Goal: Task Accomplishment & Management: Complete application form

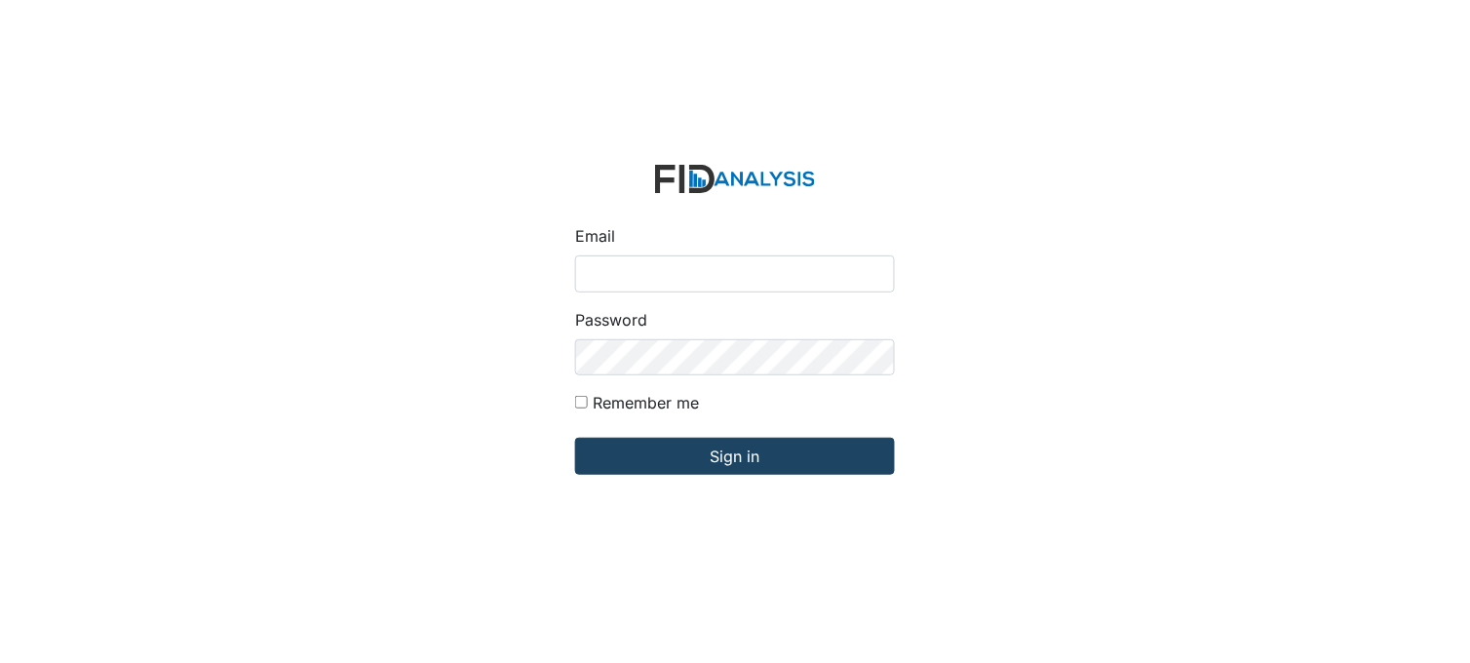
type input "[PERSON_NAME][EMAIL_ADDRESS][DOMAIN_NAME]"
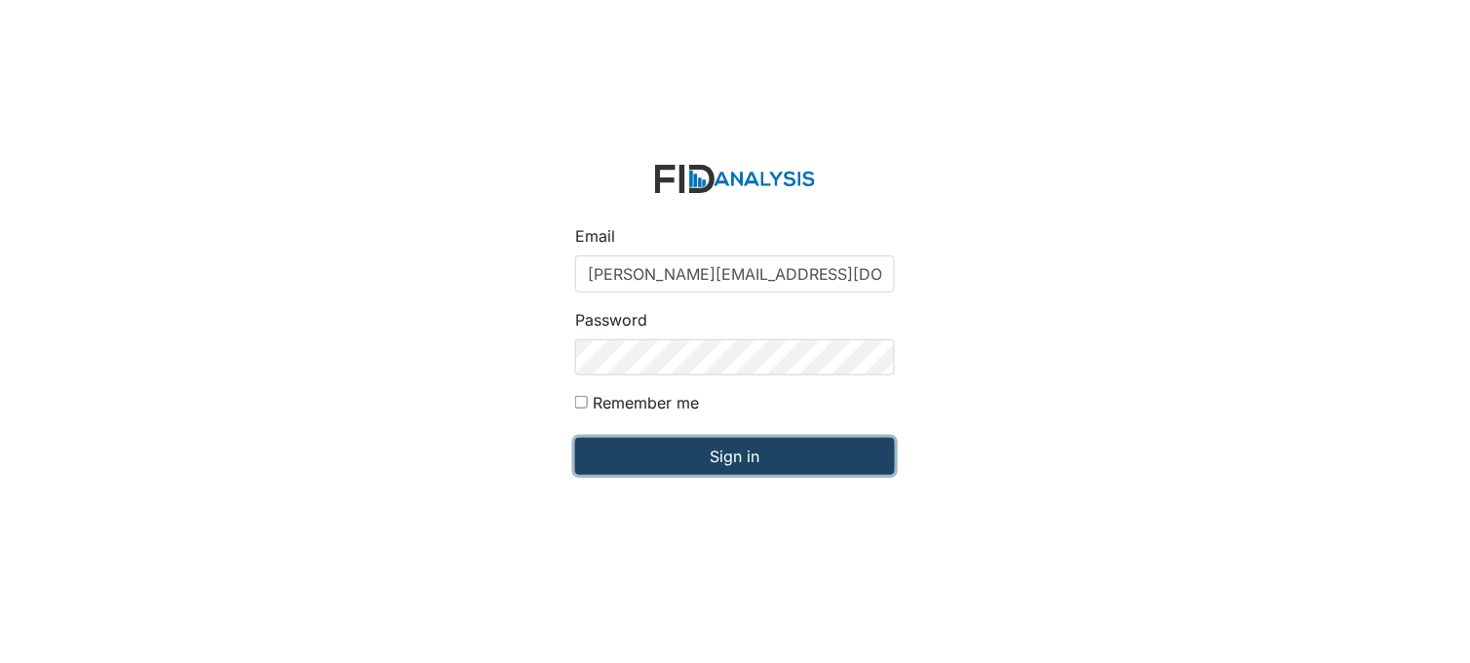
click at [719, 460] on input "Sign in" at bounding box center [735, 456] width 320 height 37
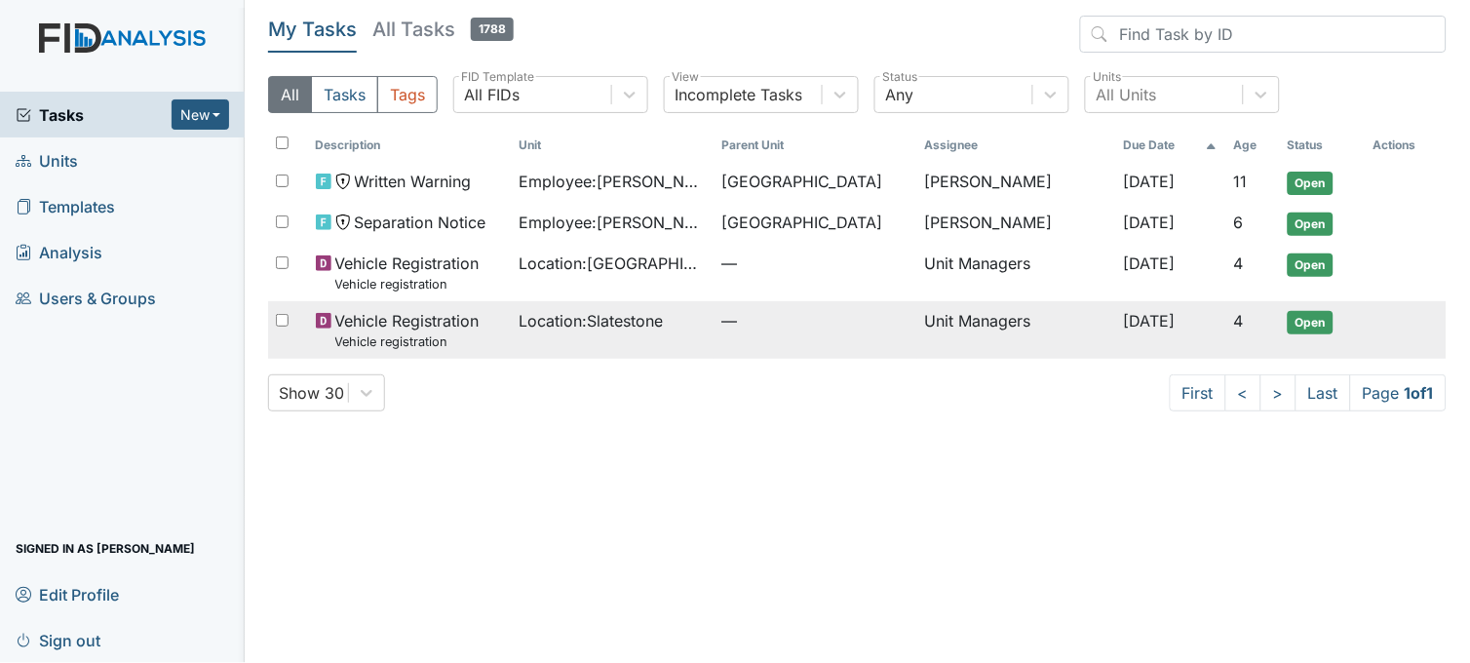
click at [595, 323] on span "Location : Slatestone" at bounding box center [591, 320] width 144 height 23
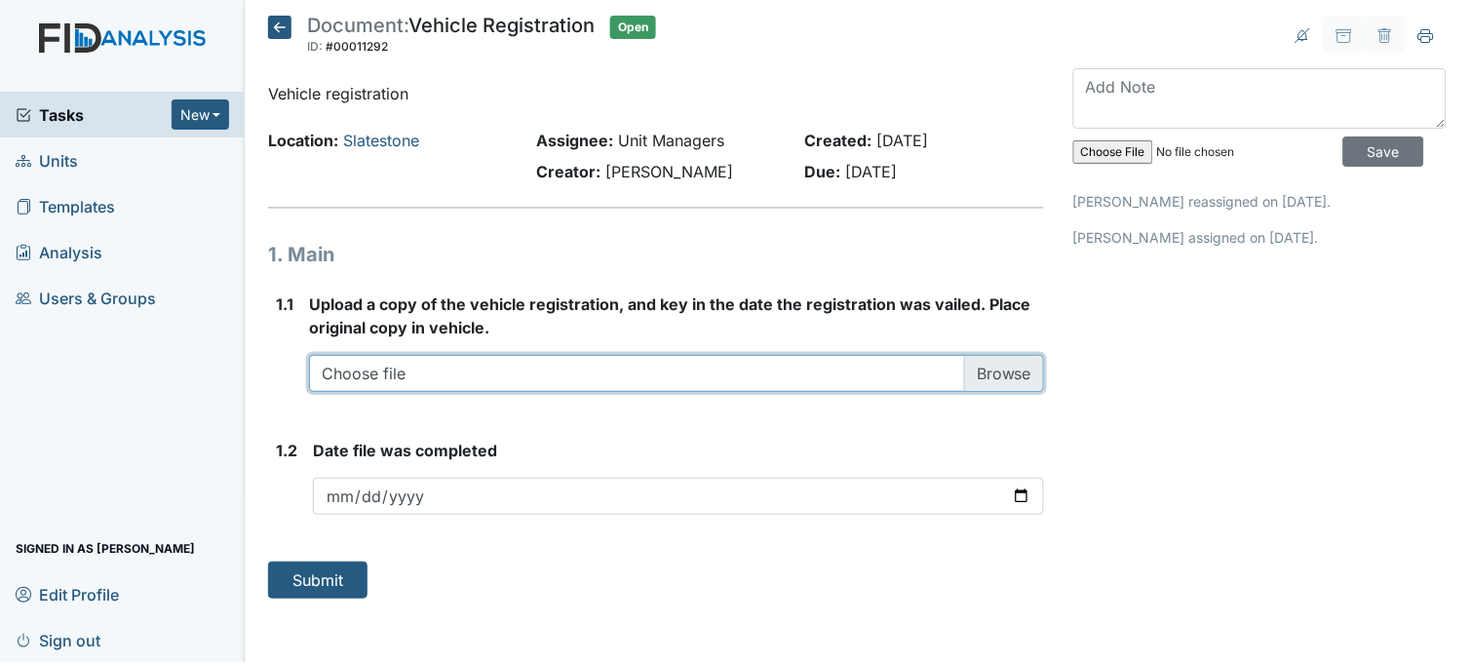
click at [996, 376] on input "file" at bounding box center [676, 373] width 735 height 37
click at [1031, 377] on input "file" at bounding box center [676, 373] width 735 height 37
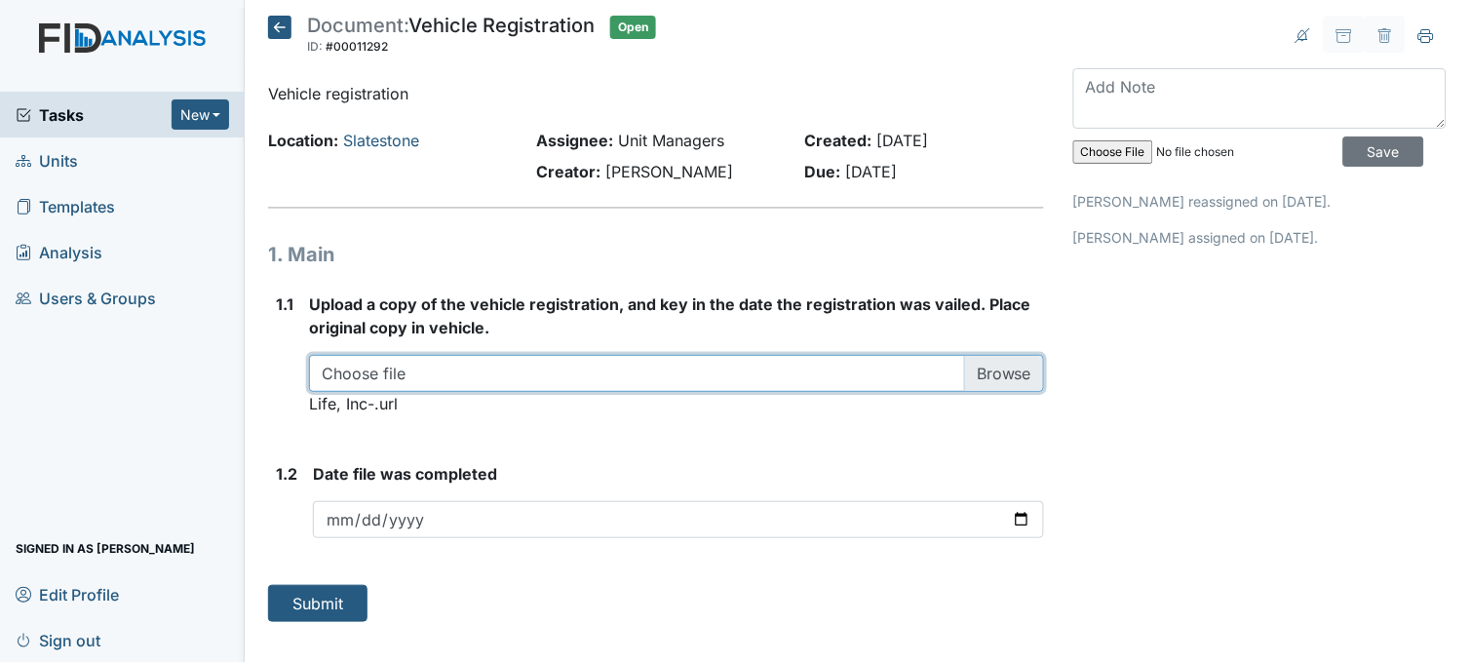
click at [985, 372] on input "file" at bounding box center [676, 373] width 735 height 37
type input "C:\fakepath\new sche.xlsx"
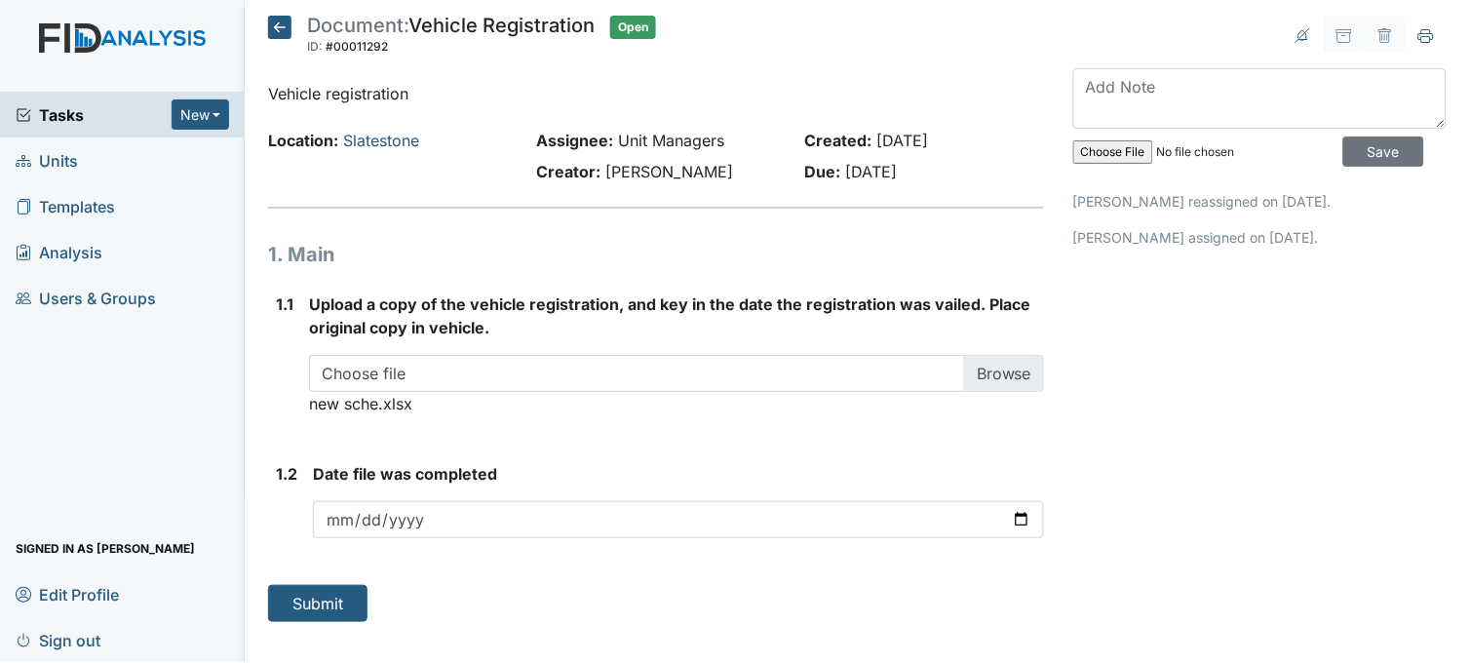
click at [278, 18] on icon at bounding box center [279, 27] width 23 height 23
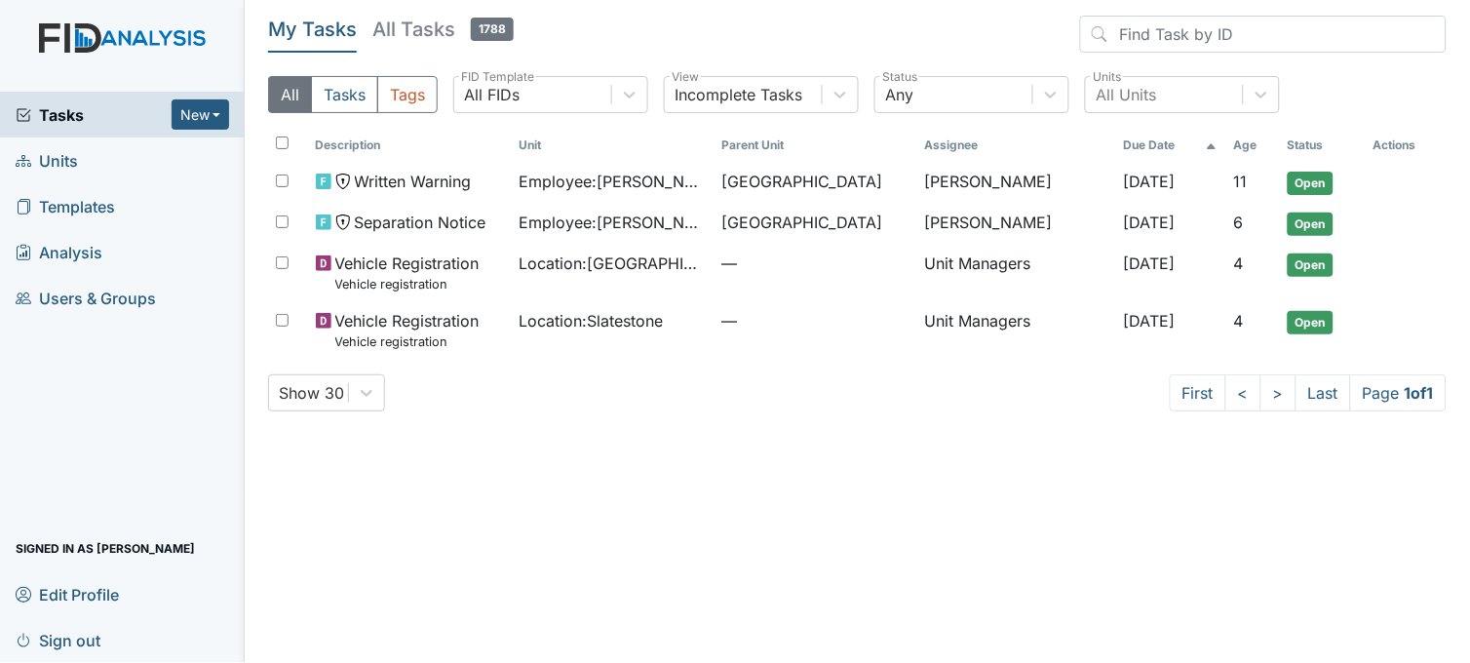
click at [60, 157] on span "Units" at bounding box center [47, 160] width 62 height 30
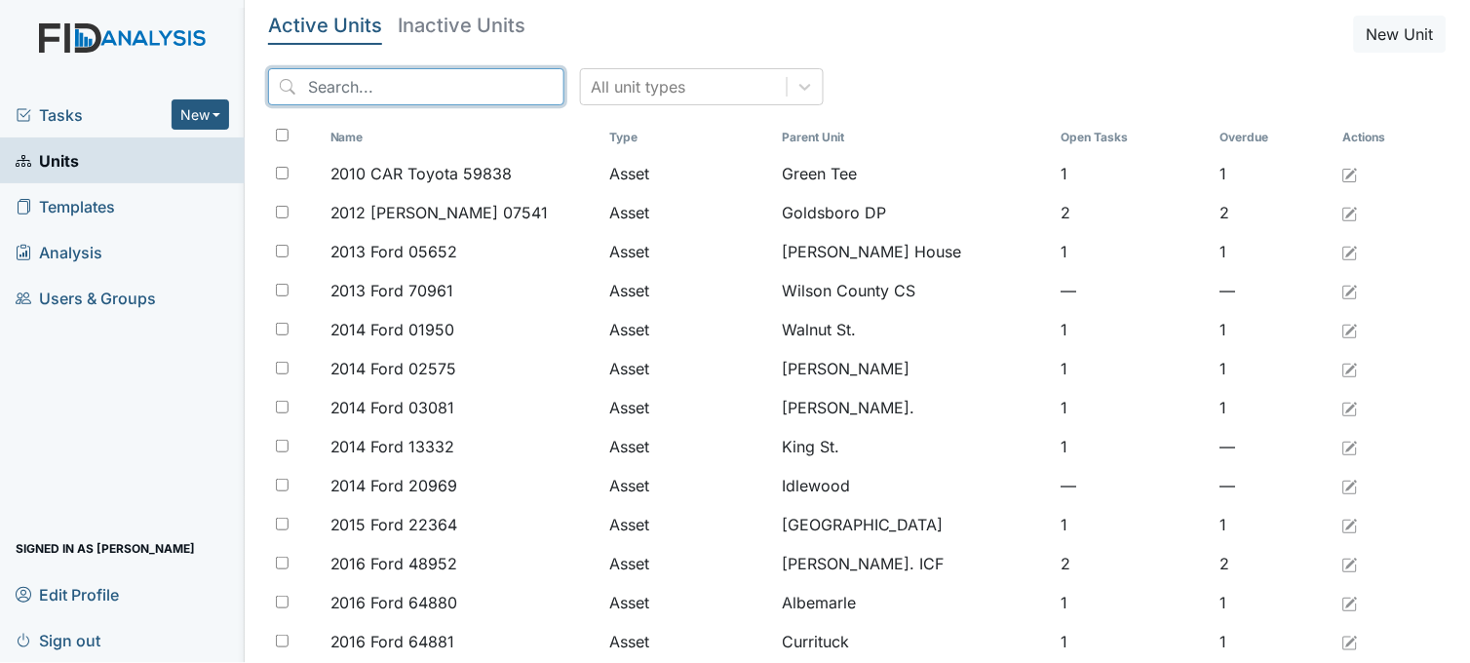
click at [347, 83] on input "search" at bounding box center [416, 86] width 296 height 37
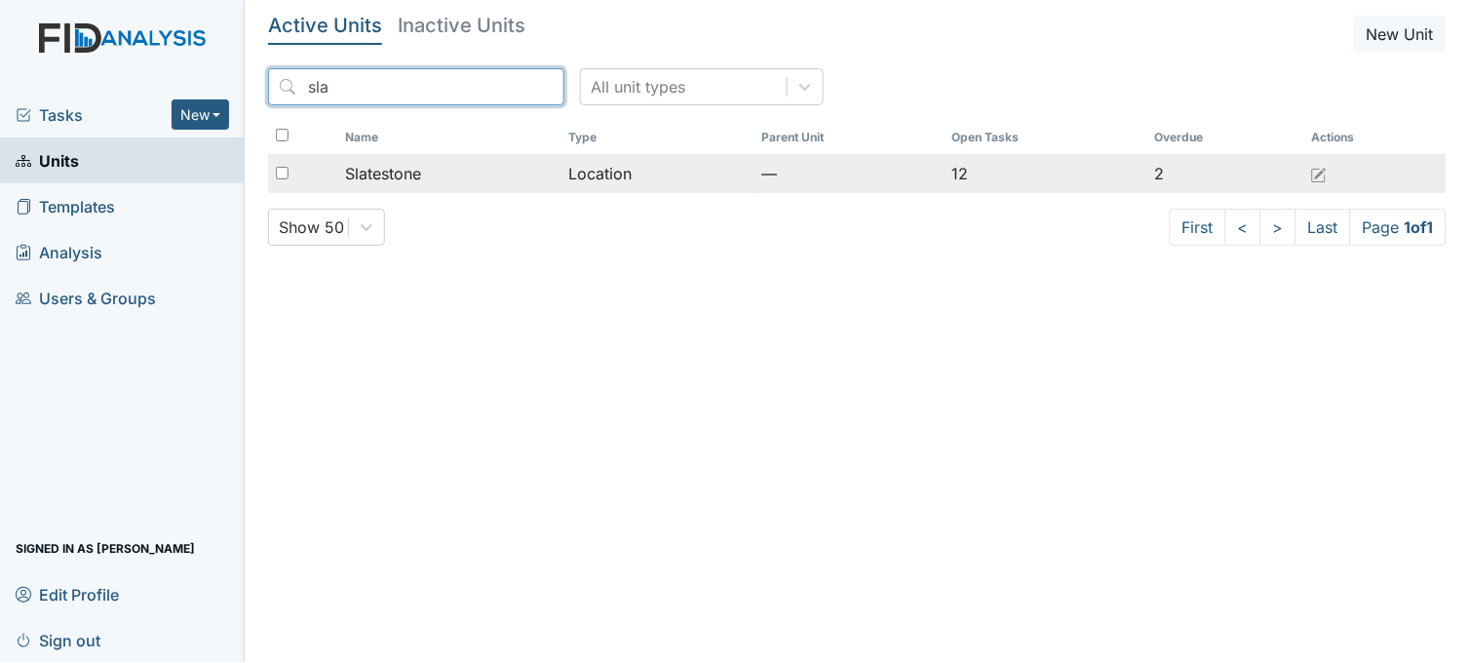
type input "sla"
click at [386, 162] on span "Slatestone" at bounding box center [383, 173] width 76 height 23
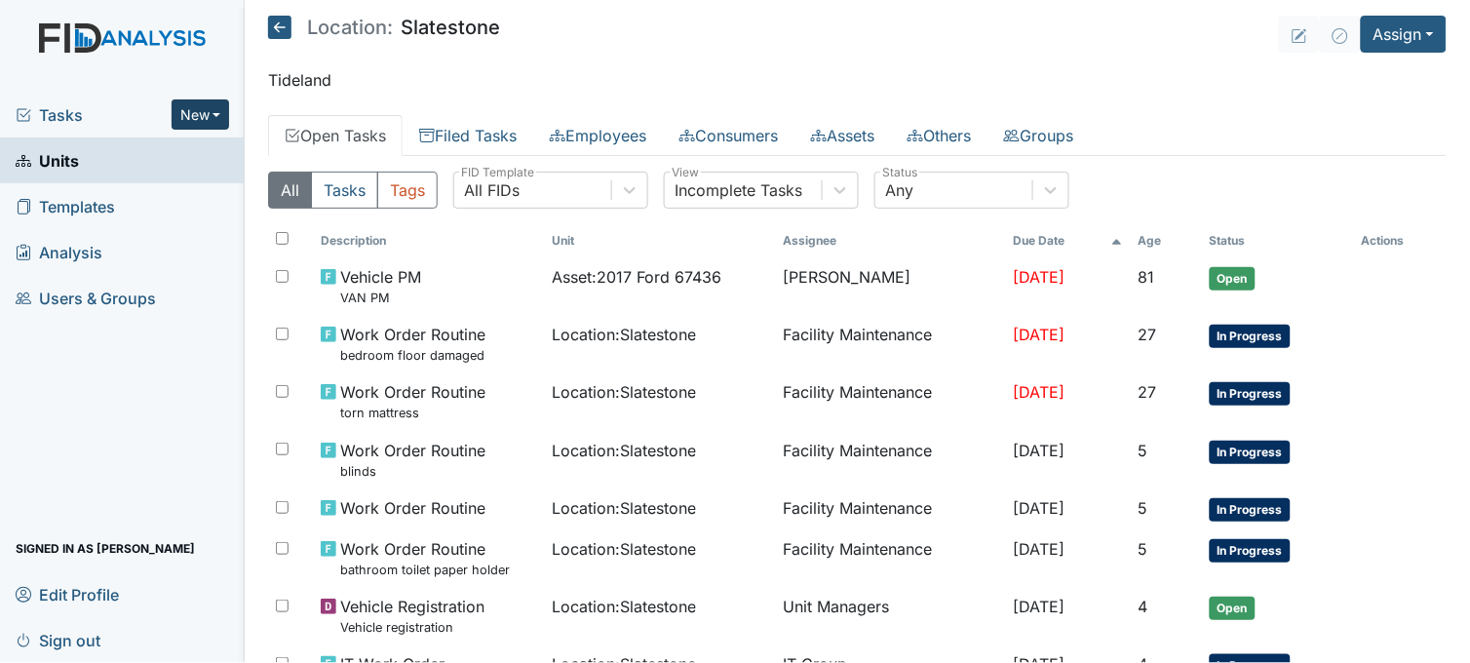
click at [189, 111] on button "New" at bounding box center [201, 114] width 59 height 30
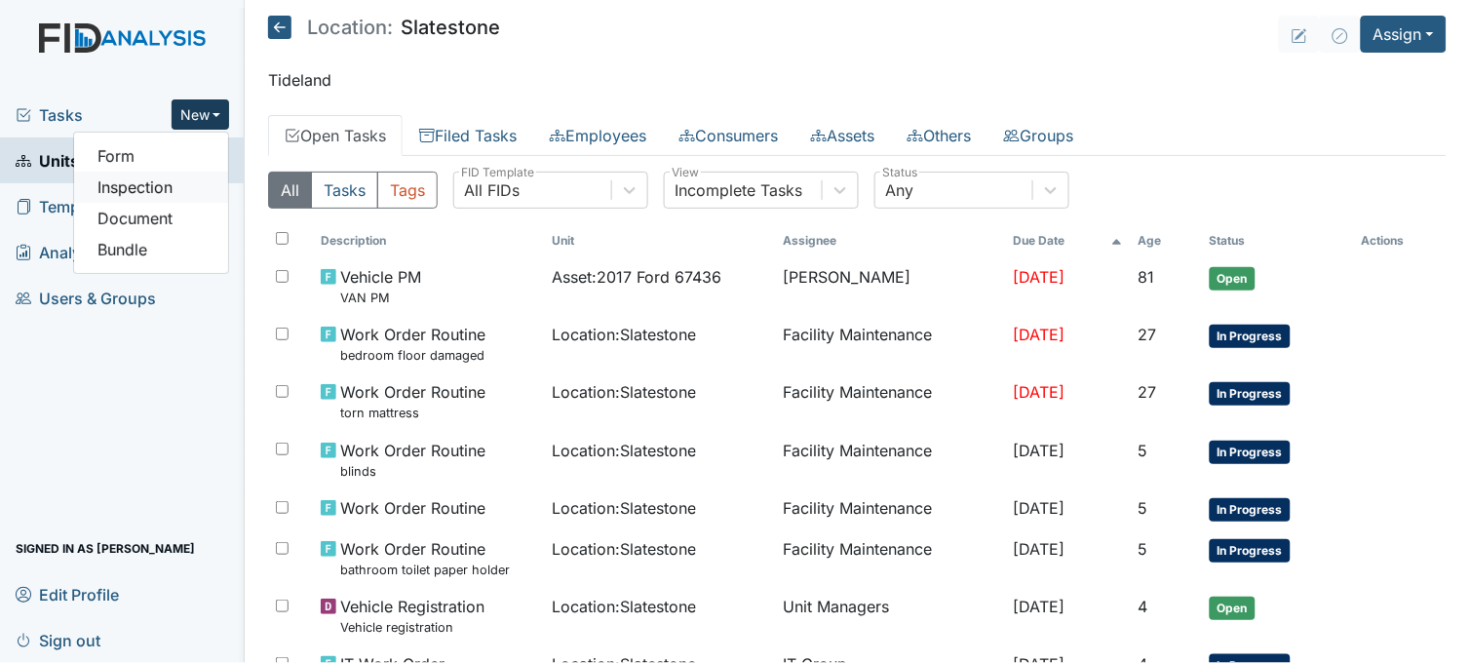
click at [169, 178] on link "Inspection" at bounding box center [151, 187] width 154 height 31
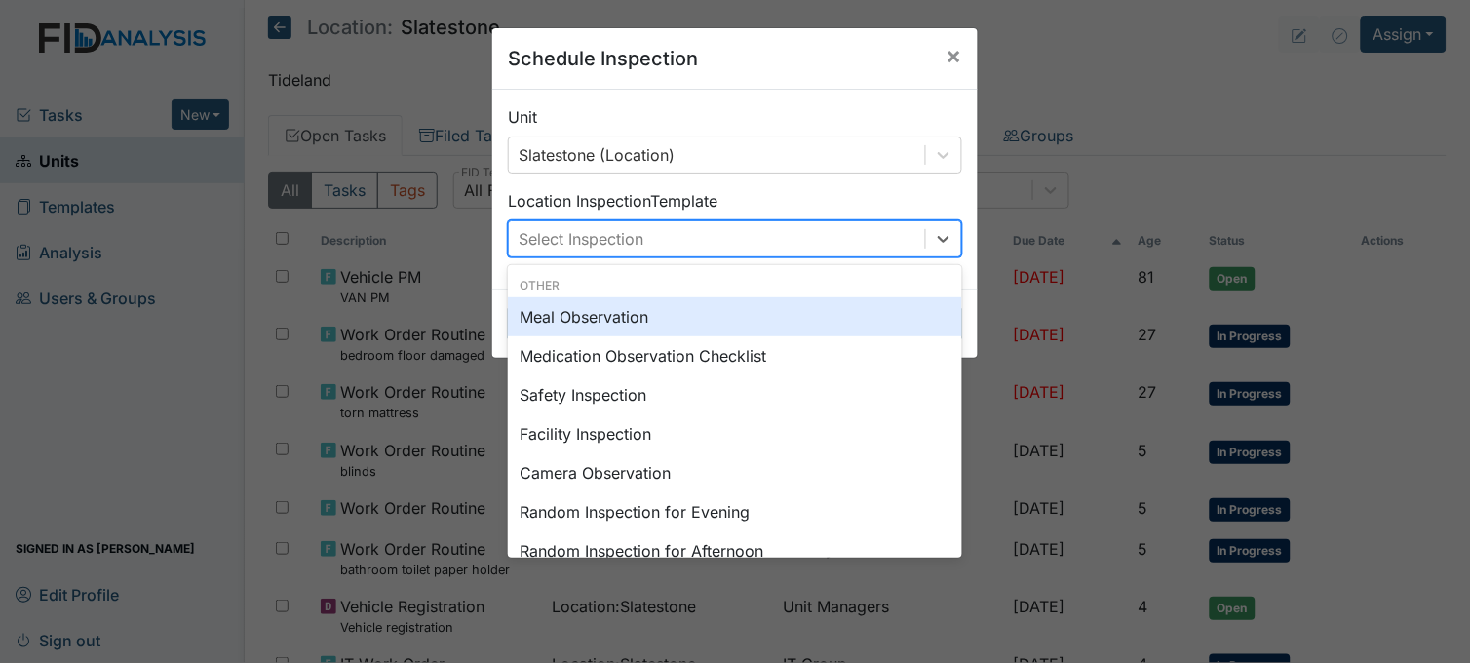
click at [719, 230] on div "Select Inspection" at bounding box center [717, 238] width 416 height 35
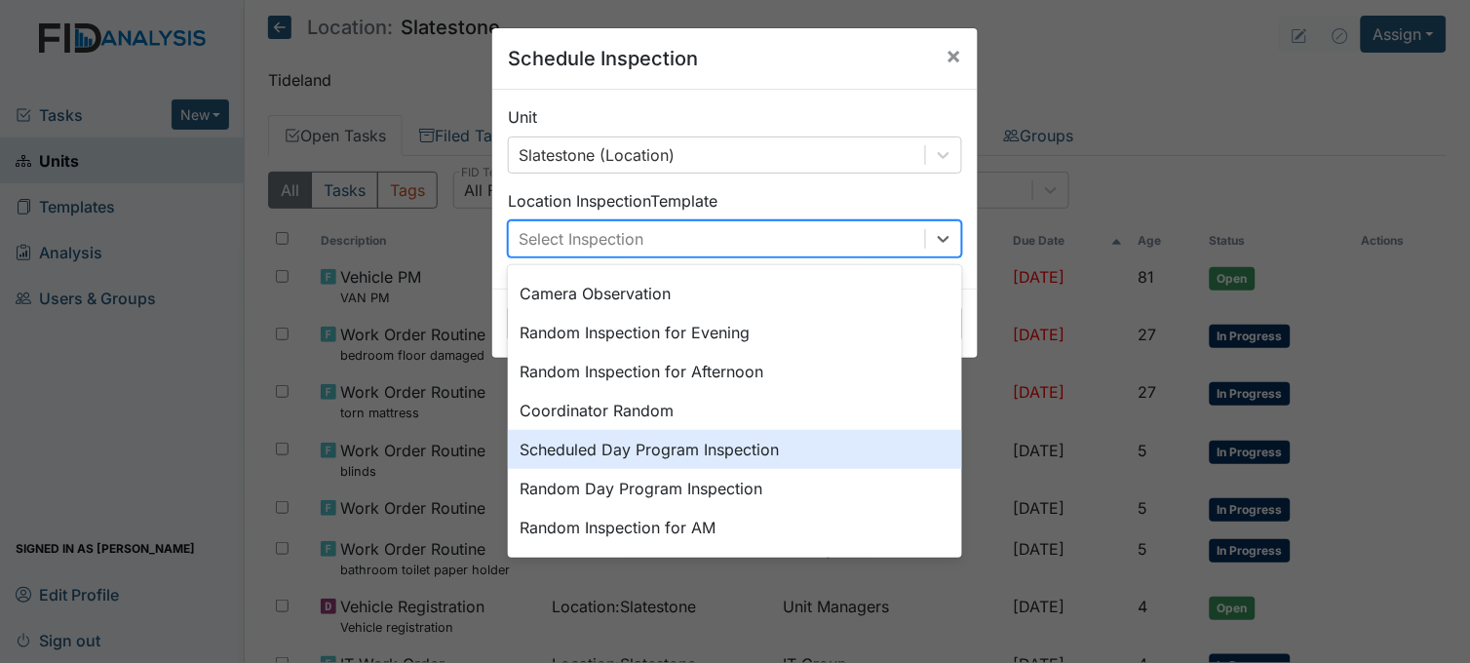
scroll to position [216, 0]
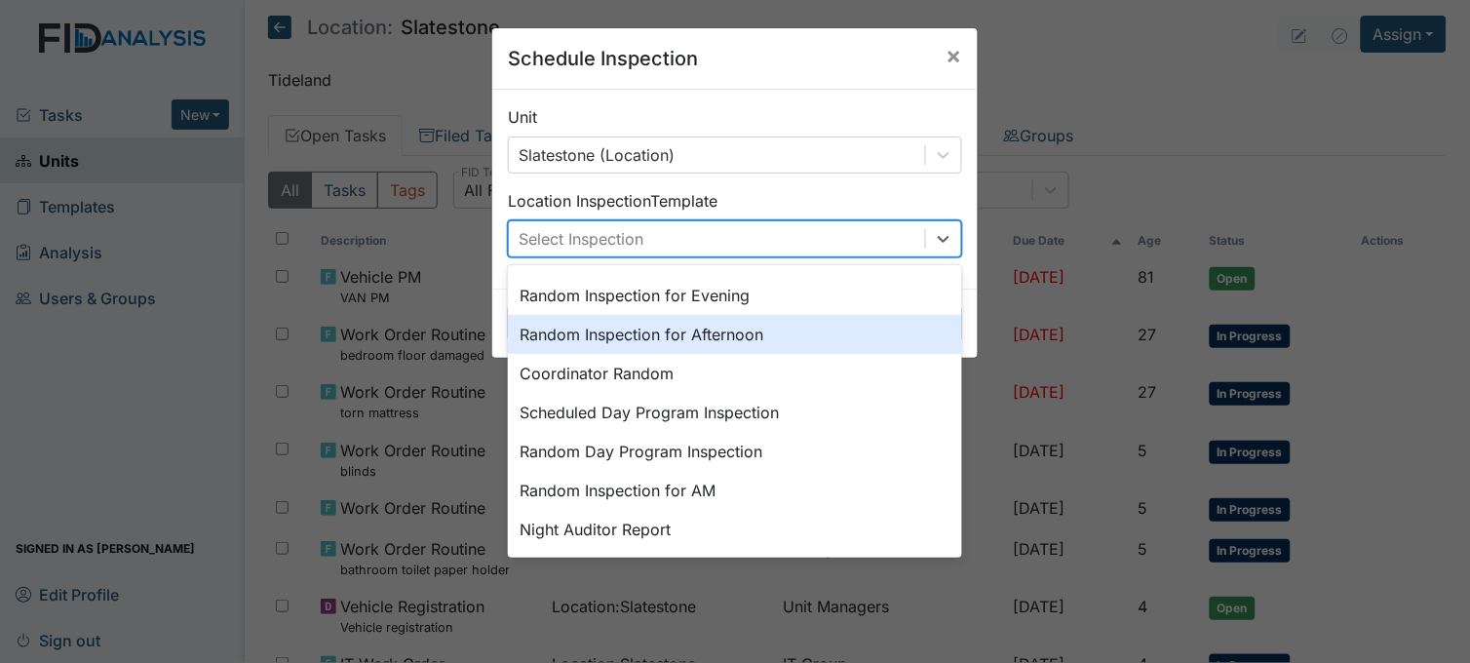
click at [618, 332] on div "Random Inspection for Afternoon" at bounding box center [735, 334] width 454 height 39
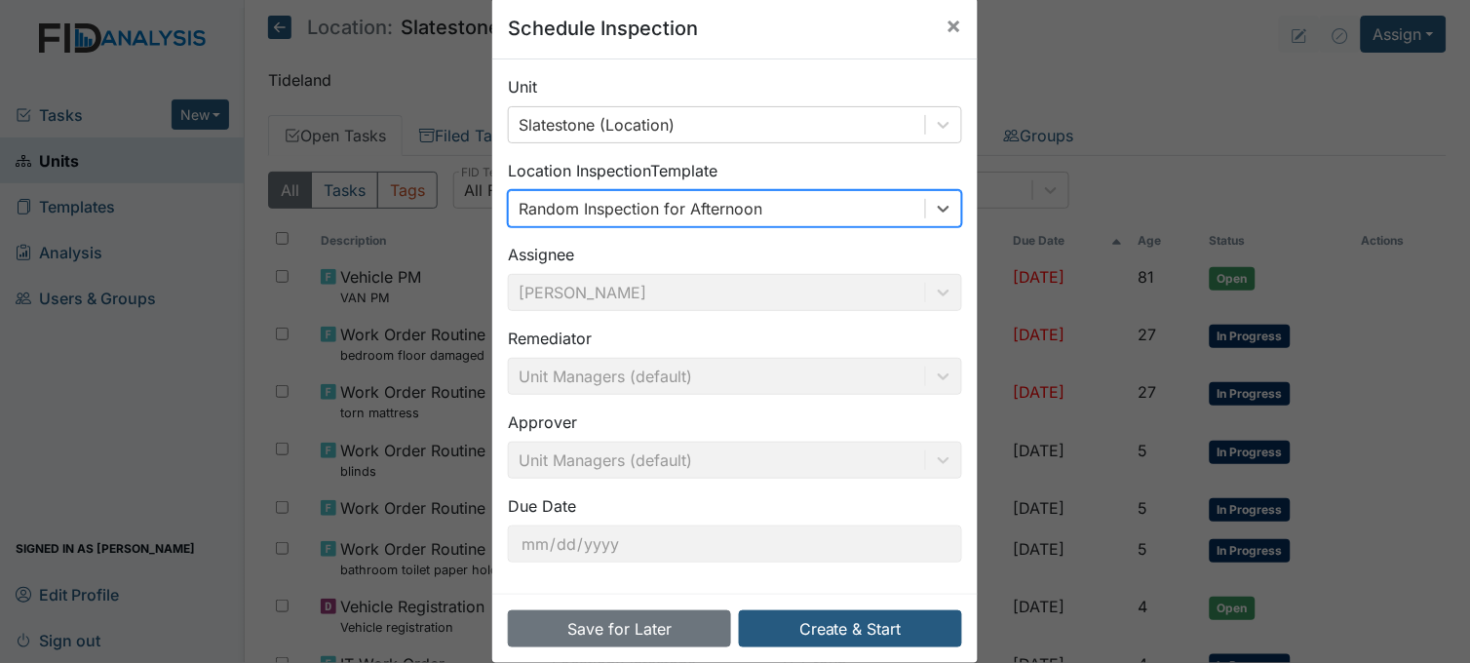
scroll to position [59, 0]
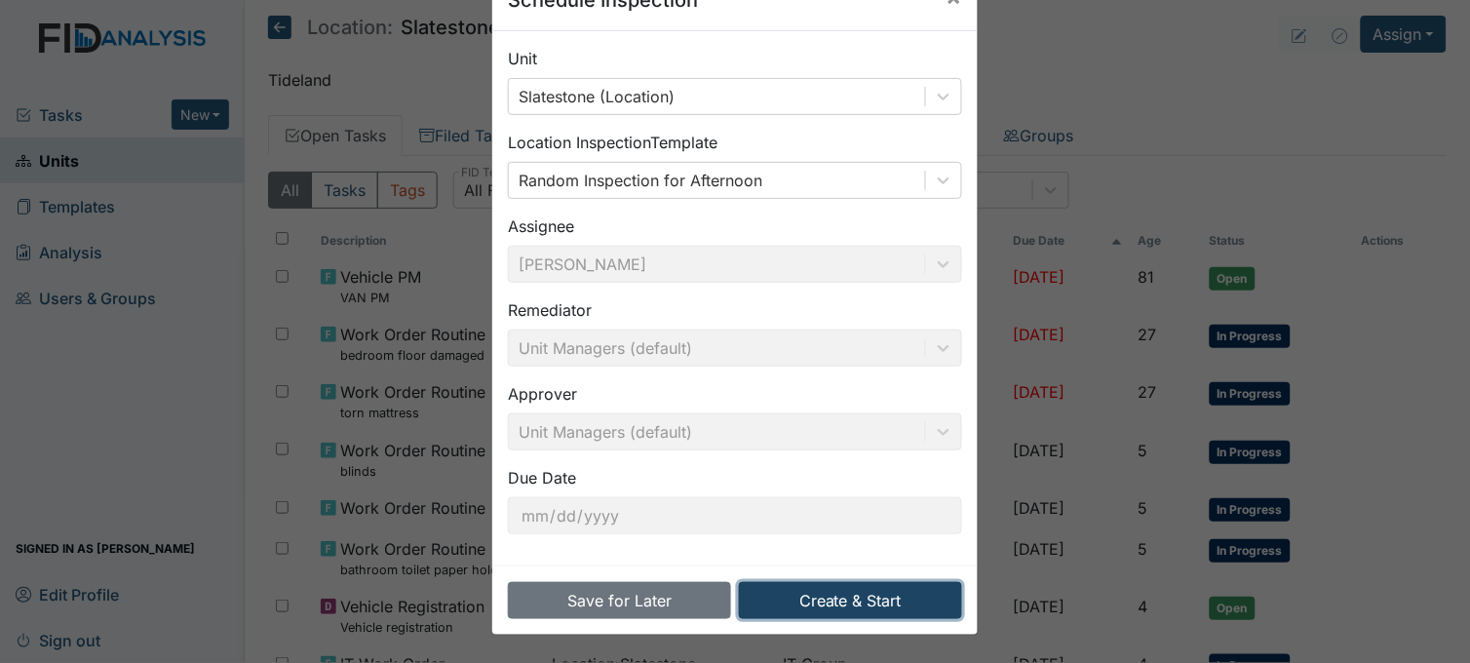
click at [832, 601] on button "Create & Start" at bounding box center [850, 600] width 223 height 37
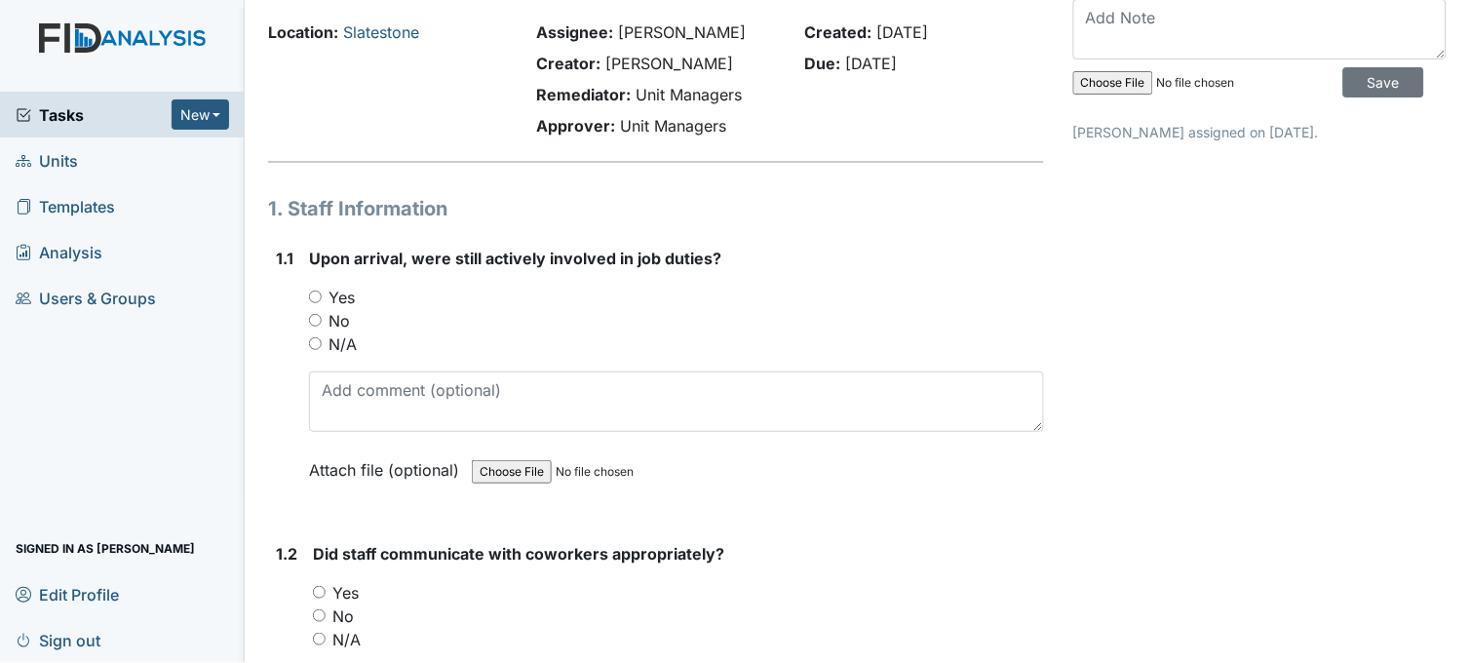
scroll to position [108, 0]
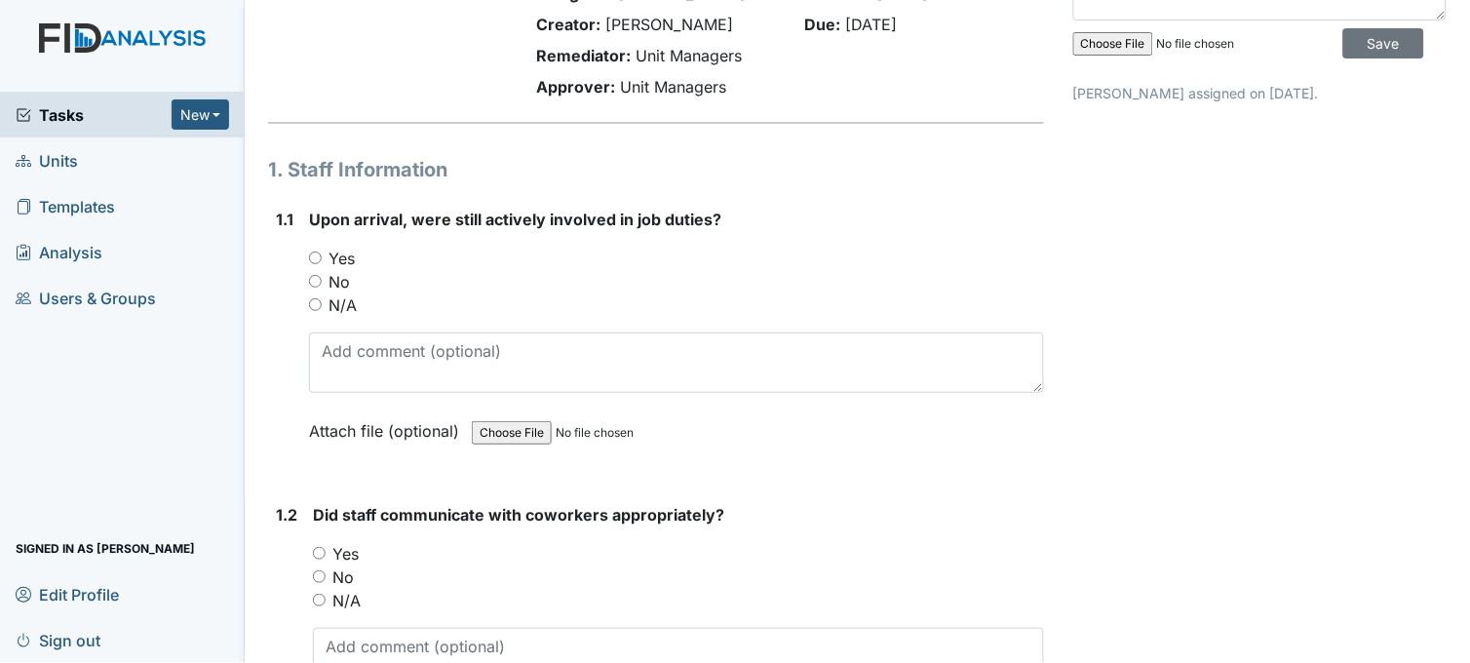
click at [315, 256] on input "Yes" at bounding box center [315, 258] width 13 height 13
radio input "true"
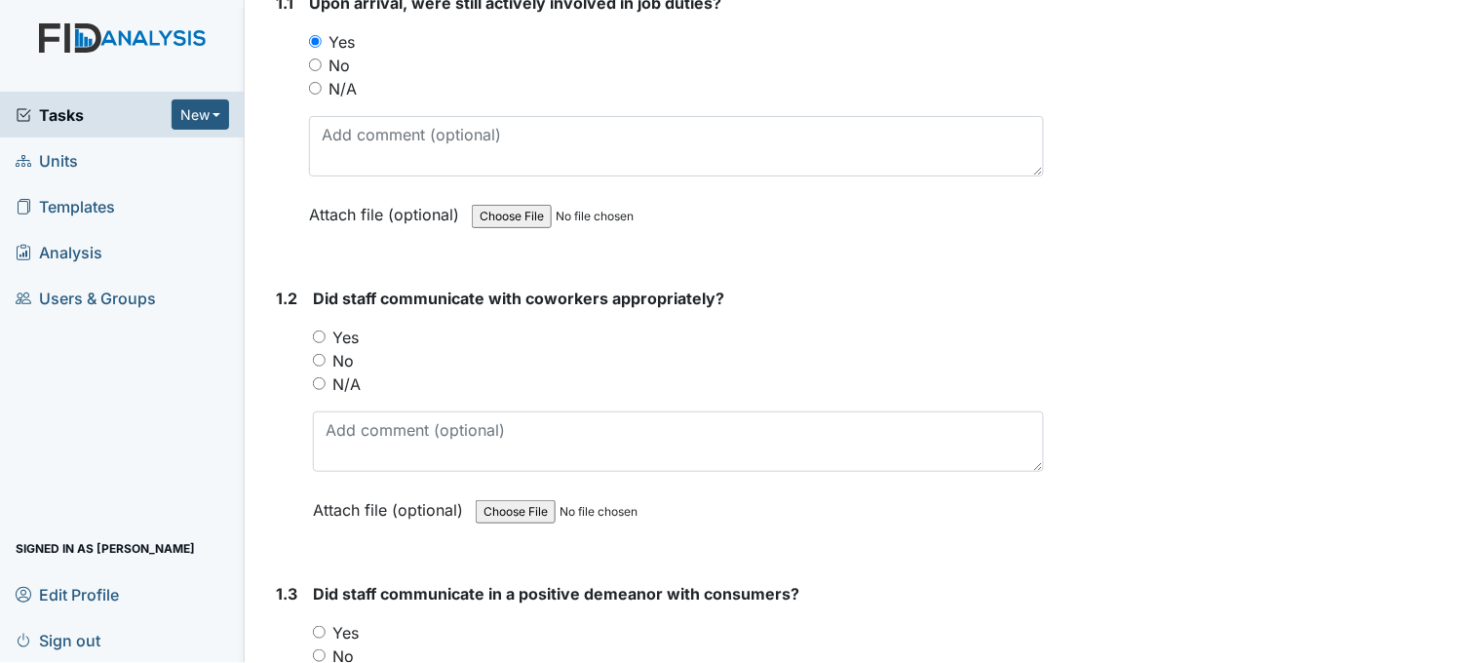
scroll to position [433, 0]
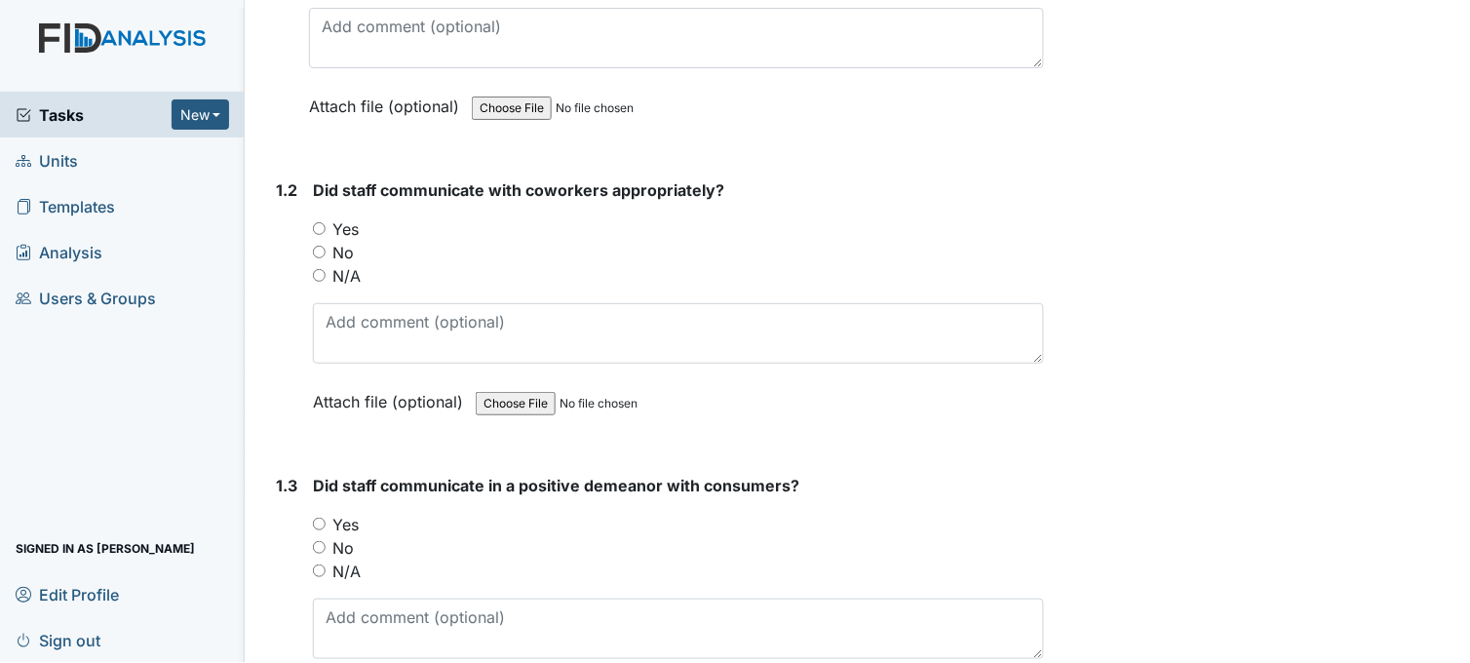
click at [319, 222] on input "Yes" at bounding box center [319, 228] width 13 height 13
radio input "true"
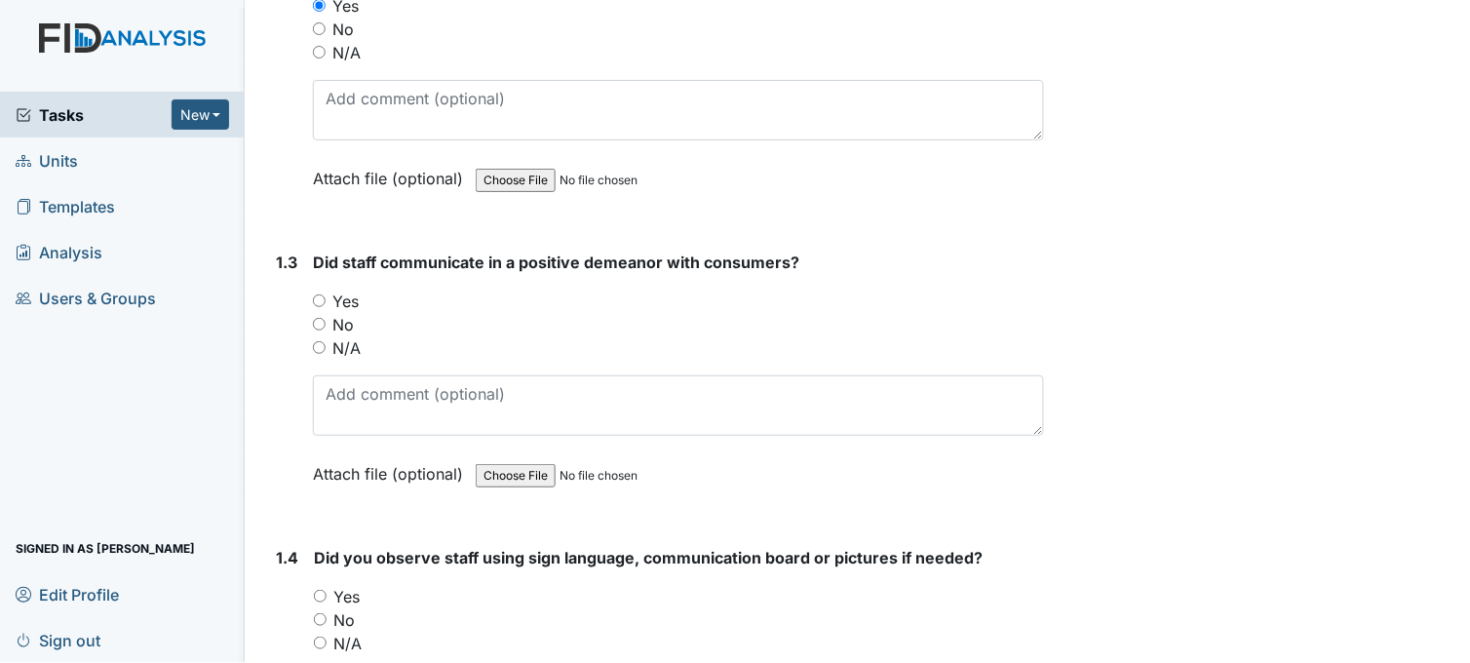
scroll to position [758, 0]
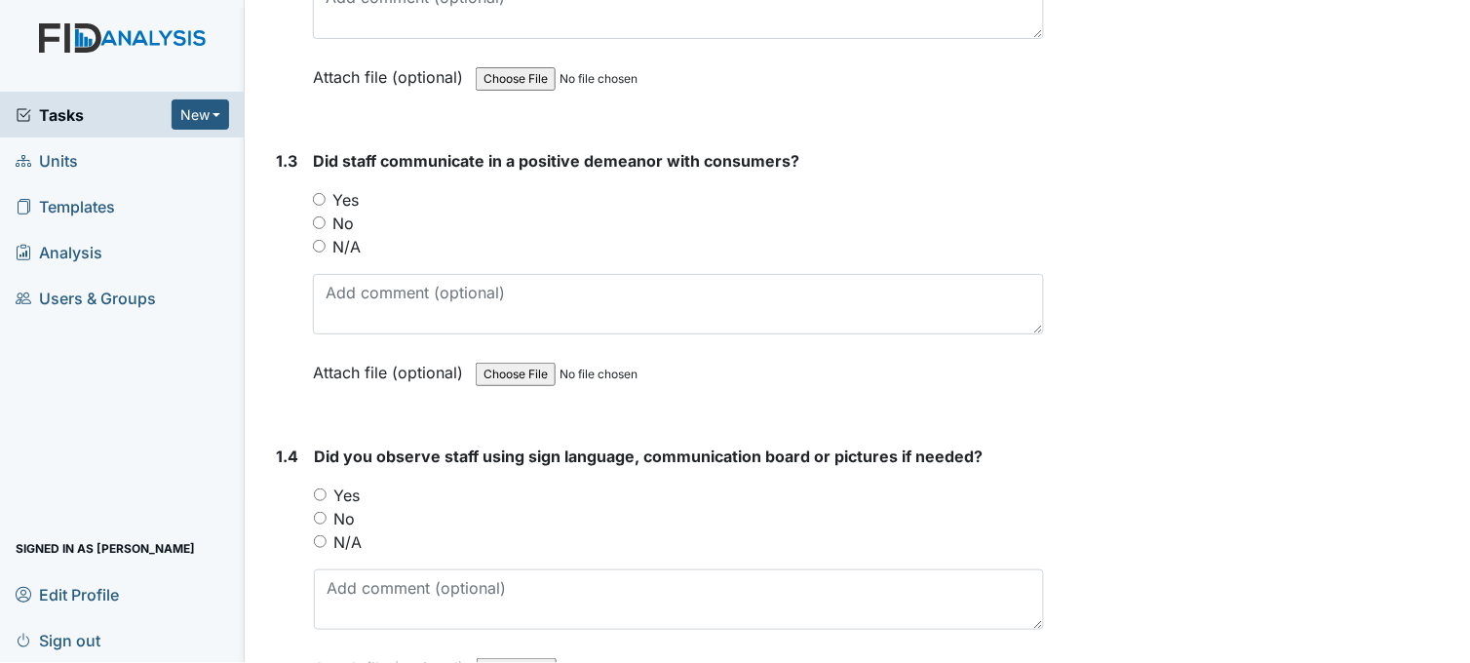
click at [319, 196] on input "Yes" at bounding box center [319, 199] width 13 height 13
radio input "true"
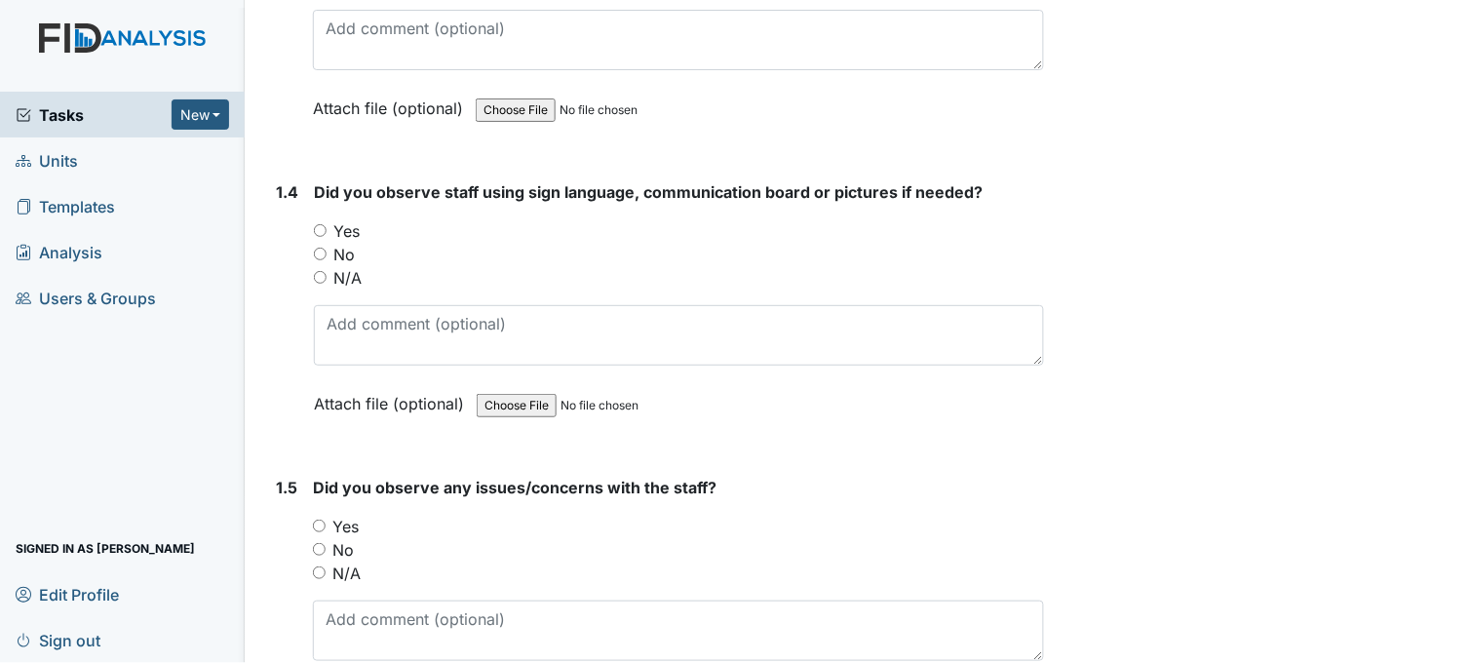
scroll to position [1083, 0]
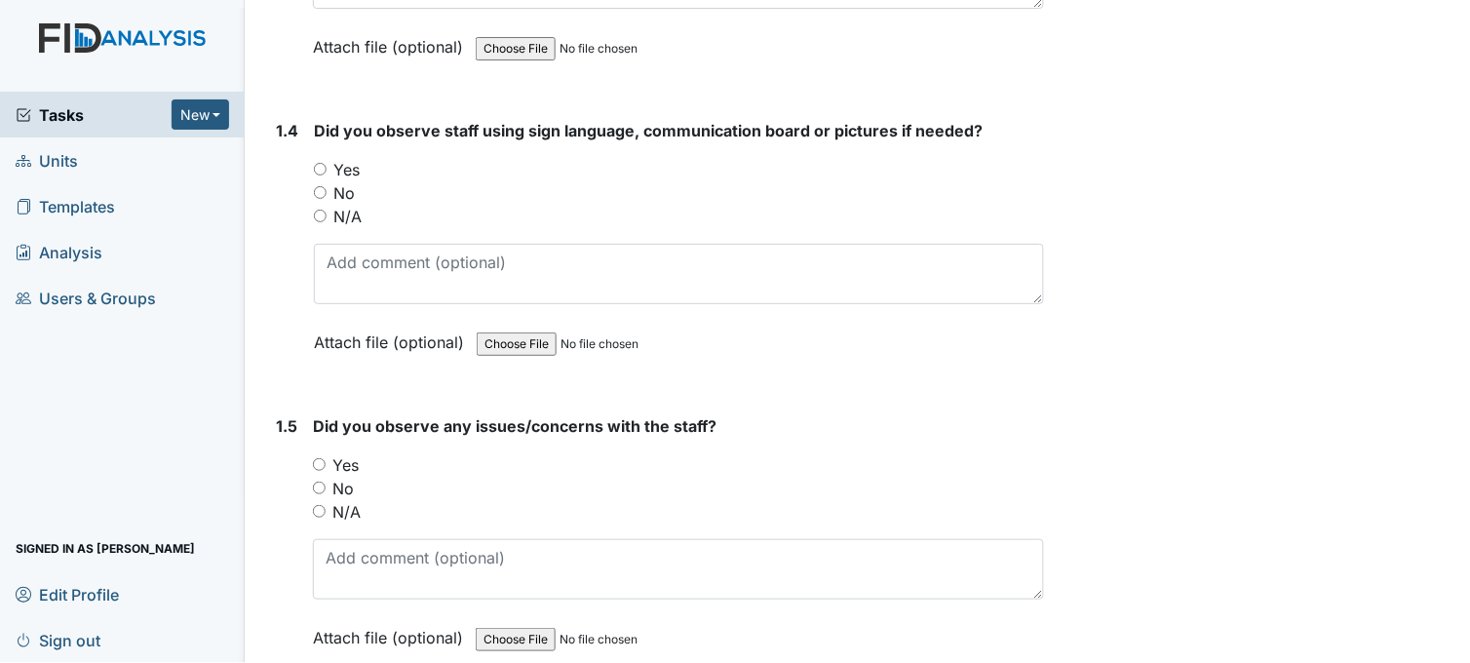
click at [323, 166] on input "Yes" at bounding box center [320, 169] width 13 height 13
radio input "true"
click at [325, 189] on input "No" at bounding box center [320, 192] width 13 height 13
radio input "true"
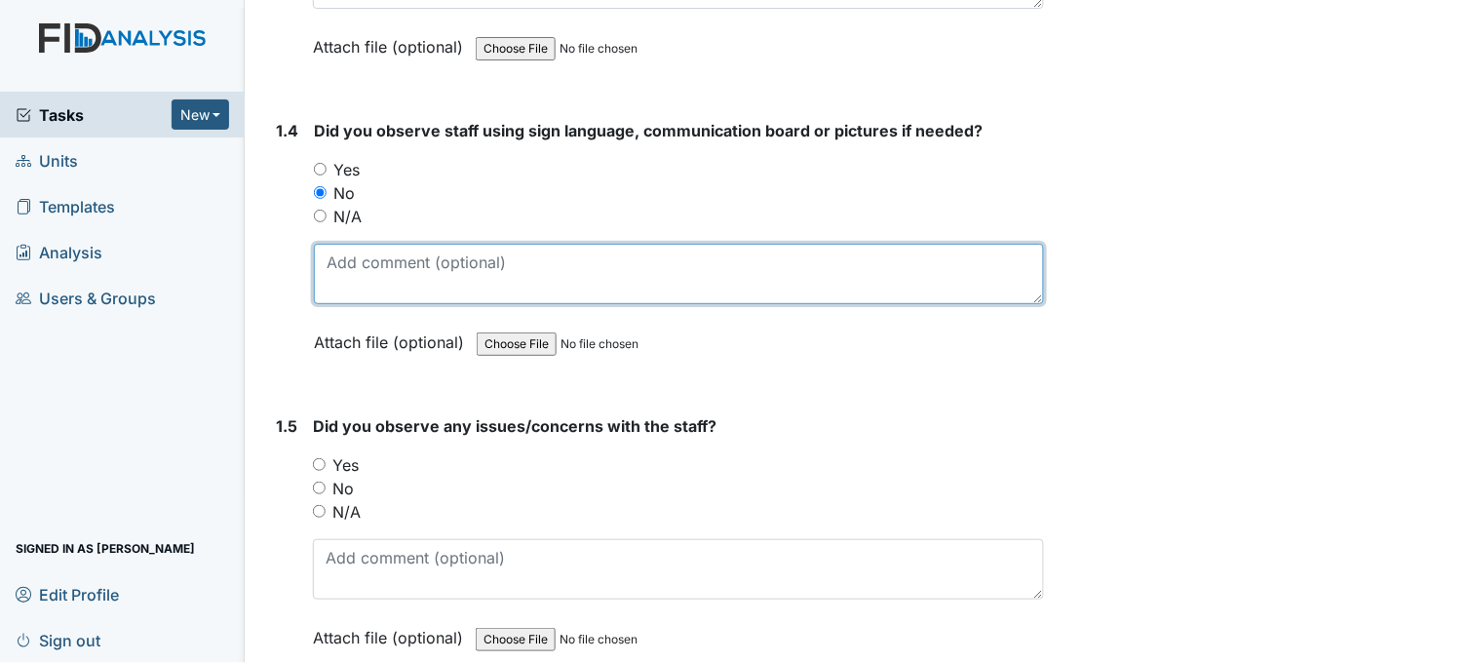
click at [455, 267] on textarea at bounding box center [679, 274] width 730 height 60
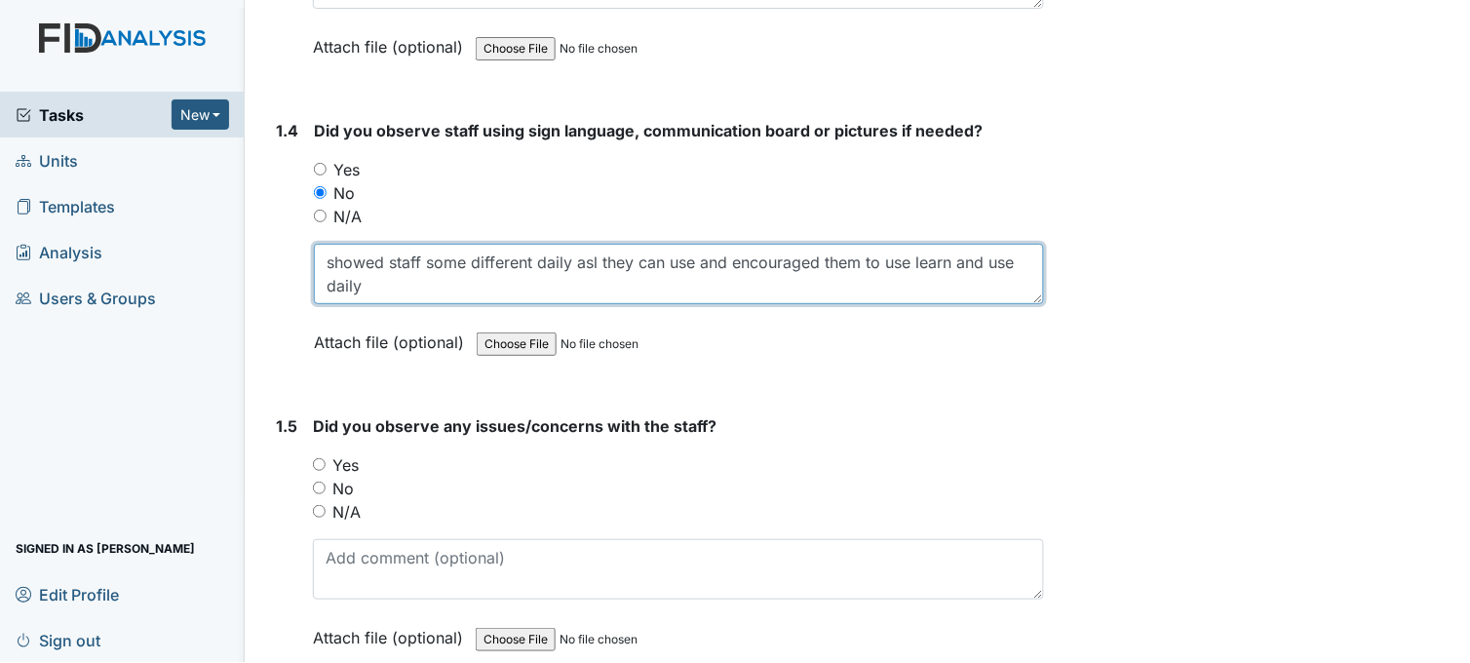
drag, startPoint x: 732, startPoint y: 261, endPoint x: 319, endPoint y: 261, distance: 413.4
click at [319, 261] on textarea "showed staff some different daily asl they can use and encouraged them to use l…" at bounding box center [679, 274] width 730 height 60
click at [397, 280] on textarea "showed staff some different daily asl they can use and encouraged them to use l…" at bounding box center [679, 274] width 730 height 60
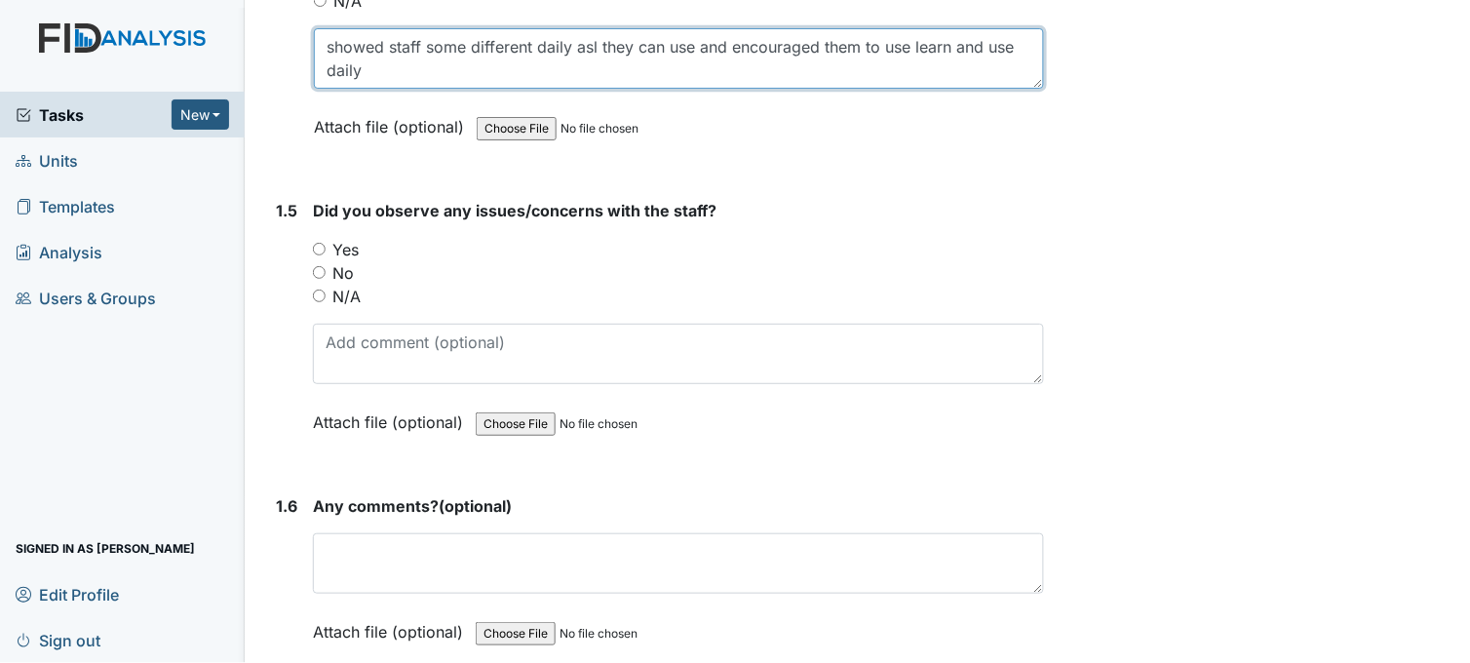
scroll to position [1300, 0]
type textarea "showed staff some different daily asl they can use and encouraged them to use l…"
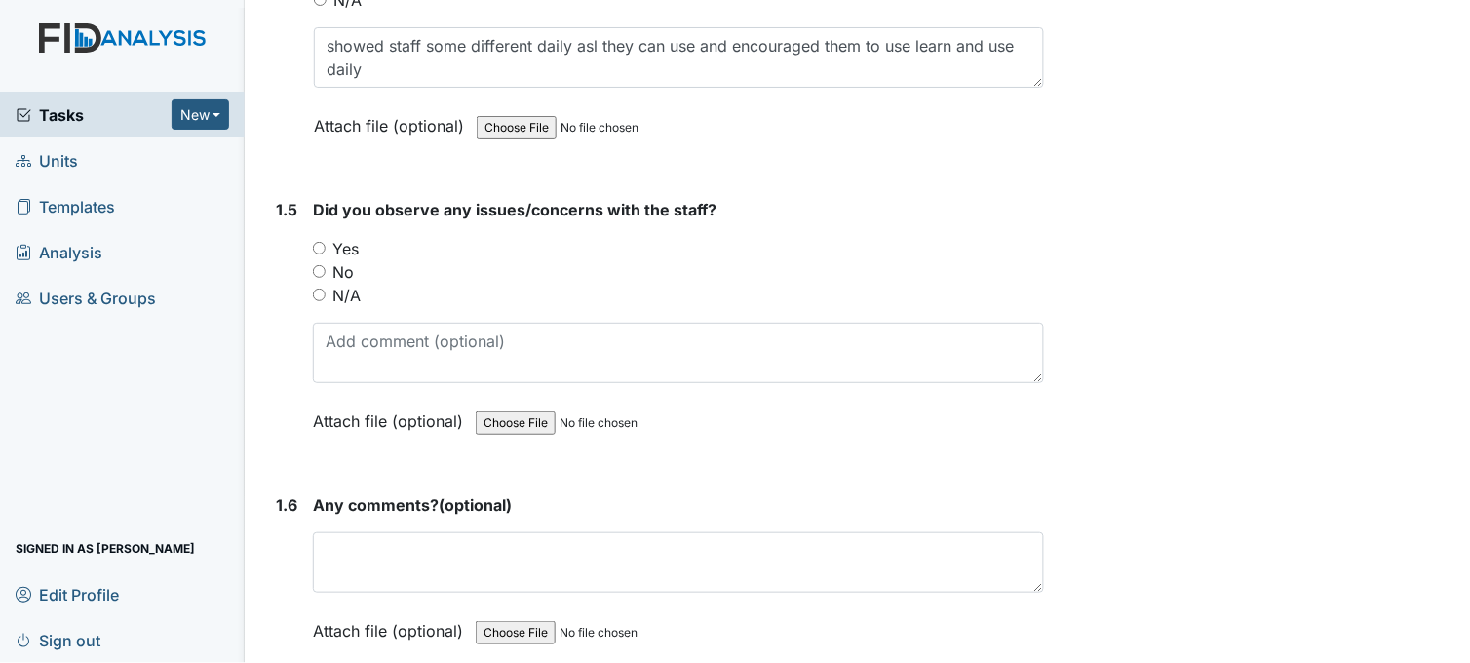
click at [318, 267] on input "No" at bounding box center [319, 271] width 13 height 13
radio input "true"
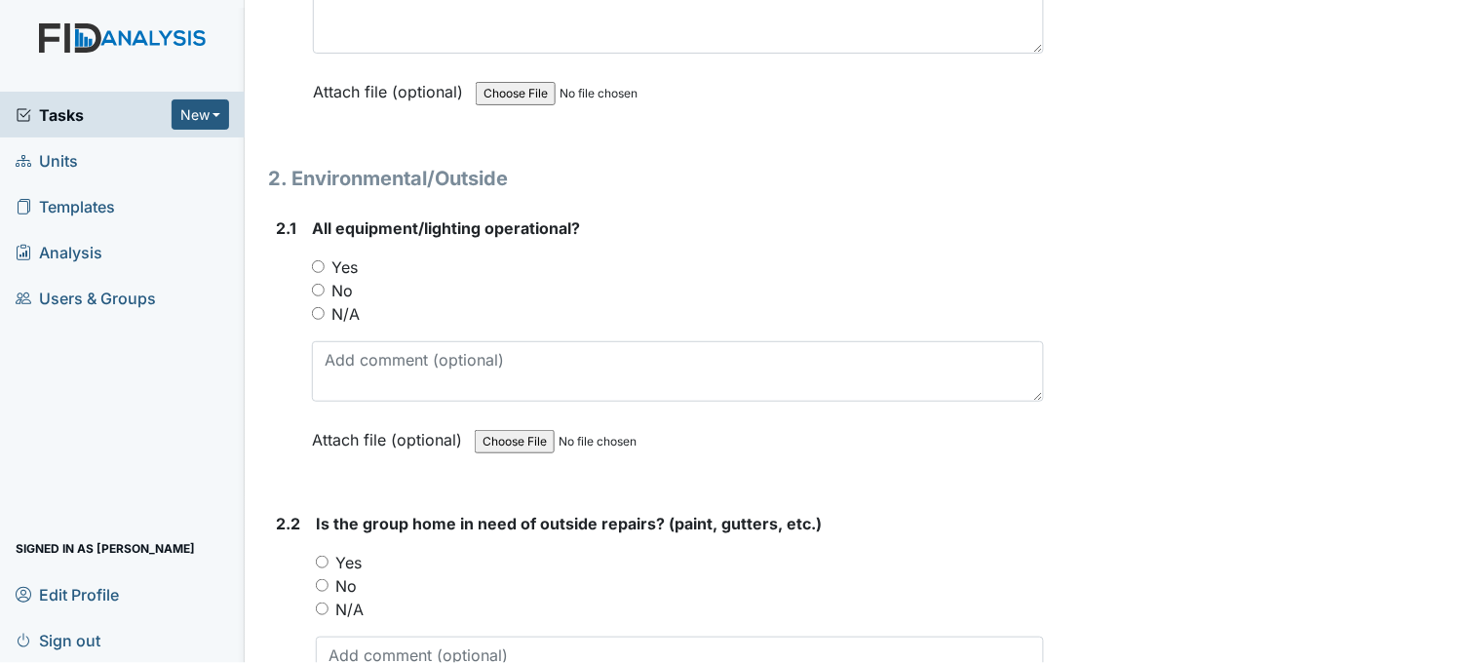
scroll to position [1841, 0]
click at [316, 258] on input "Yes" at bounding box center [318, 264] width 13 height 13
radio input "true"
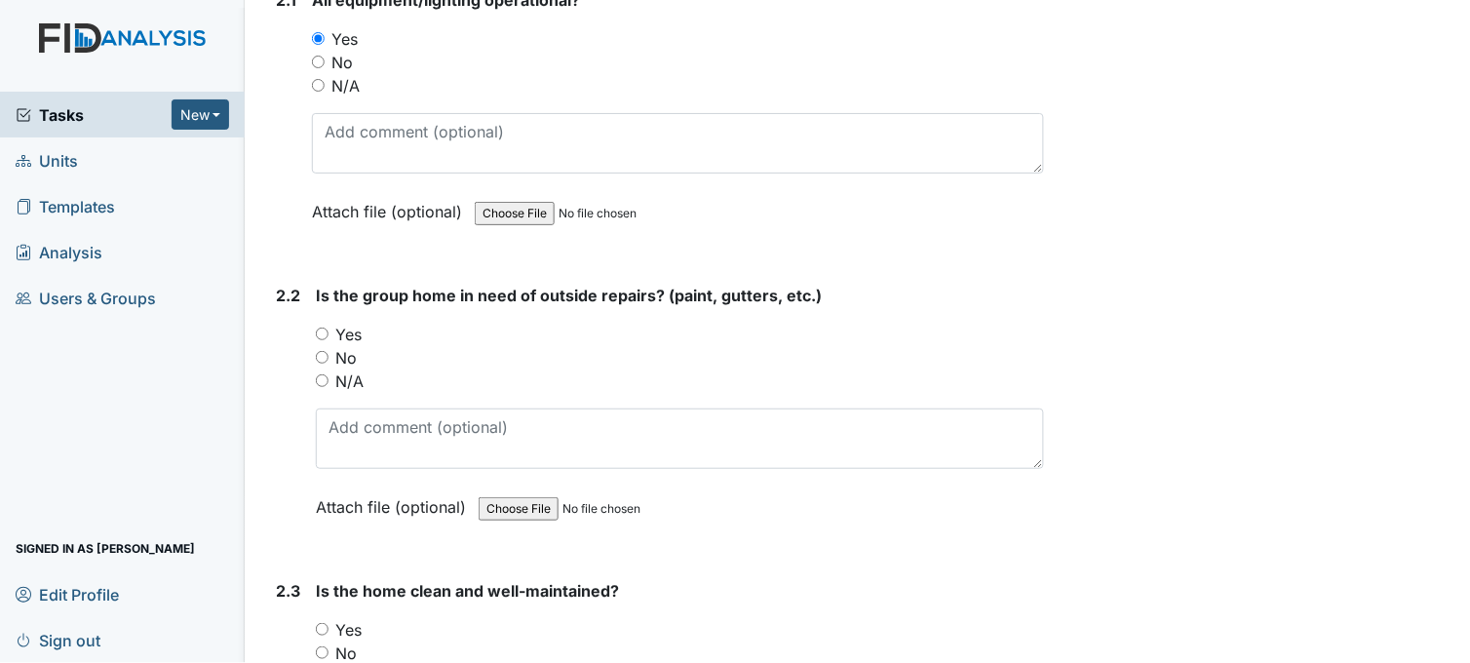
scroll to position [2058, 0]
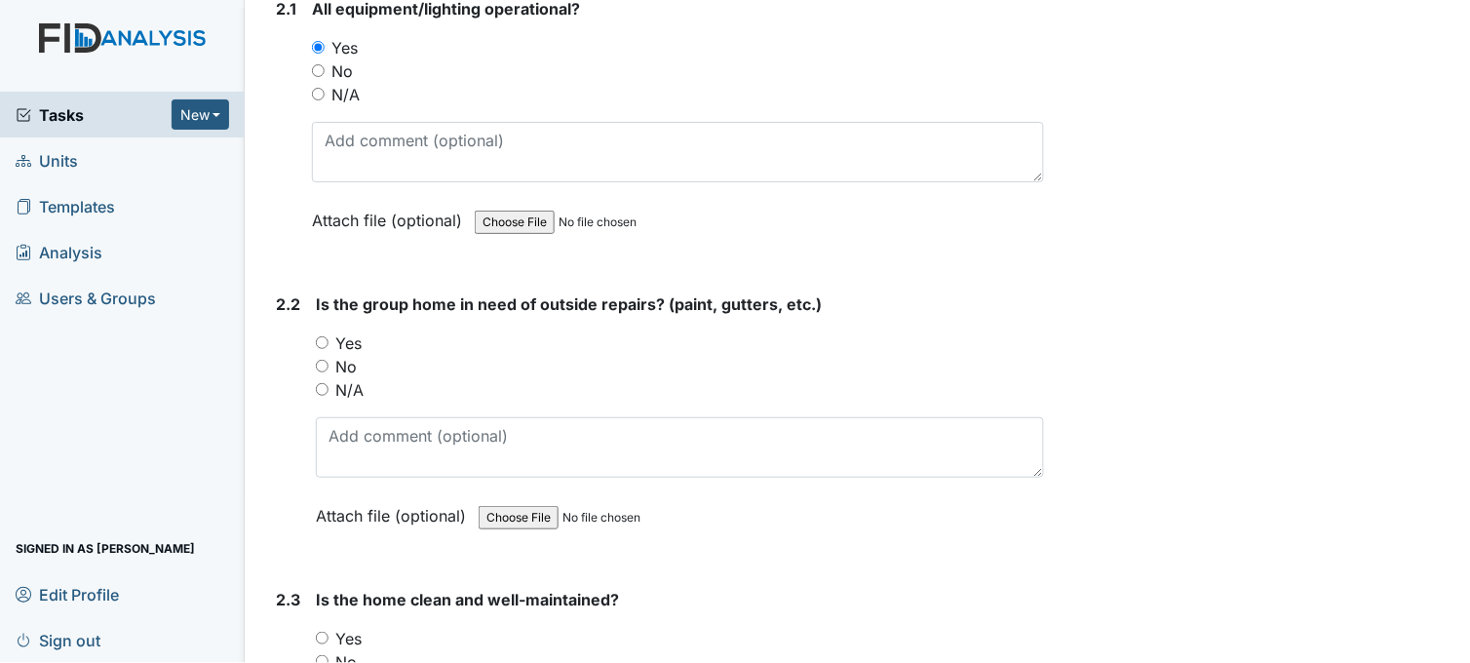
click at [323, 362] on input "No" at bounding box center [322, 366] width 13 height 13
radio input "true"
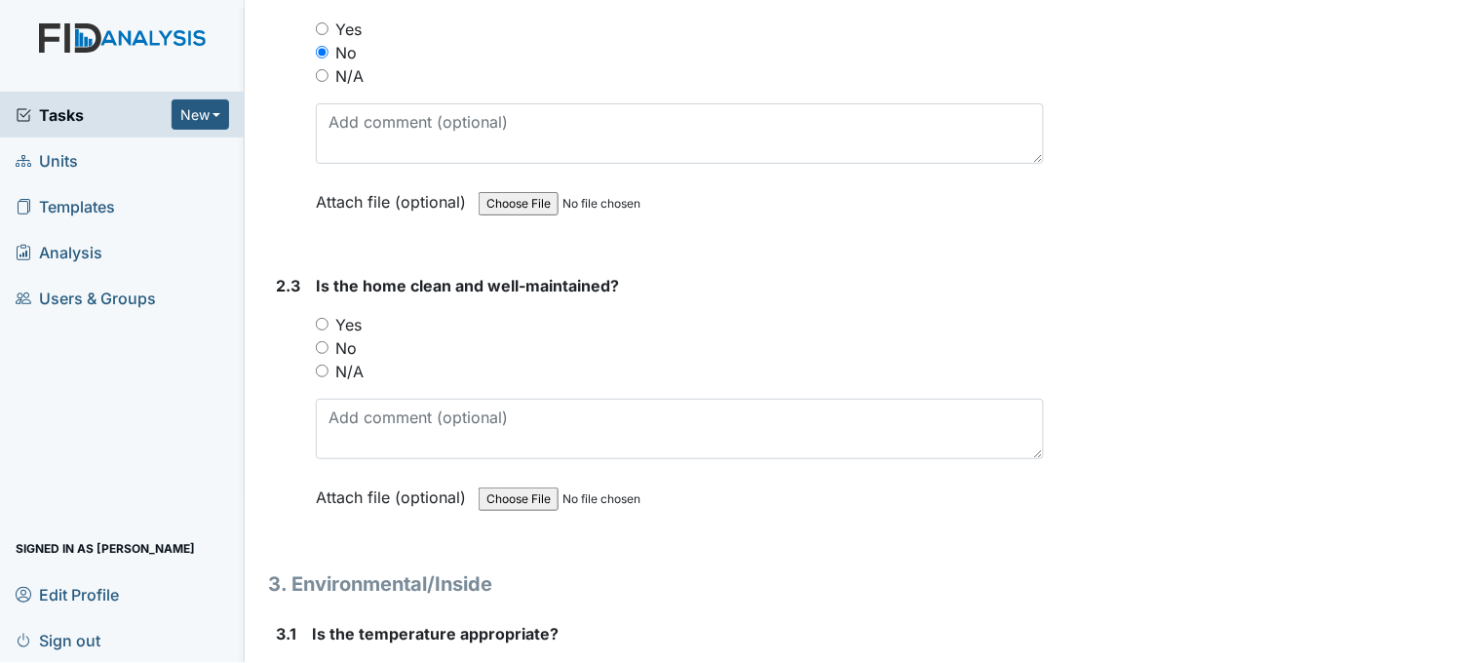
scroll to position [2383, 0]
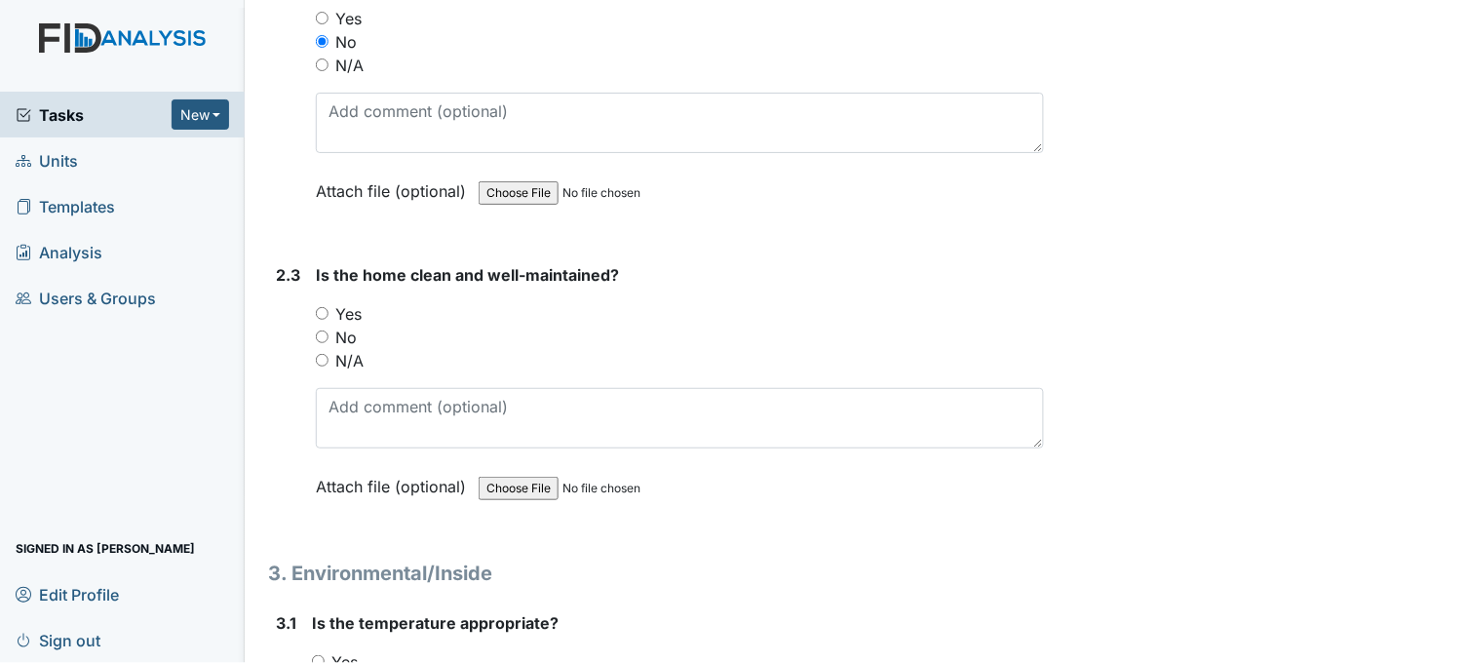
click at [322, 310] on input "Yes" at bounding box center [322, 313] width 13 height 13
radio input "true"
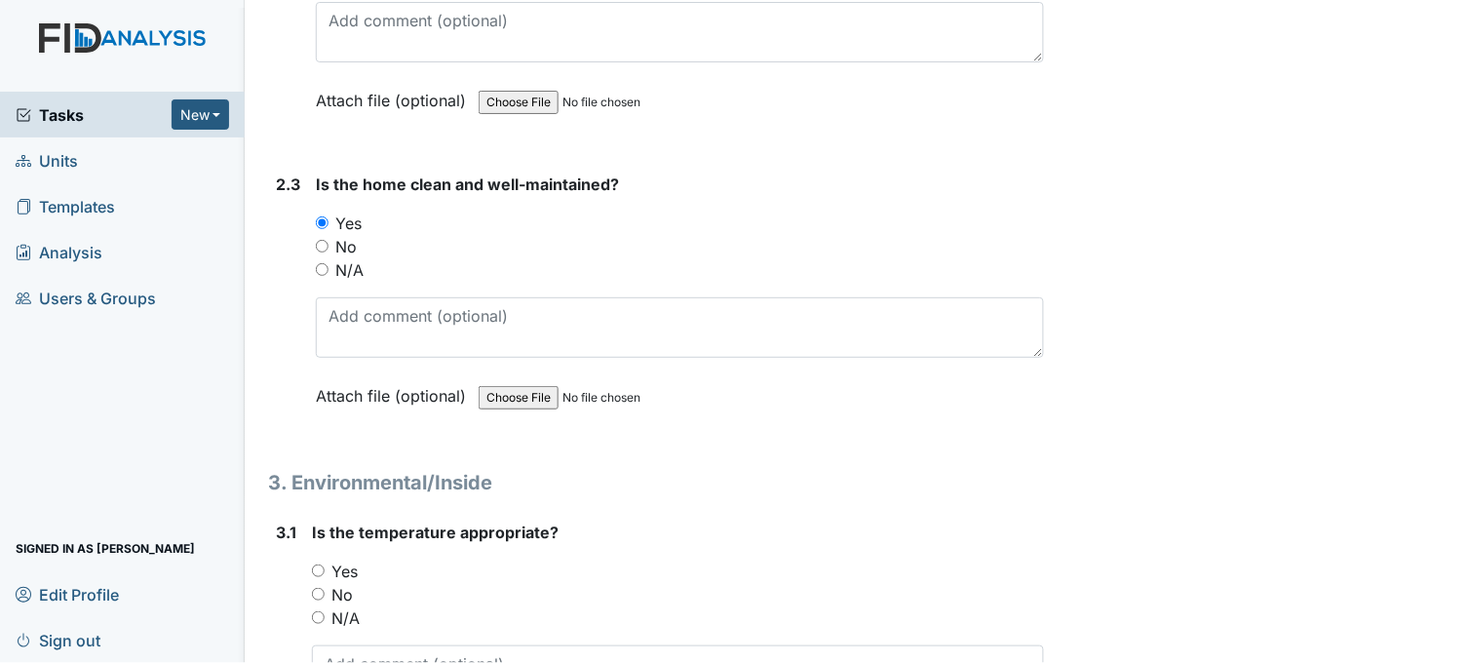
scroll to position [2708, 0]
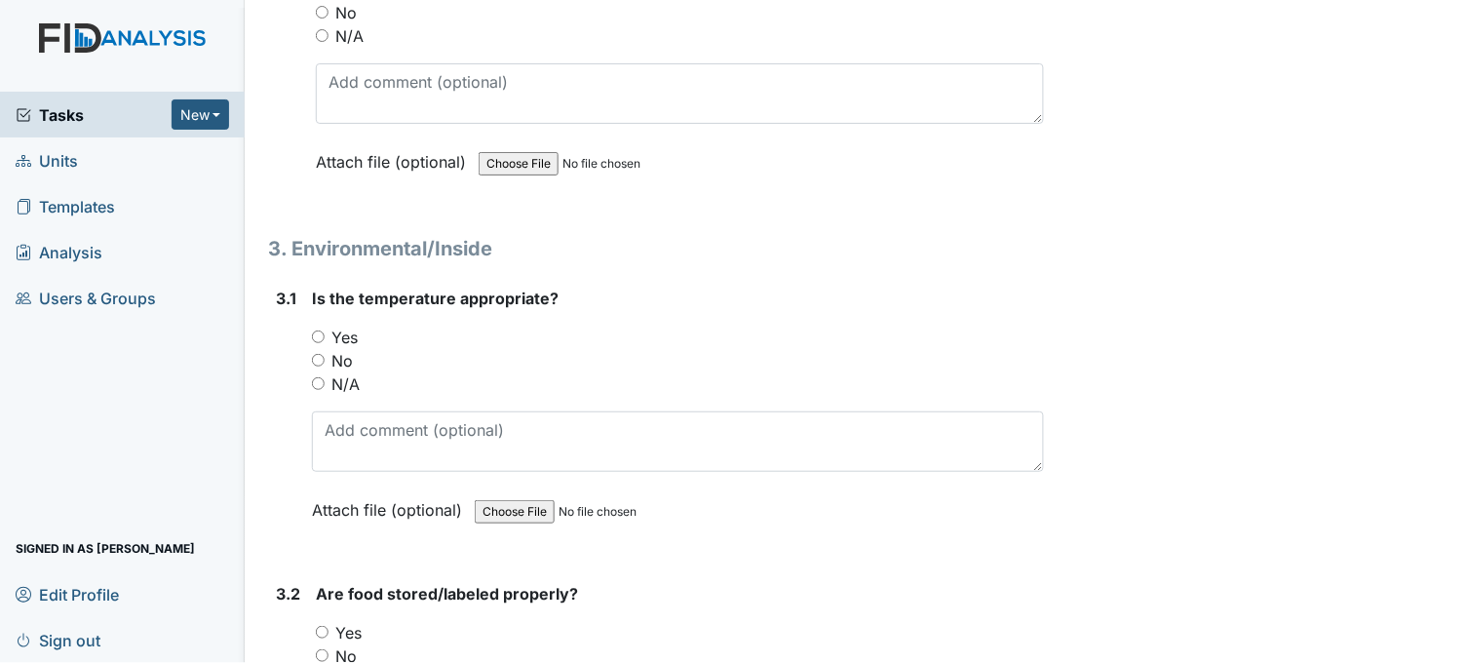
click at [318, 333] on input "Yes" at bounding box center [318, 337] width 13 height 13
radio input "true"
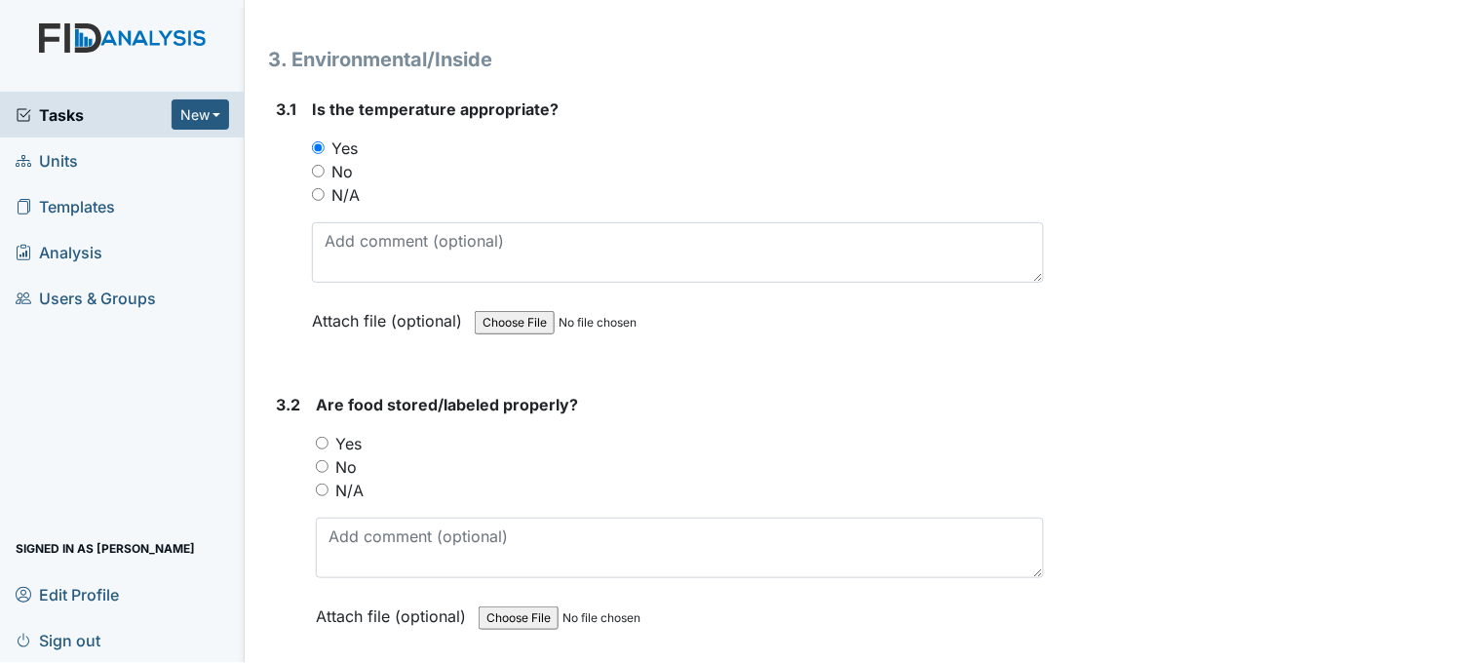
scroll to position [2925, 0]
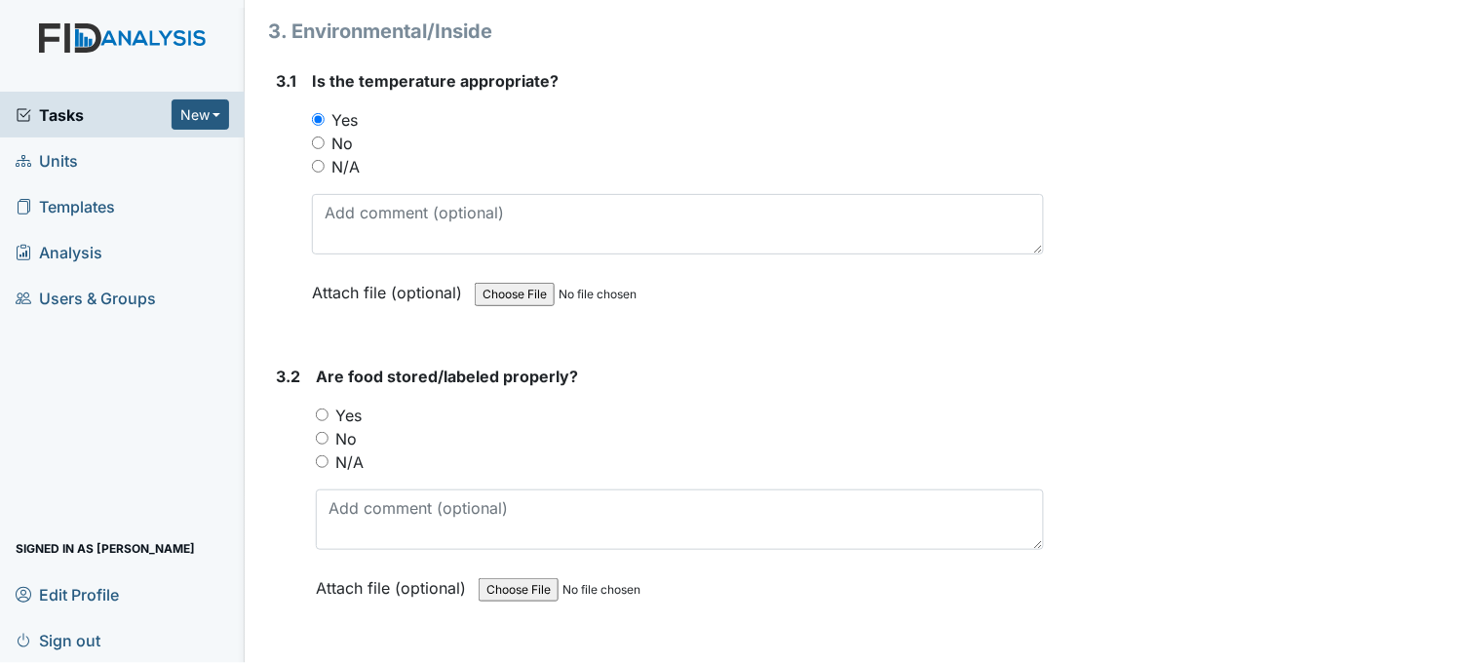
click at [320, 404] on div "Yes" at bounding box center [680, 415] width 728 height 23
click at [320, 410] on input "Yes" at bounding box center [322, 415] width 13 height 13
radio input "true"
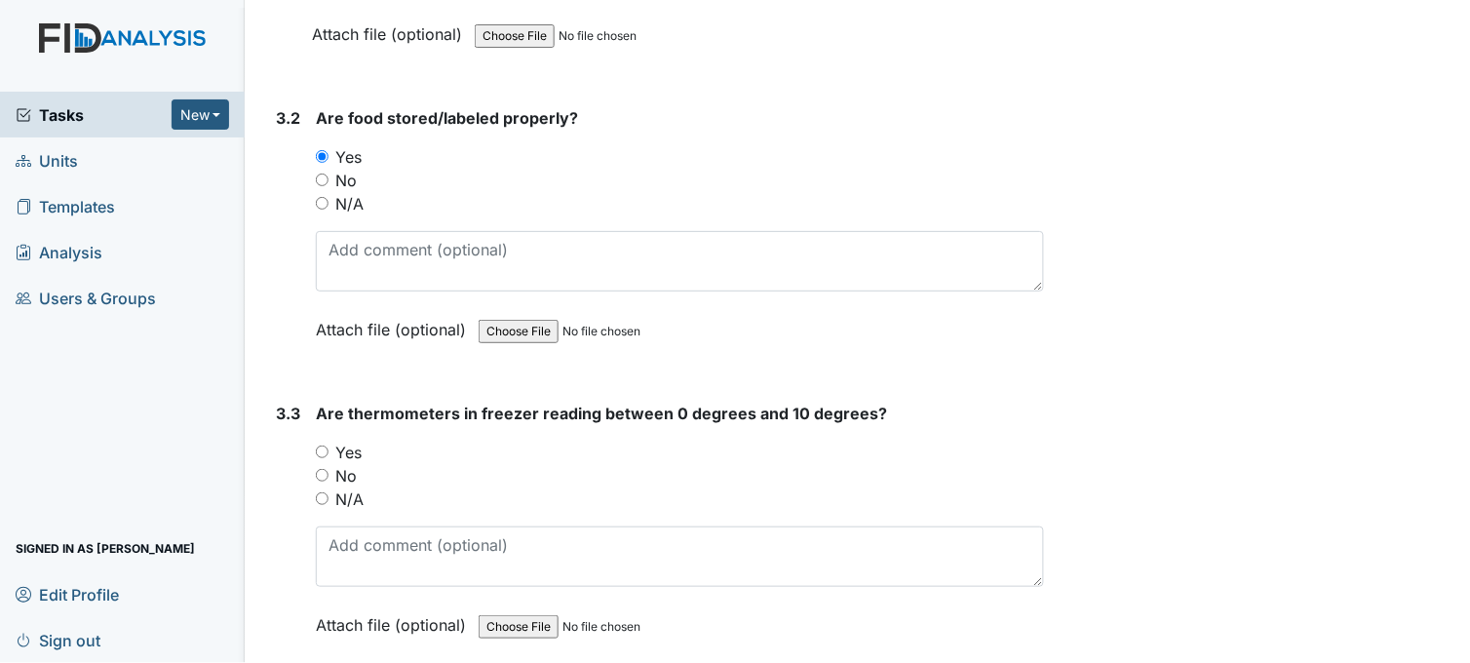
scroll to position [3250, 0]
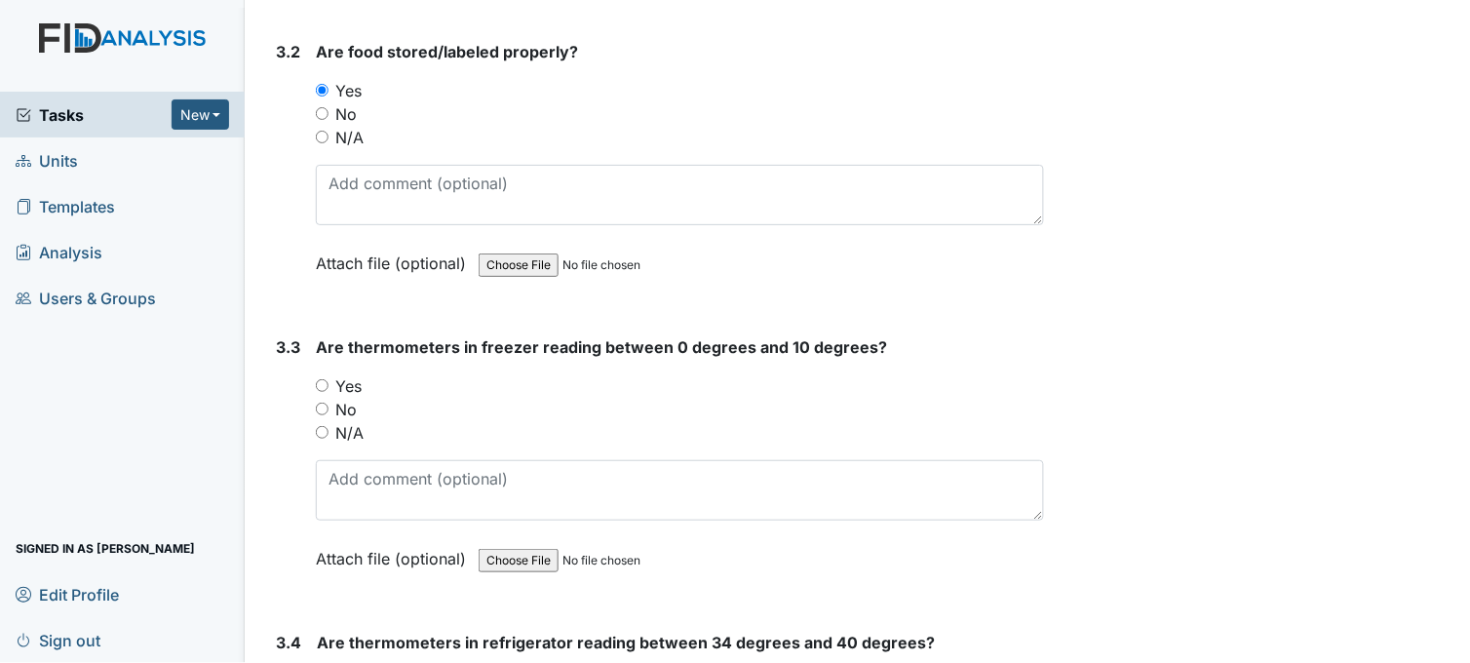
click at [324, 379] on input "Yes" at bounding box center [322, 385] width 13 height 13
radio input "true"
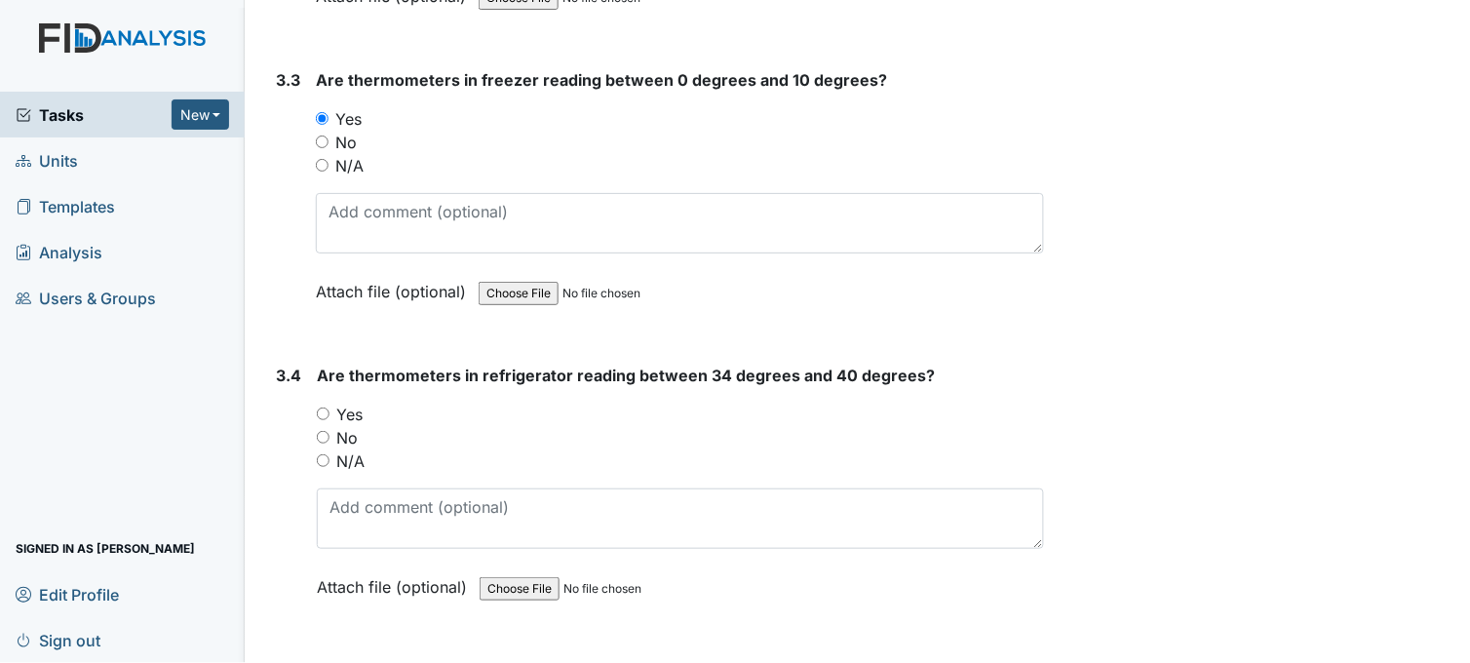
scroll to position [3575, 0]
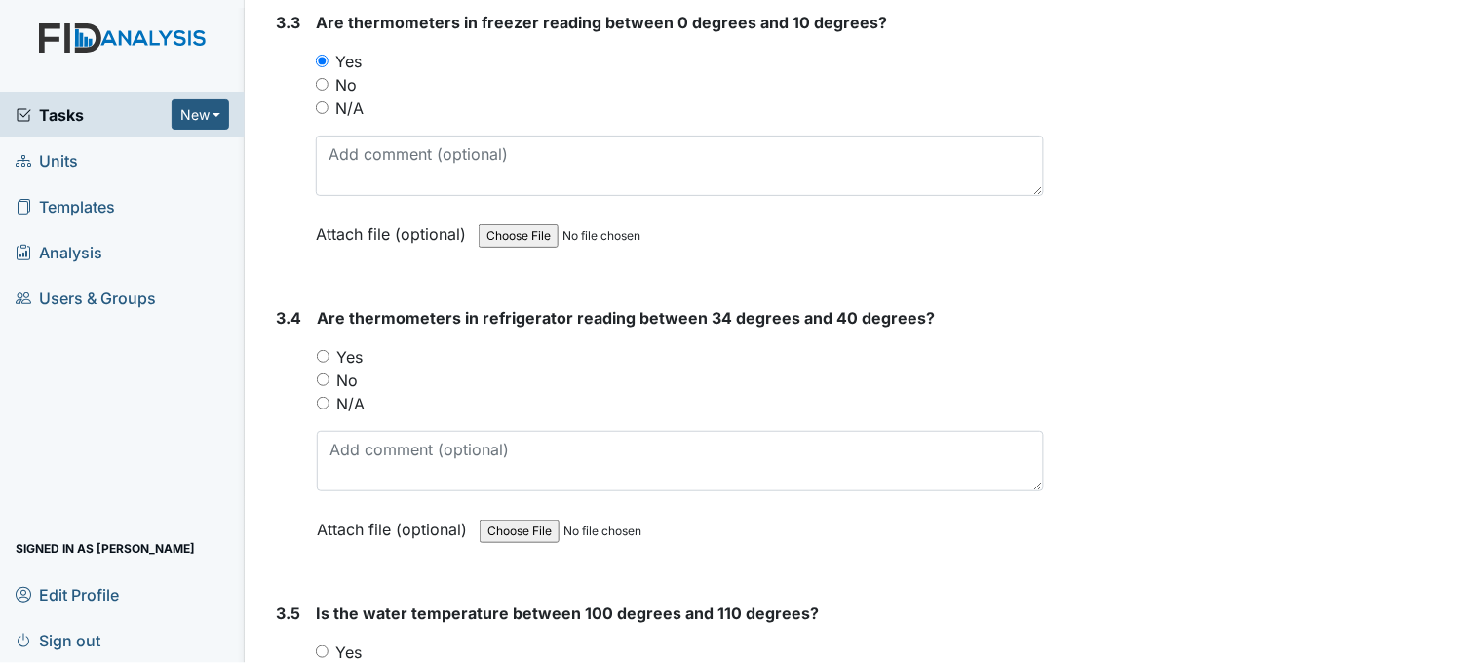
click at [323, 351] on input "Yes" at bounding box center [323, 356] width 13 height 13
radio input "true"
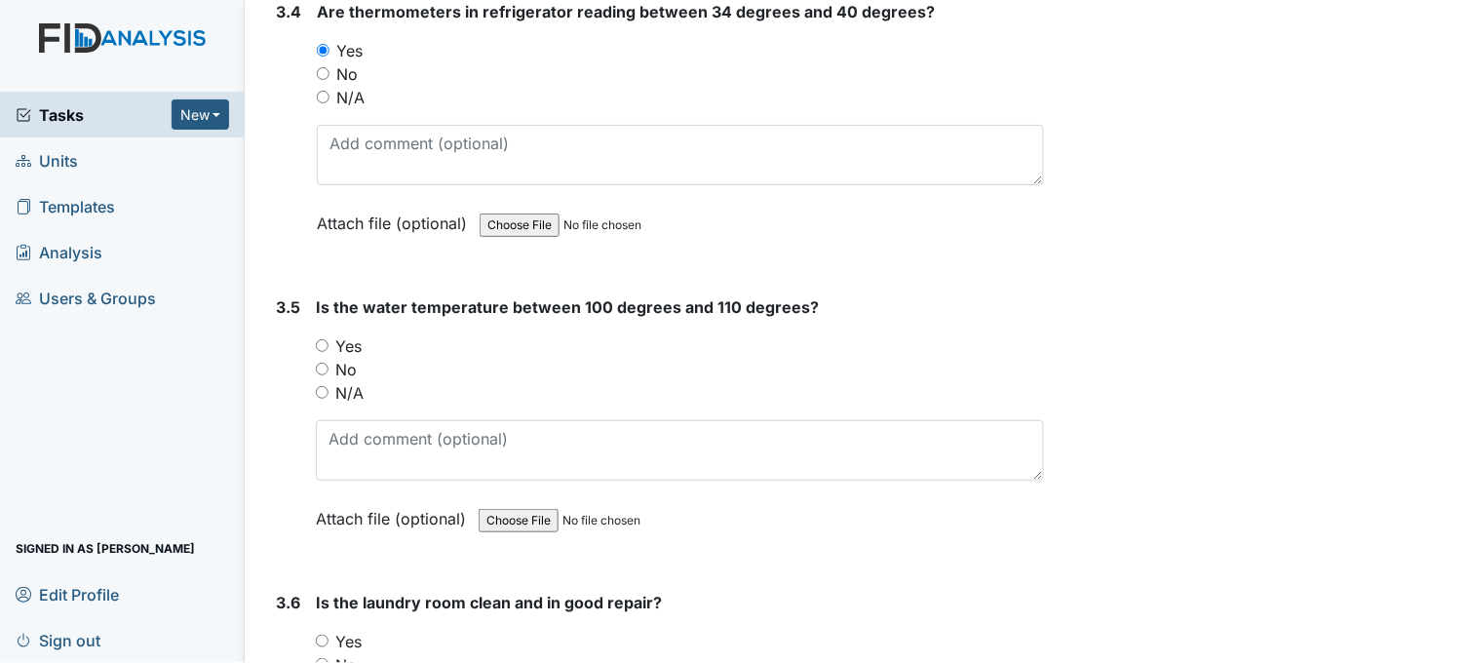
scroll to position [3900, 0]
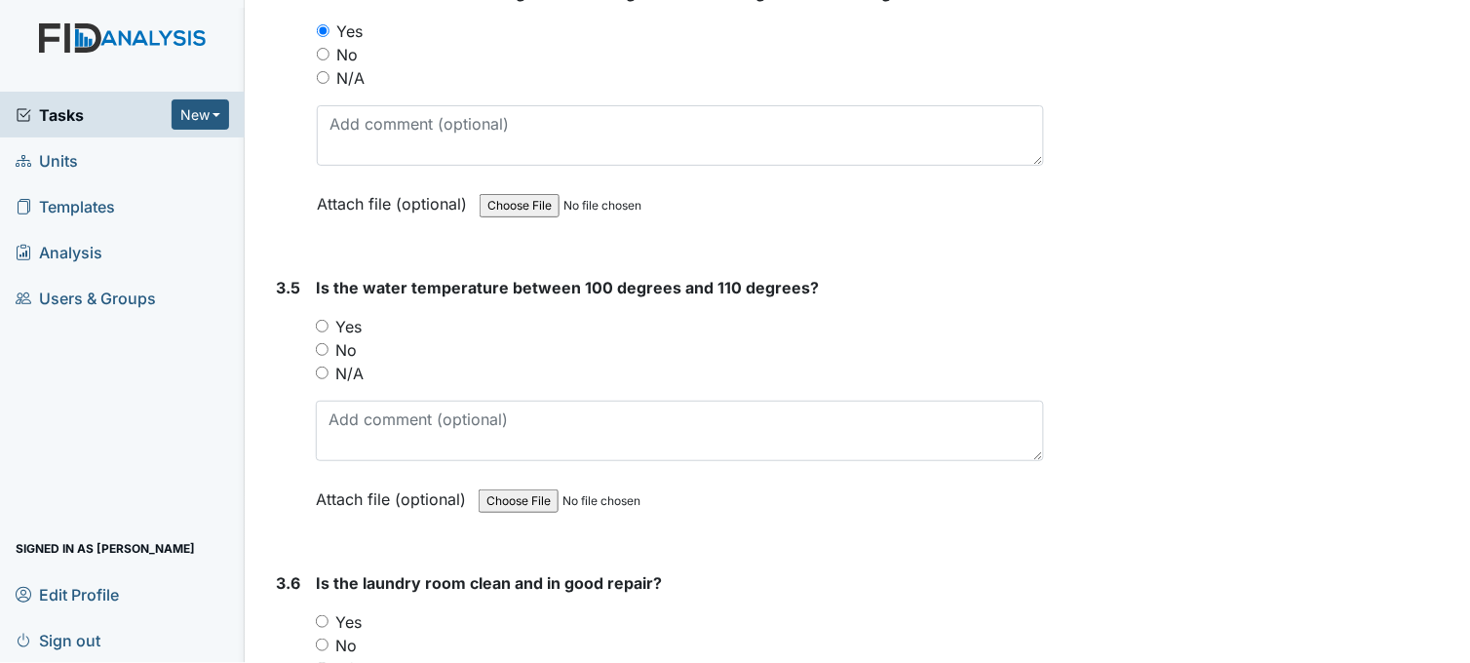
click at [323, 320] on input "Yes" at bounding box center [322, 326] width 13 height 13
radio input "true"
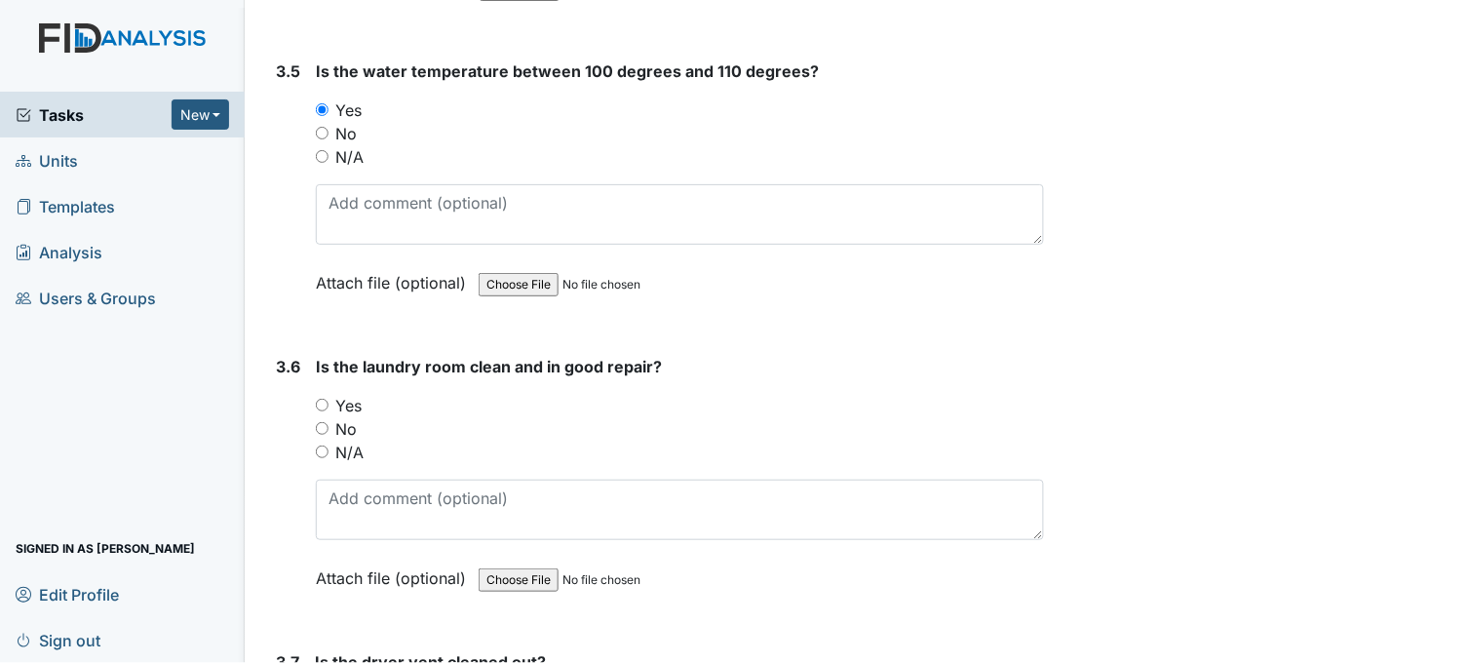
scroll to position [4225, 0]
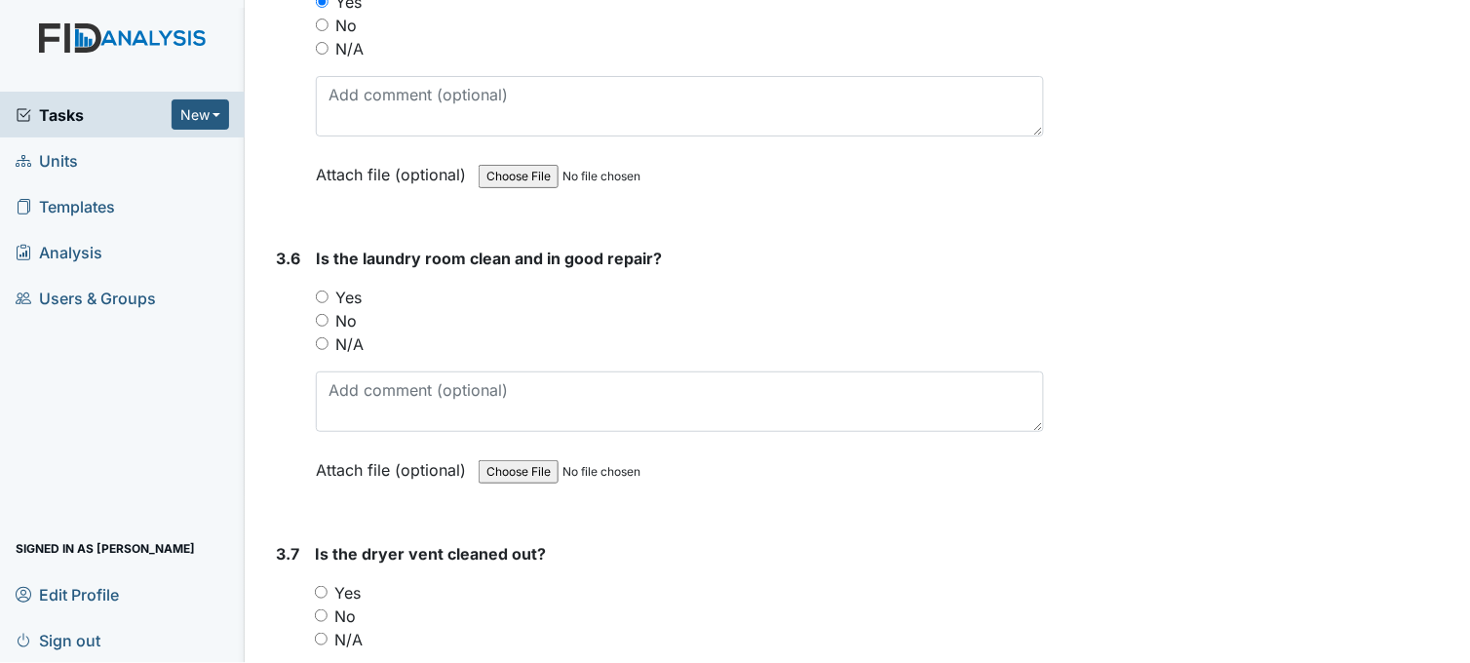
click at [326, 293] on input "Yes" at bounding box center [322, 297] width 13 height 13
radio input "true"
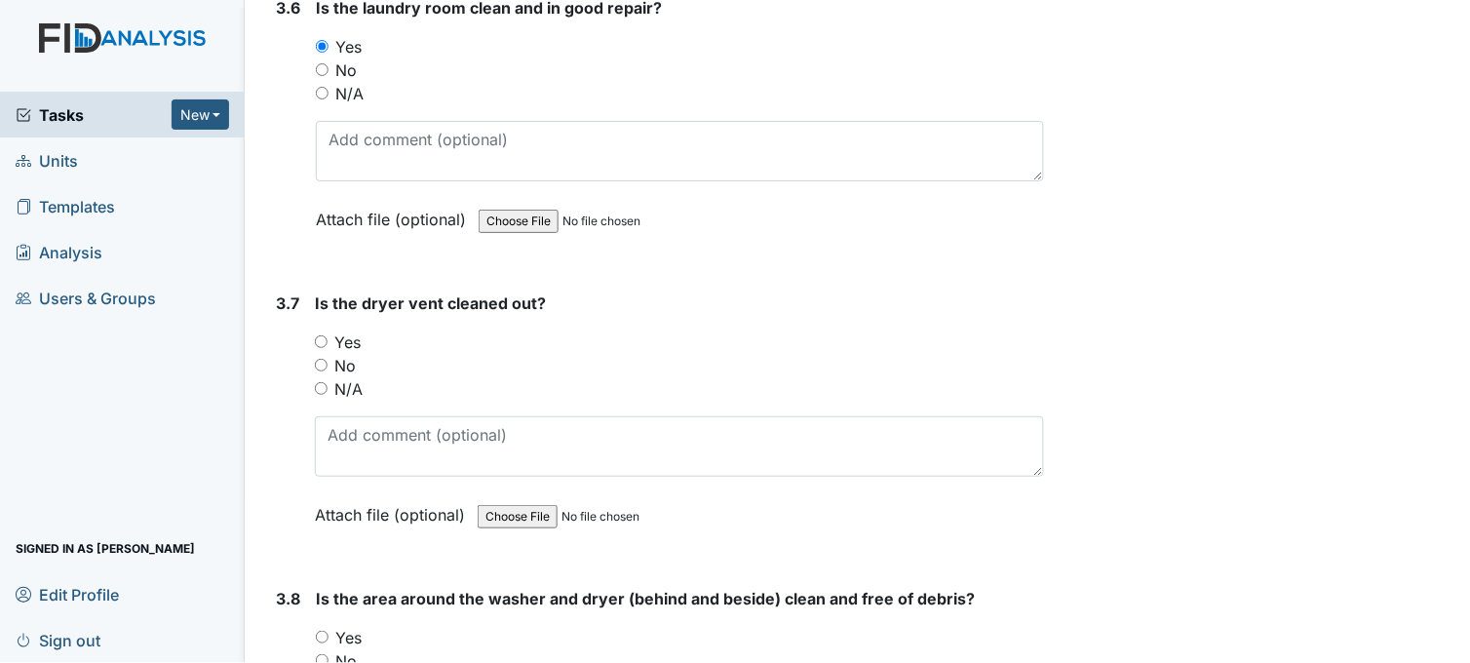
scroll to position [4550, 0]
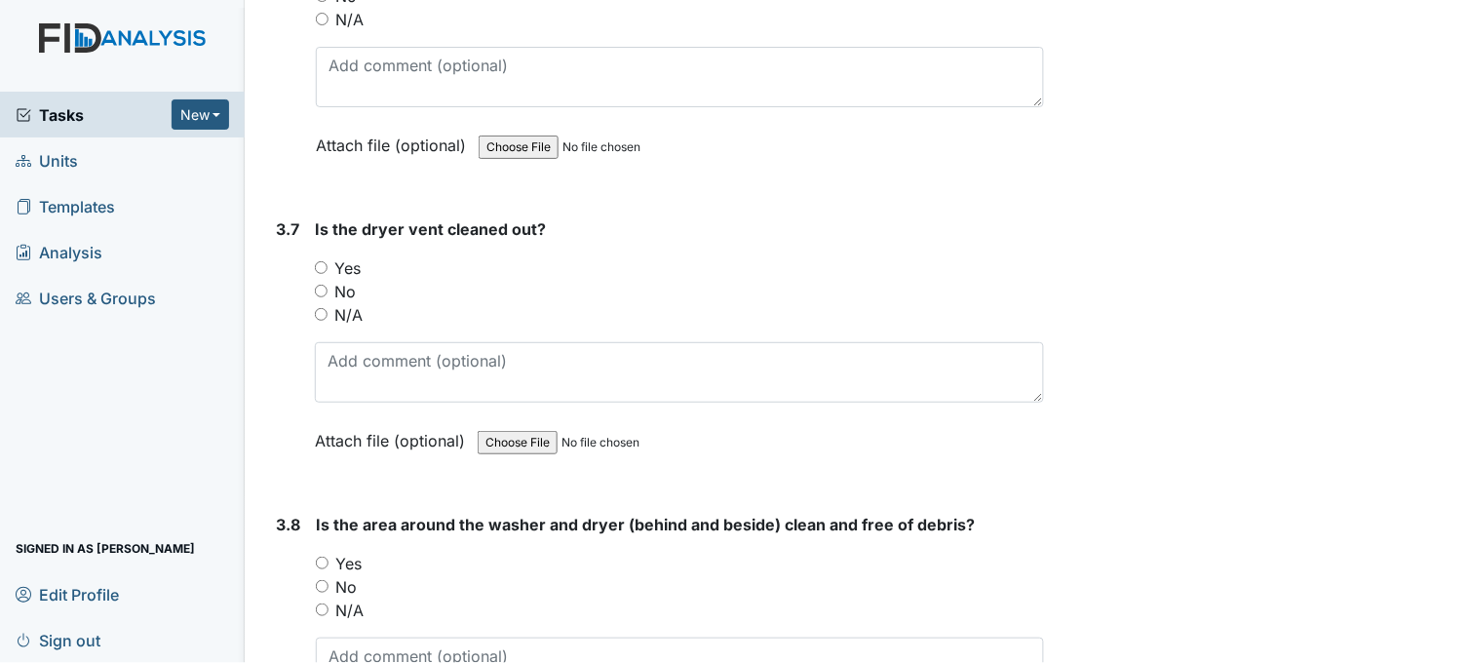
click at [323, 261] on input "Yes" at bounding box center [321, 267] width 13 height 13
radio input "true"
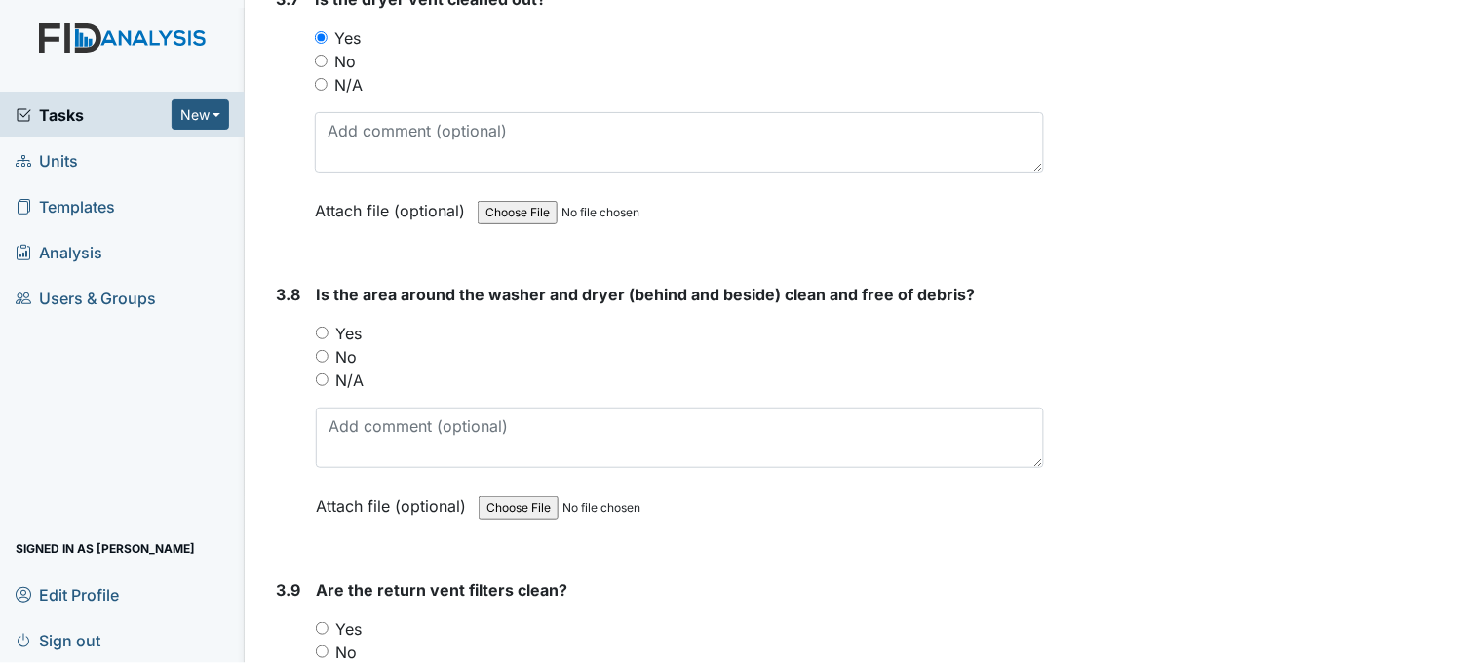
scroll to position [4875, 0]
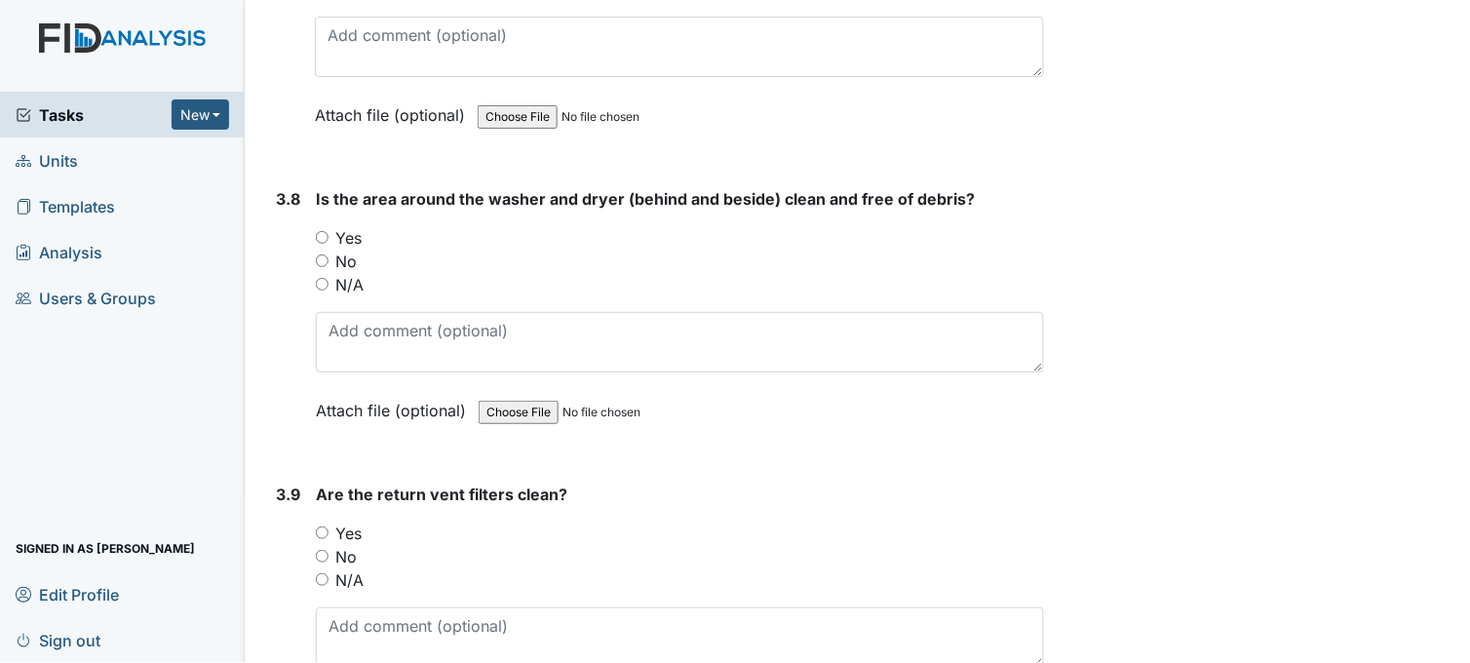
click at [324, 231] on input "Yes" at bounding box center [322, 237] width 13 height 13
radio input "true"
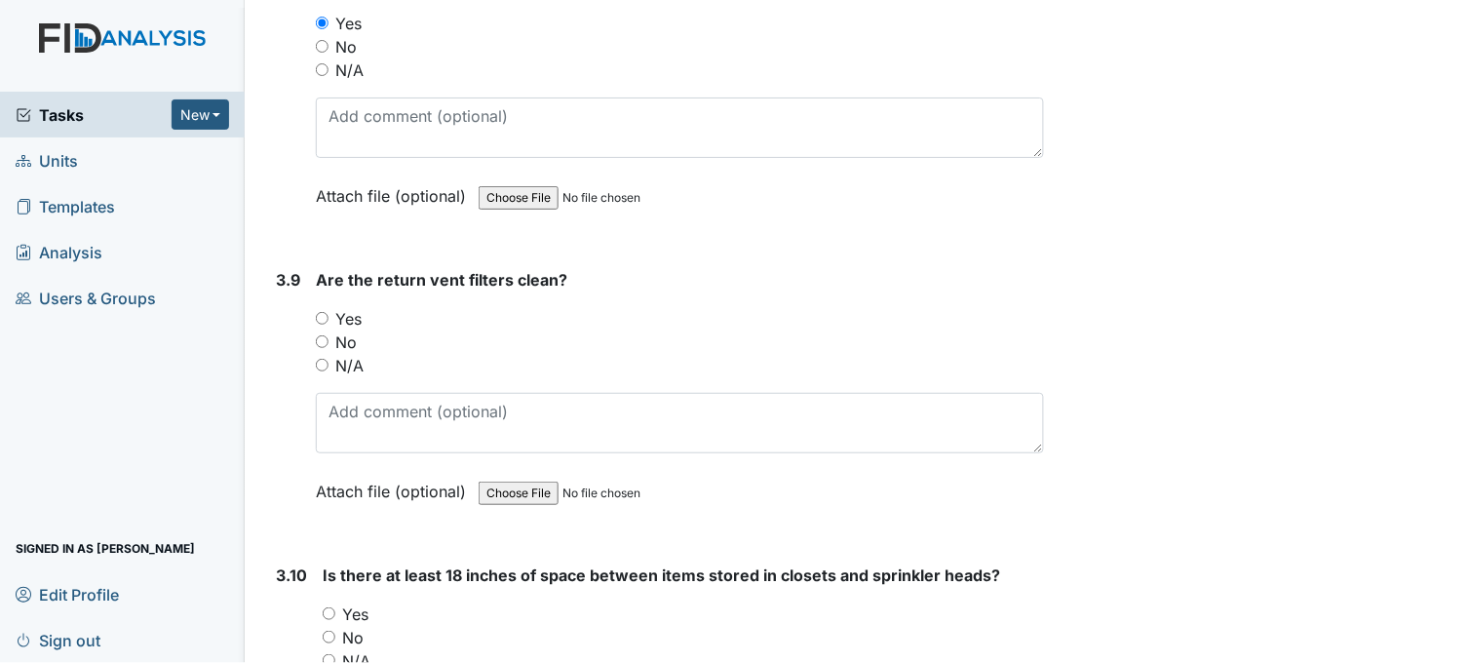
scroll to position [5092, 0]
click at [322, 310] on input "Yes" at bounding box center [322, 316] width 13 height 13
radio input "true"
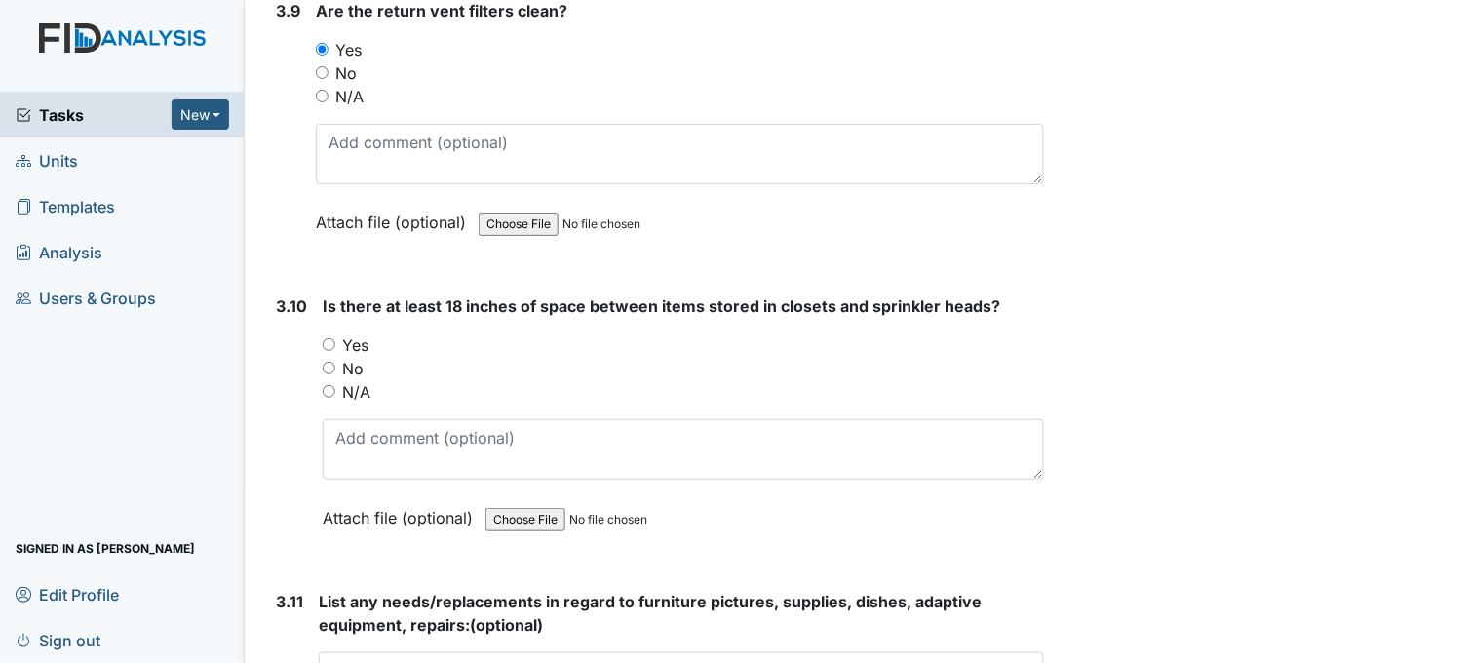
scroll to position [5416, 0]
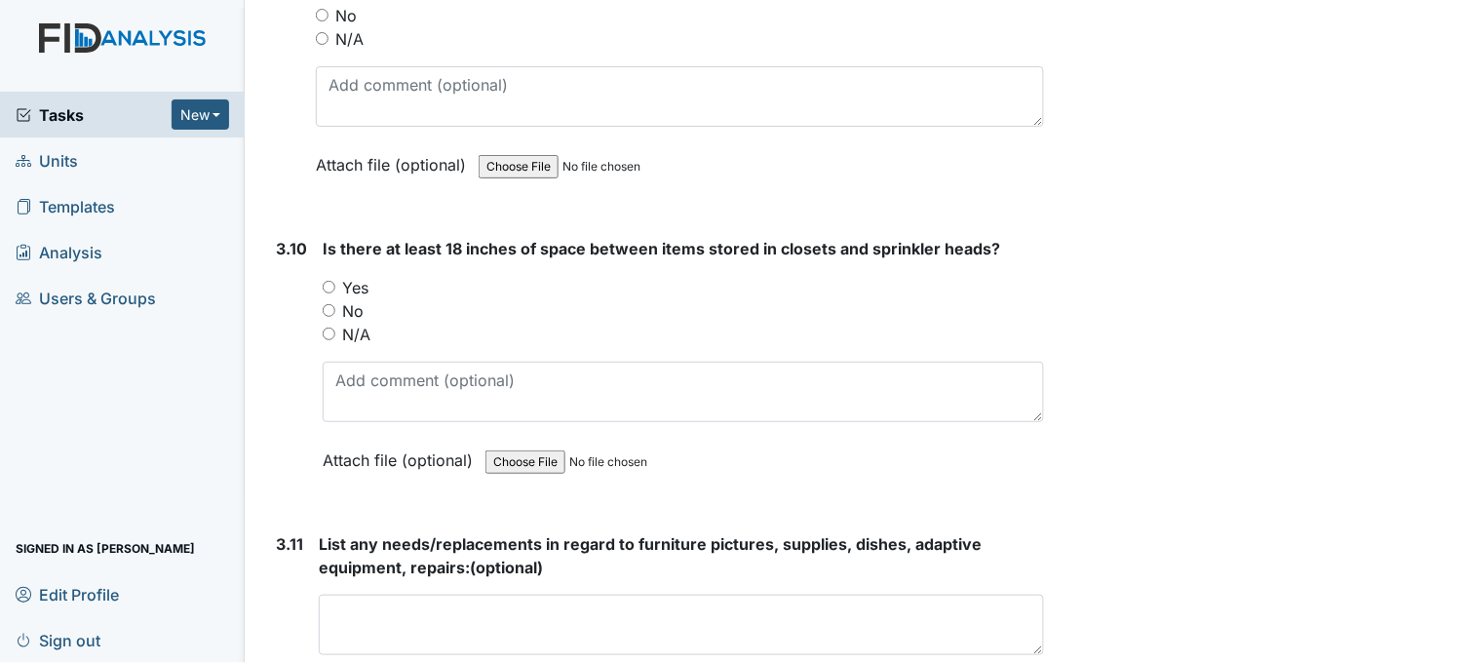
click at [328, 281] on input "Yes" at bounding box center [329, 287] width 13 height 13
radio input "true"
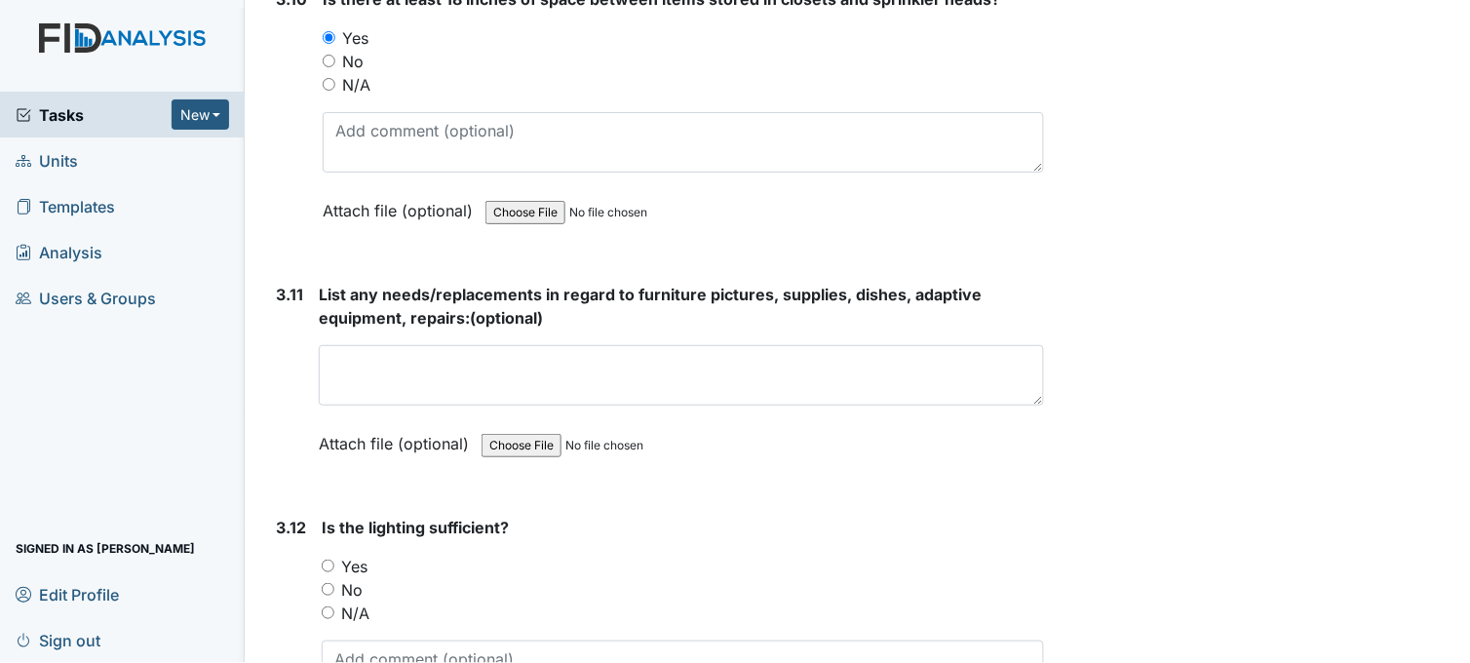
scroll to position [5741, 0]
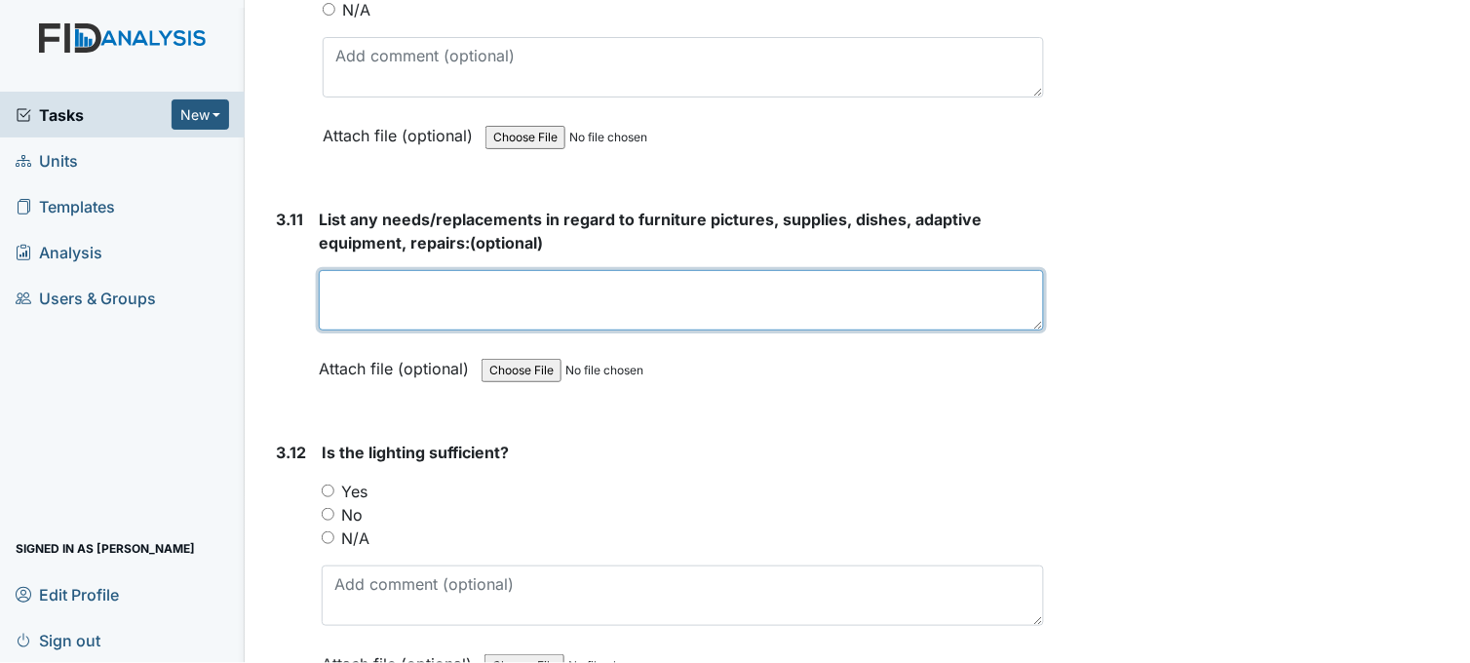
click at [465, 288] on textarea at bounding box center [681, 300] width 725 height 60
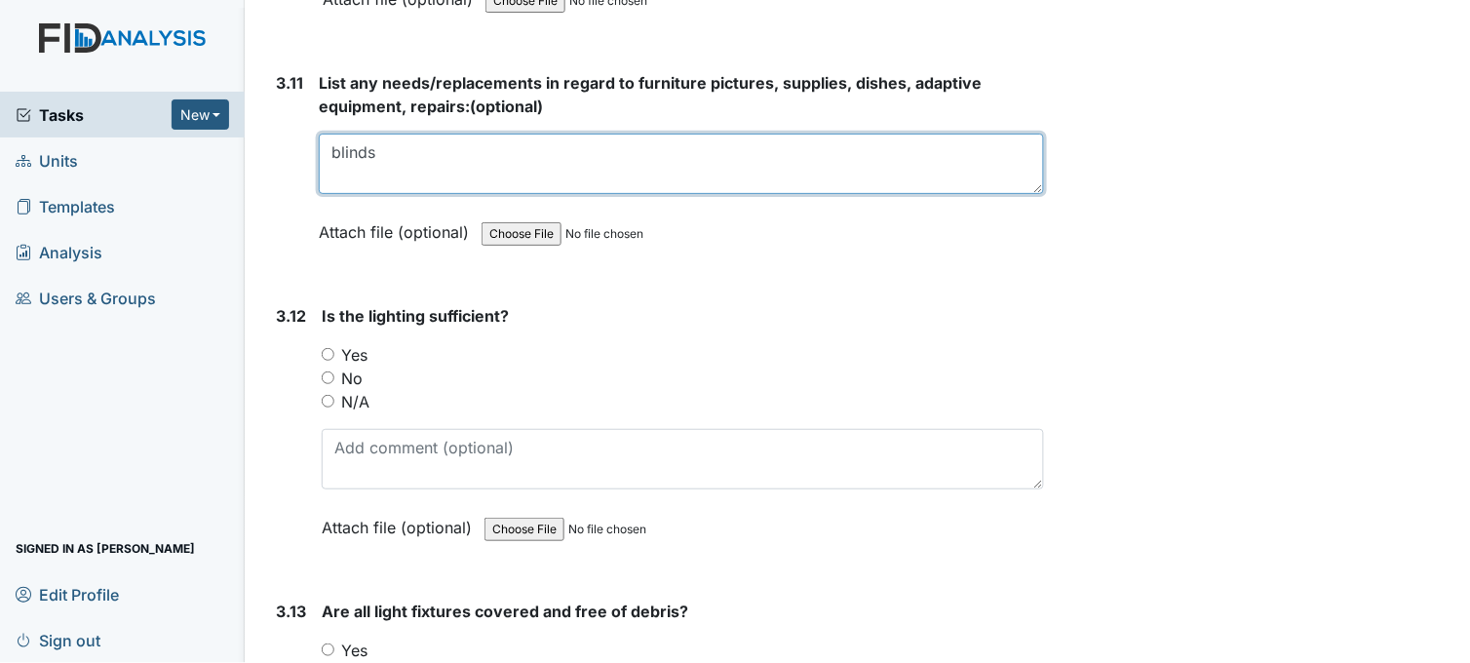
scroll to position [5959, 0]
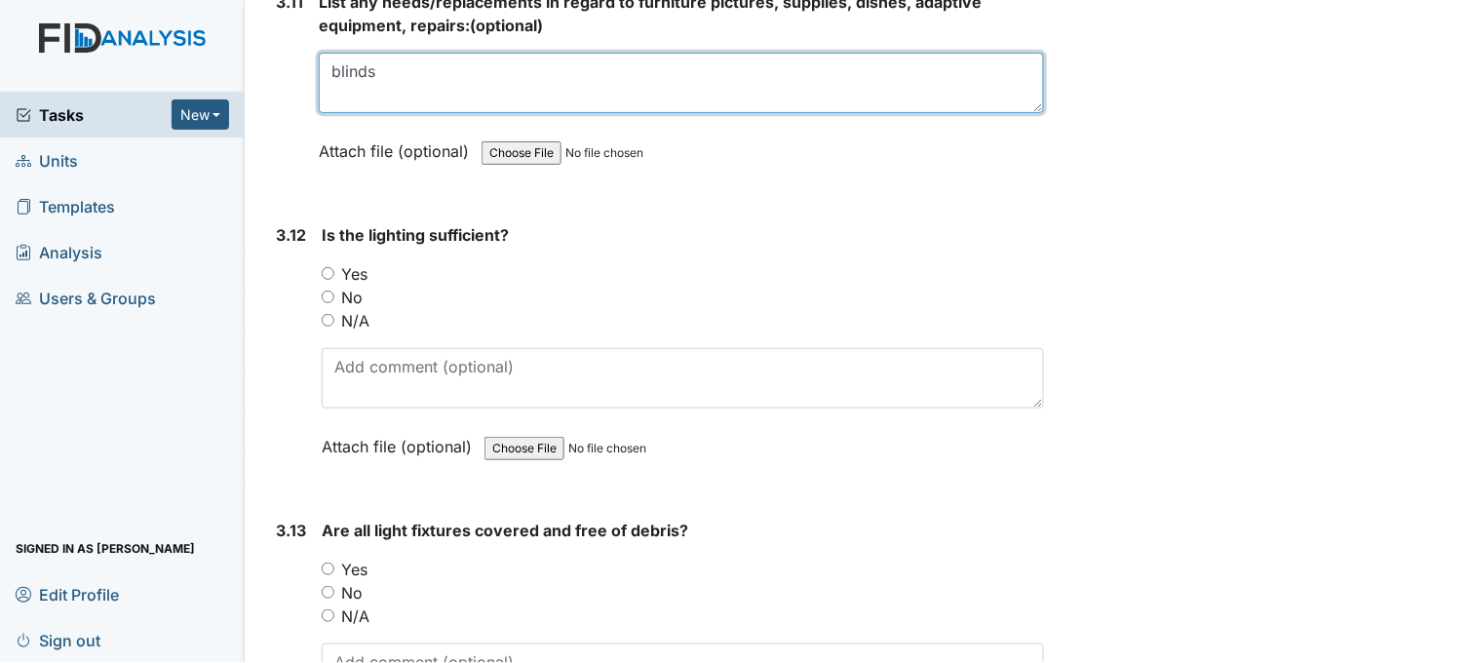
type textarea "blinds"
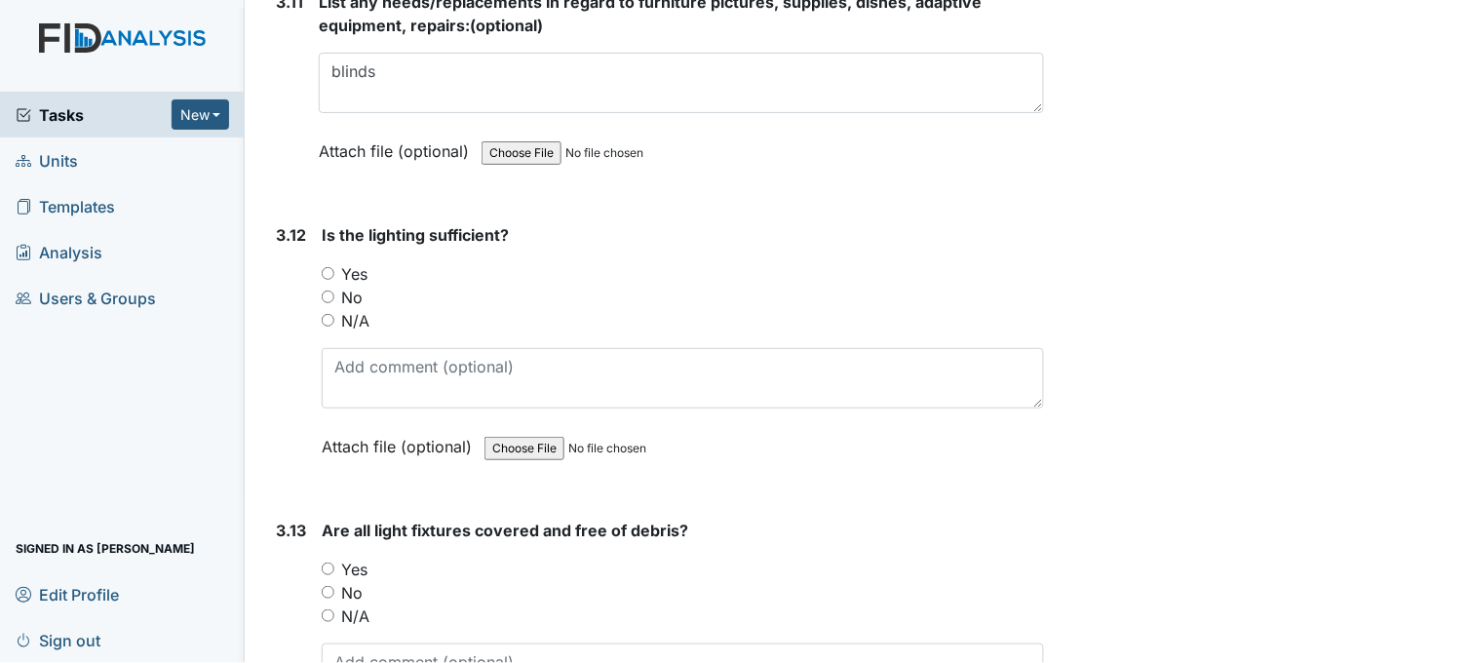
click at [325, 267] on input "Yes" at bounding box center [328, 273] width 13 height 13
radio input "true"
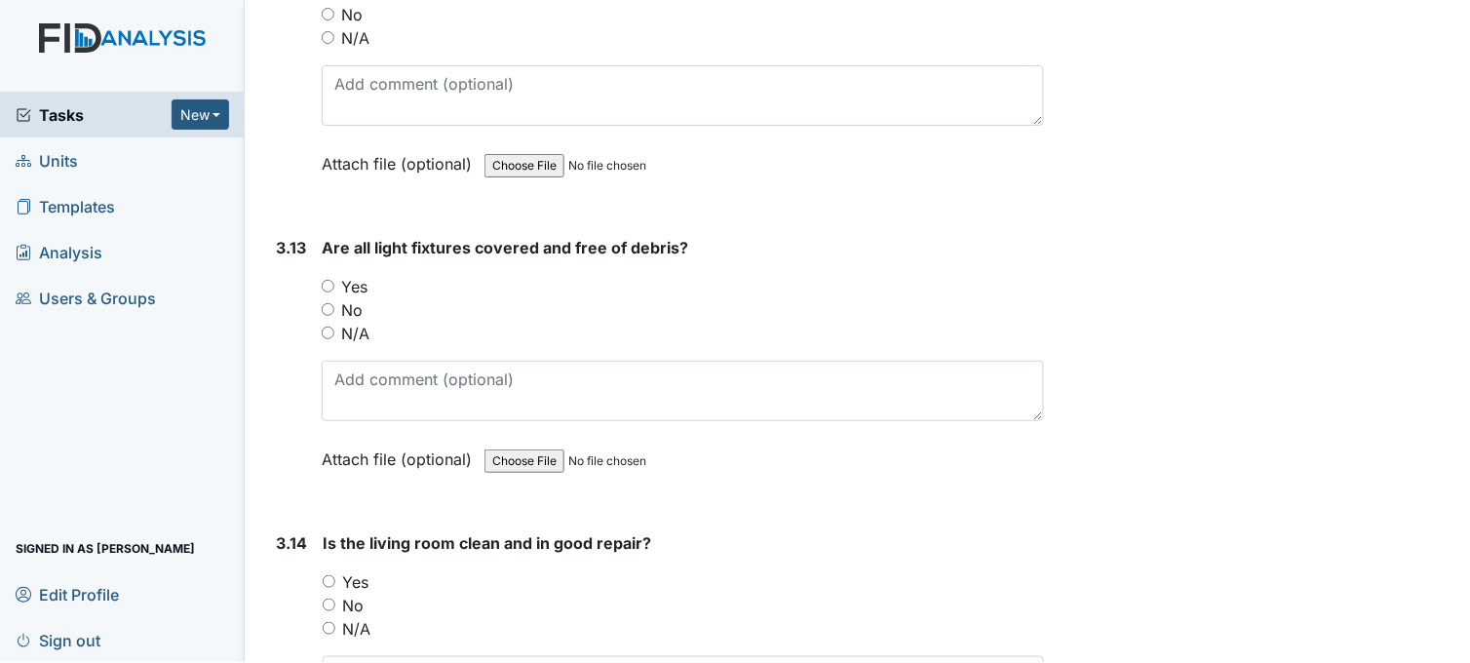
scroll to position [6283, 0]
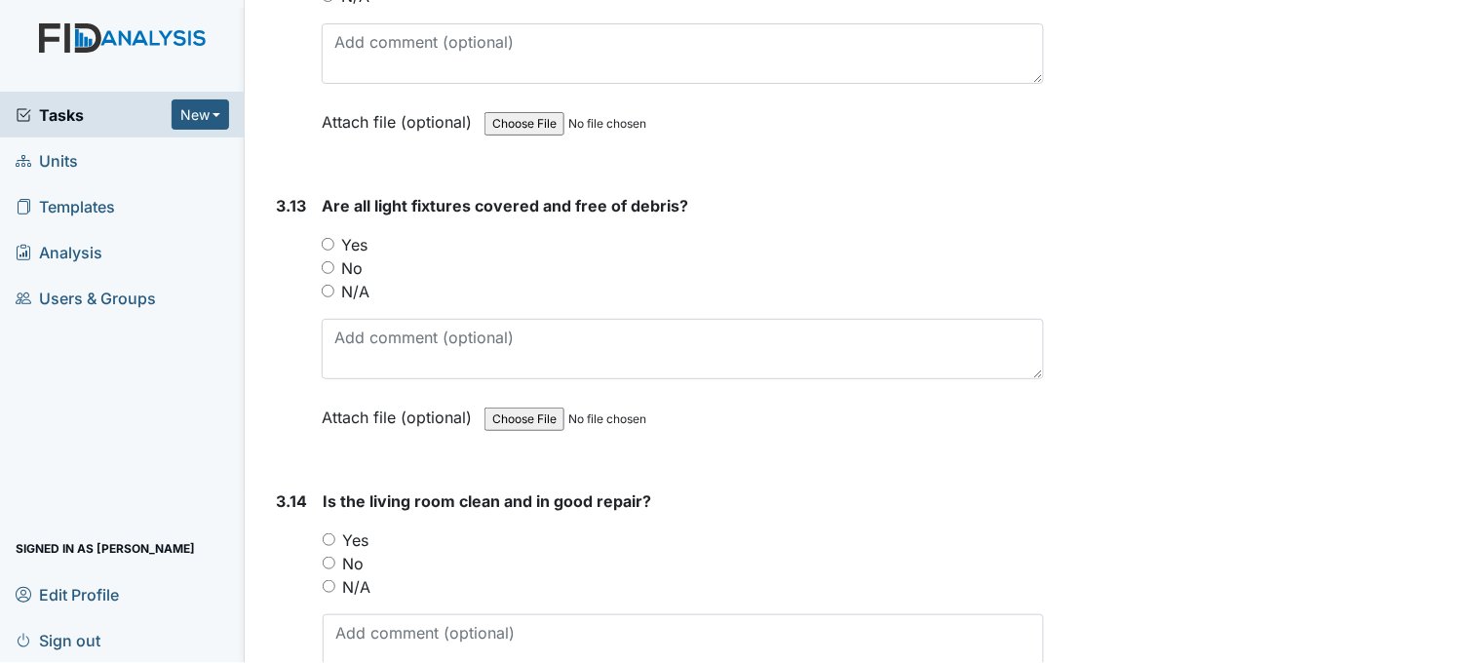
click at [329, 238] on input "Yes" at bounding box center [328, 244] width 13 height 13
radio input "true"
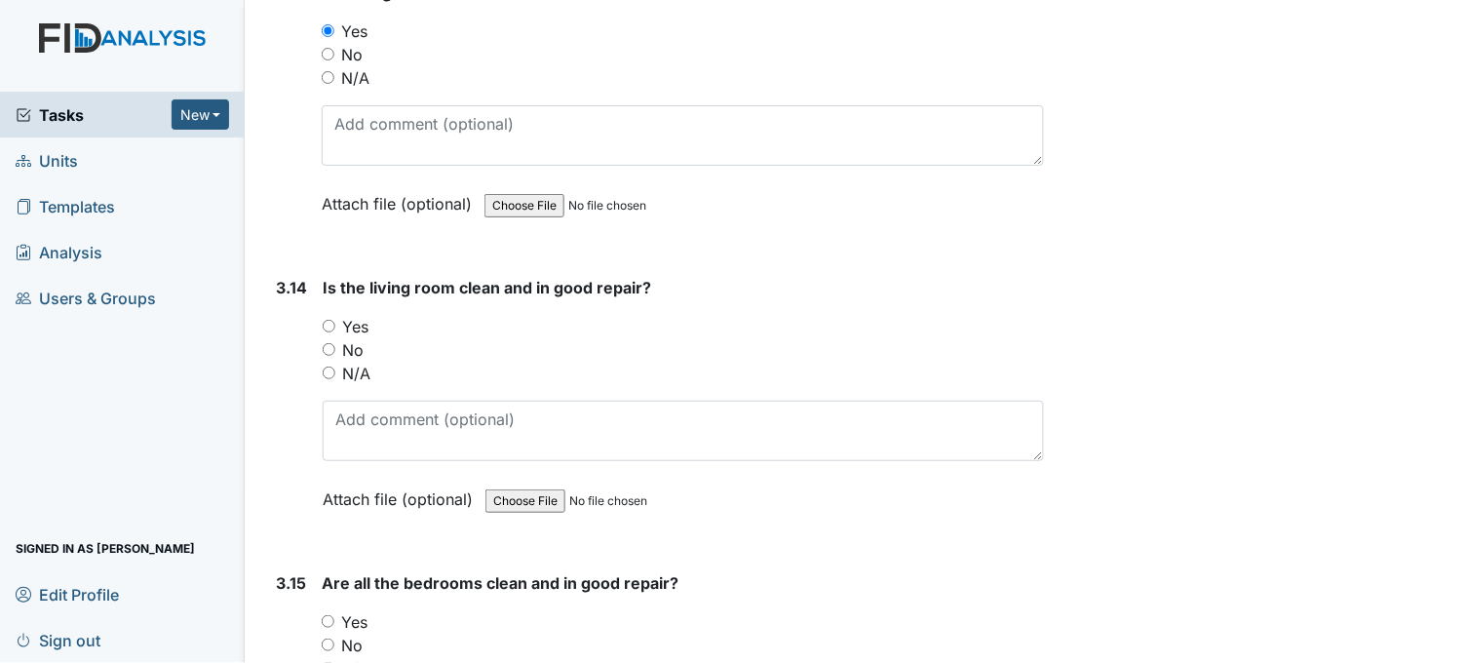
scroll to position [6500, 0]
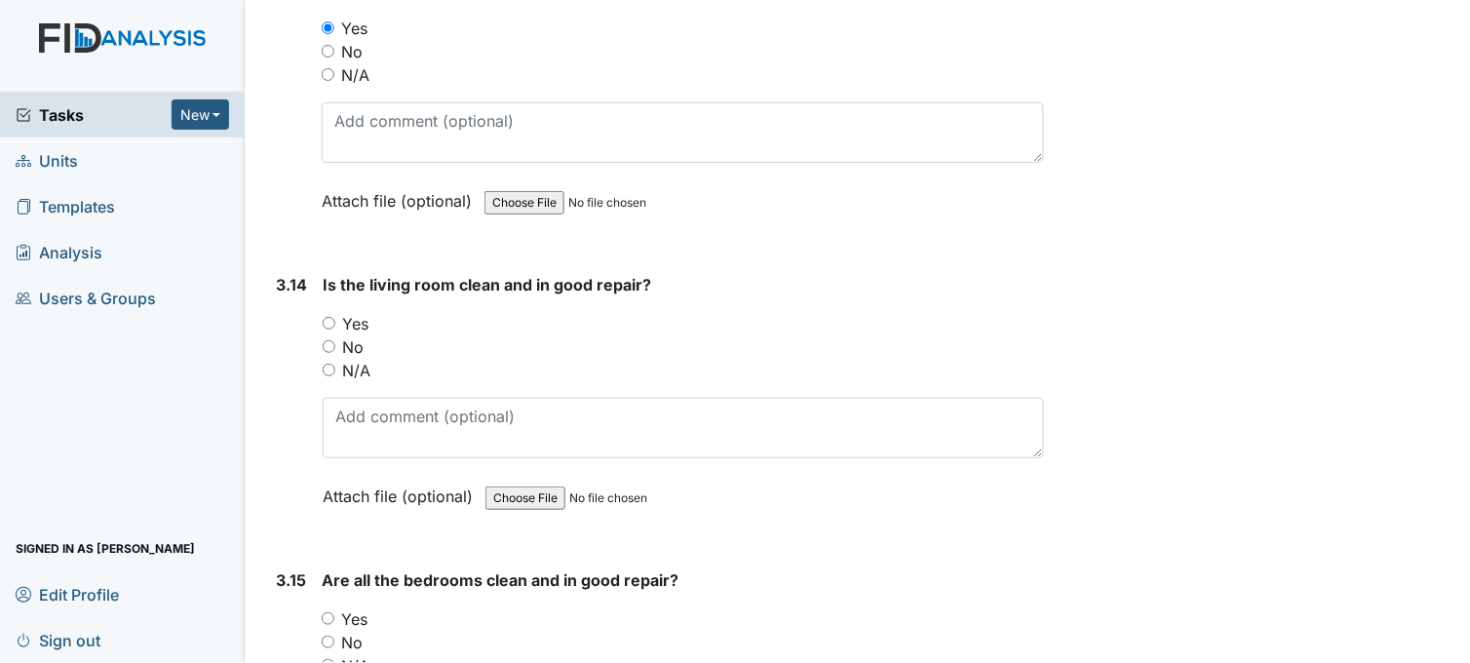
click at [332, 317] on input "Yes" at bounding box center [329, 323] width 13 height 13
radio input "true"
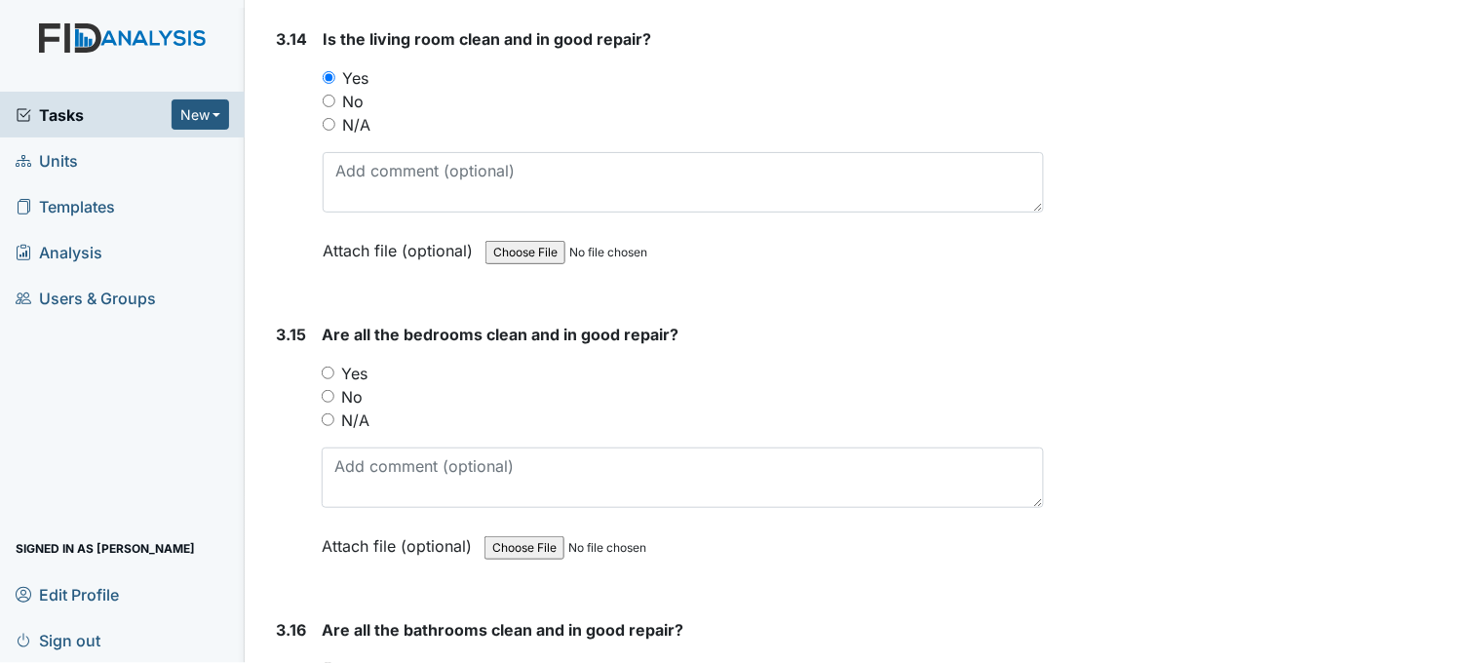
scroll to position [6825, 0]
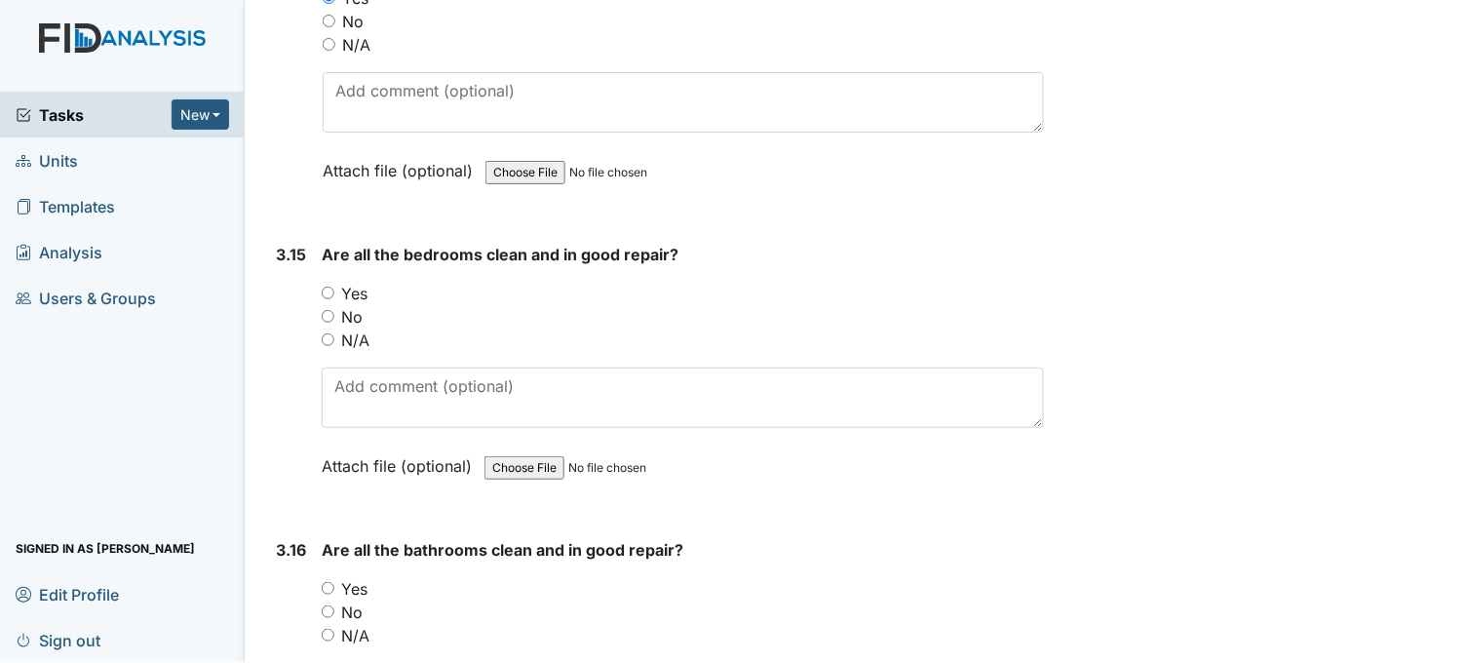
click at [329, 287] on input "Yes" at bounding box center [328, 293] width 13 height 13
radio input "true"
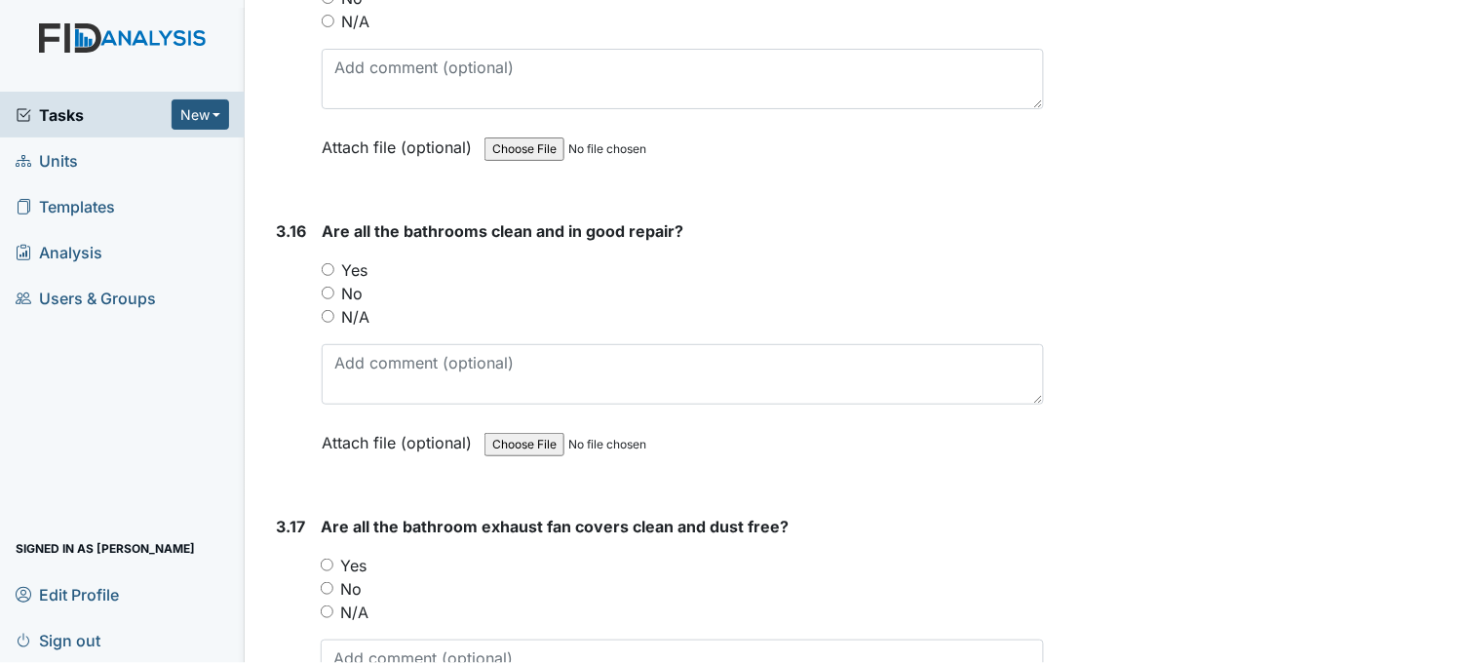
scroll to position [7150, 0]
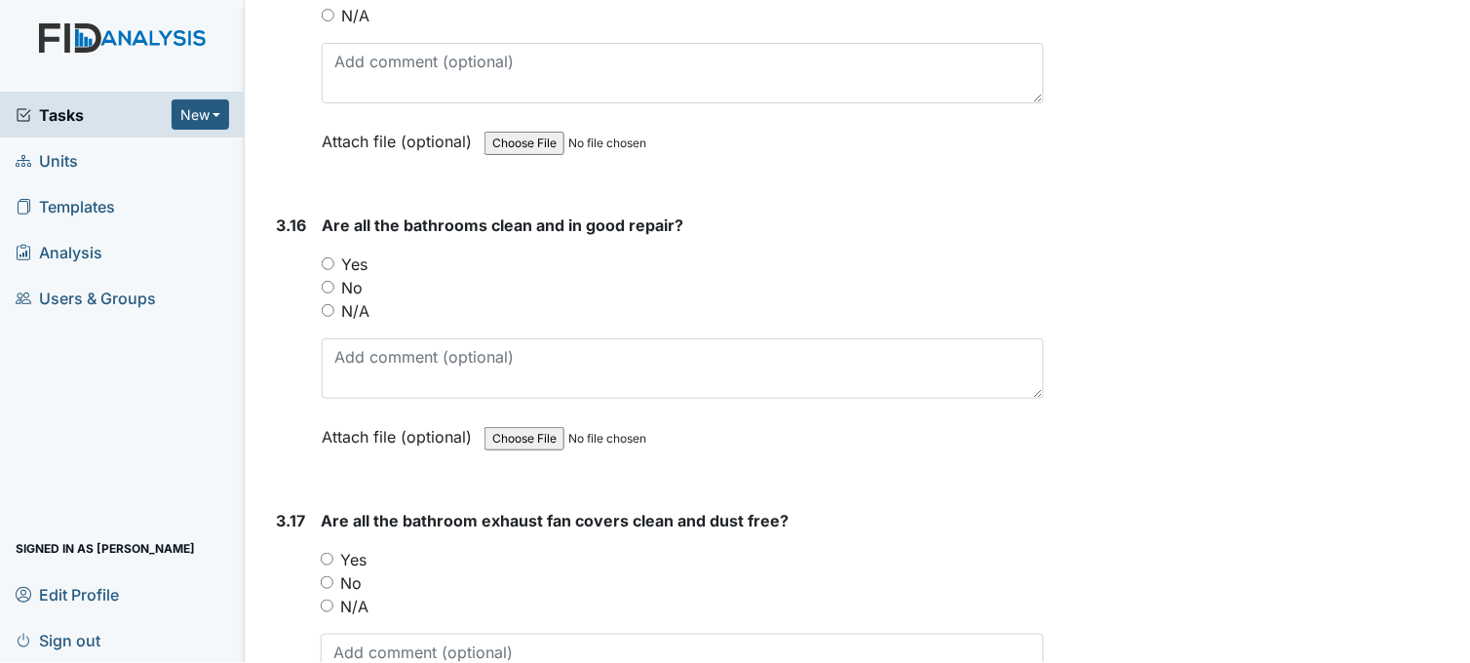
click at [325, 257] on input "Yes" at bounding box center [328, 263] width 13 height 13
radio input "true"
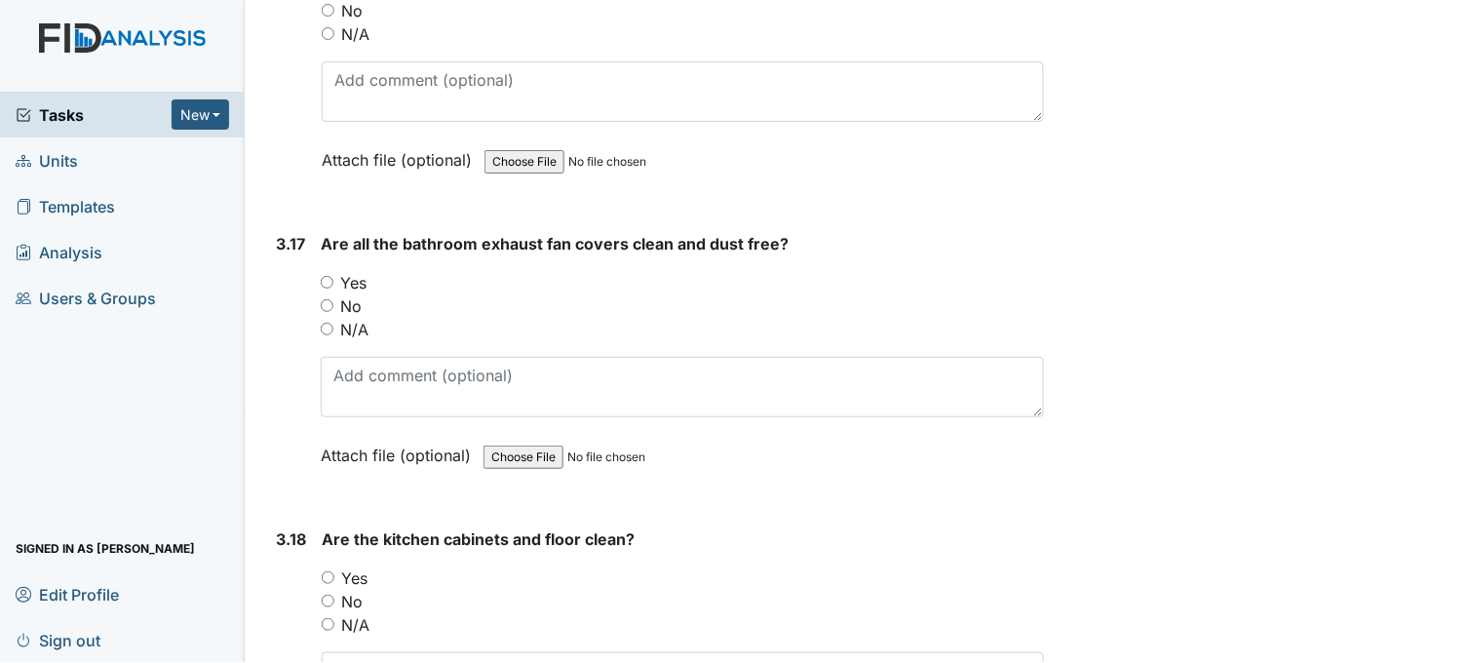
scroll to position [7475, 0]
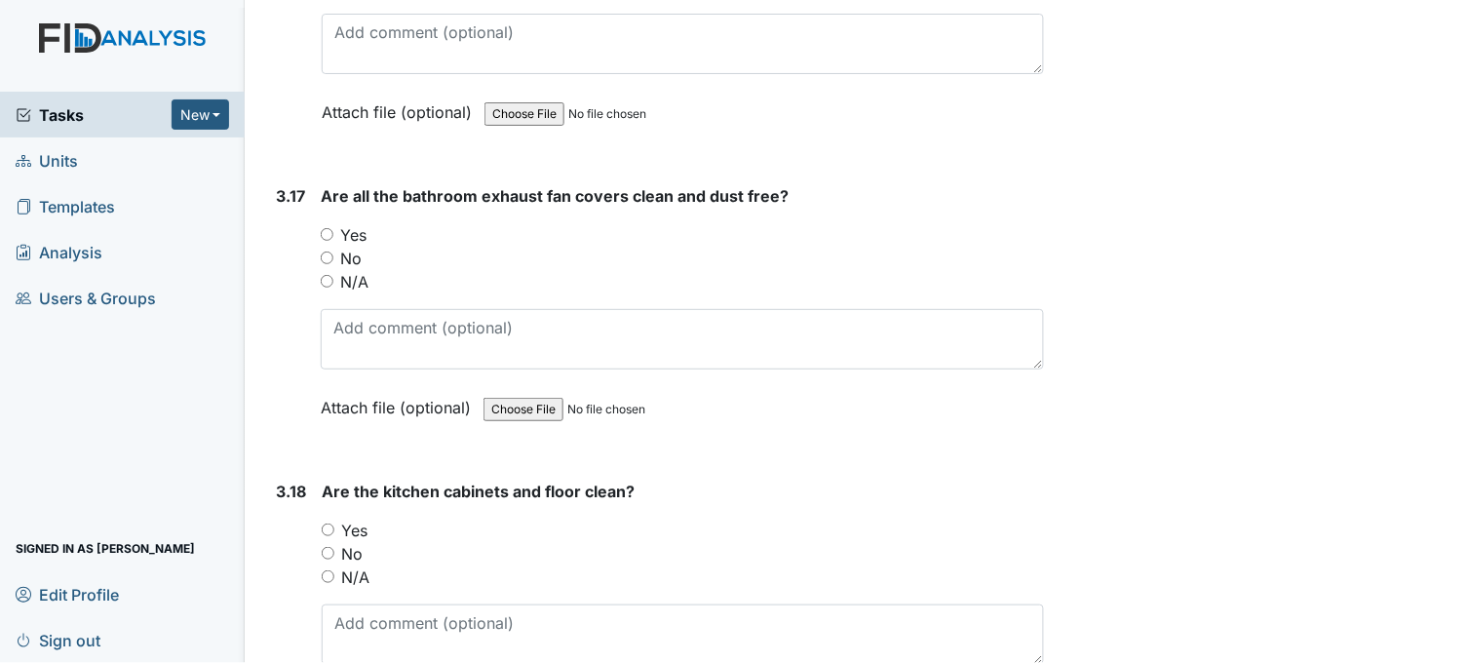
click at [327, 228] on input "Yes" at bounding box center [327, 234] width 13 height 13
radio input "true"
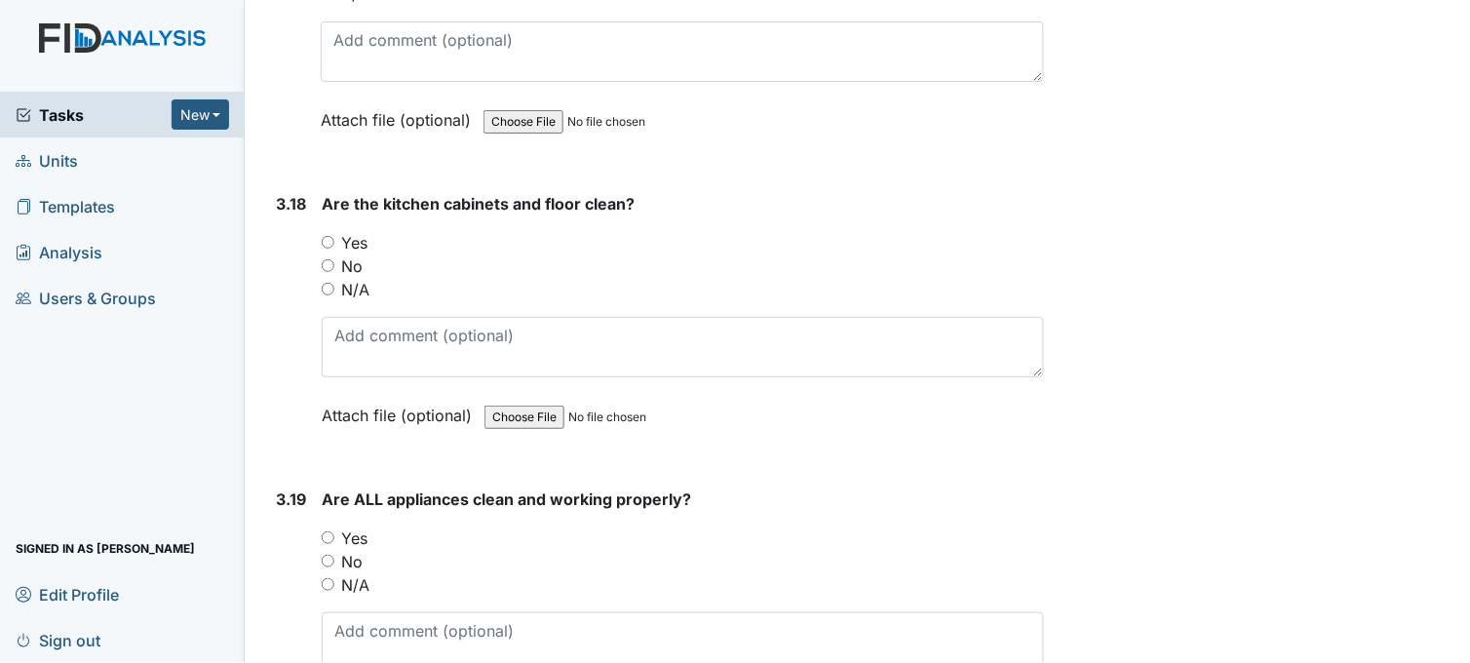
scroll to position [7800, 0]
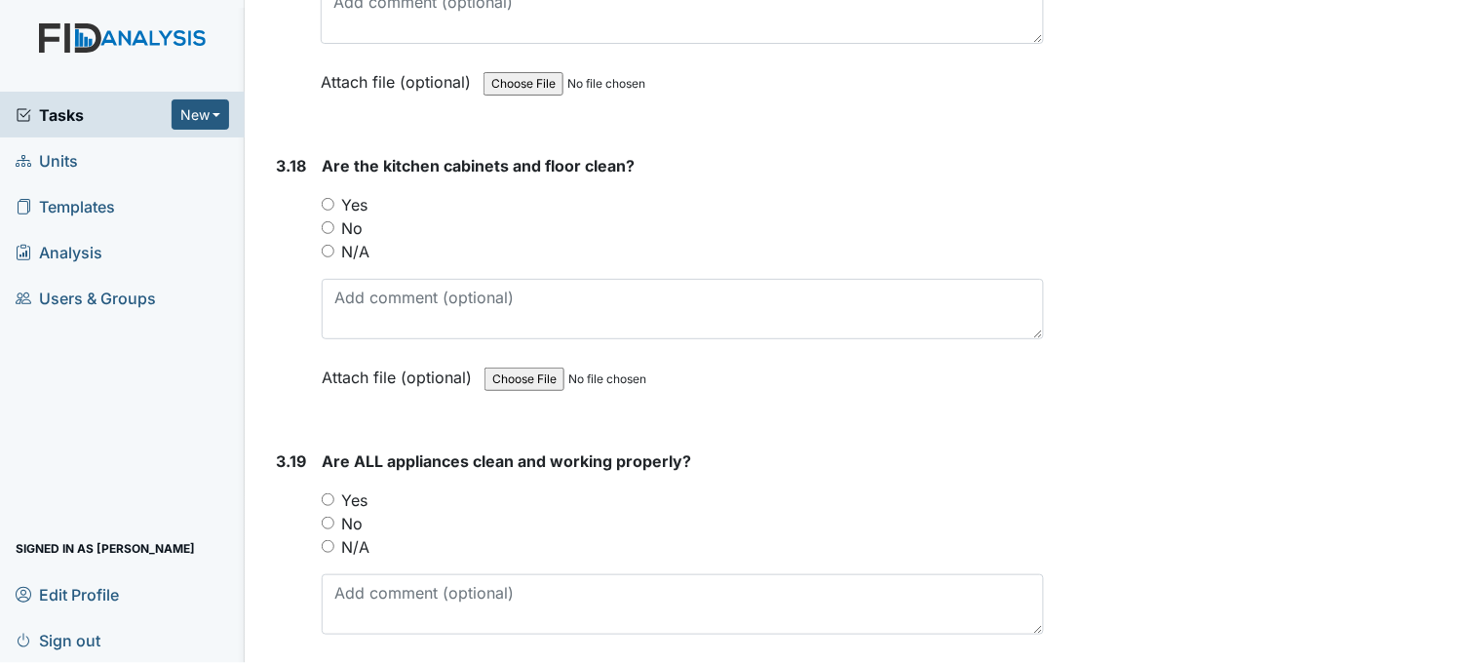
click at [327, 198] on input "Yes" at bounding box center [328, 204] width 13 height 13
radio input "true"
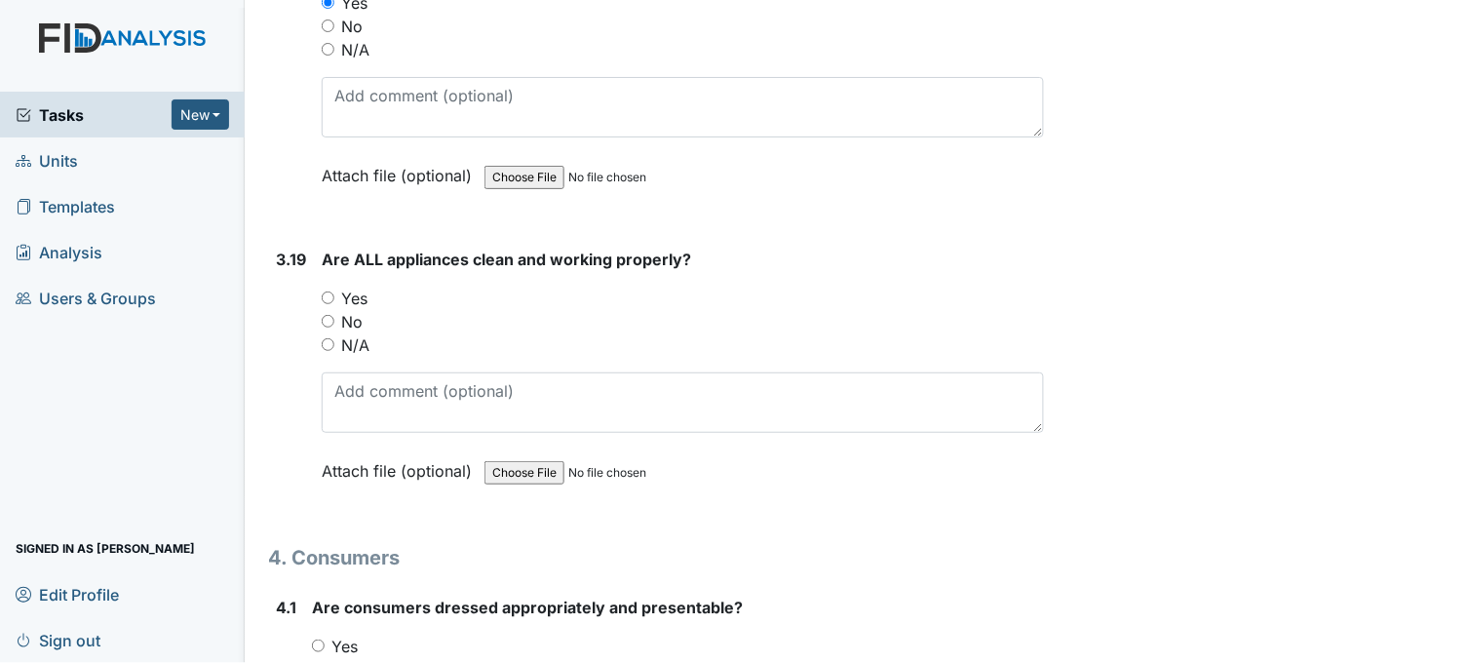
scroll to position [8017, 0]
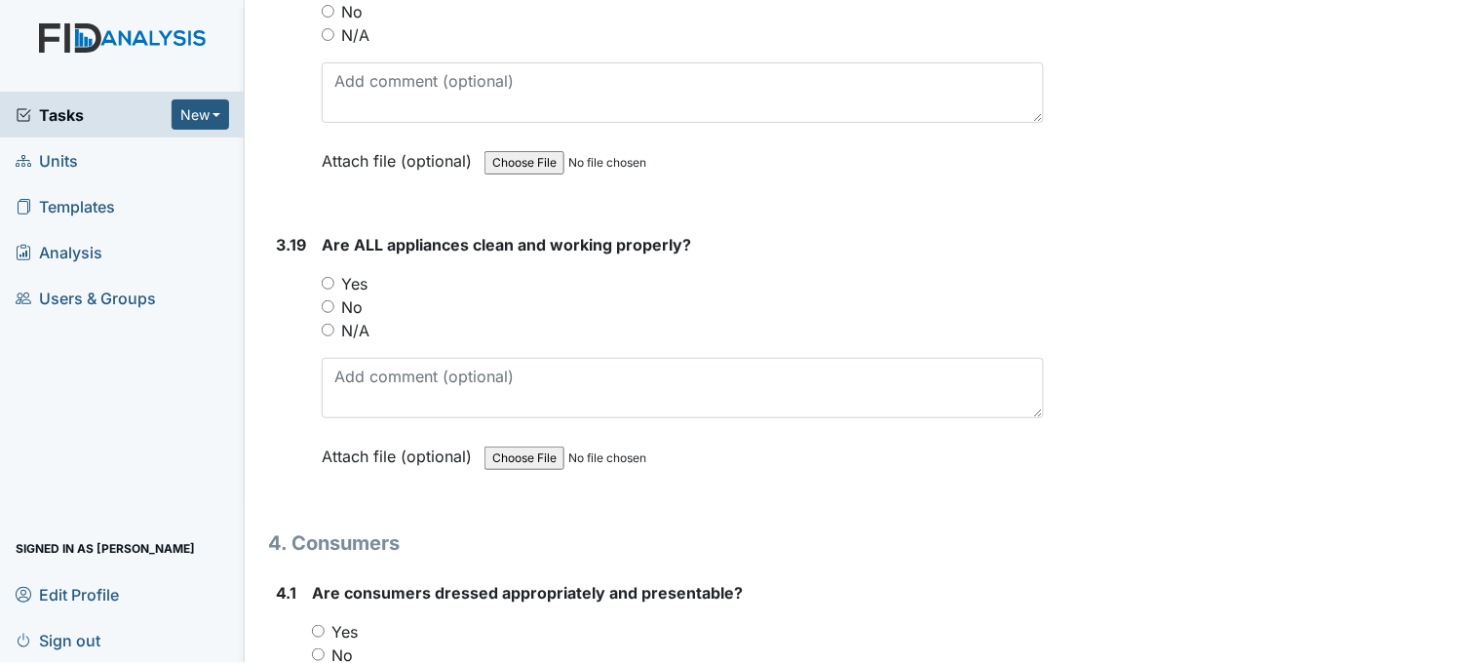
click at [328, 277] on input "Yes" at bounding box center [328, 283] width 13 height 13
radio input "true"
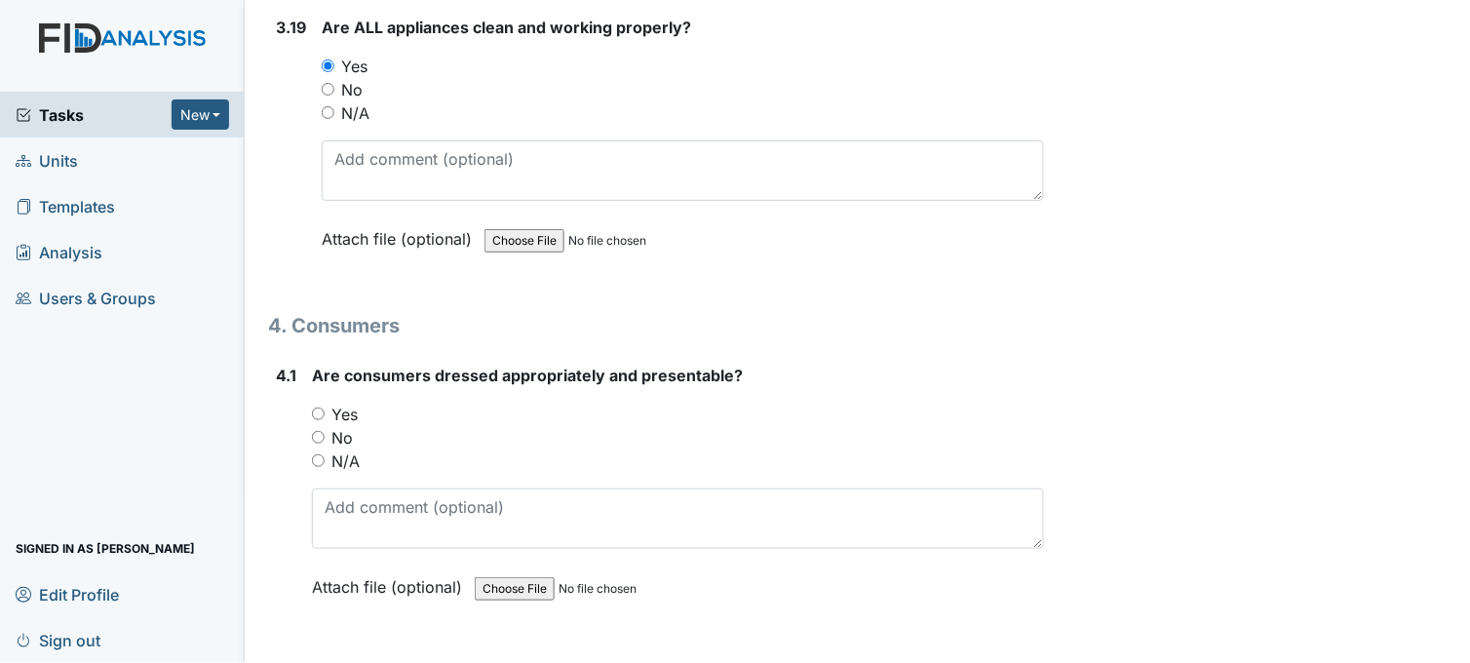
scroll to position [8342, 0]
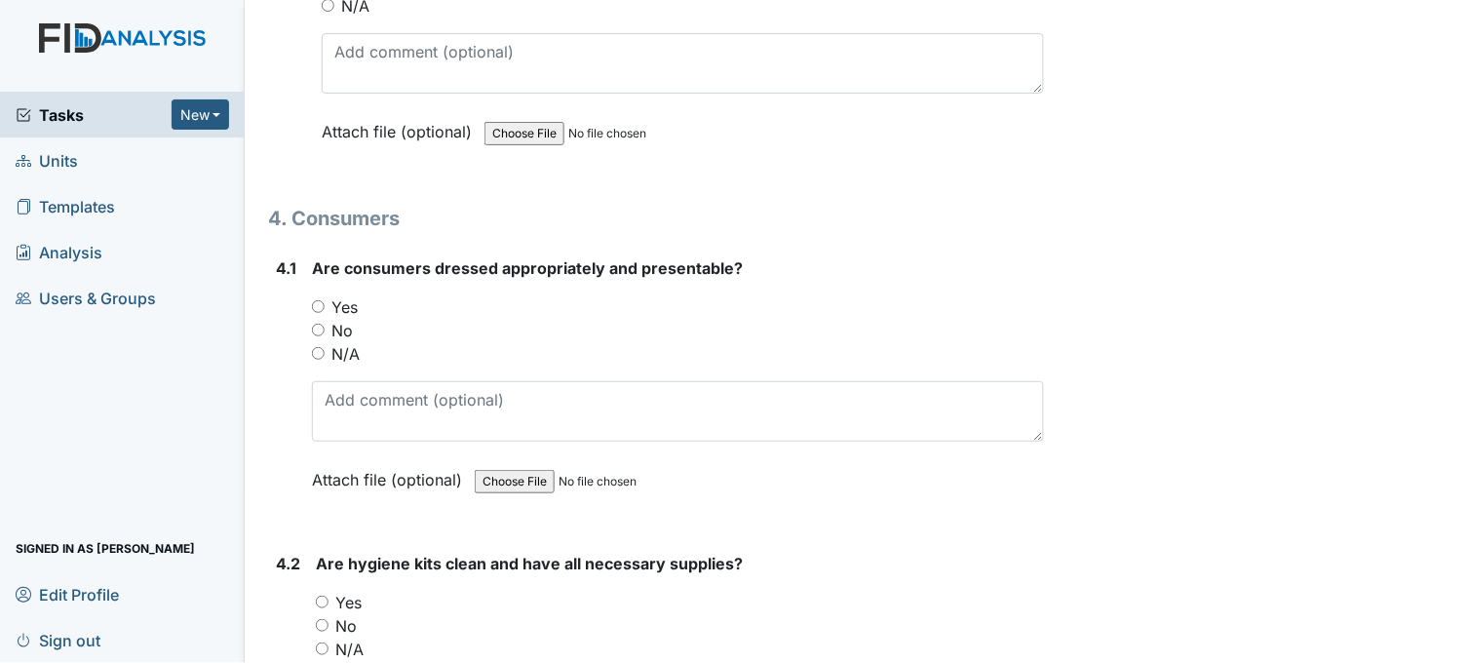
click at [320, 300] on input "Yes" at bounding box center [318, 306] width 13 height 13
radio input "true"
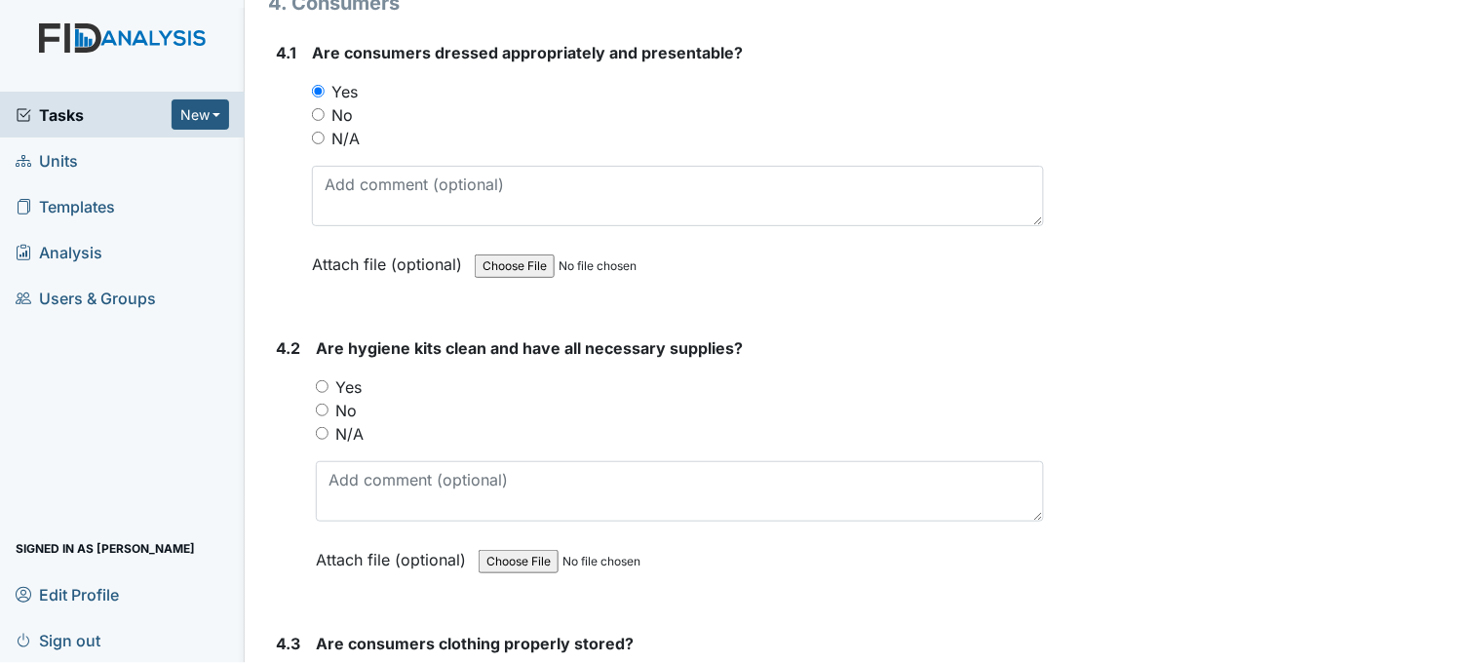
scroll to position [8558, 0]
click at [323, 379] on input "Yes" at bounding box center [322, 385] width 13 height 13
radio input "true"
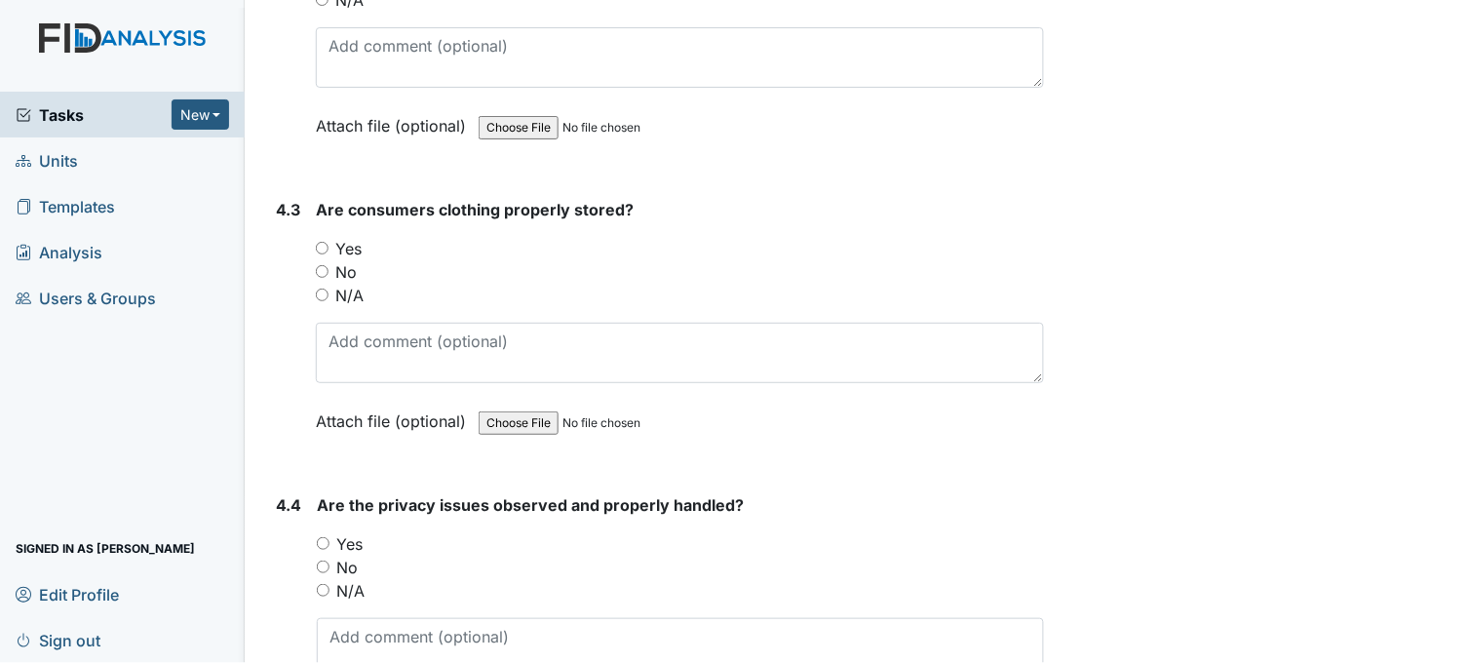
scroll to position [8992, 0]
click at [326, 241] on input "Yes" at bounding box center [322, 247] width 13 height 13
radio input "true"
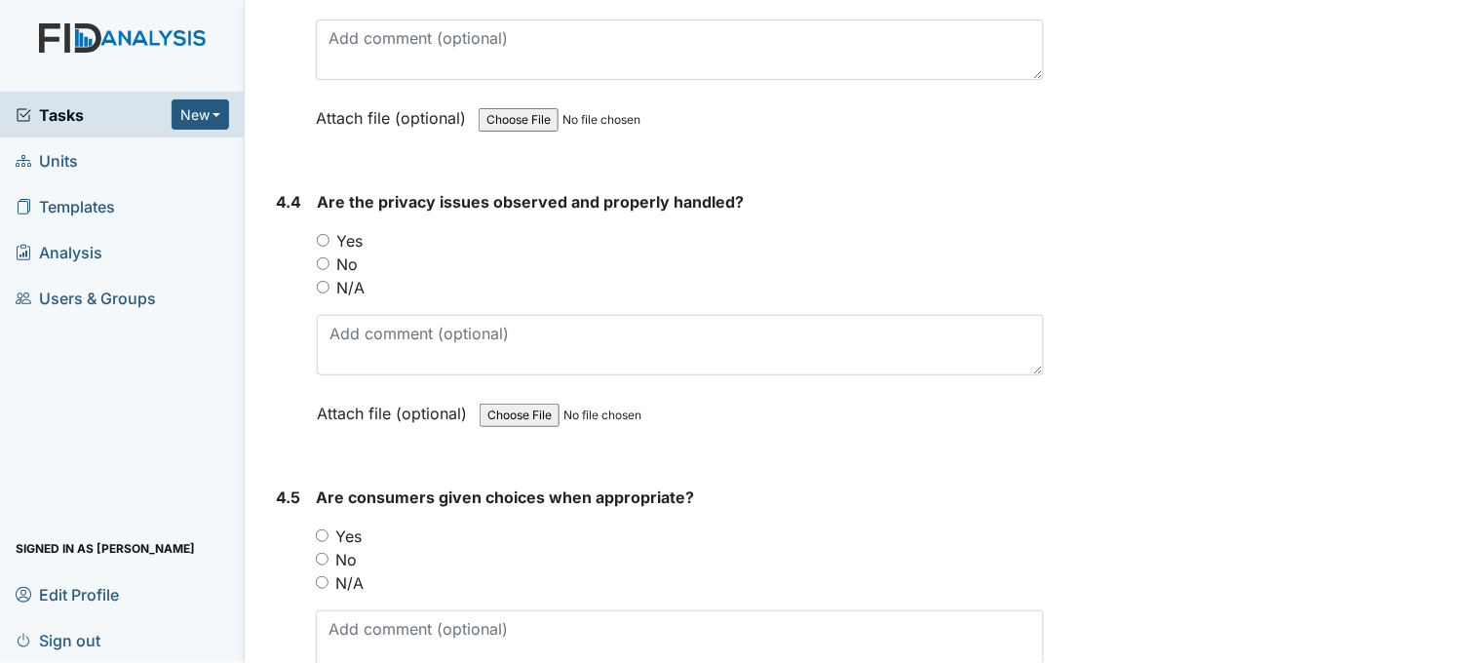
scroll to position [9317, 0]
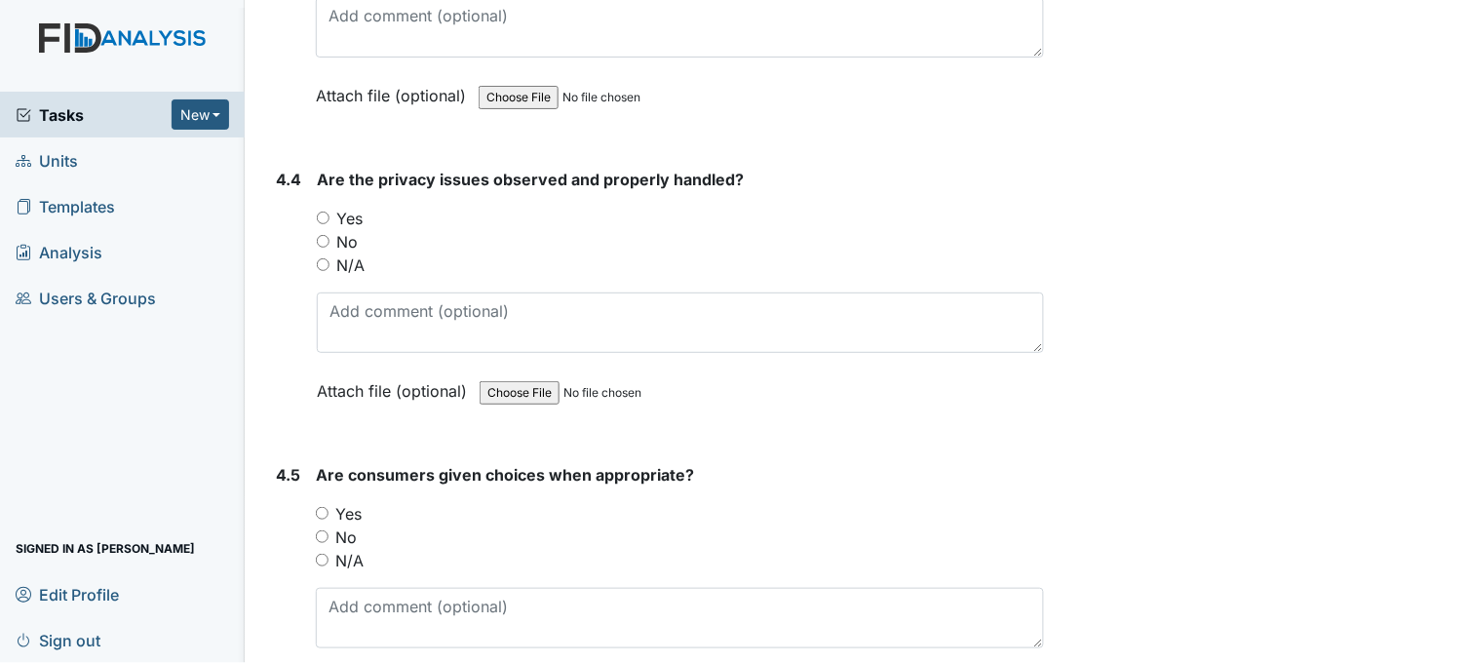
click at [320, 212] on input "Yes" at bounding box center [323, 218] width 13 height 13
radio input "true"
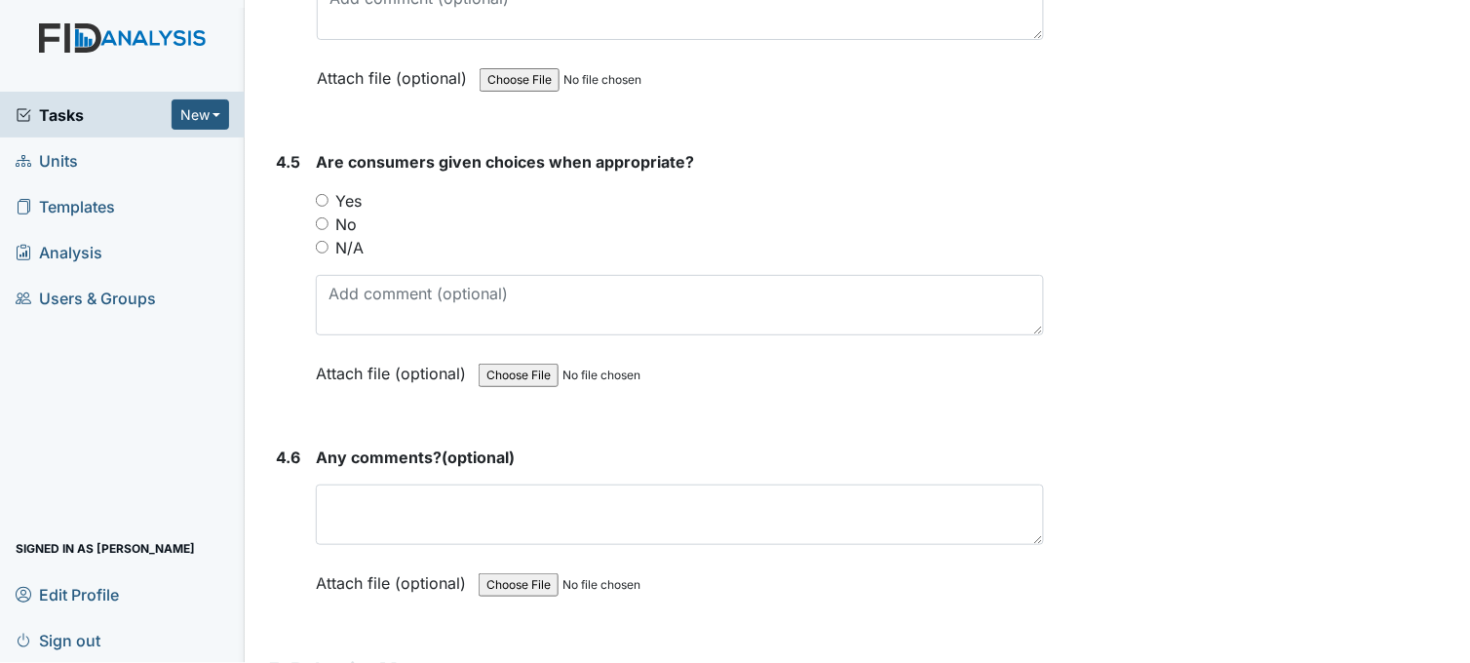
scroll to position [9641, 0]
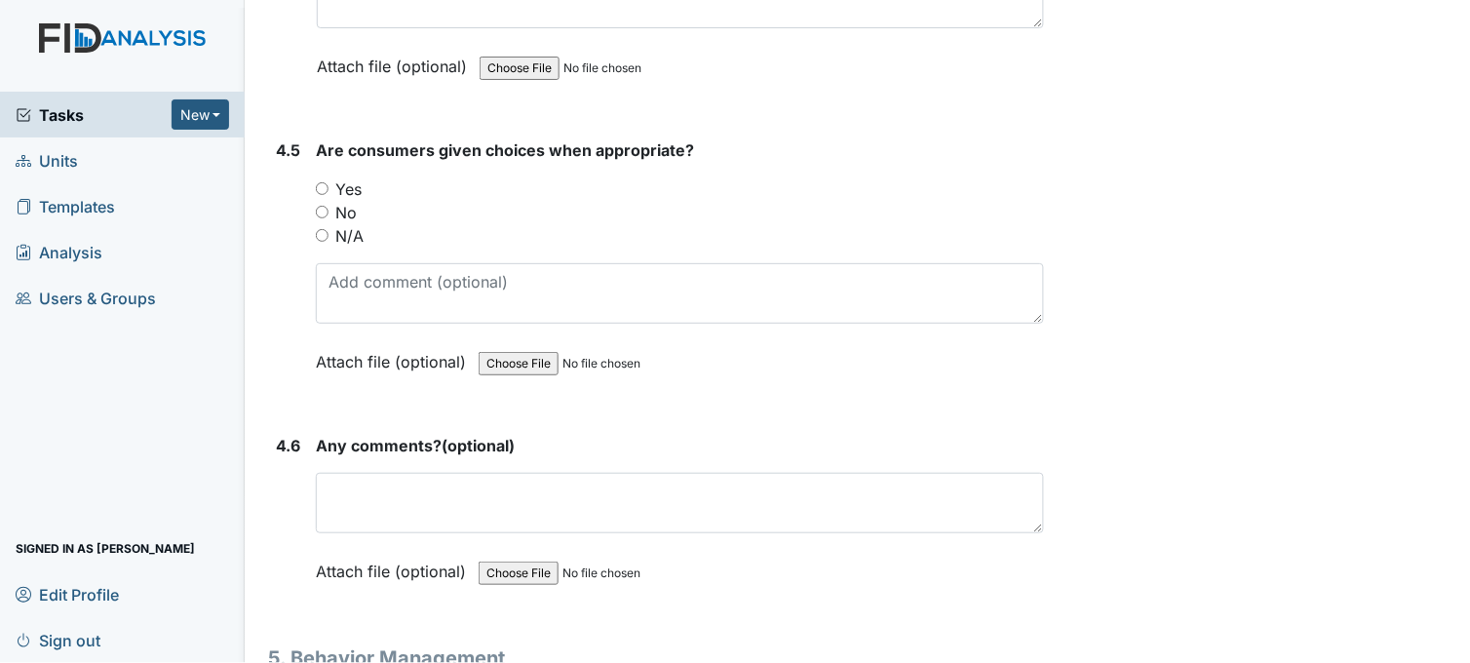
click at [324, 182] on input "Yes" at bounding box center [322, 188] width 13 height 13
radio input "true"
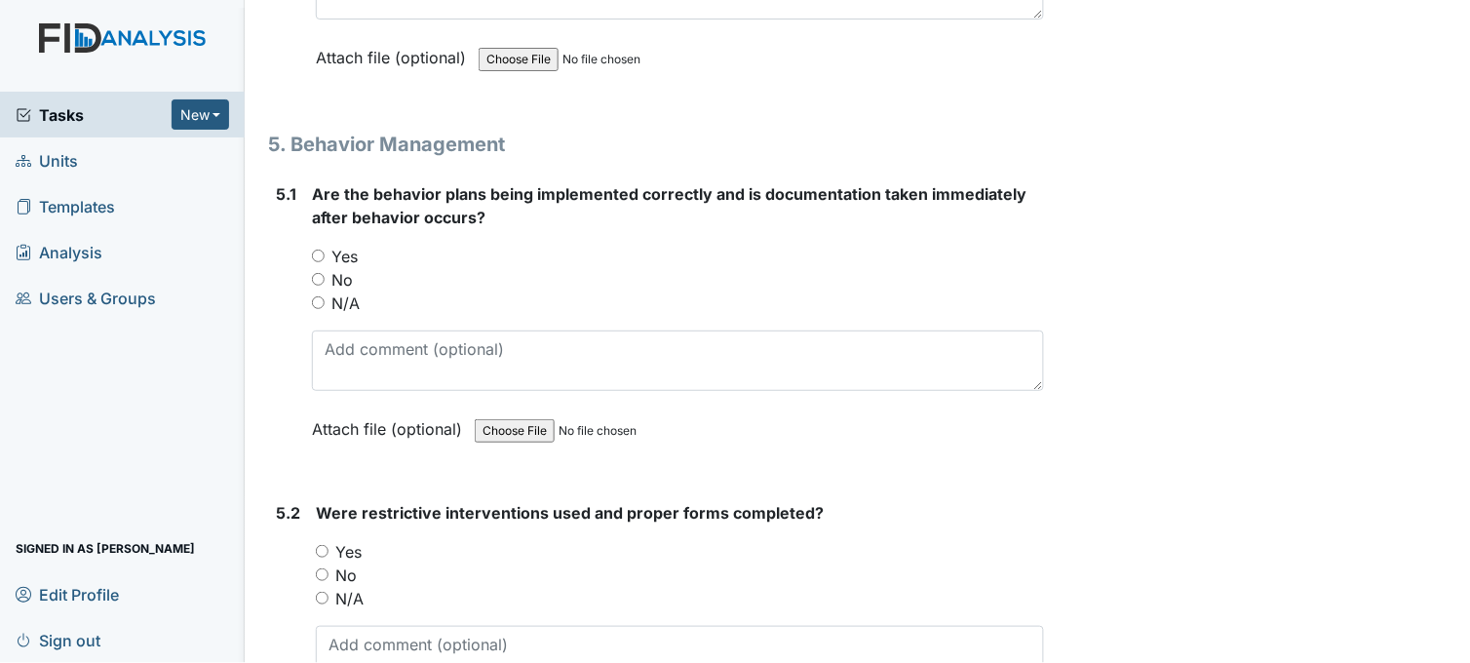
scroll to position [10184, 0]
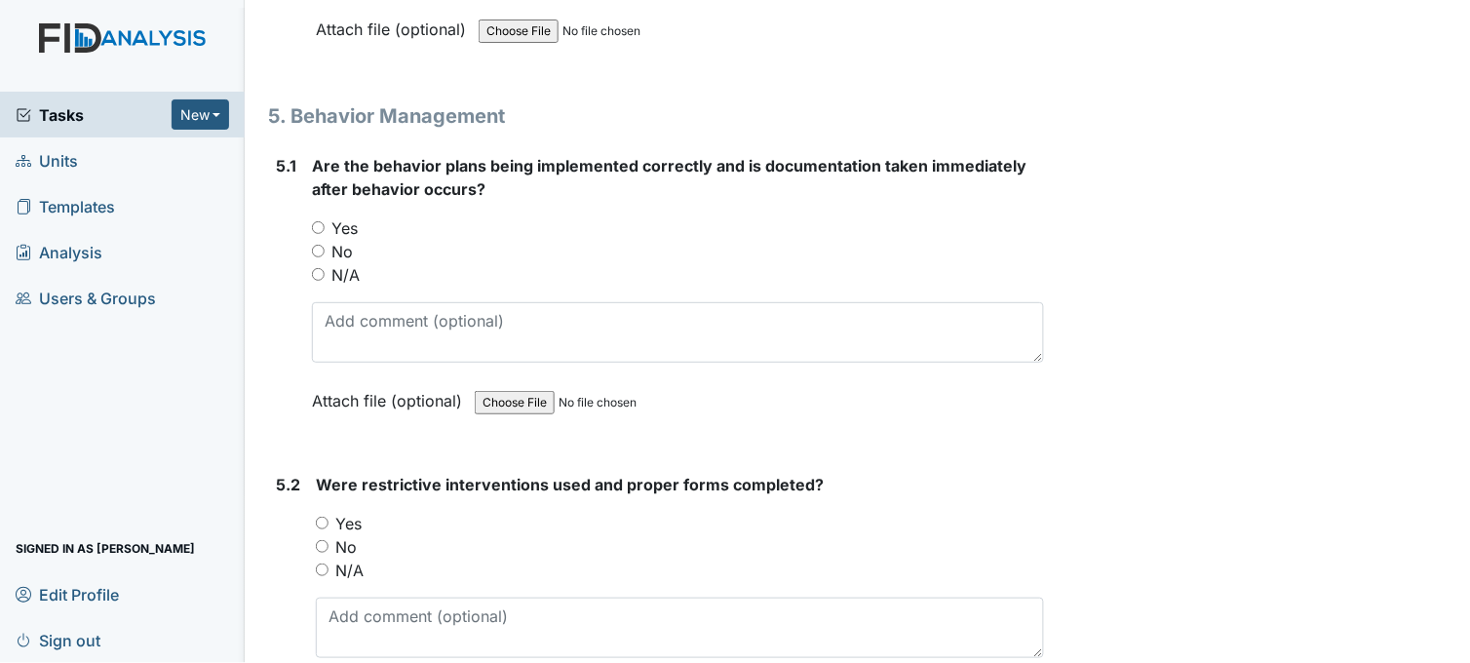
click at [317, 221] on input "Yes" at bounding box center [318, 227] width 13 height 13
radio input "true"
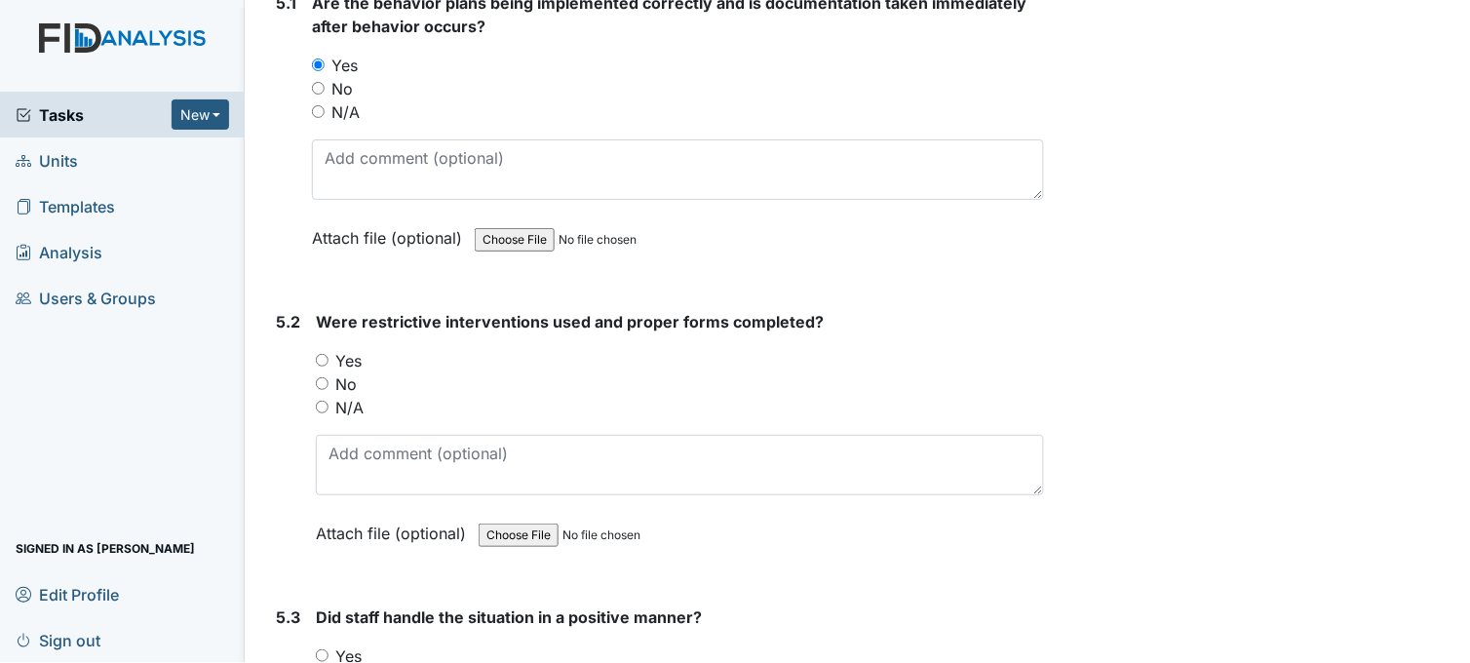
scroll to position [10400, 0]
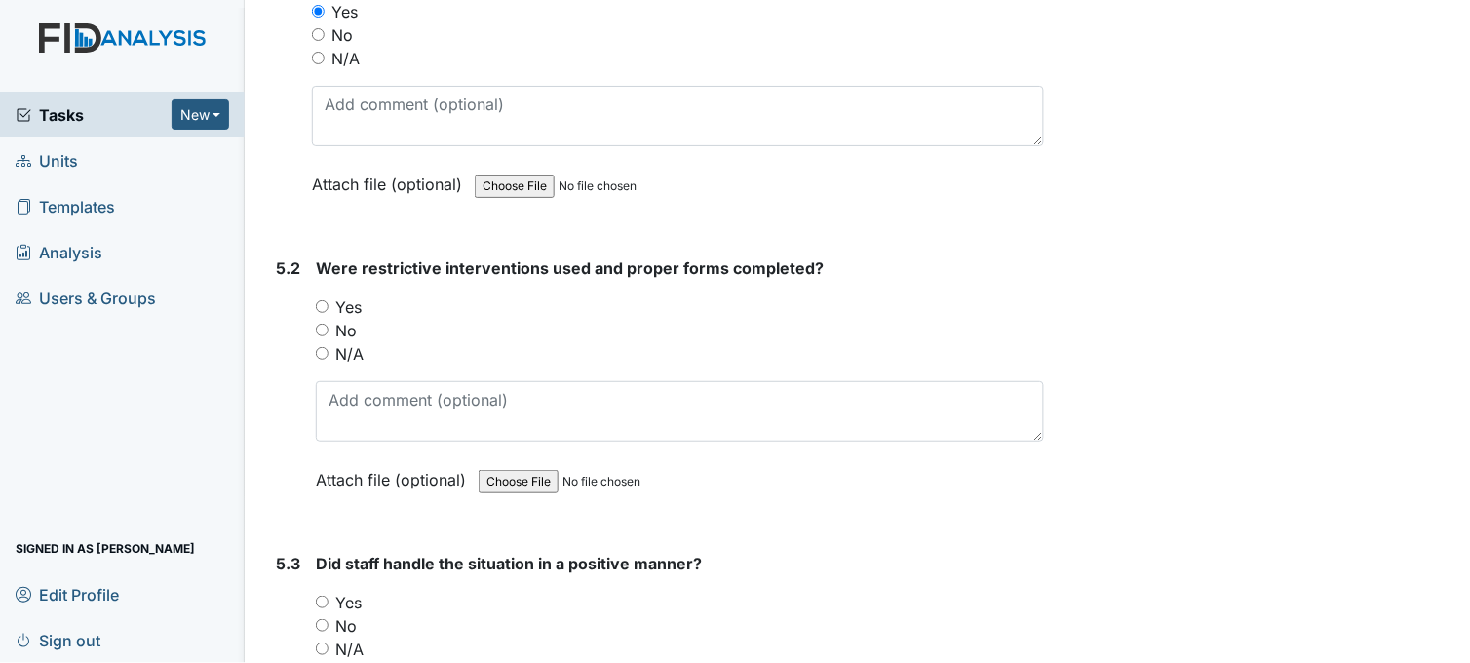
click at [319, 300] on input "Yes" at bounding box center [322, 306] width 13 height 13
radio input "true"
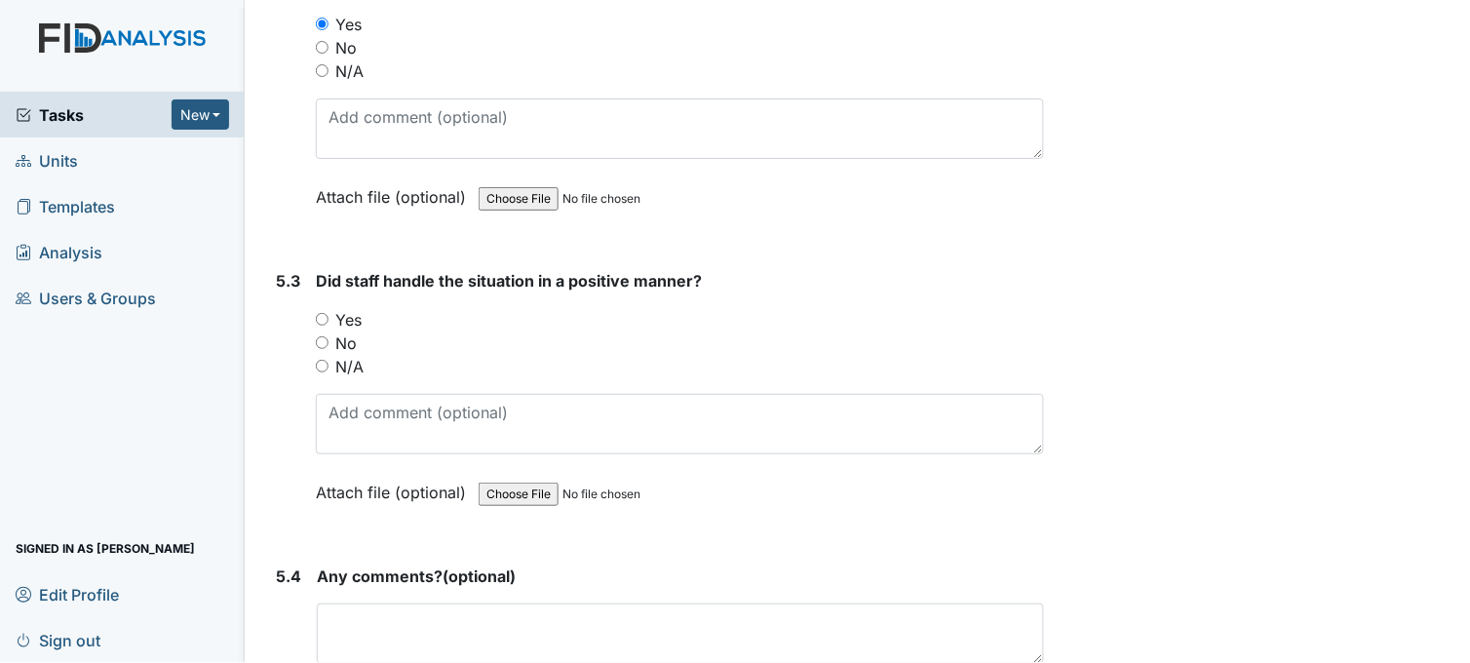
scroll to position [10726, 0]
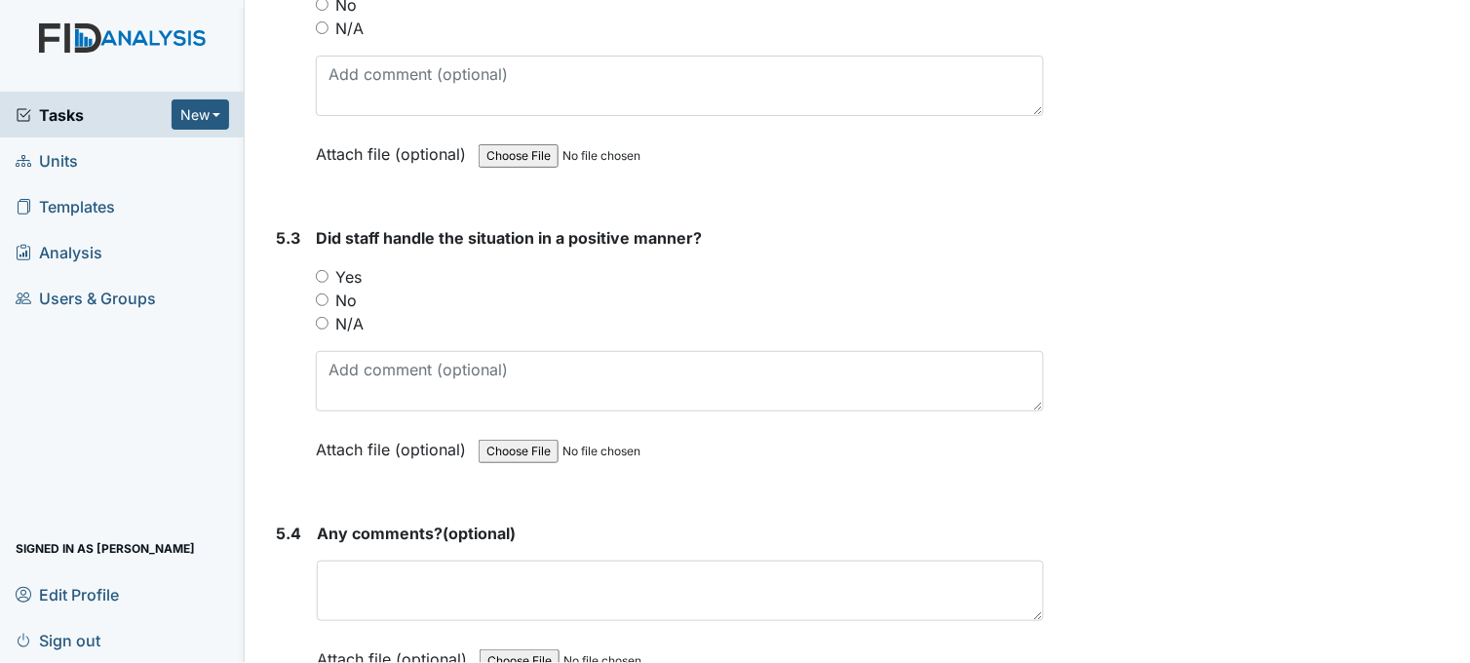
click at [320, 273] on input "Yes" at bounding box center [322, 276] width 13 height 13
radio input "true"
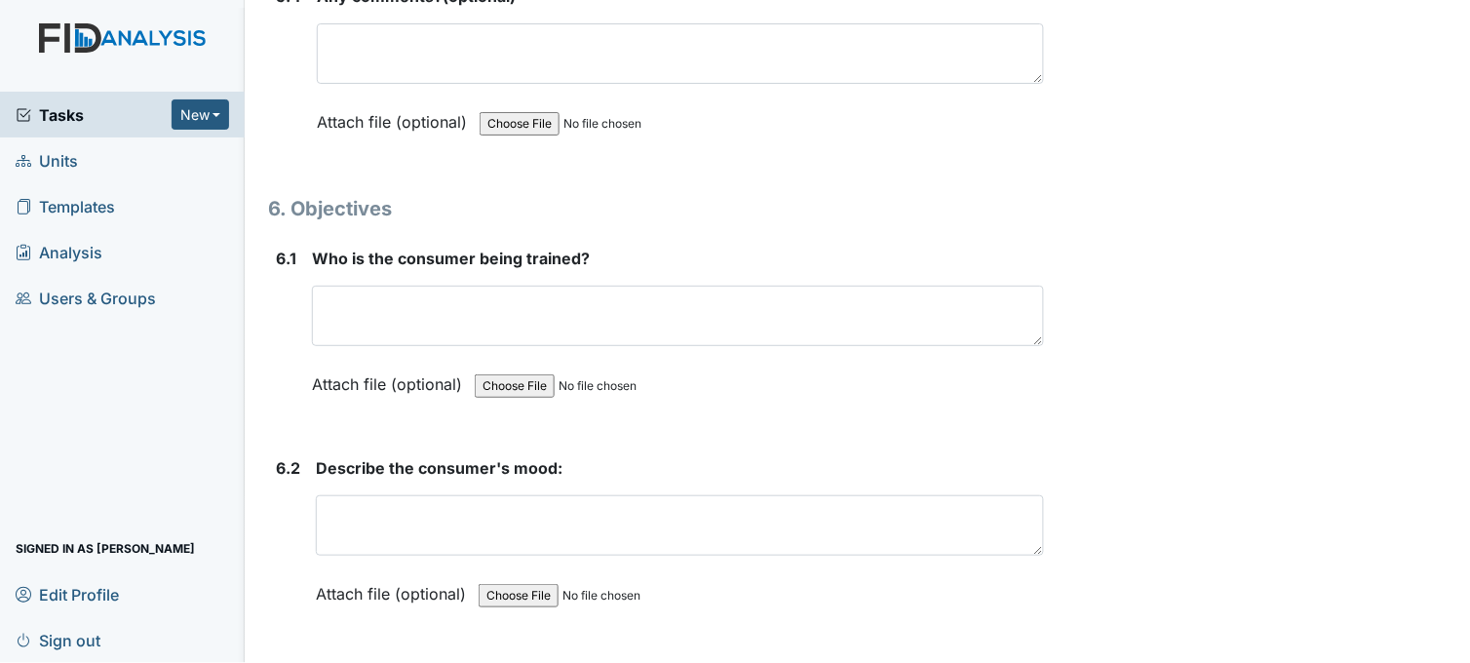
scroll to position [11267, 0]
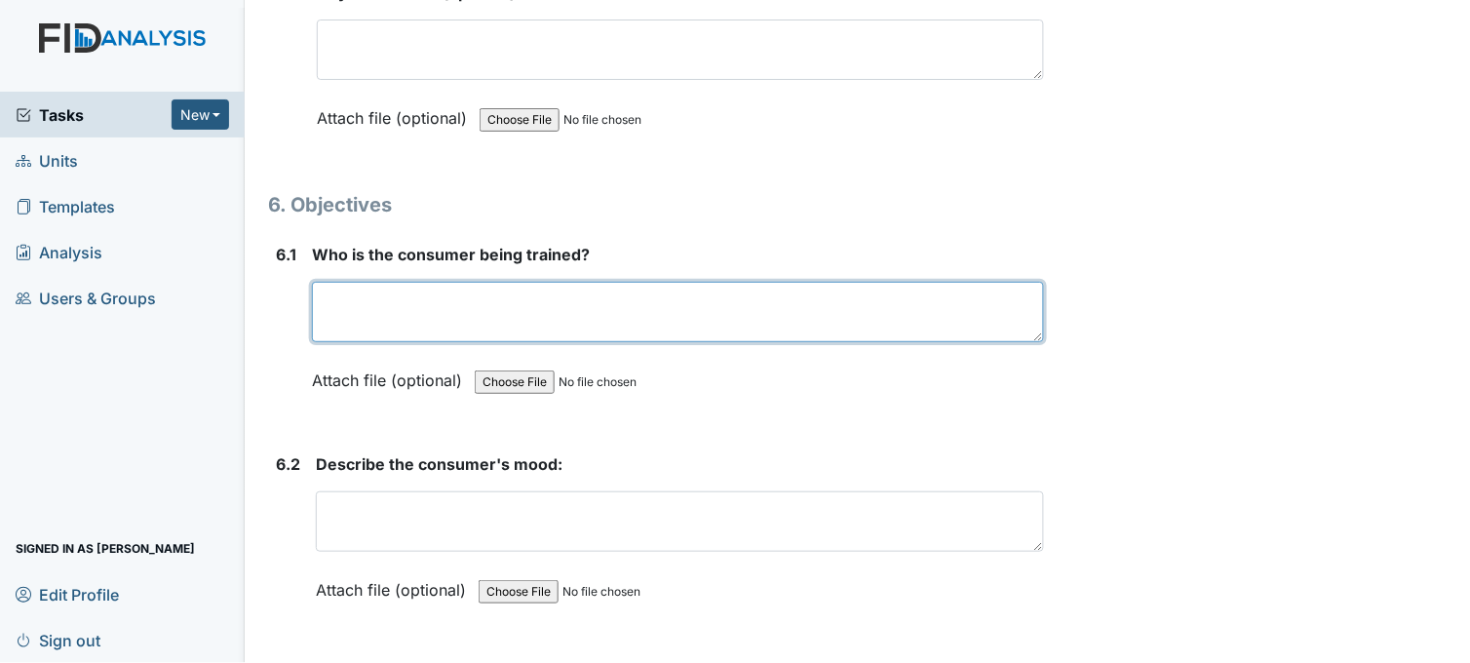
click at [385, 297] on textarea at bounding box center [678, 312] width 732 height 60
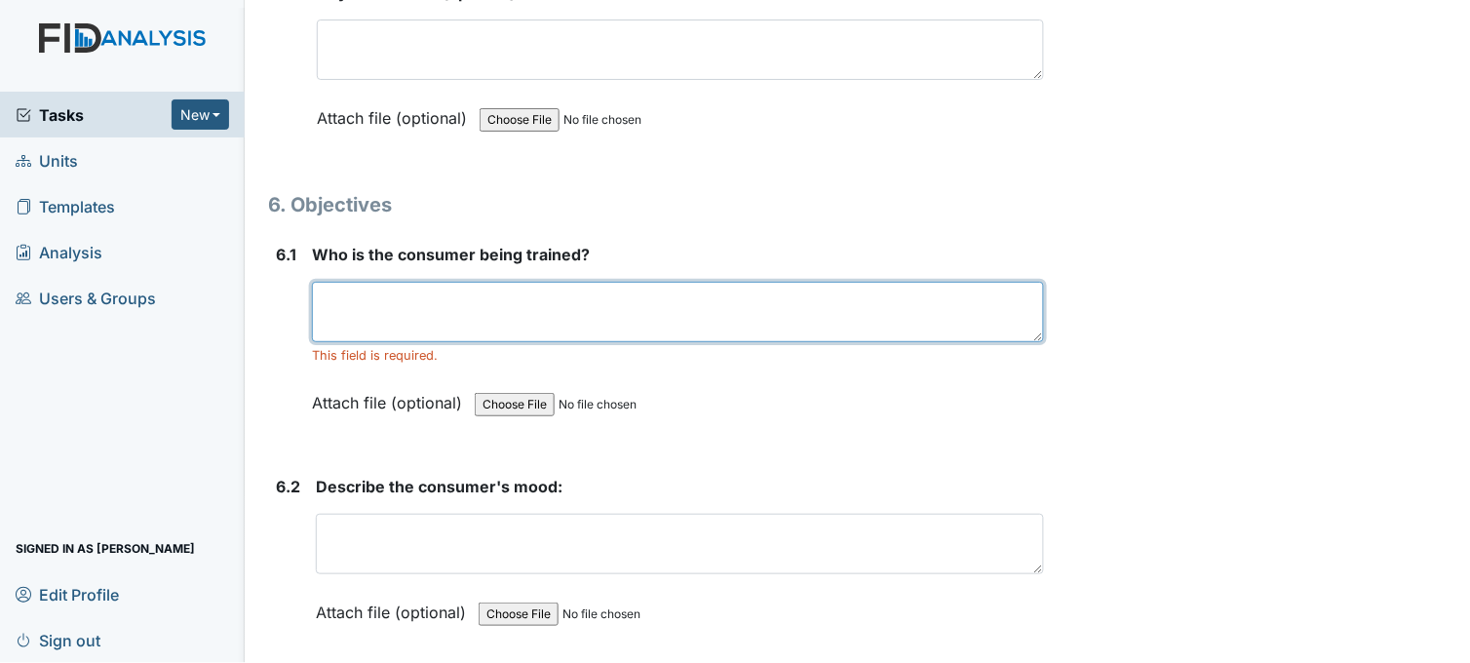
click at [380, 298] on textarea at bounding box center [678, 312] width 732 height 60
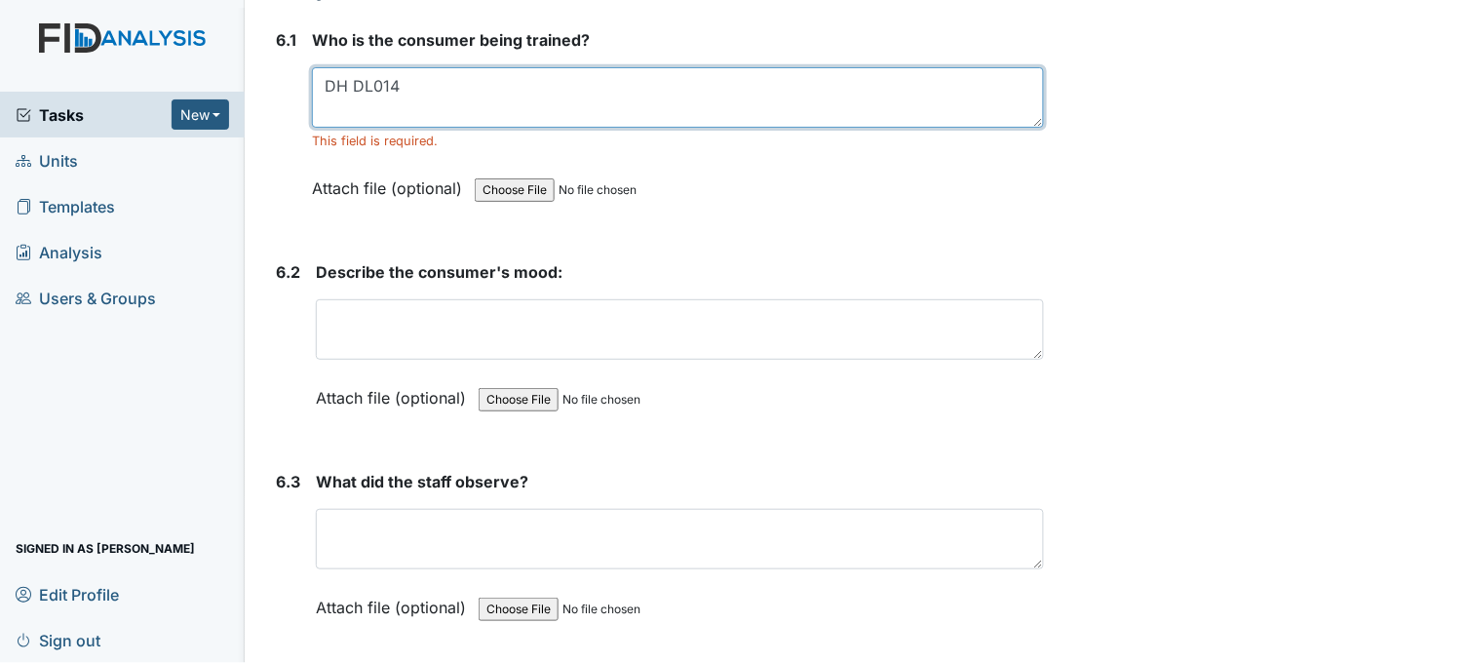
scroll to position [11483, 0]
type textarea "DH DL014"
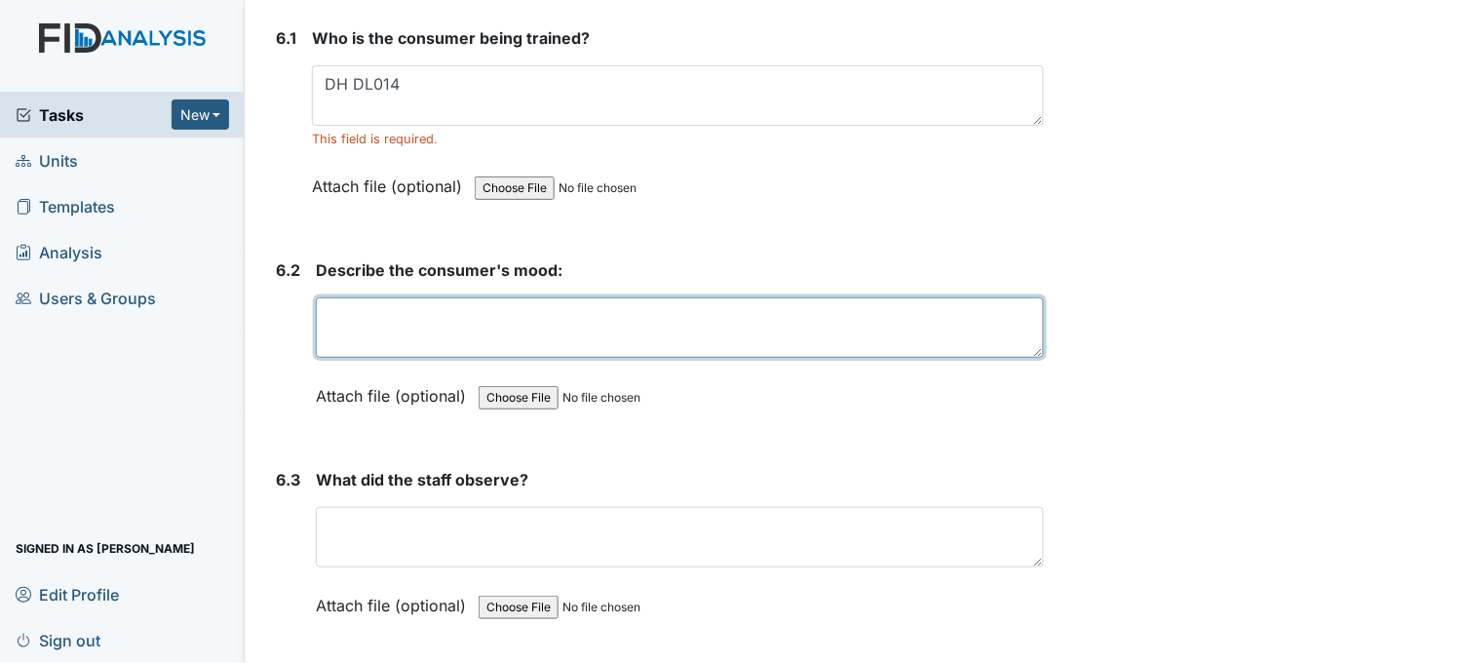
click at [466, 304] on textarea at bounding box center [680, 327] width 728 height 60
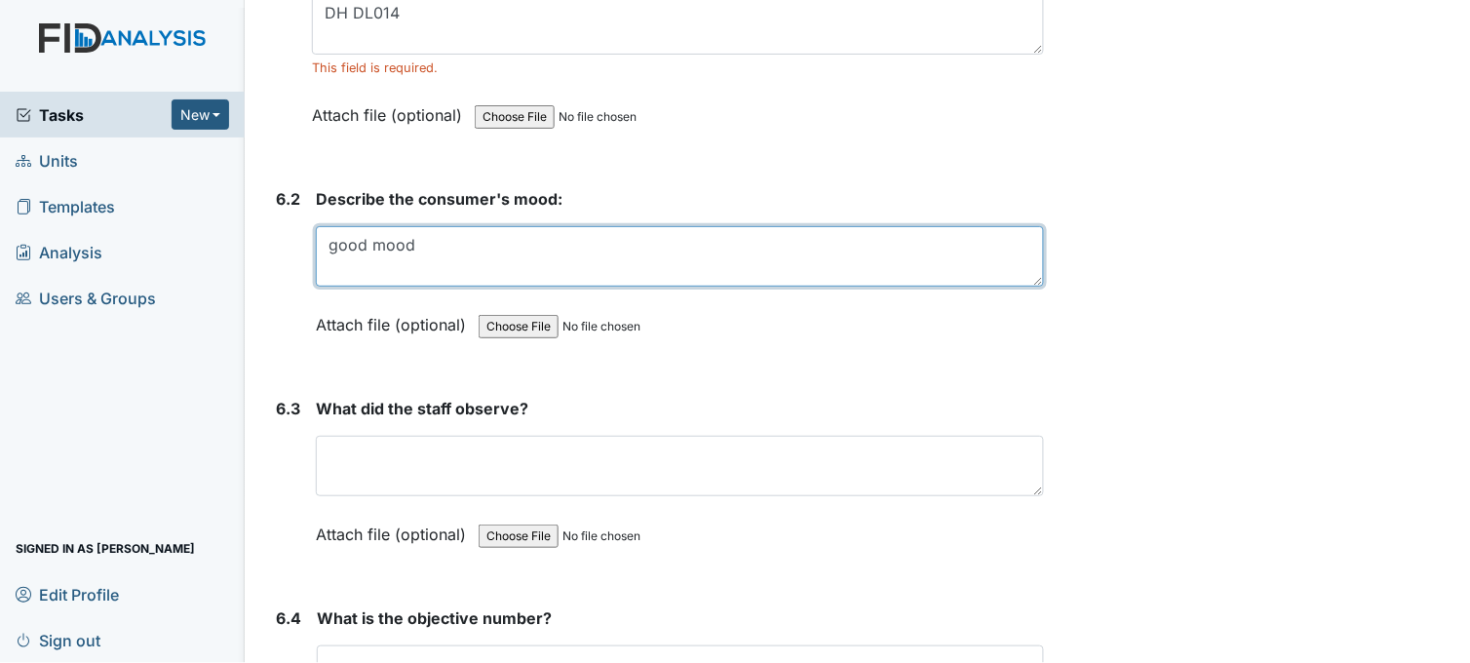
scroll to position [11591, 0]
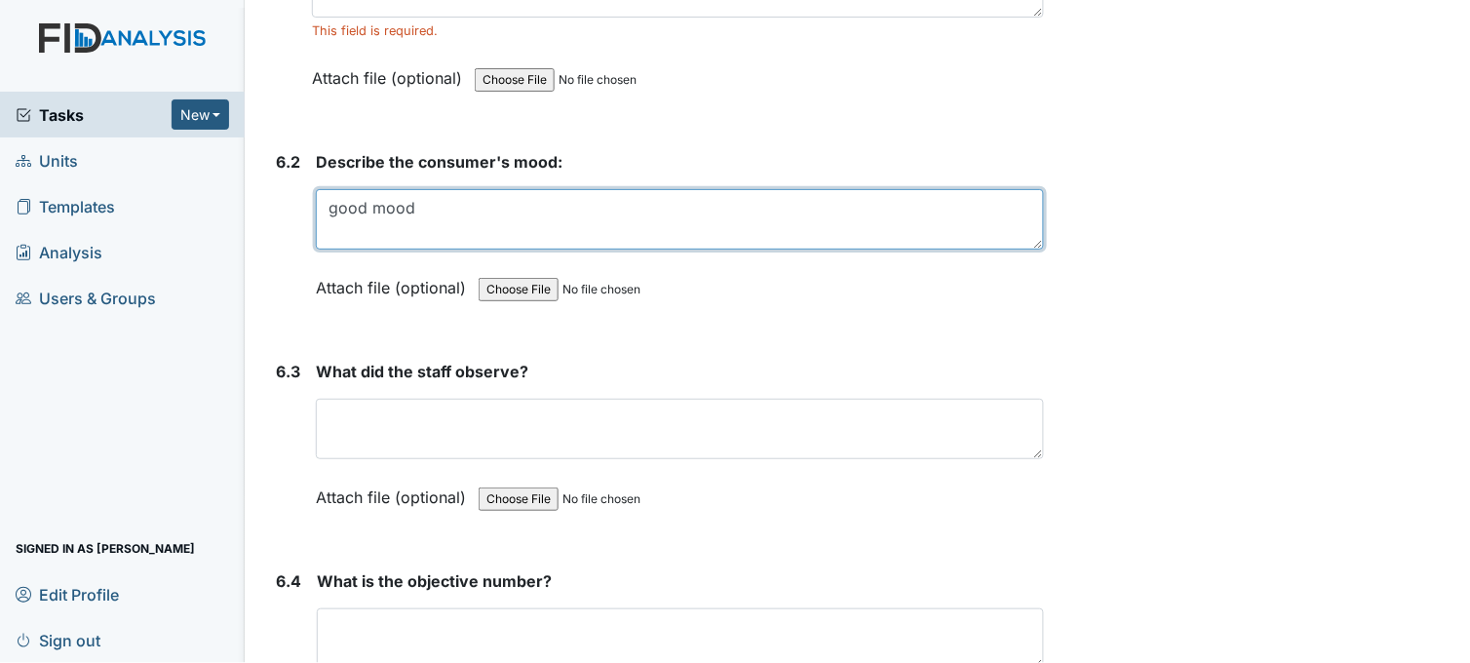
type textarea "good mood"
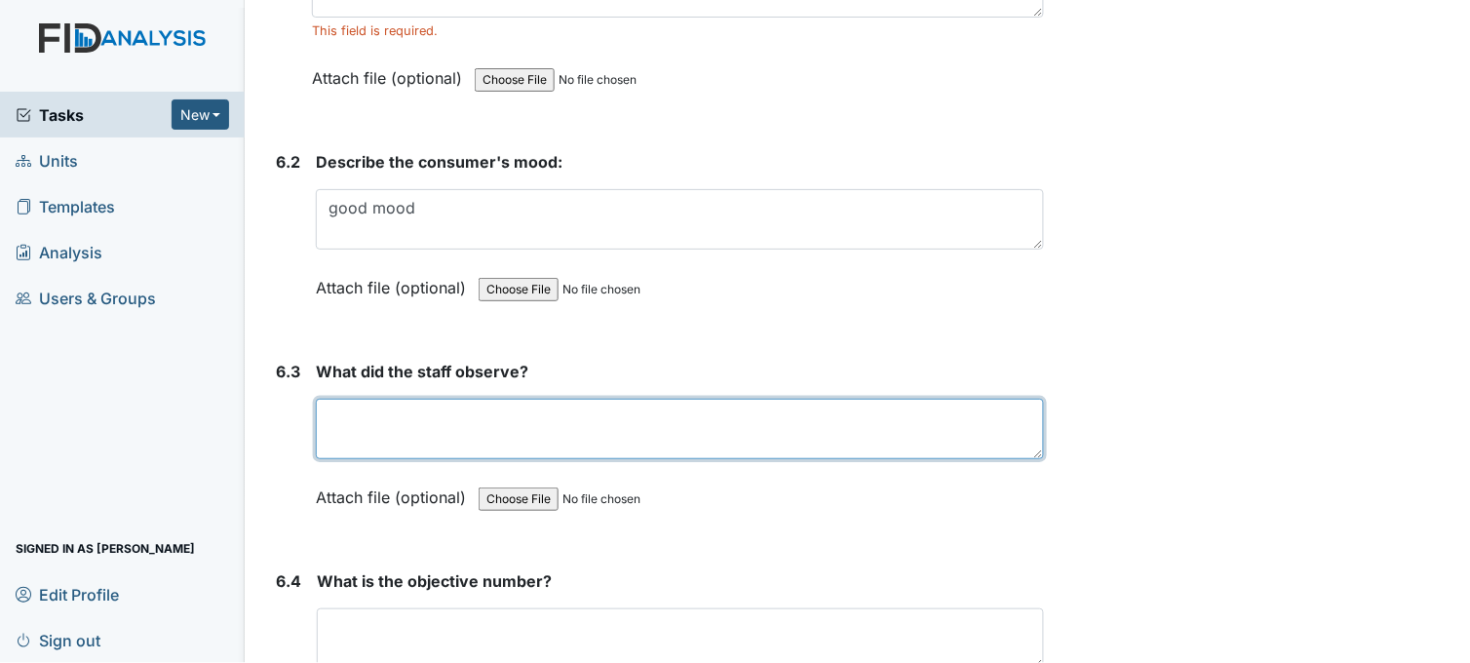
click at [406, 407] on textarea at bounding box center [680, 429] width 728 height 60
type textarea "consumer take plate up"
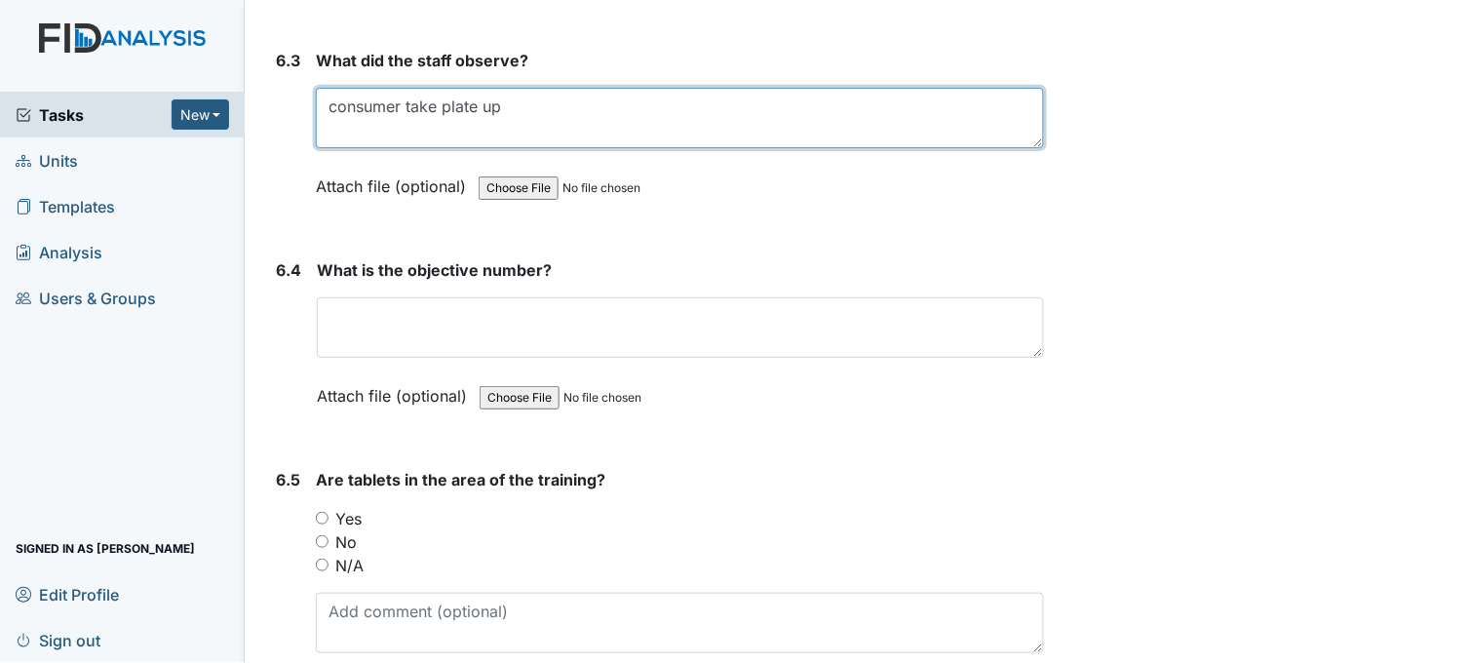
scroll to position [11917, 0]
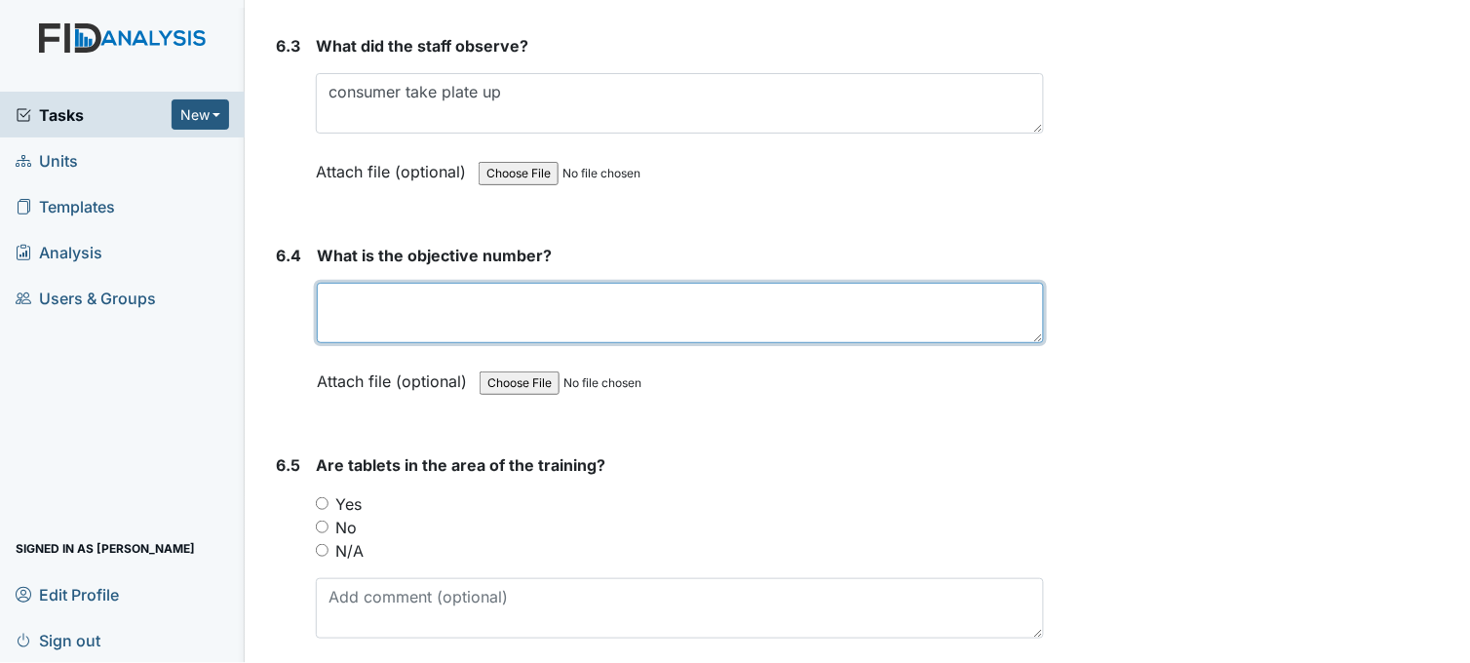
click at [435, 309] on textarea at bounding box center [680, 313] width 727 height 60
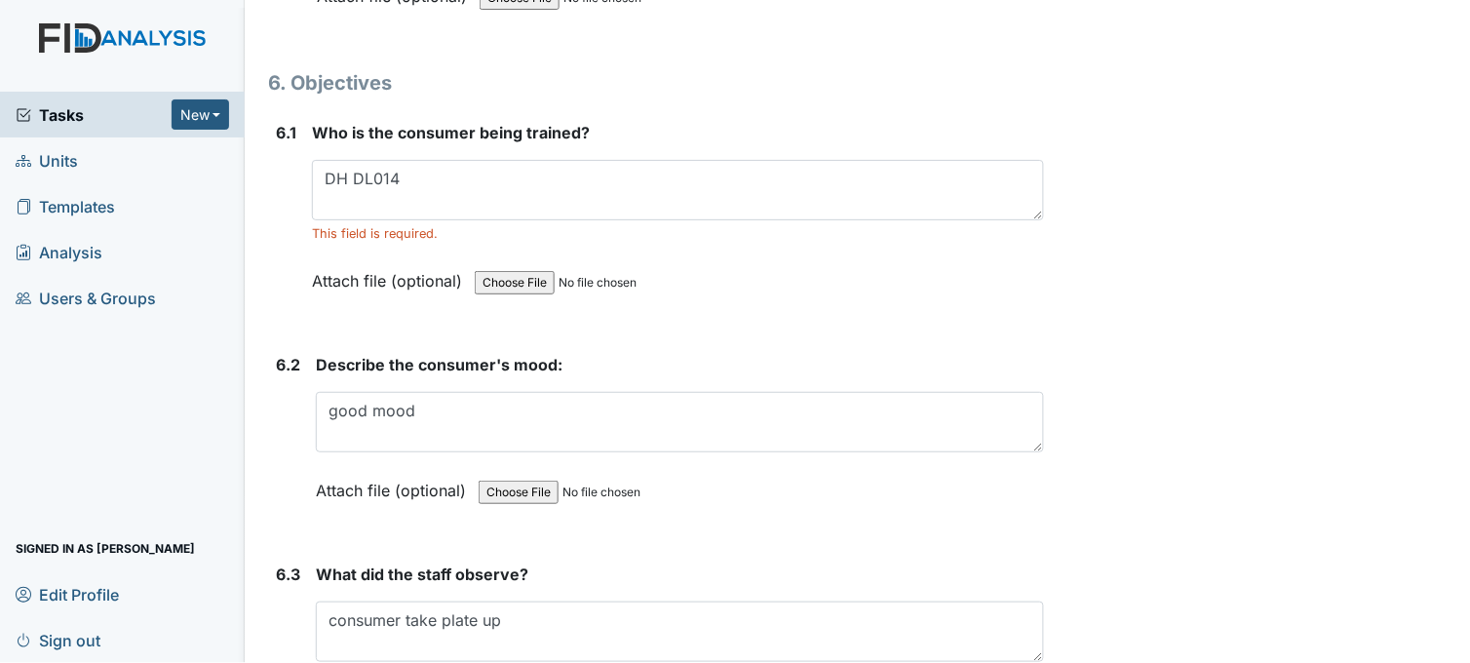
scroll to position [11375, 0]
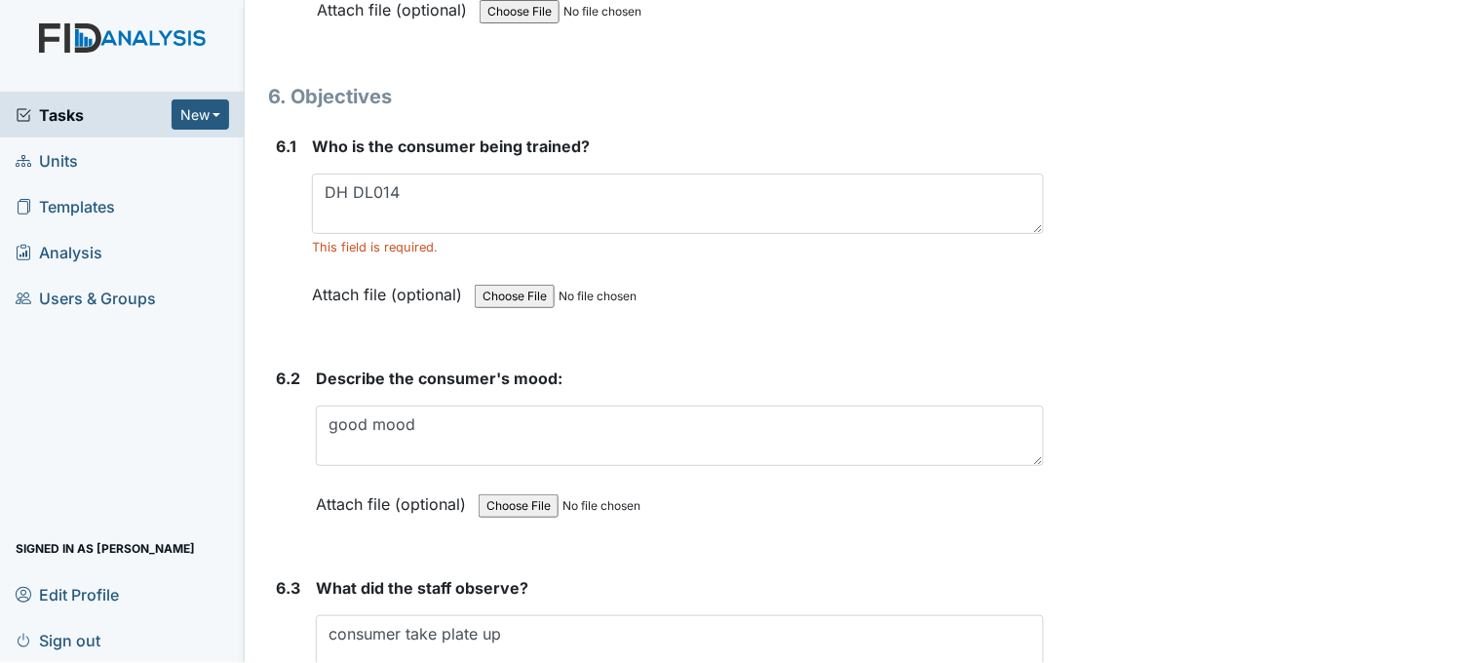
type textarea "DL014"
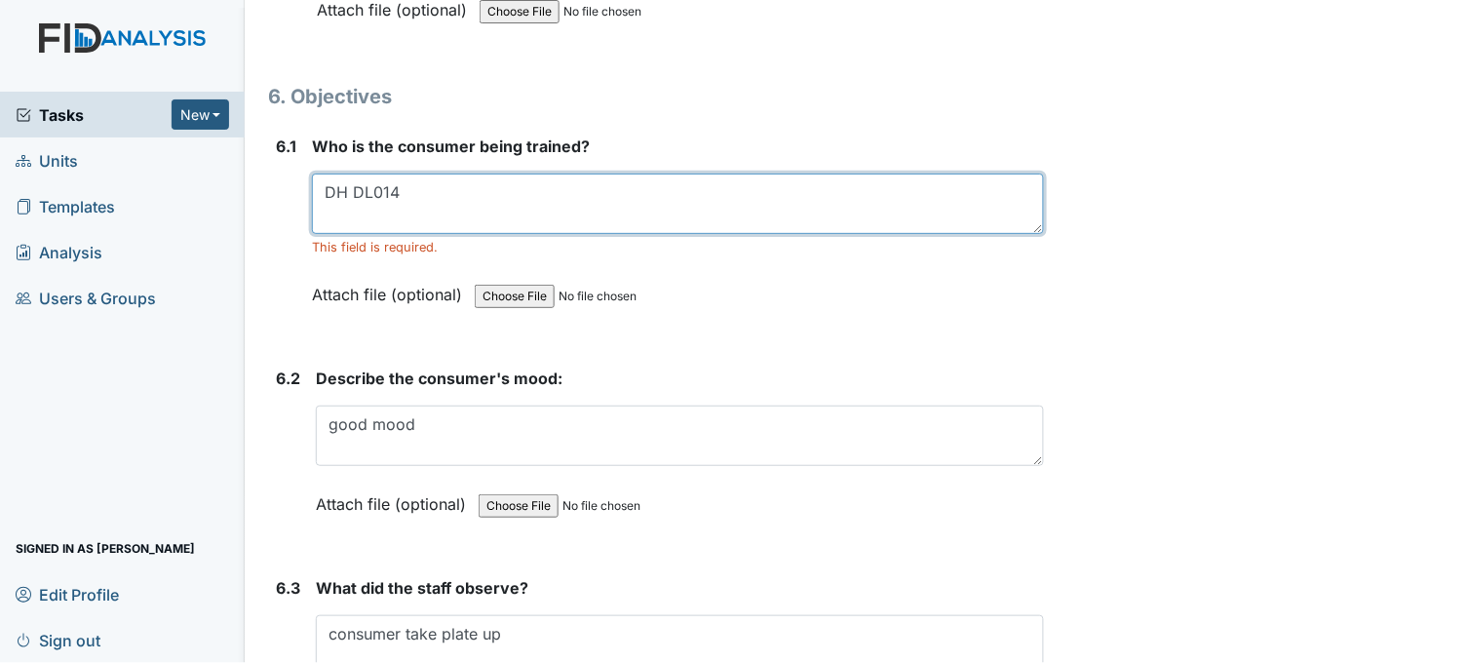
drag, startPoint x: 351, startPoint y: 178, endPoint x: 405, endPoint y: 181, distance: 53.7
click at [405, 181] on textarea "DH DL014" at bounding box center [678, 204] width 732 height 60
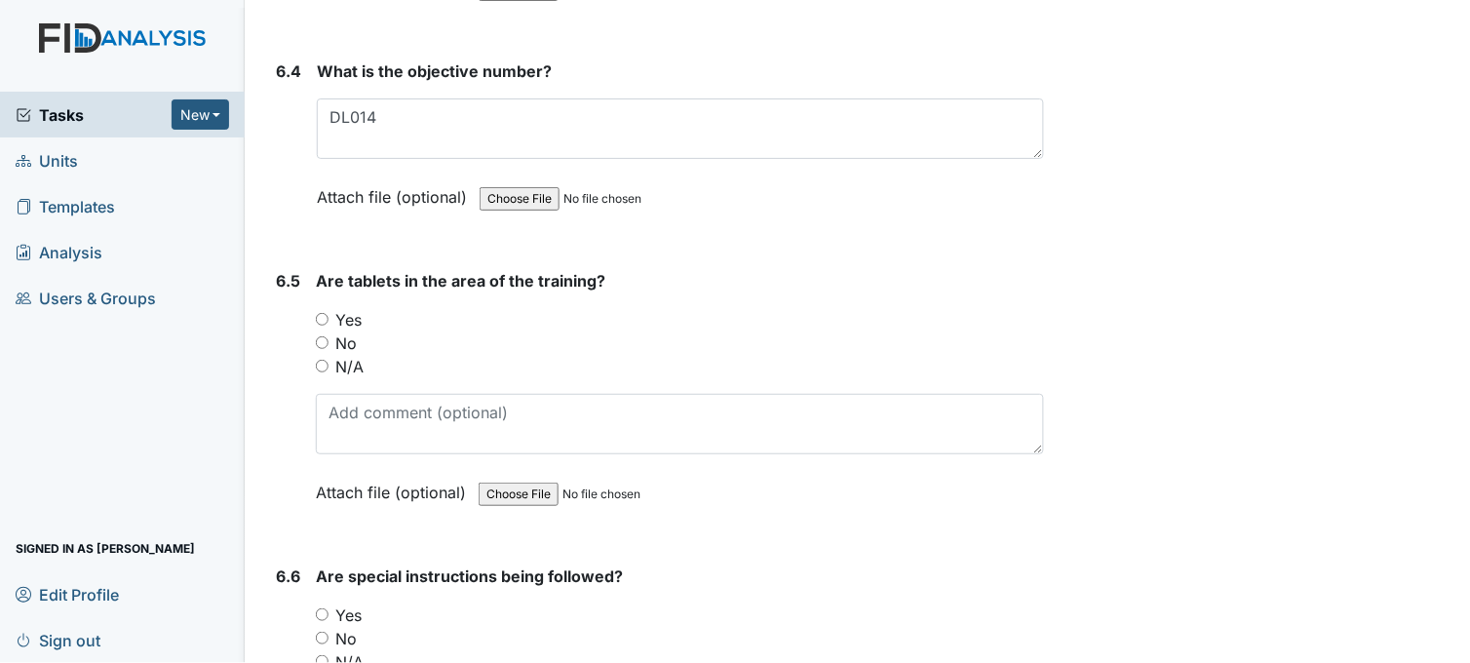
scroll to position [12134, 0]
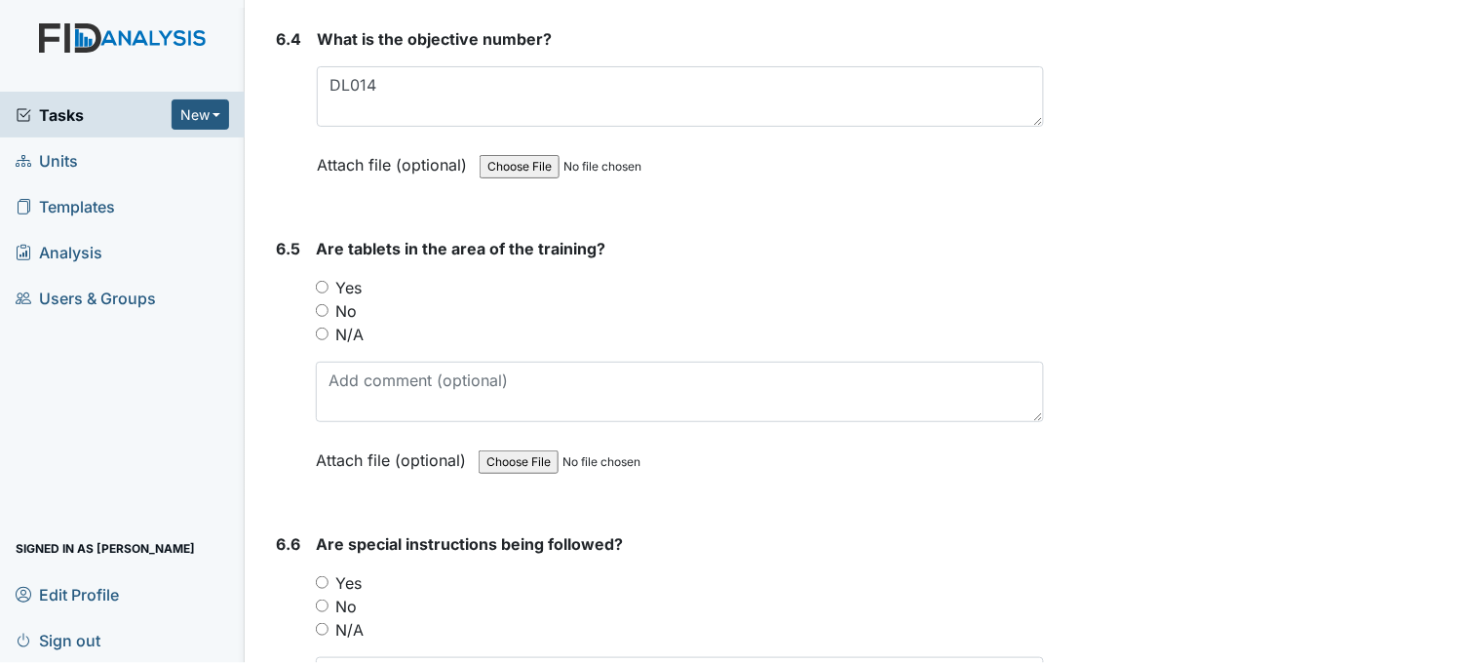
type textarea "DH"
click at [323, 281] on input "Yes" at bounding box center [322, 287] width 13 height 13
radio input "true"
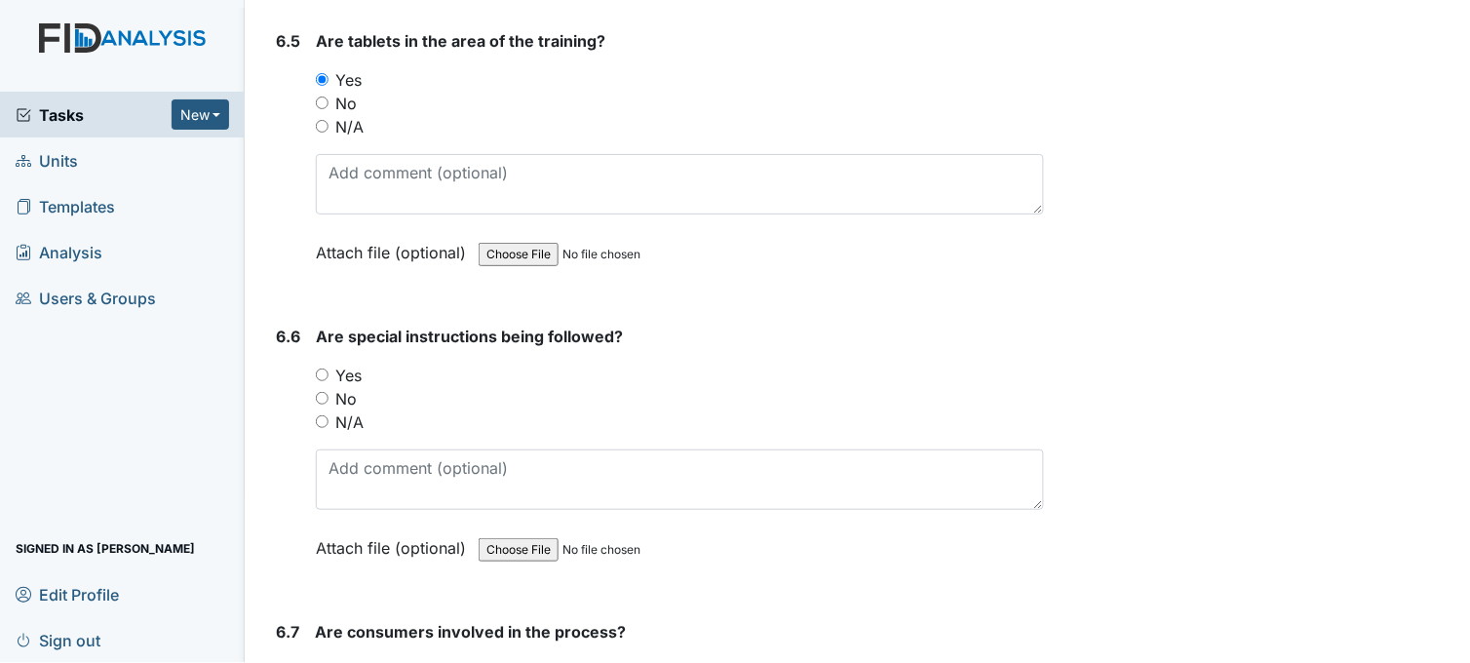
scroll to position [12350, 0]
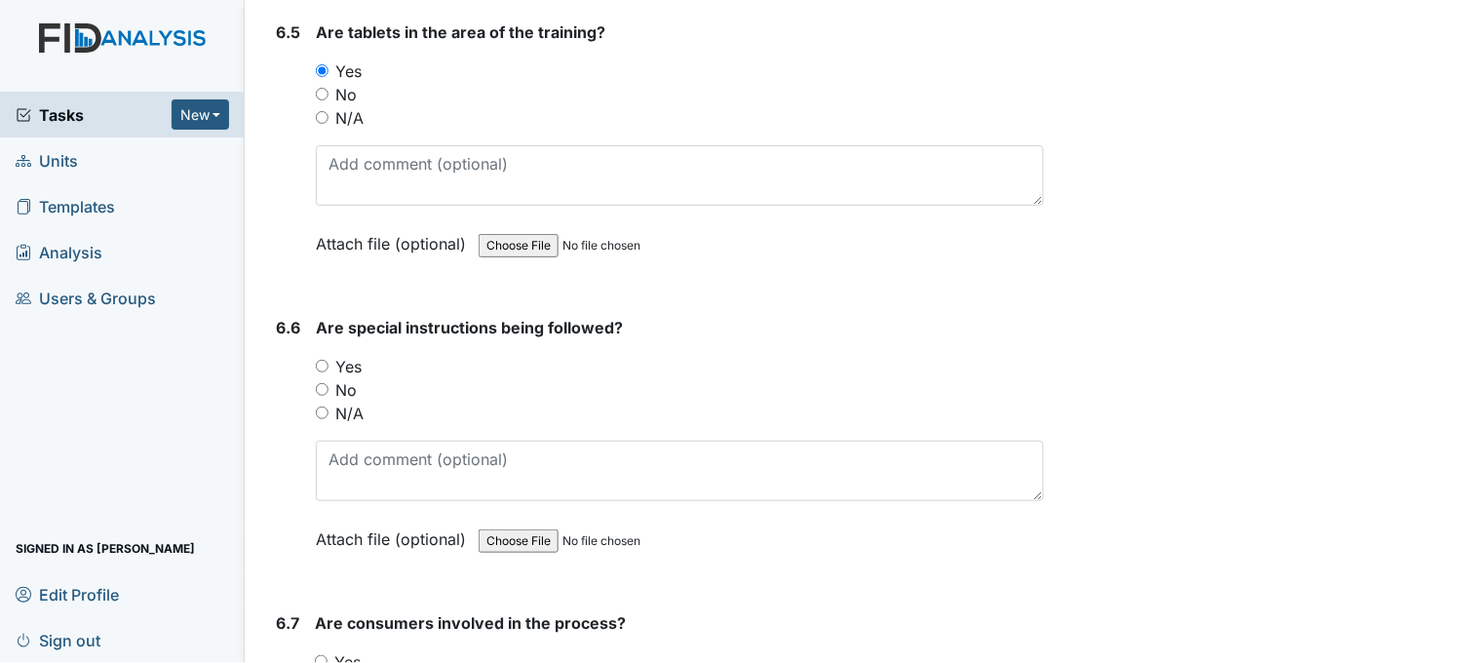
click at [319, 360] on input "Yes" at bounding box center [322, 366] width 13 height 13
radio input "true"
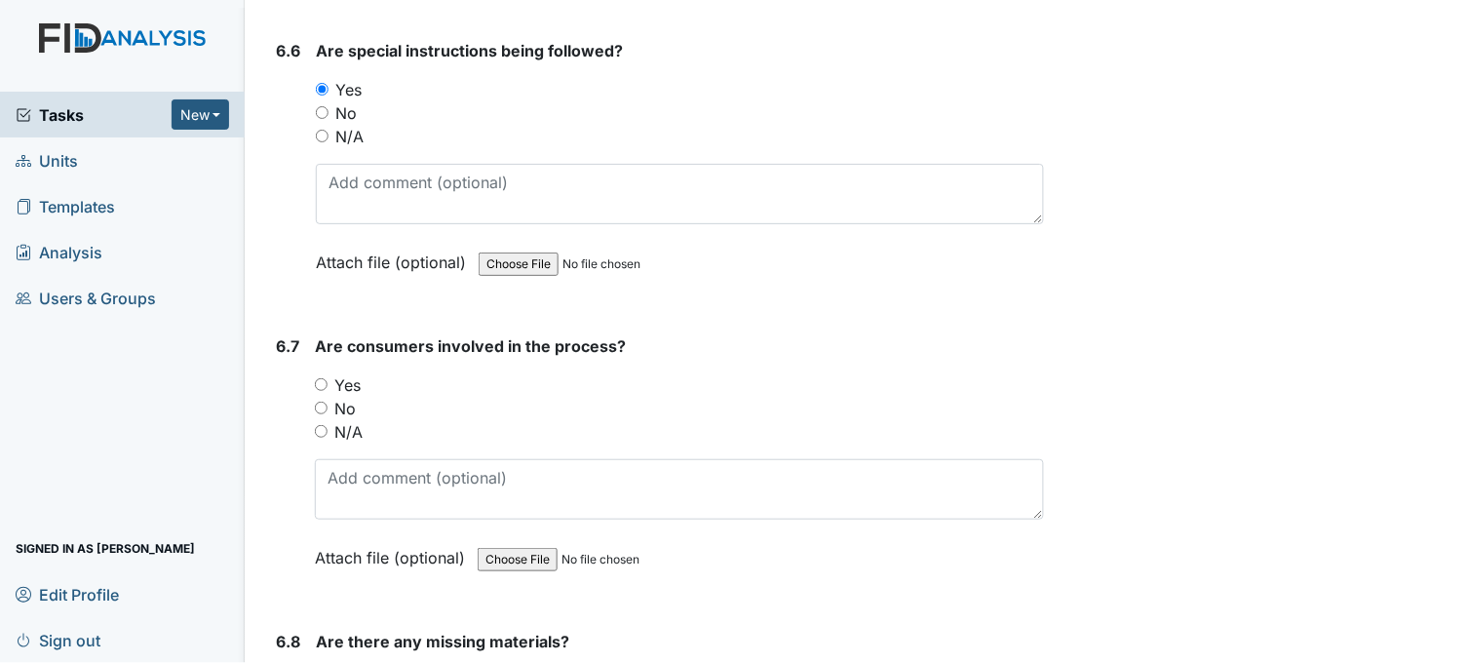
scroll to position [12676, 0]
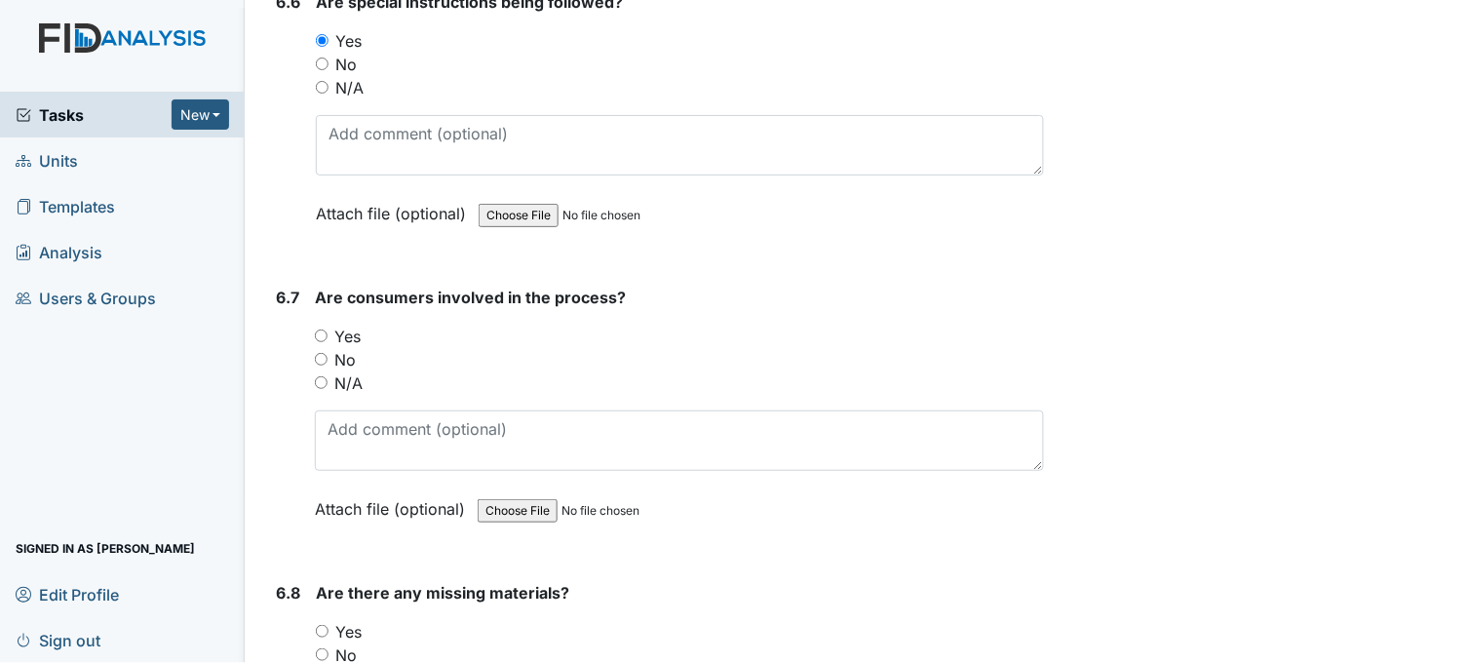
click at [318, 330] on input "Yes" at bounding box center [321, 336] width 13 height 13
radio input "true"
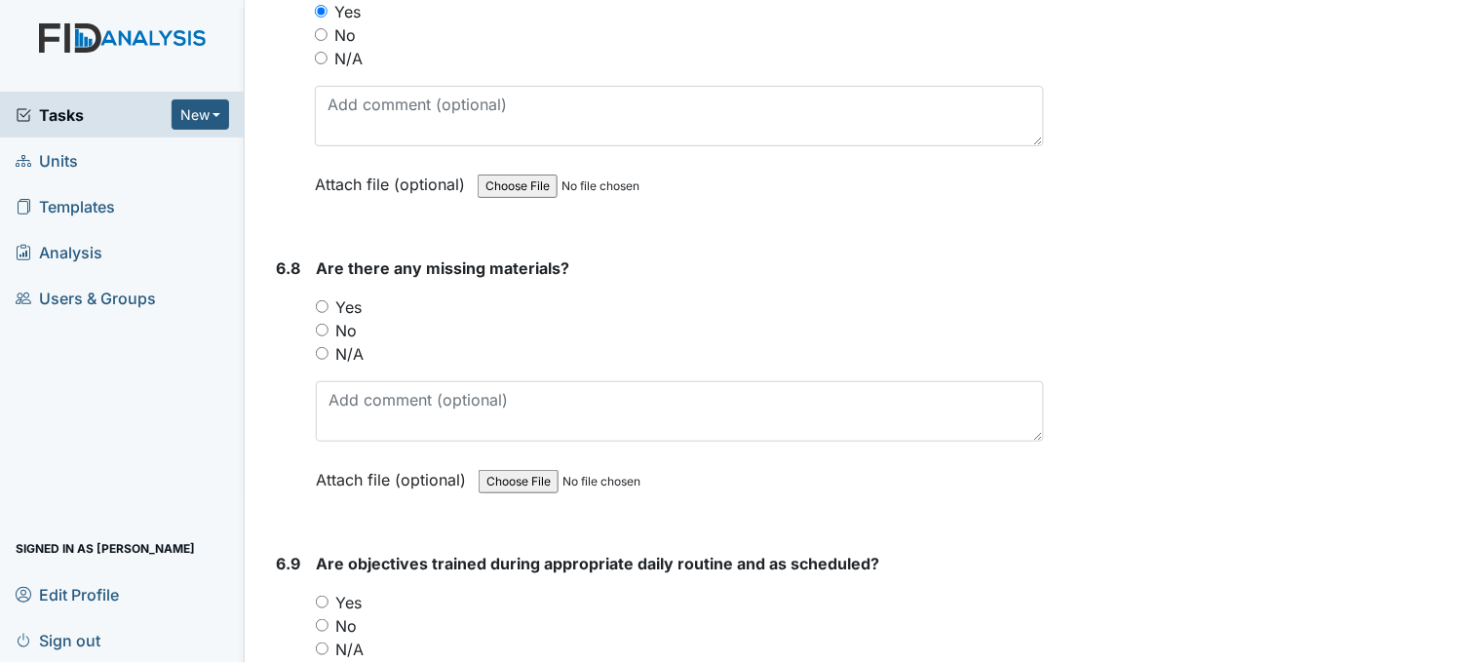
scroll to position [13109, 0]
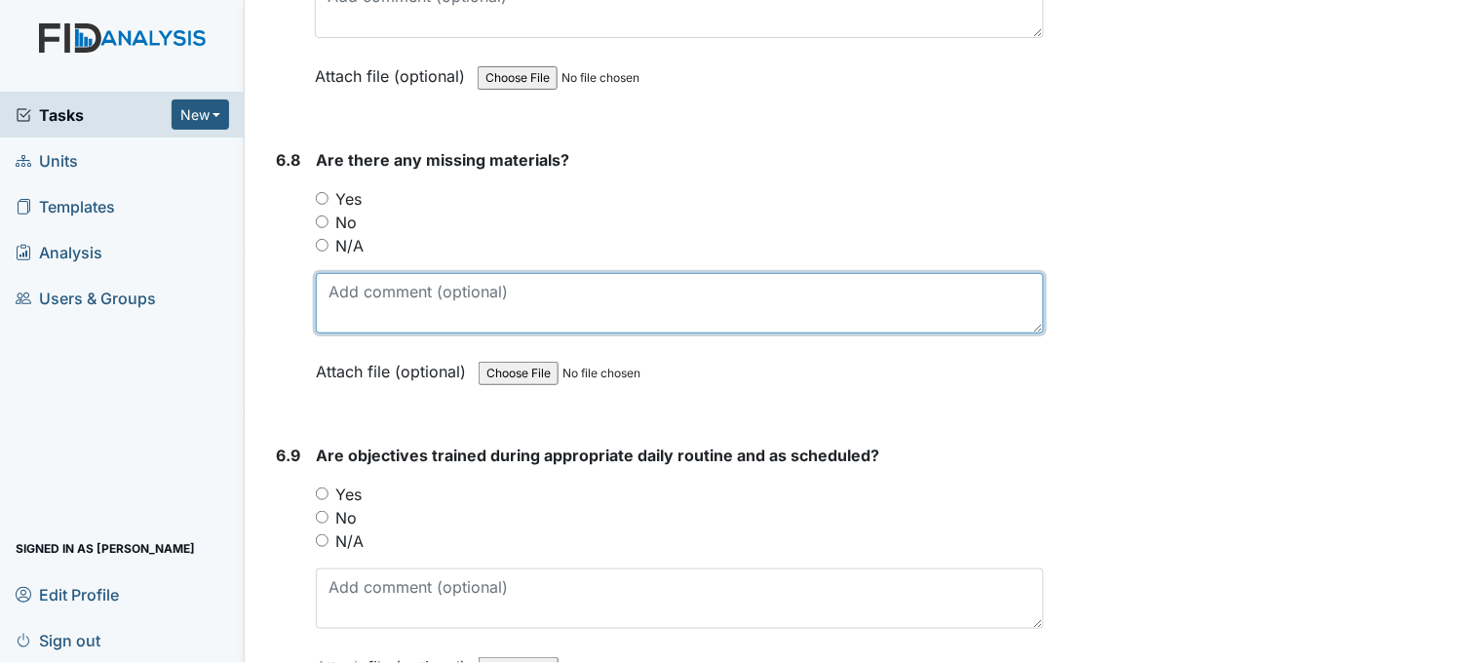
click at [327, 319] on textarea at bounding box center [680, 303] width 728 height 60
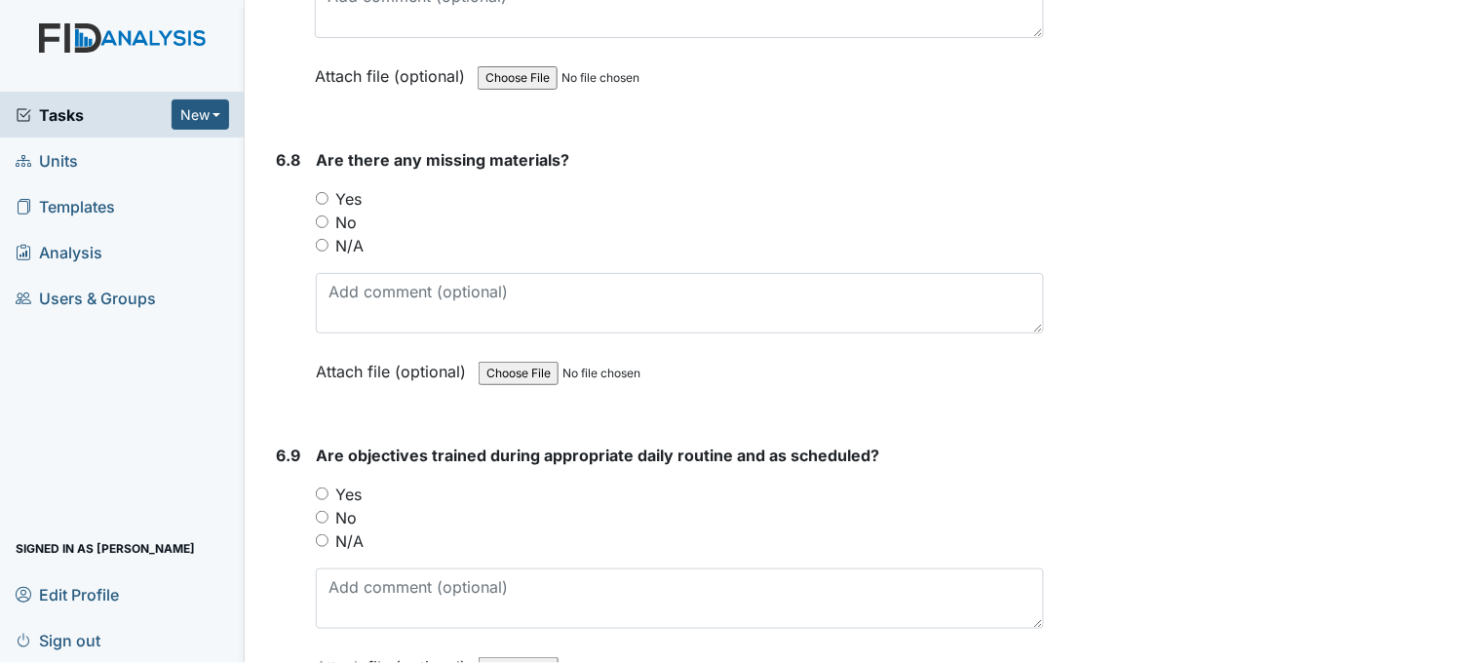
click at [323, 215] on input "No" at bounding box center [322, 221] width 13 height 13
radio input "true"
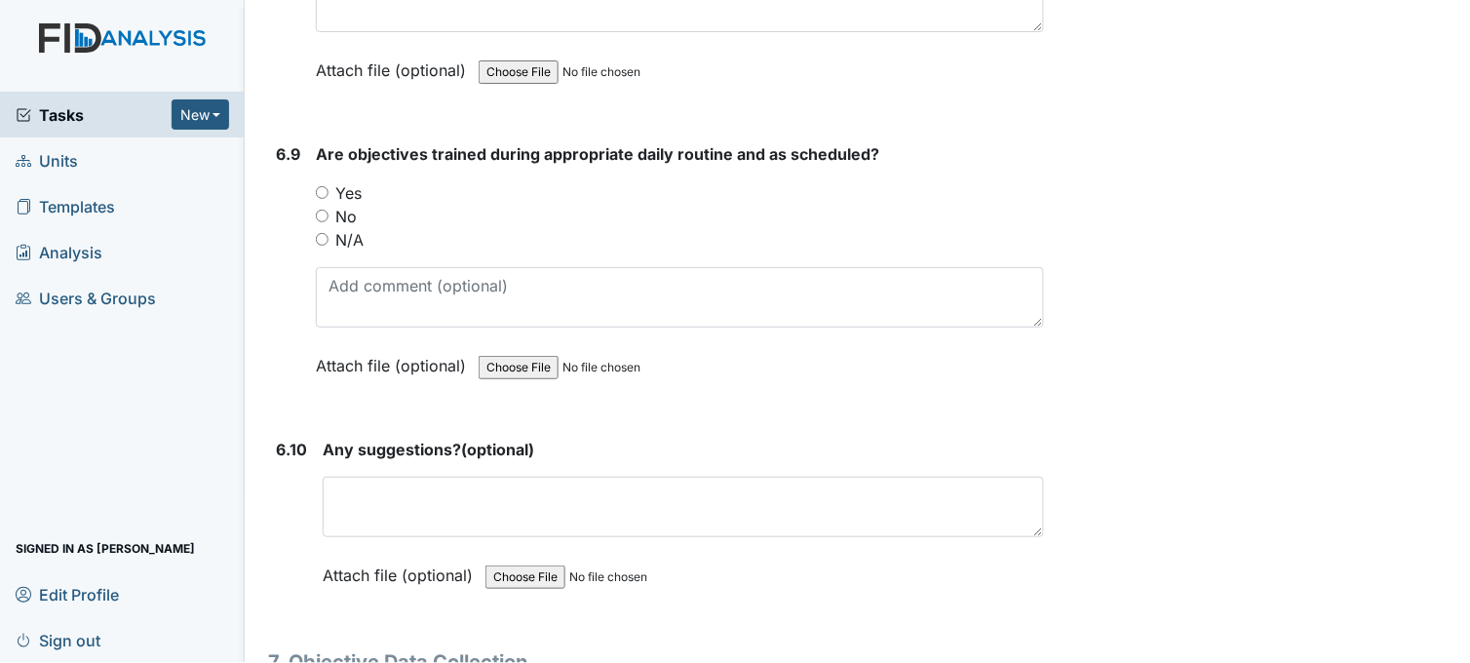
scroll to position [13433, 0]
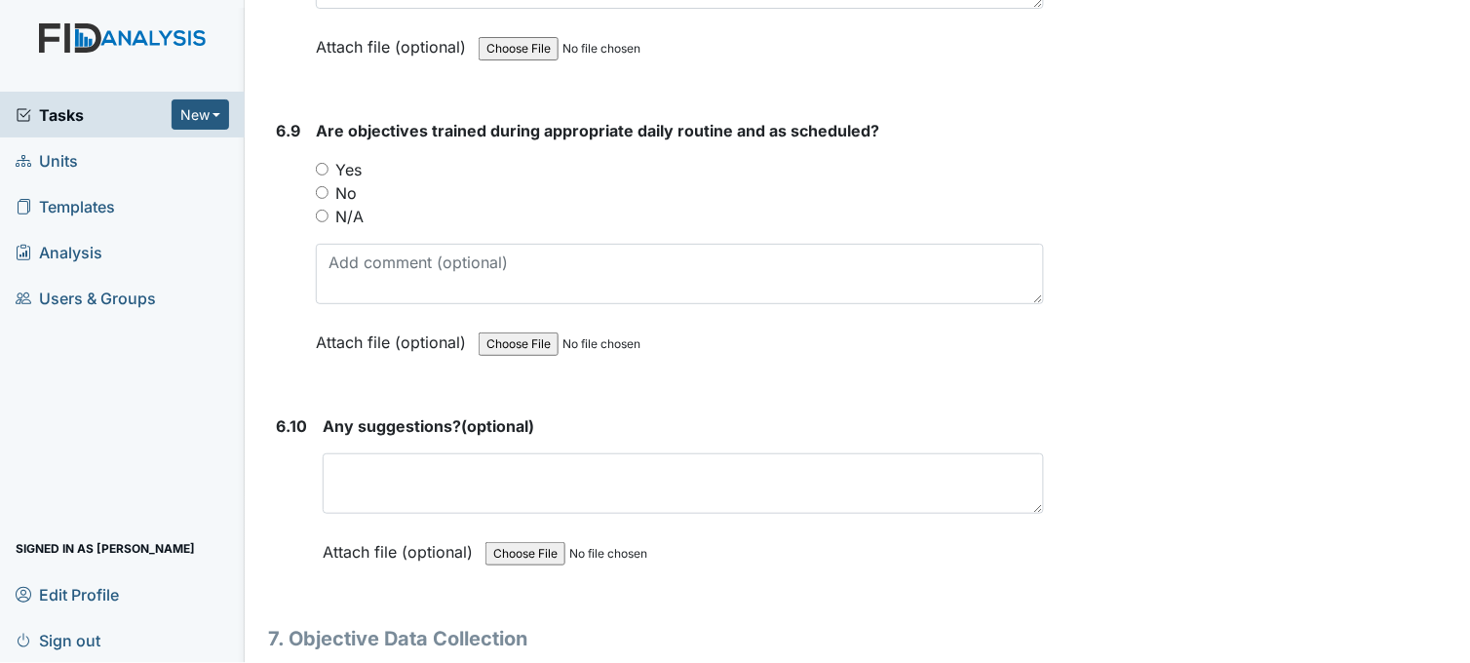
click at [323, 163] on input "Yes" at bounding box center [322, 169] width 13 height 13
radio input "true"
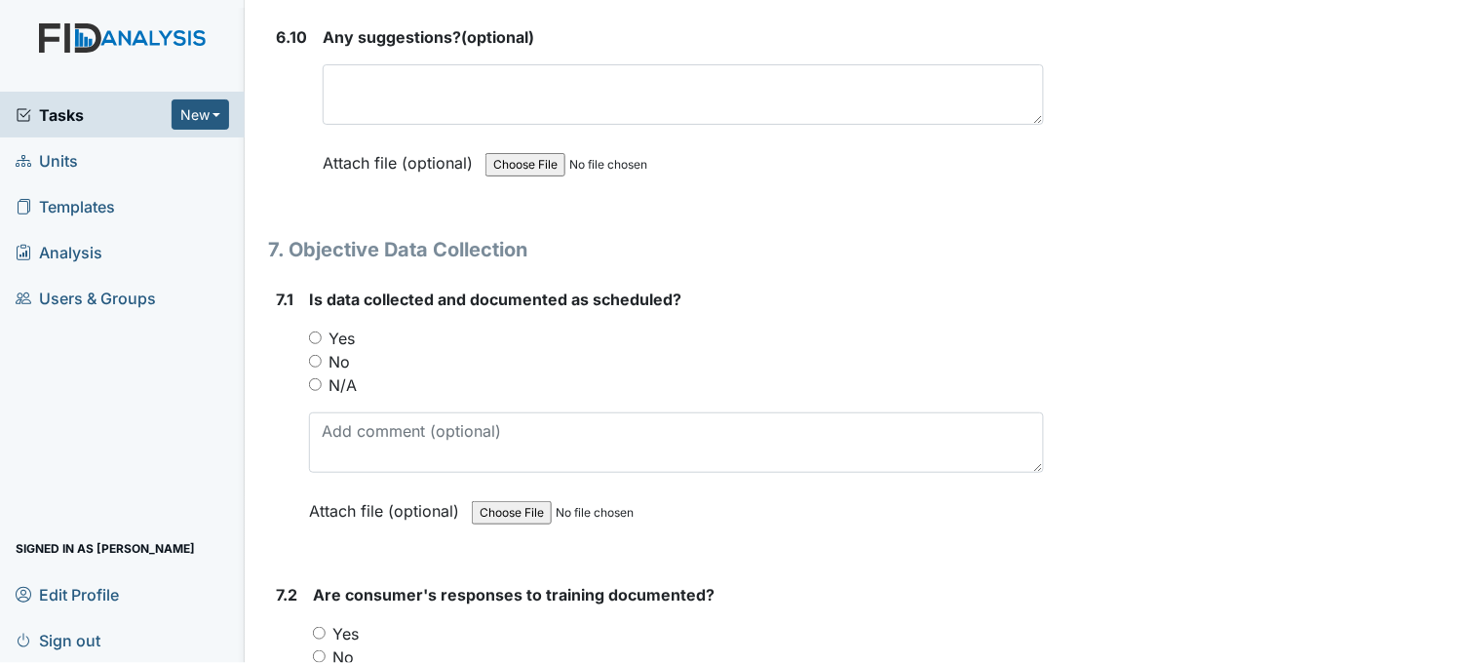
scroll to position [13867, 0]
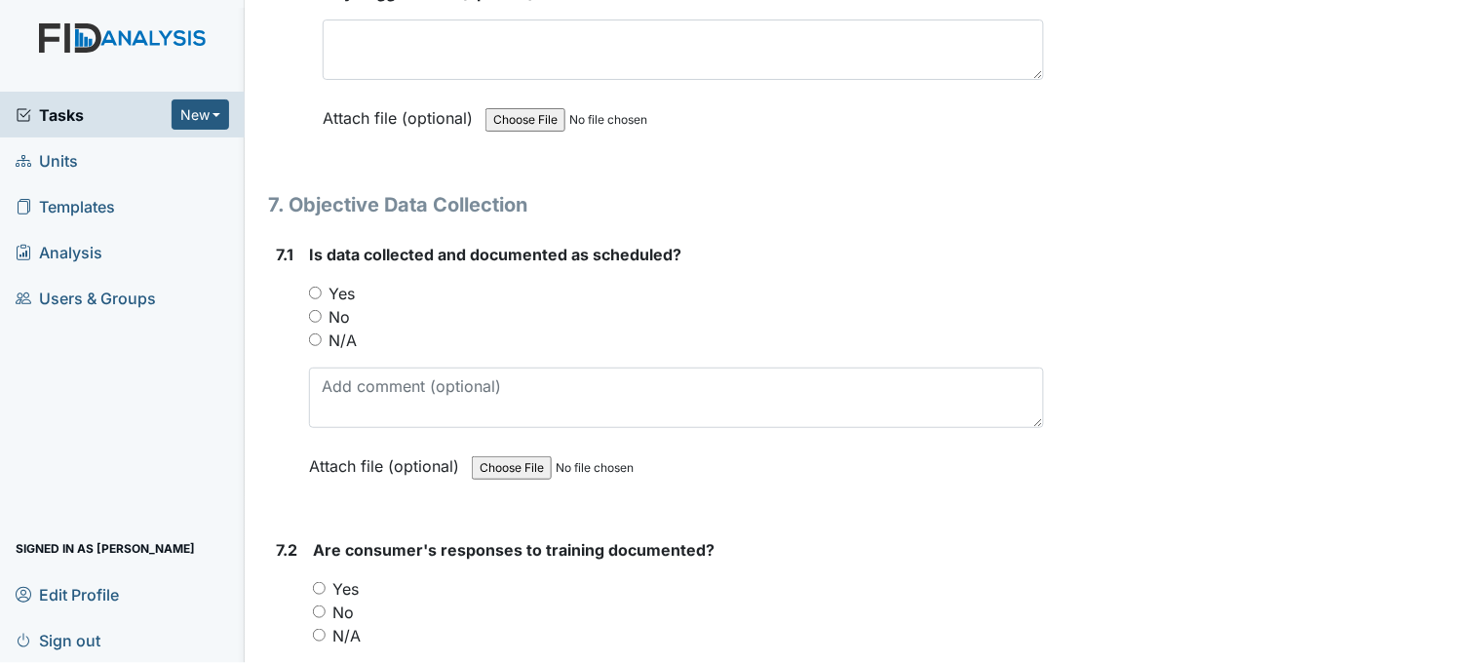
click at [316, 287] on input "Yes" at bounding box center [315, 293] width 13 height 13
radio input "true"
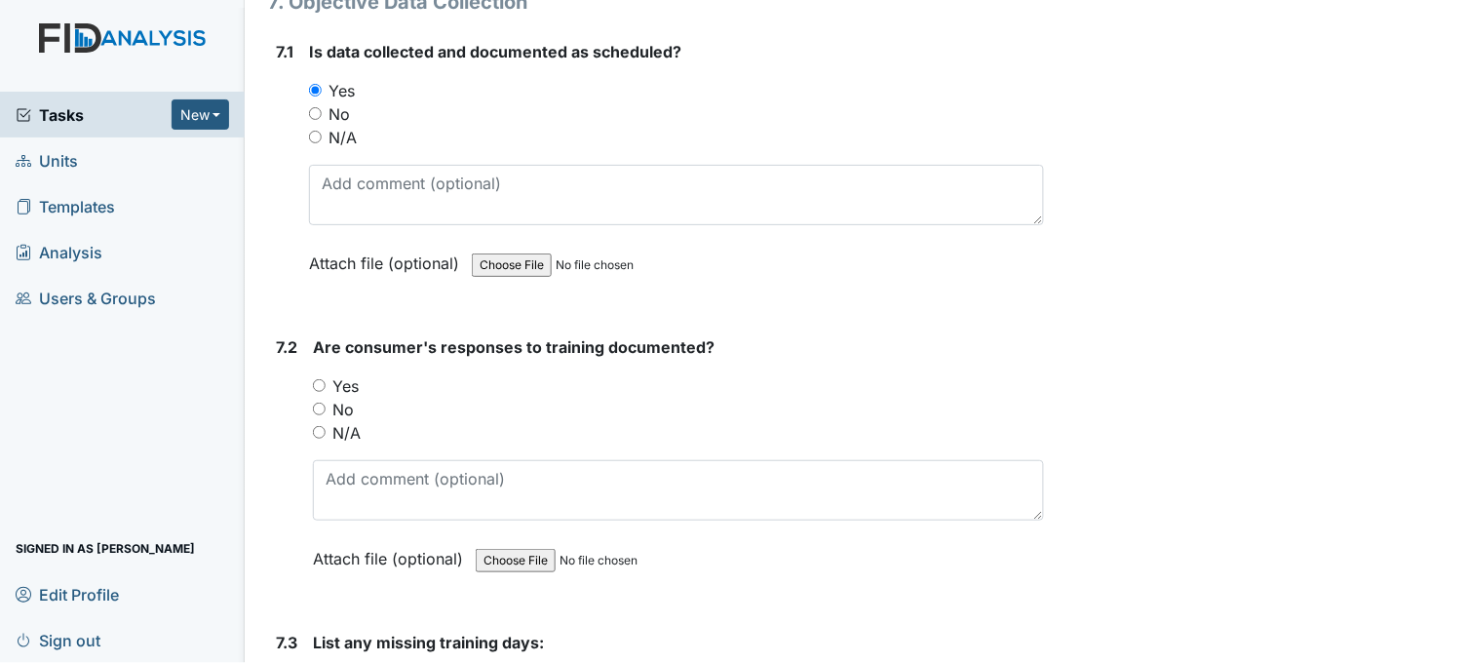
scroll to position [14192, 0]
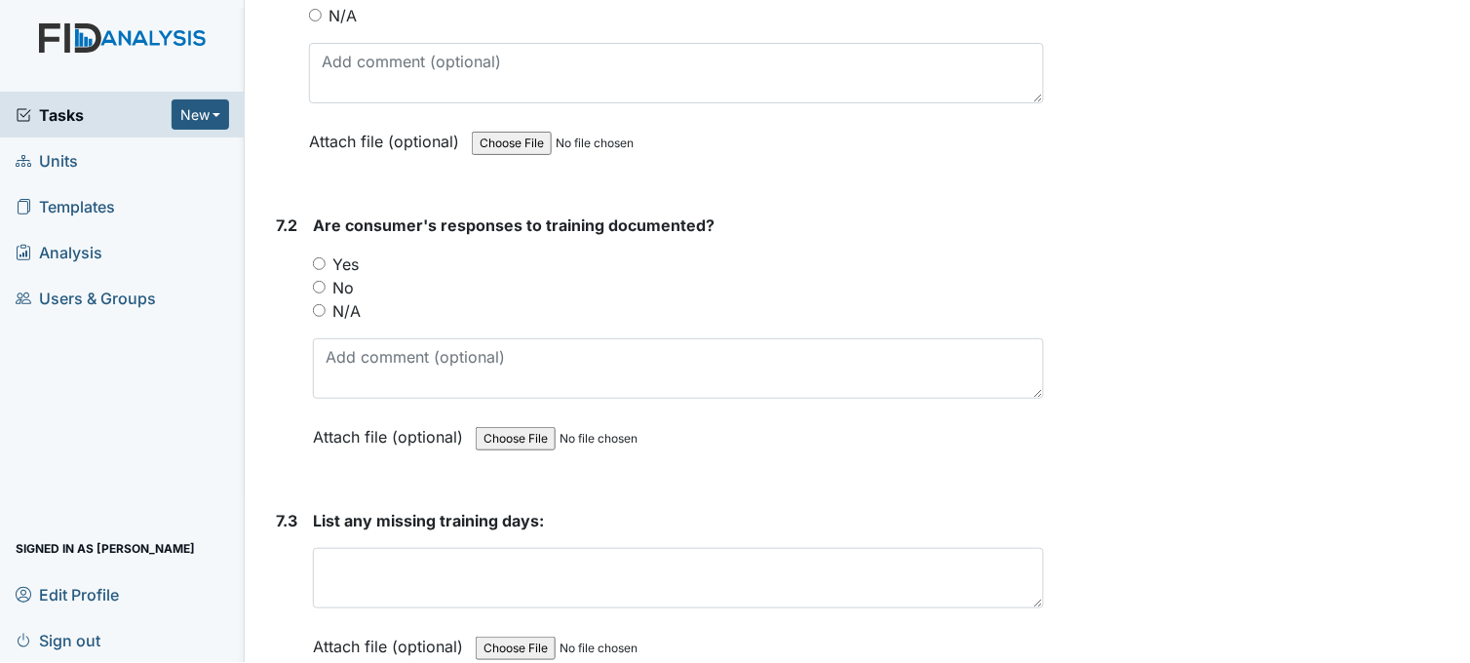
click at [316, 257] on input "Yes" at bounding box center [319, 263] width 13 height 13
radio input "true"
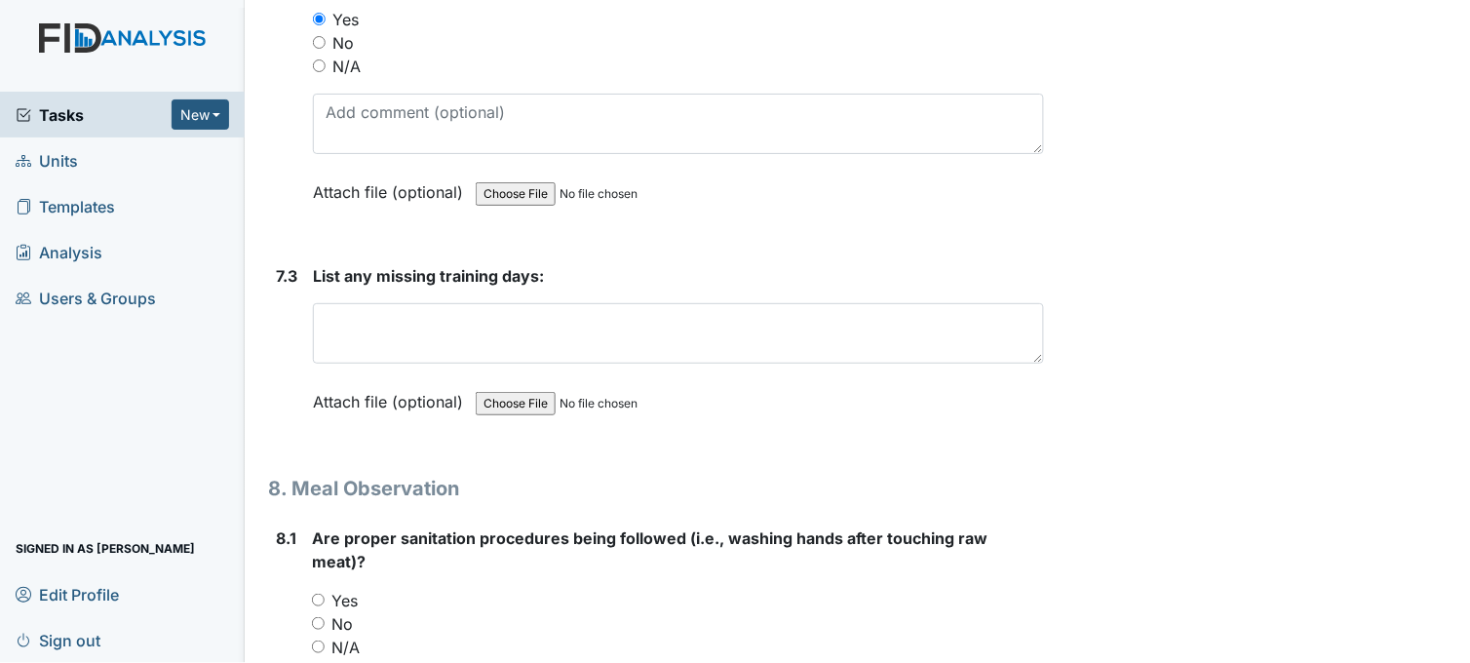
scroll to position [14517, 0]
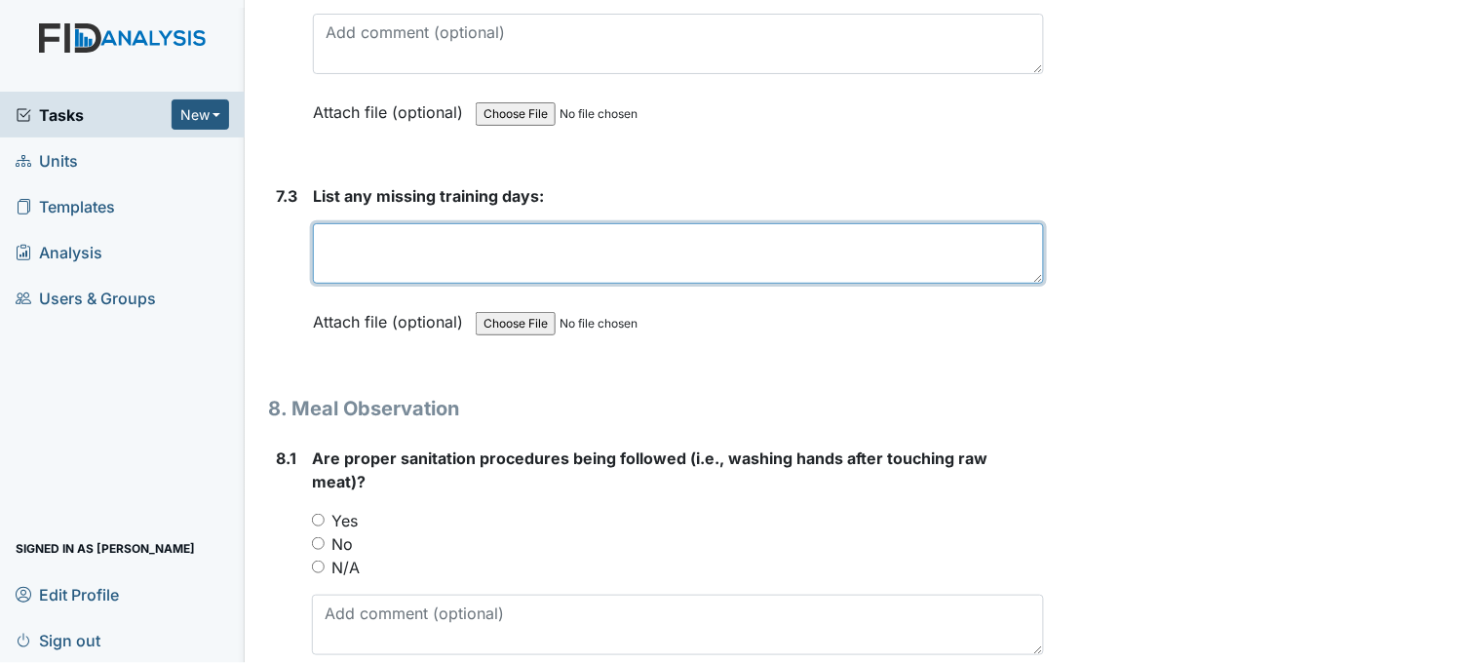
click at [415, 223] on textarea at bounding box center [678, 253] width 731 height 60
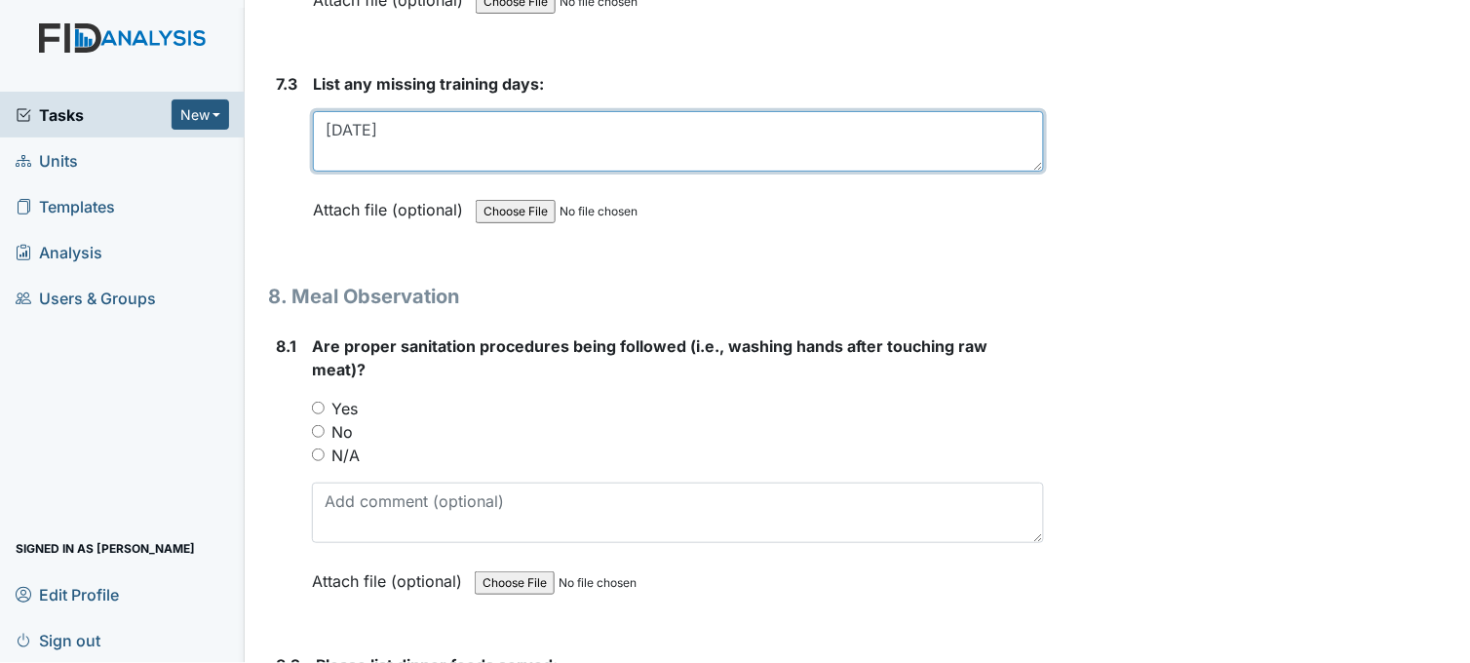
scroll to position [14734, 0]
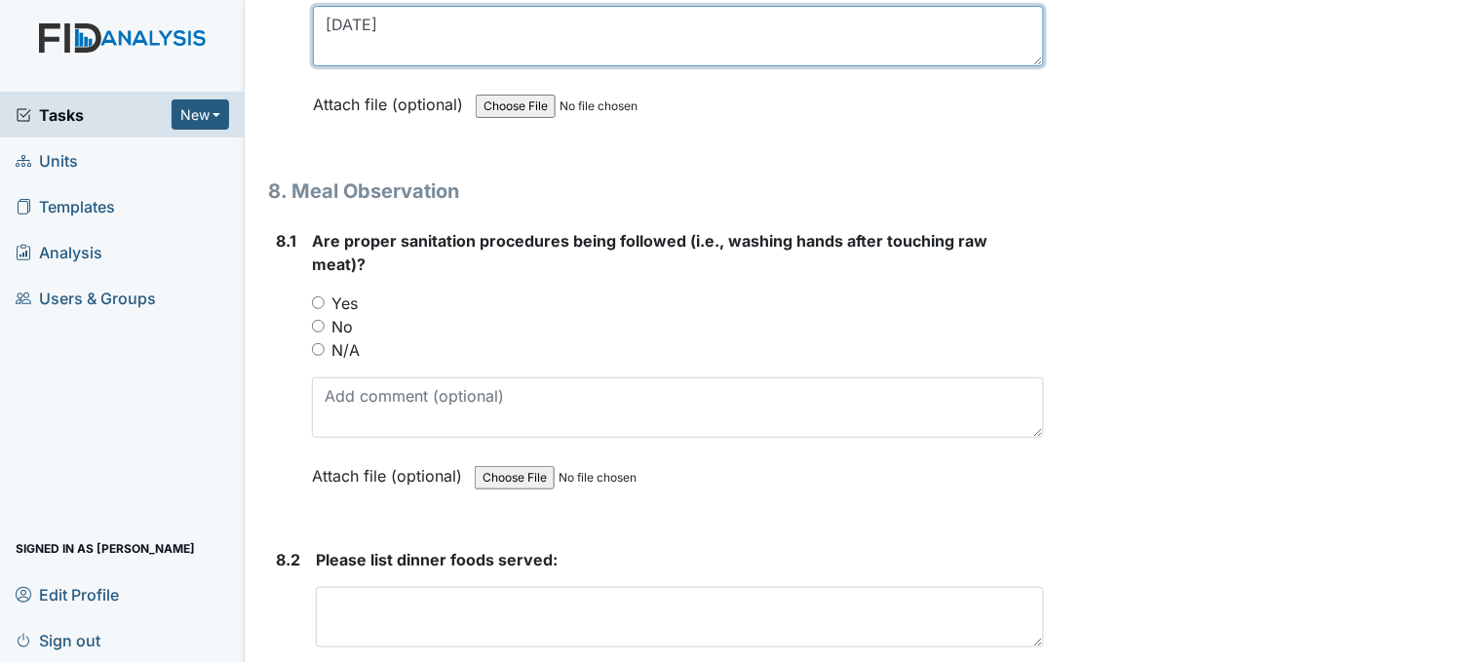
type textarea "9/8/25"
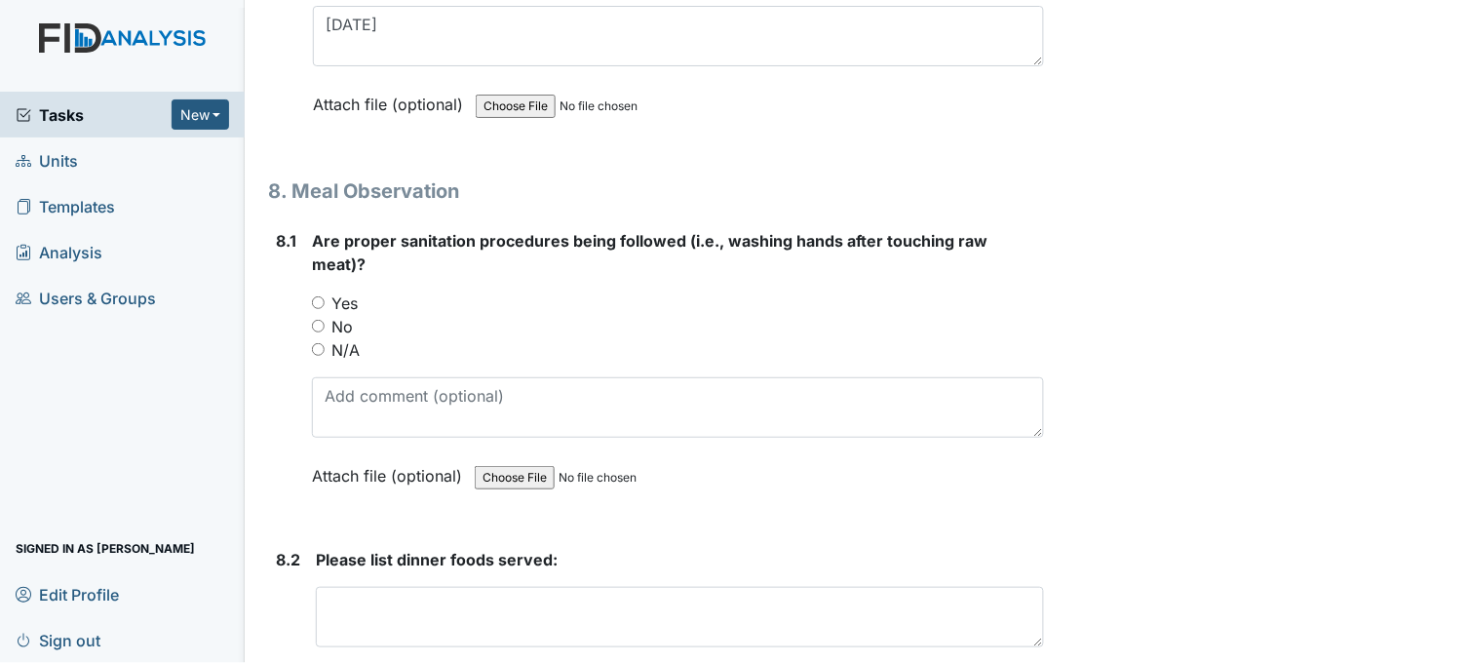
click at [319, 296] on input "Yes" at bounding box center [318, 302] width 13 height 13
radio input "true"
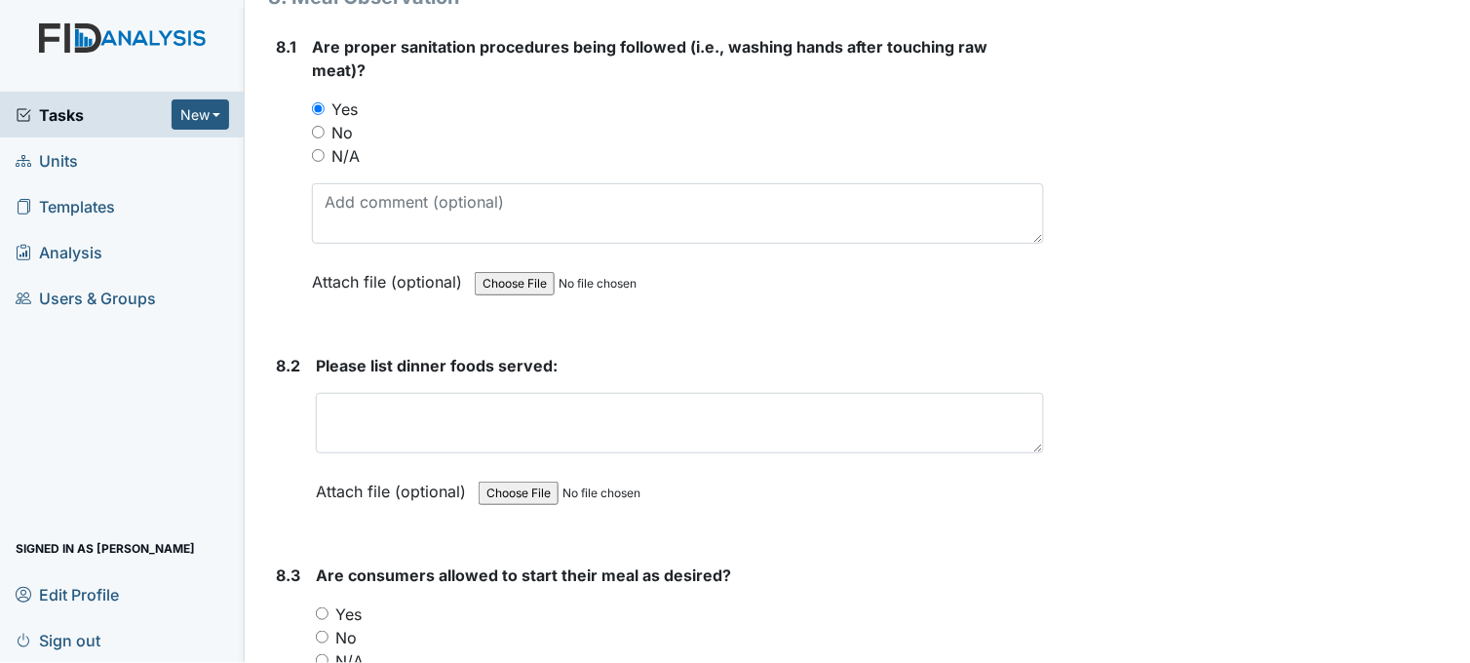
scroll to position [14951, 0]
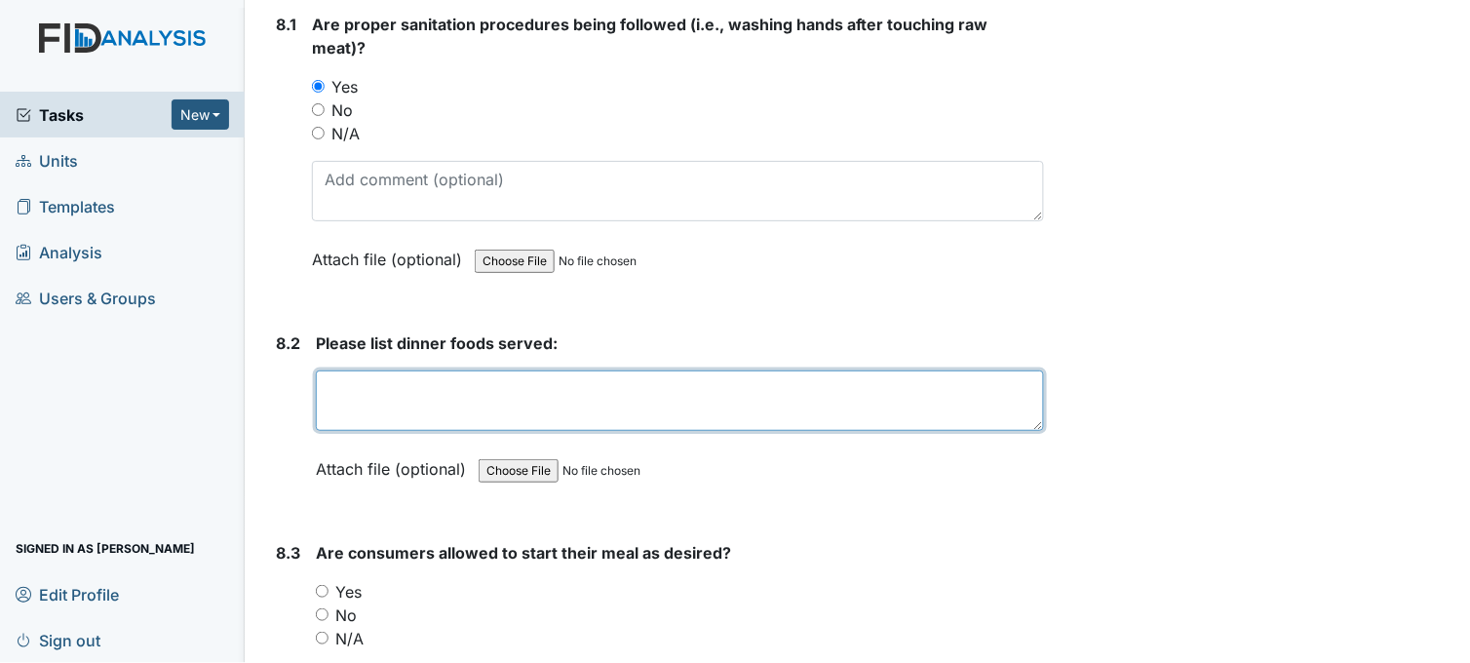
click at [386, 387] on textarea at bounding box center [680, 401] width 728 height 60
click at [576, 371] on textarea "steak brown rice greens water tera milk" at bounding box center [680, 401] width 728 height 60
click at [512, 375] on textarea "steak brown rice greens water tea milk" at bounding box center [680, 401] width 728 height 60
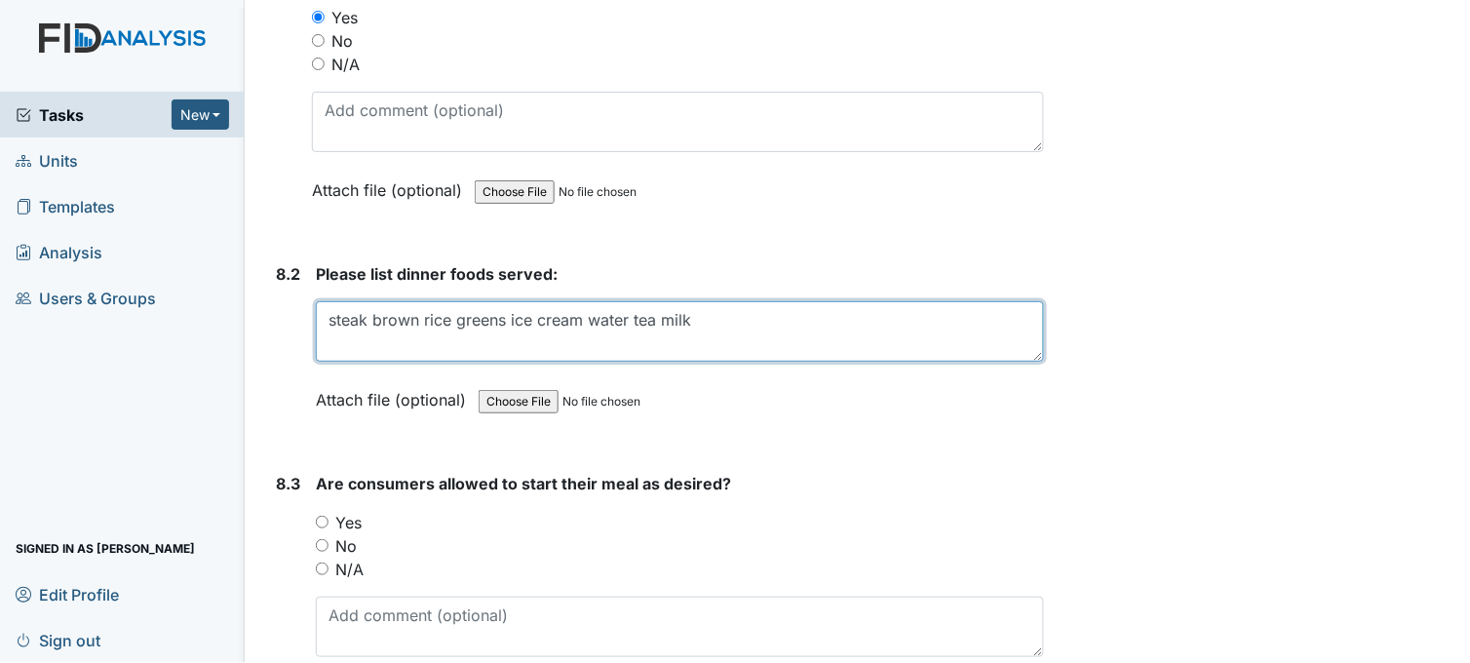
scroll to position [15059, 0]
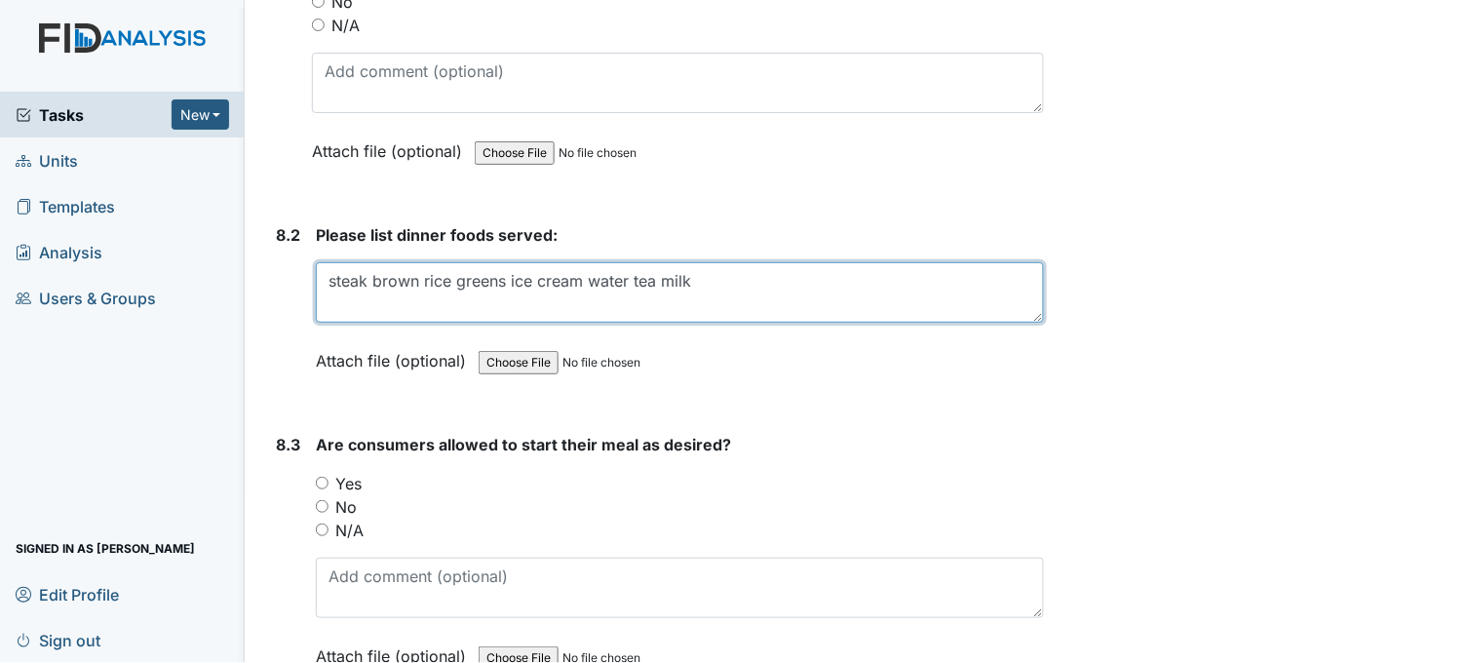
type textarea "steak brown rice greens ice cream water tea milk"
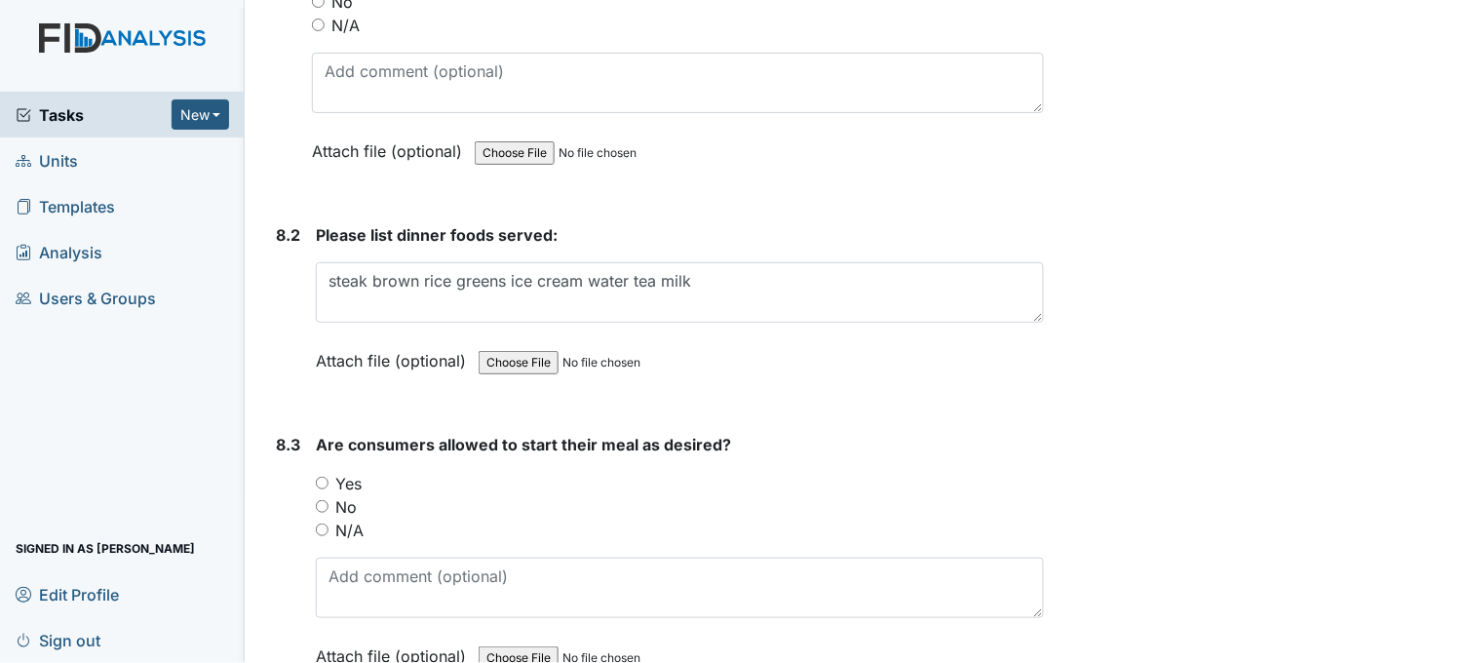
click at [320, 477] on input "Yes" at bounding box center [322, 483] width 13 height 13
radio input "true"
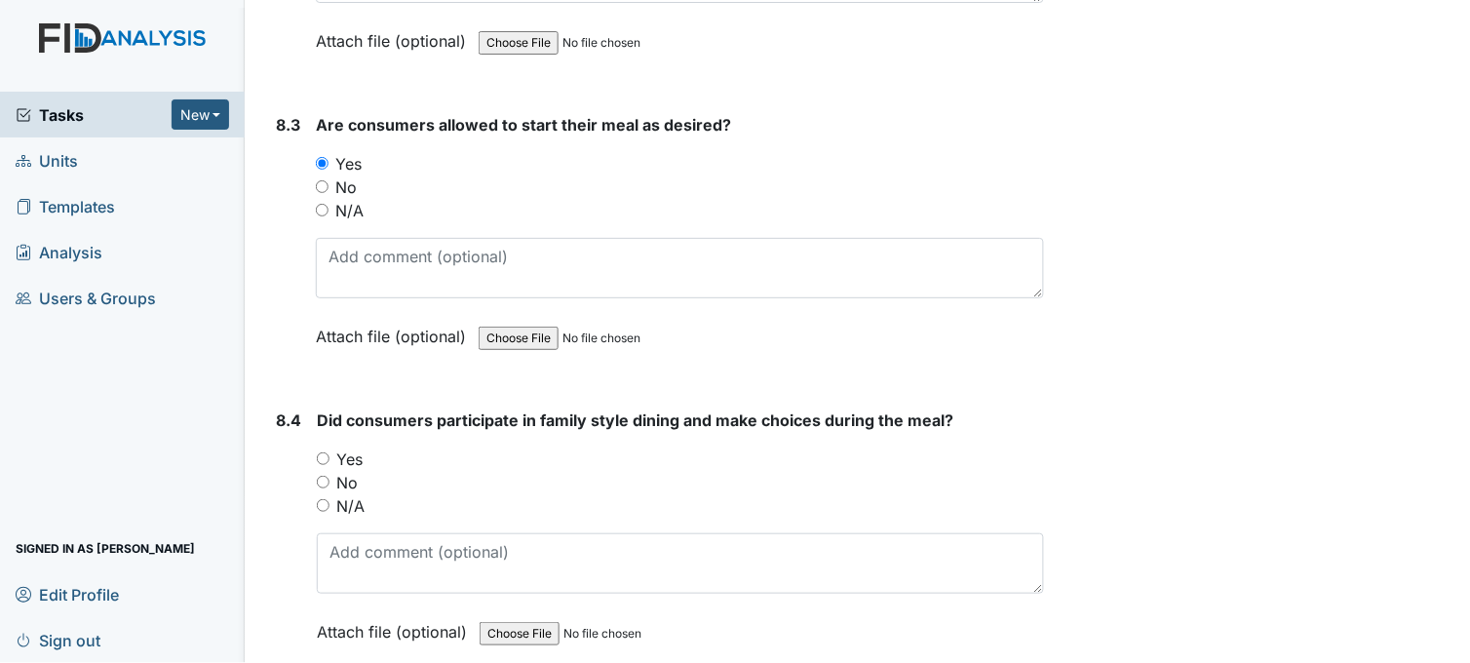
scroll to position [15383, 0]
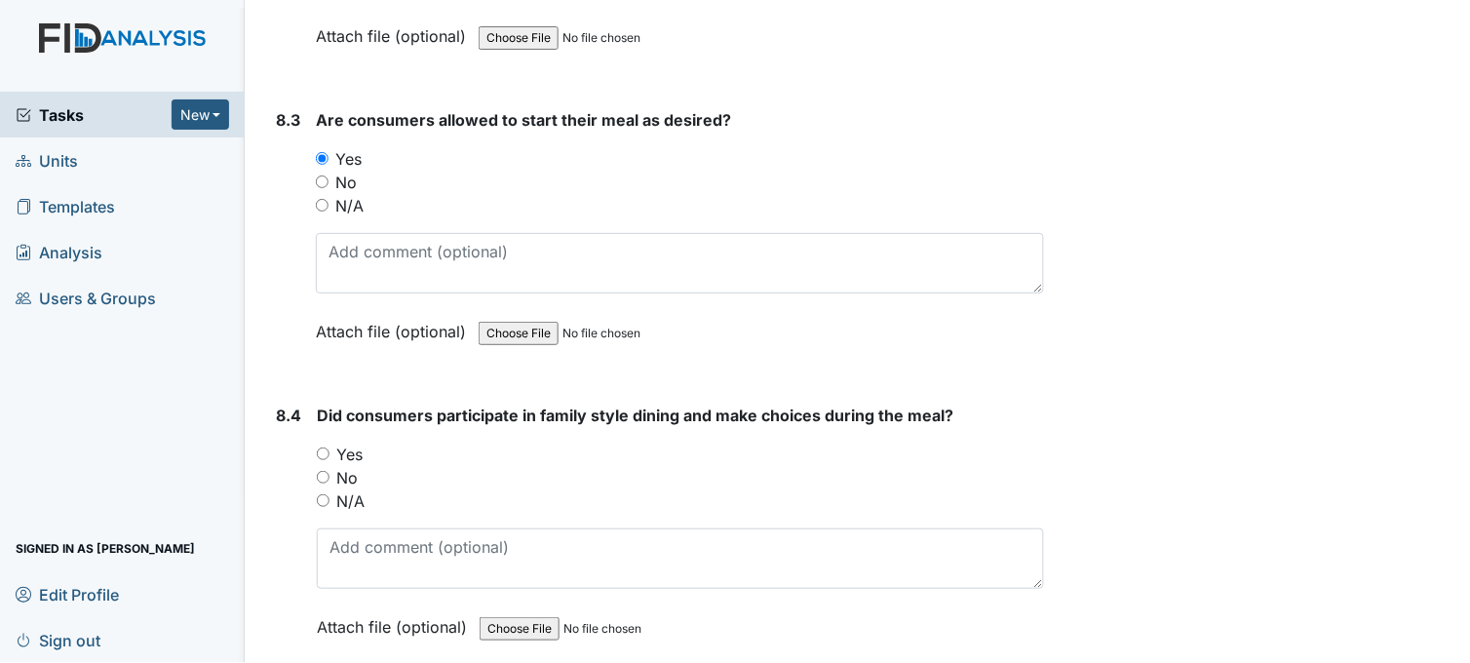
click at [322, 448] on input "Yes" at bounding box center [323, 454] width 13 height 13
radio input "true"
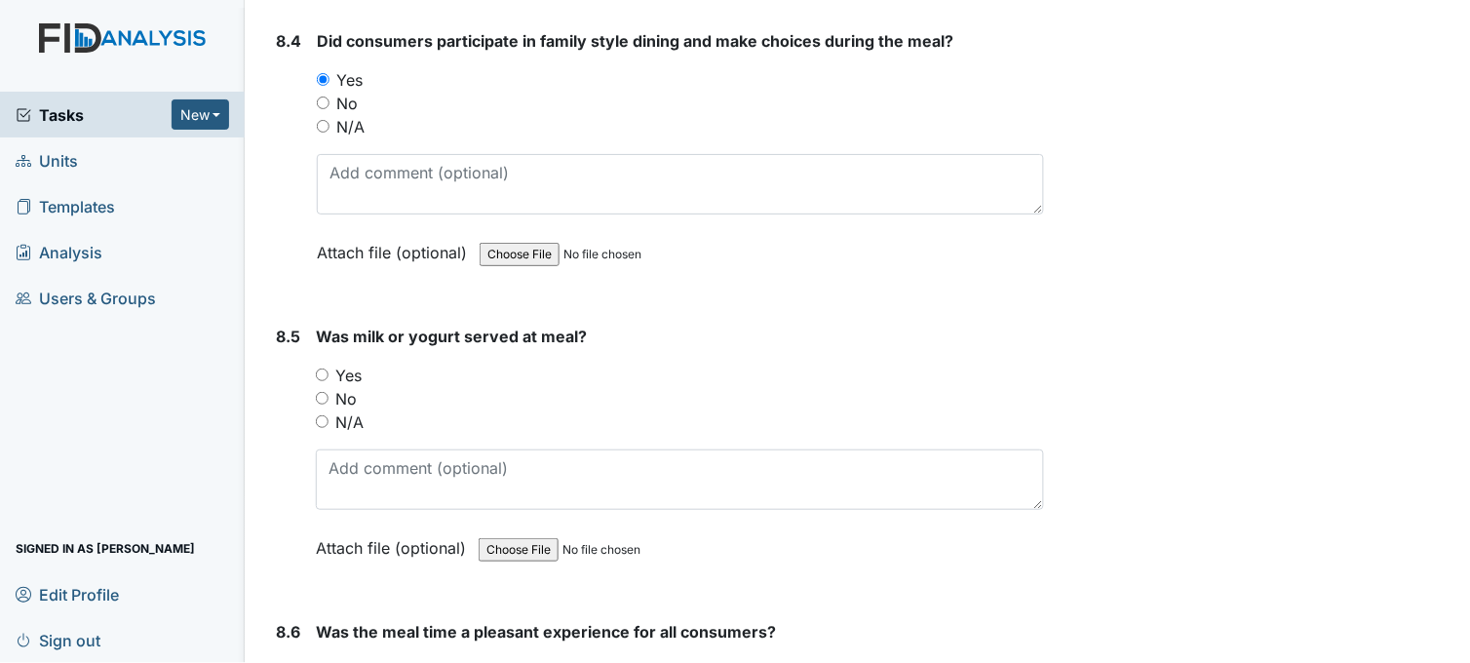
scroll to position [15817, 0]
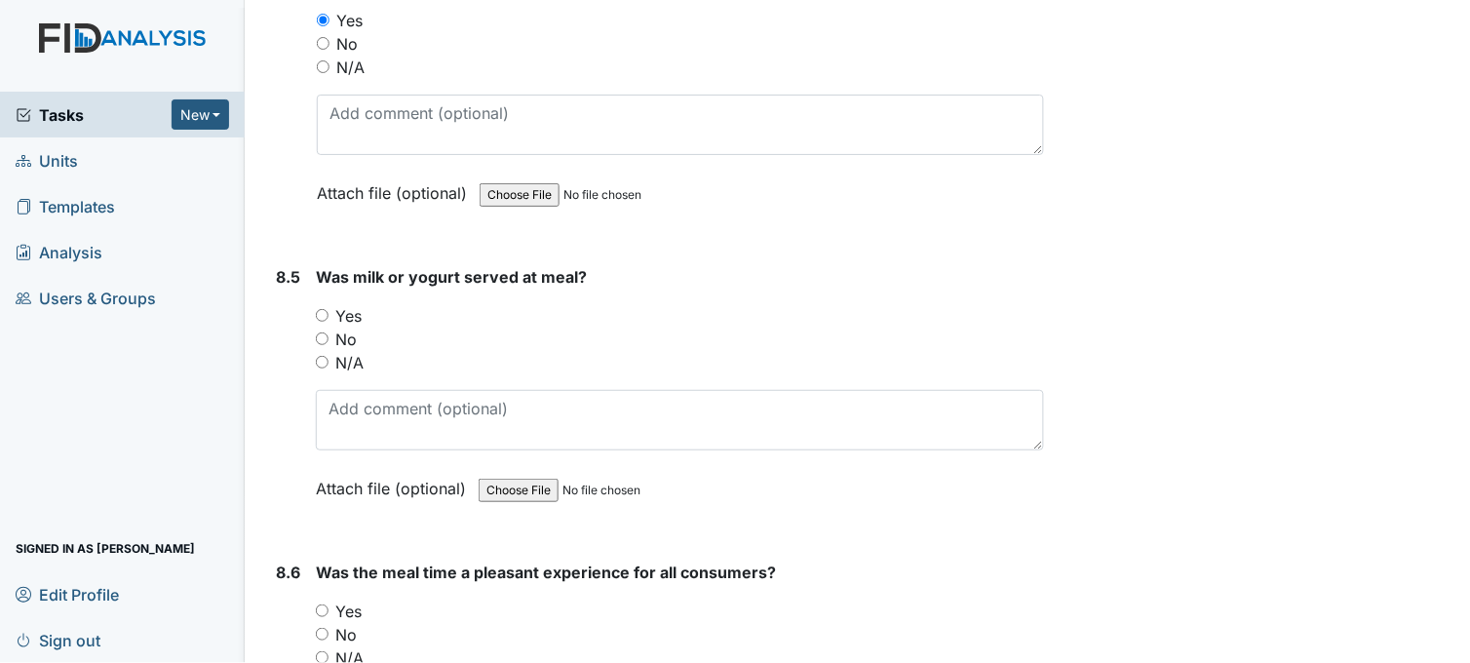
click at [322, 332] on input "No" at bounding box center [322, 338] width 13 height 13
radio input "true"
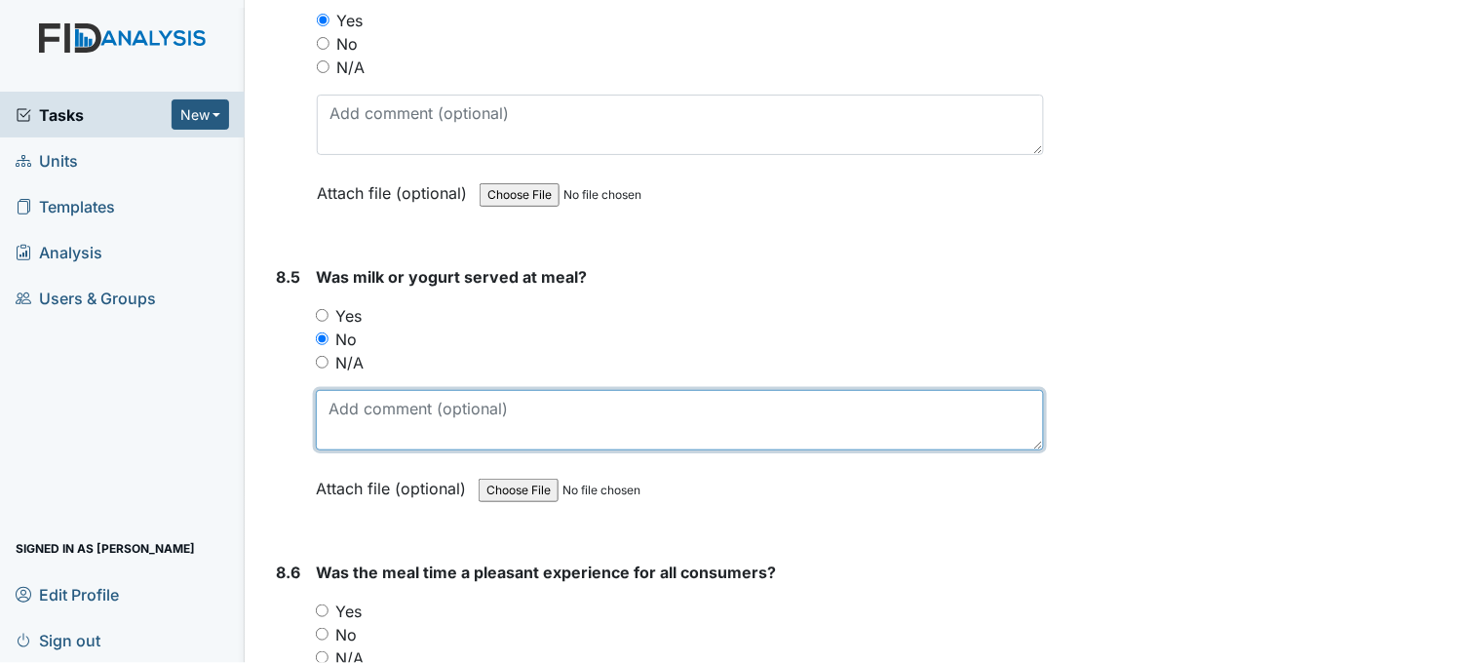
click at [395, 390] on textarea at bounding box center [680, 420] width 728 height 60
type textarea "e"
type textarea "r"
click at [424, 394] on textarea "notified staff milk or yogurt with meals" at bounding box center [680, 420] width 728 height 60
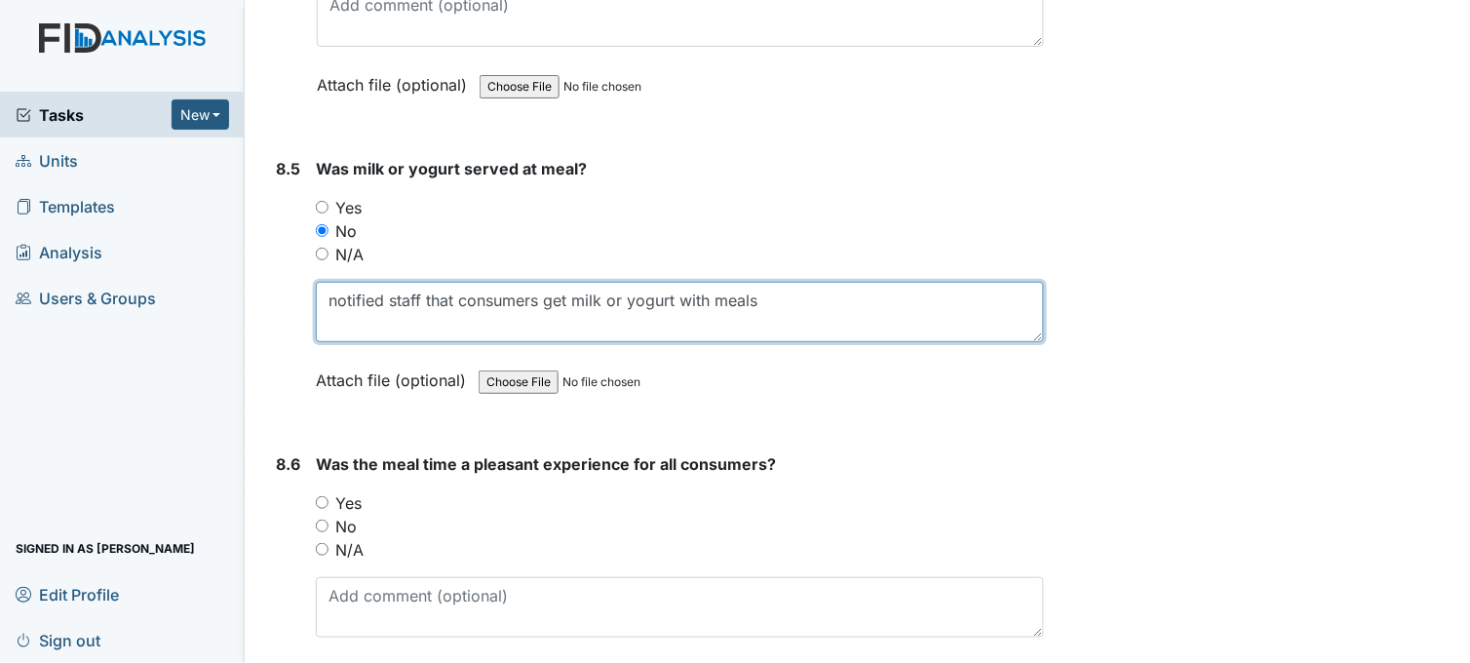
scroll to position [16034, 0]
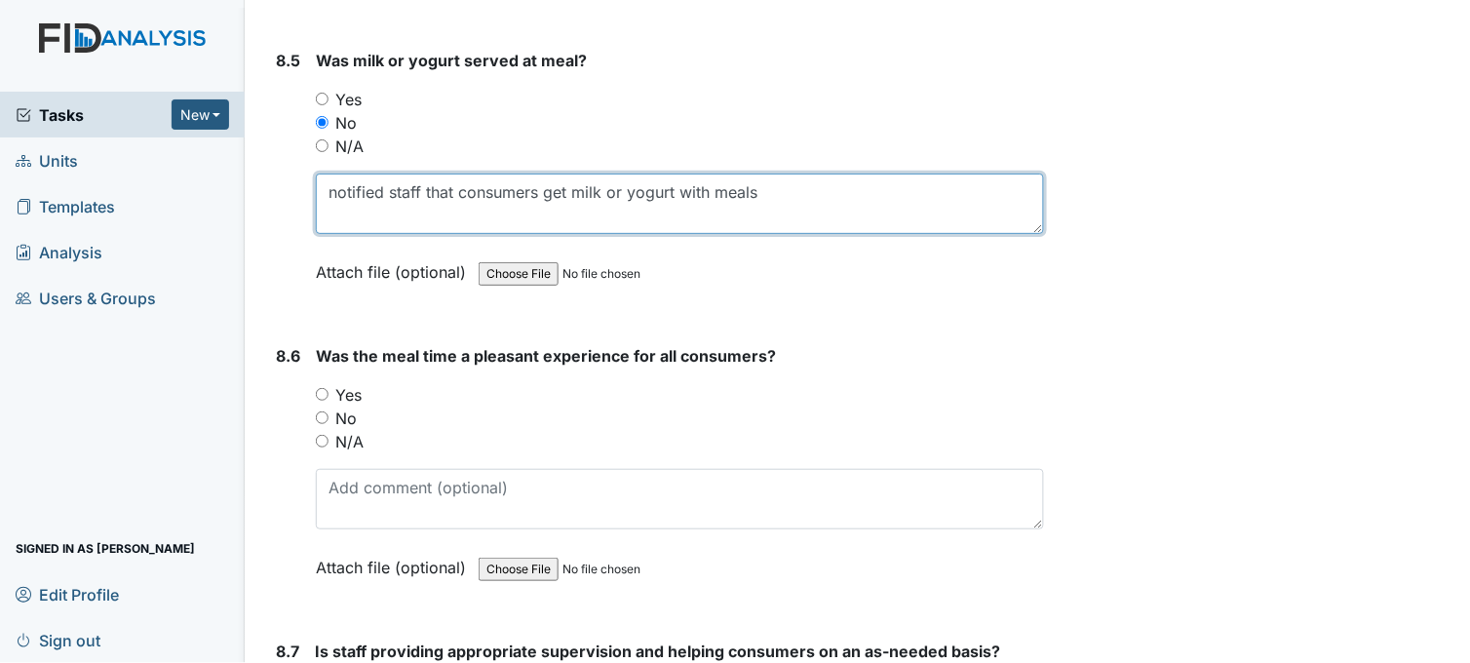
type textarea "notified staff that consumers get milk or yogurt with meals"
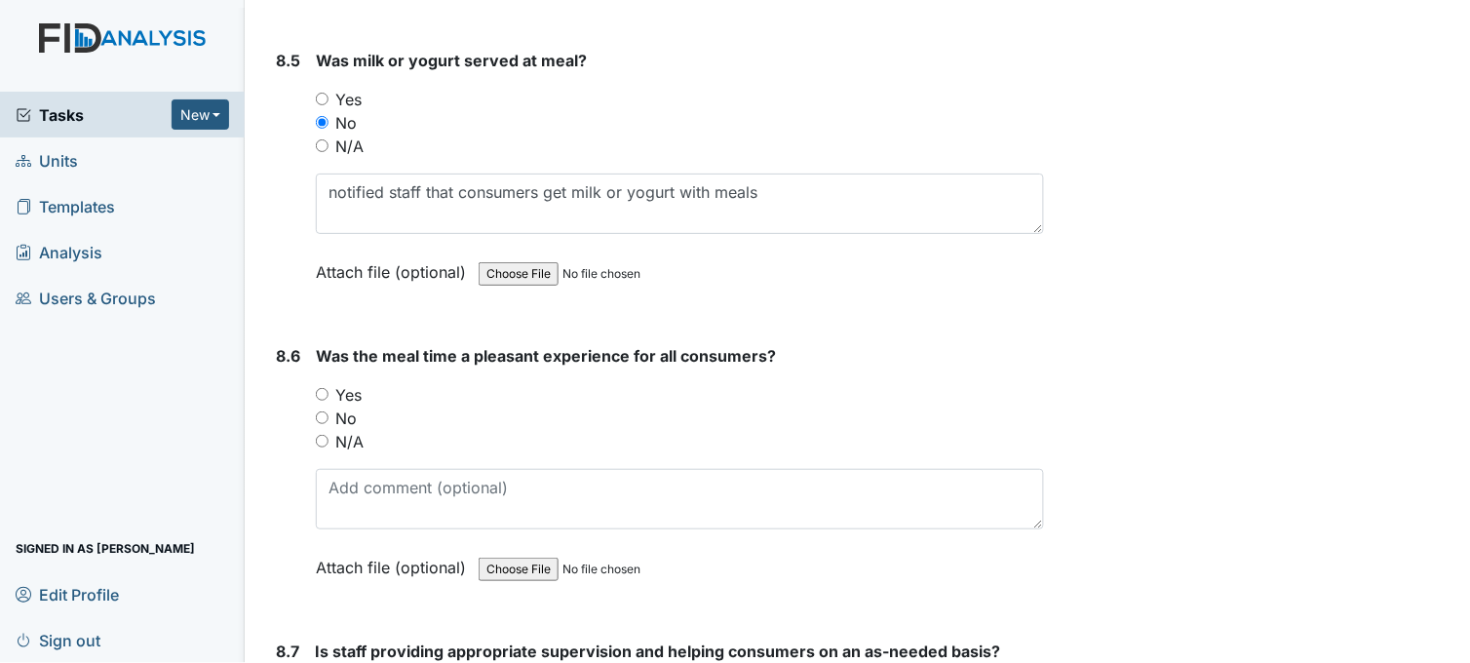
click at [322, 388] on input "Yes" at bounding box center [322, 394] width 13 height 13
radio input "true"
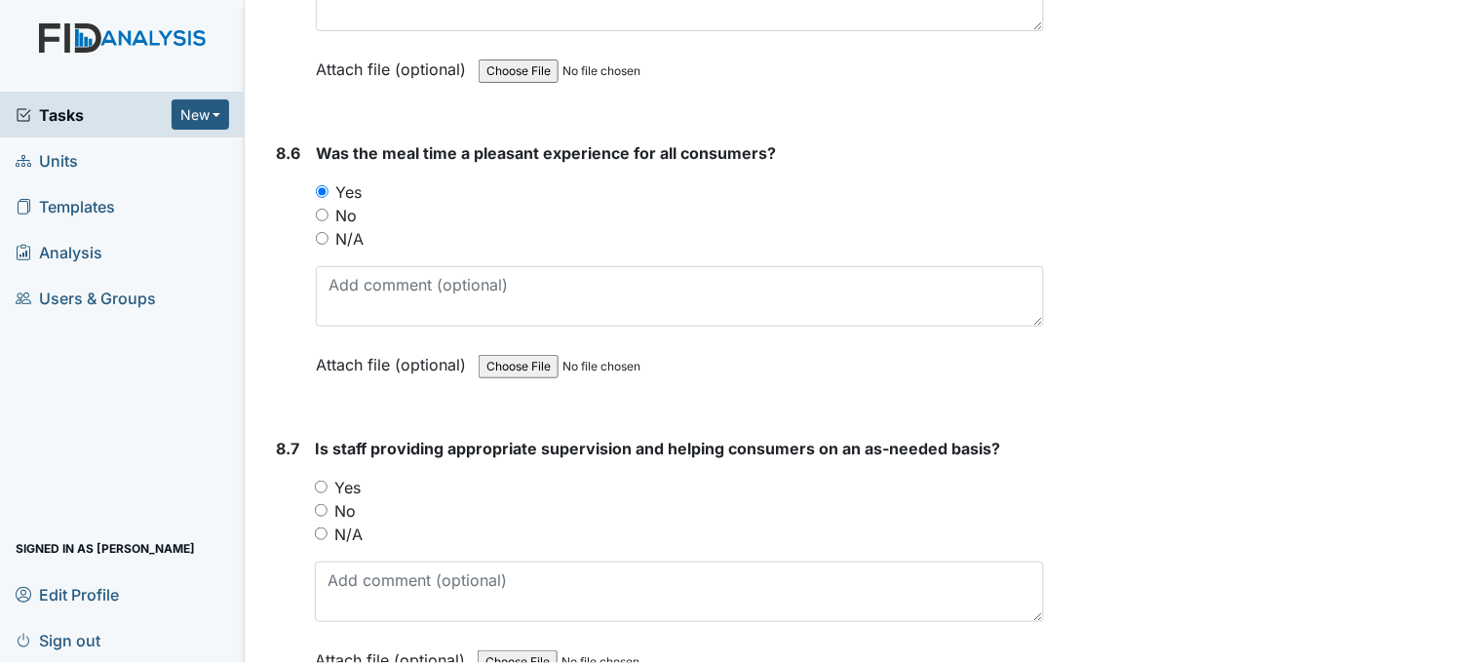
scroll to position [16359, 0]
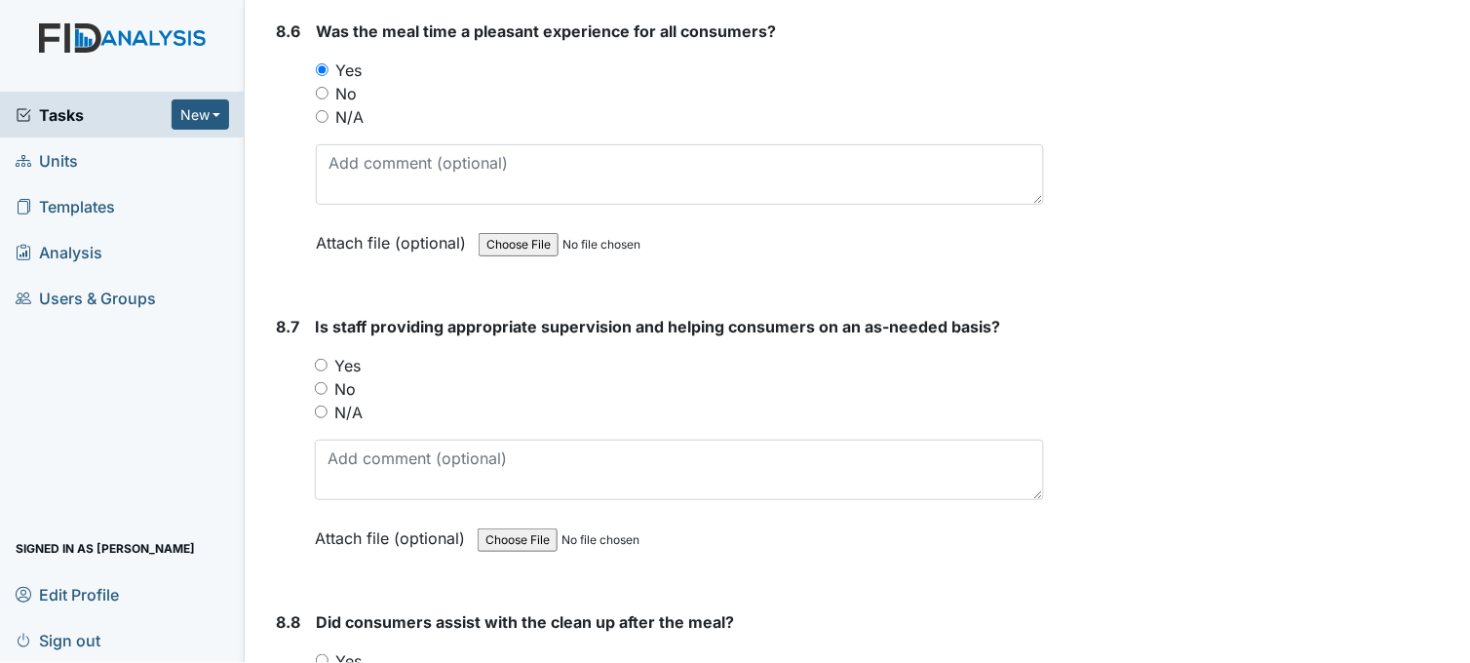
click at [324, 359] on input "Yes" at bounding box center [321, 365] width 13 height 13
radio input "true"
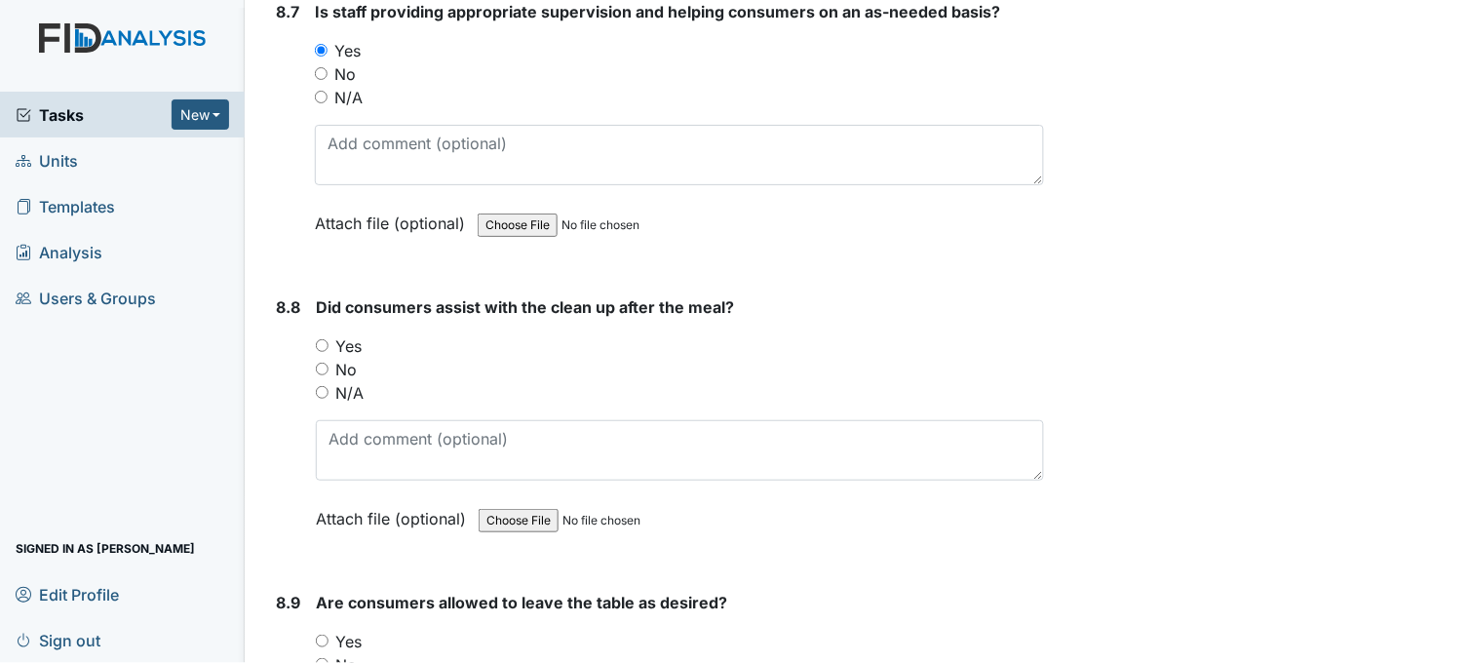
scroll to position [16684, 0]
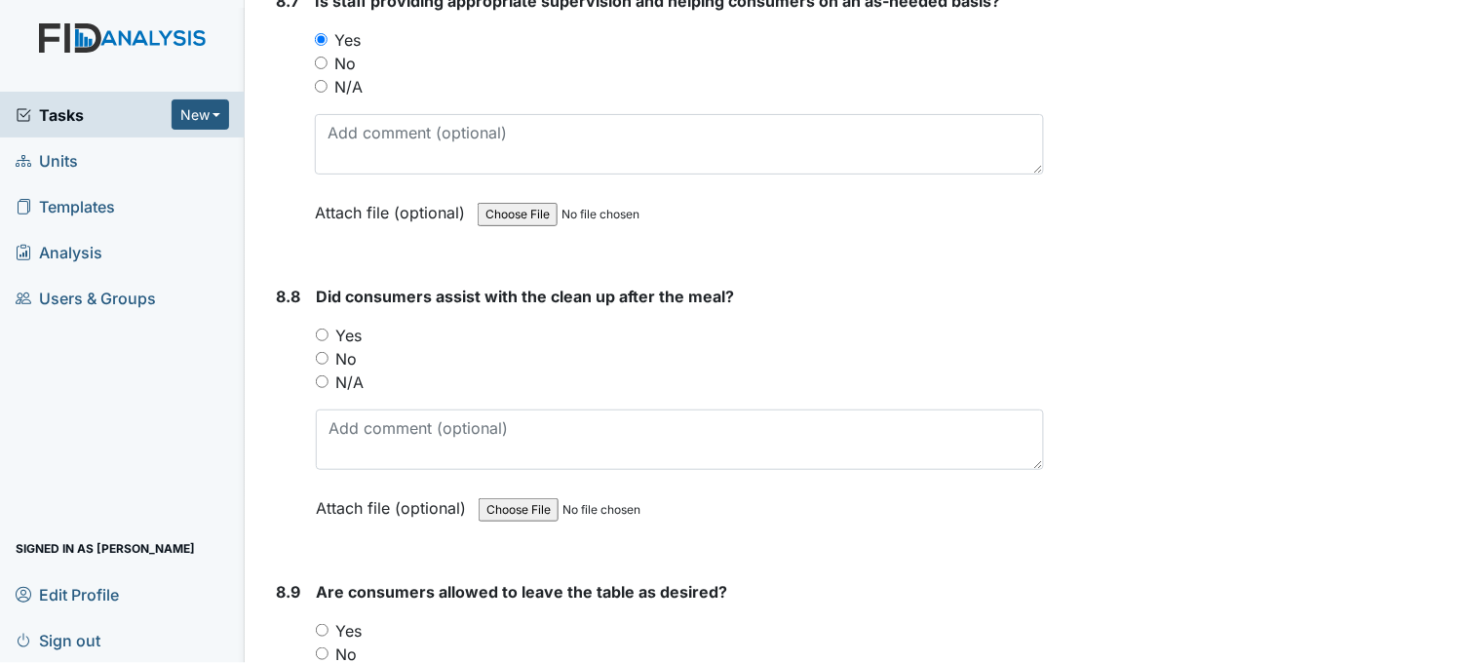
click at [324, 329] on input "Yes" at bounding box center [322, 335] width 13 height 13
radio input "true"
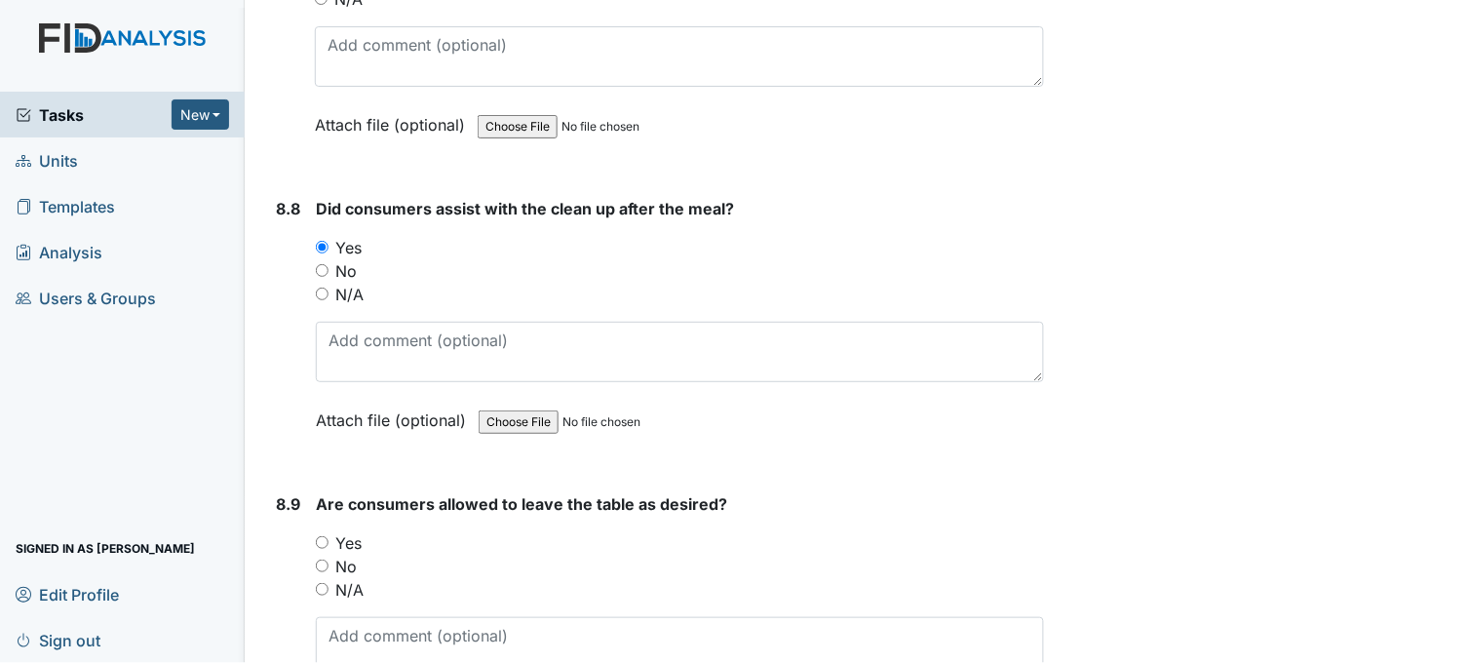
scroll to position [17009, 0]
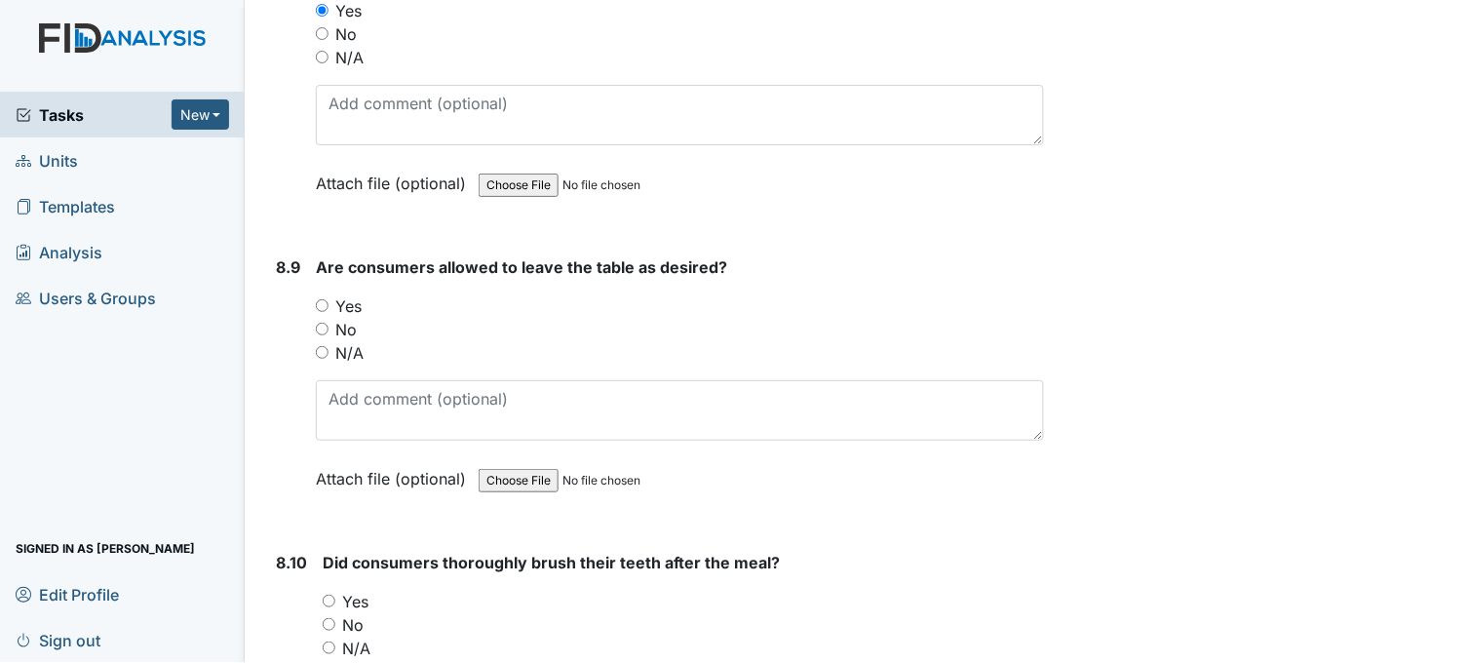
click at [320, 299] on input "Yes" at bounding box center [322, 305] width 13 height 13
radio input "true"
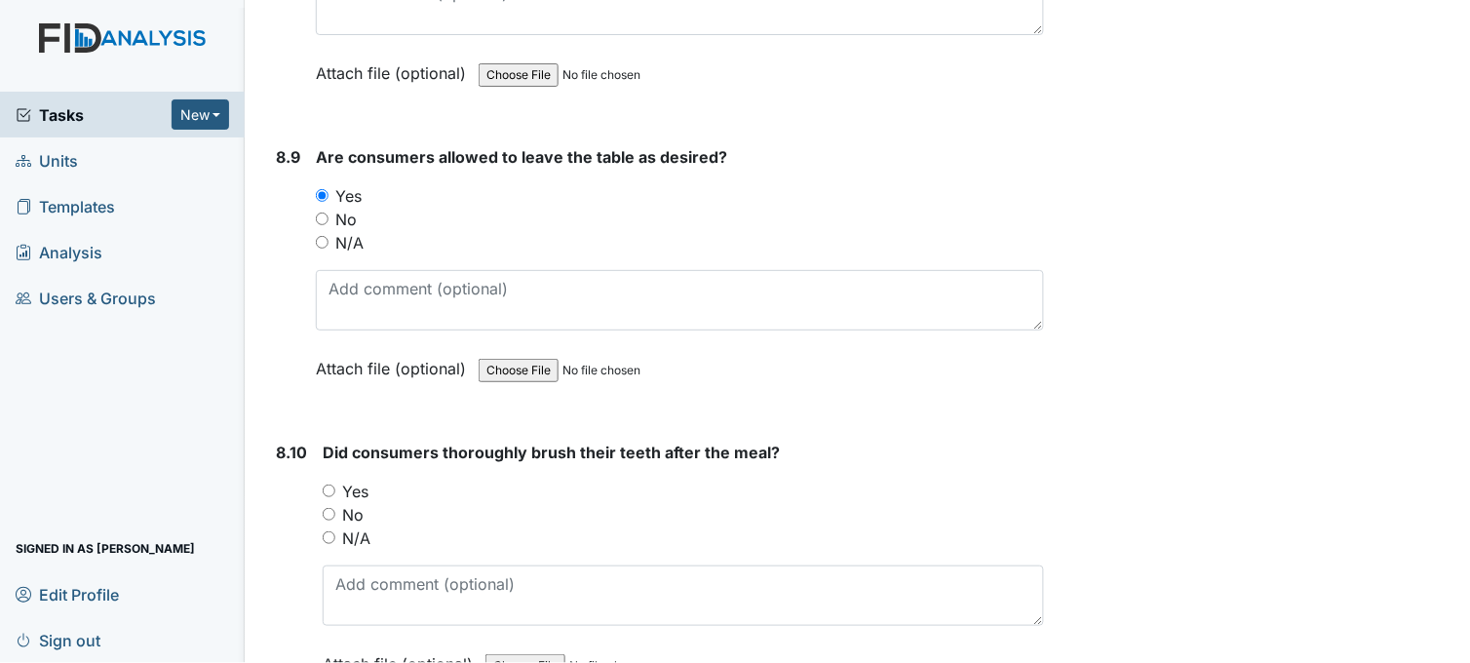
scroll to position [17334, 0]
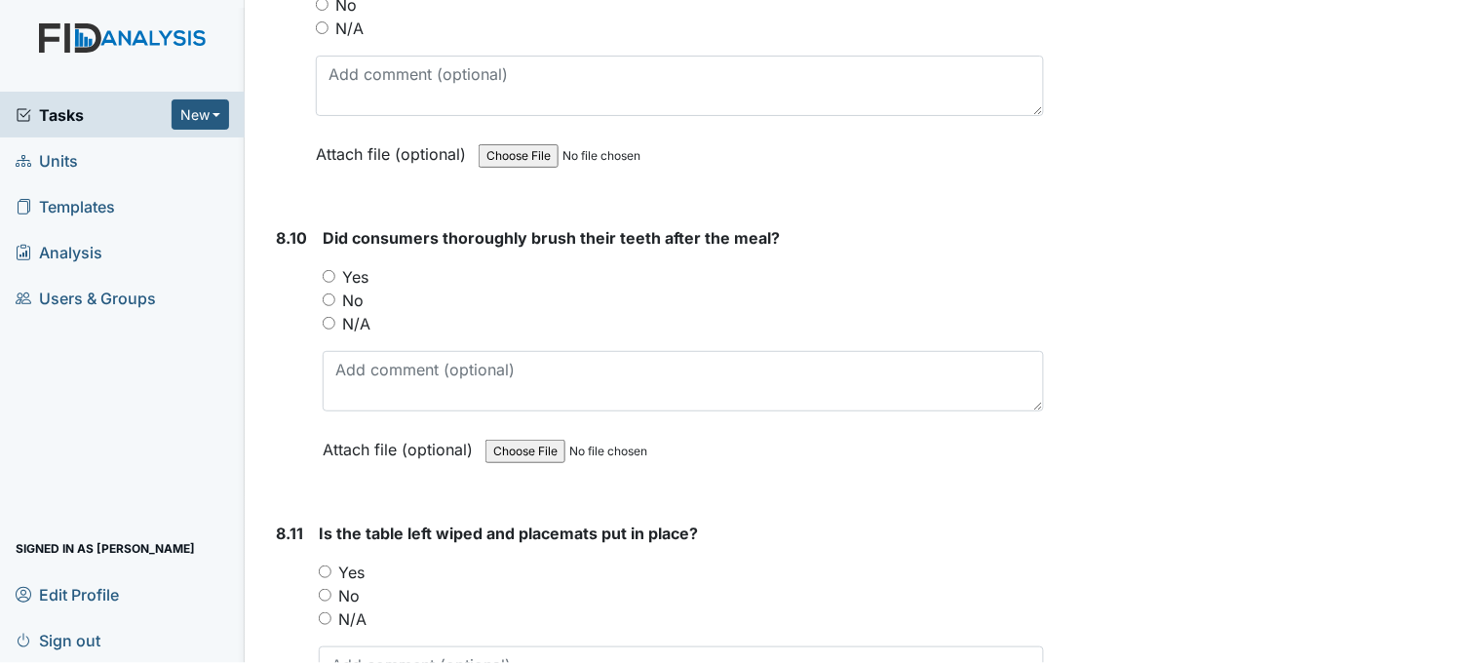
click at [332, 270] on input "Yes" at bounding box center [329, 276] width 13 height 13
radio input "true"
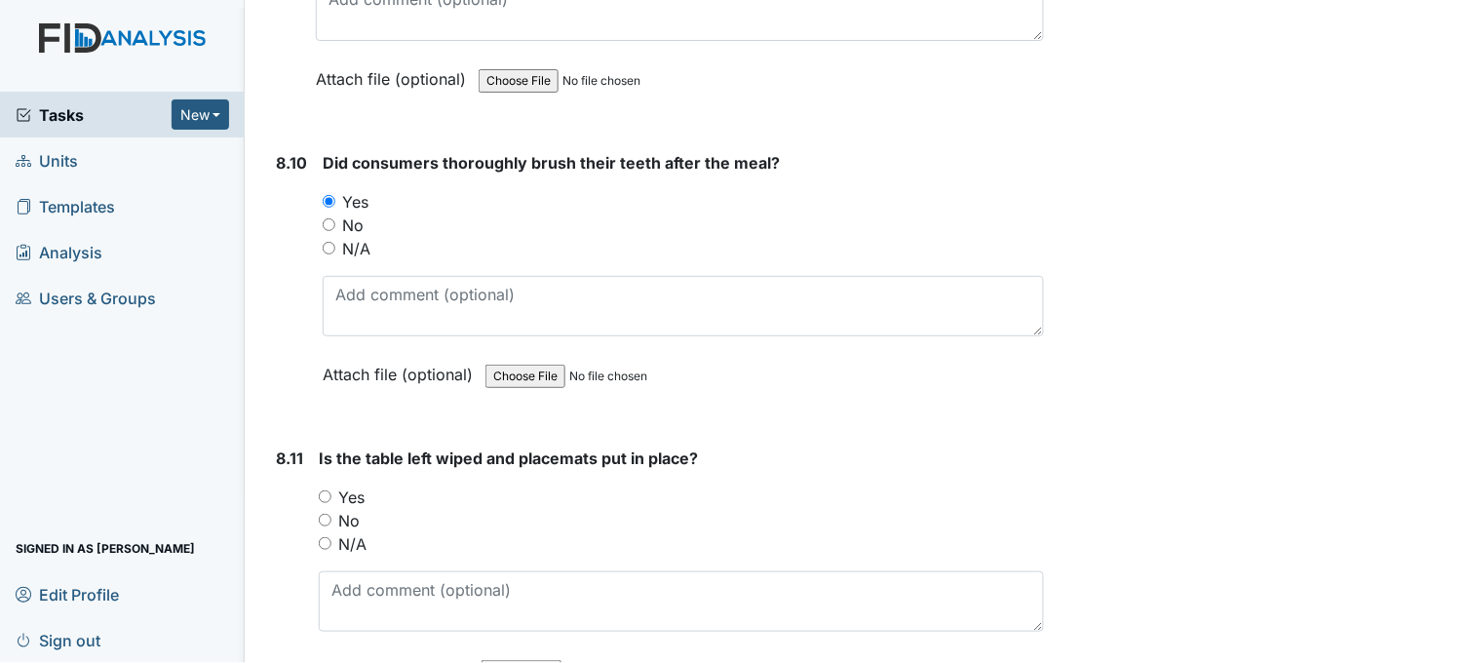
scroll to position [17551, 0]
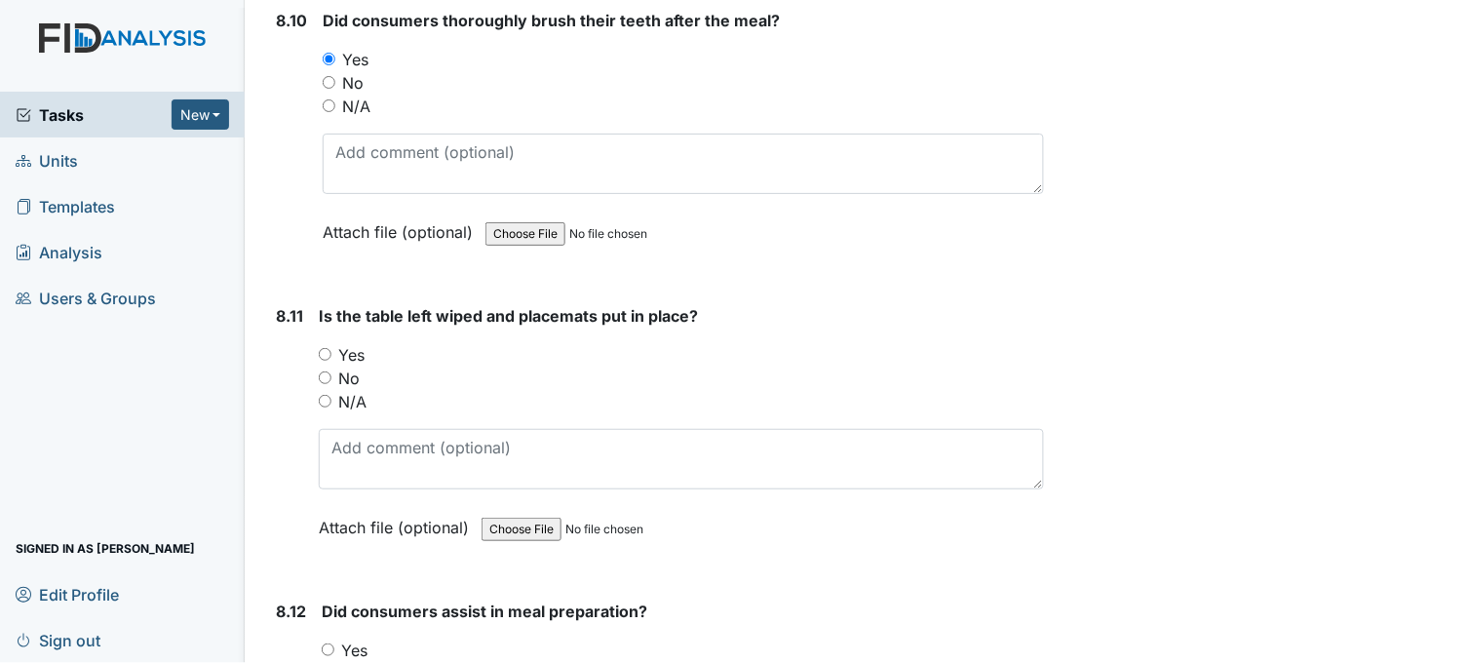
click at [326, 348] on input "Yes" at bounding box center [325, 354] width 13 height 13
radio input "true"
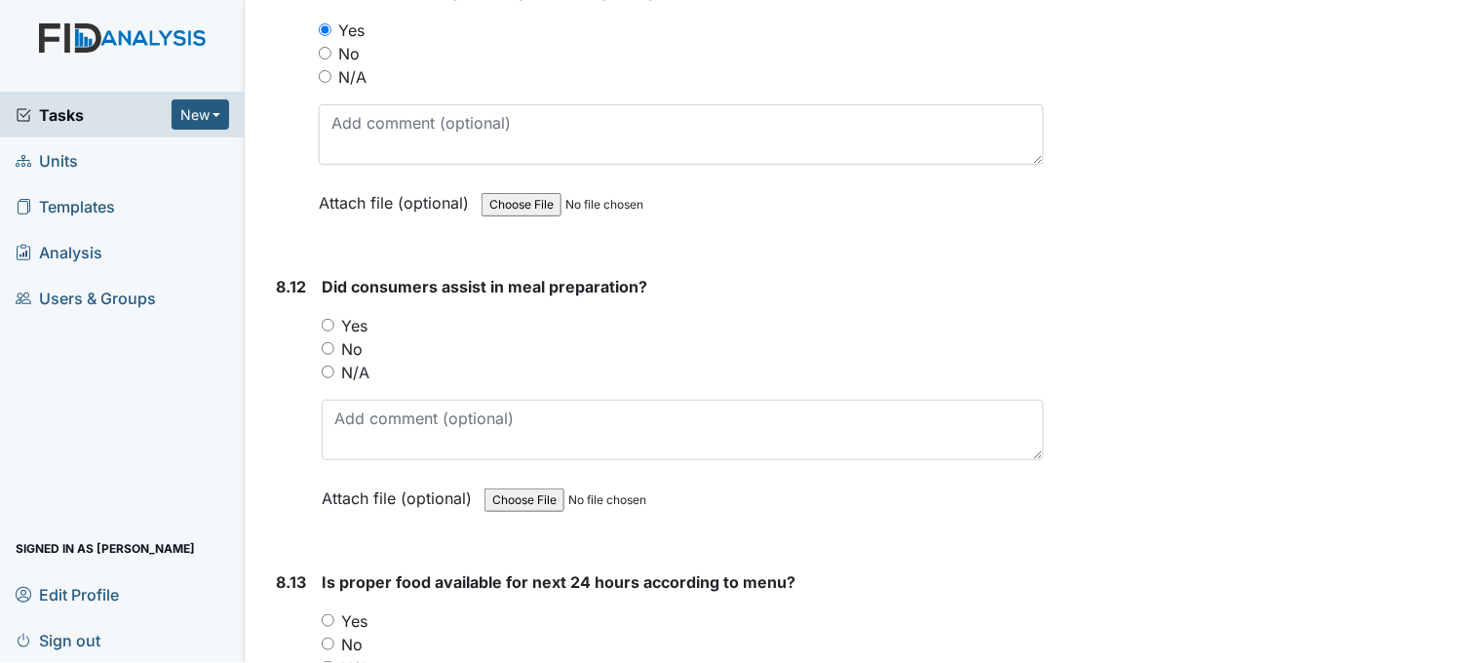
scroll to position [17984, 0]
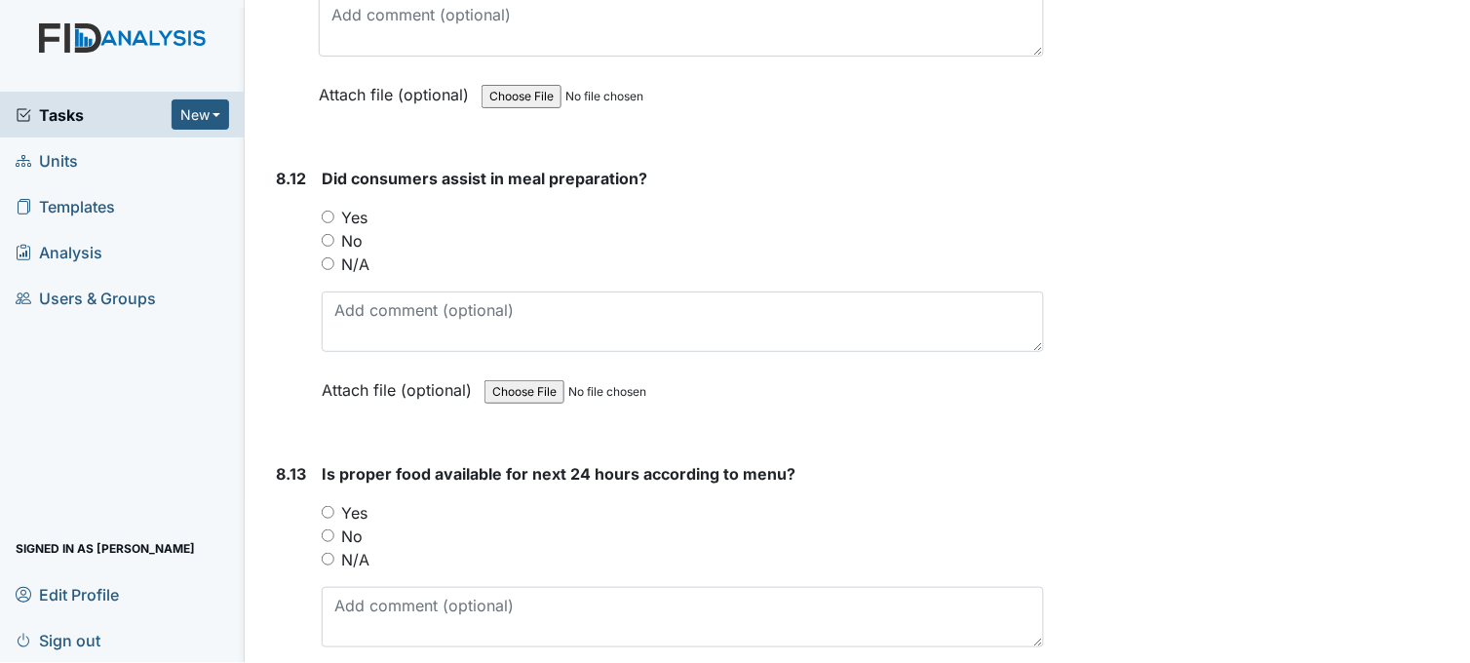
click at [329, 211] on input "Yes" at bounding box center [328, 217] width 13 height 13
radio input "true"
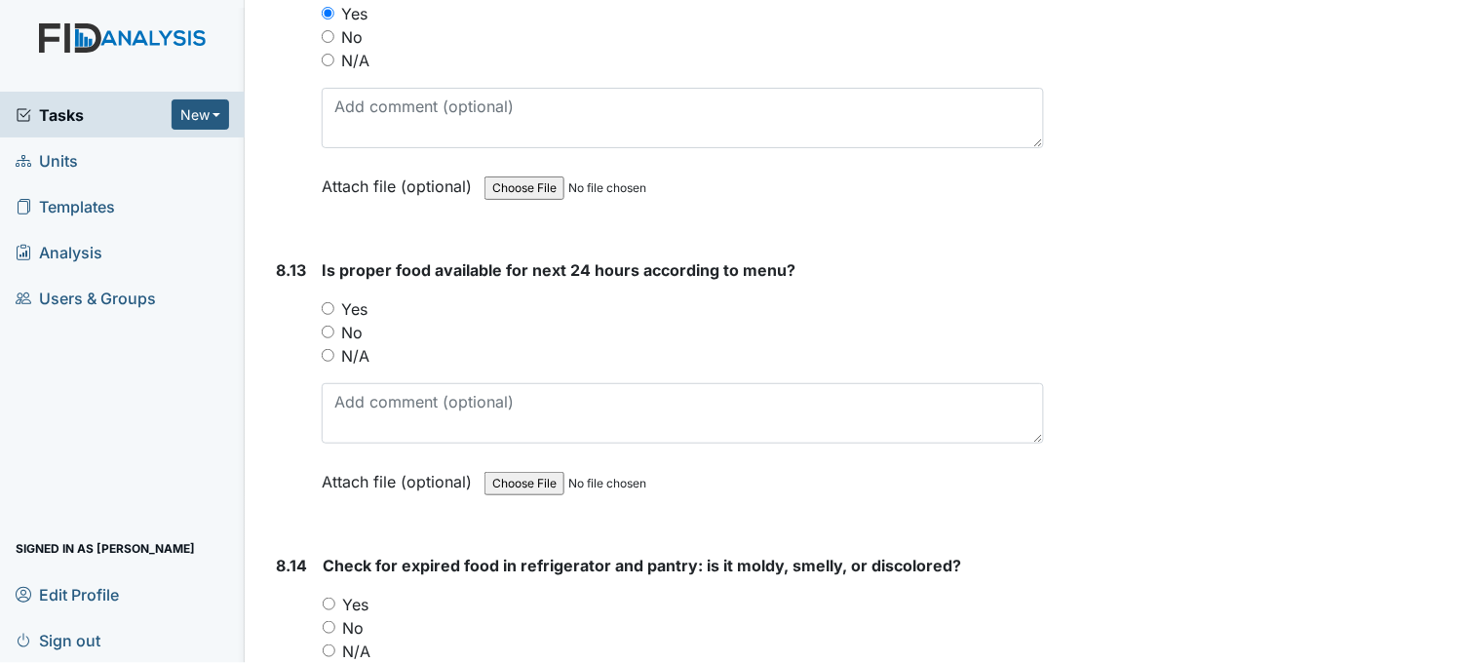
scroll to position [18200, 0]
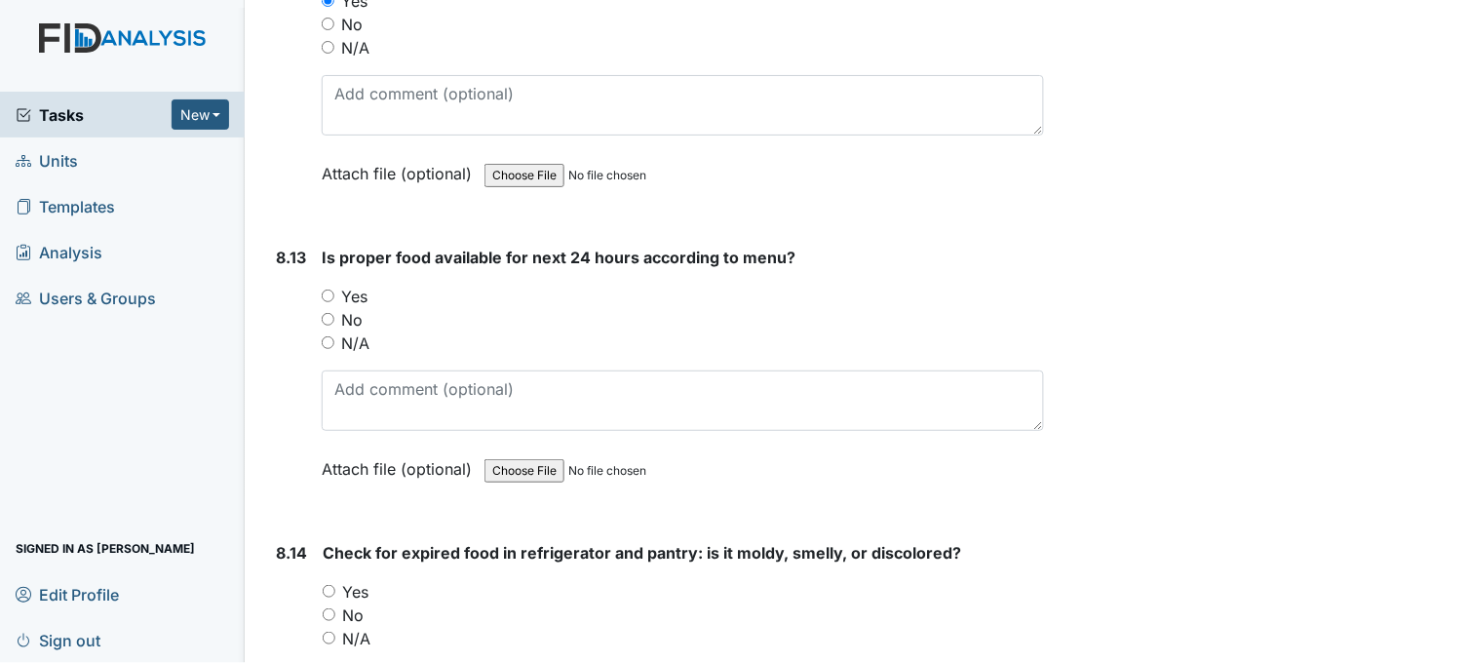
click at [329, 290] on input "Yes" at bounding box center [328, 296] width 13 height 13
radio input "true"
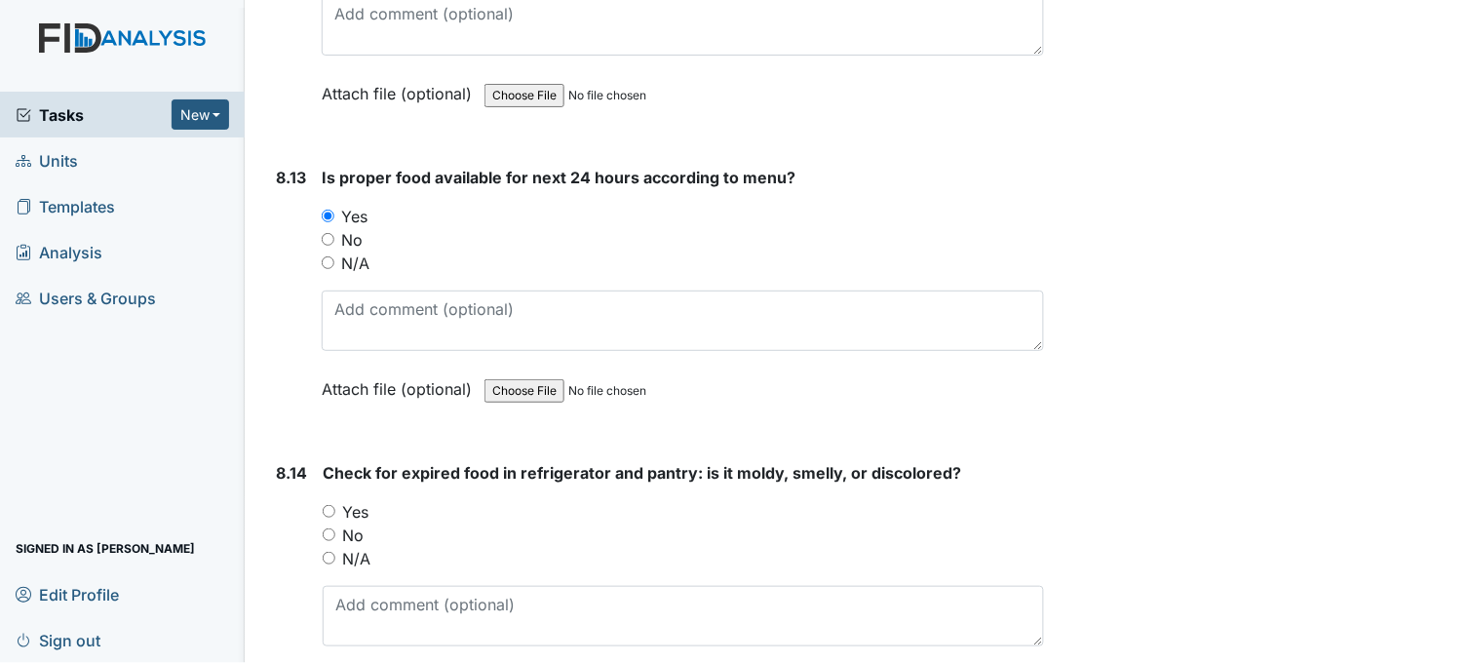
scroll to position [18526, 0]
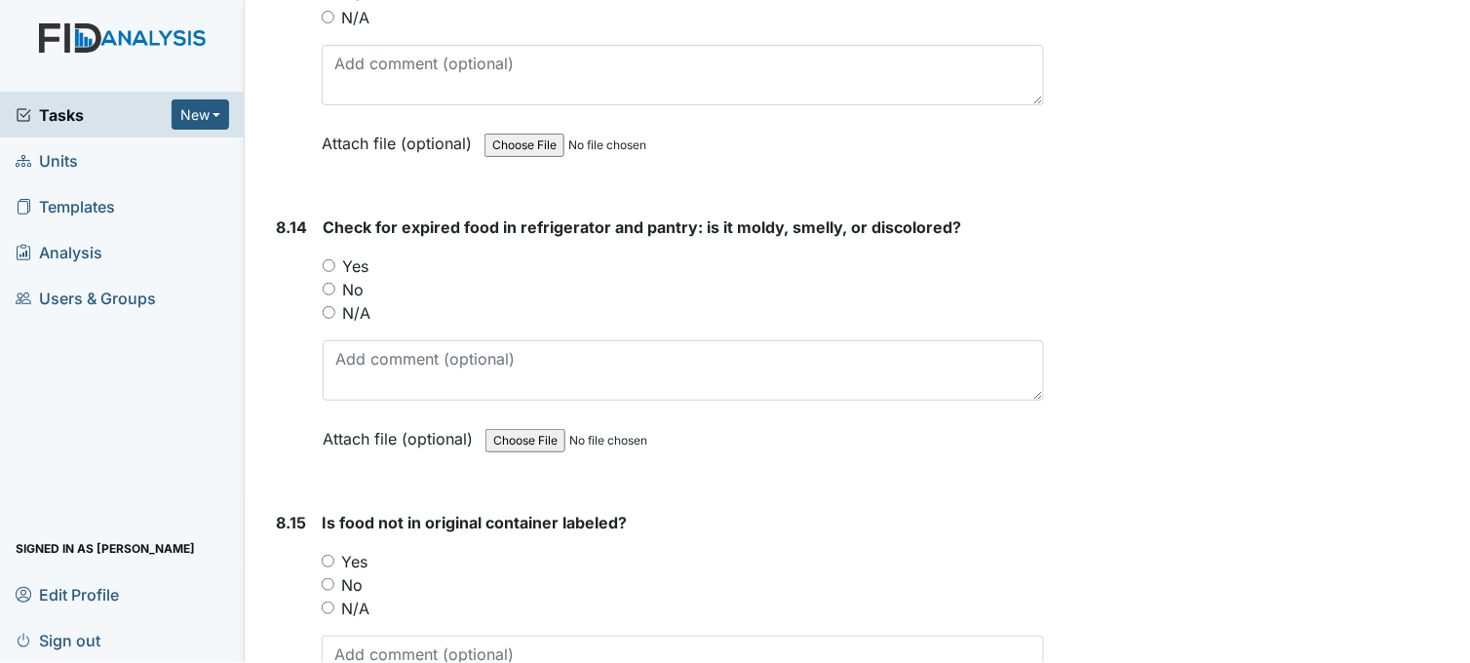
click at [328, 283] on input "No" at bounding box center [329, 289] width 13 height 13
radio input "true"
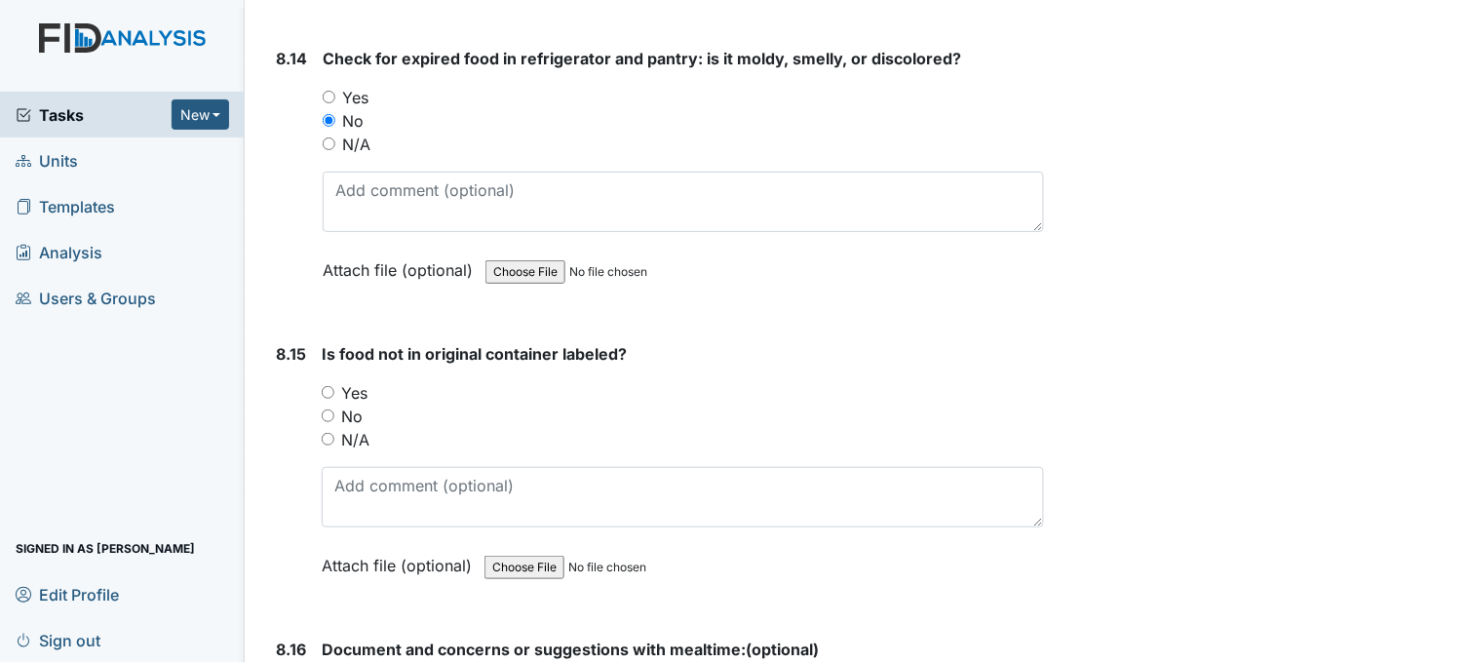
scroll to position [18743, 0]
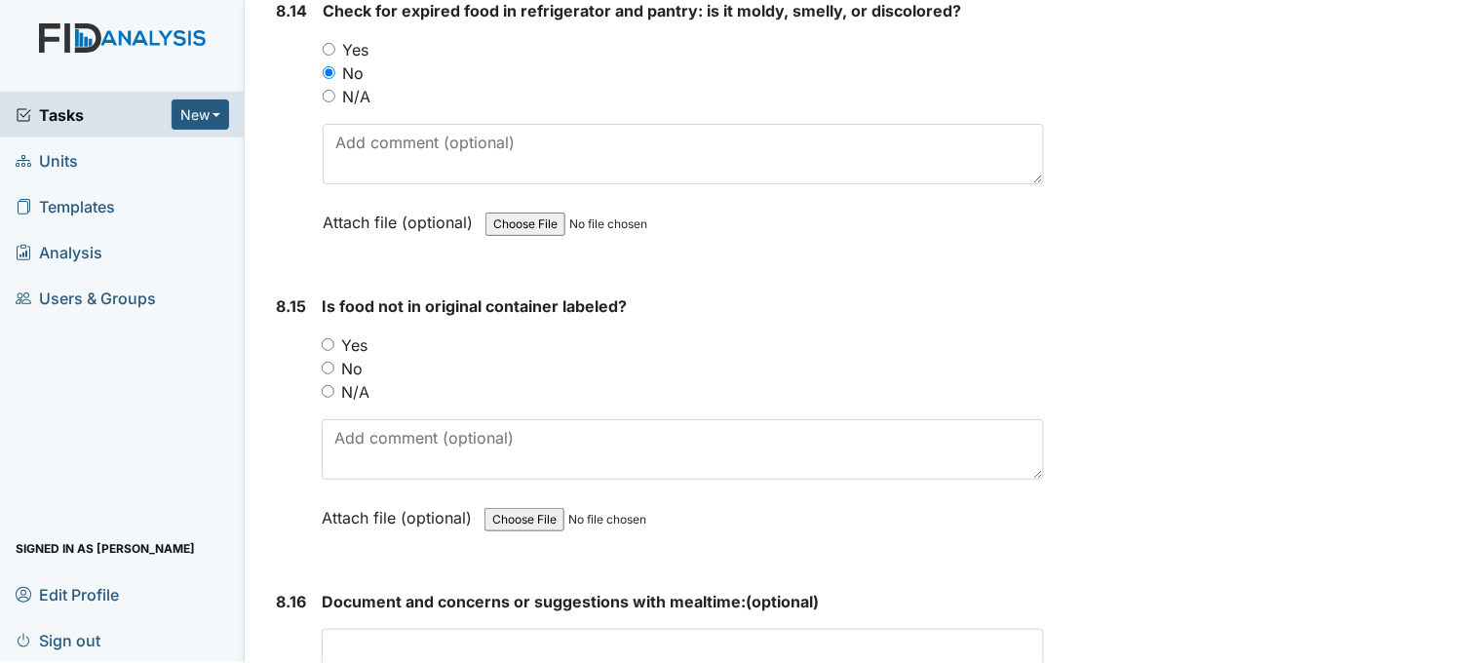
click at [329, 338] on input "Yes" at bounding box center [328, 344] width 13 height 13
radio input "true"
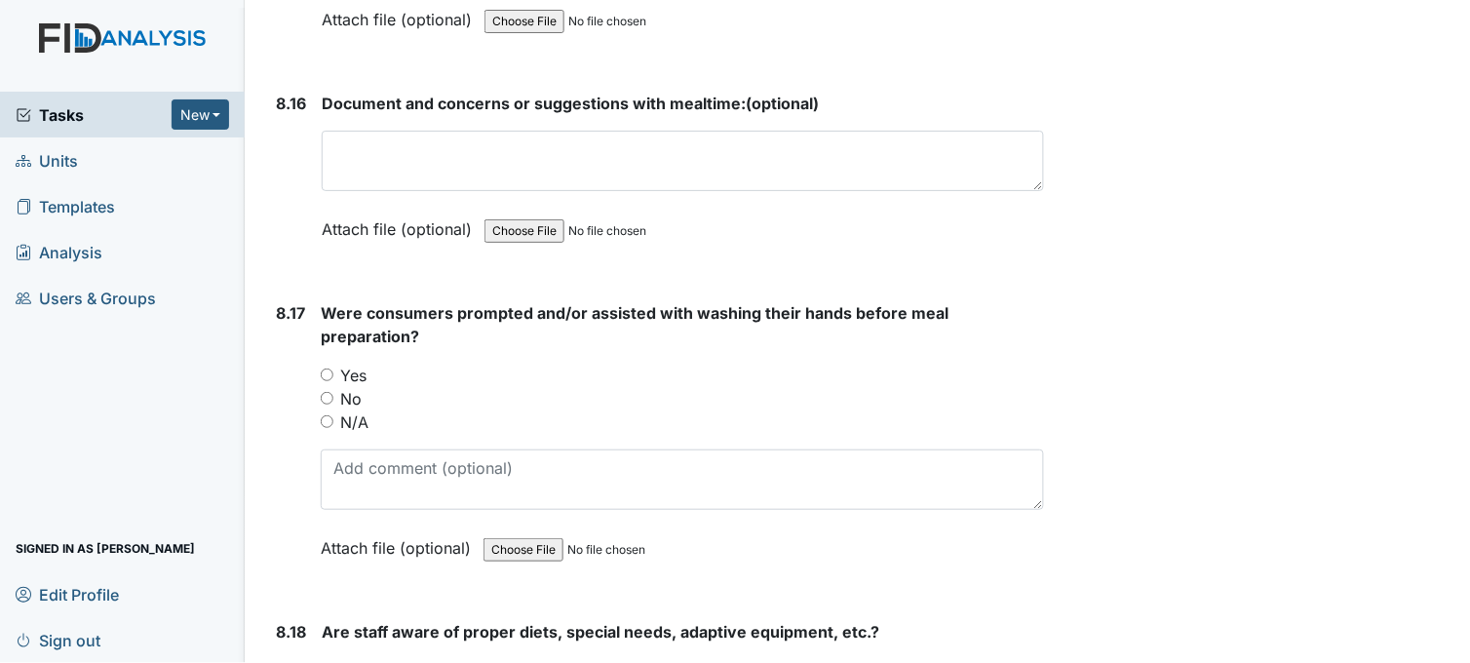
scroll to position [19284, 0]
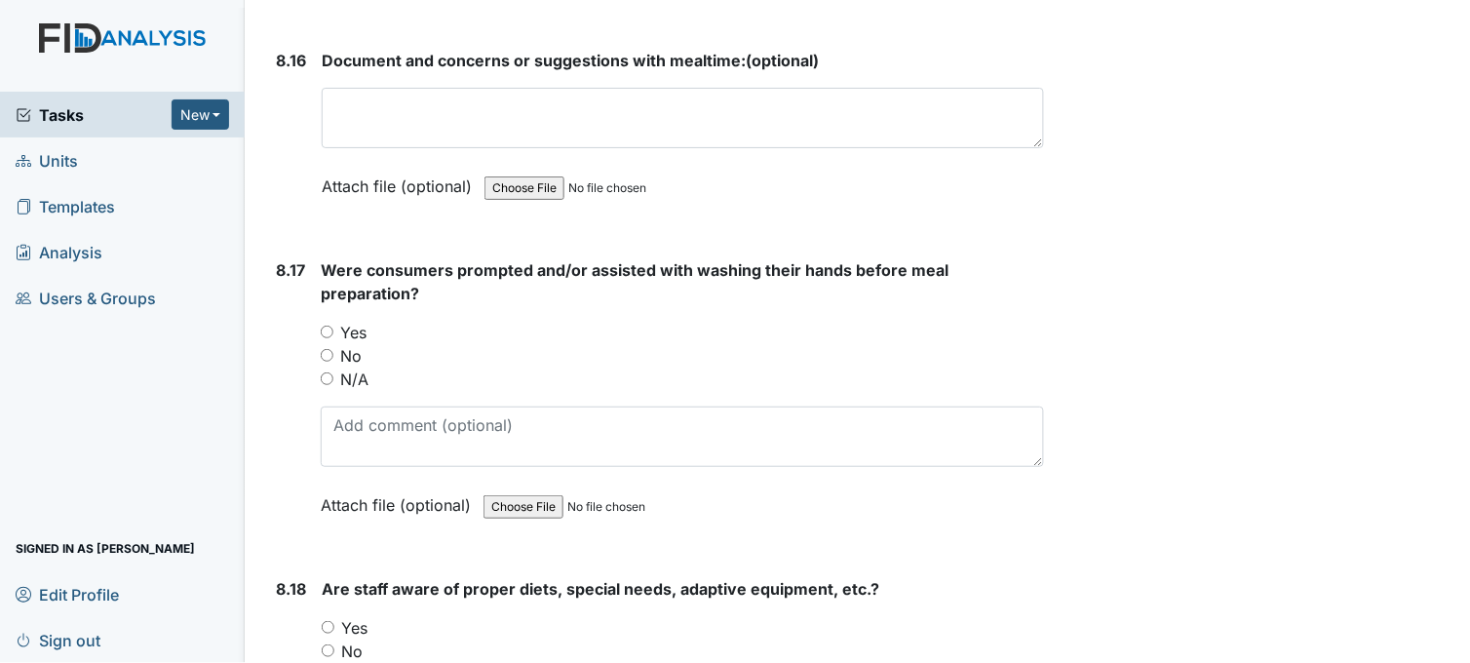
click at [330, 326] on input "Yes" at bounding box center [327, 332] width 13 height 13
radio input "true"
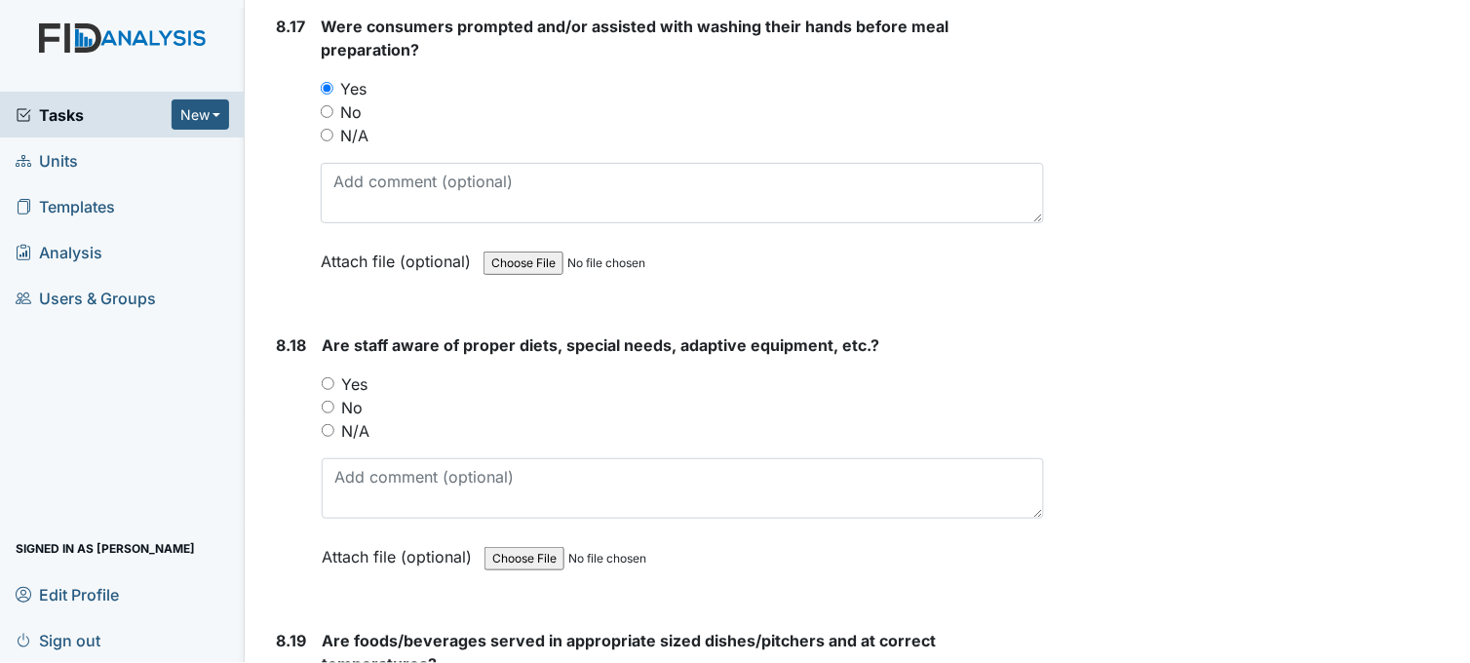
scroll to position [19609, 0]
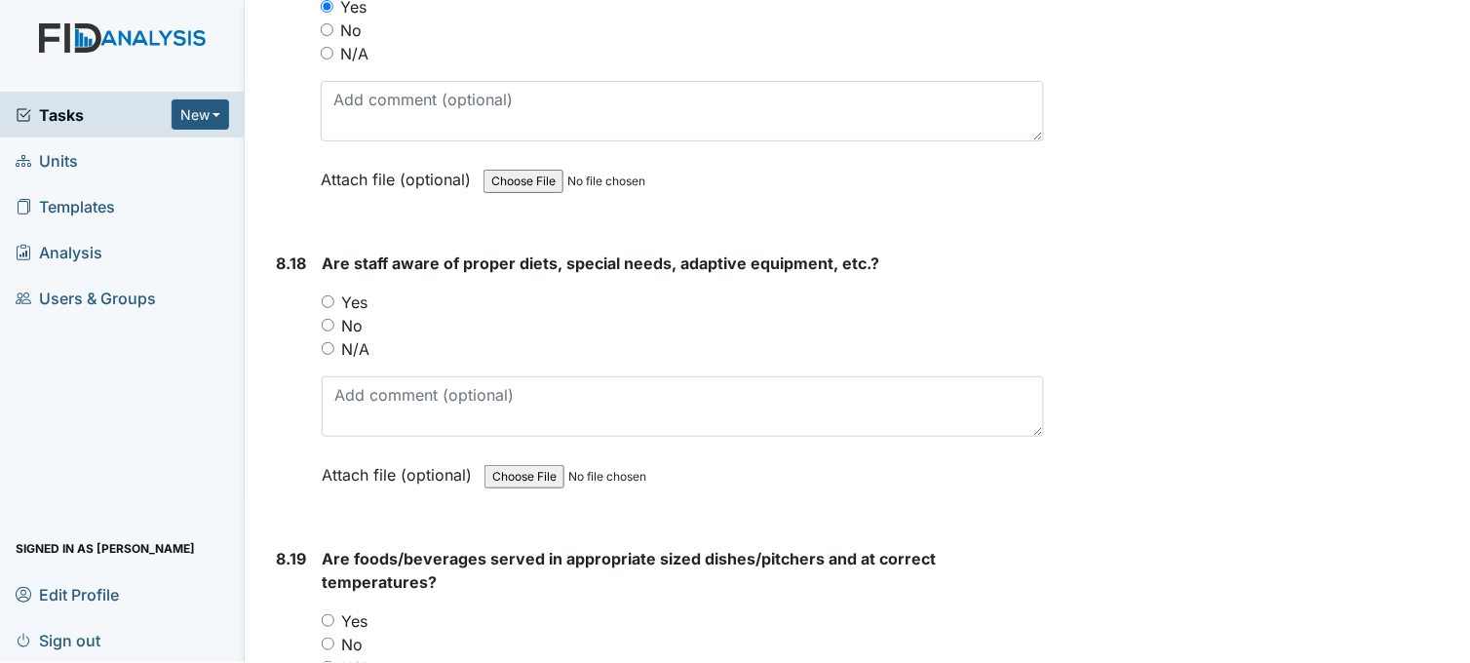
click at [326, 295] on input "Yes" at bounding box center [328, 301] width 13 height 13
radio input "true"
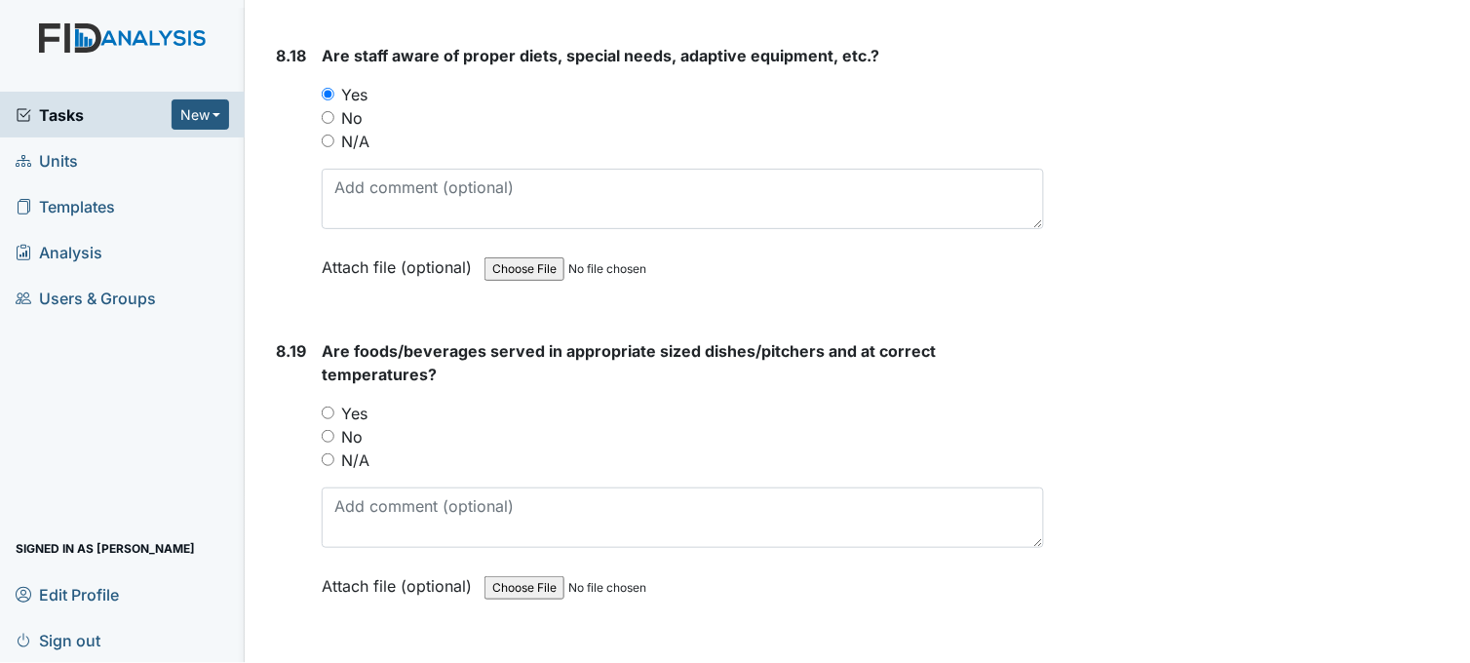
scroll to position [19826, 0]
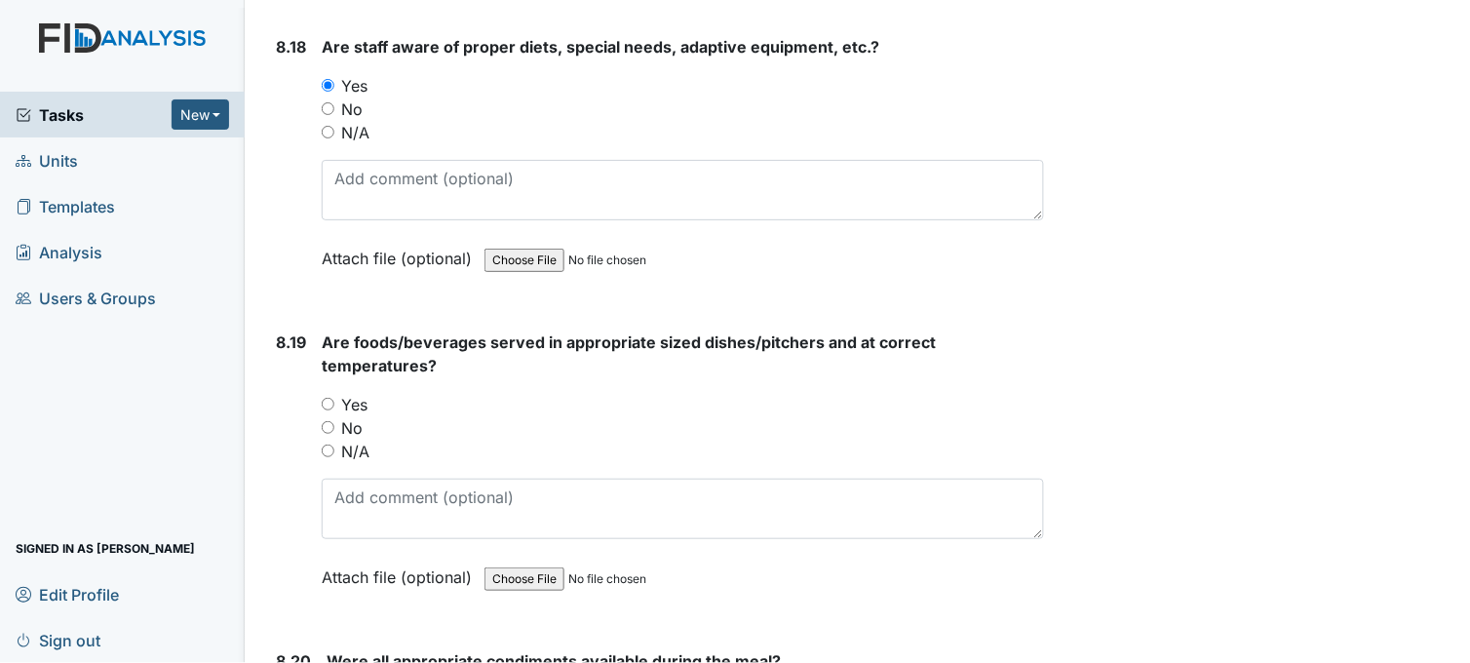
click at [326, 398] on input "Yes" at bounding box center [328, 404] width 13 height 13
radio input "true"
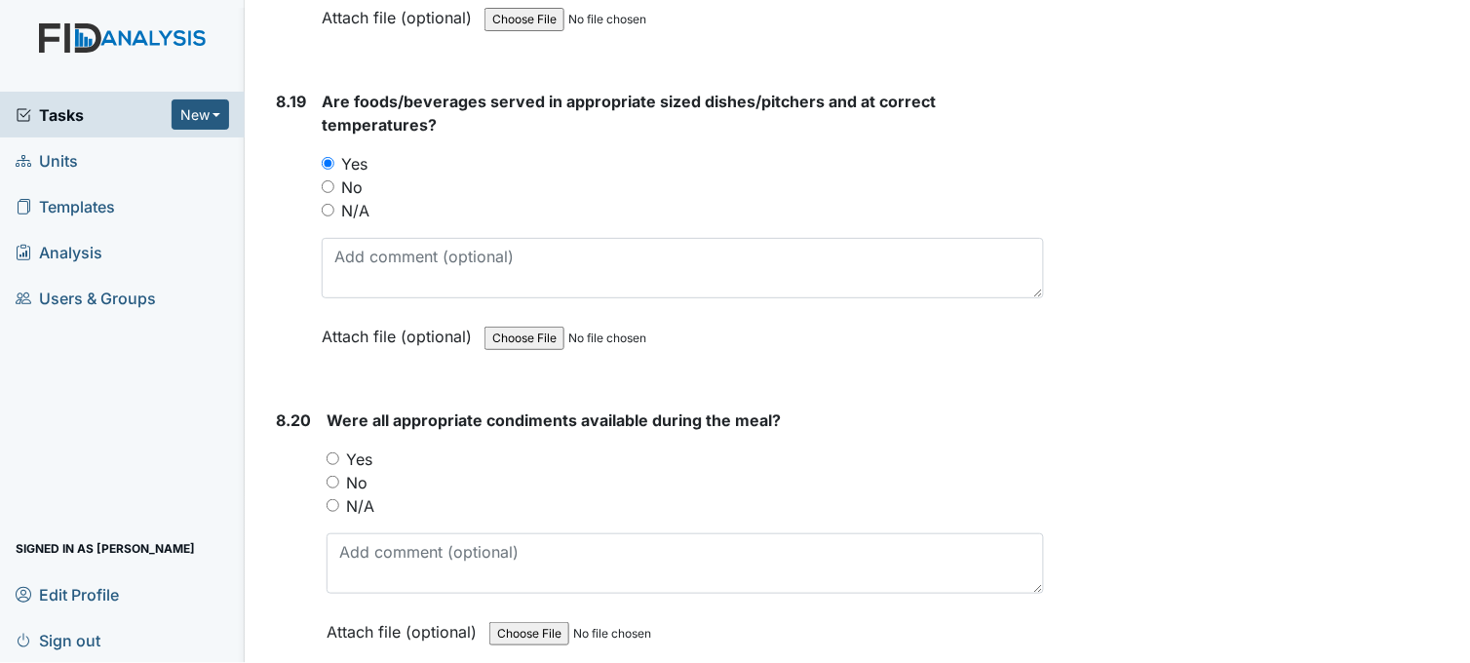
scroll to position [20151, 0]
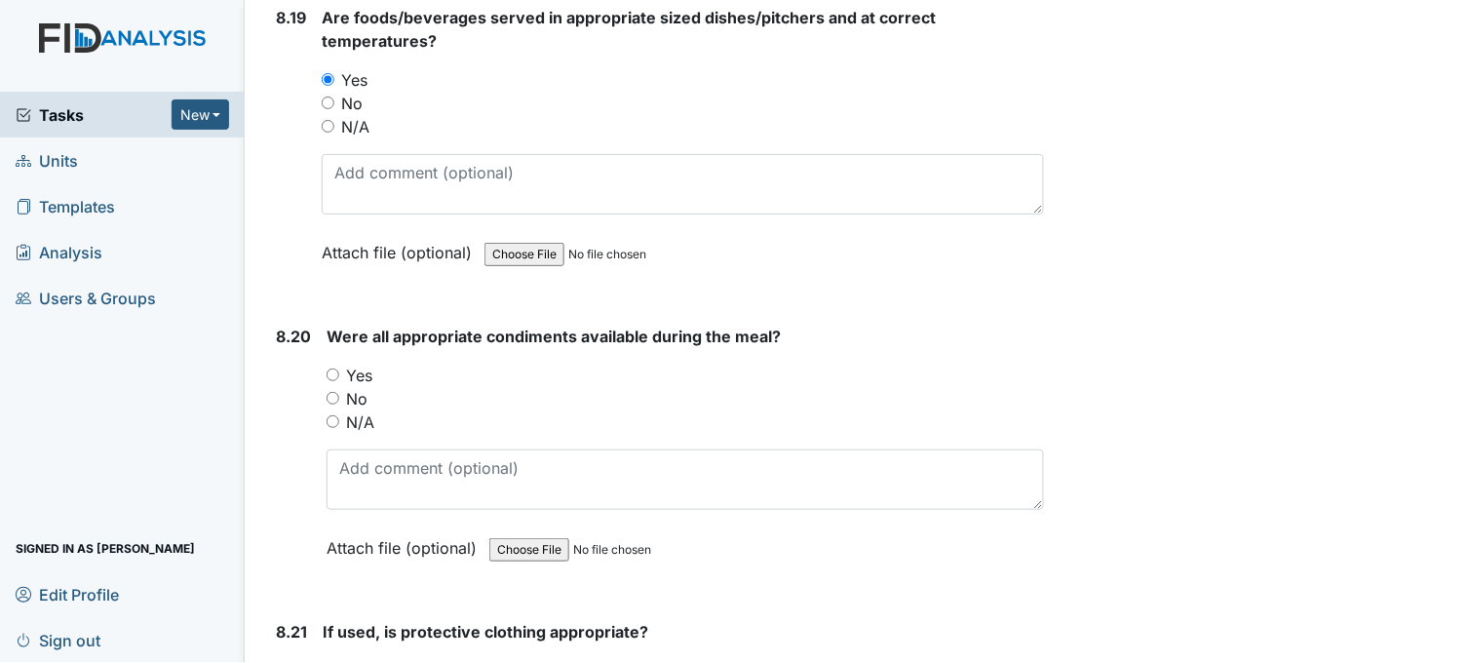
click at [337, 369] on input "Yes" at bounding box center [333, 375] width 13 height 13
radio input "true"
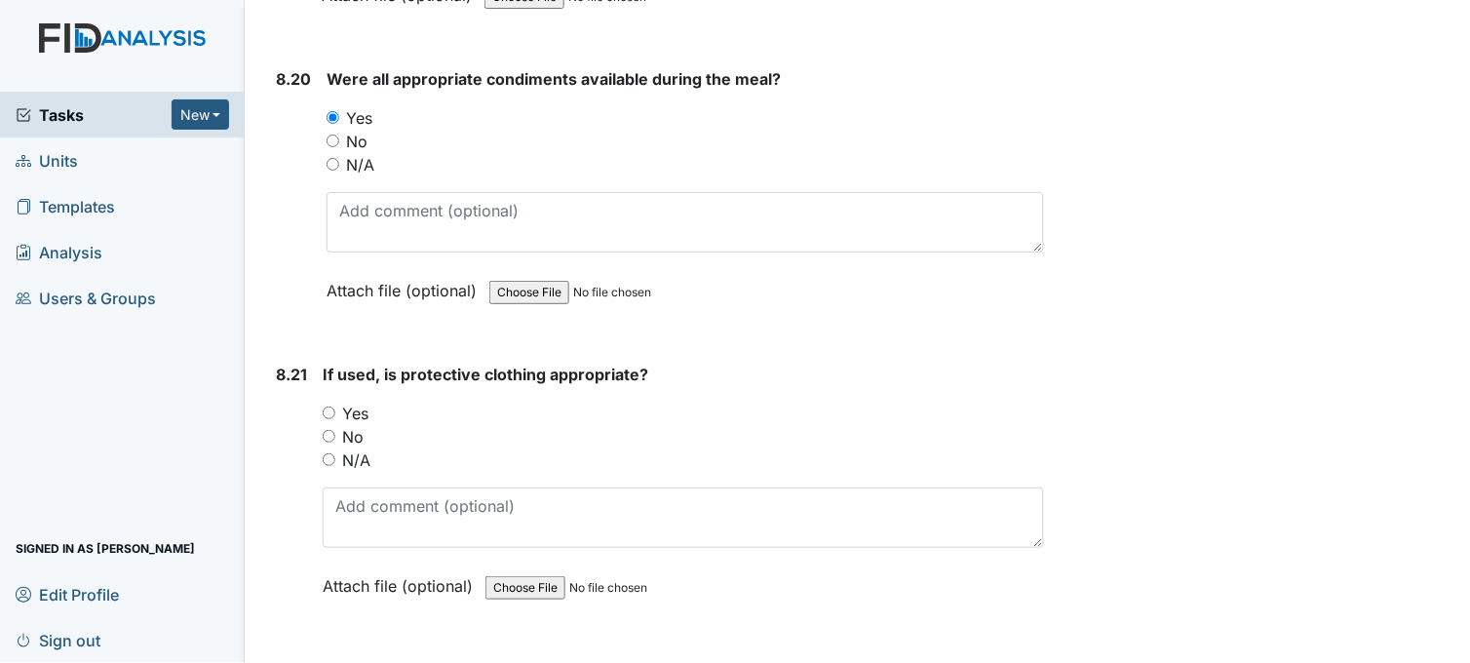
scroll to position [20476, 0]
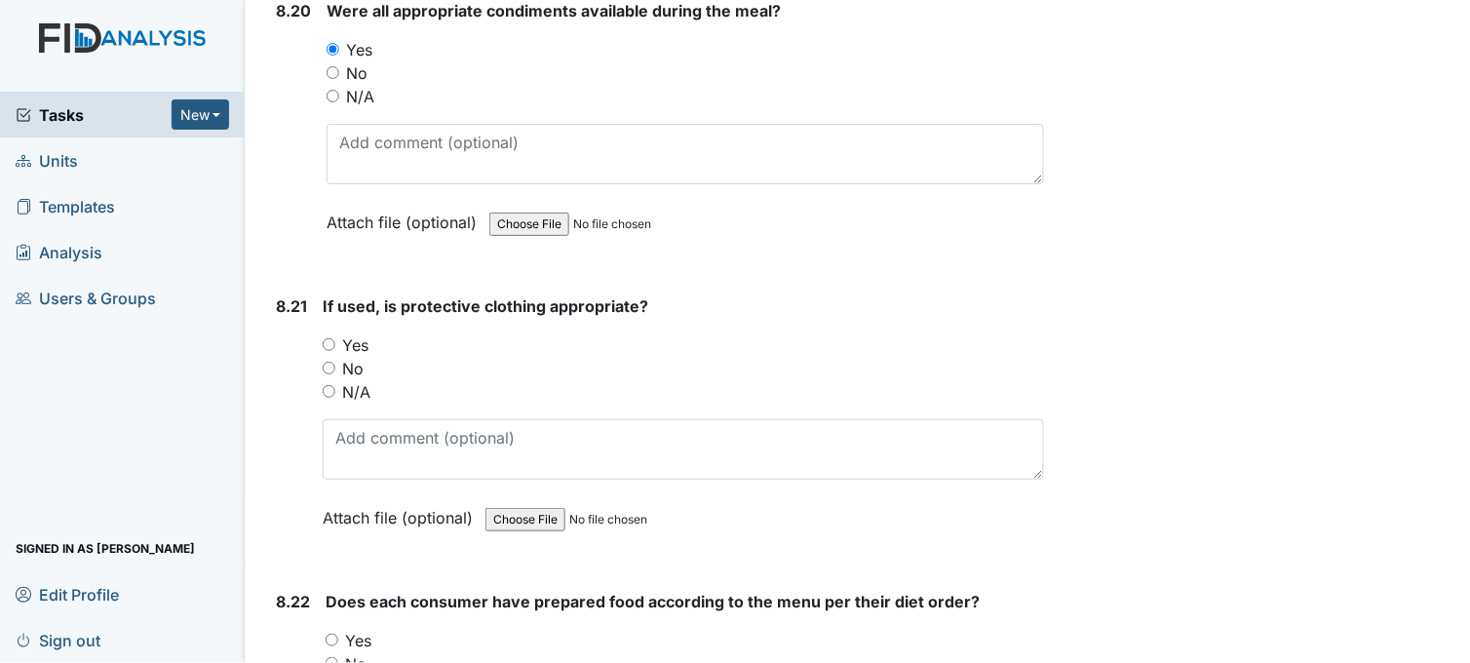
click at [330, 338] on input "Yes" at bounding box center [329, 344] width 13 height 13
radio input "true"
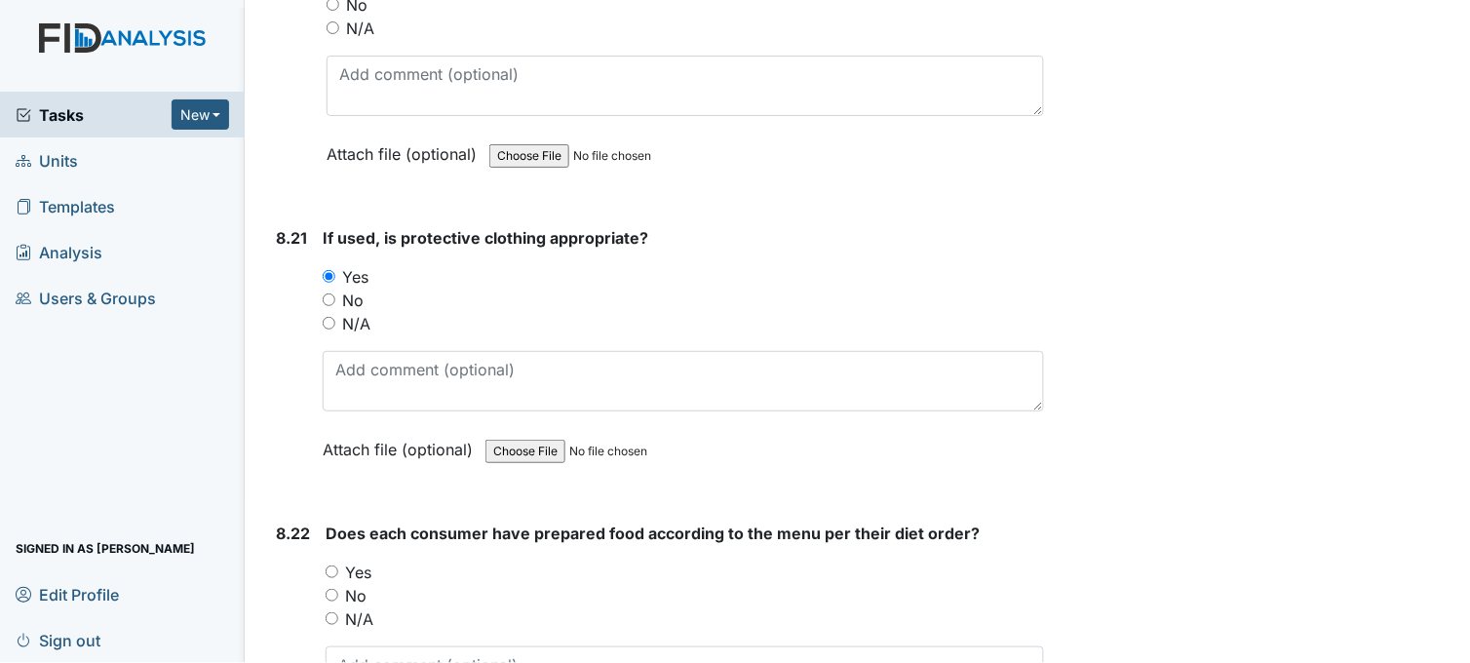
scroll to position [20801, 0]
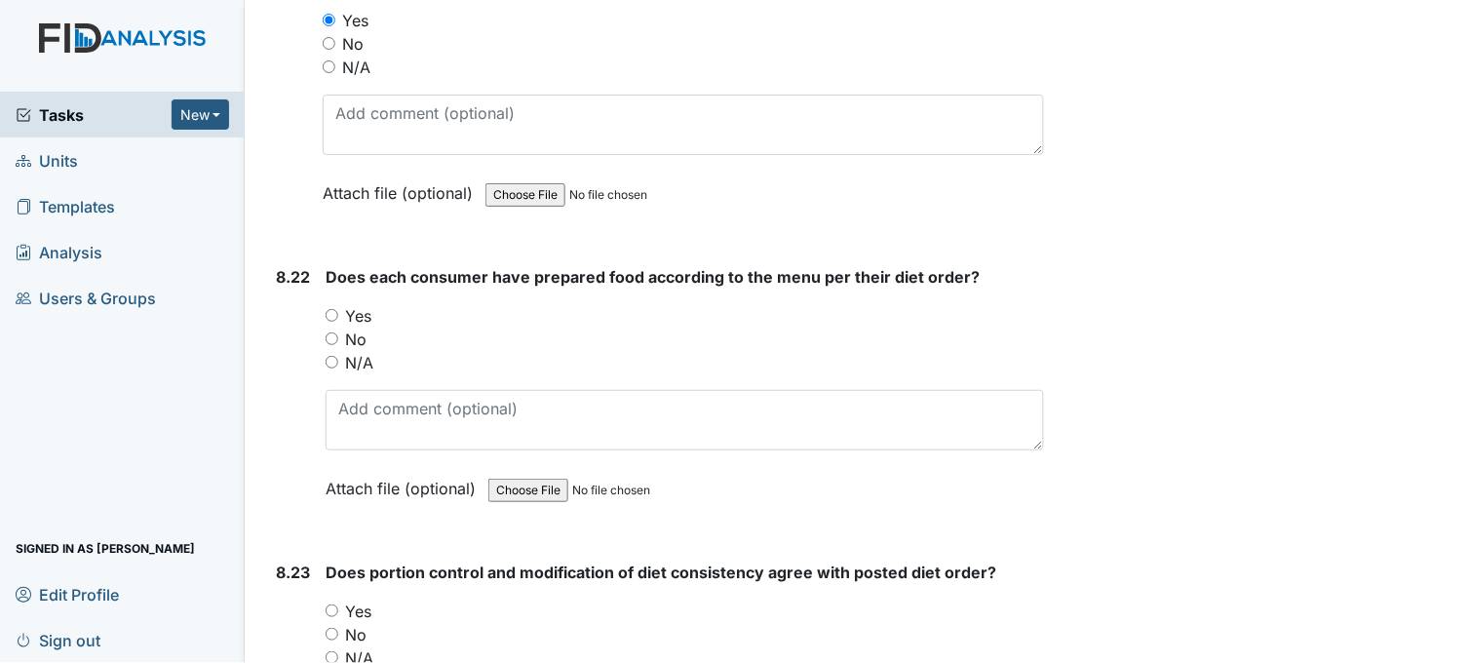
click at [335, 309] on input "Yes" at bounding box center [332, 315] width 13 height 13
radio input "true"
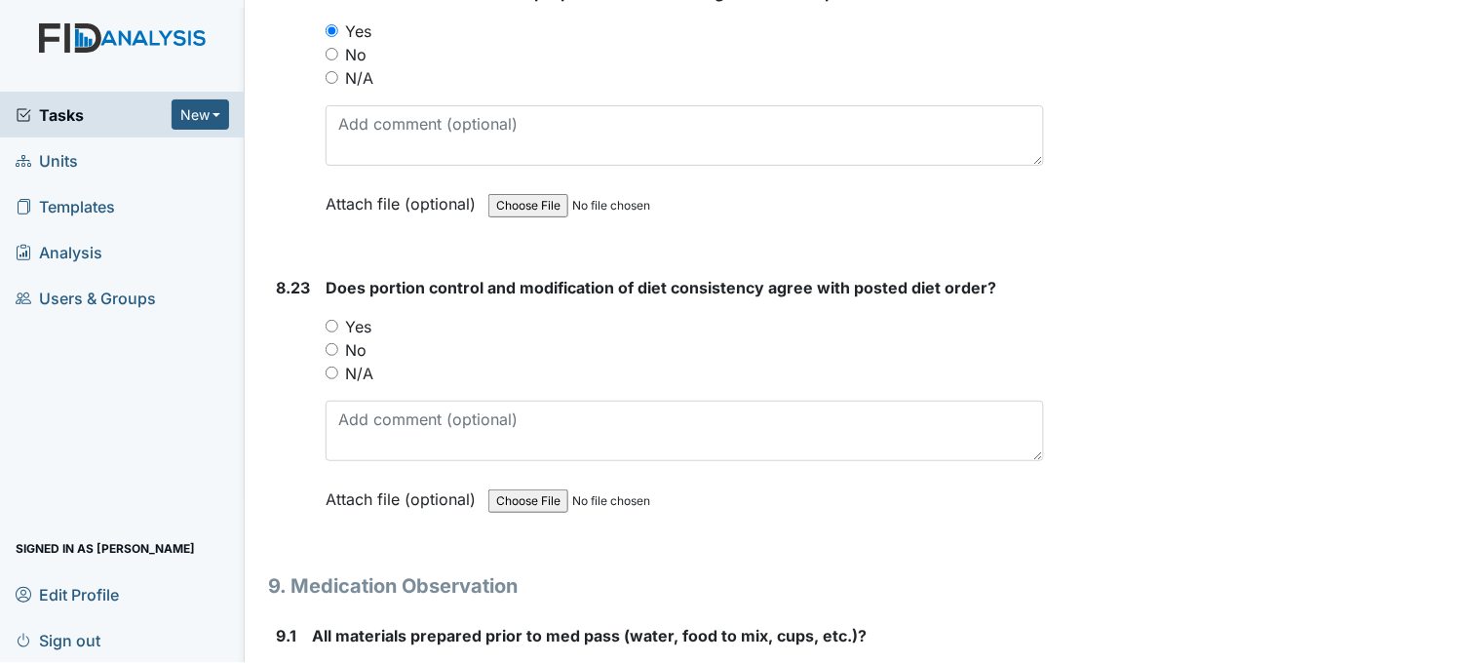
scroll to position [21126, 0]
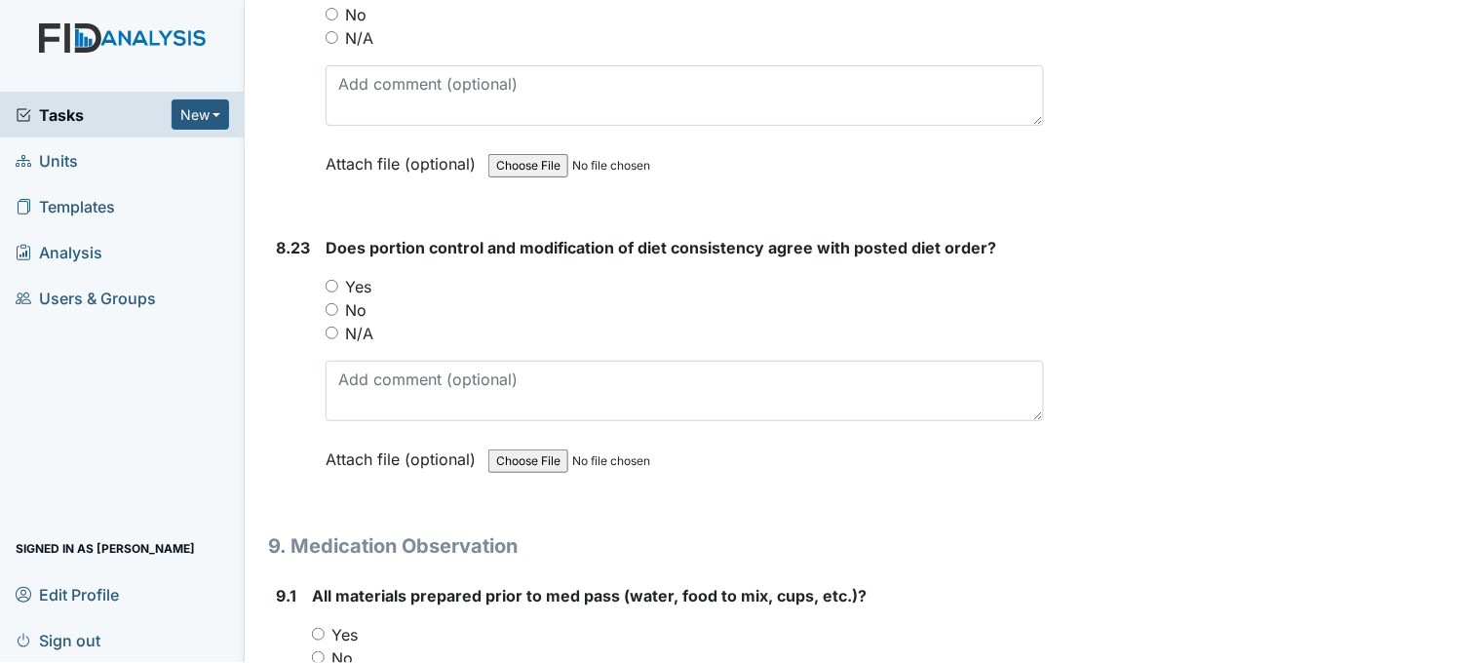
click at [335, 280] on input "Yes" at bounding box center [332, 286] width 13 height 13
radio input "true"
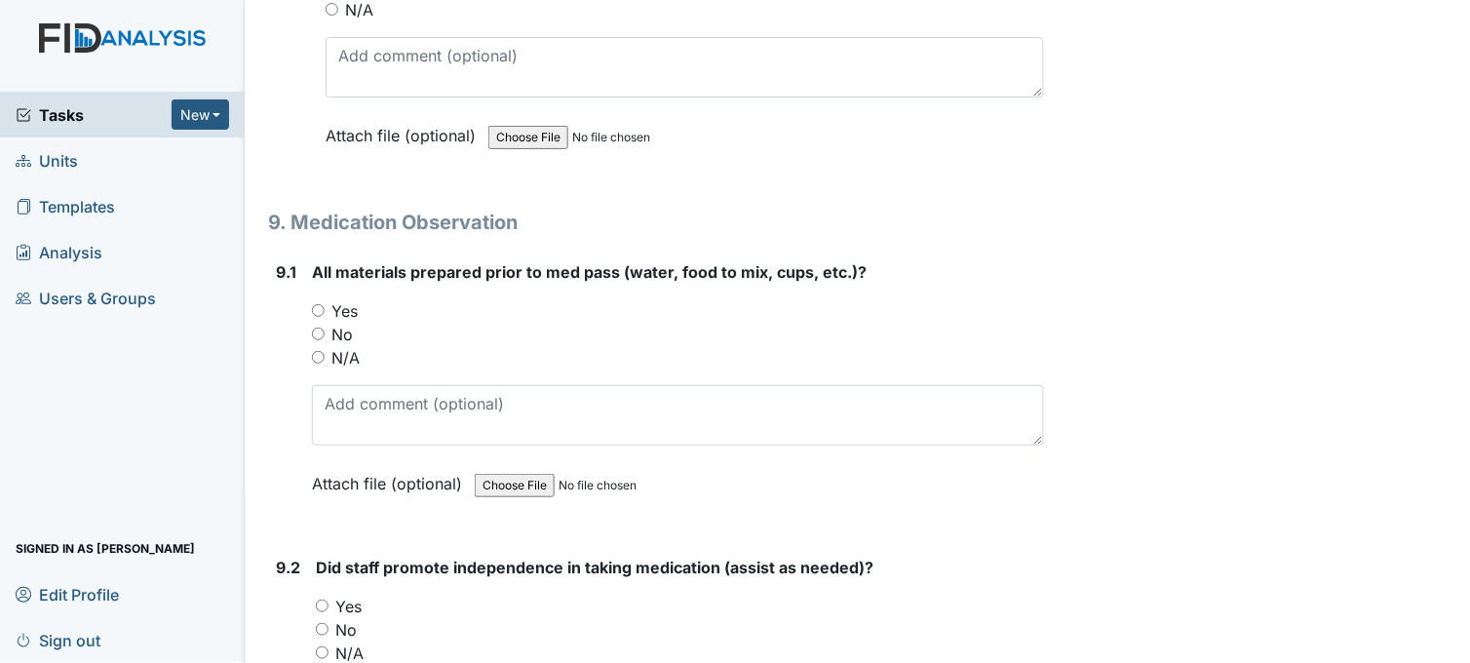
scroll to position [21451, 0]
click at [316, 302] on input "Yes" at bounding box center [318, 308] width 13 height 13
radio input "true"
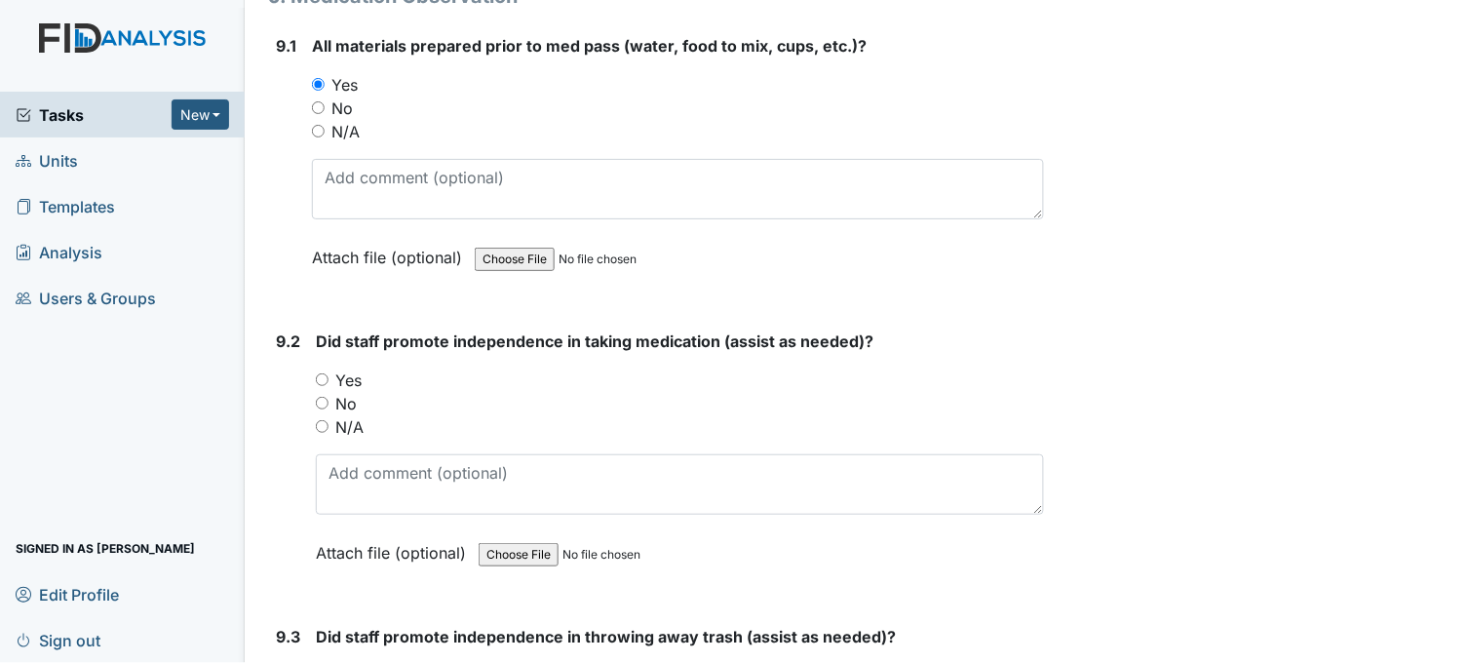
scroll to position [21776, 0]
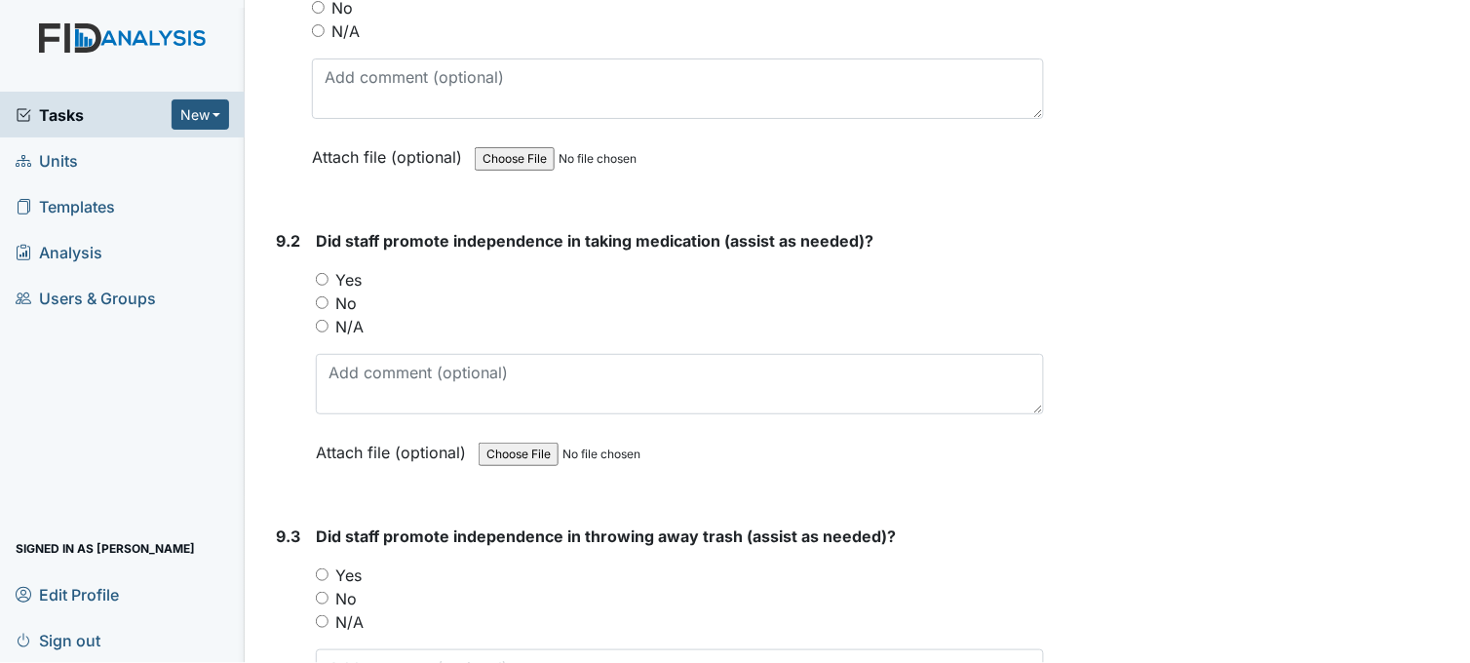
click at [318, 273] on input "Yes" at bounding box center [322, 279] width 13 height 13
radio input "true"
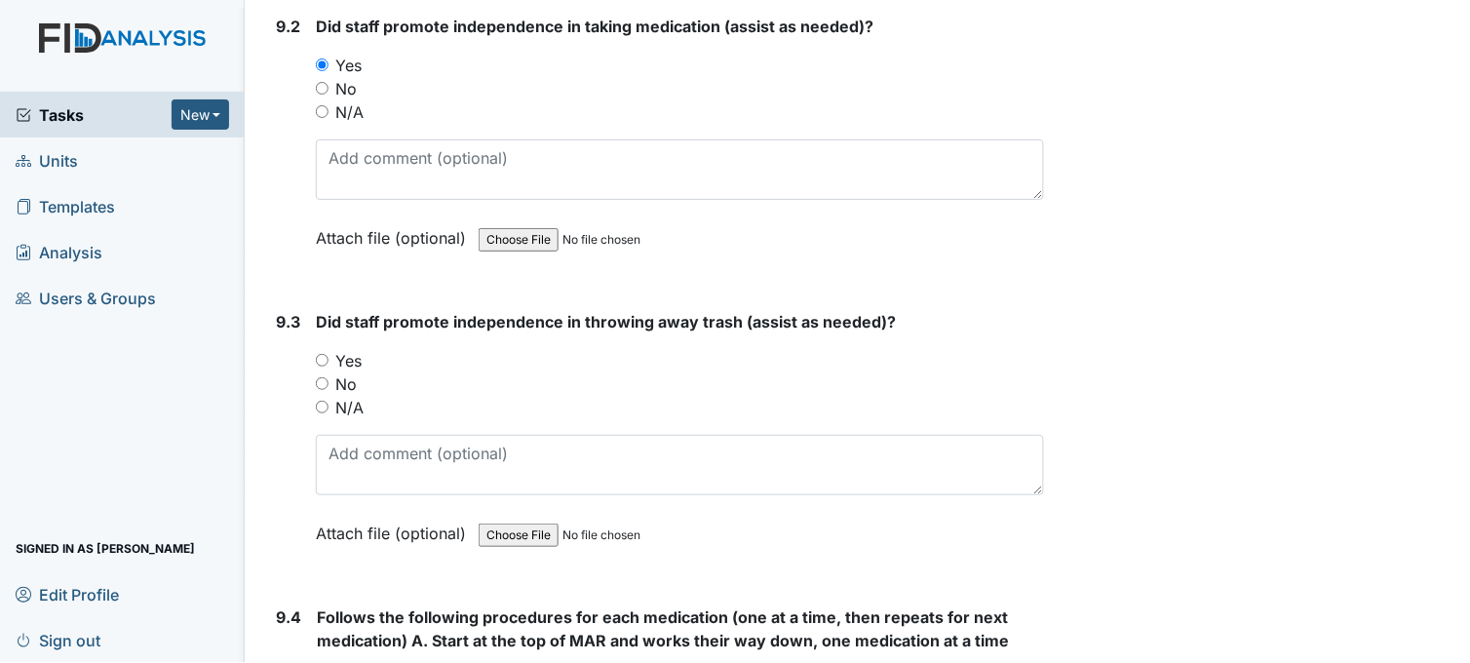
scroll to position [21992, 0]
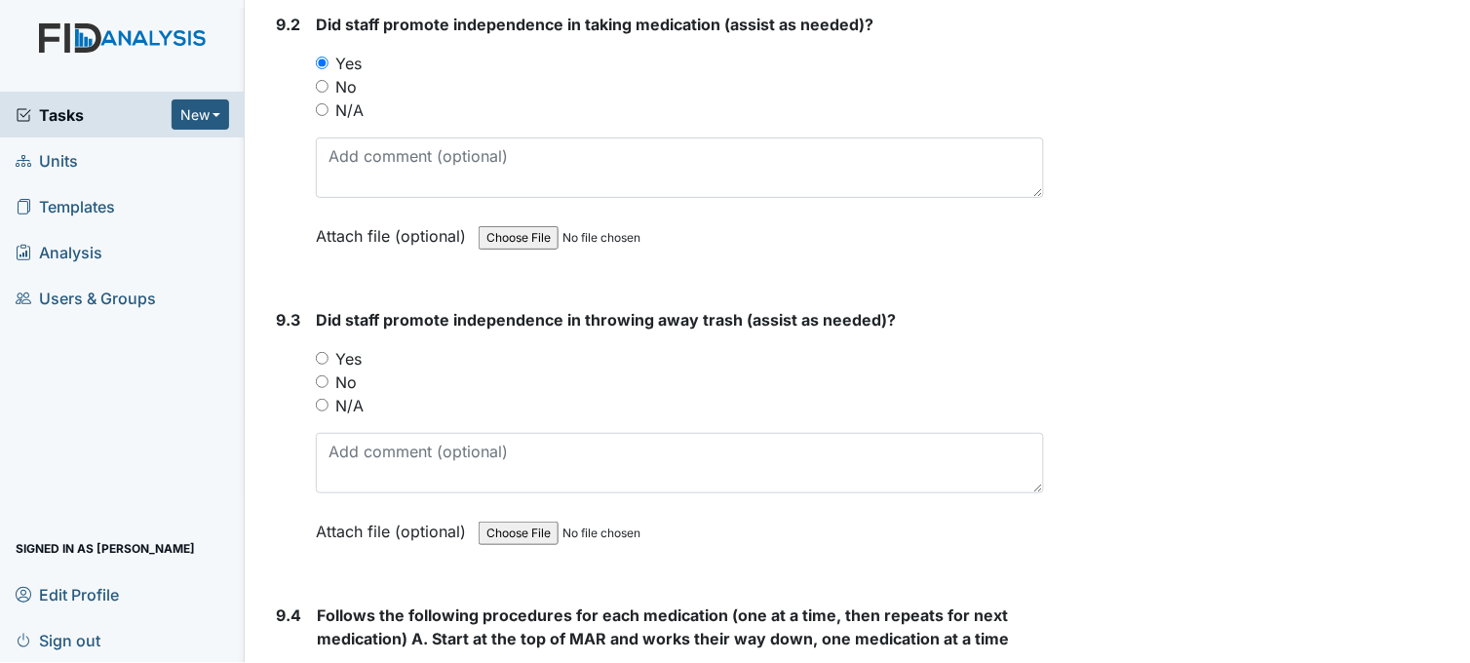
click at [318, 352] on input "Yes" at bounding box center [322, 358] width 13 height 13
radio input "true"
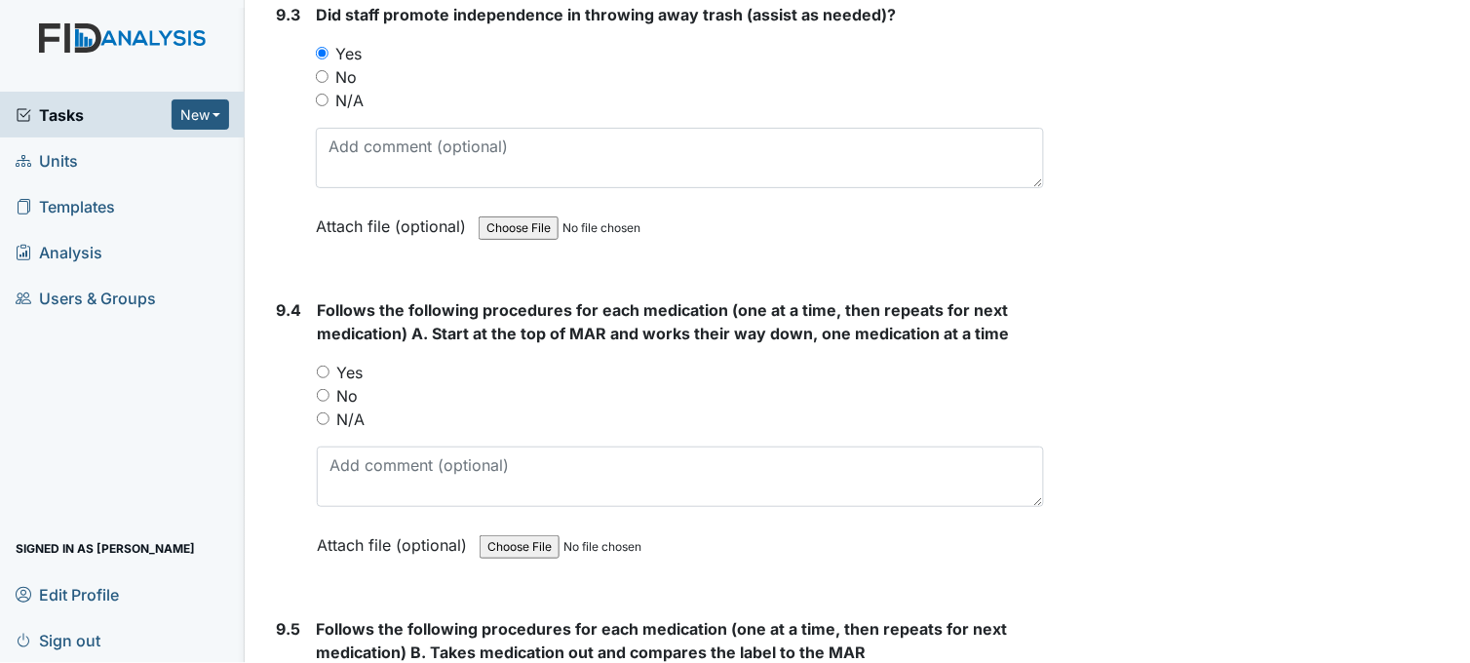
scroll to position [22317, 0]
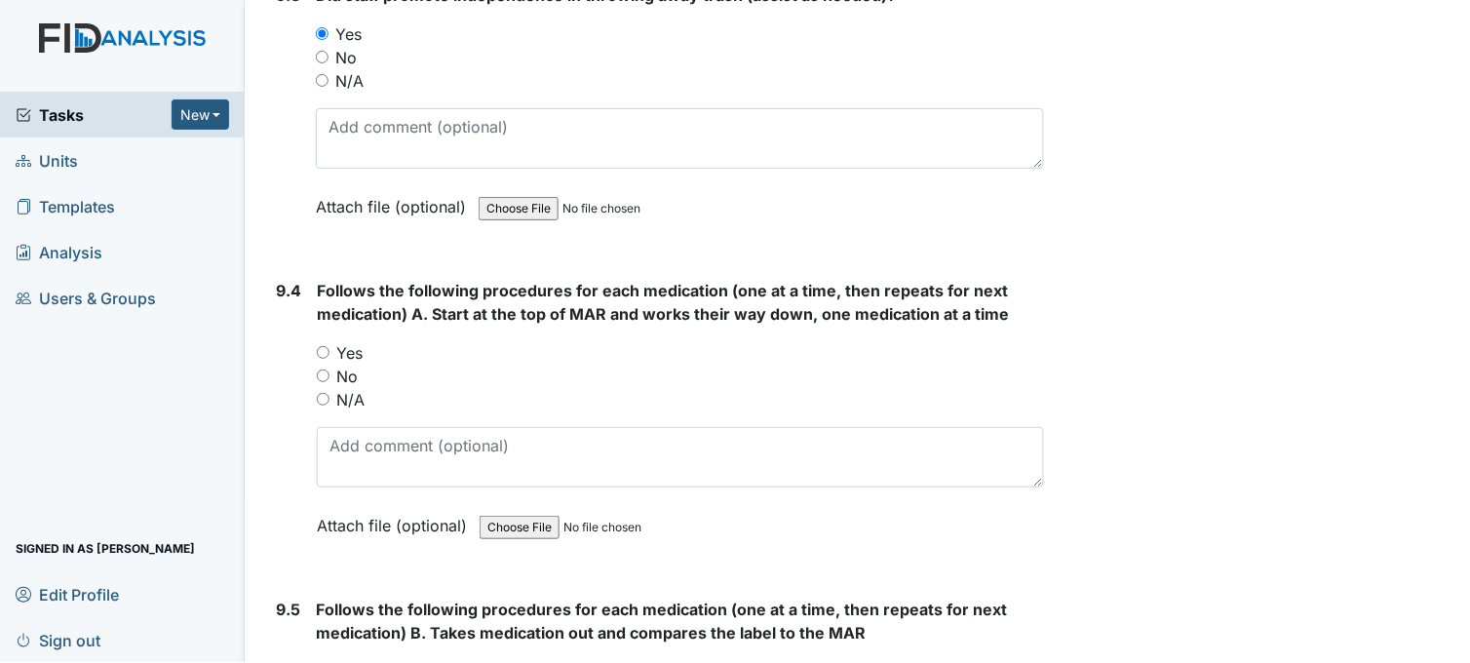
click at [324, 346] on input "Yes" at bounding box center [323, 352] width 13 height 13
radio input "true"
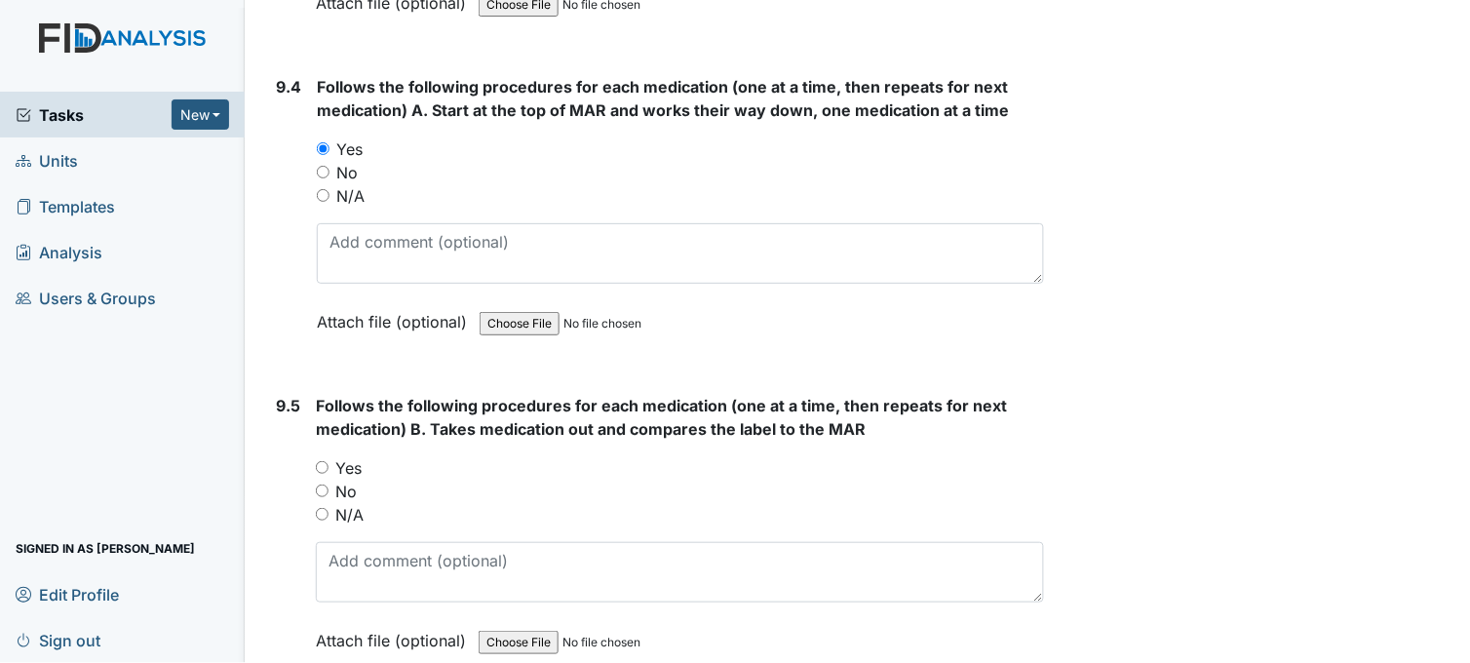
scroll to position [22535, 0]
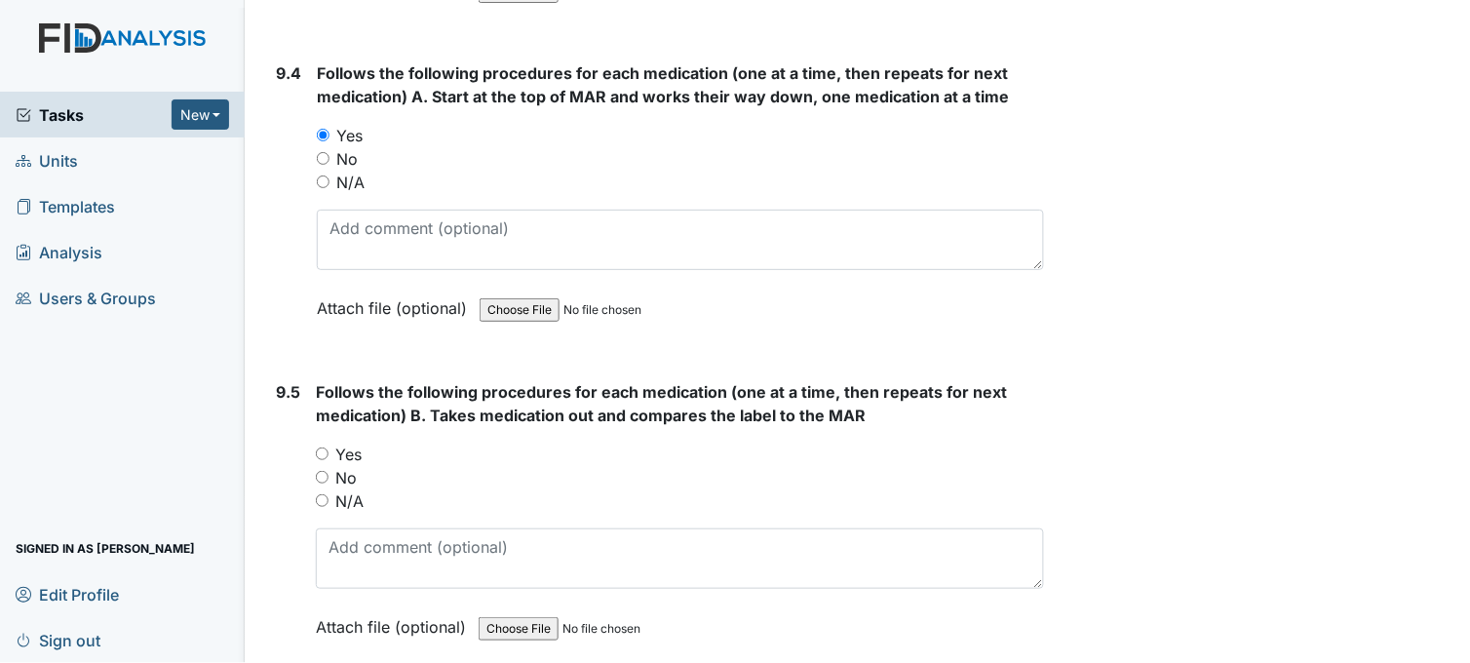
click at [324, 448] on input "Yes" at bounding box center [322, 454] width 13 height 13
radio input "true"
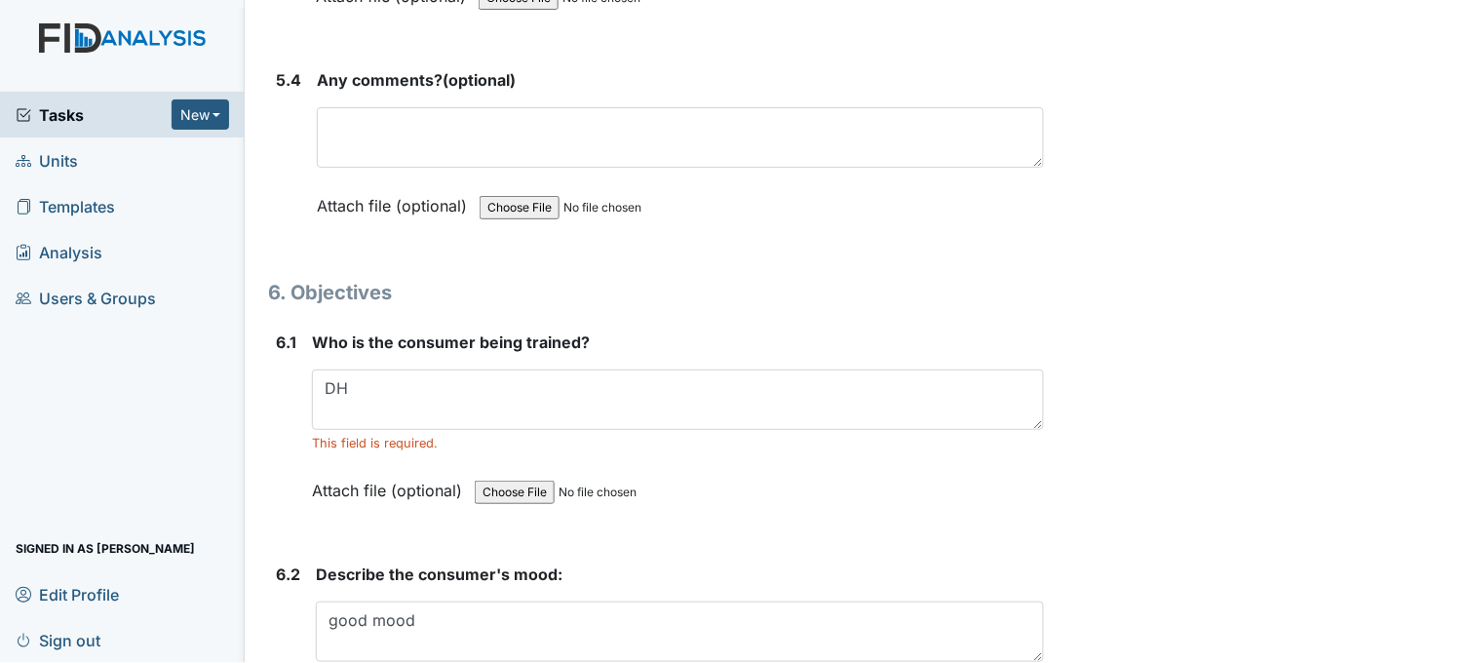
scroll to position [11159, 0]
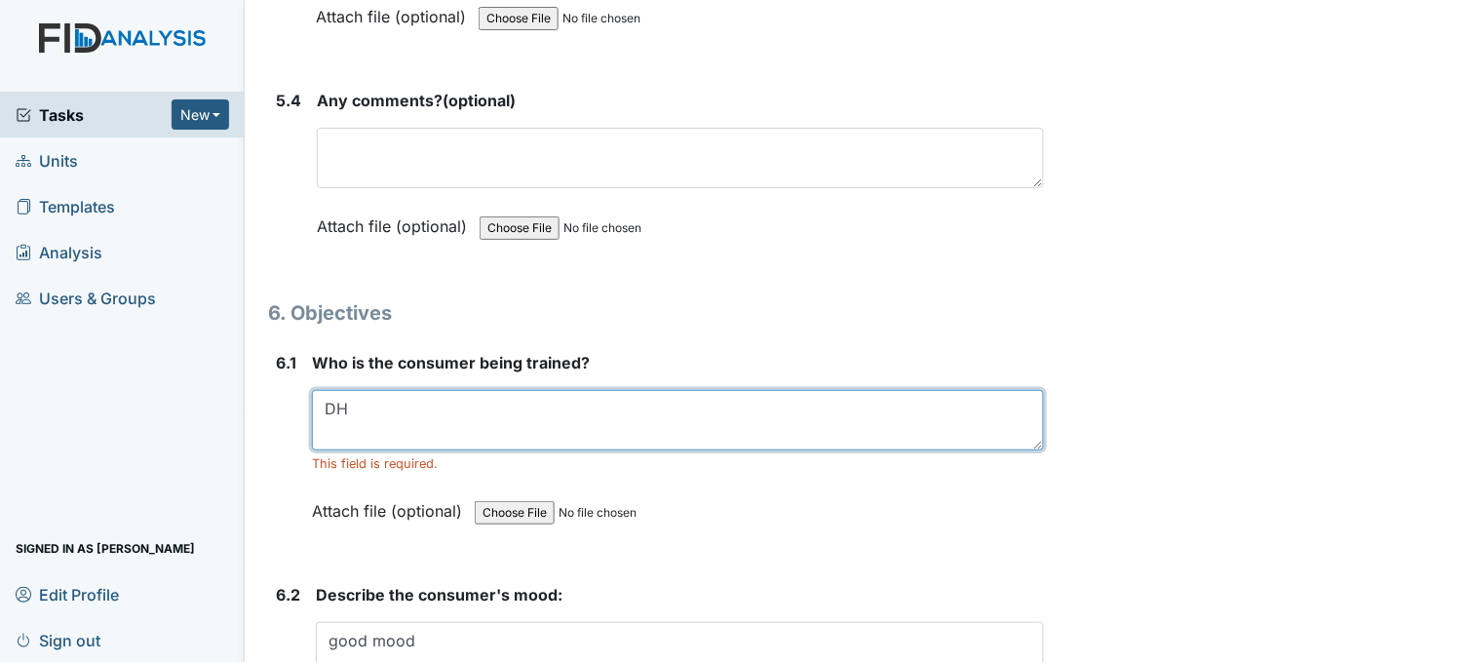
click at [366, 392] on textarea "DH" at bounding box center [678, 420] width 732 height 60
type textarea "D"
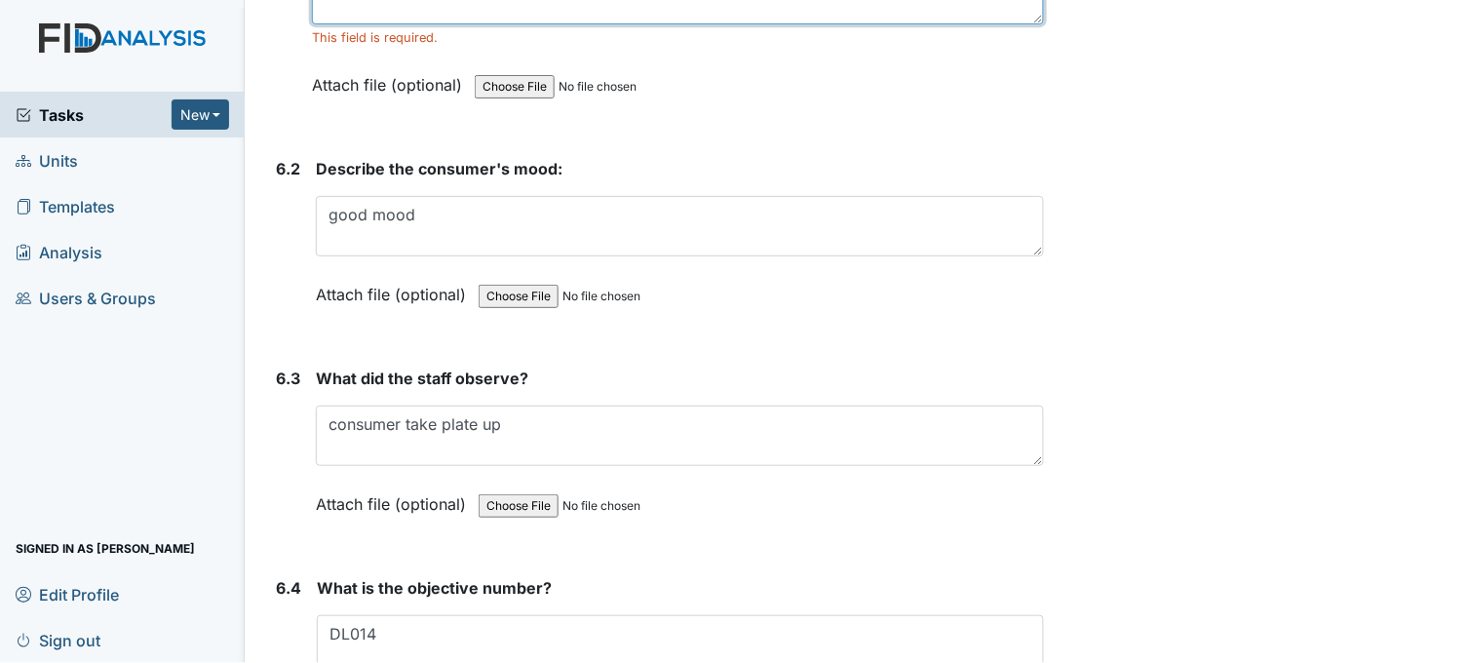
scroll to position [11591, 0]
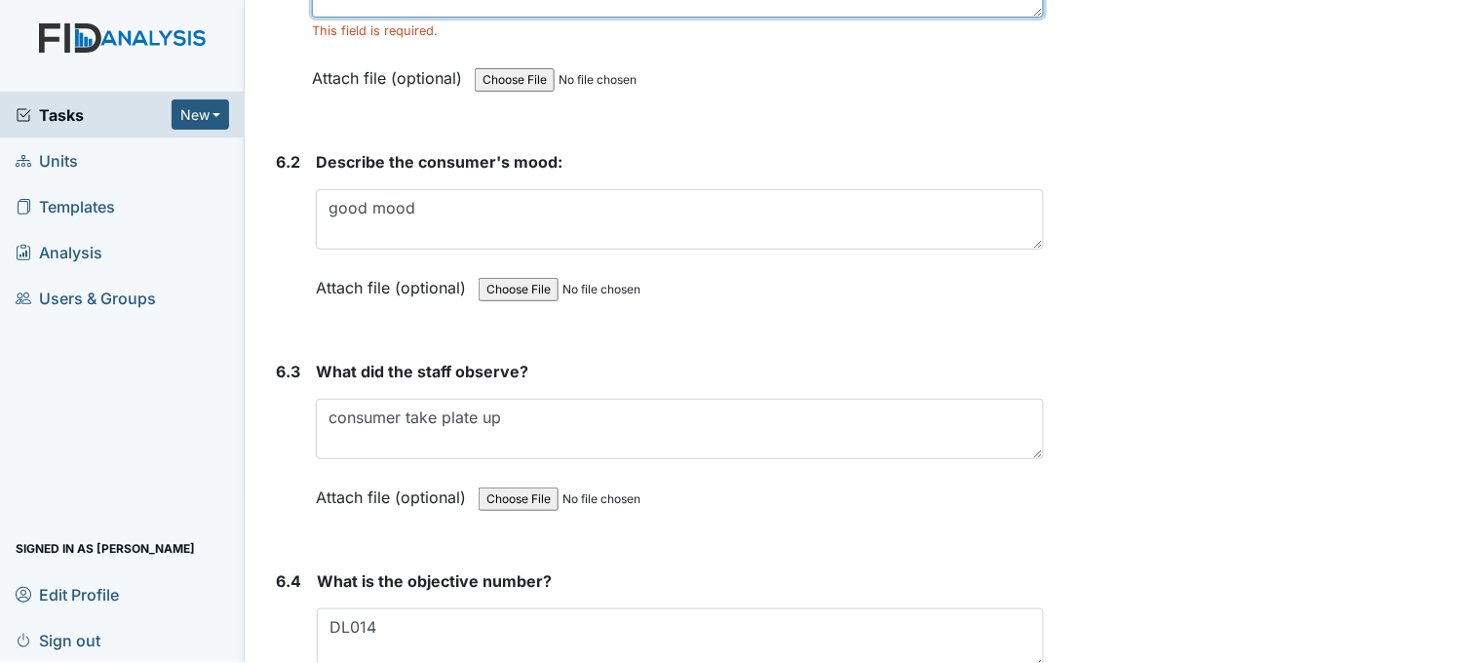
type textarea "N/A"
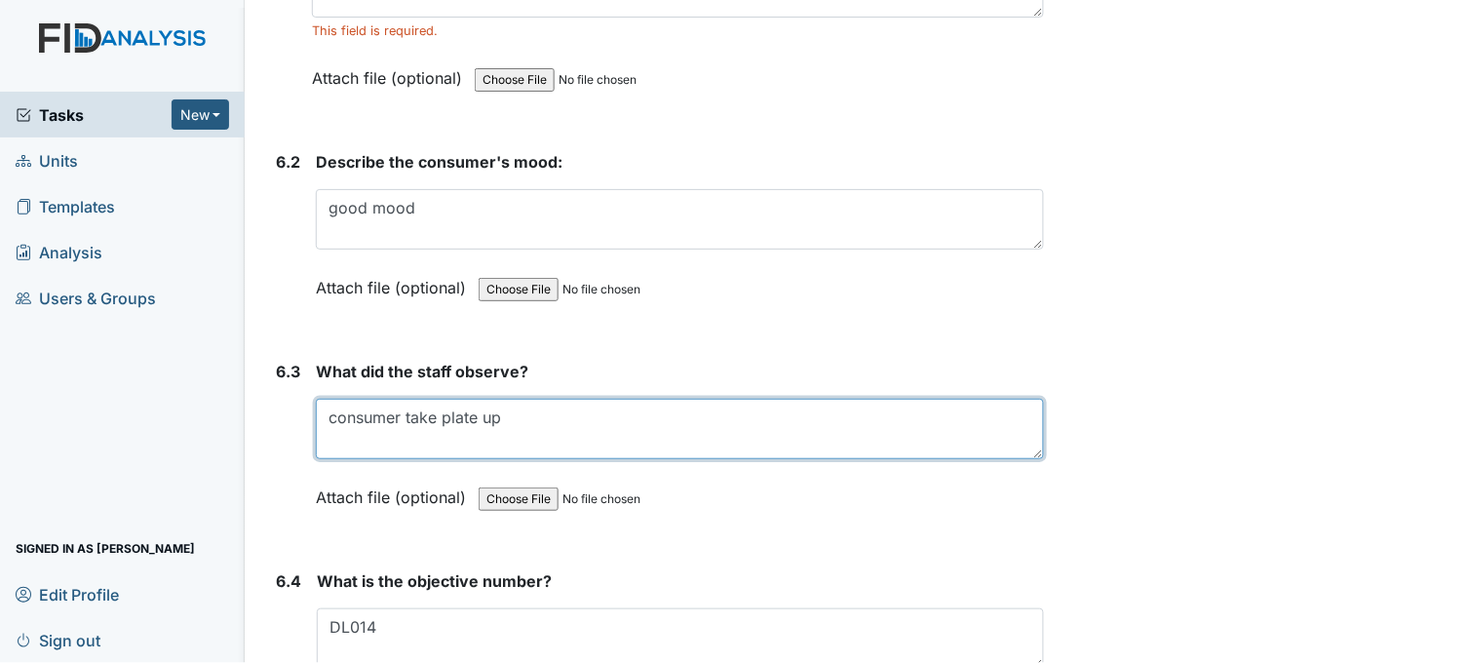
drag, startPoint x: 503, startPoint y: 410, endPoint x: 329, endPoint y: 419, distance: 174.8
click at [329, 419] on textarea "consumer take plate up" at bounding box center [680, 429] width 728 height 60
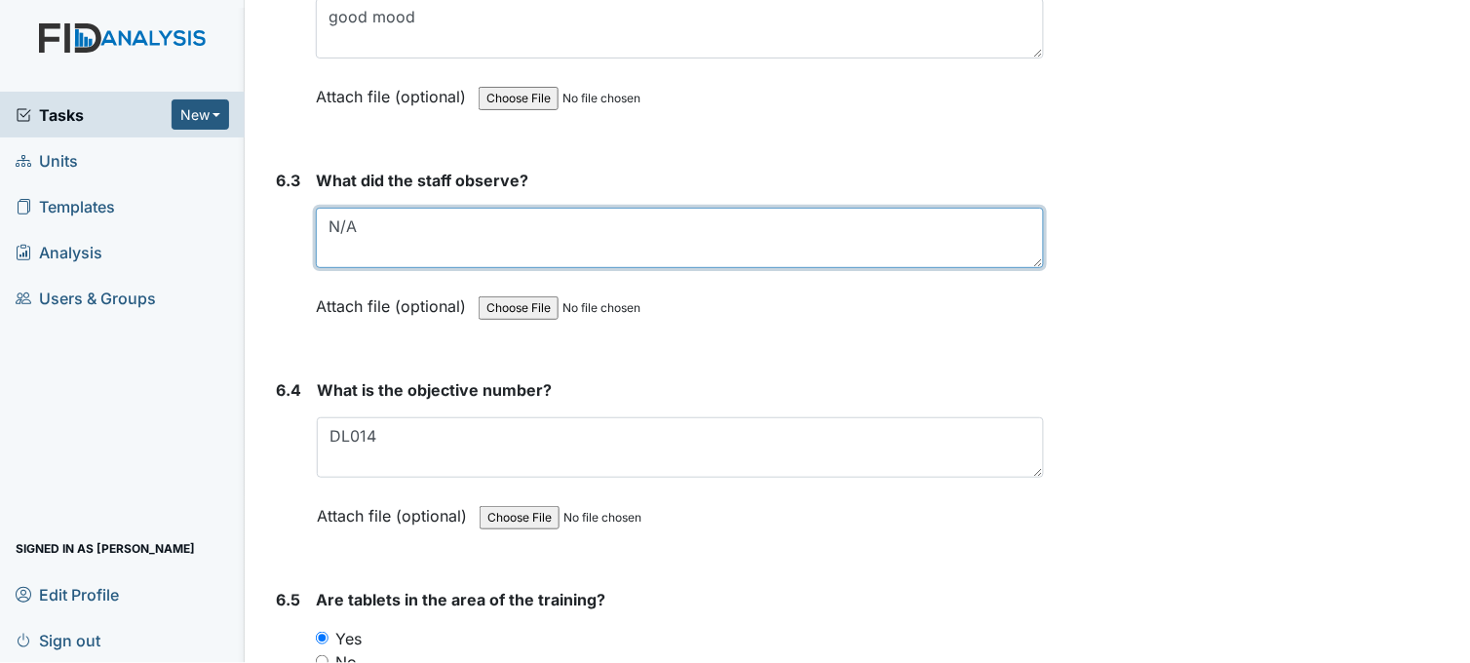
scroll to position [11809, 0]
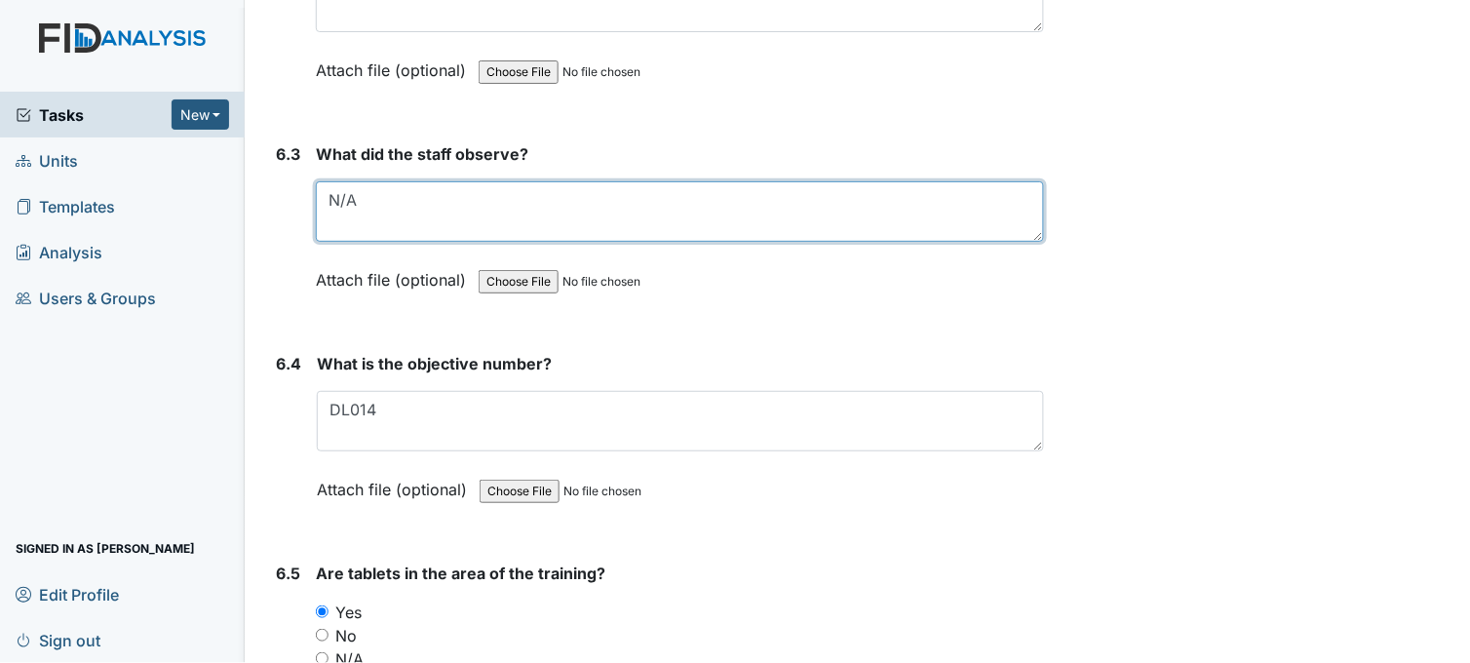
type textarea "N/A"
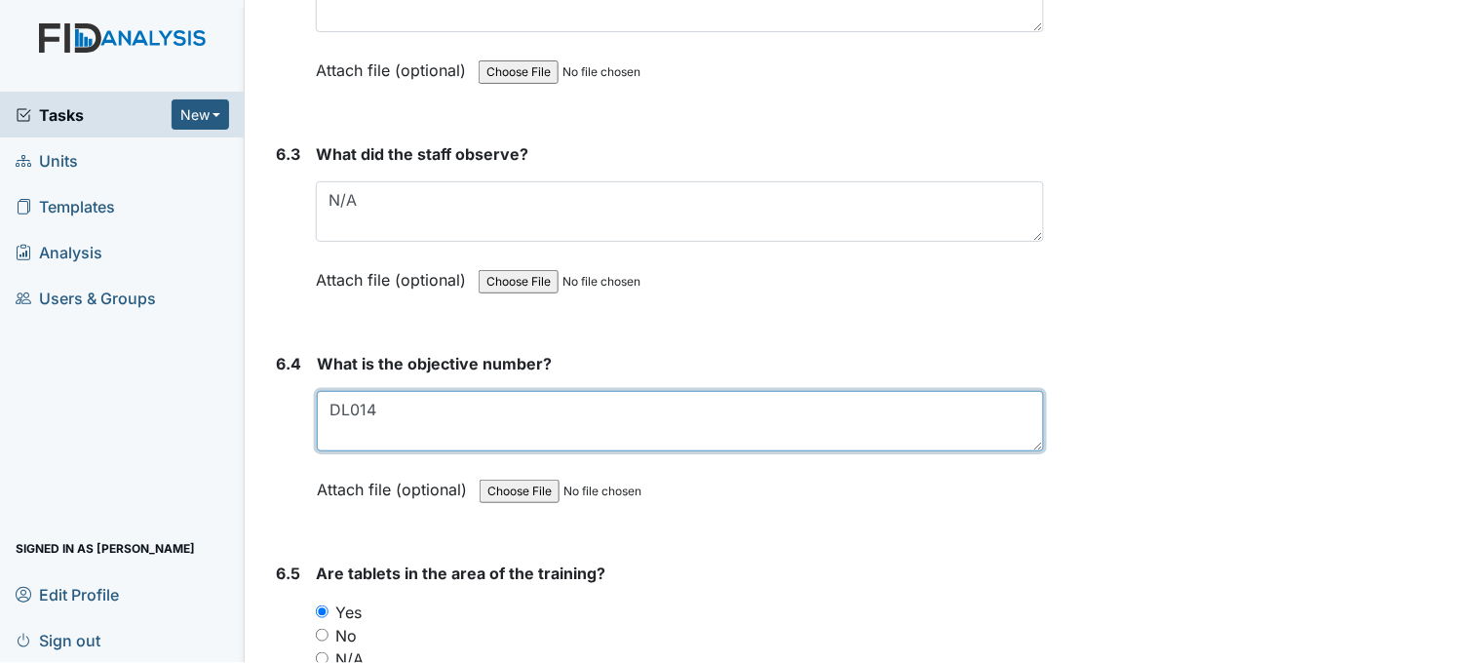
drag, startPoint x: 372, startPoint y: 395, endPoint x: 310, endPoint y: 394, distance: 62.4
click at [310, 394] on div "6.4 What is the objective number? DL014 This field is required. Attach file (op…" at bounding box center [656, 441] width 776 height 178
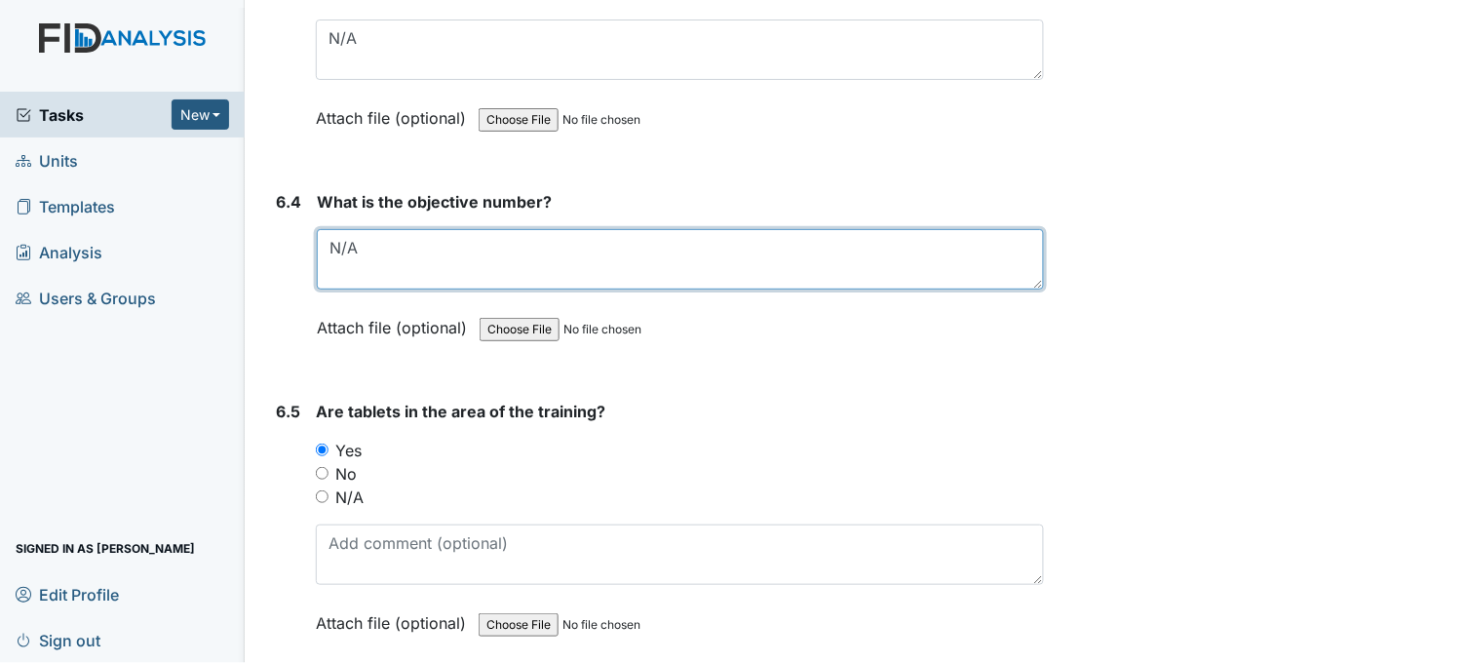
scroll to position [12025, 0]
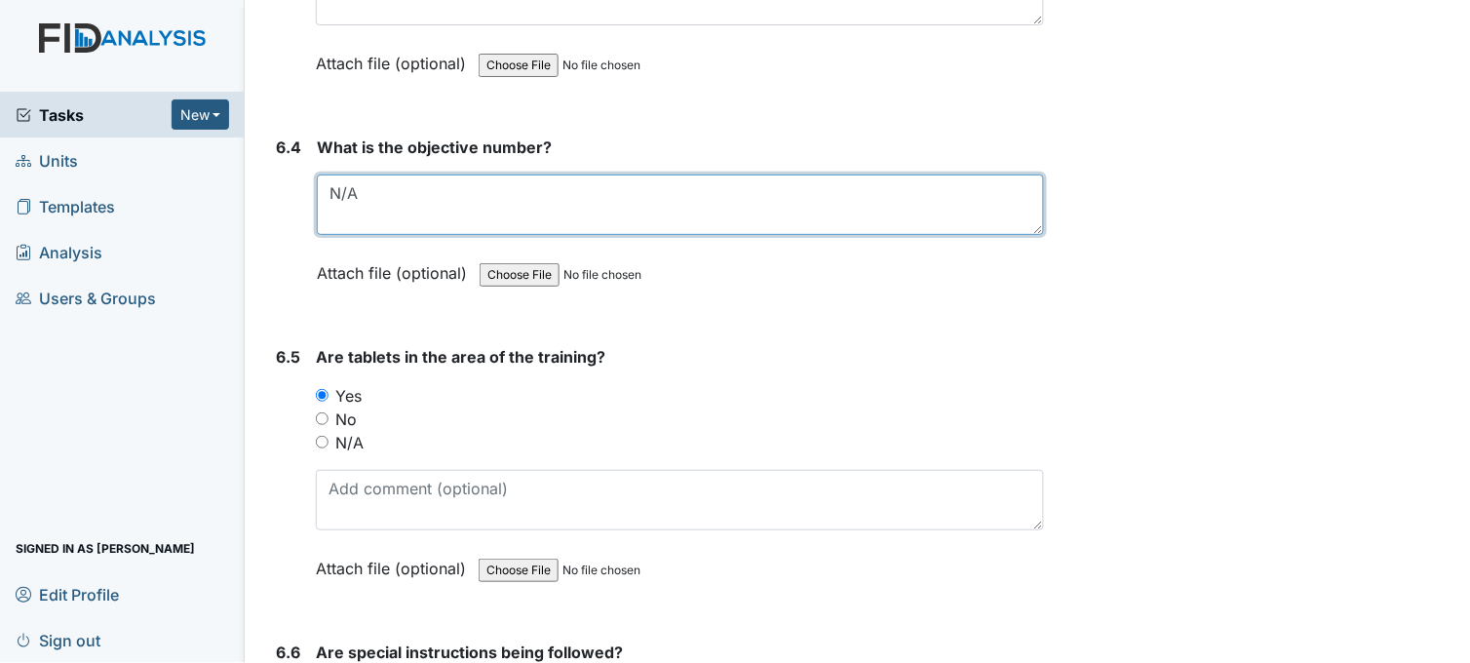
type textarea "N/A"
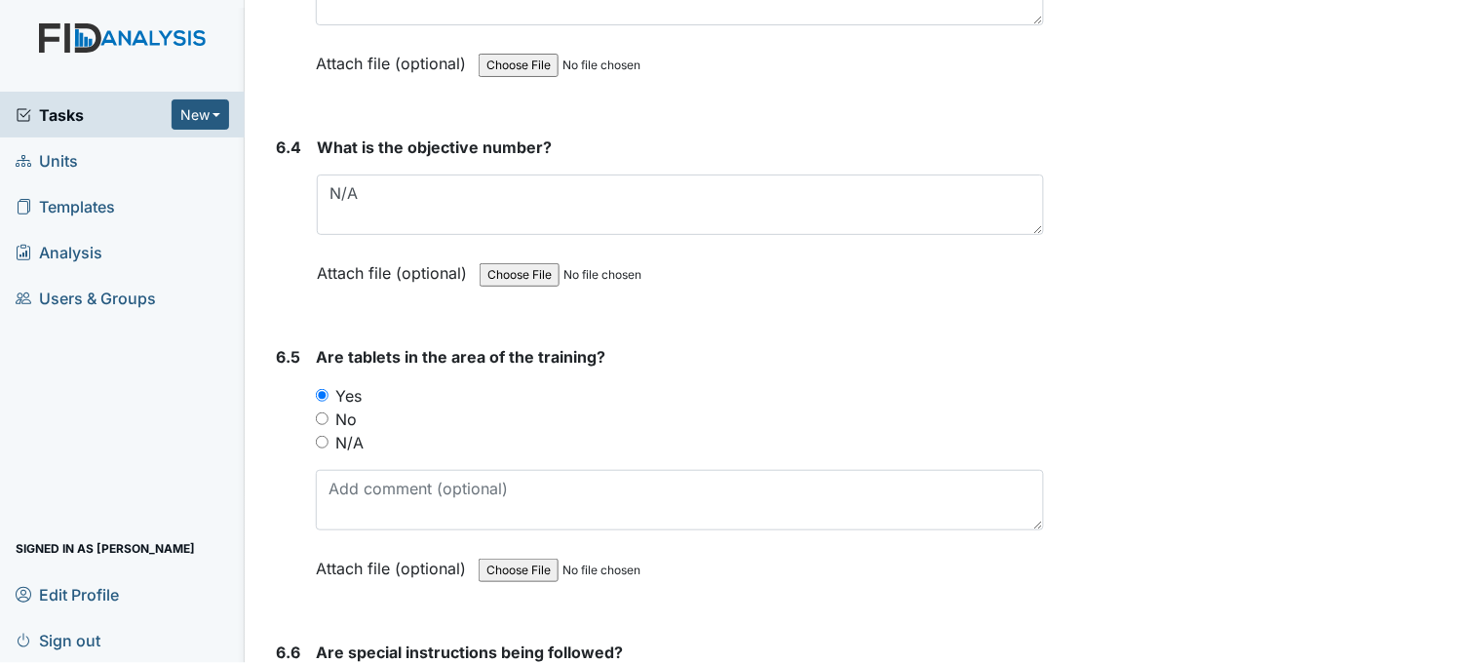
click at [320, 436] on input "N/A" at bounding box center [322, 442] width 13 height 13
radio input "true"
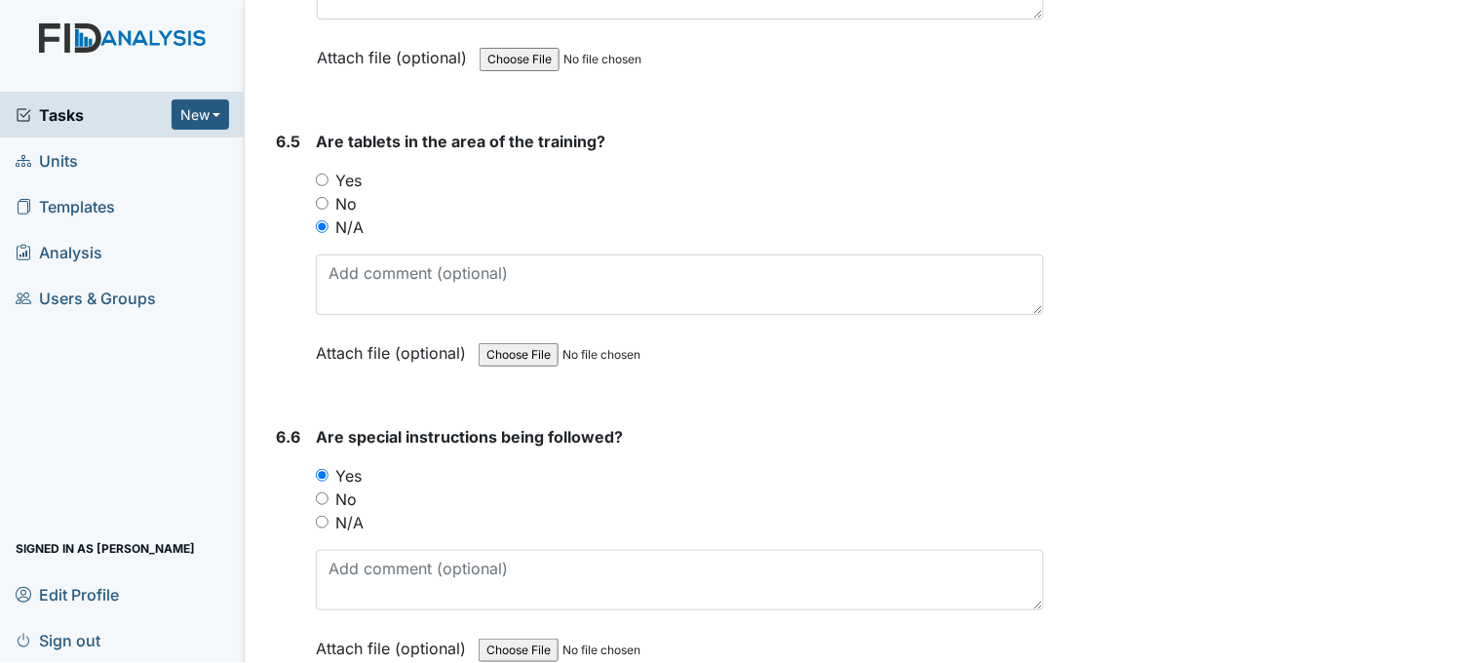
scroll to position [12350, 0]
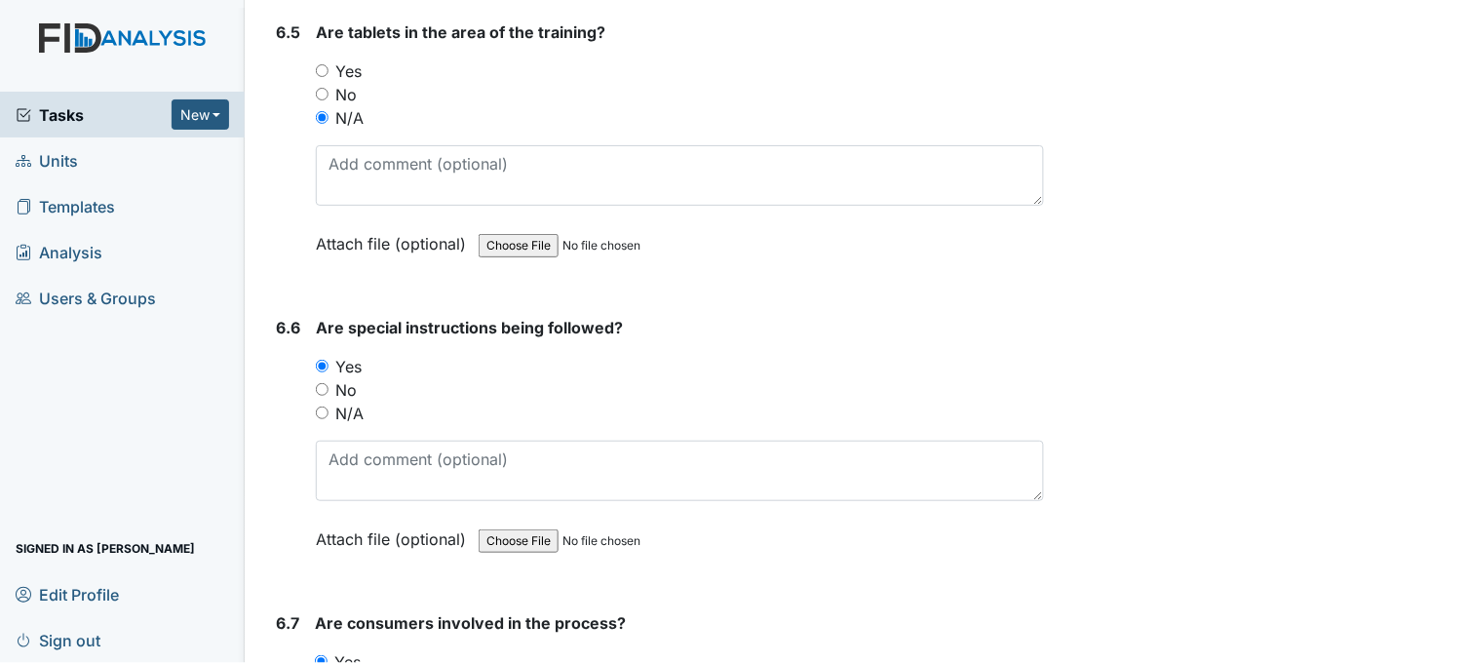
click at [320, 407] on input "N/A" at bounding box center [322, 413] width 13 height 13
radio input "true"
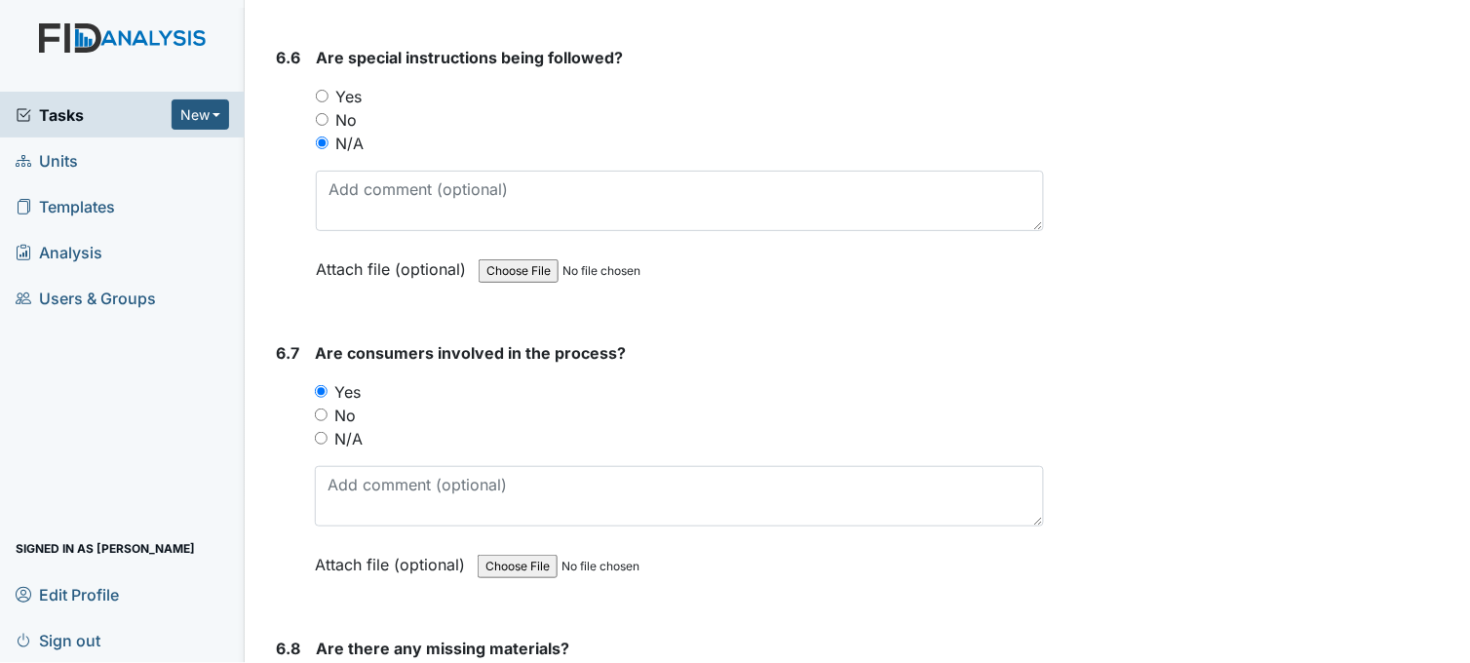
scroll to position [12676, 0]
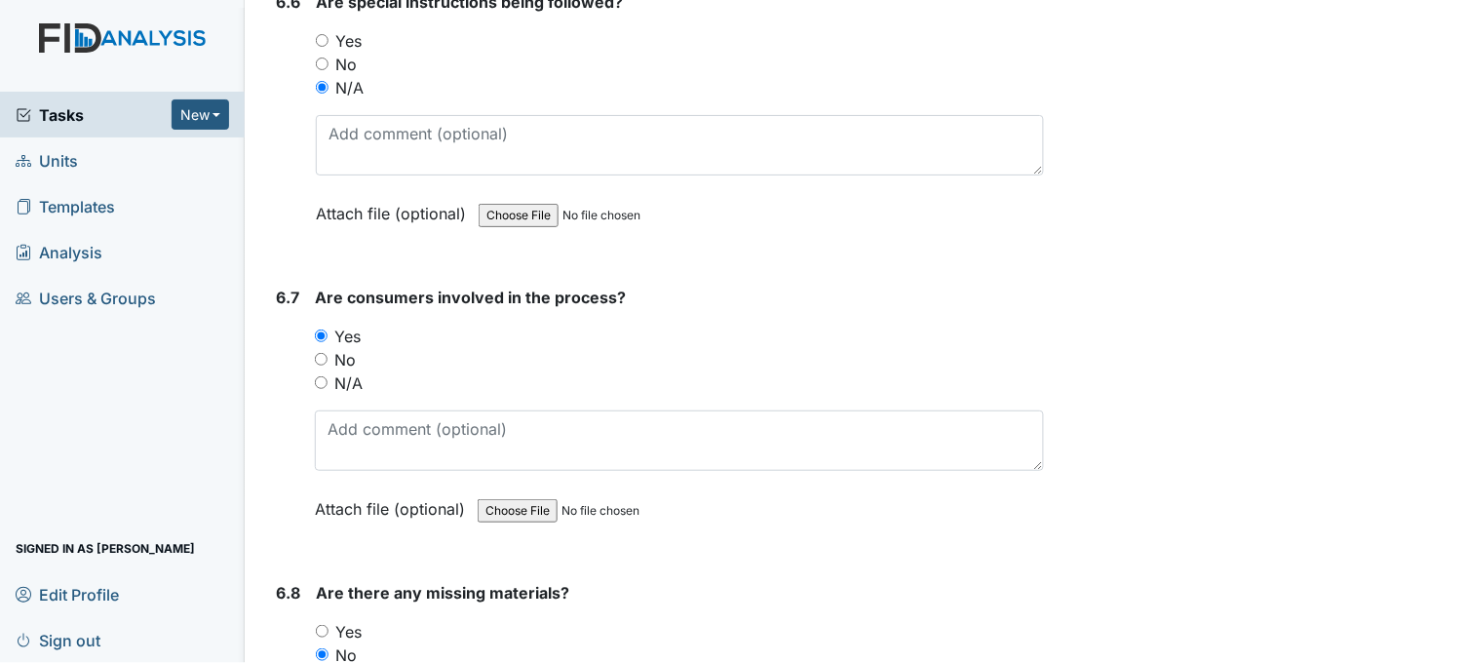
click at [319, 376] on input "N/A" at bounding box center [321, 382] width 13 height 13
radio input "true"
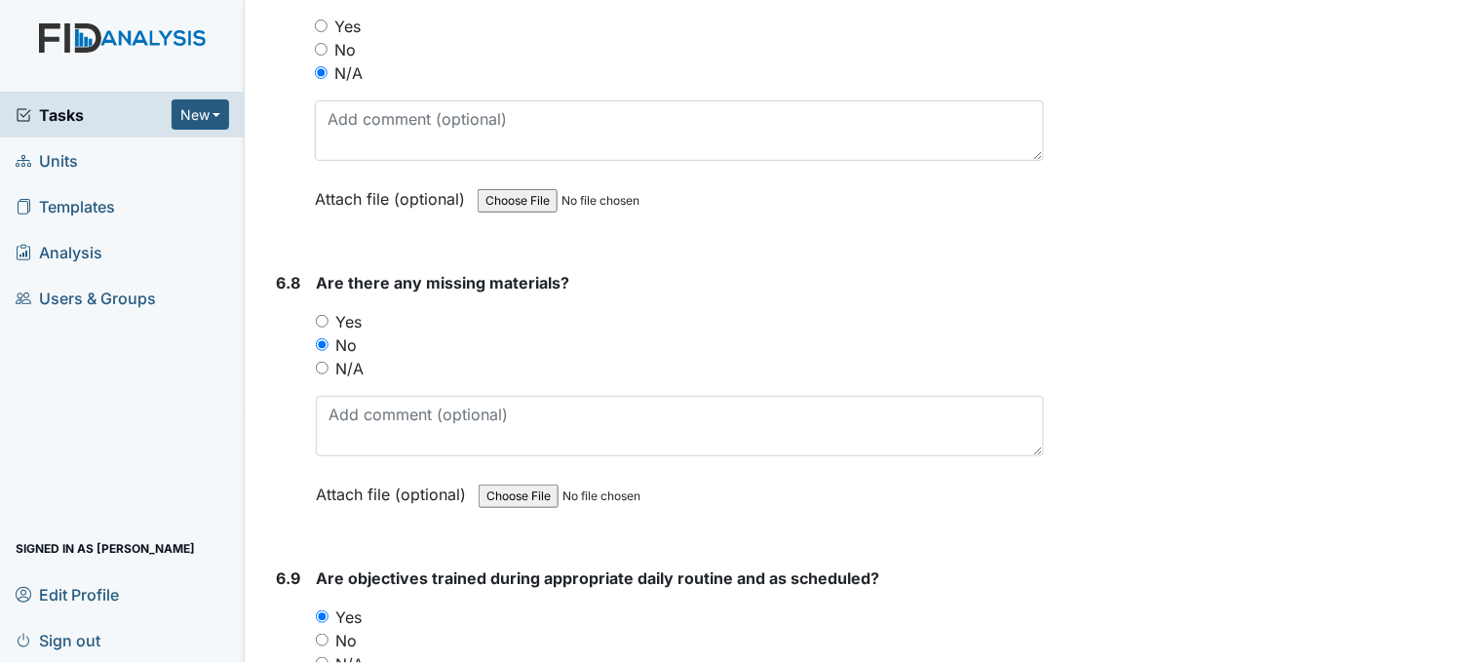
scroll to position [13000, 0]
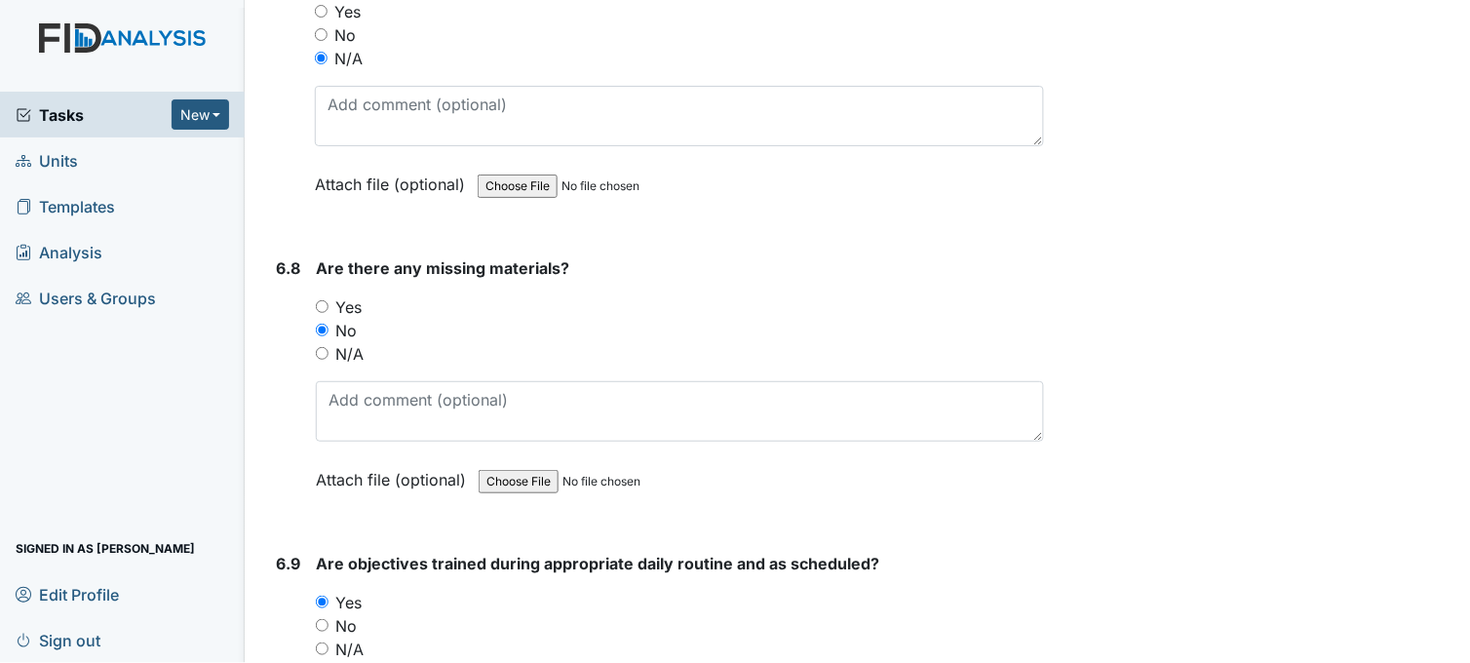
click at [319, 347] on input "N/A" at bounding box center [322, 353] width 13 height 13
radio input "true"
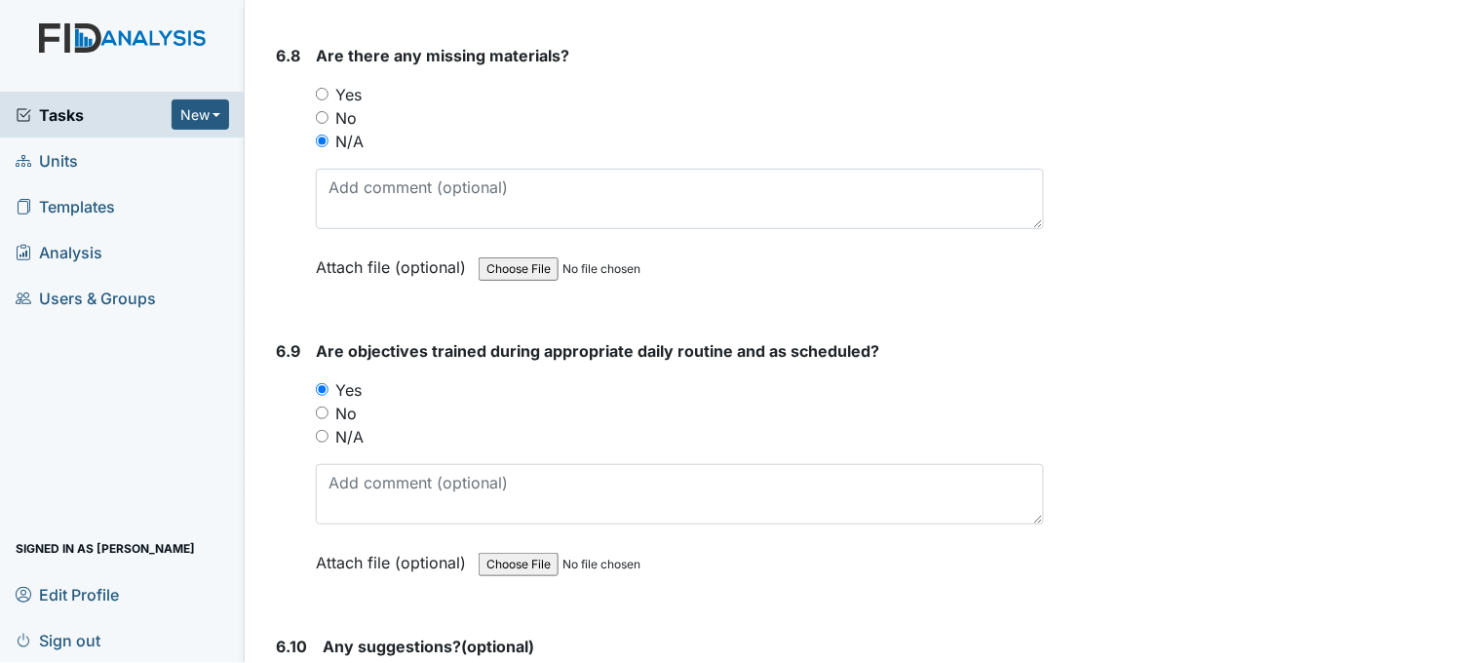
scroll to position [13217, 0]
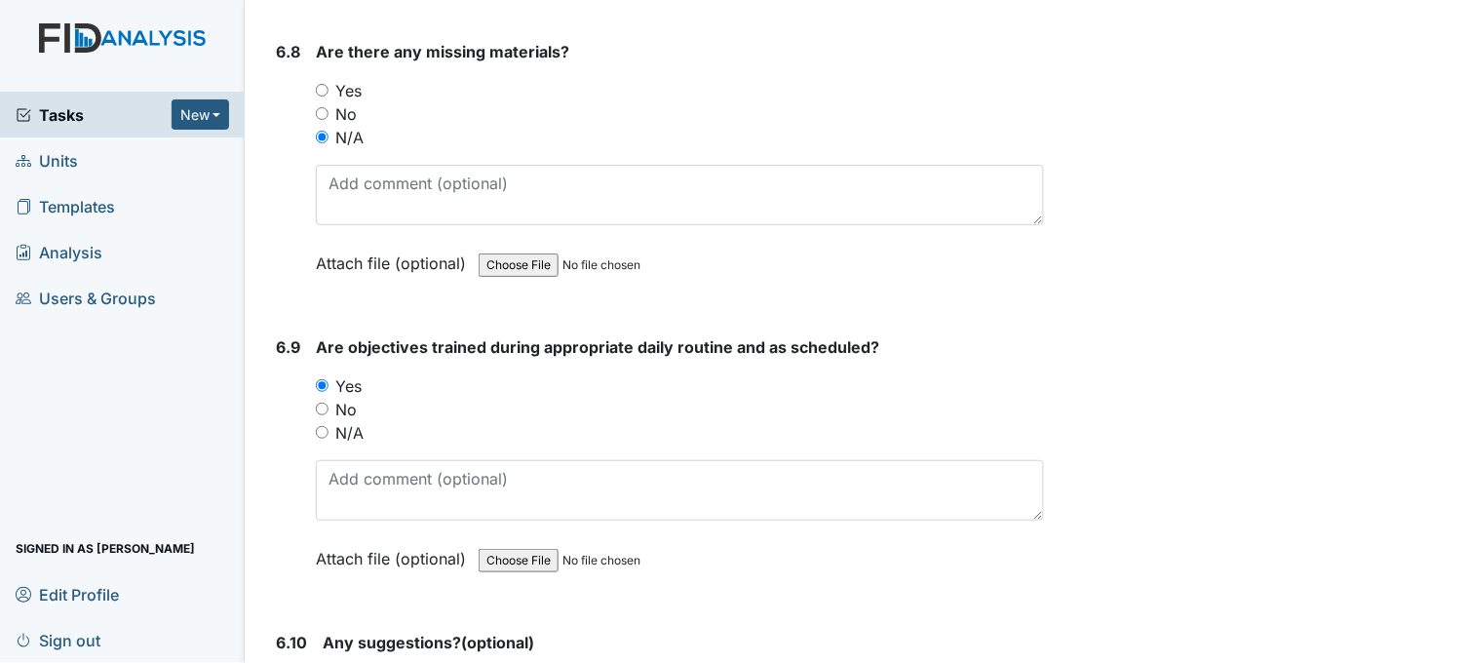
click at [322, 426] on input "N/A" at bounding box center [322, 432] width 13 height 13
radio input "true"
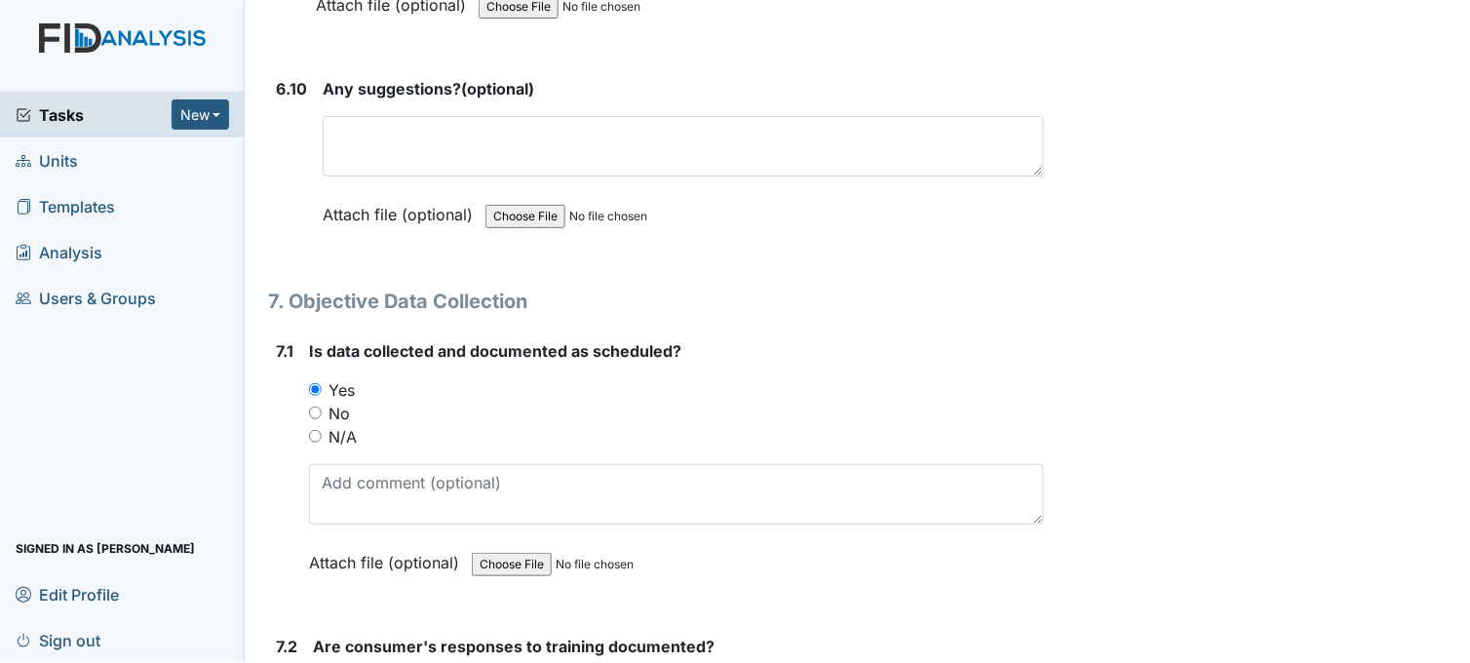
scroll to position [13867, 0]
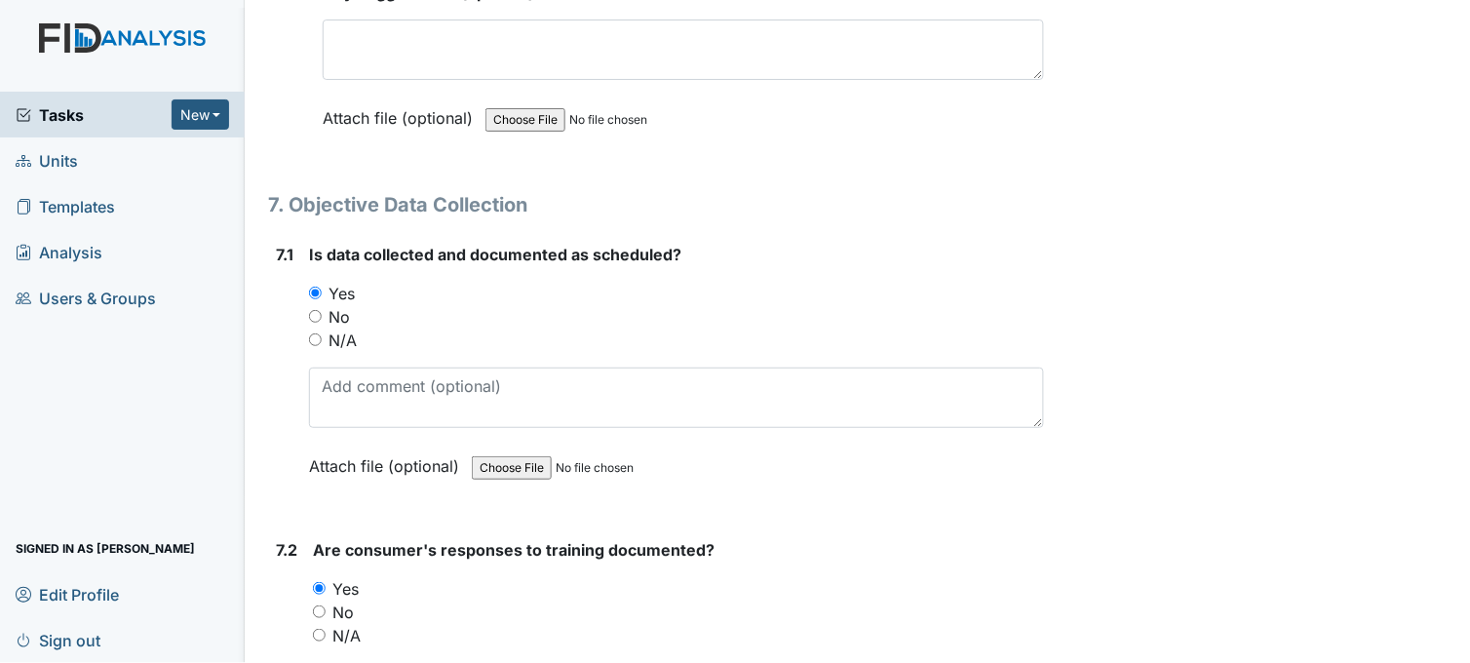
click at [313, 333] on input "N/A" at bounding box center [315, 339] width 13 height 13
radio input "true"
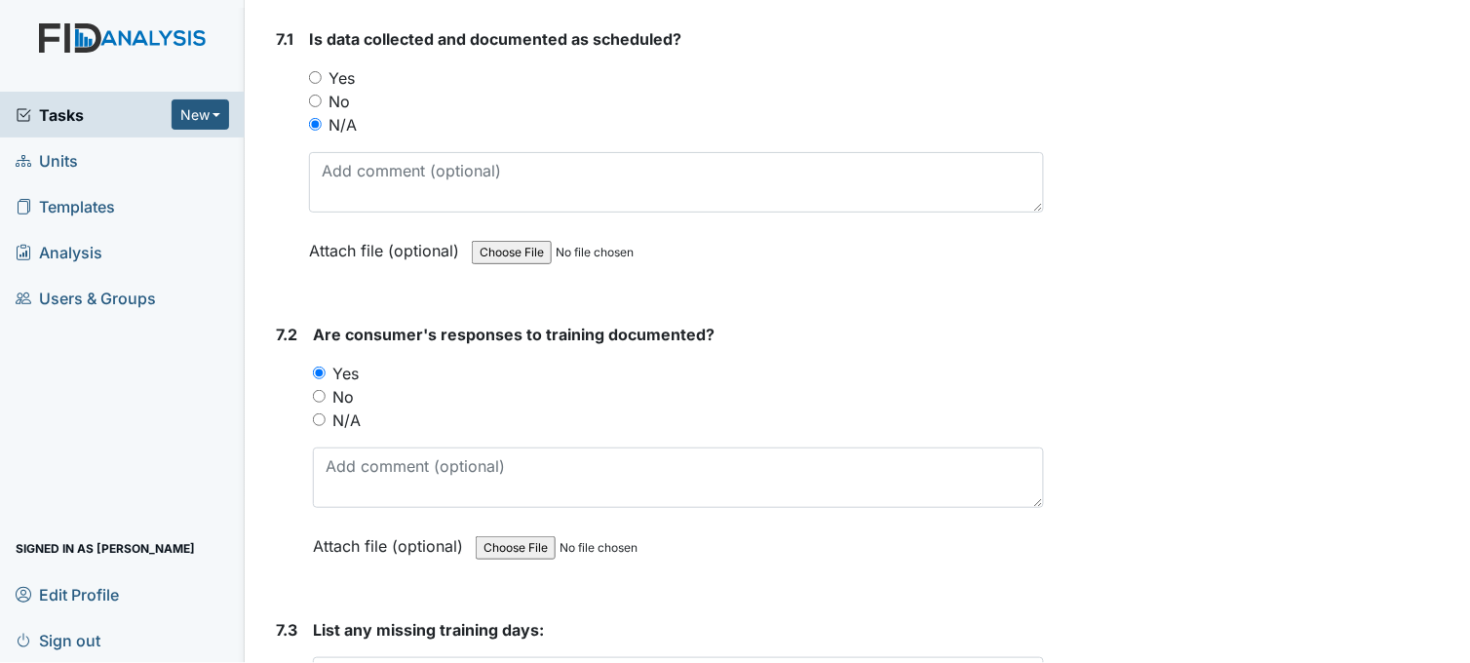
scroll to position [14084, 0]
click at [314, 412] on input "N/A" at bounding box center [319, 418] width 13 height 13
radio input "true"
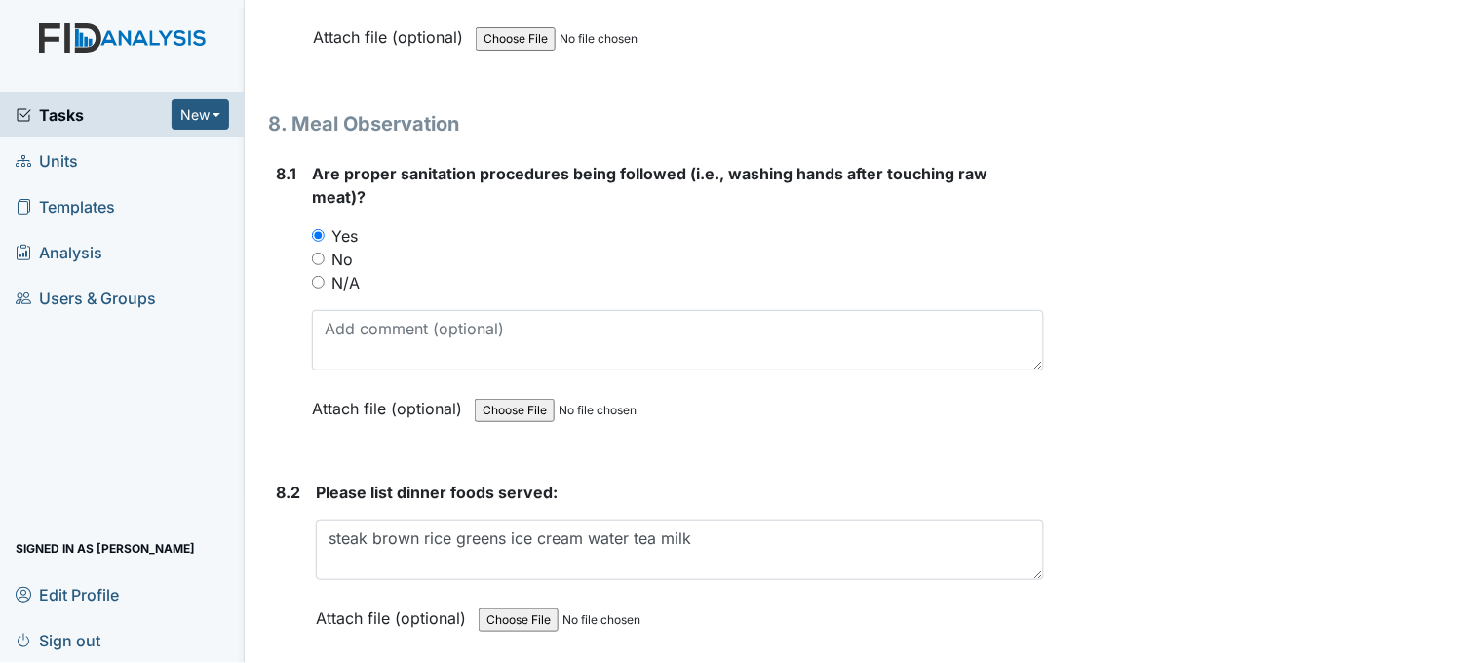
scroll to position [14842, 0]
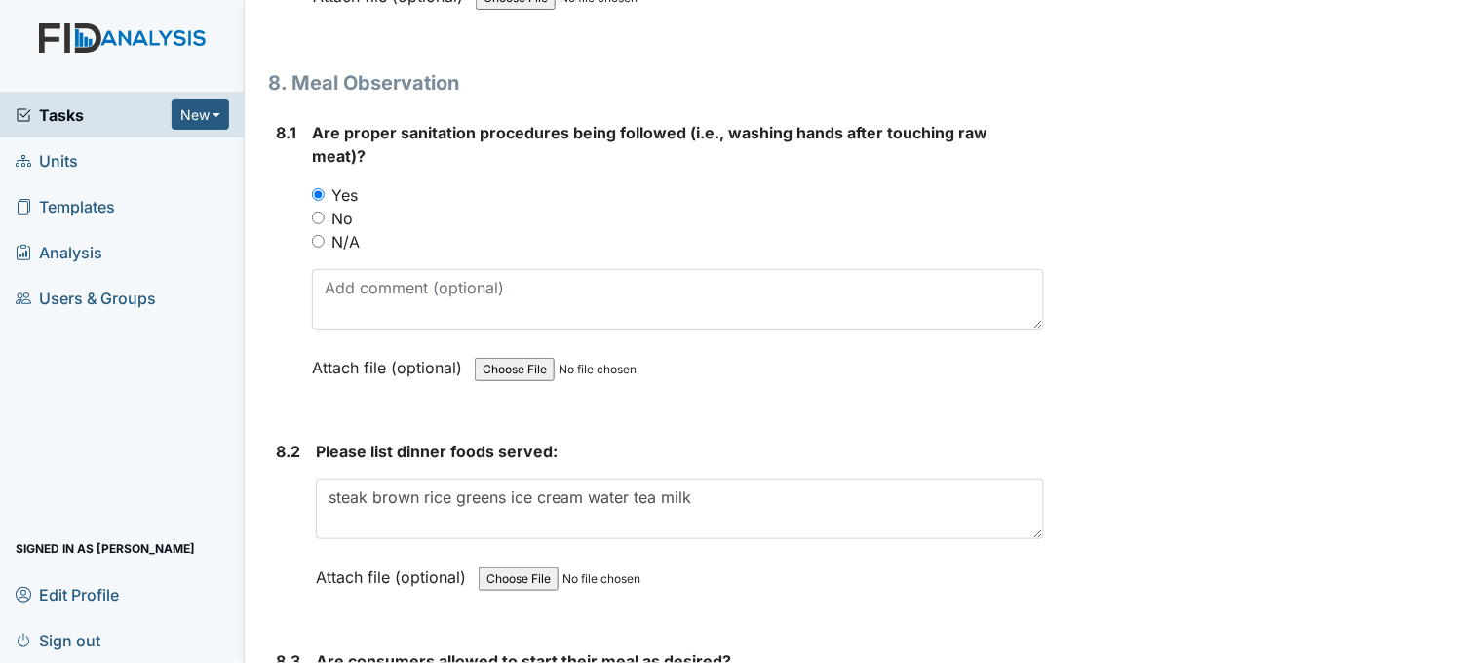
click at [319, 212] on input "No" at bounding box center [318, 218] width 13 height 13
radio input "true"
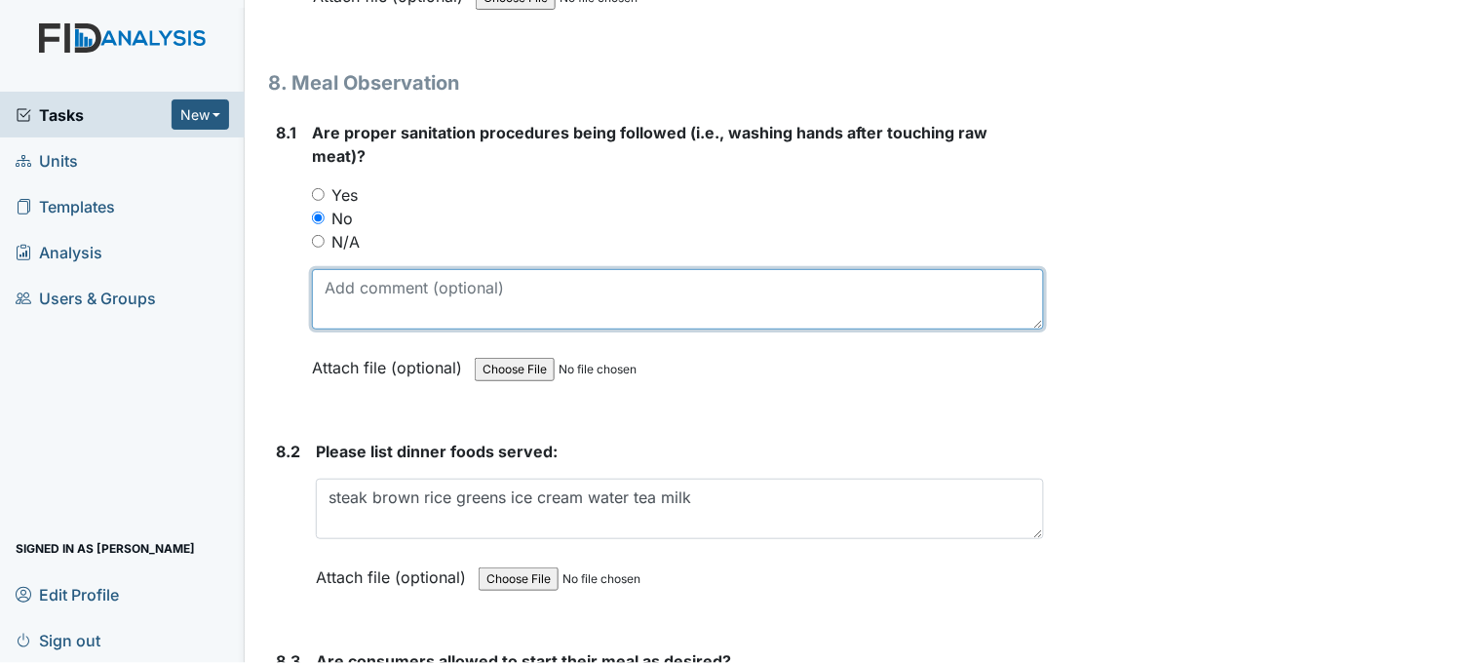
click at [385, 286] on textarea at bounding box center [678, 299] width 732 height 60
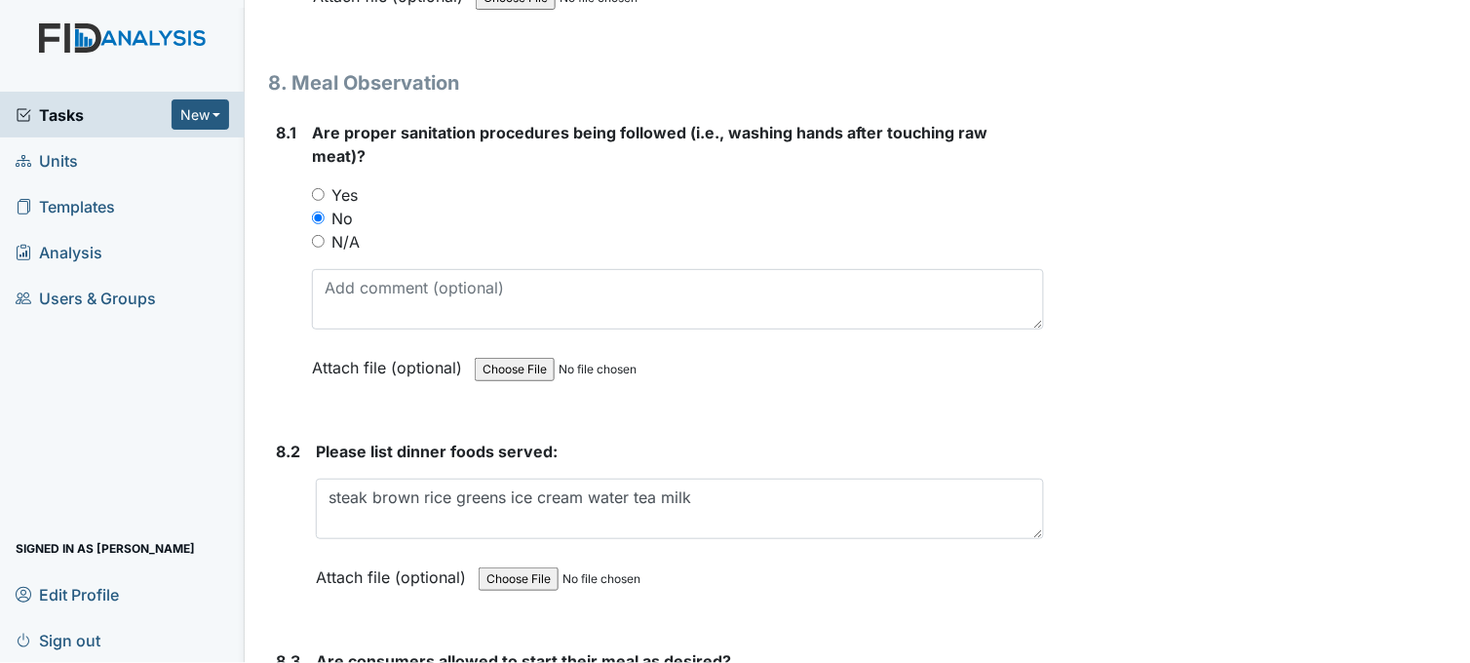
click at [315, 188] on input "Yes" at bounding box center [318, 194] width 13 height 13
radio input "true"
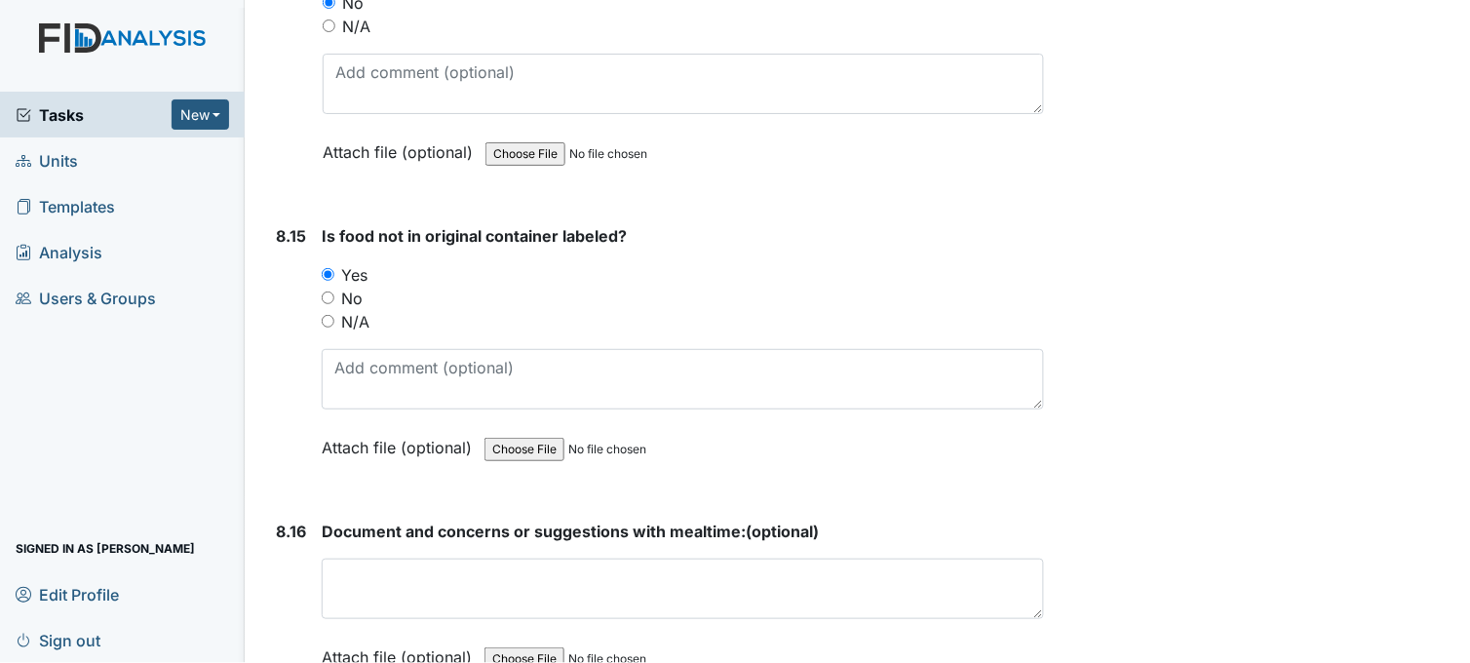
scroll to position [18959, 0]
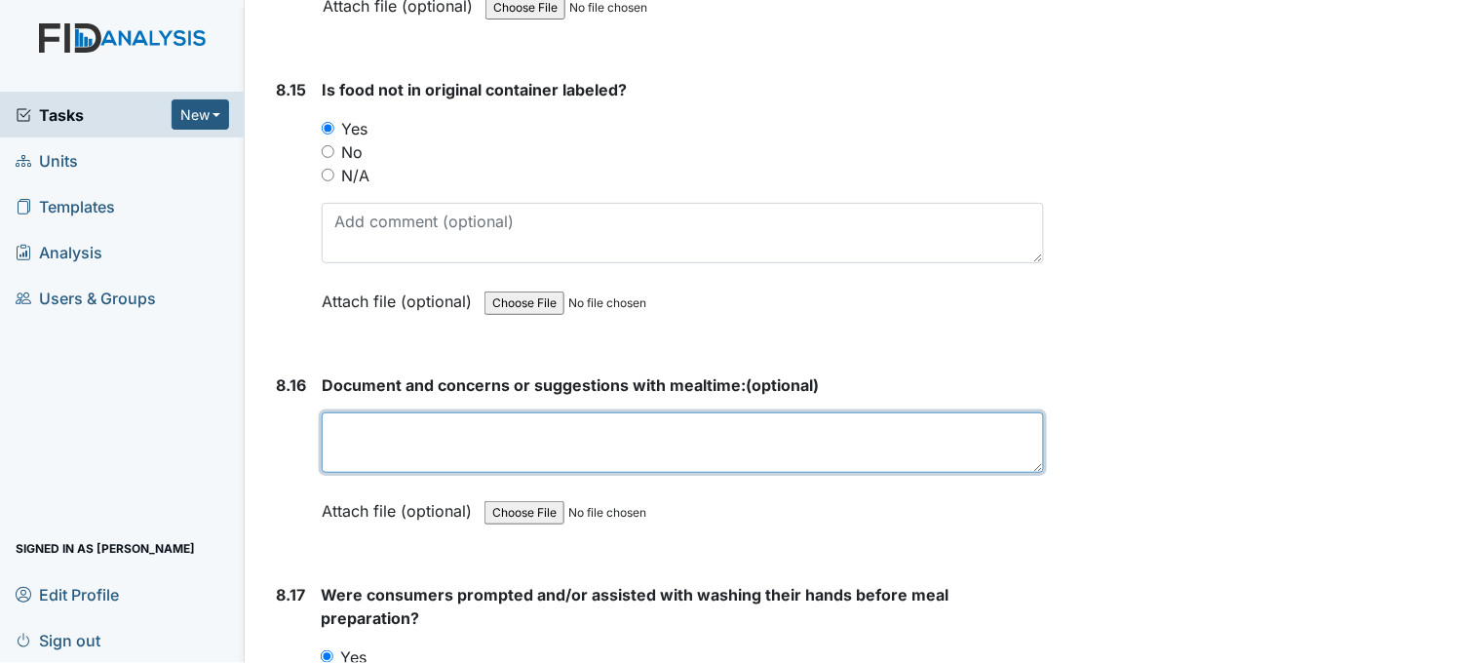
click at [502, 413] on textarea at bounding box center [683, 442] width 723 height 60
type textarea "e"
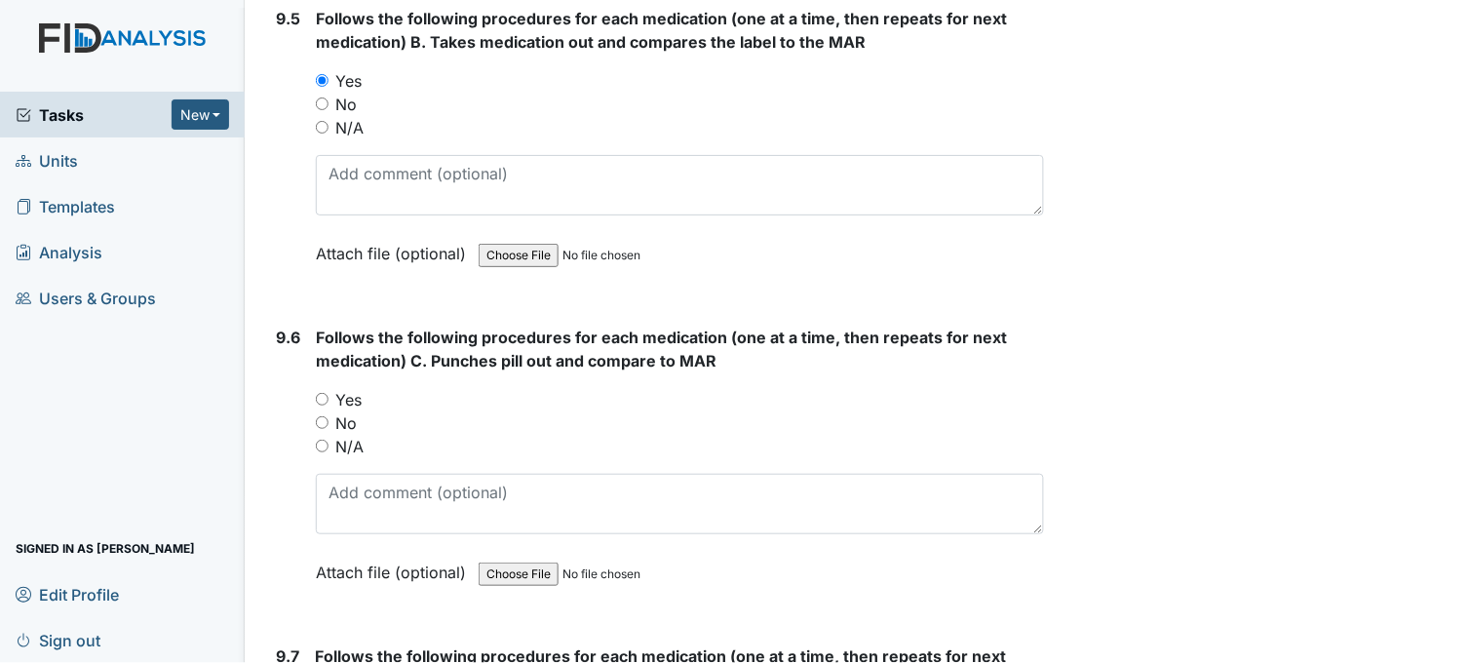
scroll to position [22967, 0]
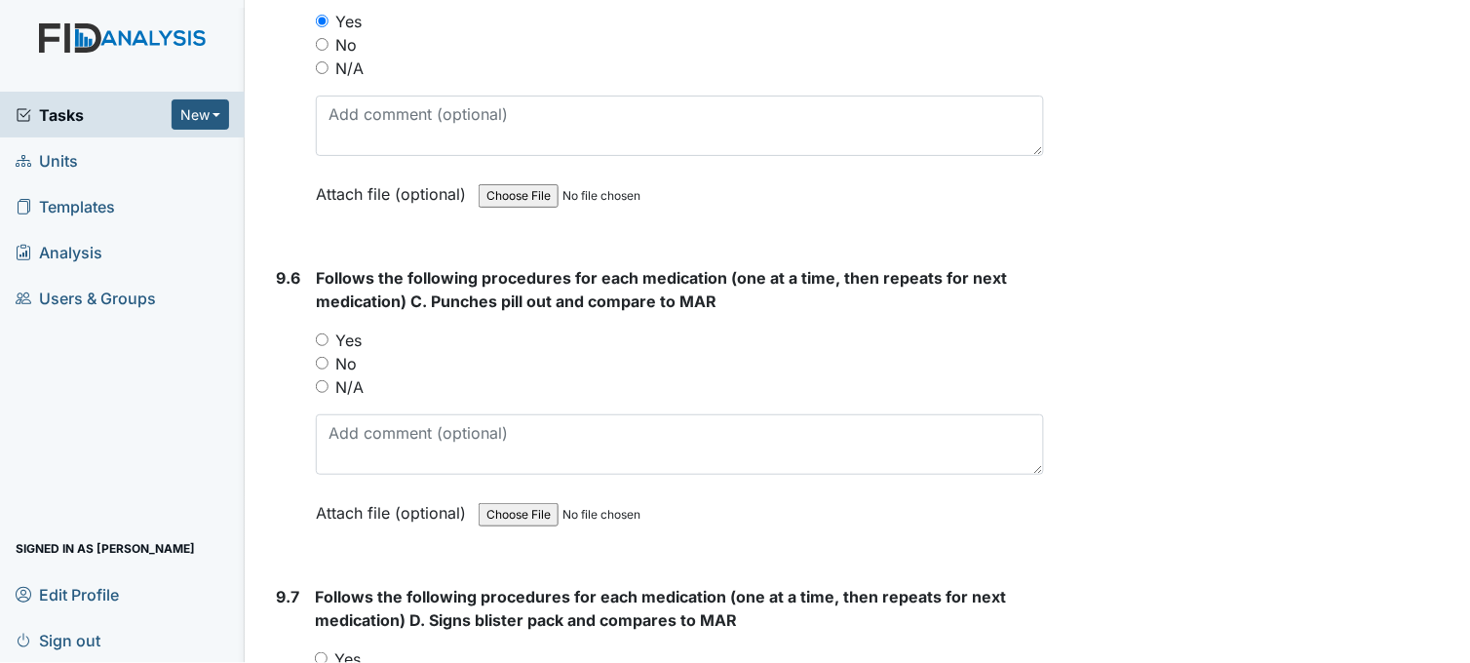
type textarea "more sign language usage"
click at [320, 333] on input "Yes" at bounding box center [322, 339] width 13 height 13
radio input "true"
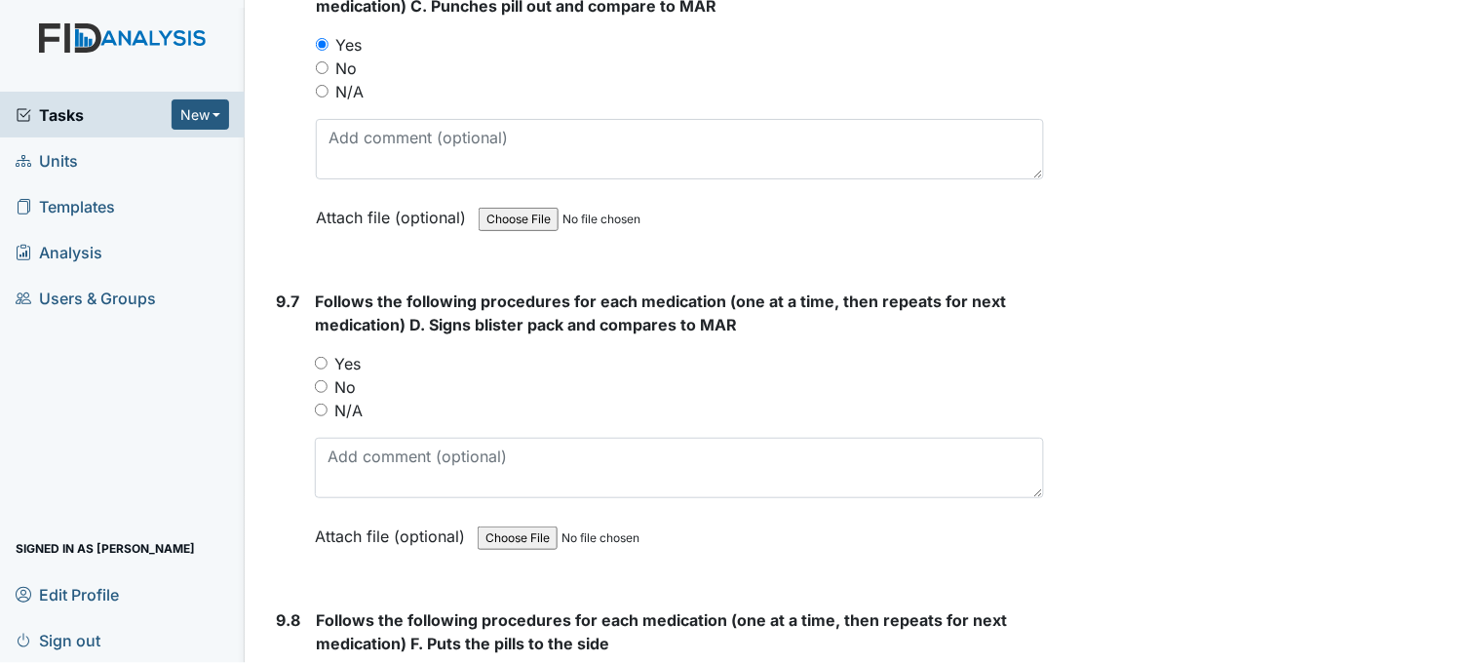
scroll to position [23292, 0]
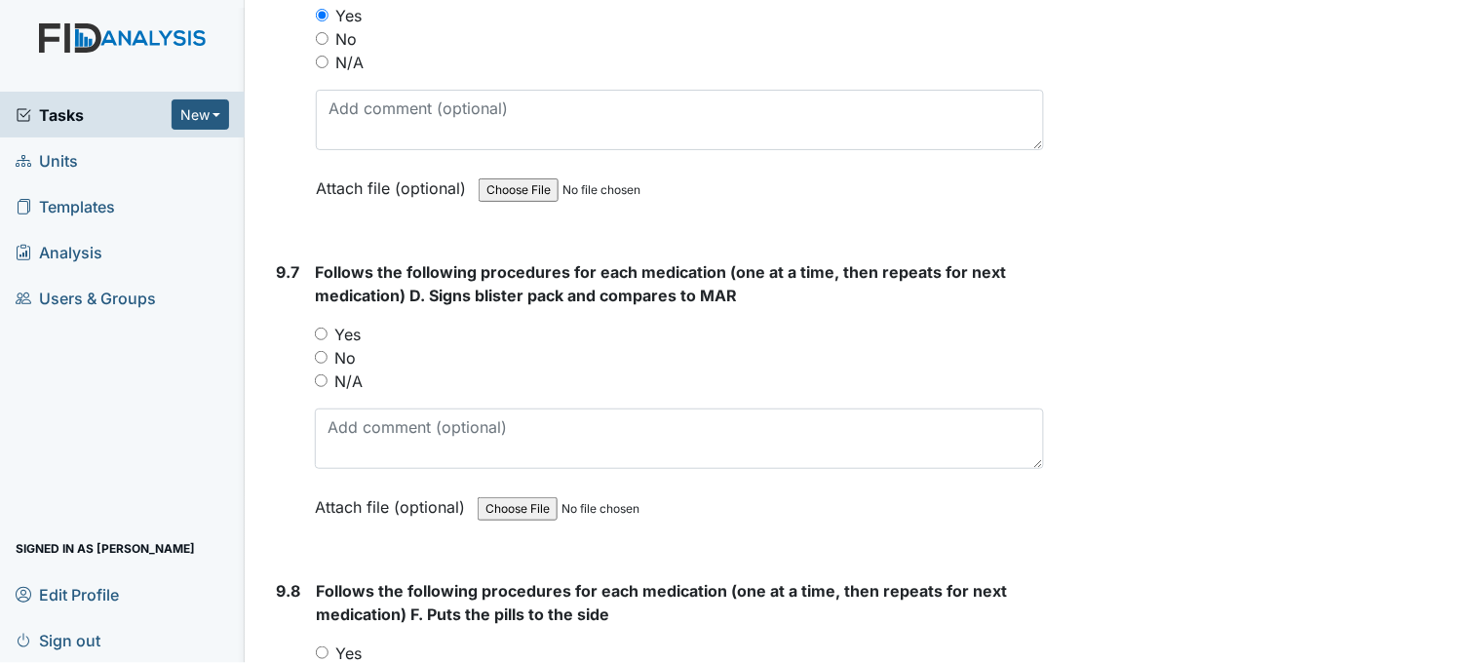
click at [324, 328] on input "Yes" at bounding box center [321, 334] width 13 height 13
radio input "true"
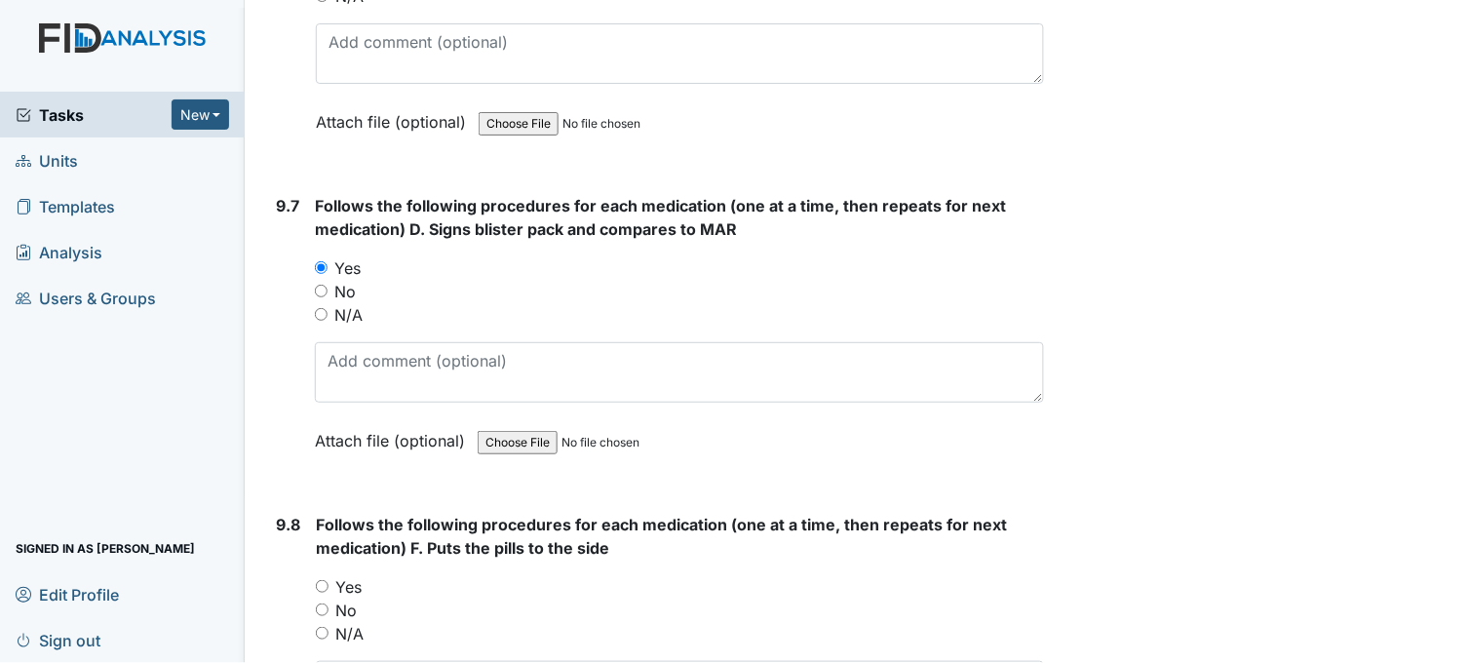
scroll to position [23618, 0]
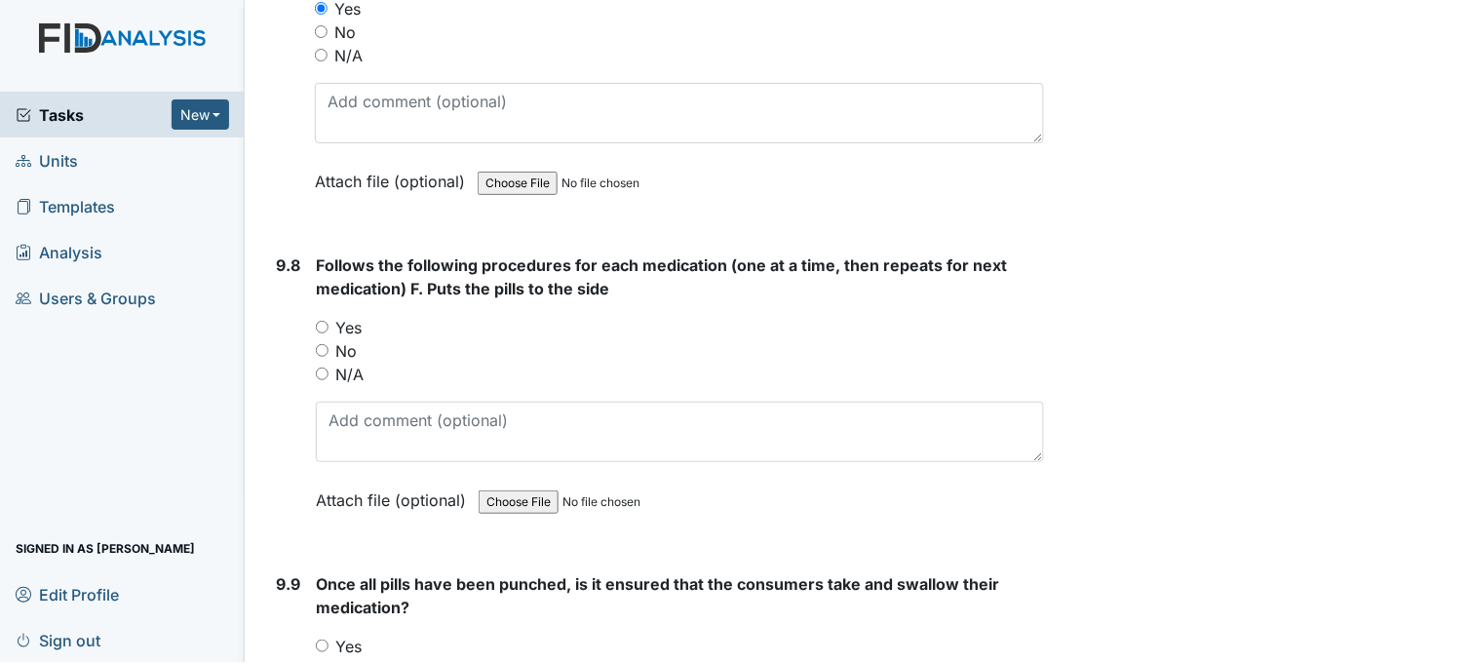
click at [319, 321] on input "Yes" at bounding box center [322, 327] width 13 height 13
radio input "true"
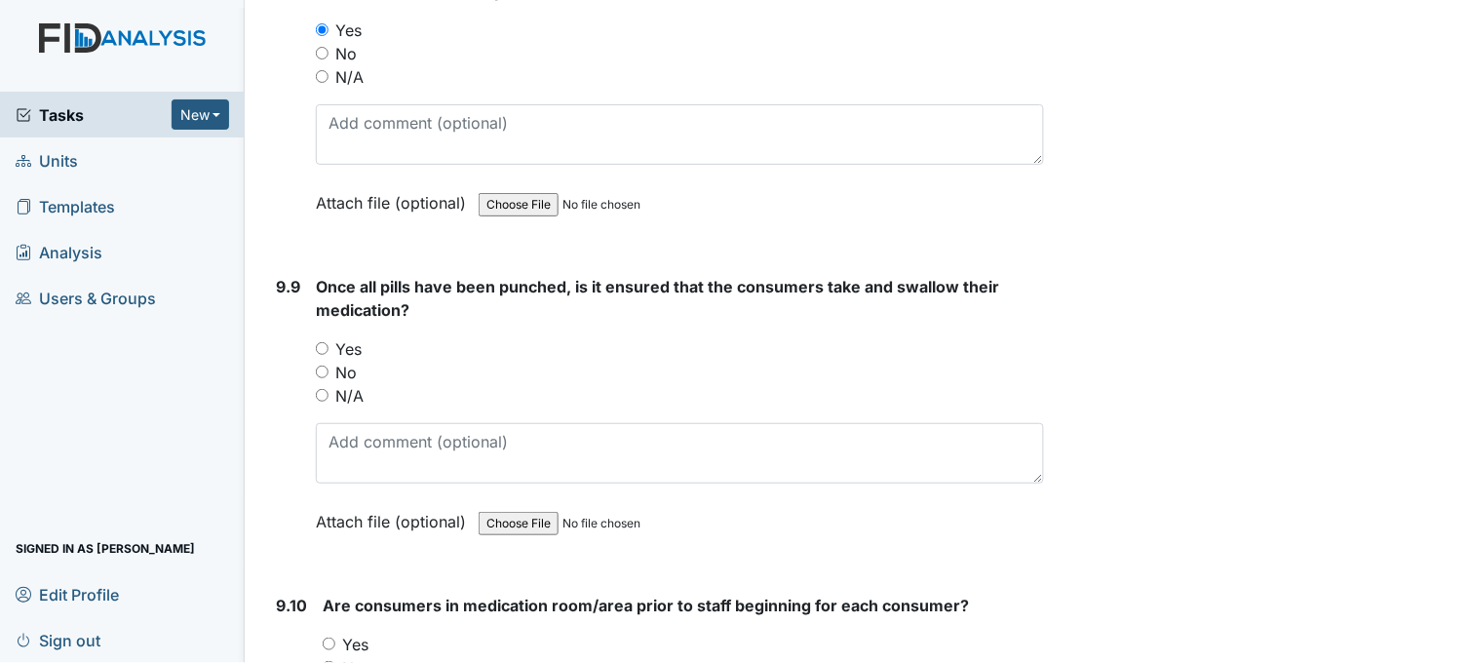
scroll to position [23943, 0]
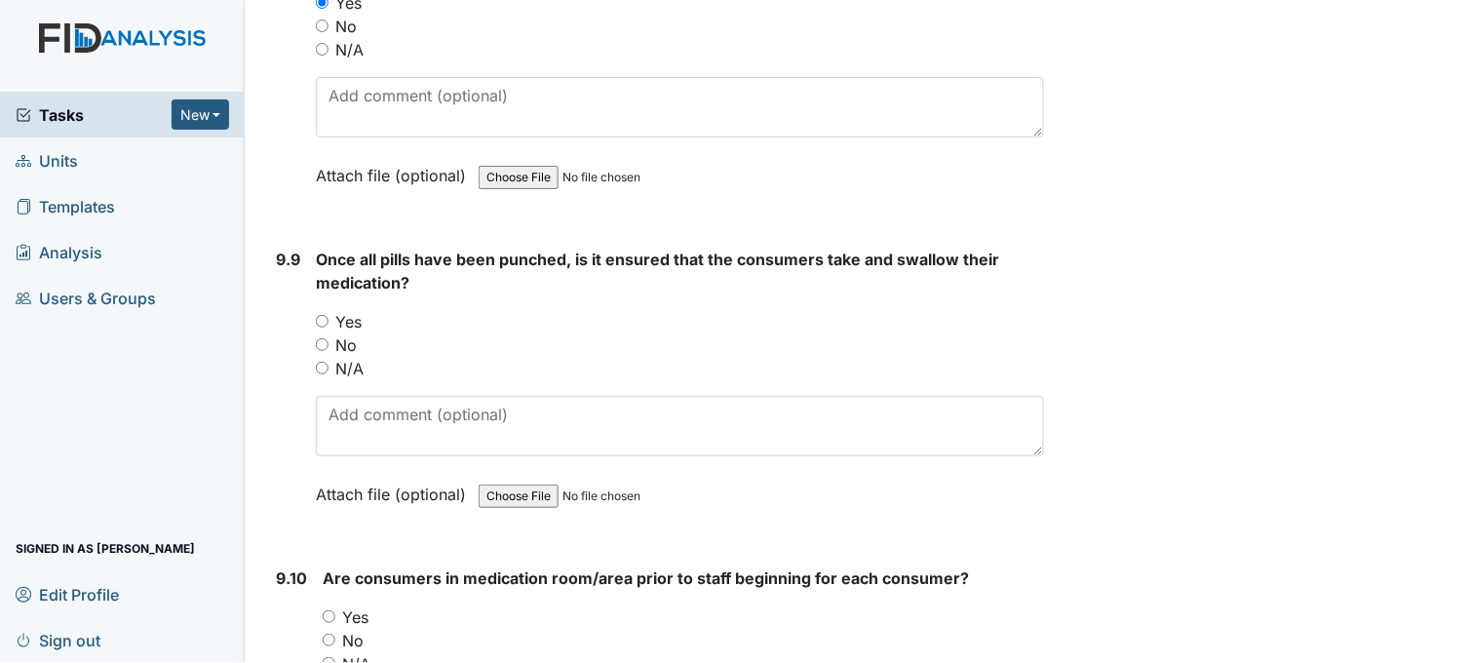
click at [322, 315] on input "Yes" at bounding box center [322, 321] width 13 height 13
radio input "true"
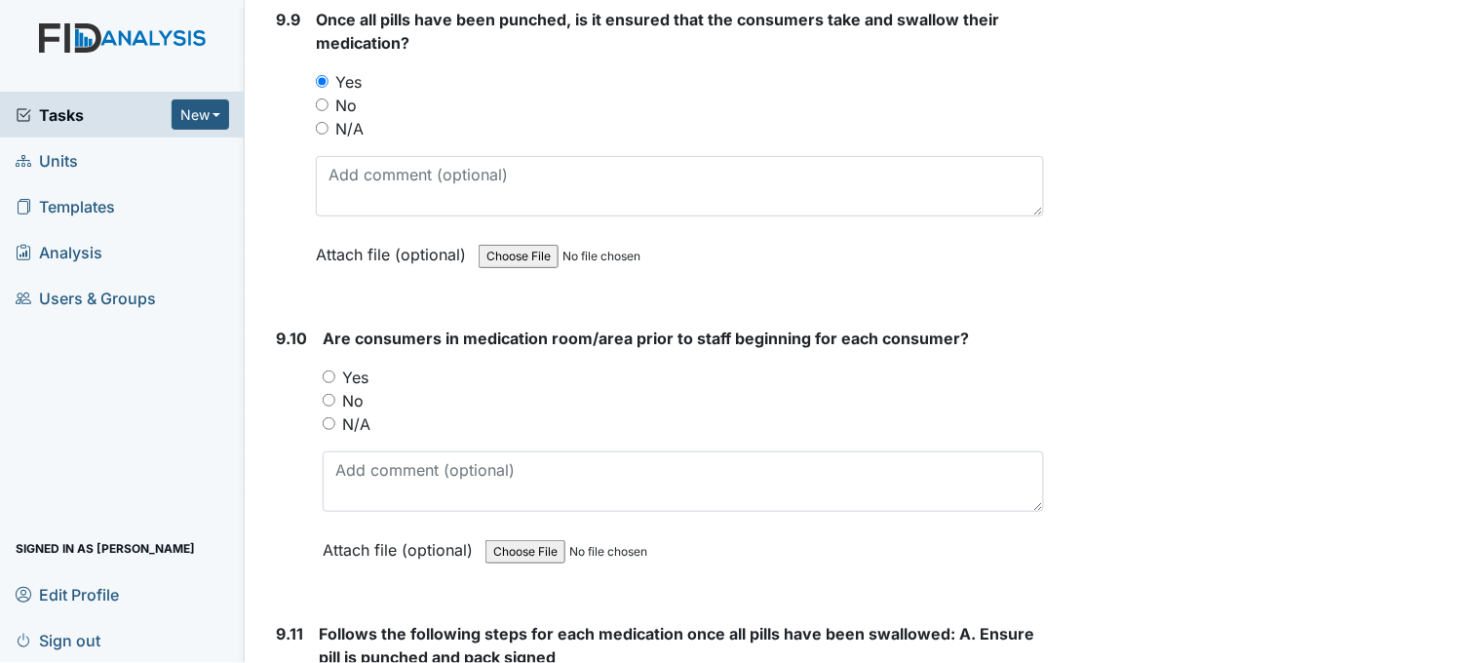
scroll to position [24267, 0]
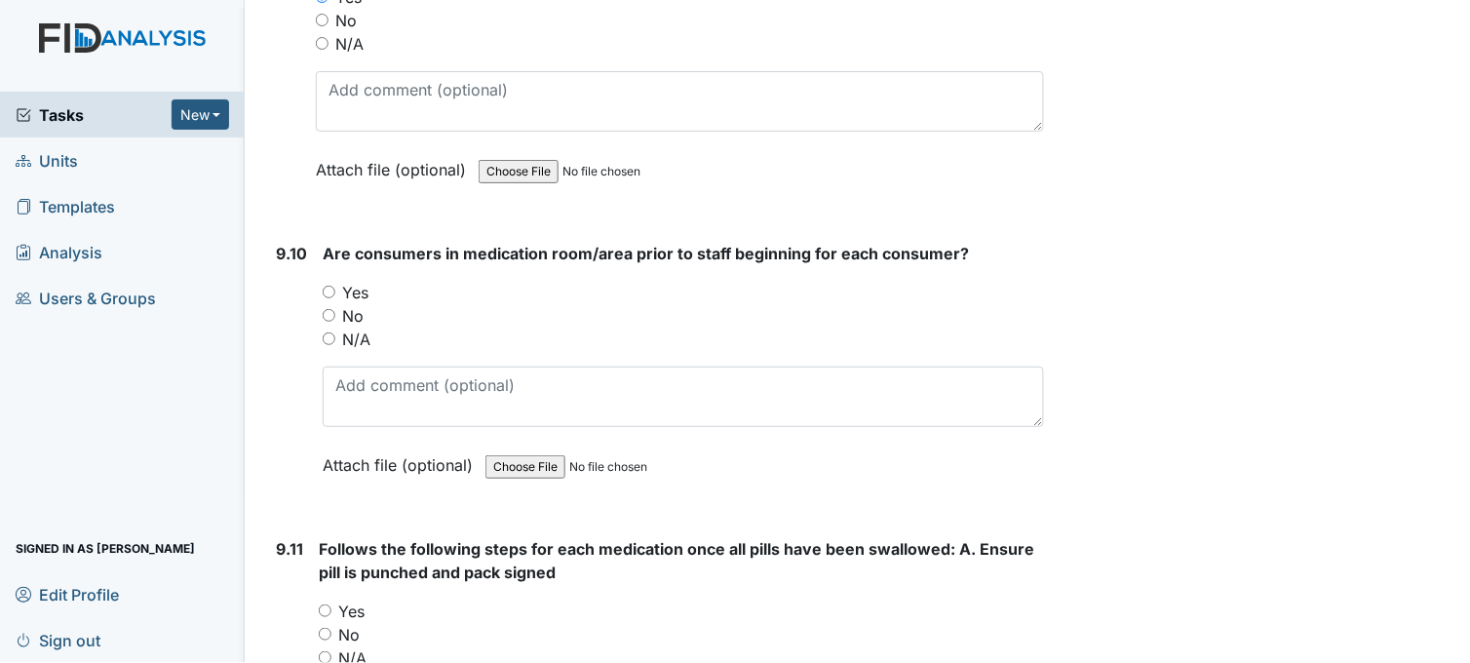
click at [328, 286] on input "Yes" at bounding box center [329, 292] width 13 height 13
radio input "true"
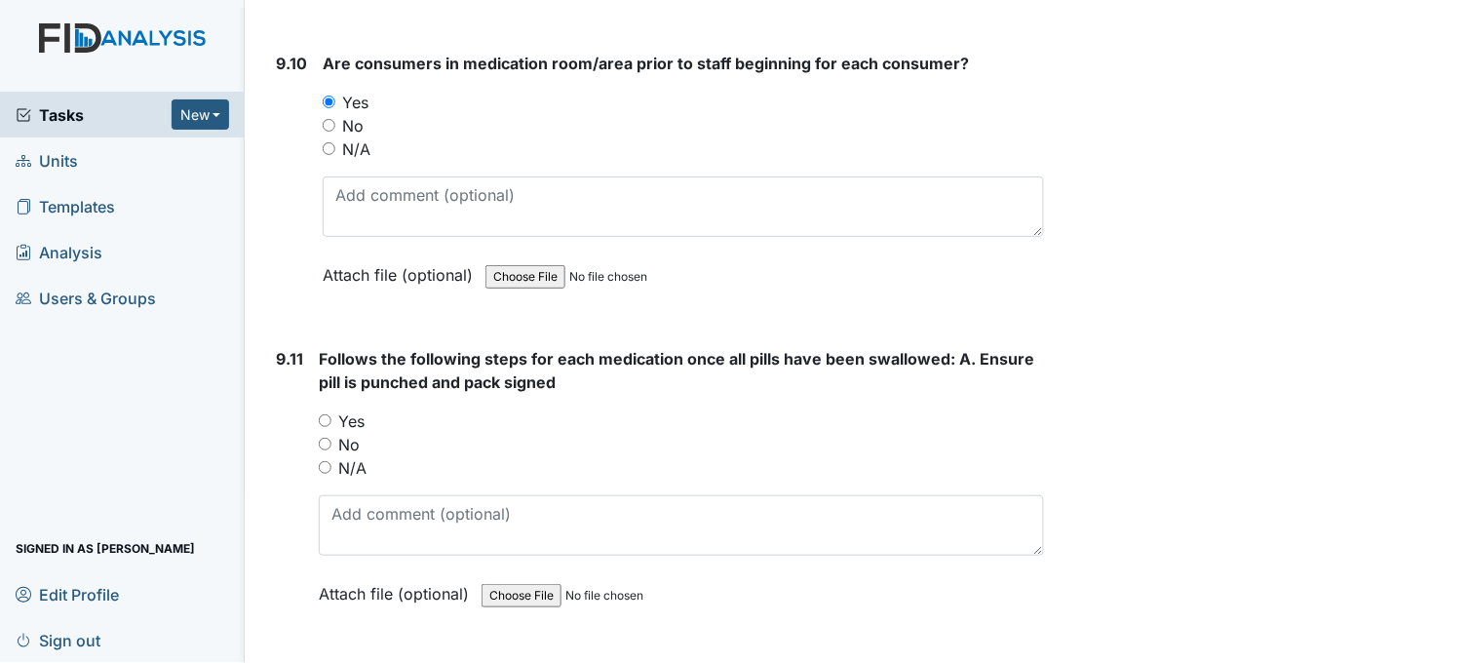
scroll to position [24485, 0]
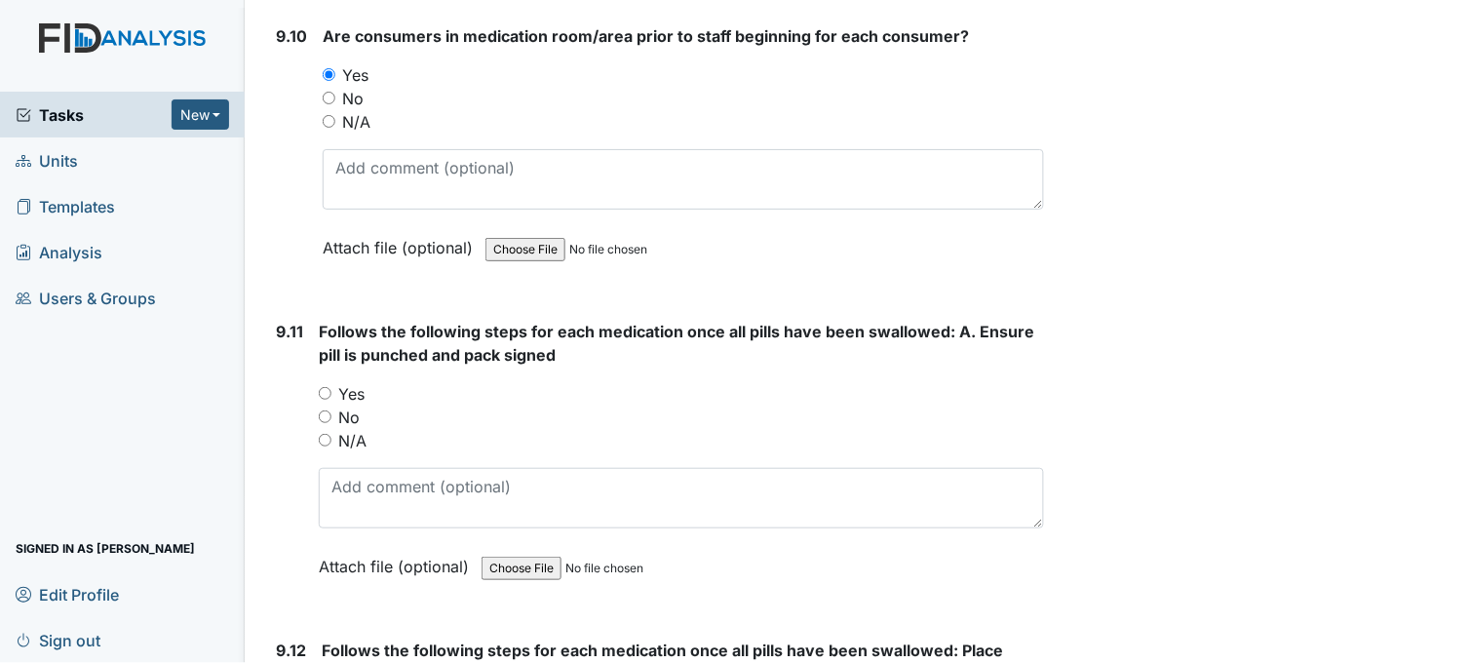
click at [324, 387] on input "Yes" at bounding box center [325, 393] width 13 height 13
radio input "true"
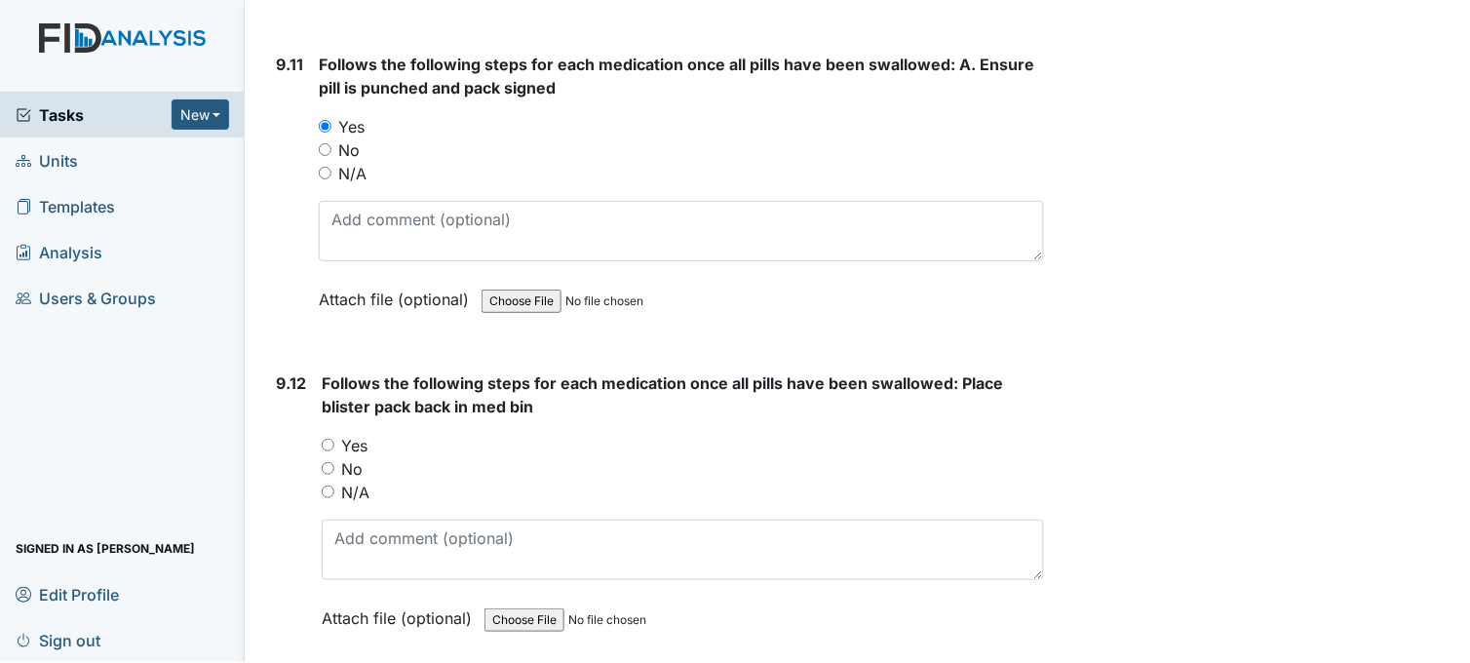
scroll to position [24809, 0]
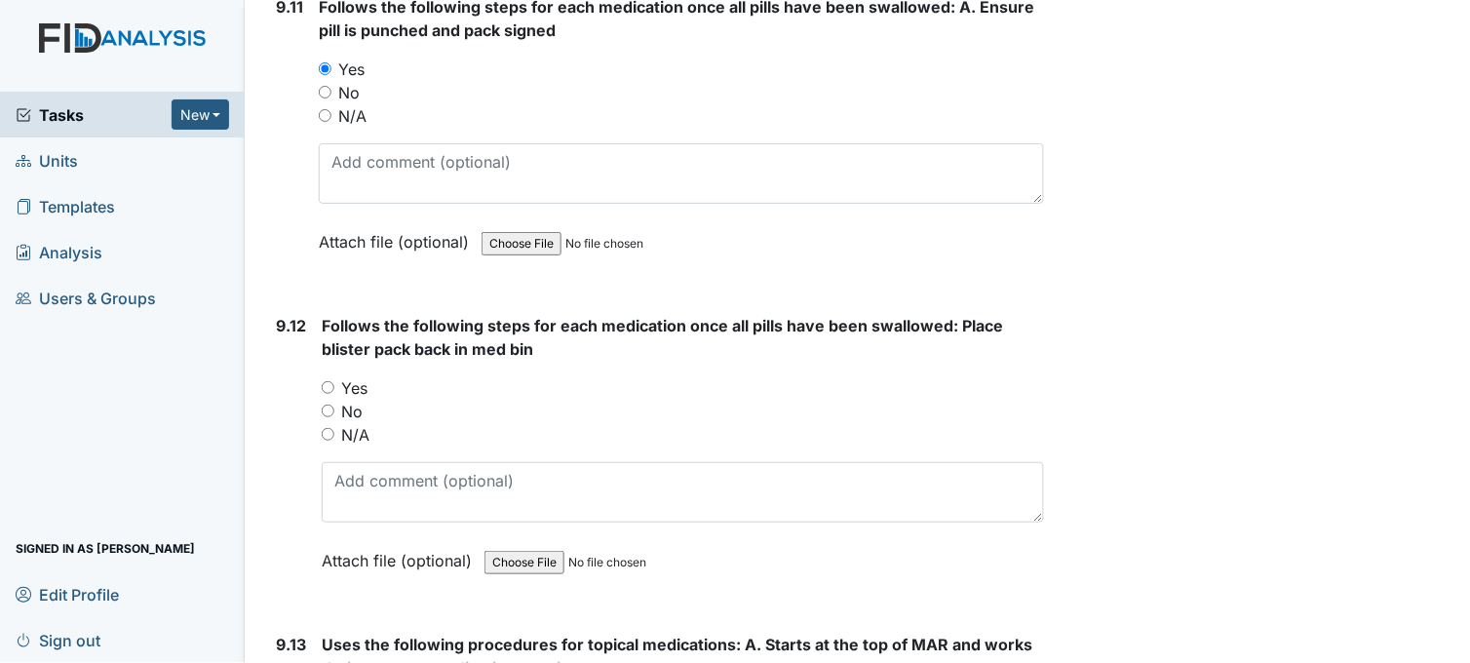
click at [326, 381] on input "Yes" at bounding box center [328, 387] width 13 height 13
radio input "true"
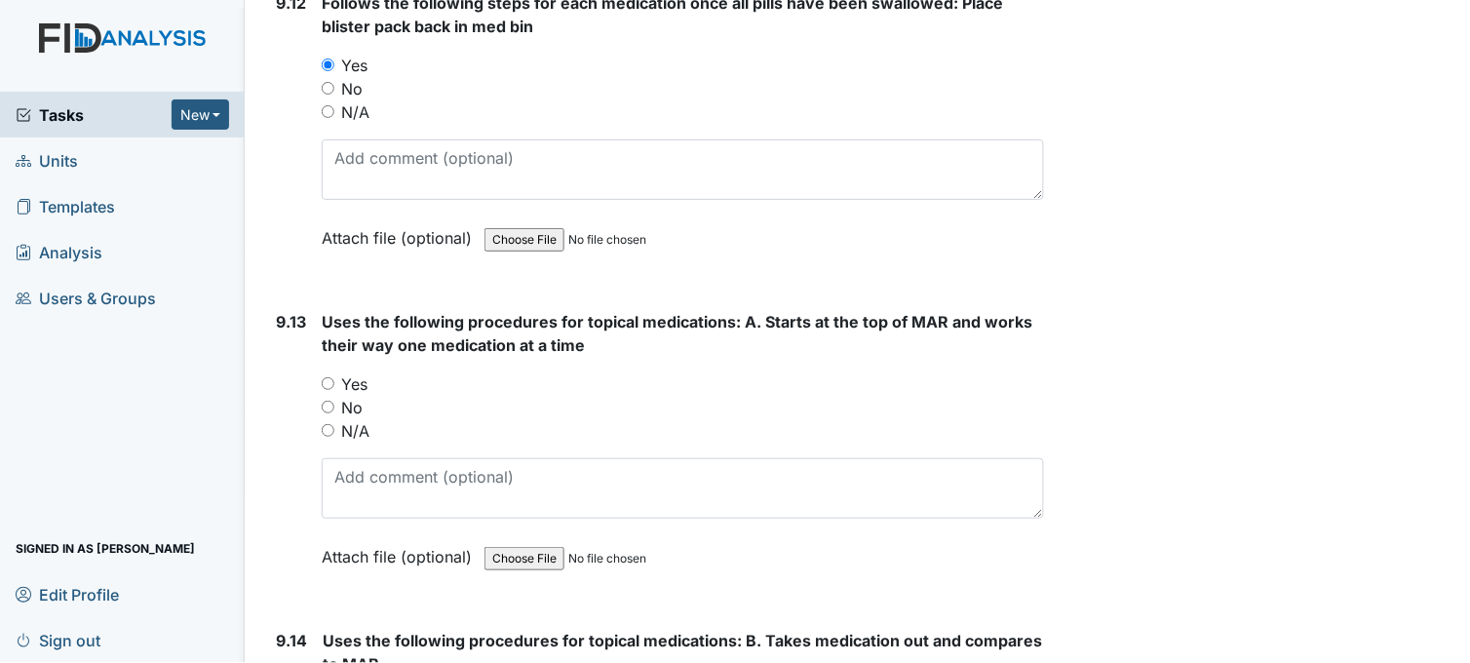
scroll to position [25134, 0]
click at [328, 375] on input "Yes" at bounding box center [328, 381] width 13 height 13
radio input "true"
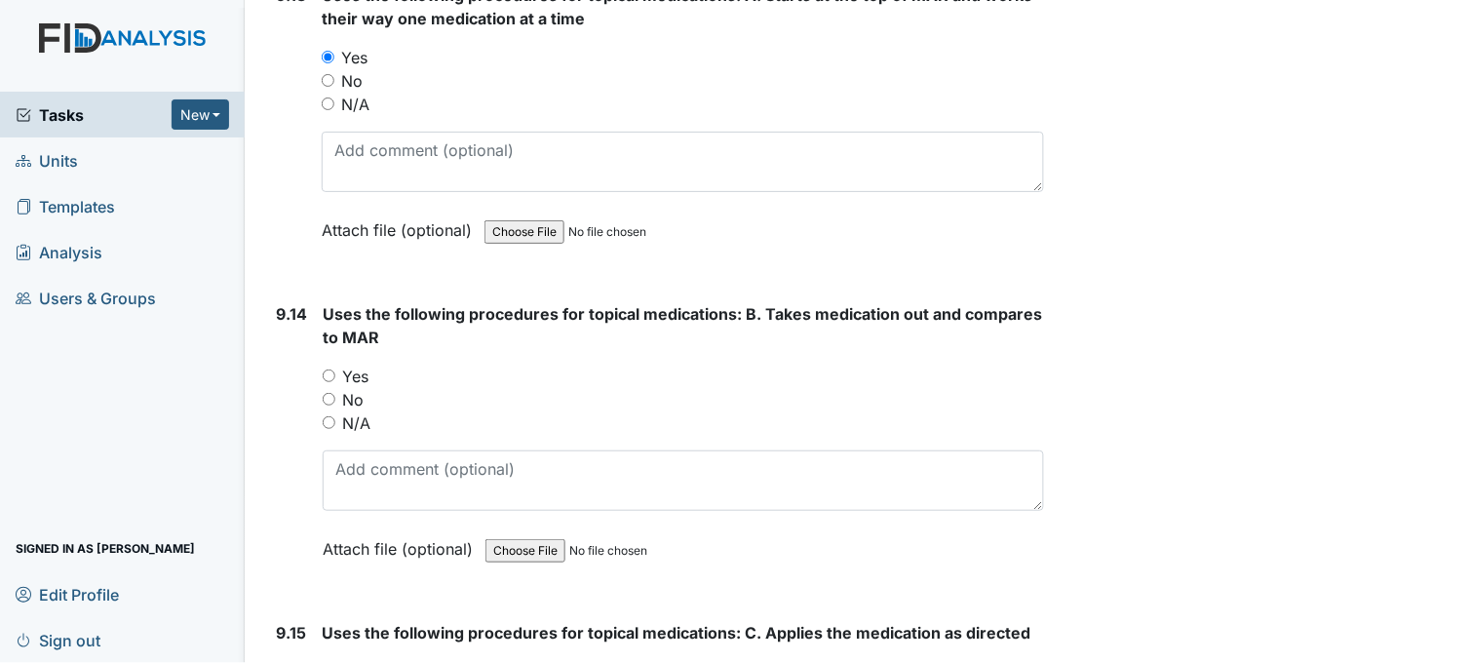
scroll to position [25460, 0]
click at [327, 369] on input "Yes" at bounding box center [329, 375] width 13 height 13
radio input "true"
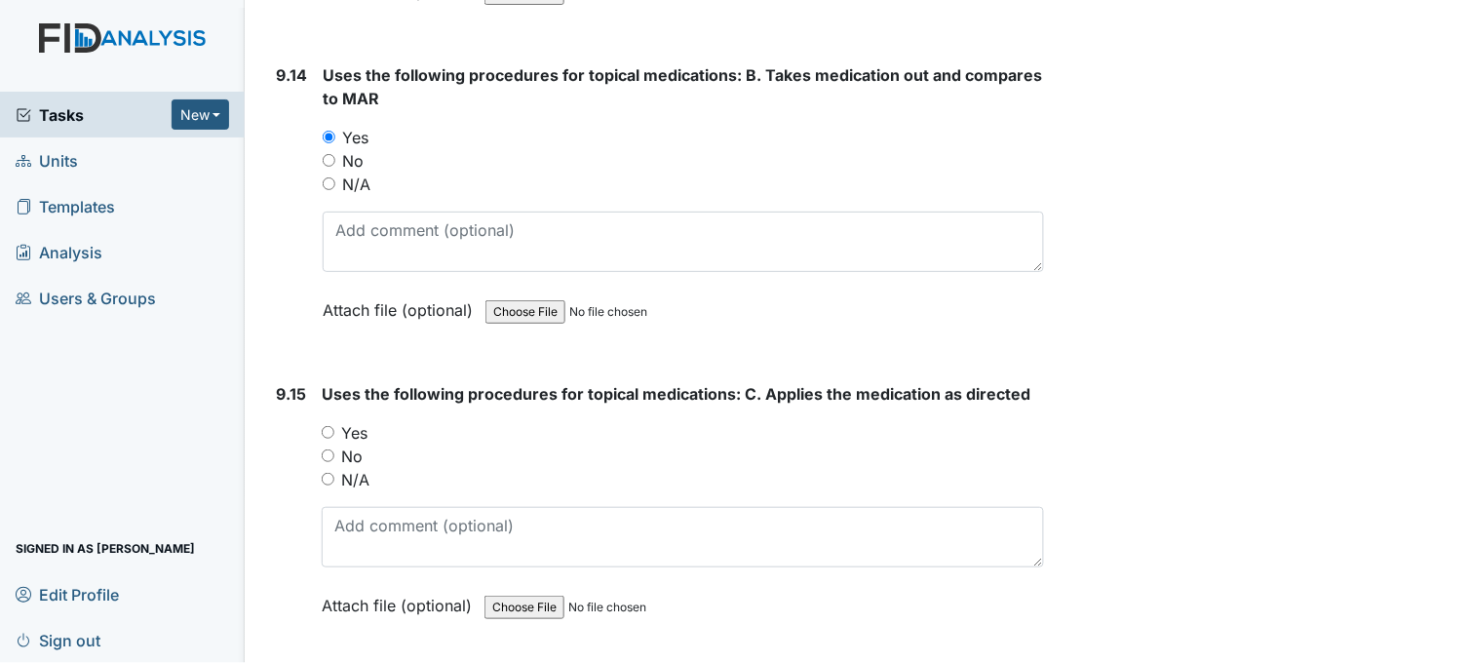
scroll to position [25784, 0]
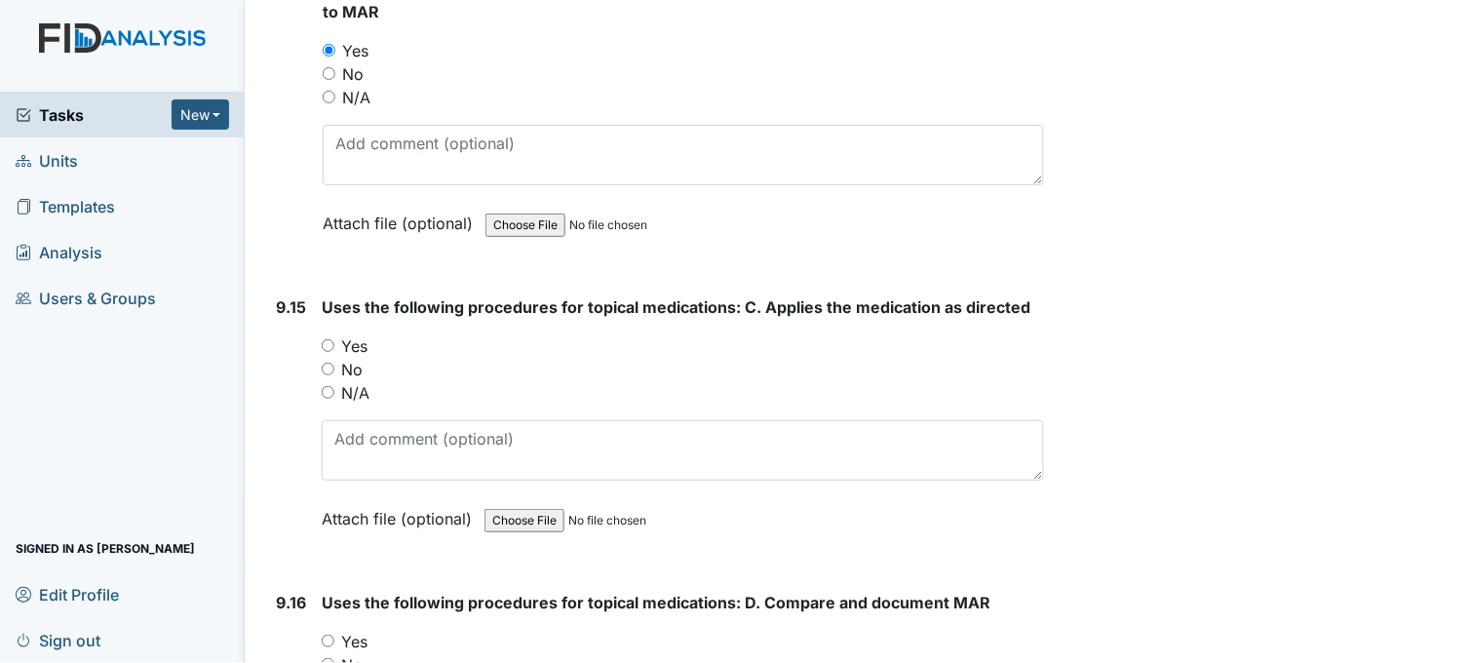
click at [332, 339] on input "Yes" at bounding box center [328, 345] width 13 height 13
radio input "true"
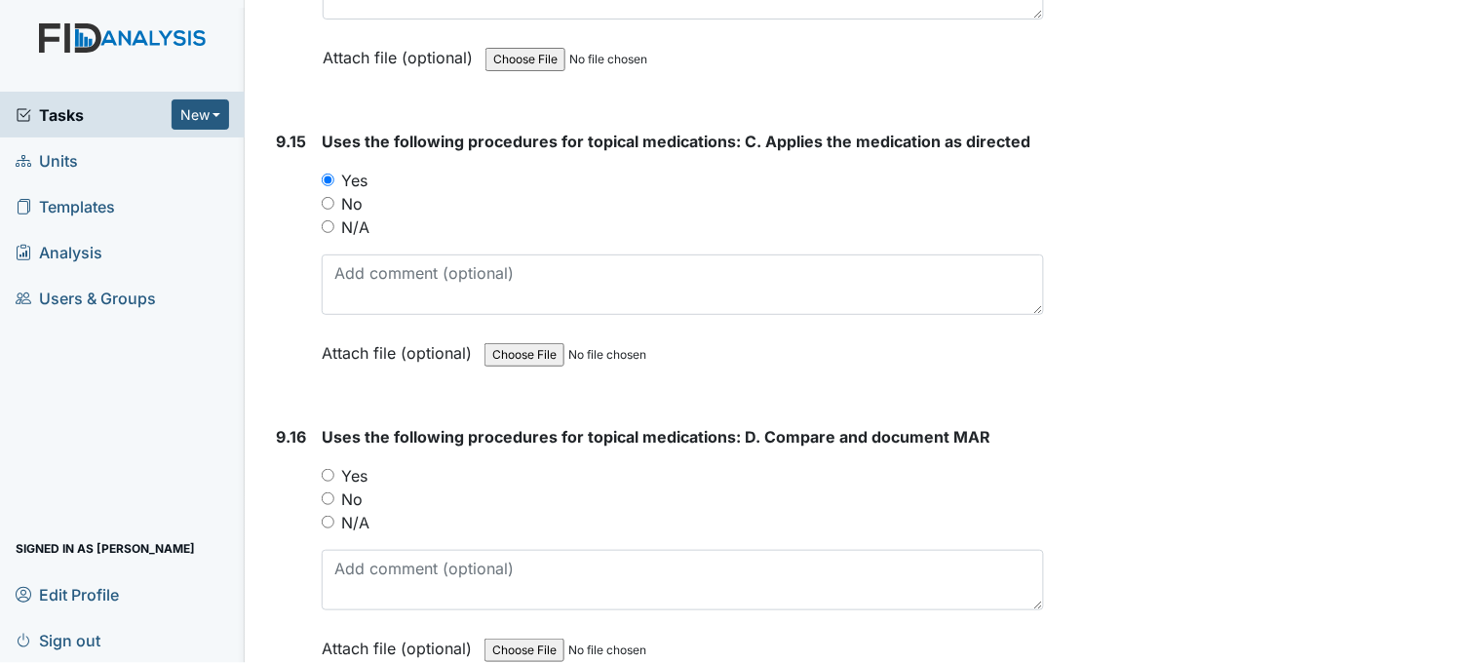
scroll to position [26109, 0]
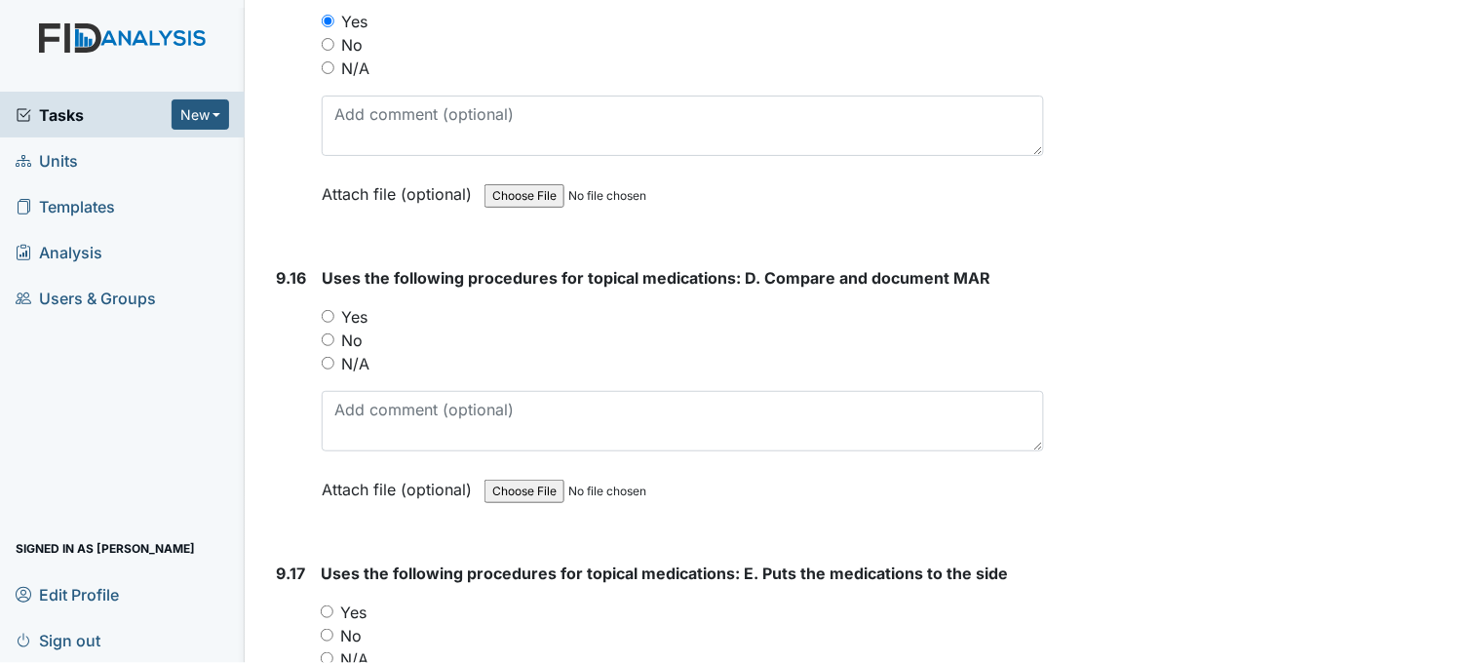
click at [327, 310] on input "Yes" at bounding box center [328, 316] width 13 height 13
radio input "true"
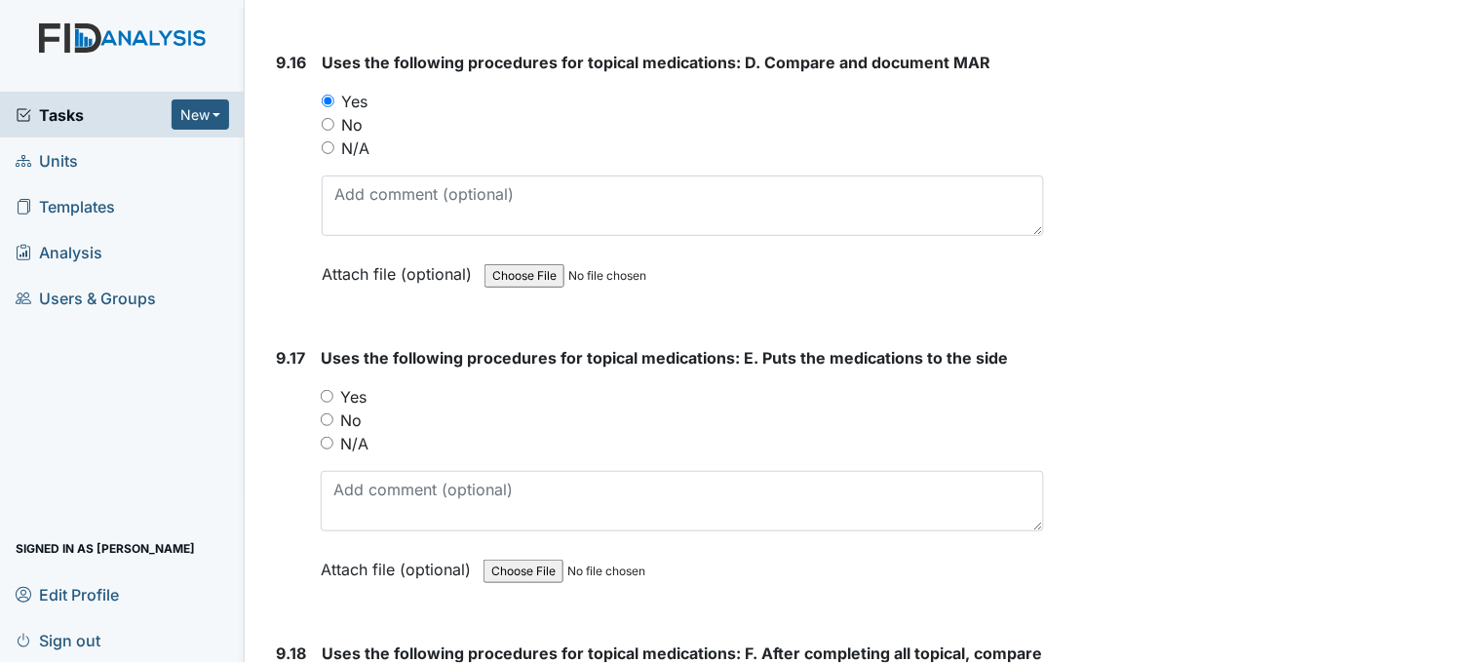
scroll to position [26435, 0]
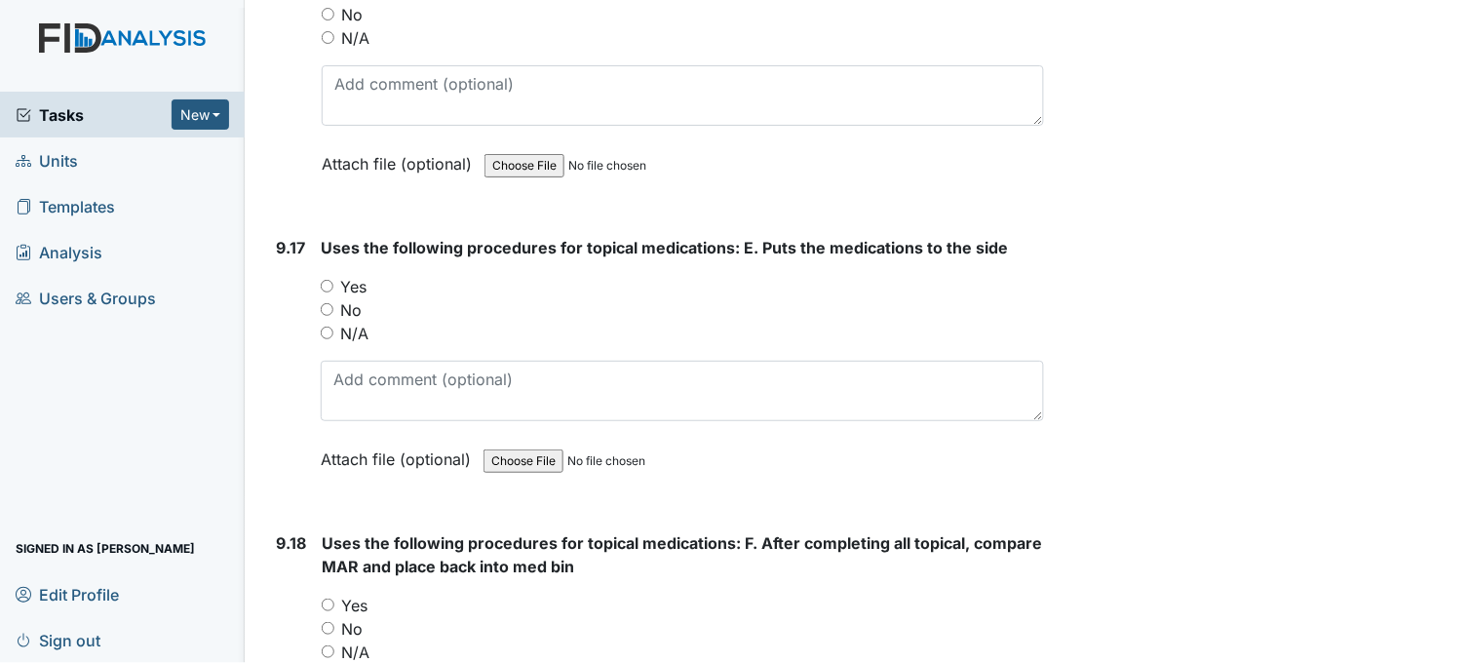
click at [326, 280] on input "Yes" at bounding box center [327, 286] width 13 height 13
radio input "true"
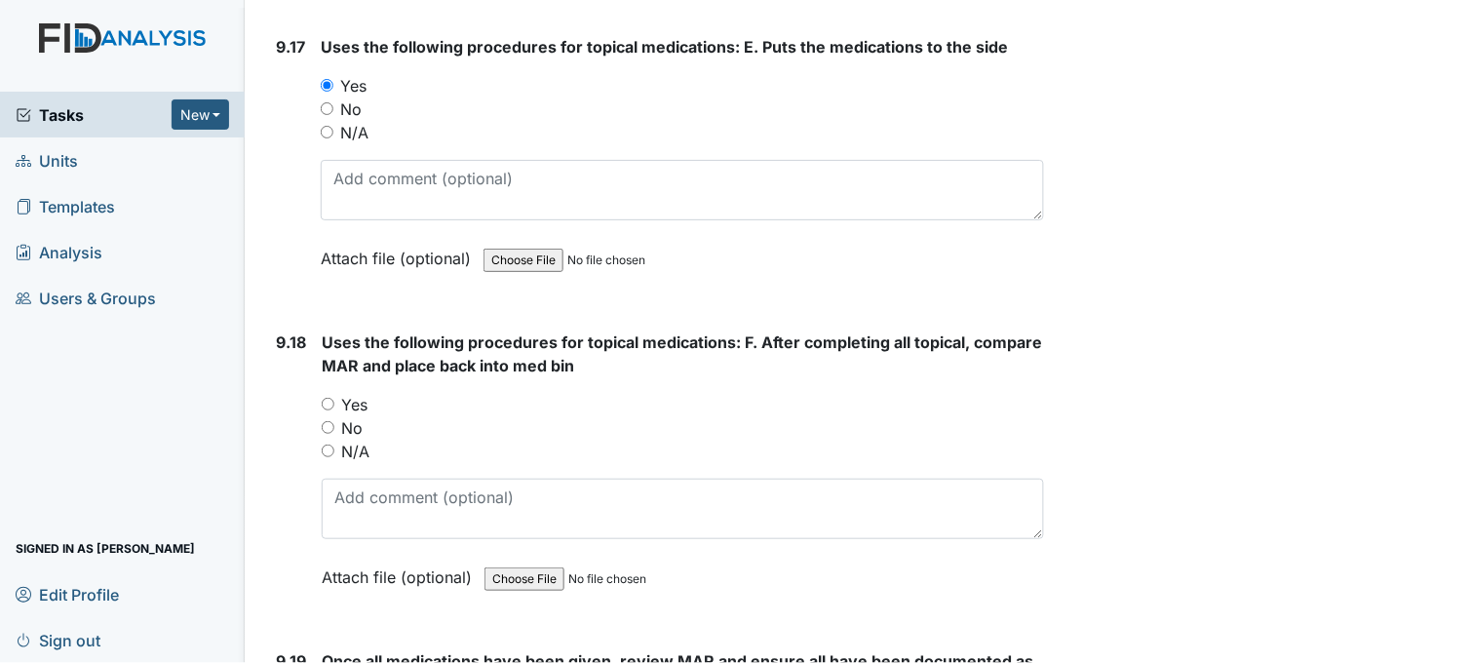
scroll to position [26651, 0]
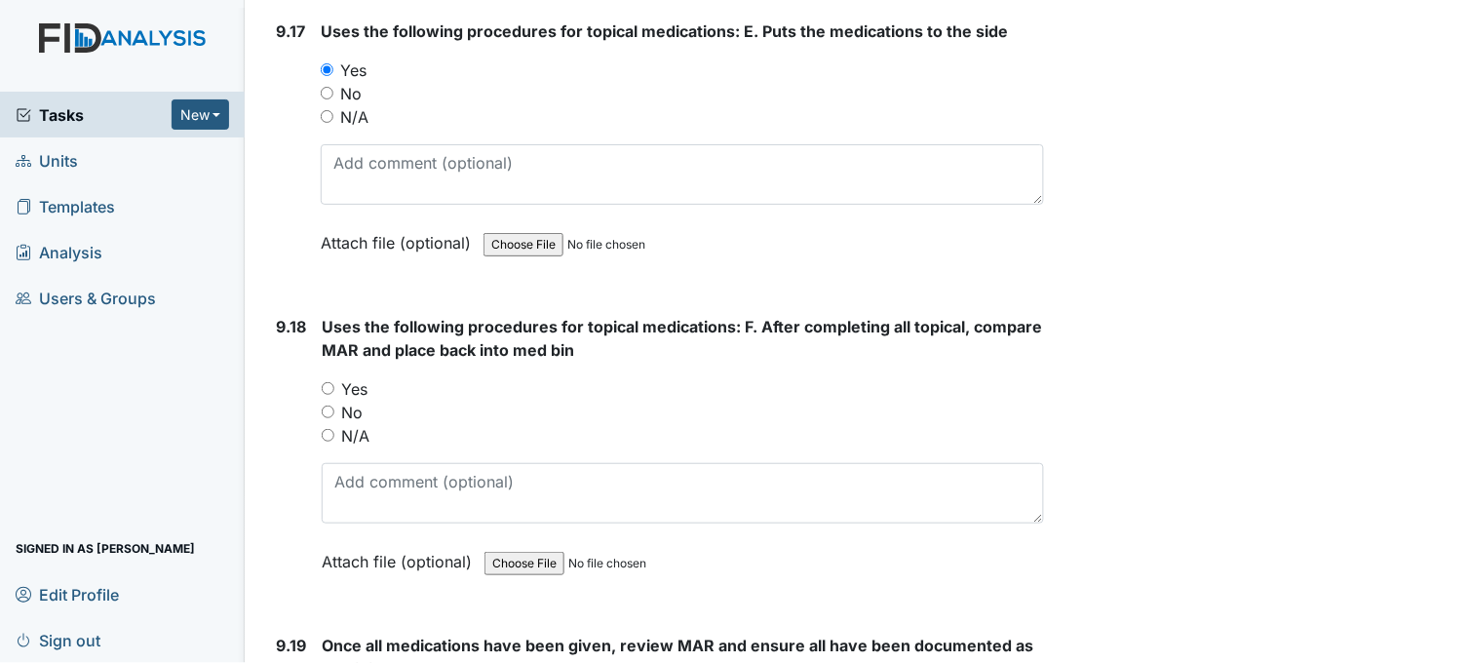
click at [326, 382] on input "Yes" at bounding box center [328, 388] width 13 height 13
radio input "true"
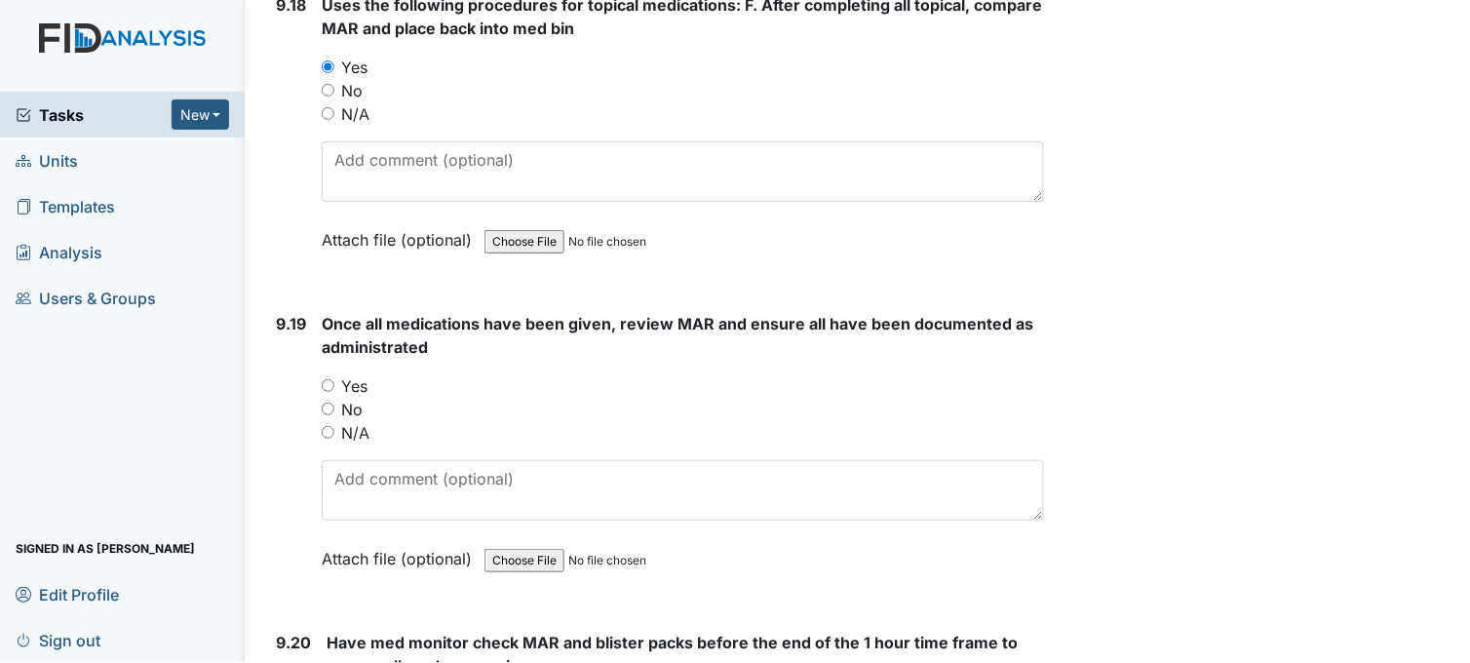
scroll to position [26976, 0]
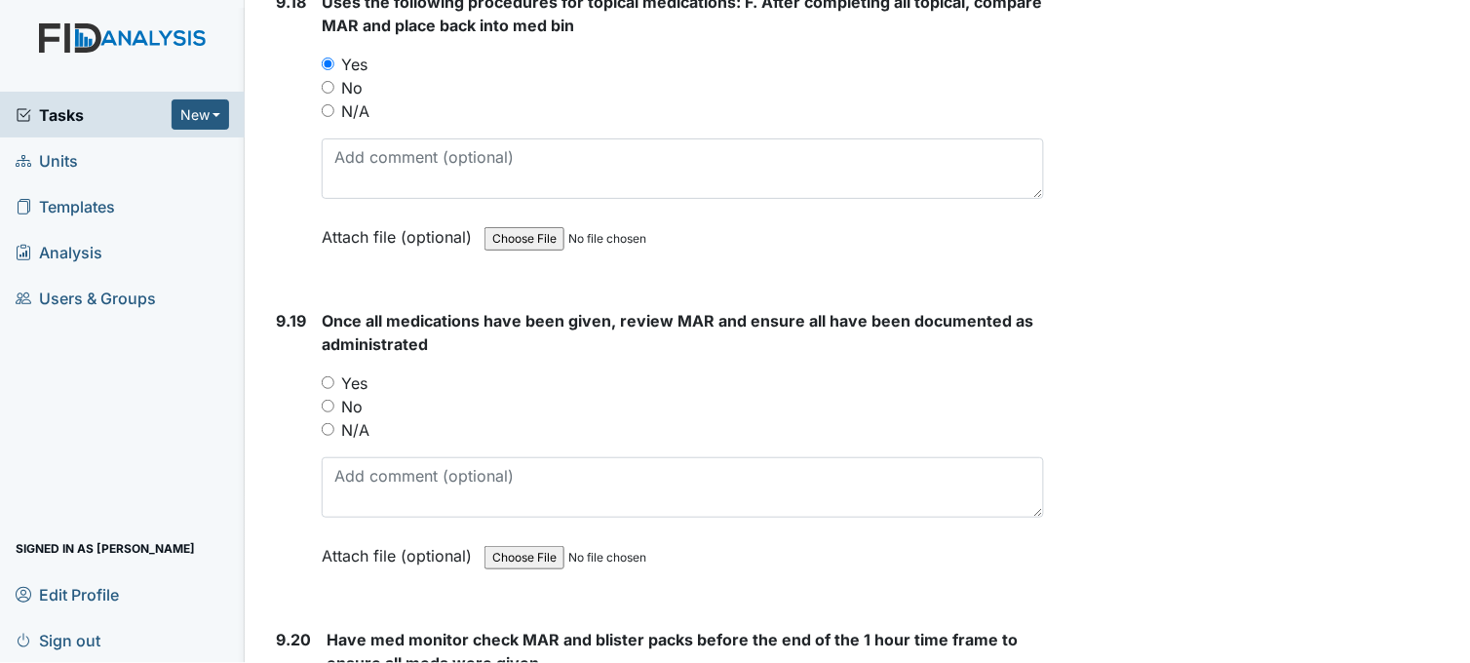
click at [328, 376] on input "Yes" at bounding box center [328, 382] width 13 height 13
radio input "true"
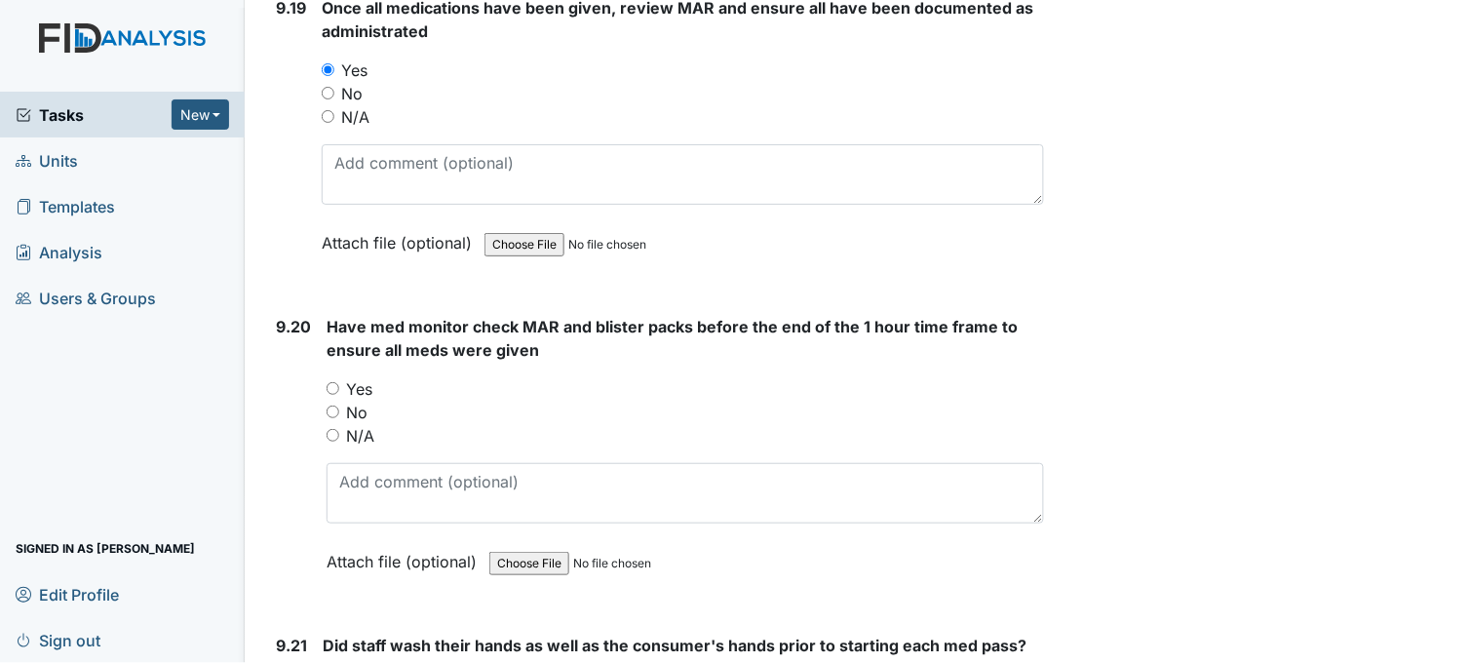
scroll to position [27302, 0]
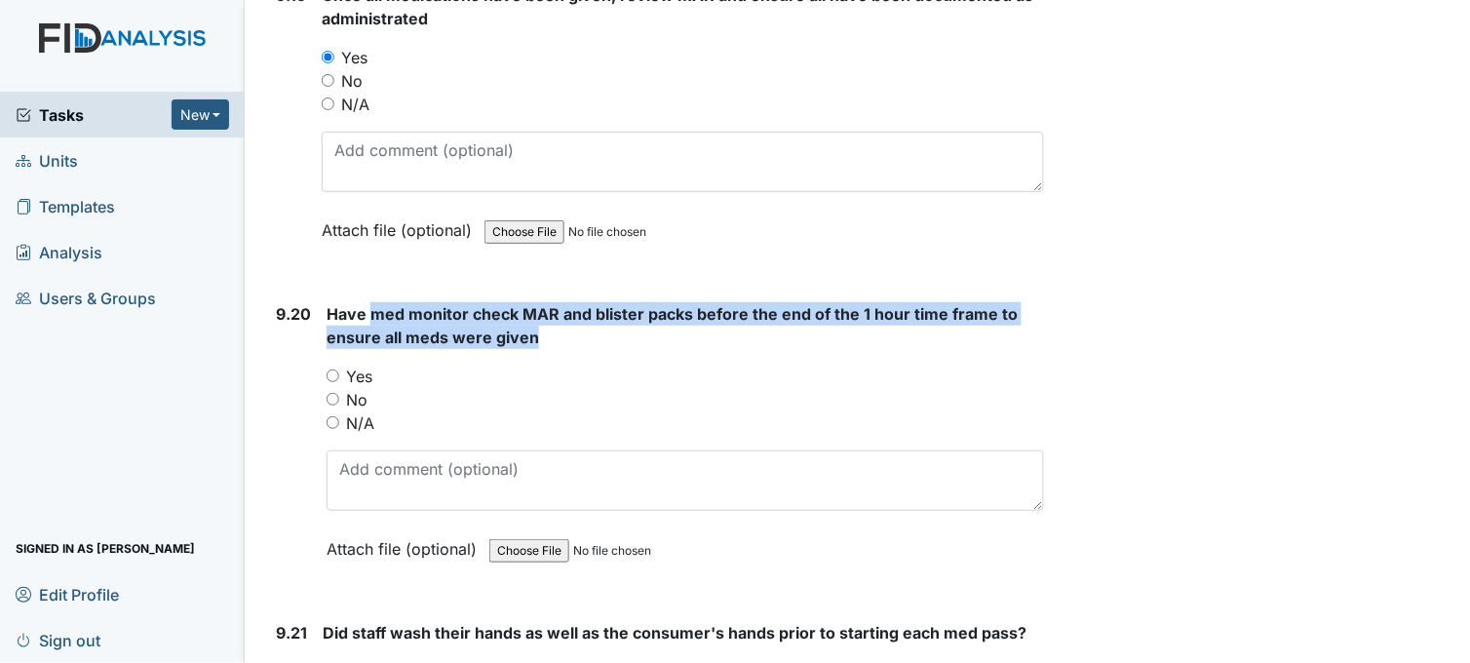
drag, startPoint x: 371, startPoint y: 295, endPoint x: 533, endPoint y: 313, distance: 163.8
click at [533, 313] on span "Have med monitor check MAR and blister packs before the end of the 1 hour time …" at bounding box center [672, 325] width 691 height 43
drag, startPoint x: 533, startPoint y: 313, endPoint x: 489, endPoint y: 300, distance: 45.7
copy span "med monitor check MAR and blister packs before the end of the 1 hour time frame…"
click at [333, 370] on input "Yes" at bounding box center [333, 376] width 13 height 13
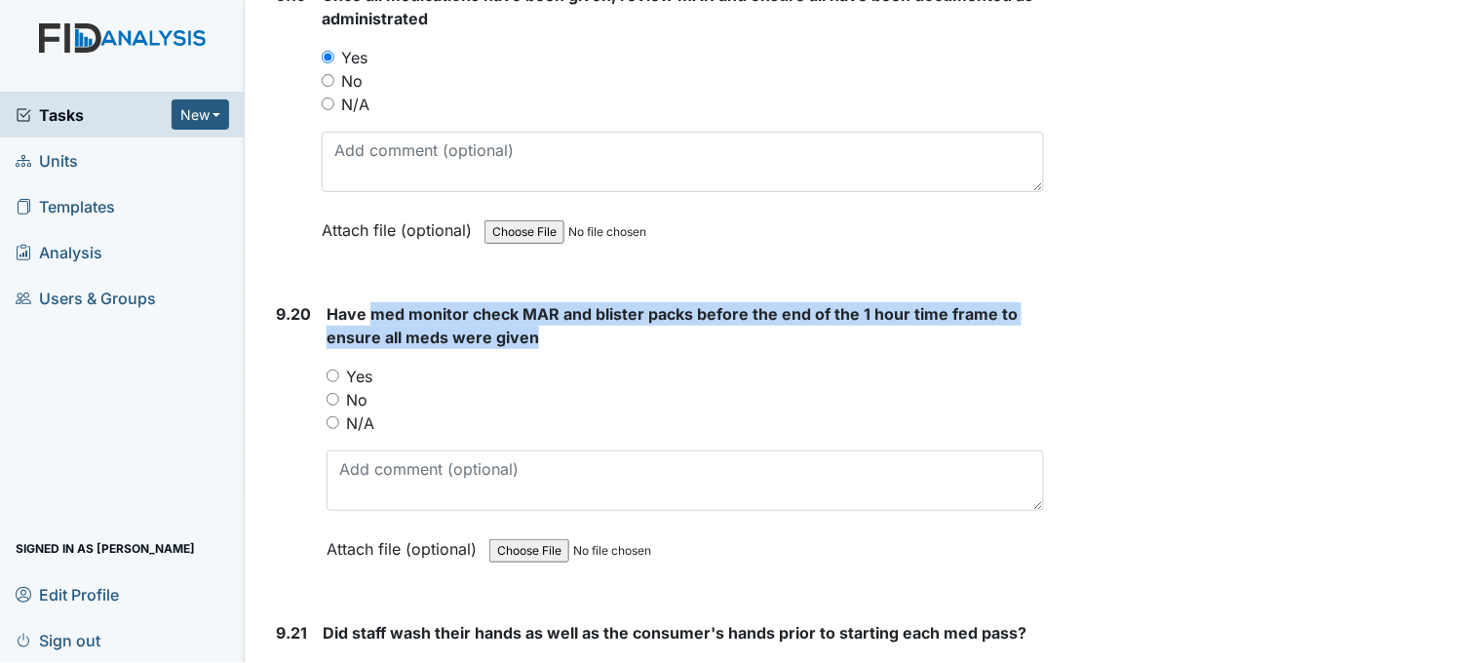
radio input "true"
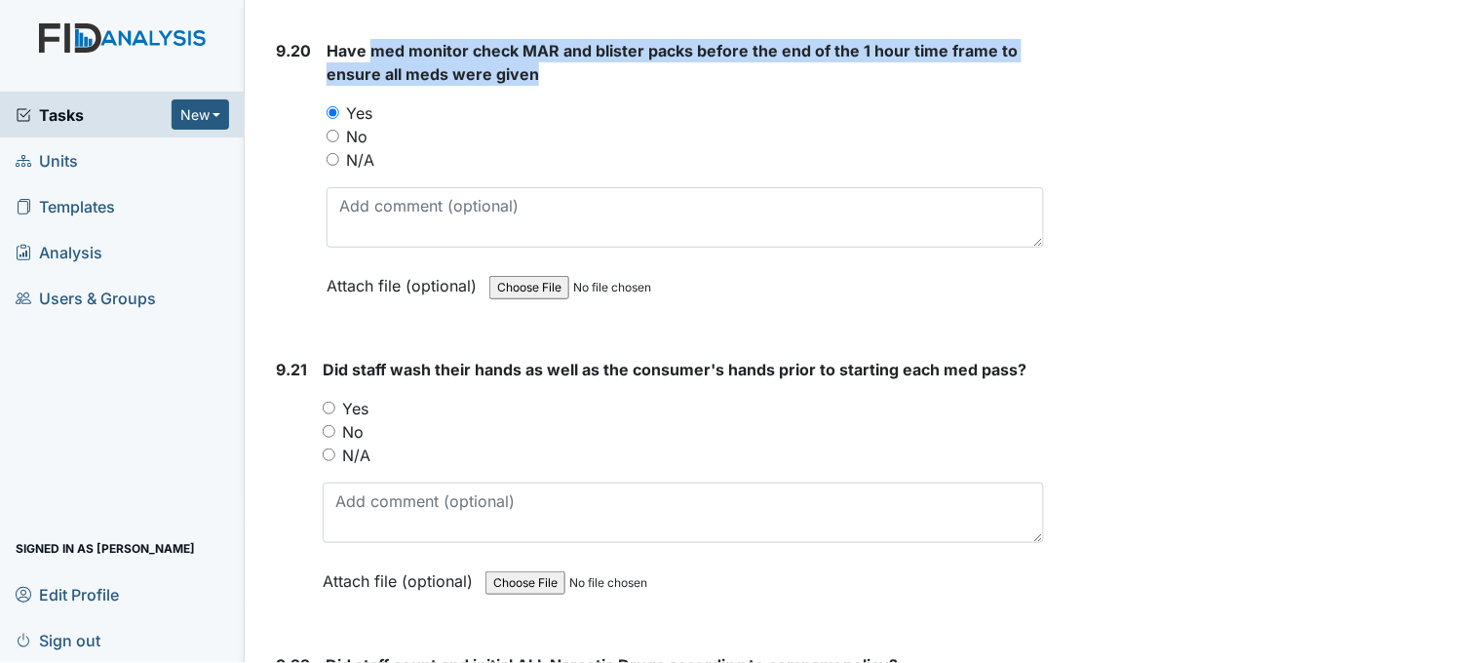
scroll to position [27626, 0]
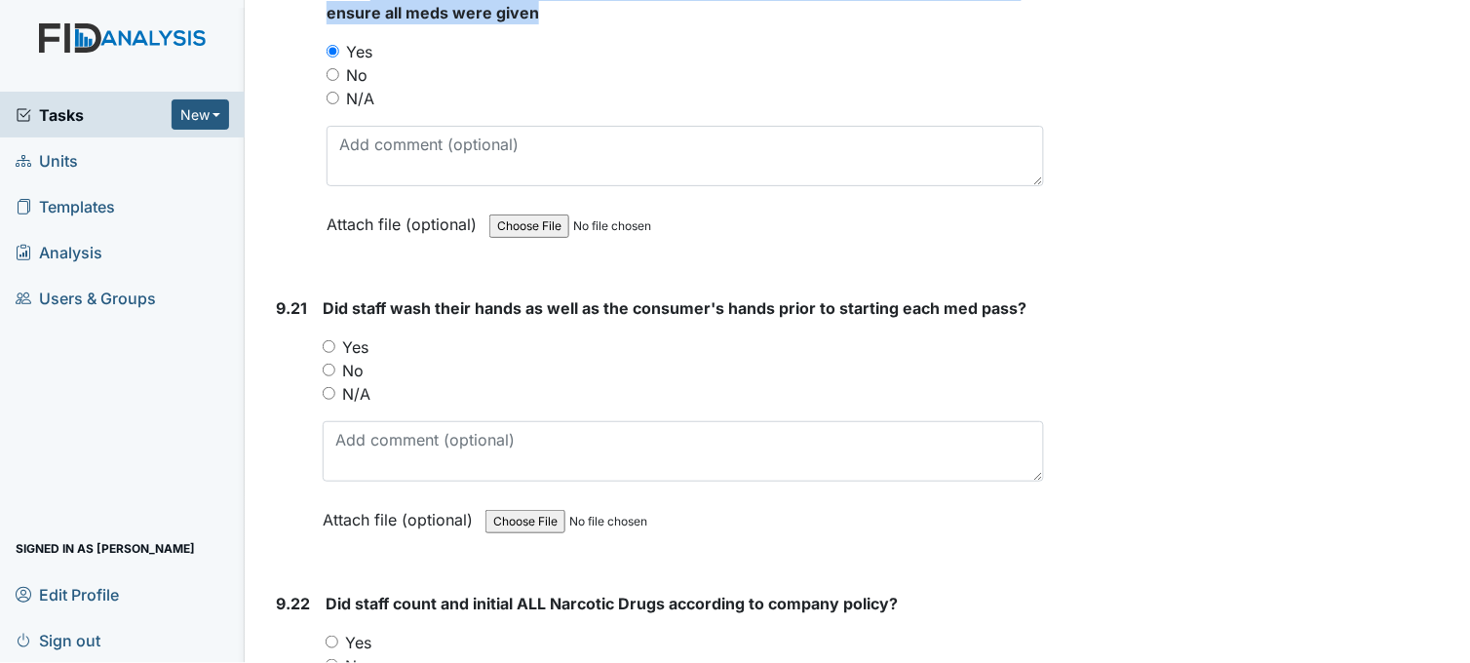
click at [329, 340] on input "Yes" at bounding box center [329, 346] width 13 height 13
radio input "true"
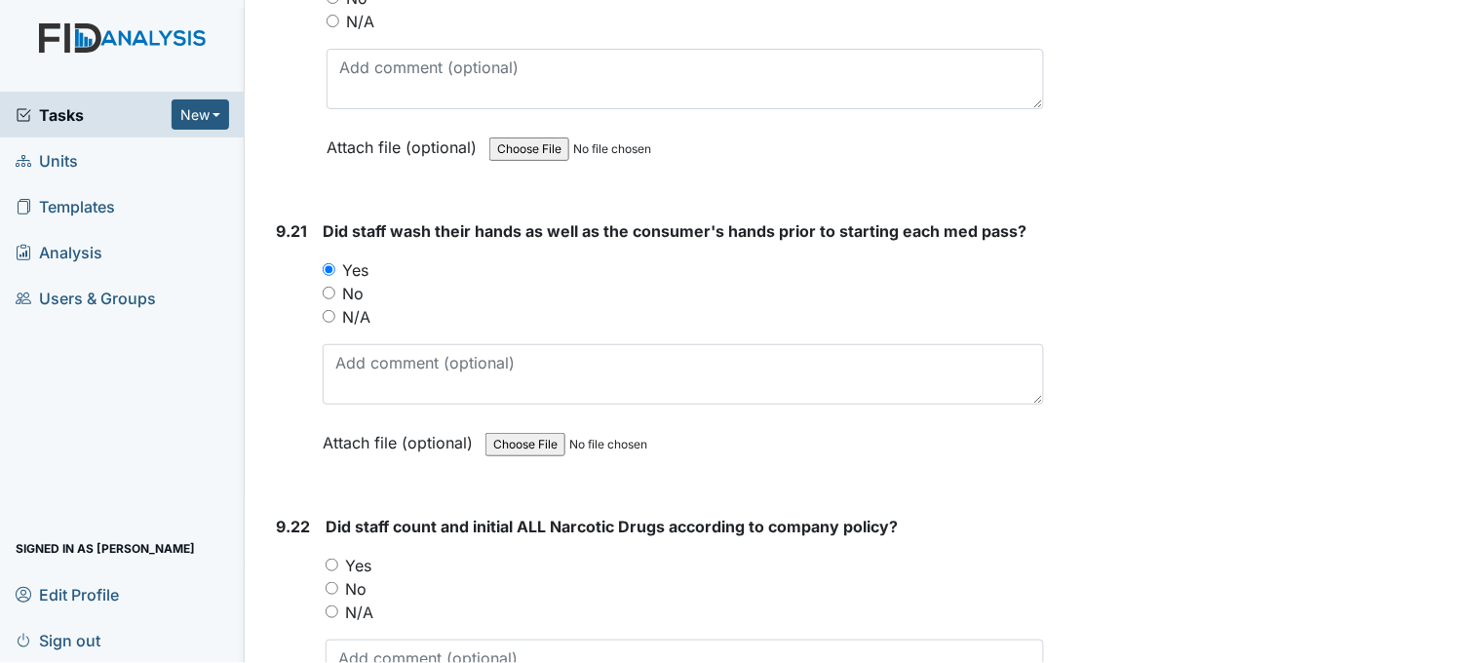
scroll to position [27843, 0]
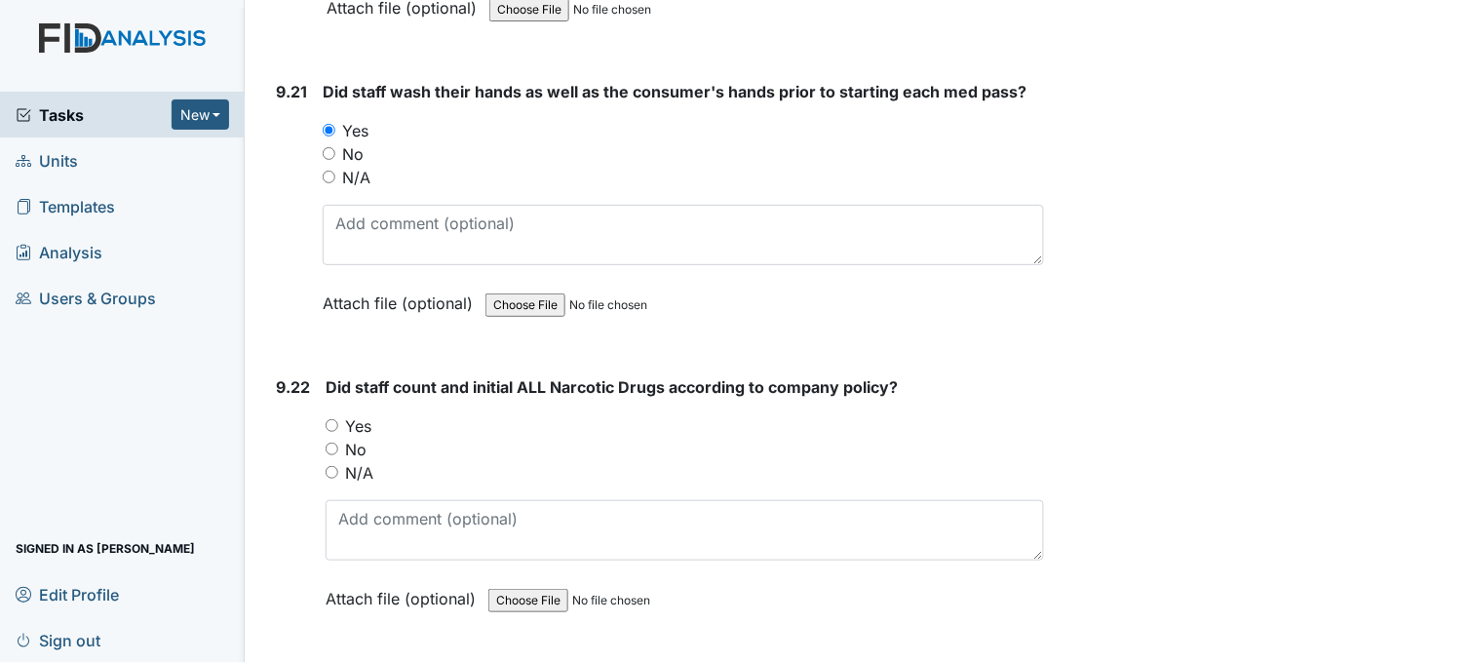
click at [332, 419] on input "Yes" at bounding box center [332, 425] width 13 height 13
radio input "true"
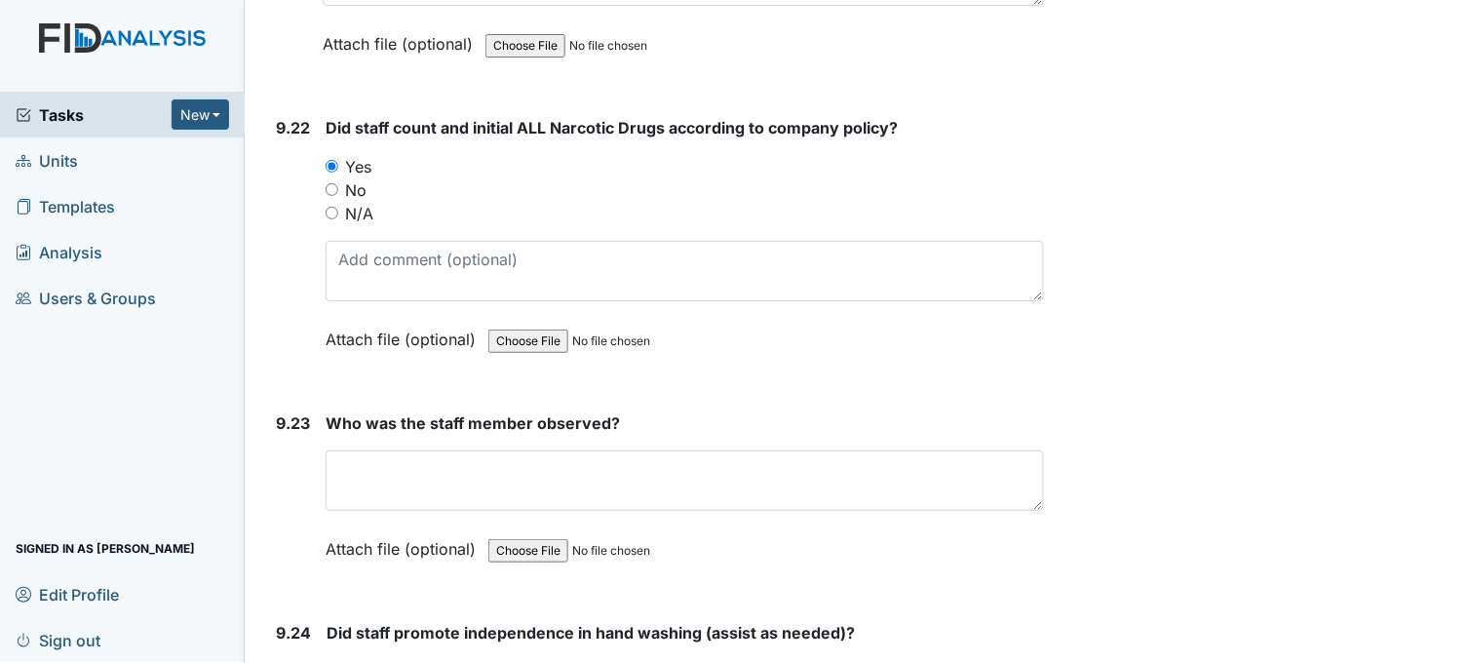
scroll to position [28167, 0]
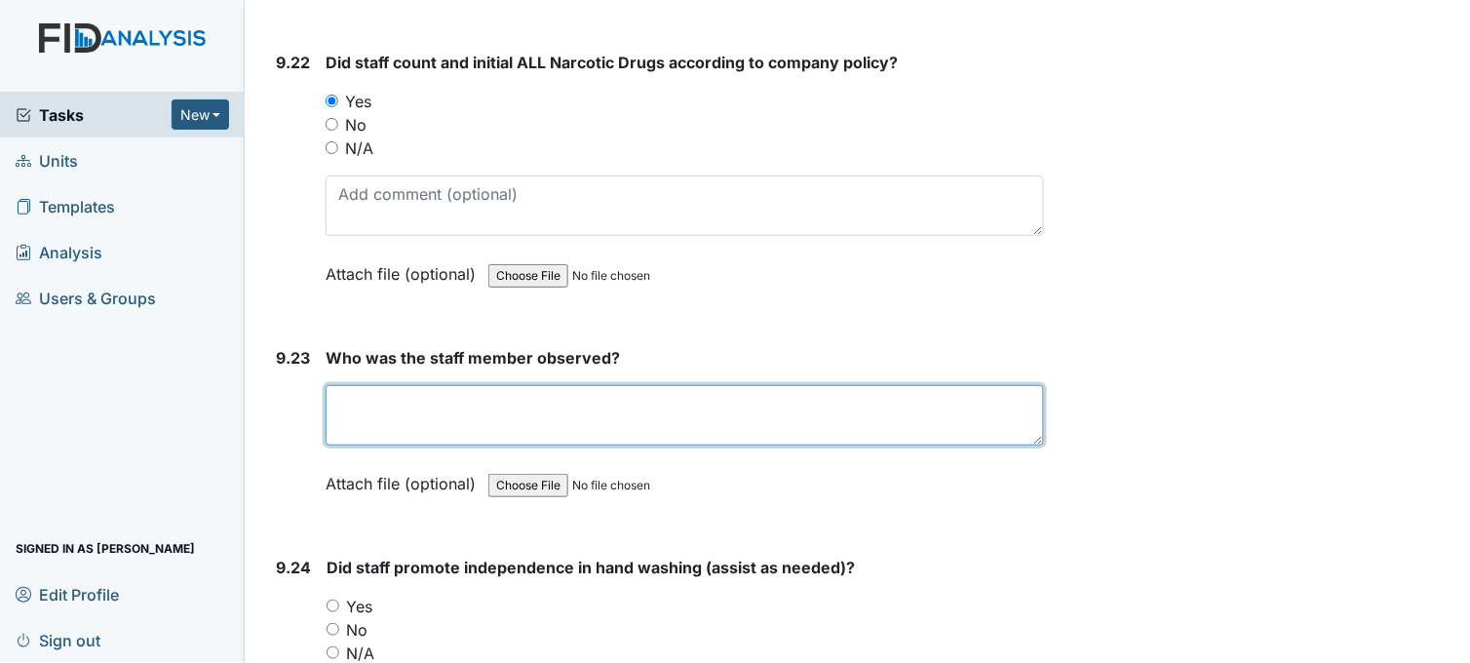
click at [394, 393] on textarea at bounding box center [685, 415] width 719 height 60
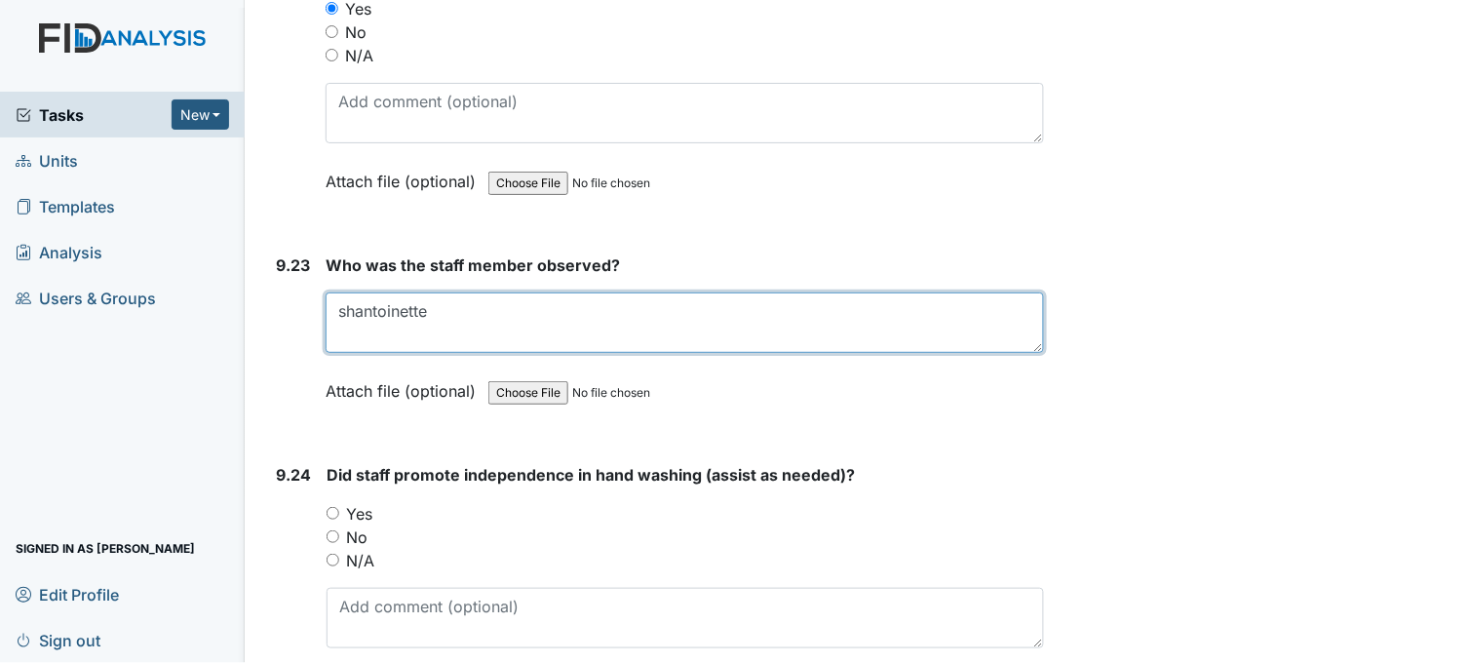
scroll to position [28385, 0]
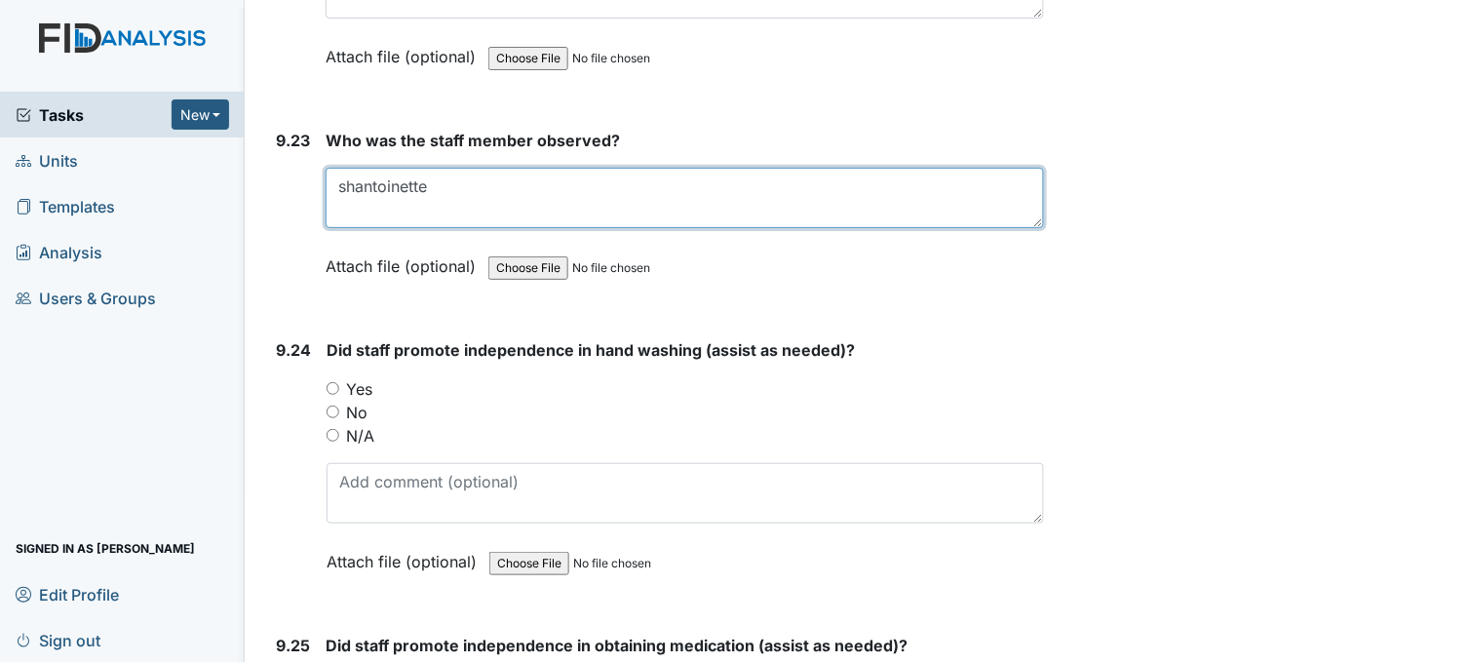
type textarea "shantoinette"
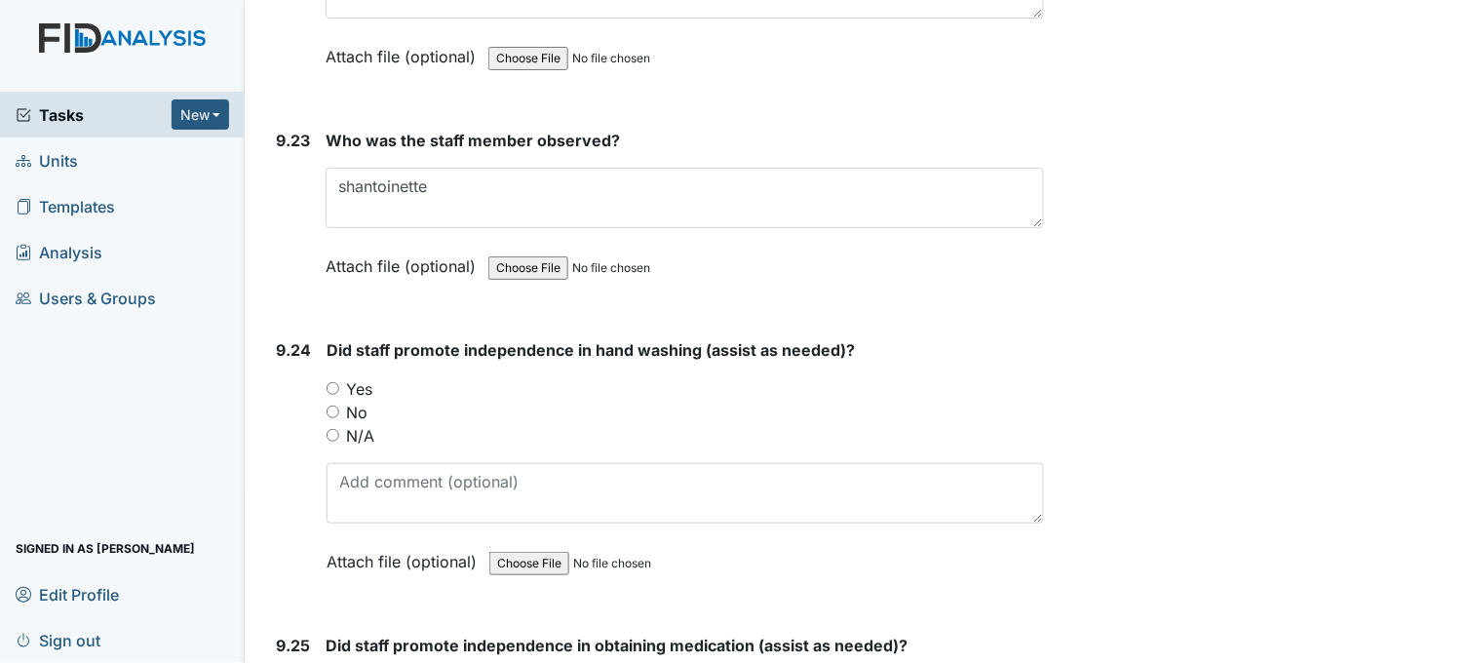
click at [335, 382] on input "Yes" at bounding box center [333, 388] width 13 height 13
radio input "true"
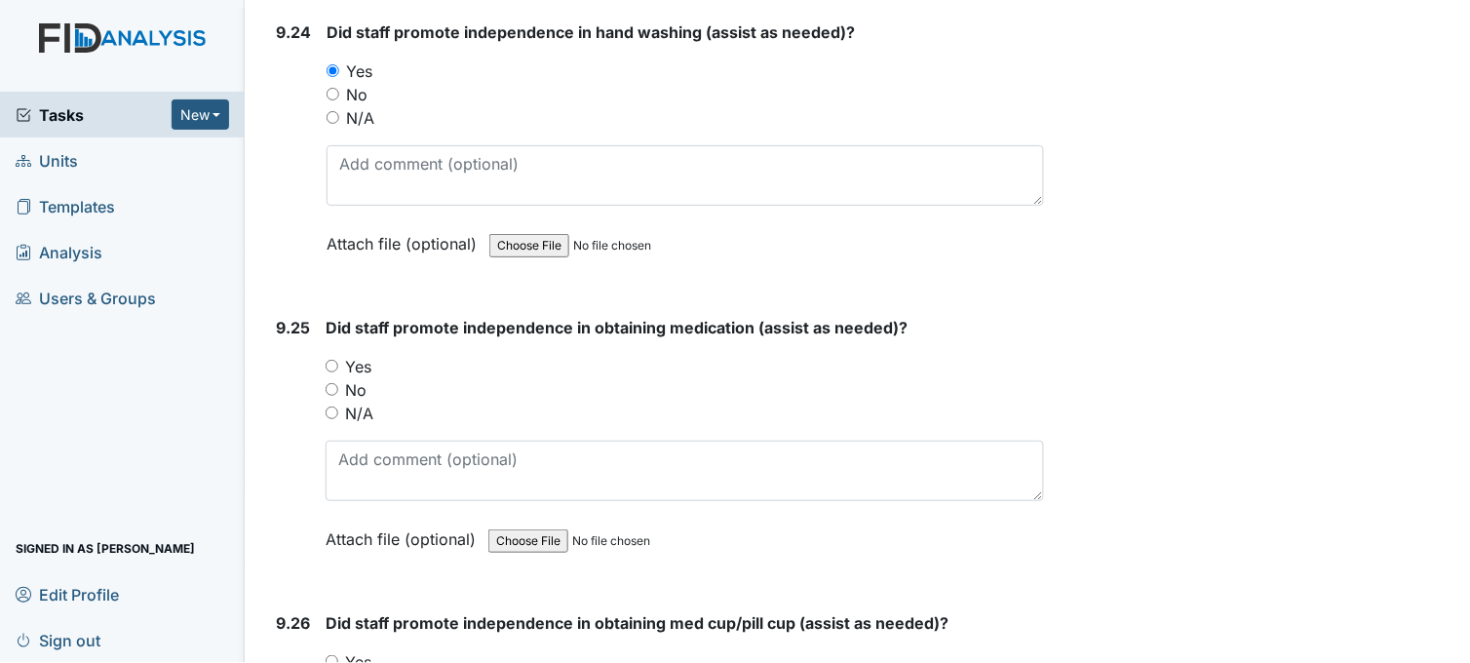
scroll to position [28710, 0]
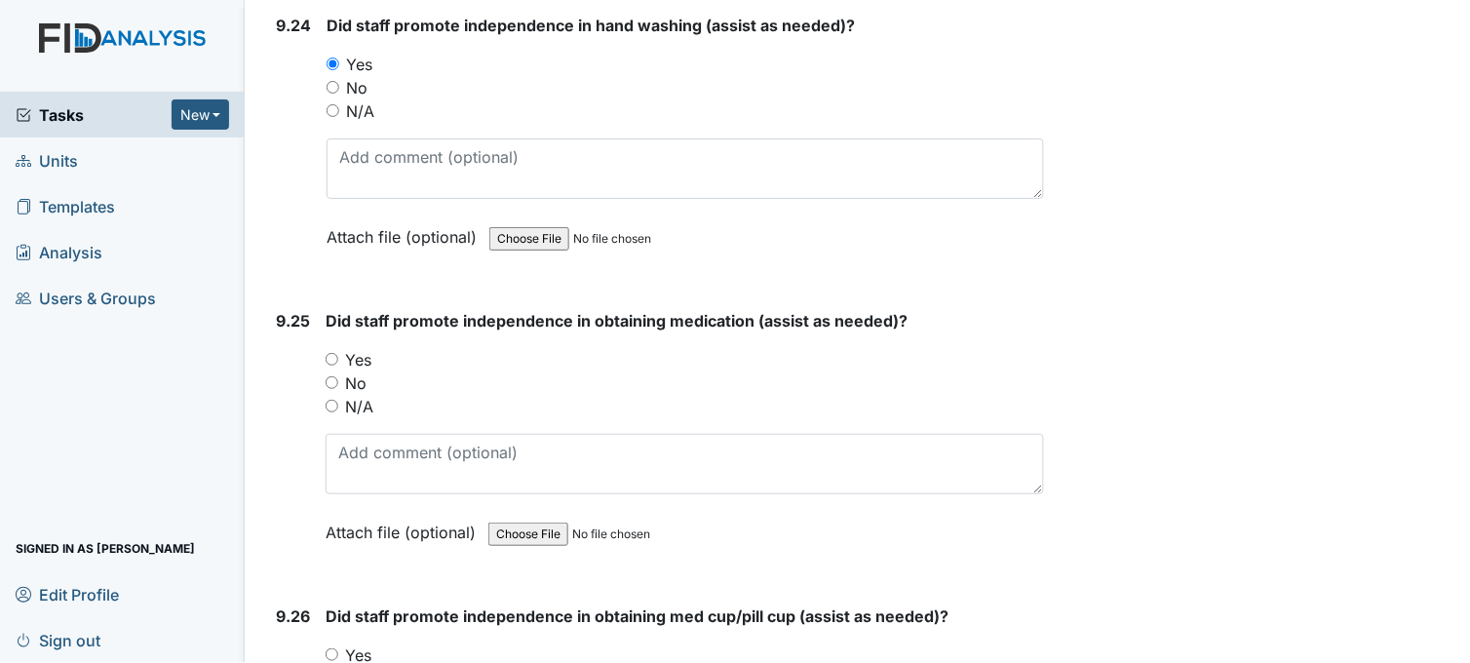
click at [328, 353] on input "Yes" at bounding box center [332, 359] width 13 height 13
radio input "true"
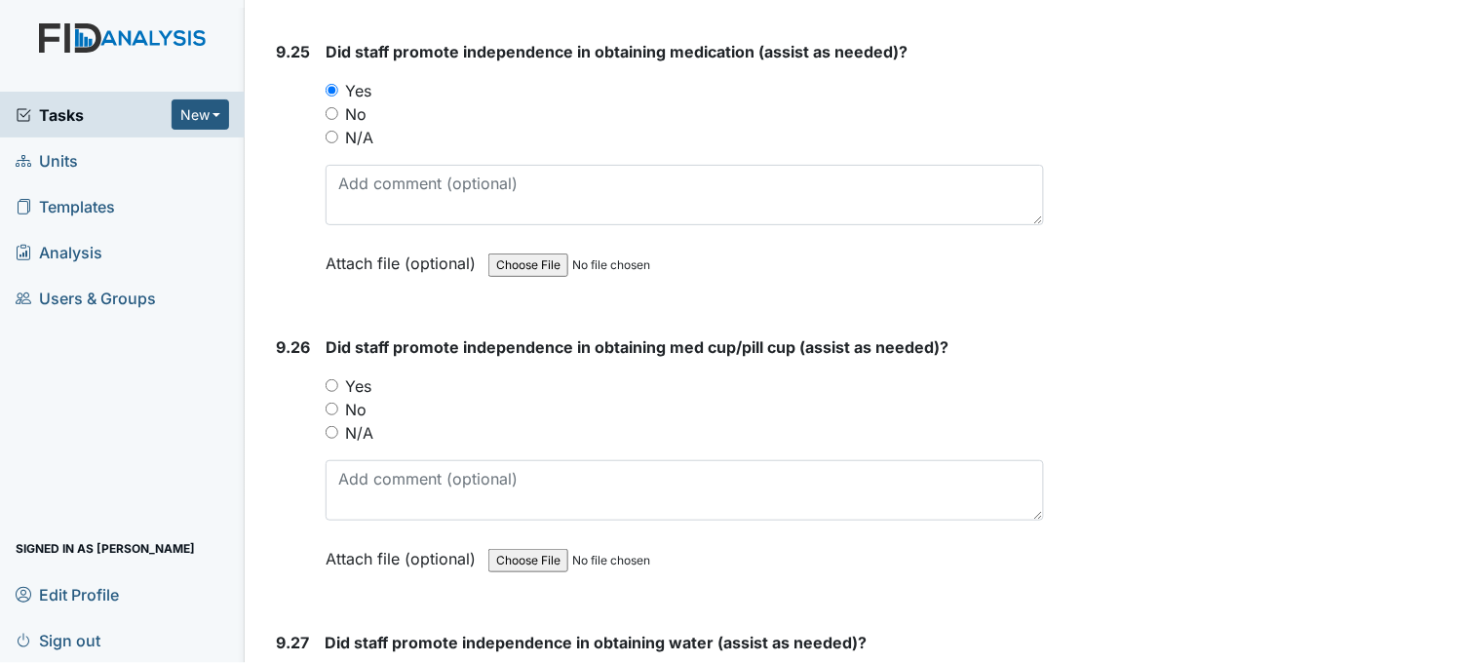
scroll to position [29034, 0]
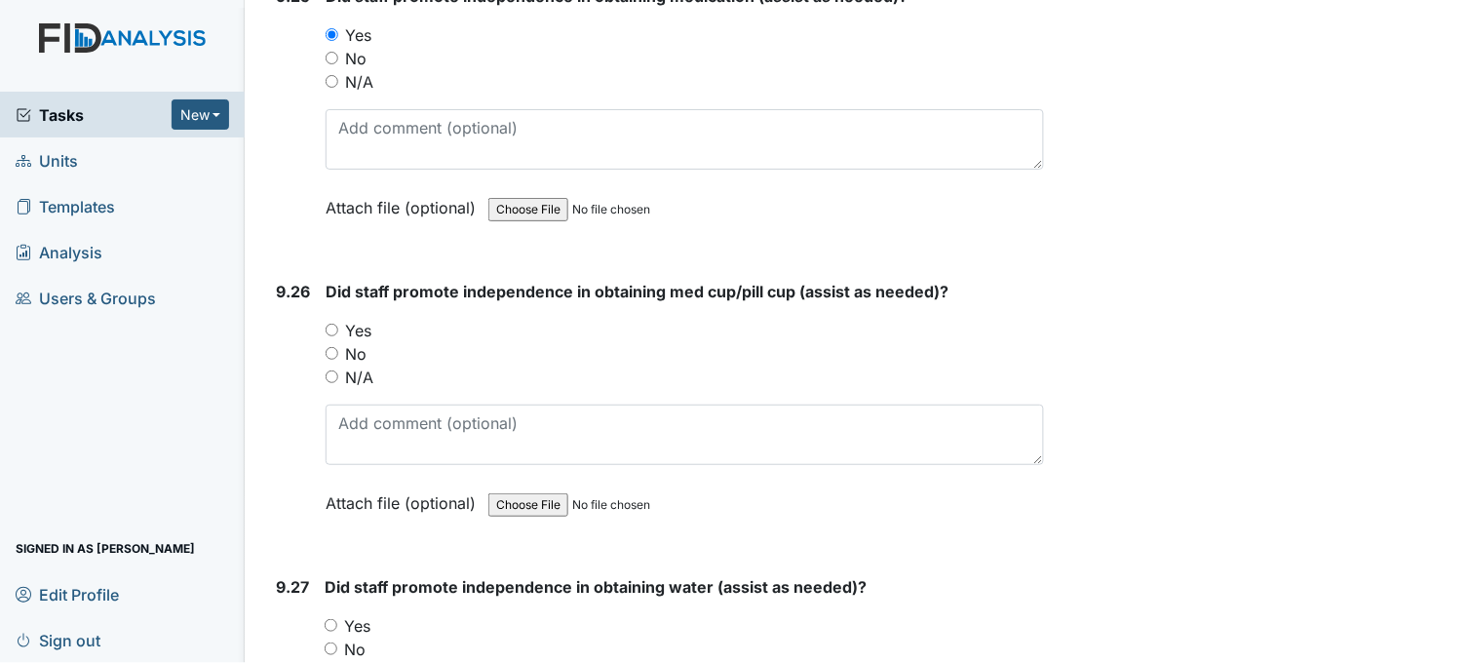
click at [336, 324] on input "Yes" at bounding box center [332, 330] width 13 height 13
radio input "true"
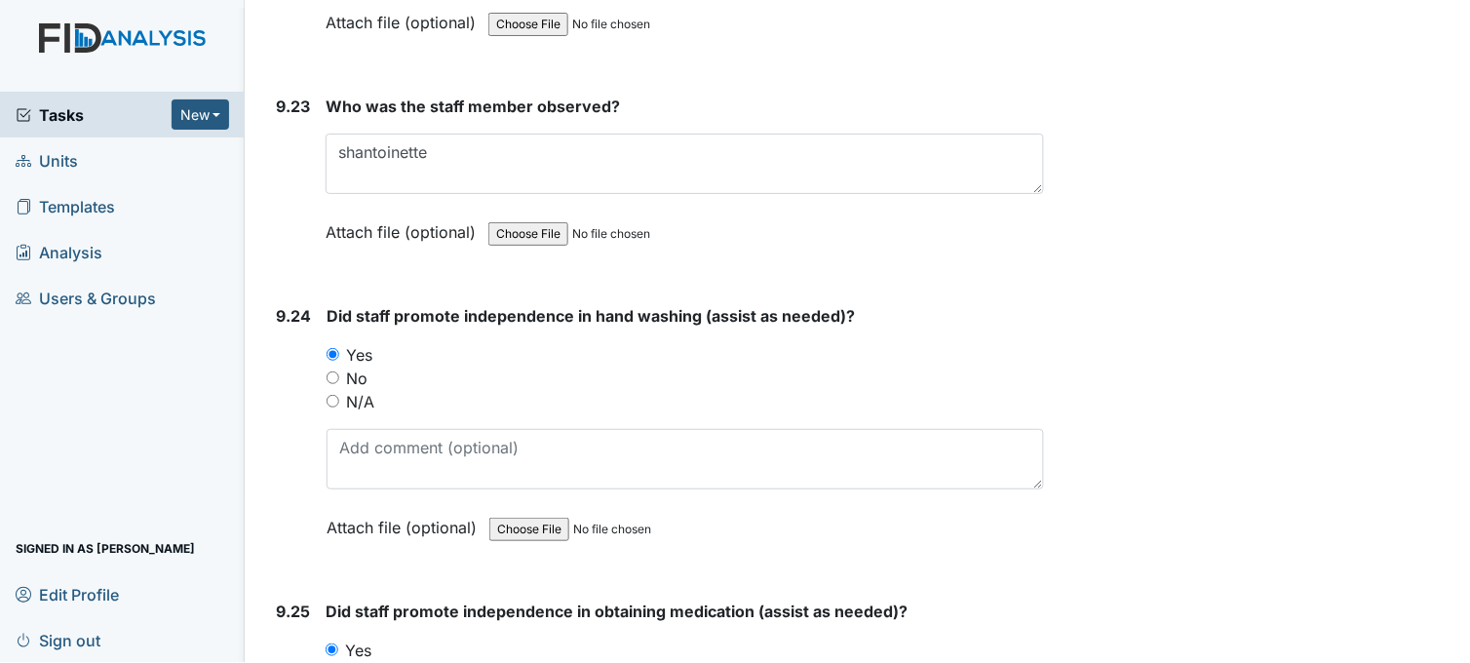
scroll to position [28385, 0]
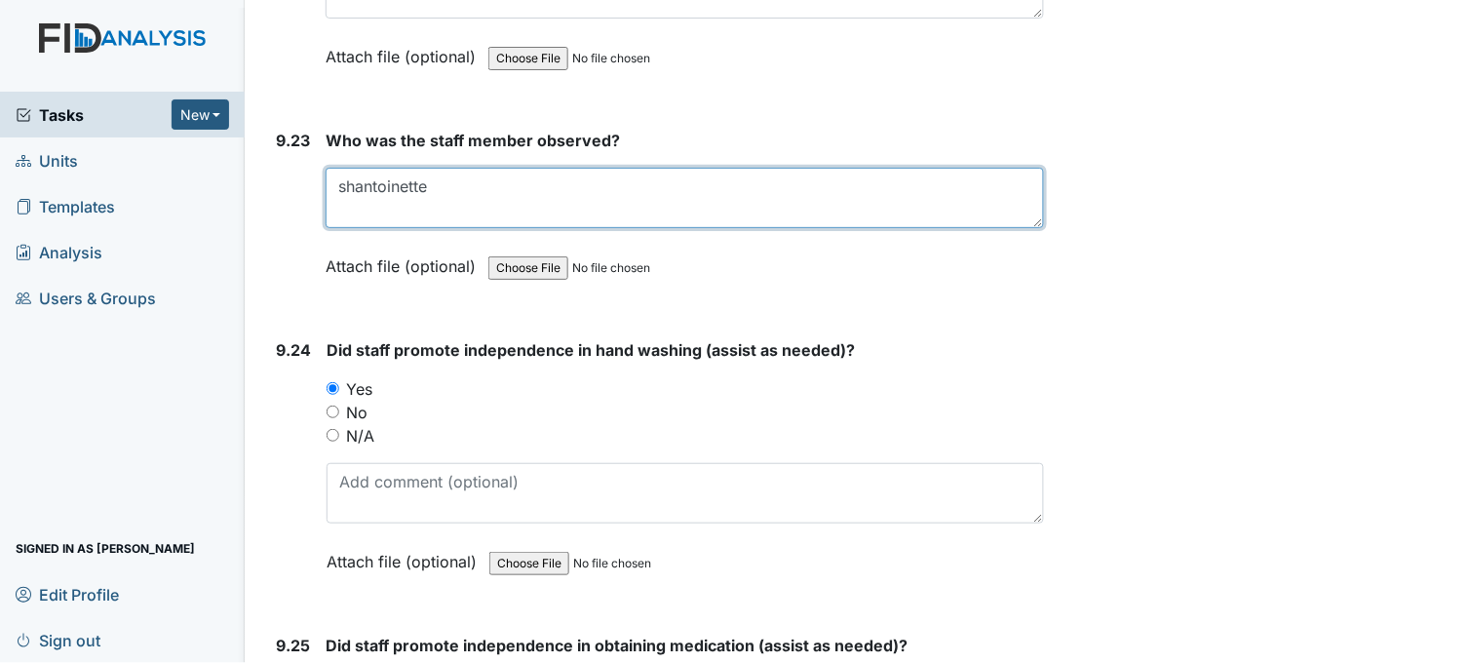
drag, startPoint x: 430, startPoint y: 164, endPoint x: 334, endPoint y: 169, distance: 95.7
click at [334, 169] on textarea "shantoinette" at bounding box center [685, 198] width 719 height 60
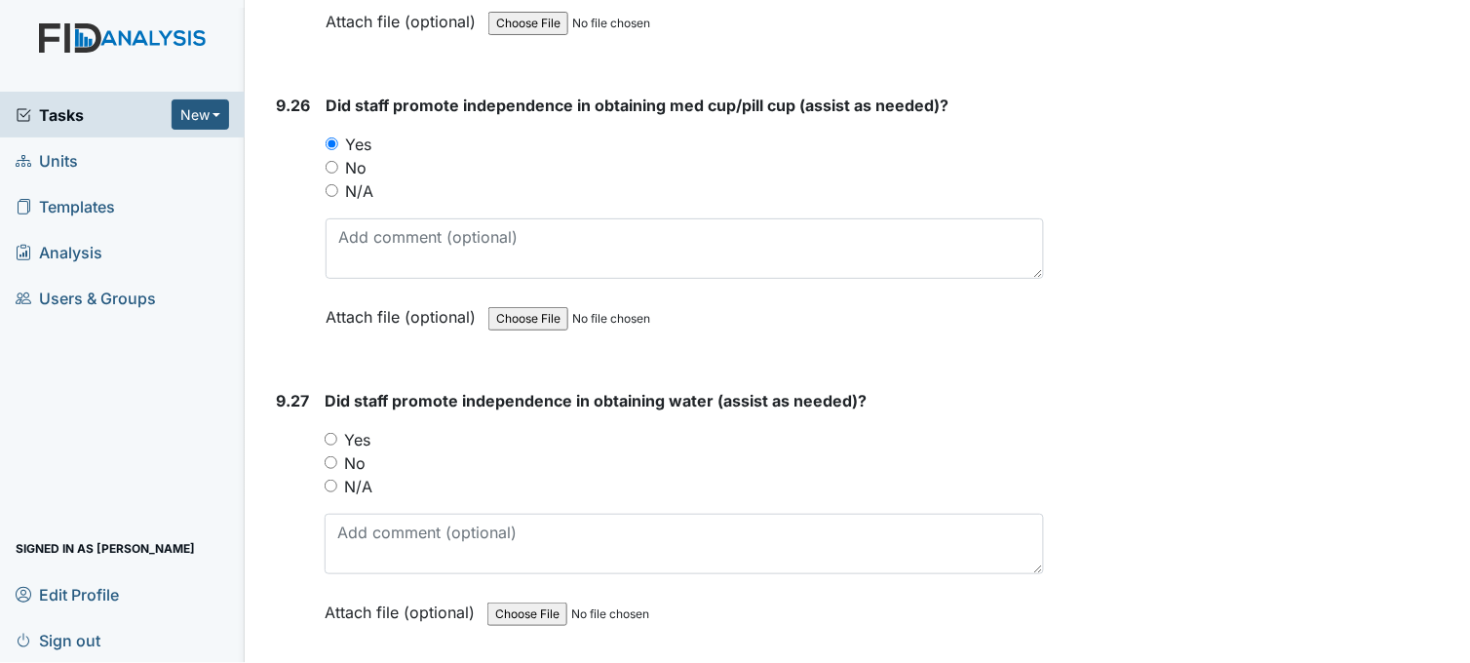
scroll to position [29360, 0]
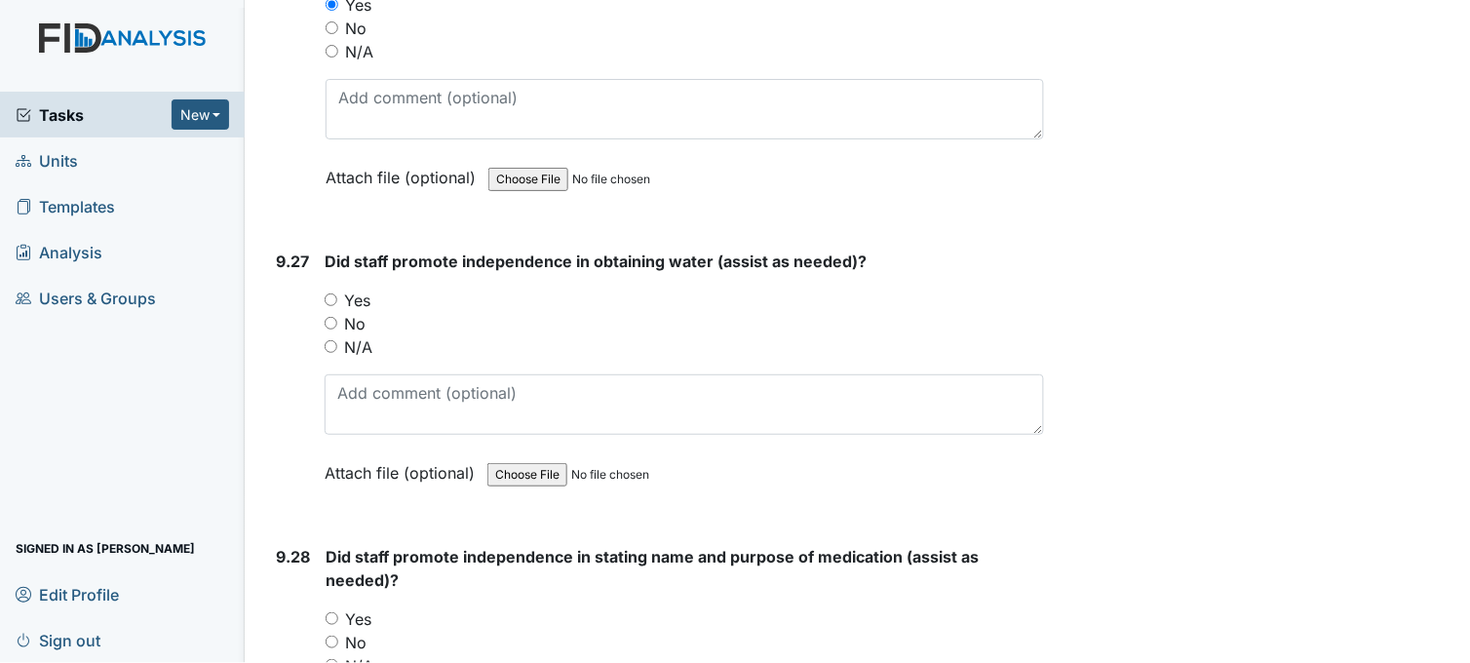
type textarea "Aaron"
click at [332, 293] on input "Yes" at bounding box center [331, 299] width 13 height 13
radio input "true"
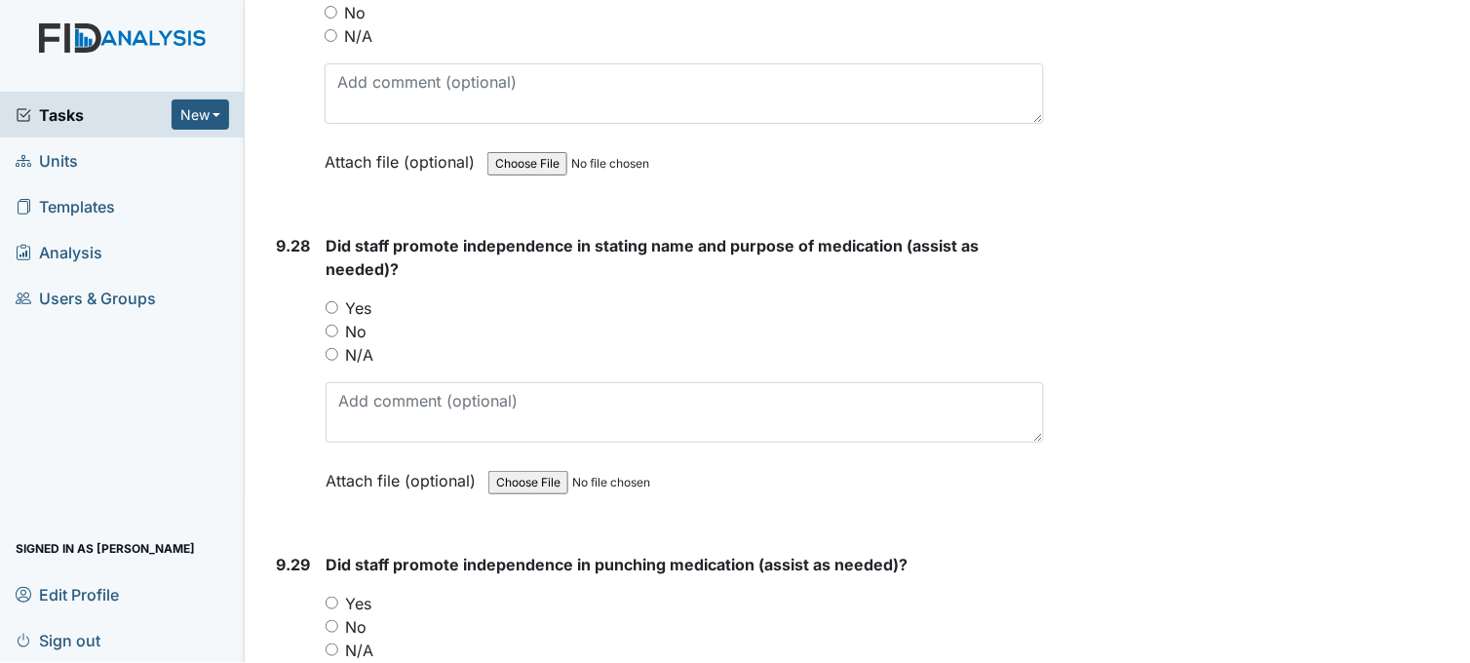
scroll to position [29685, 0]
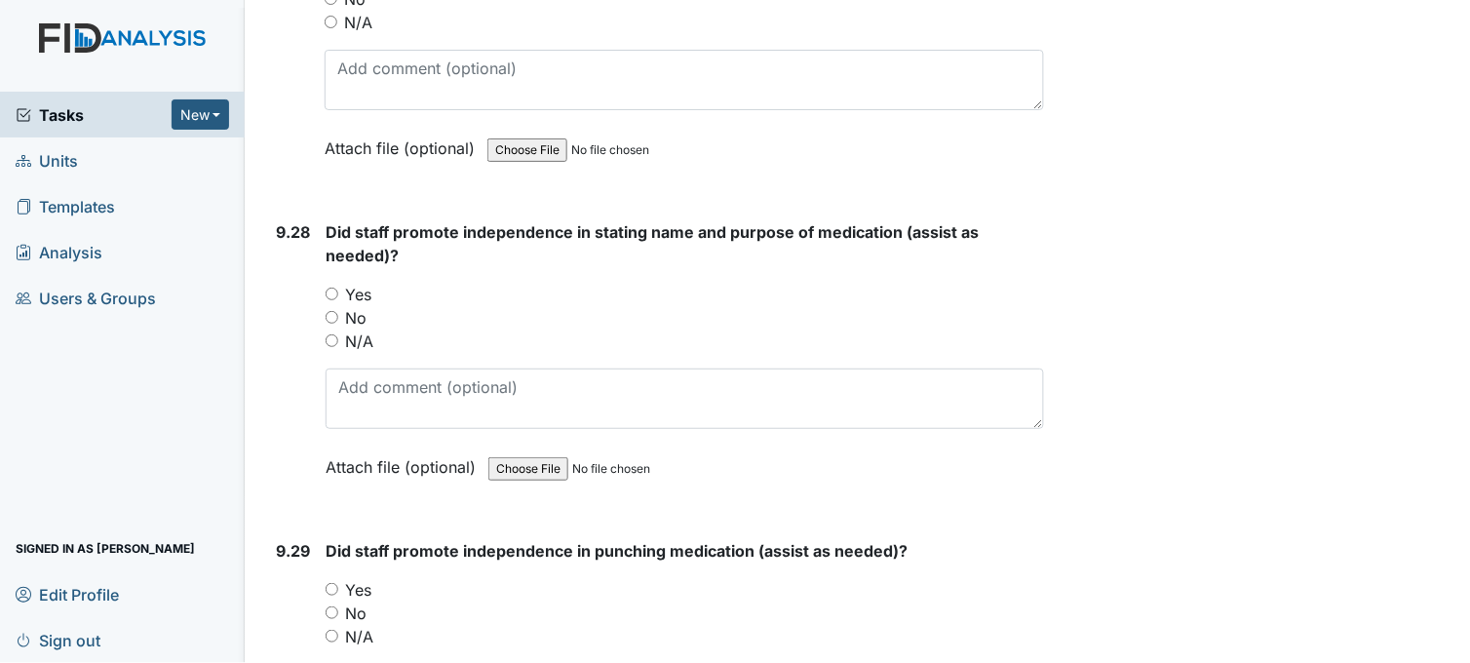
click at [332, 288] on input "Yes" at bounding box center [332, 294] width 13 height 13
radio input "true"
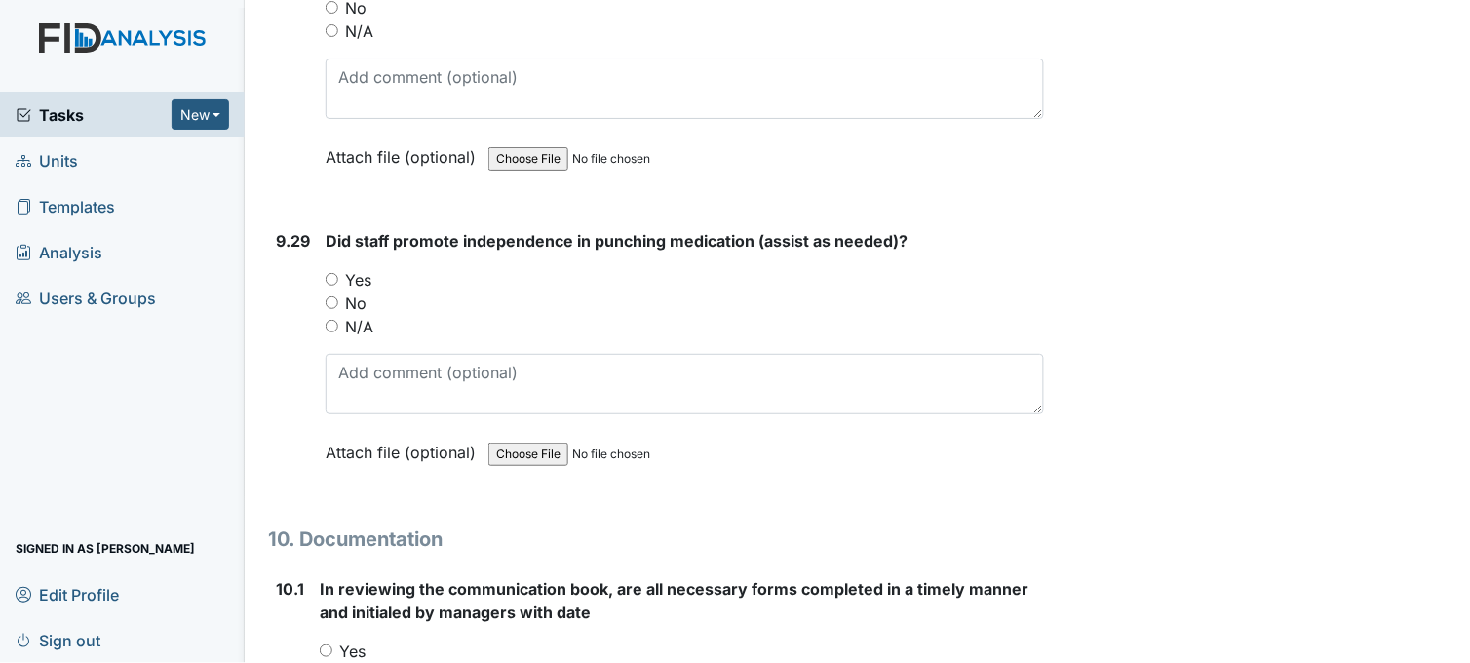
scroll to position [30009, 0]
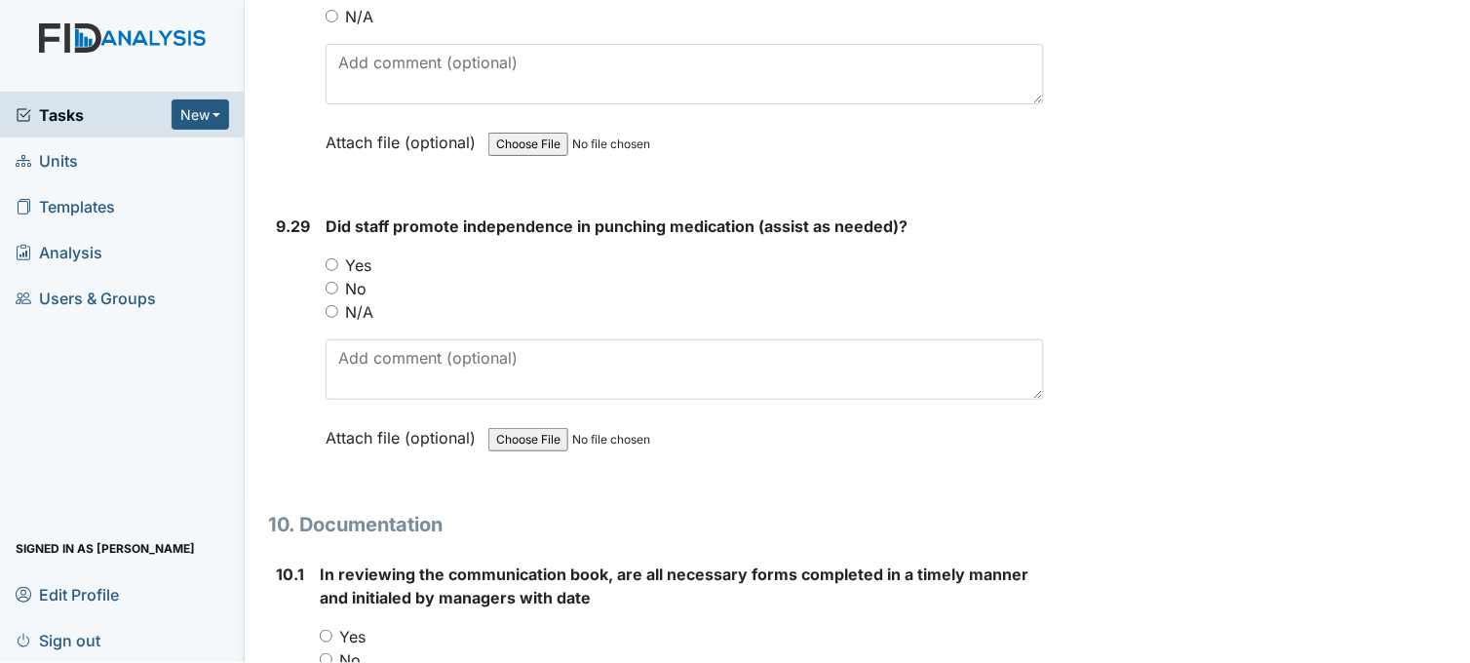
click at [335, 258] on input "Yes" at bounding box center [332, 264] width 13 height 13
radio input "true"
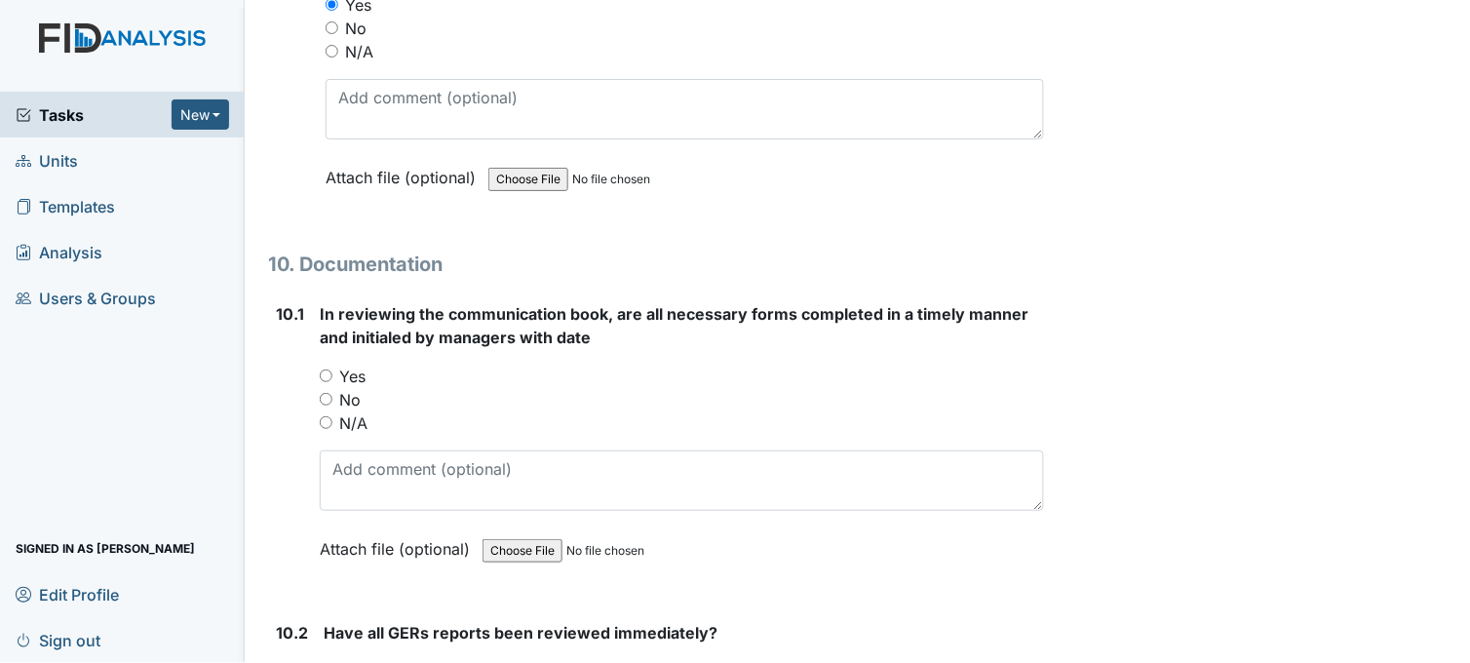
scroll to position [30335, 0]
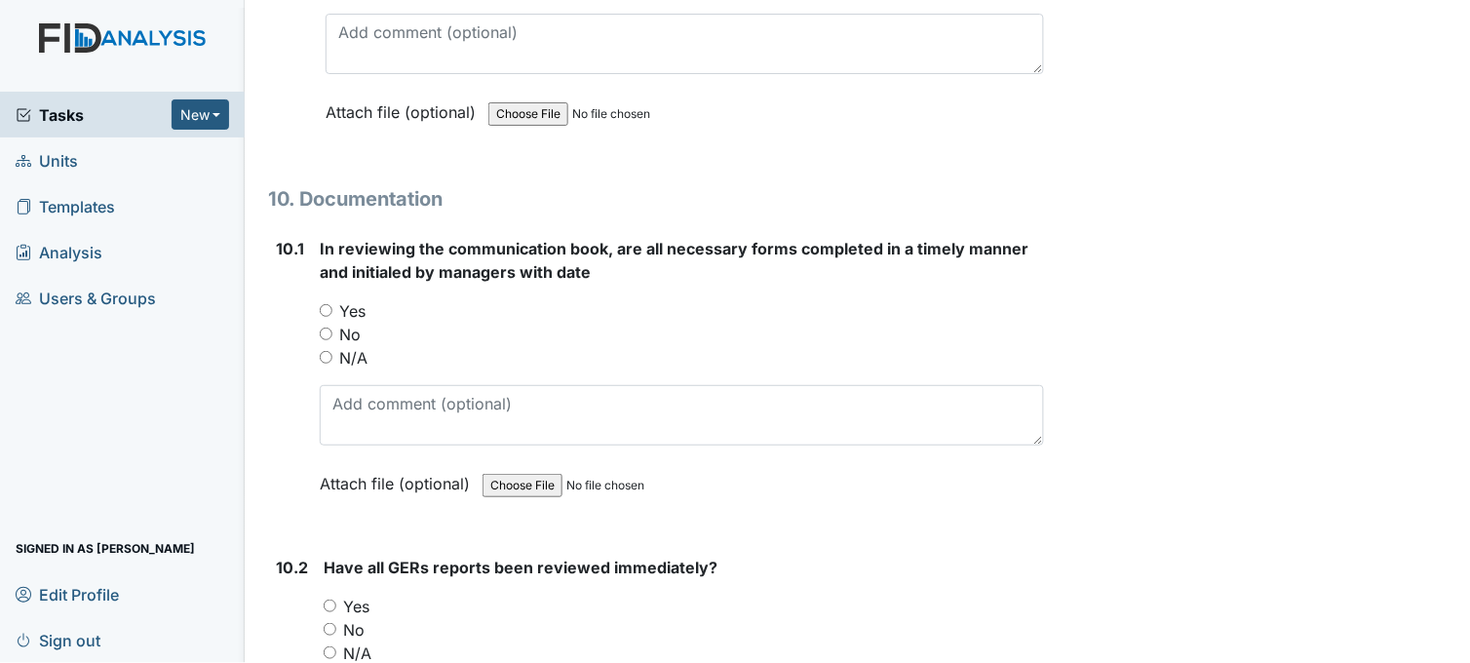
click at [328, 304] on input "Yes" at bounding box center [326, 310] width 13 height 13
radio input "true"
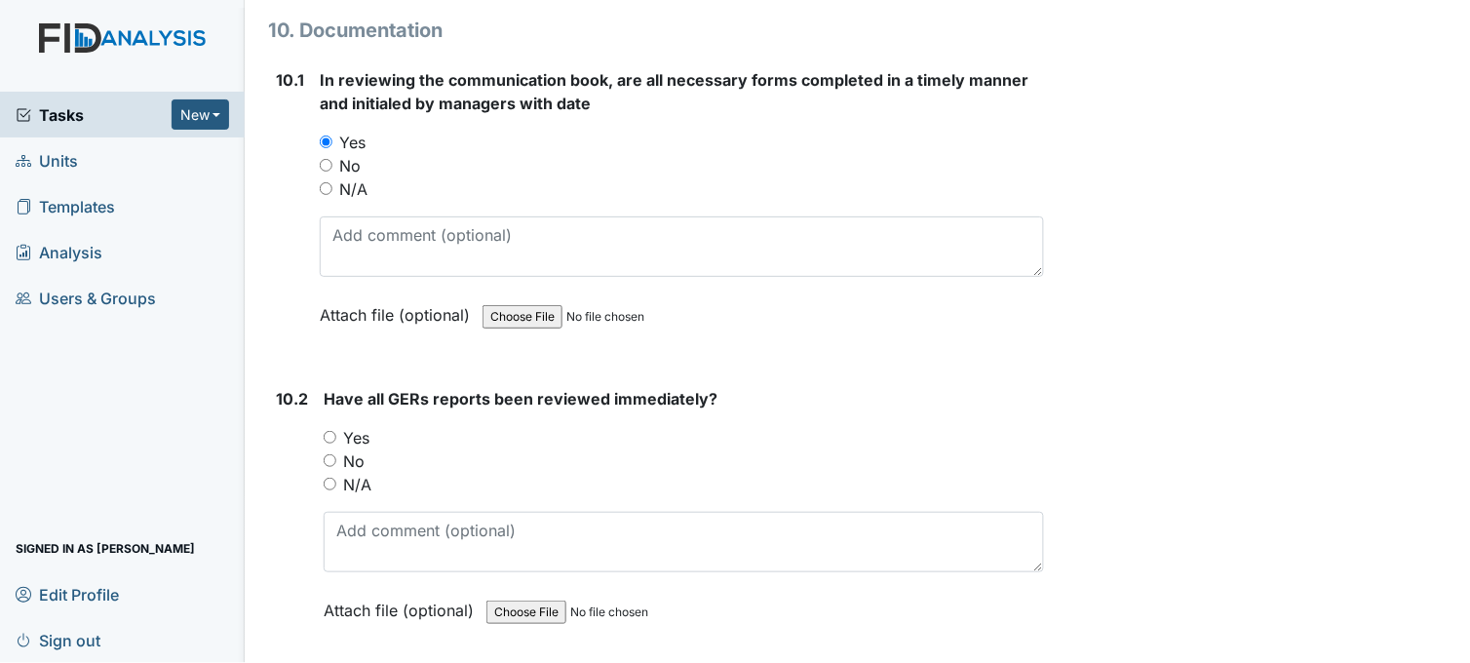
scroll to position [30551, 0]
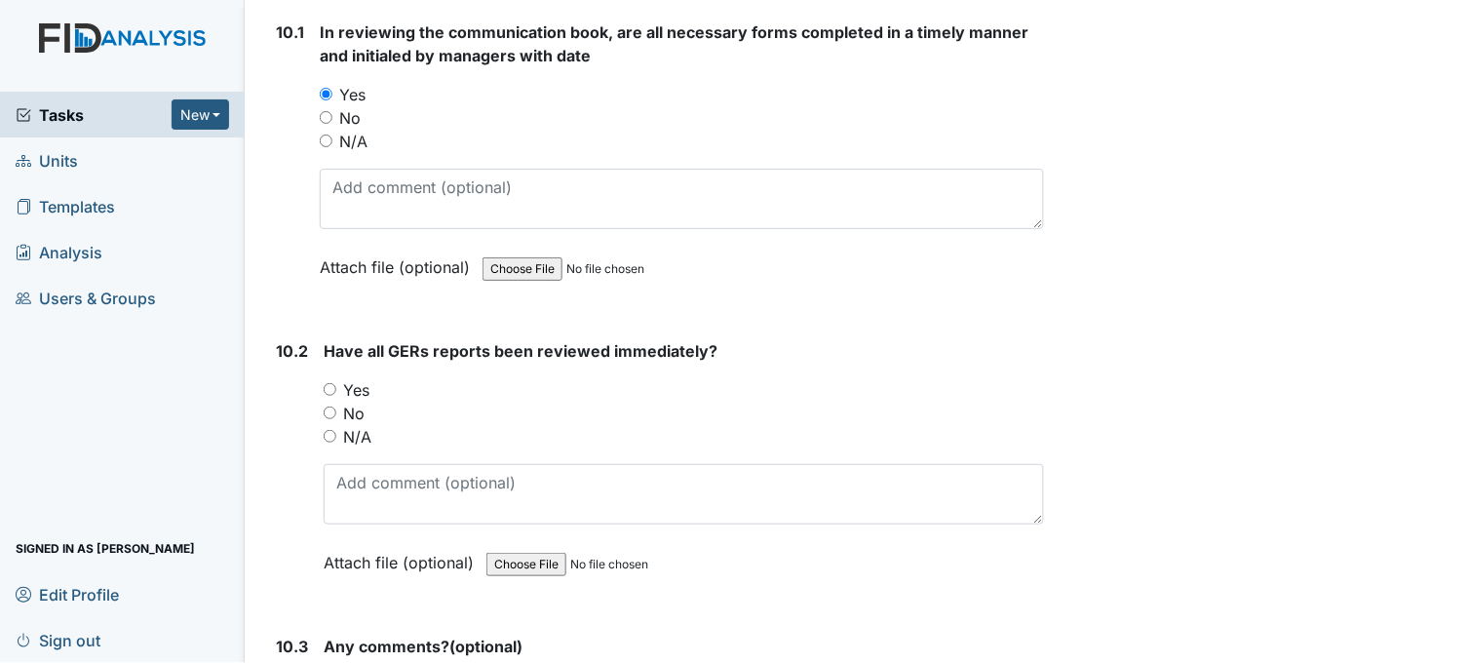
click at [330, 383] on input "Yes" at bounding box center [330, 389] width 13 height 13
radio input "true"
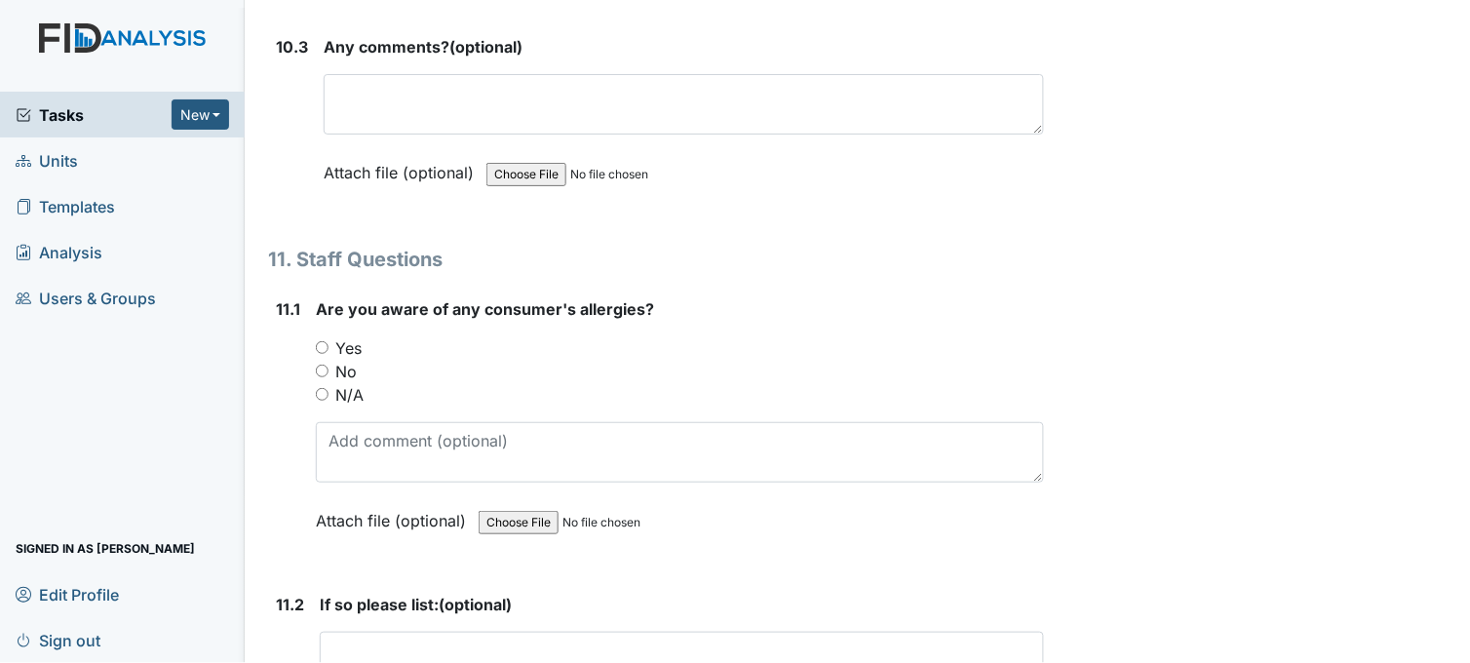
scroll to position [31202, 0]
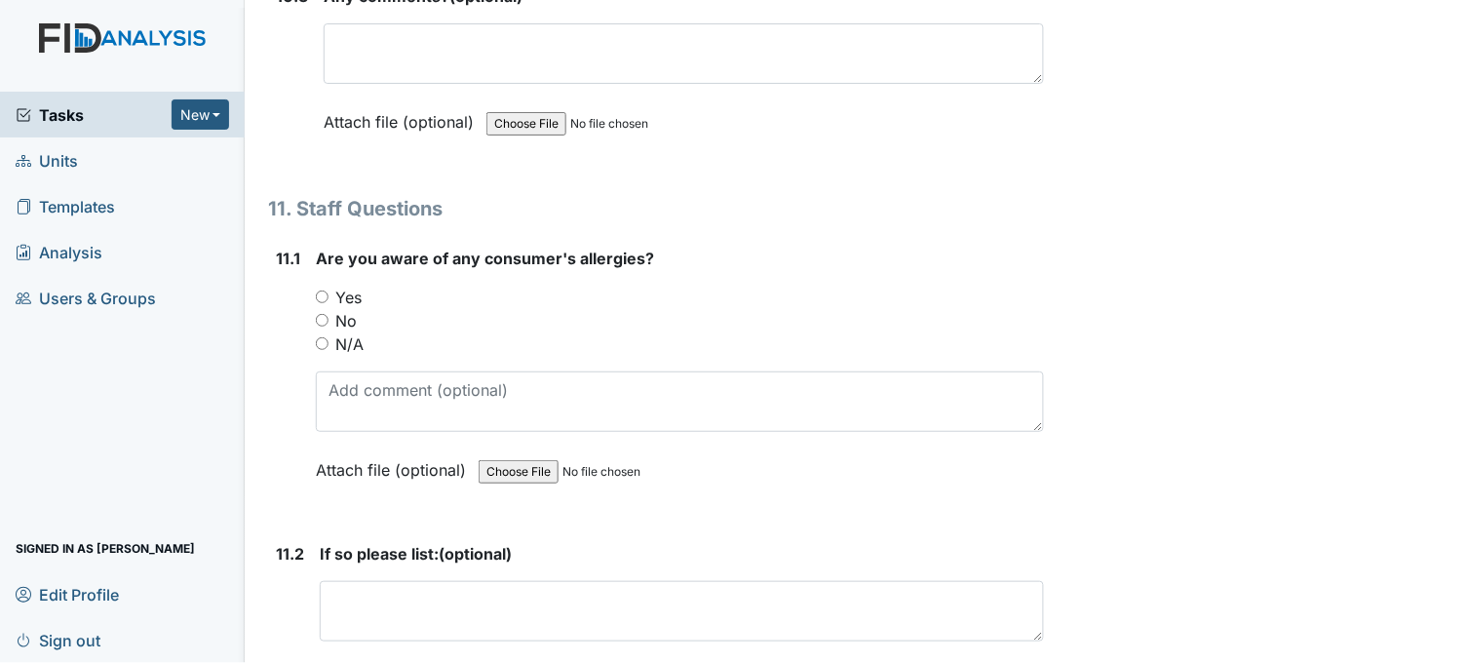
click at [322, 291] on input "Yes" at bounding box center [322, 297] width 13 height 13
radio input "true"
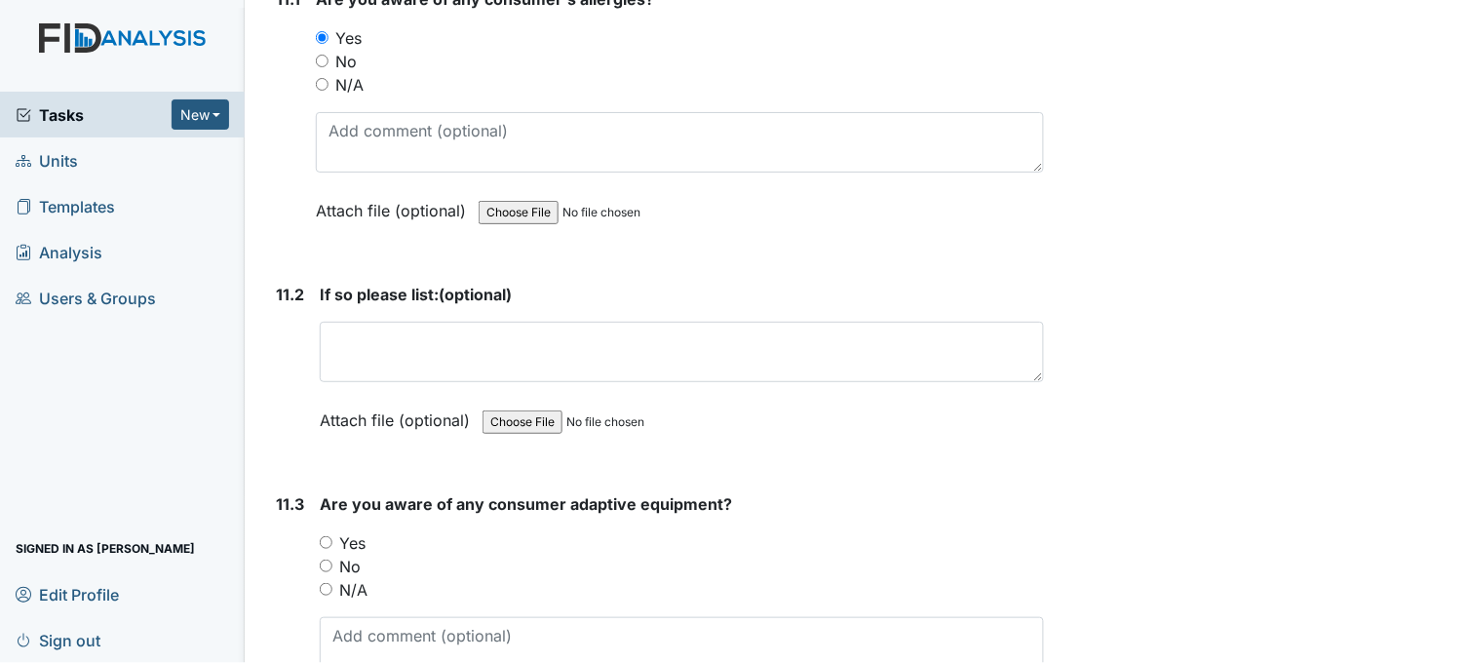
scroll to position [31527, 0]
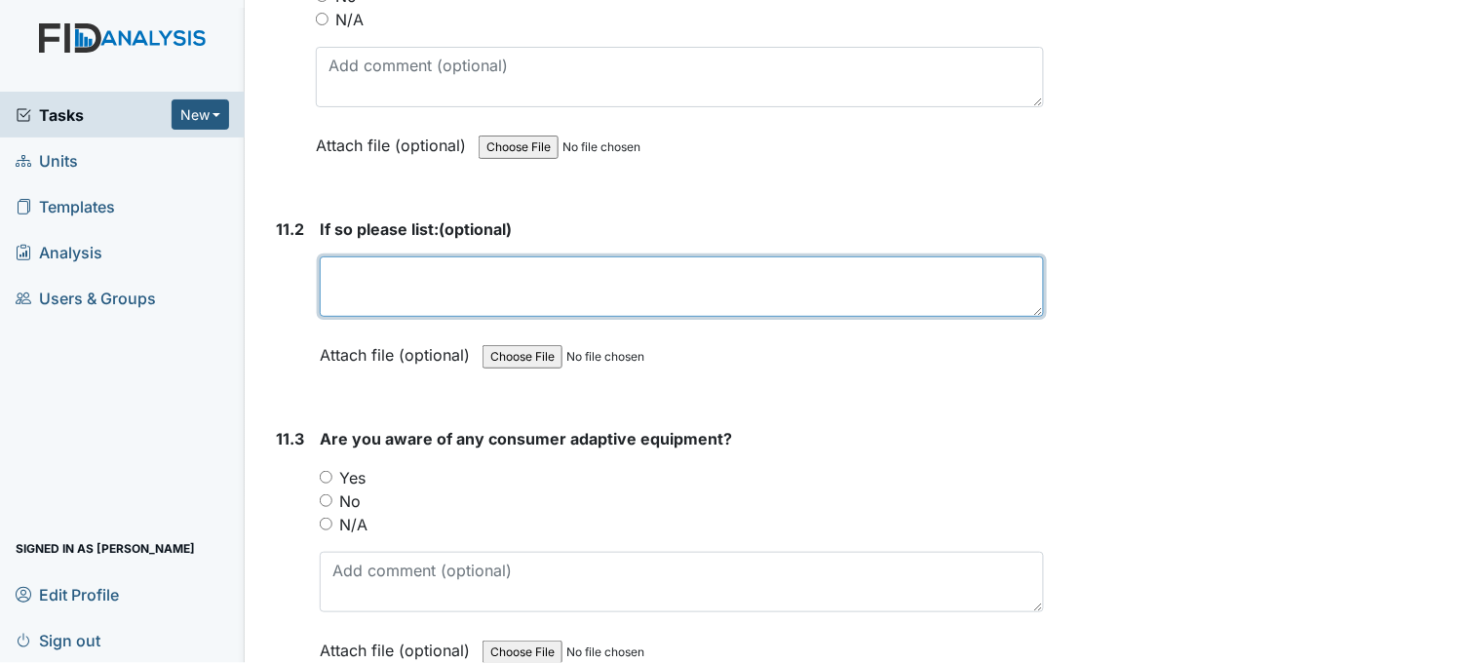
click at [410, 264] on textarea at bounding box center [682, 286] width 724 height 60
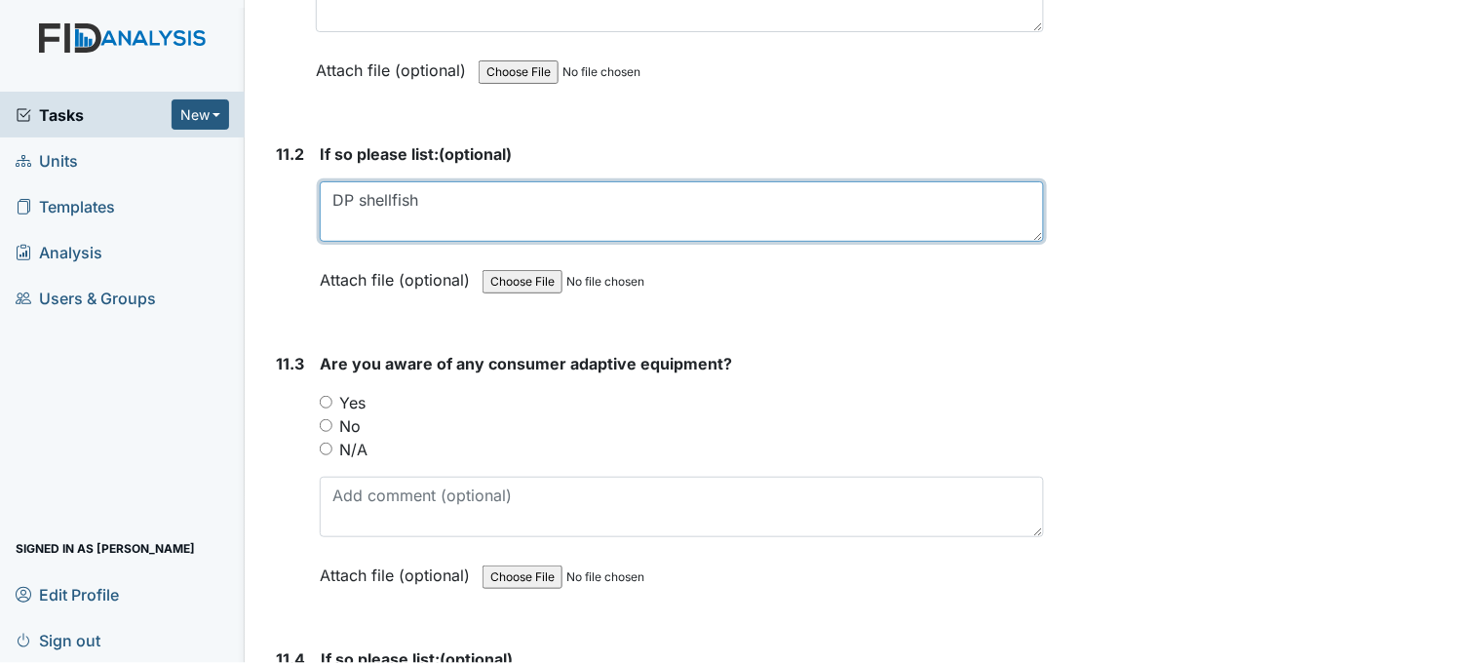
scroll to position [31635, 0]
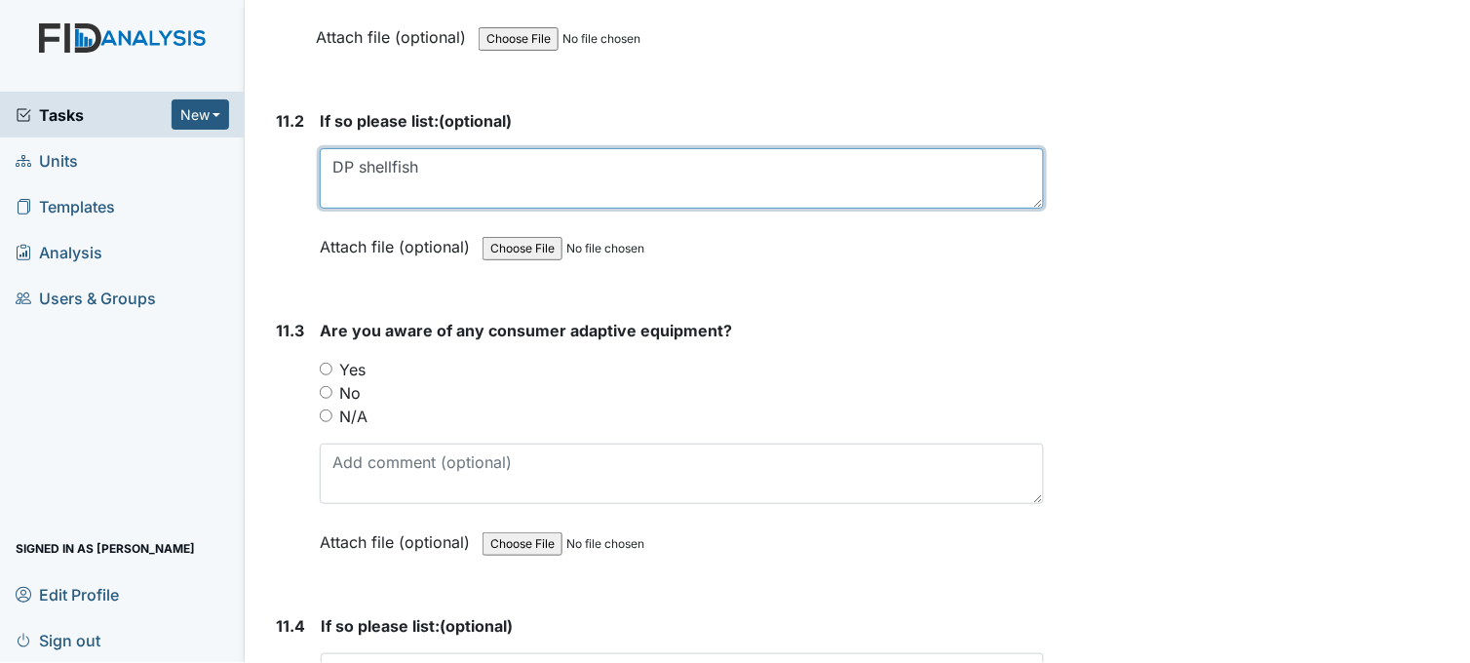
type textarea "DP shellfish"
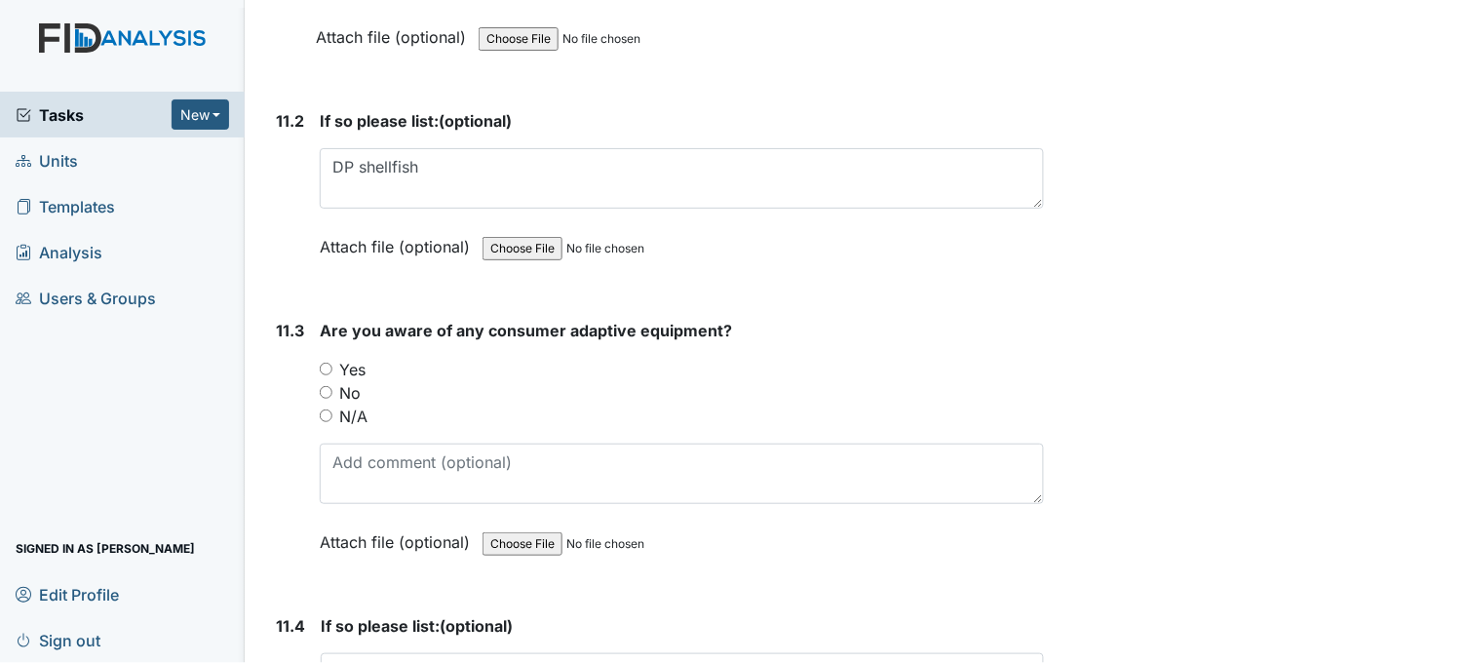
click at [326, 363] on input "Yes" at bounding box center [326, 369] width 13 height 13
radio input "true"
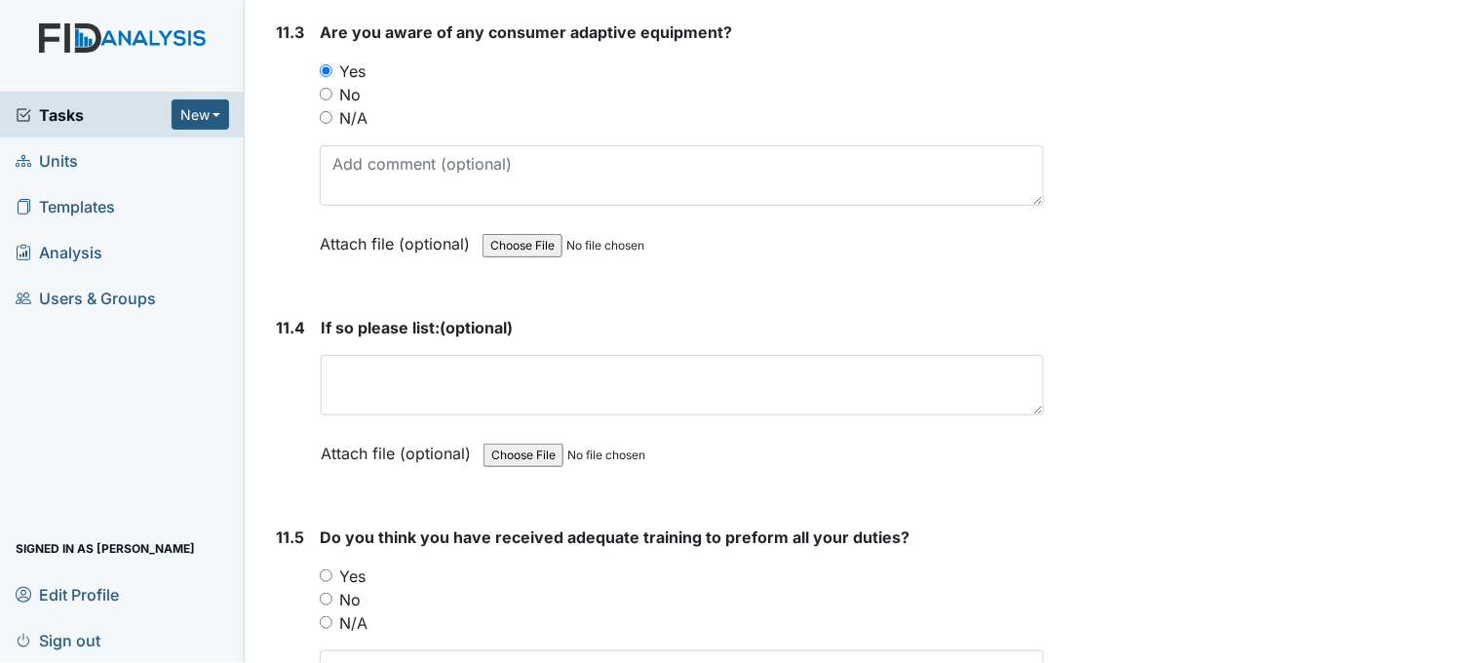
scroll to position [31959, 0]
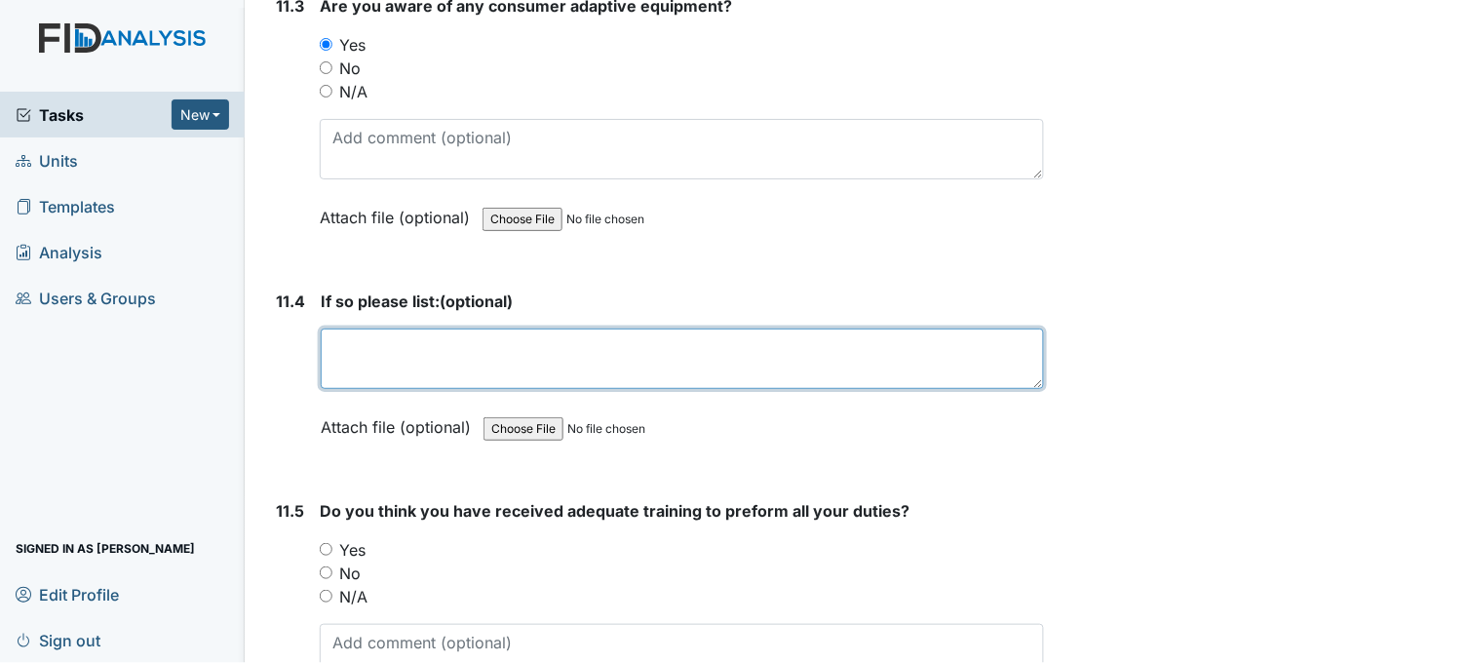
click at [355, 339] on textarea at bounding box center [682, 359] width 723 height 60
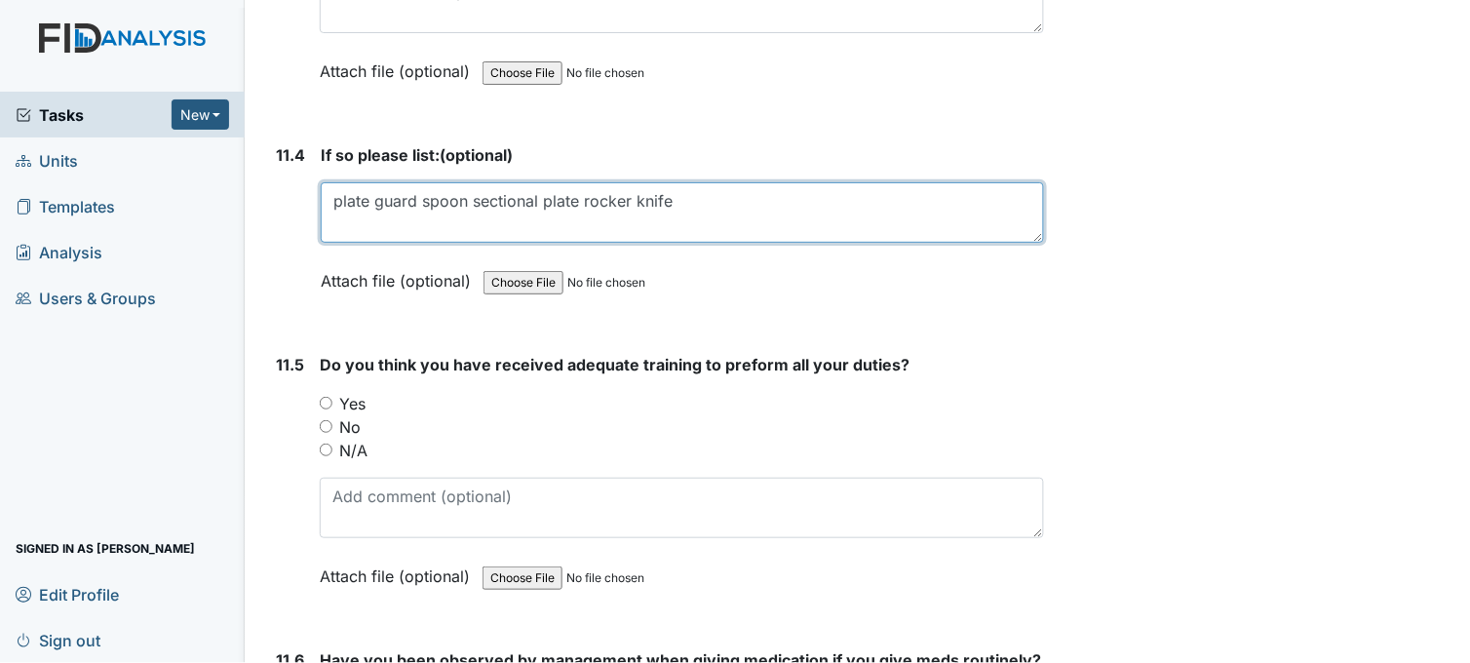
scroll to position [32177, 0]
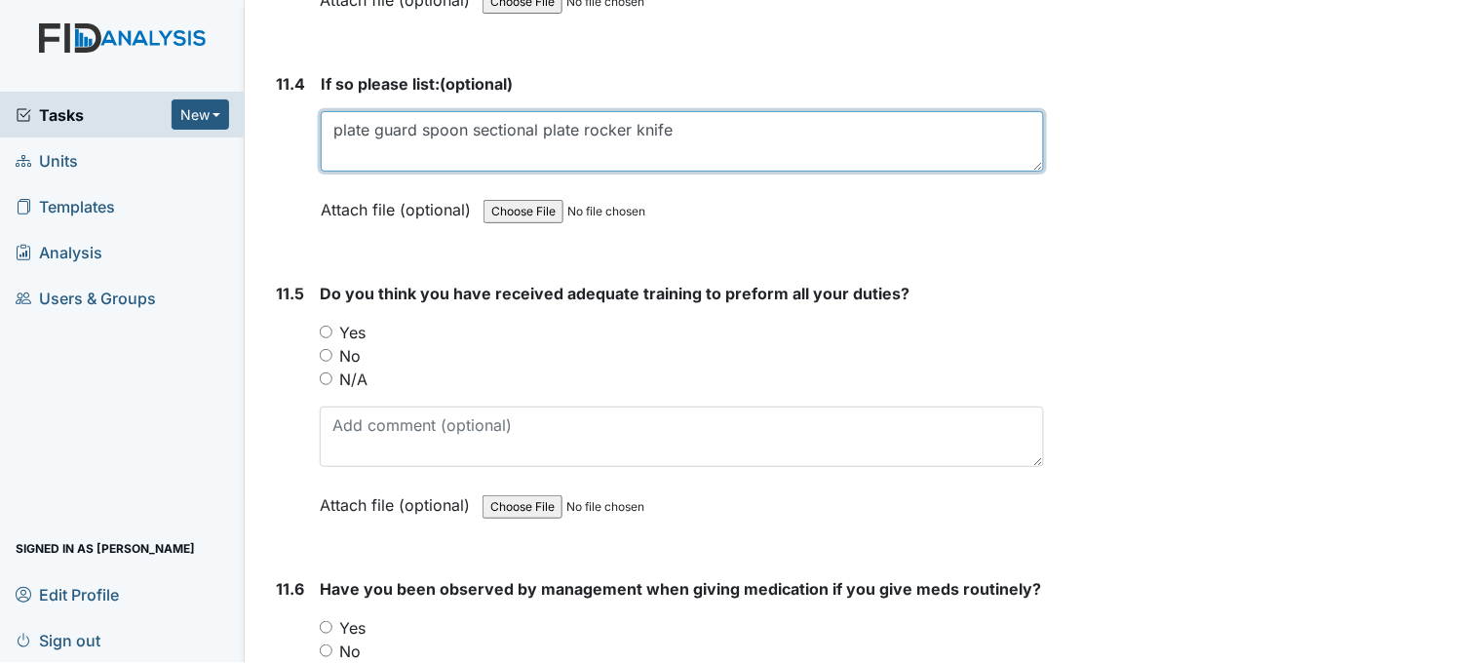
type textarea "plate guard spoon sectional plate rocker knife"
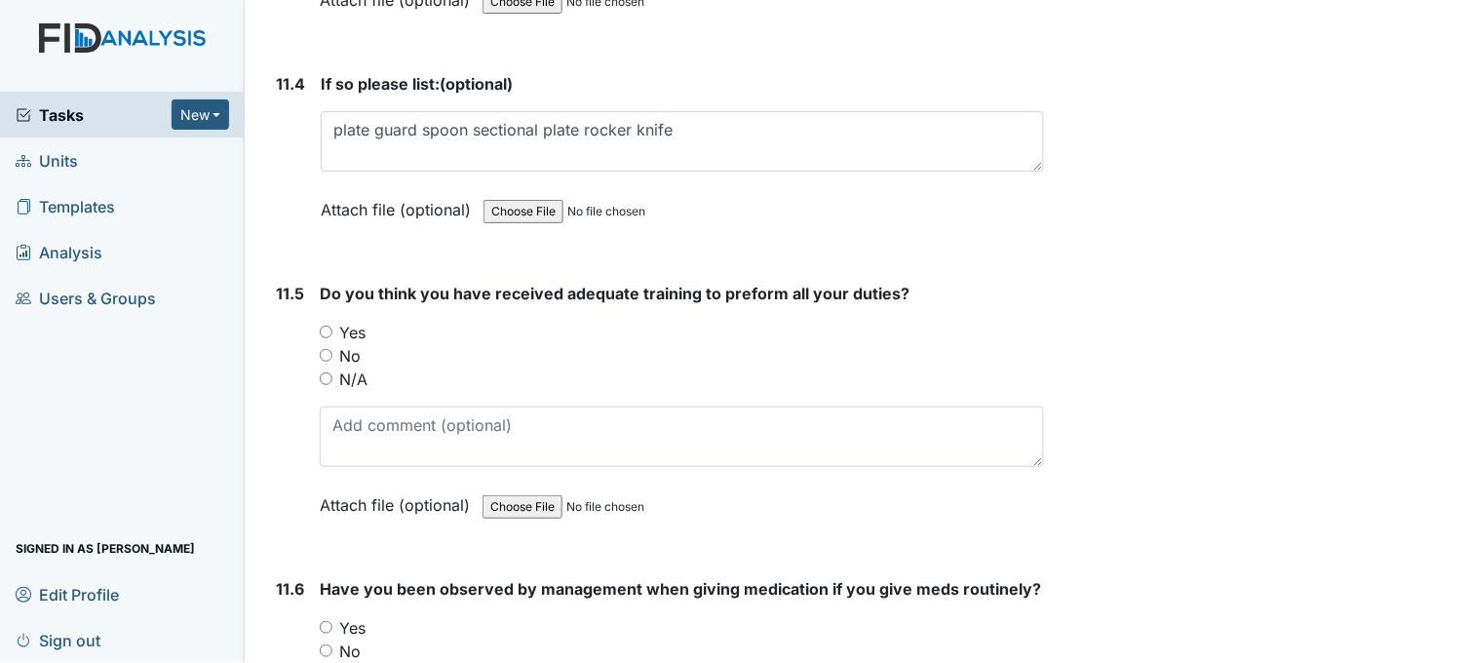
click at [325, 326] on input "Yes" at bounding box center [326, 332] width 13 height 13
radio input "true"
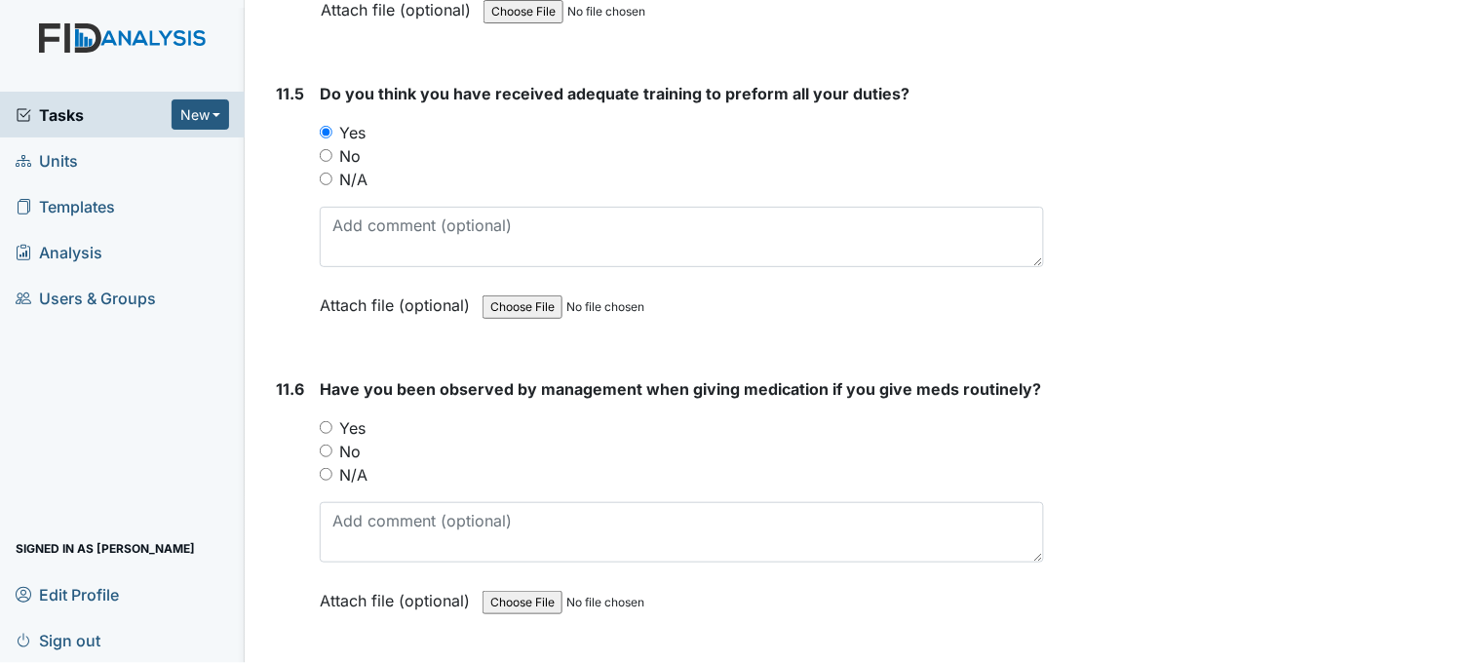
scroll to position [32502, 0]
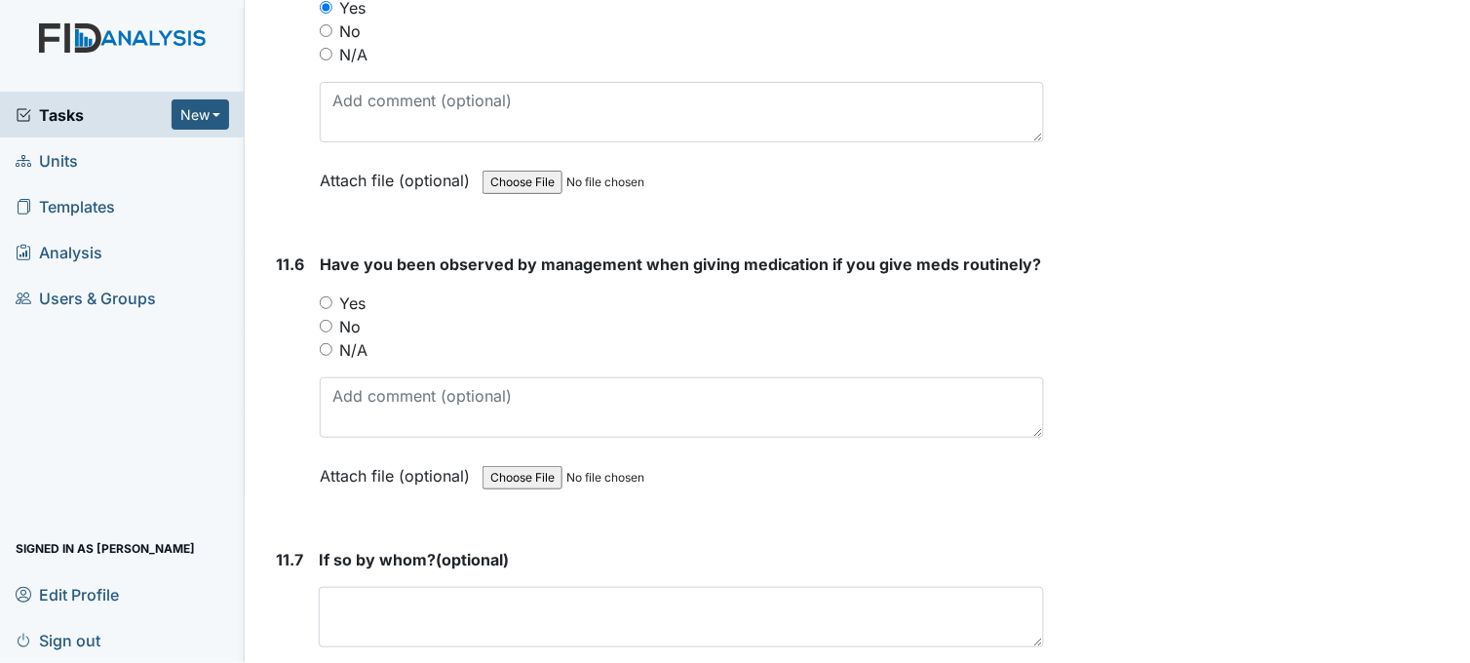
click at [328, 296] on input "Yes" at bounding box center [326, 302] width 13 height 13
radio input "true"
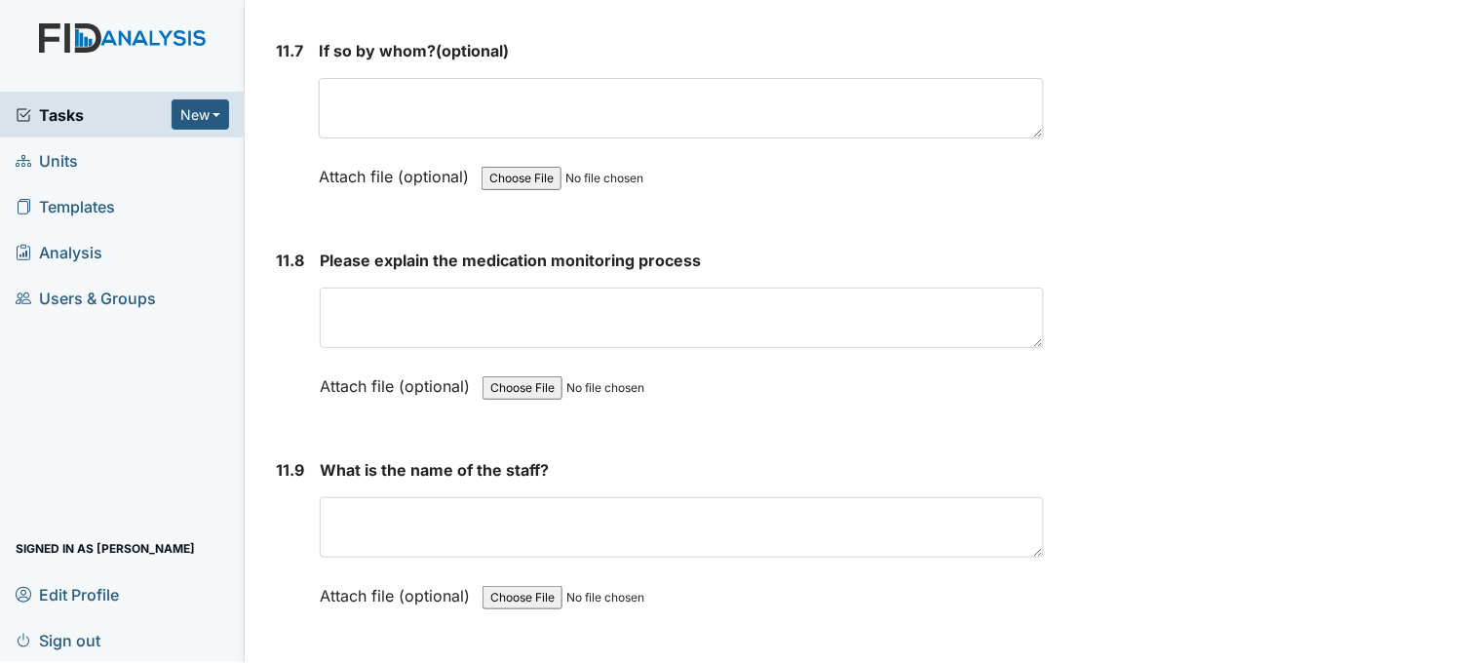
scroll to position [33043, 0]
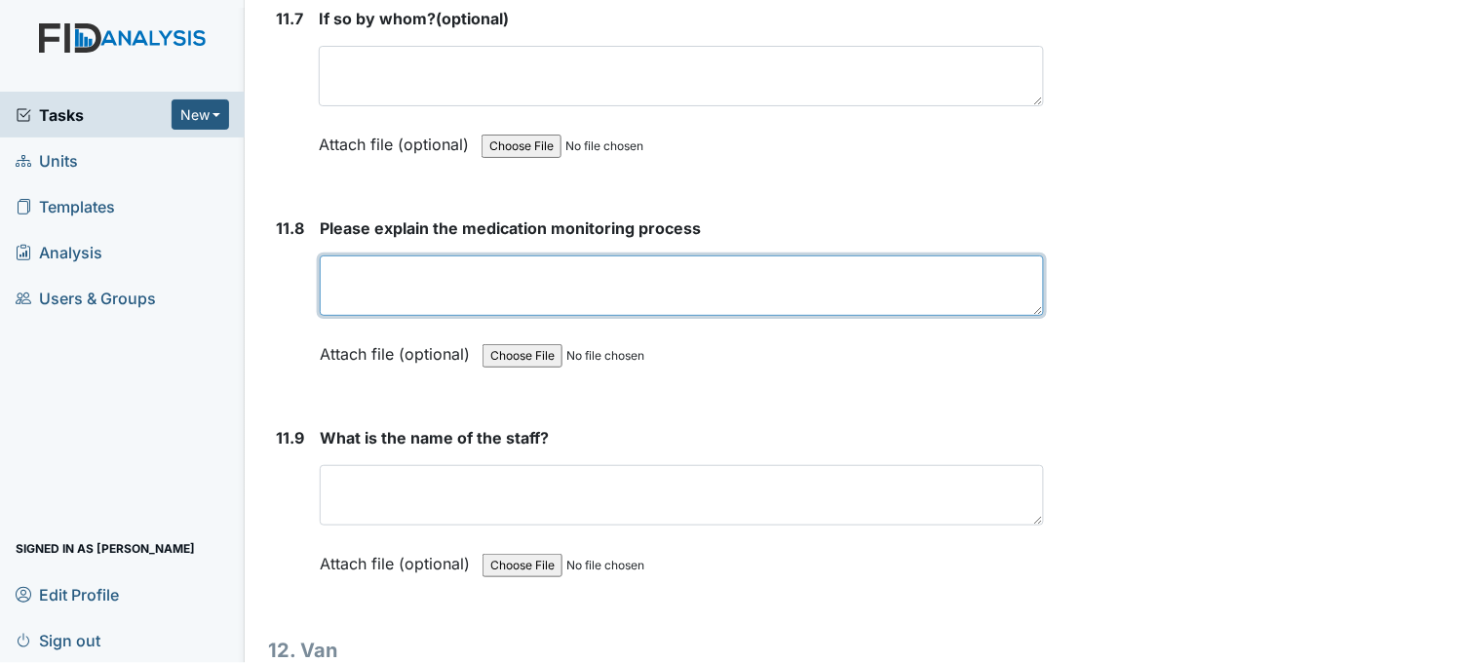
paste textarea "med monitor check MAR and blister packs before the end of the 1 hour time frame…"
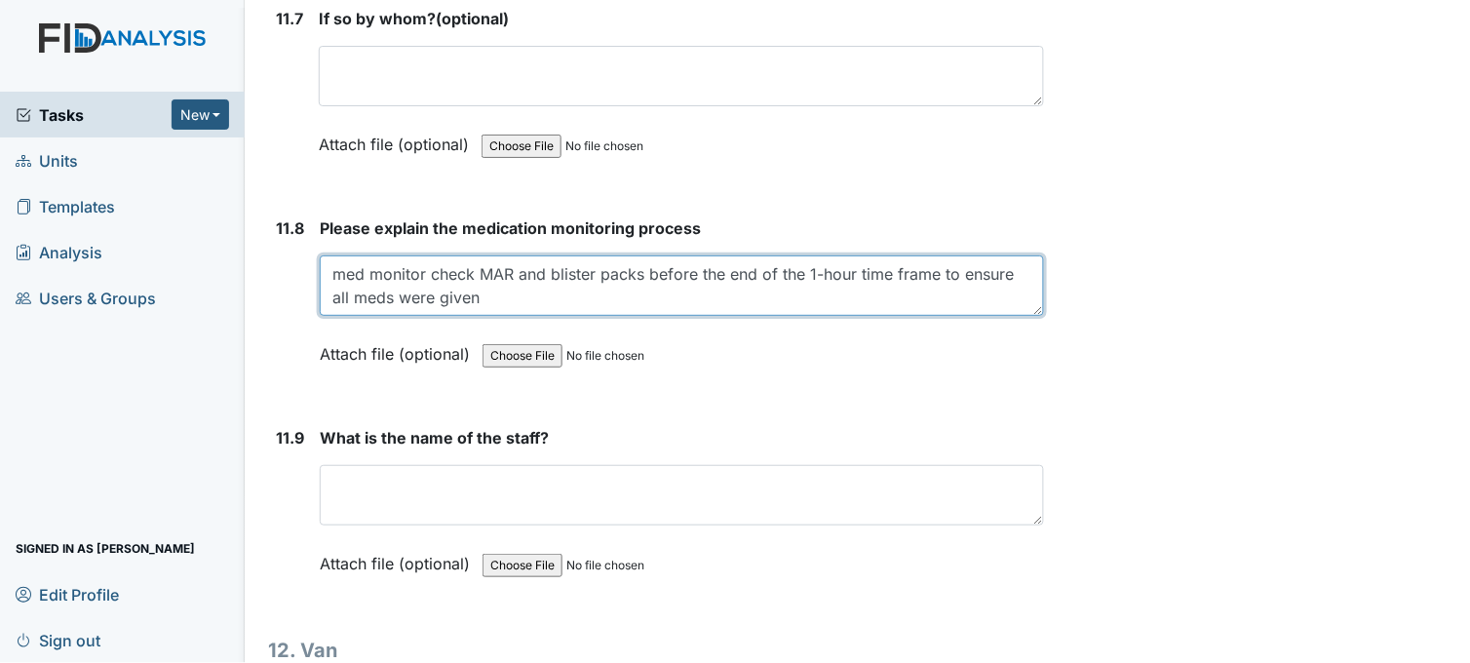
type textarea "med monitor check MAR and blister packs before the end of the 1-hour time frame…"
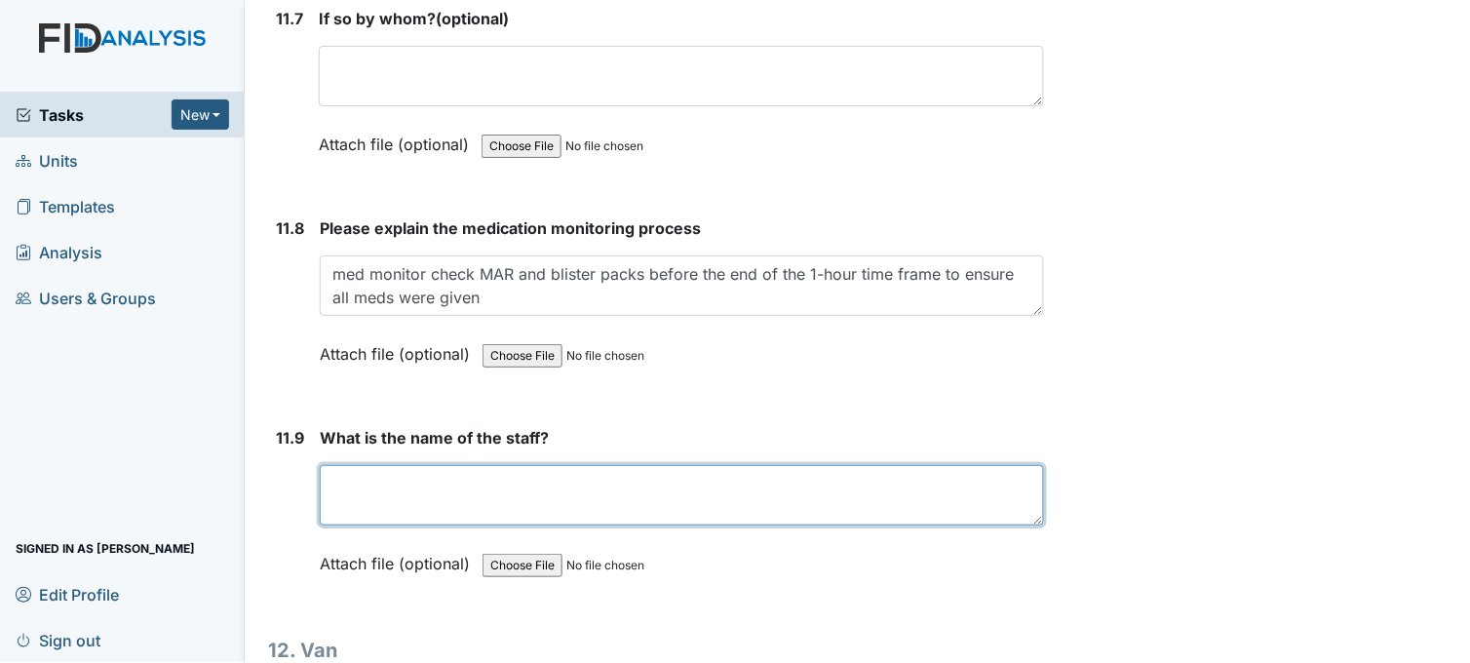
click at [398, 465] on textarea at bounding box center [682, 495] width 724 height 60
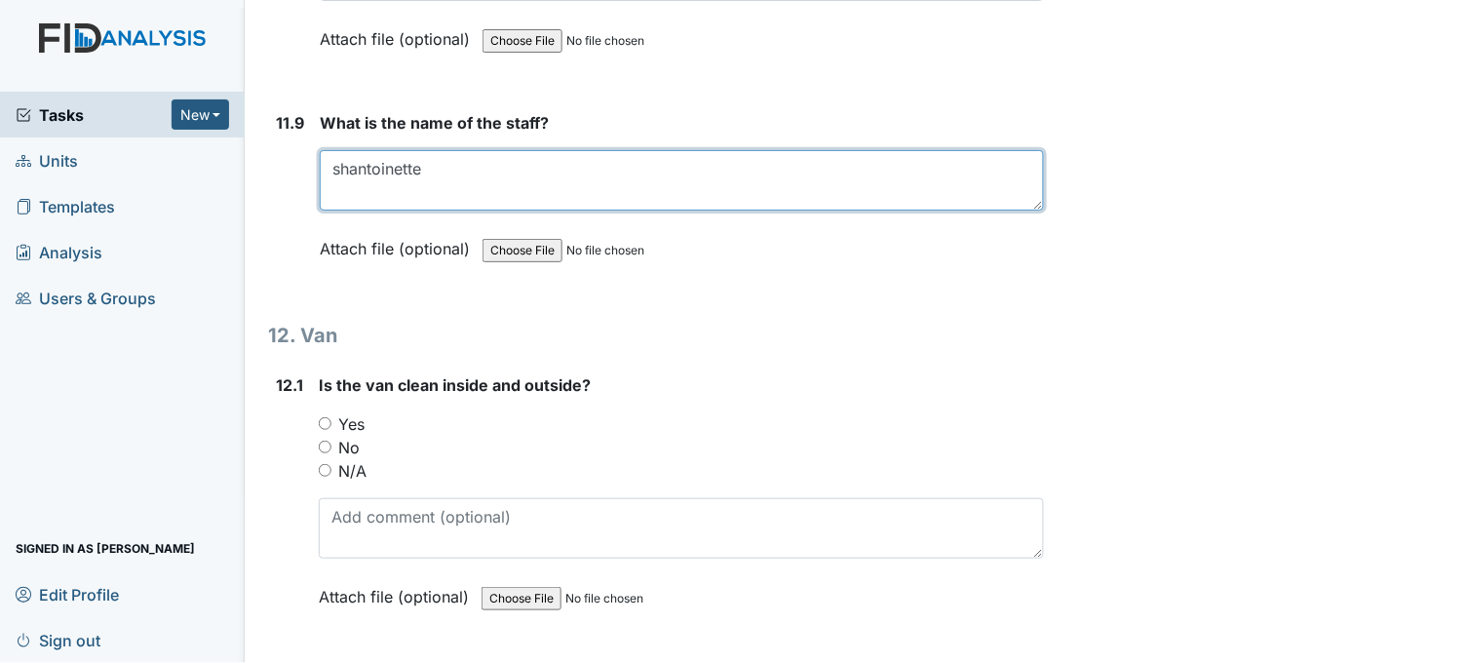
scroll to position [33368, 0]
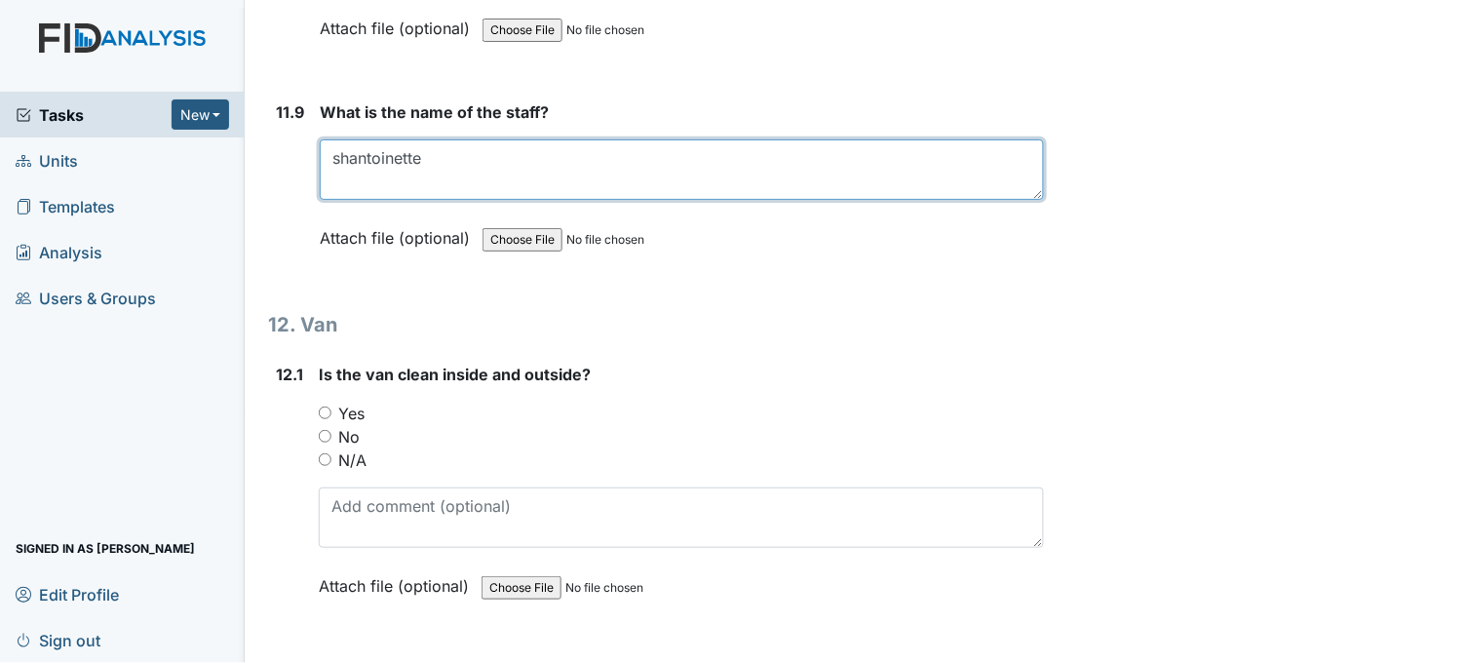
type textarea "shantoinette"
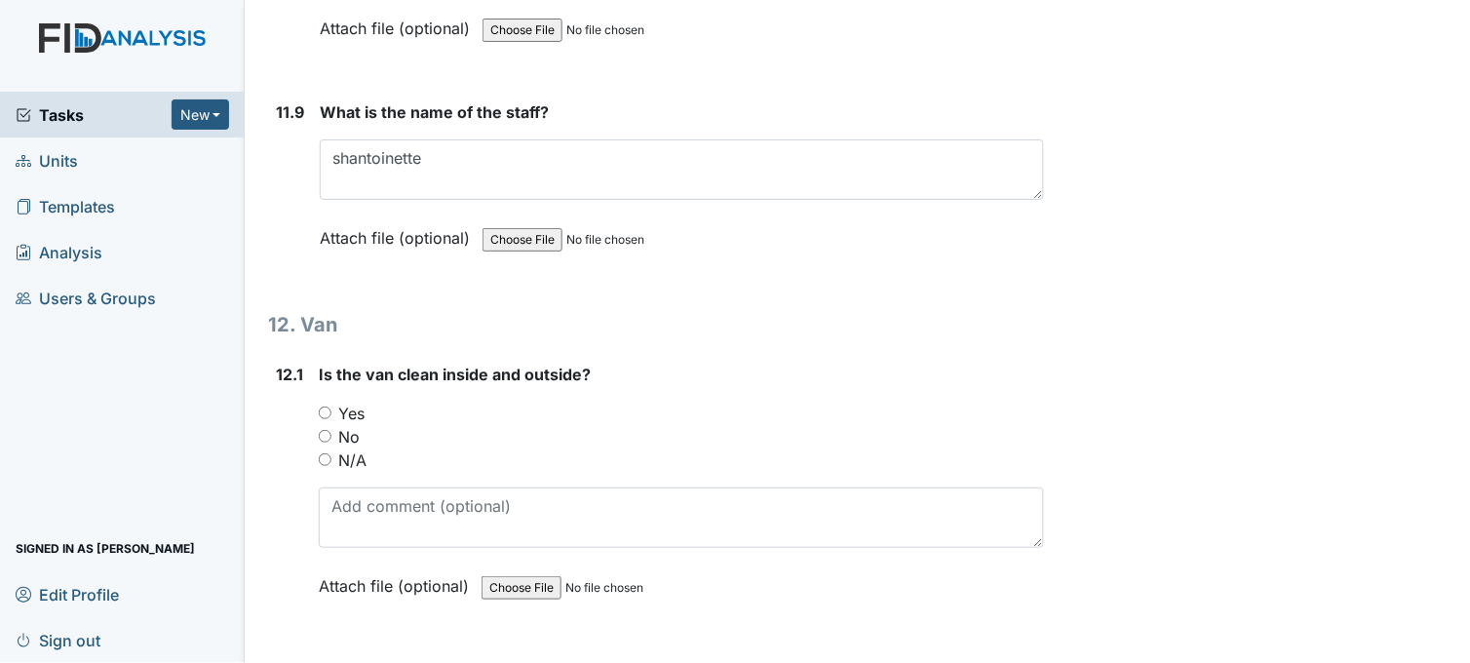
click at [327, 407] on input "Yes" at bounding box center [325, 413] width 13 height 13
radio input "true"
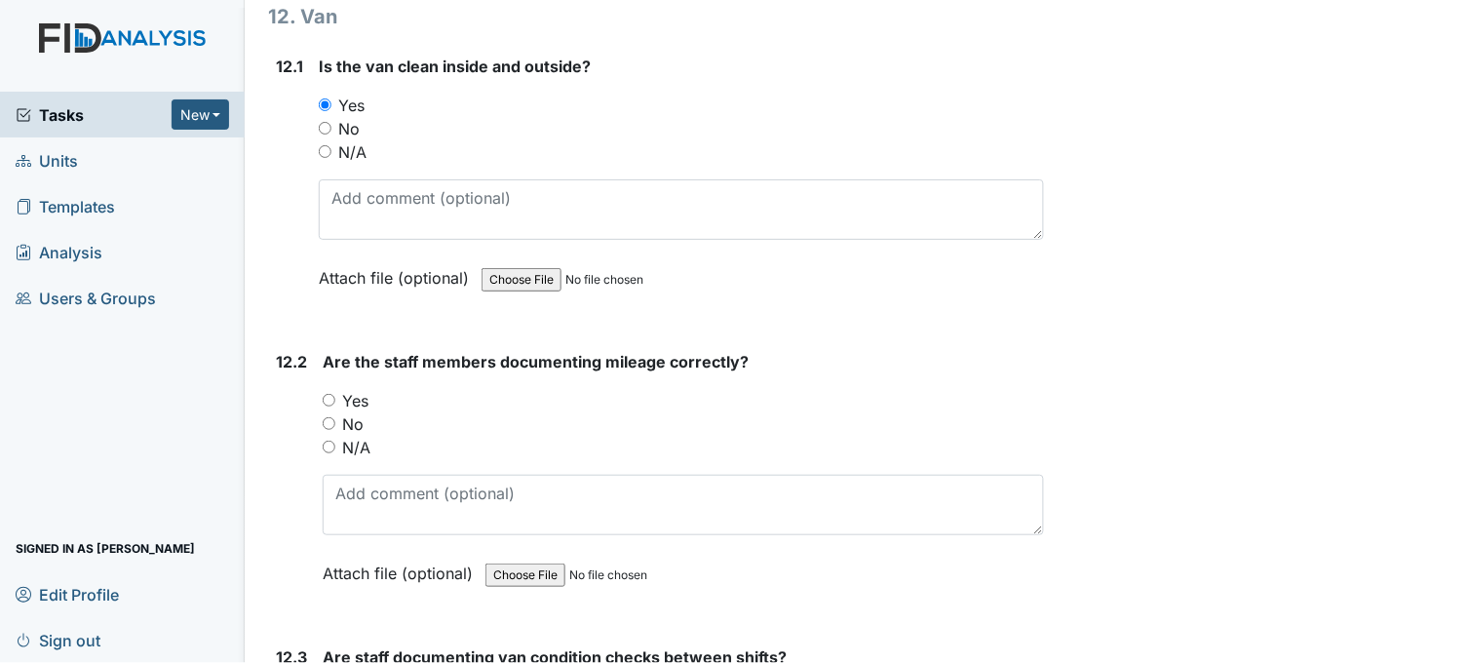
scroll to position [33693, 0]
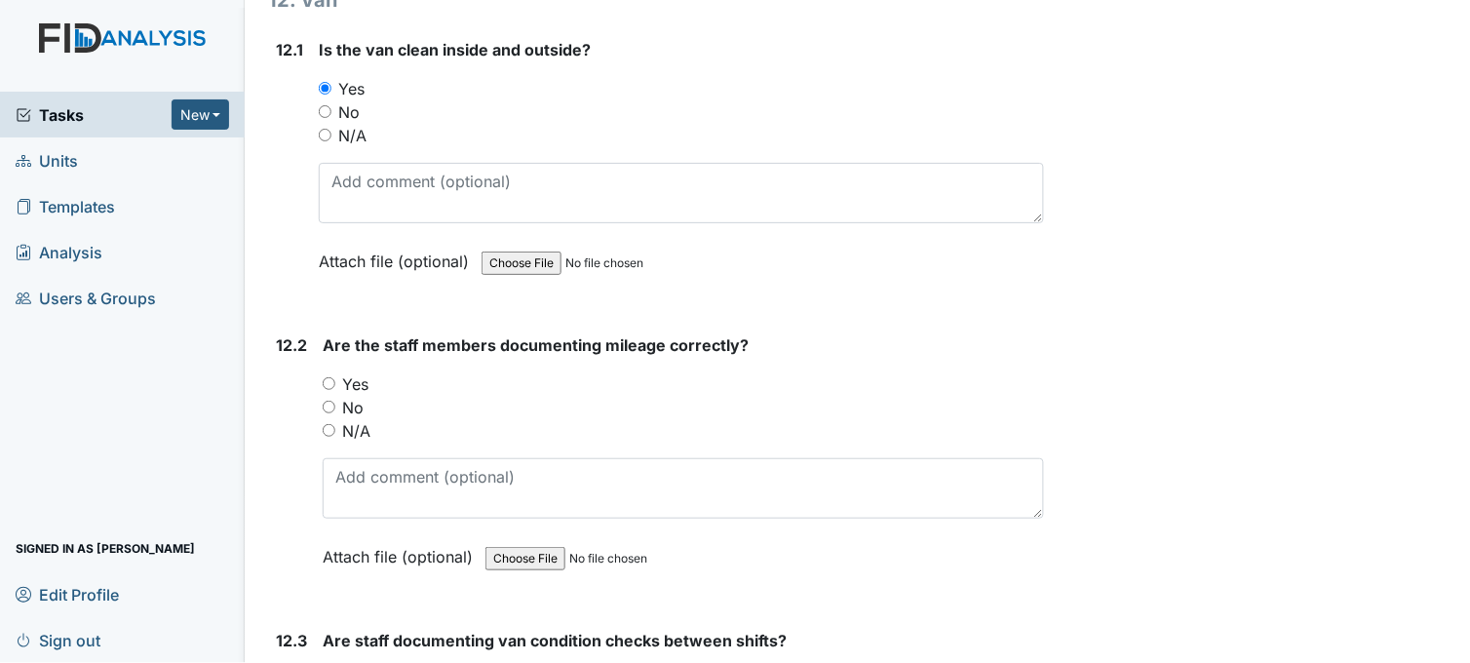
click at [326, 377] on input "Yes" at bounding box center [329, 383] width 13 height 13
radio input "true"
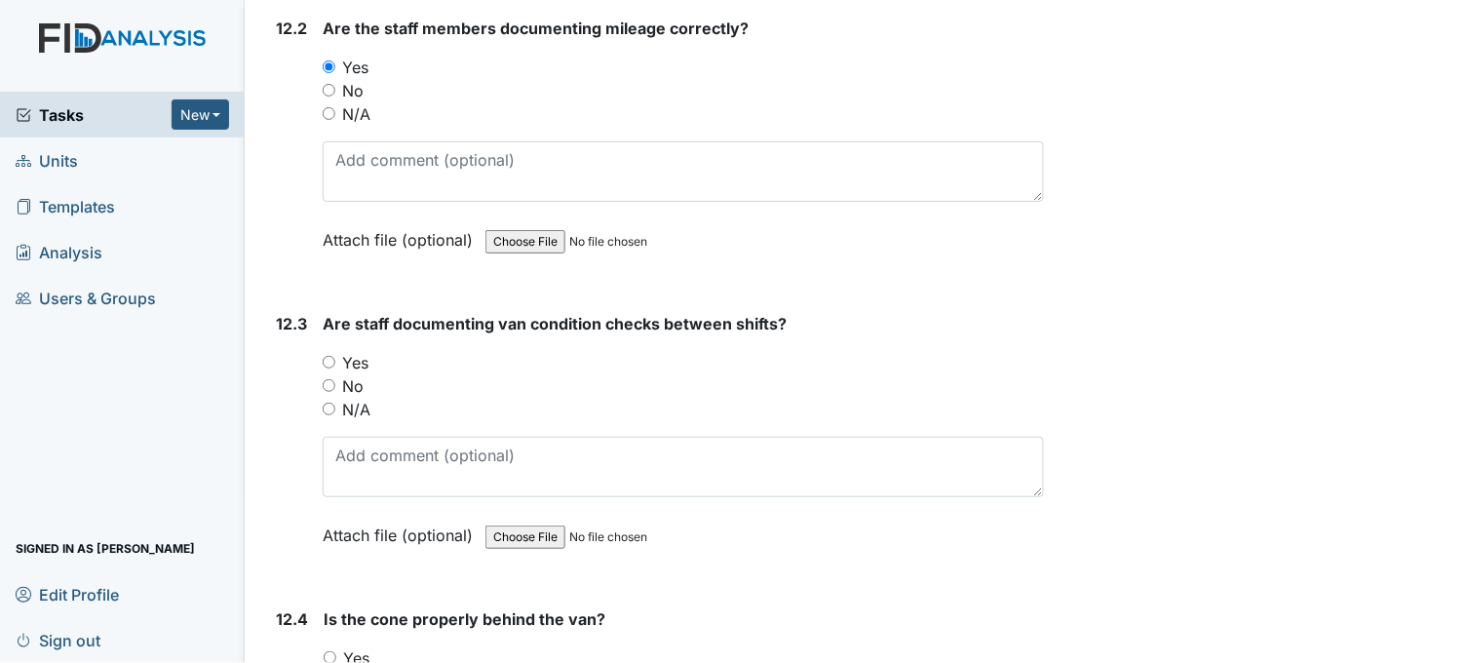
scroll to position [34018, 0]
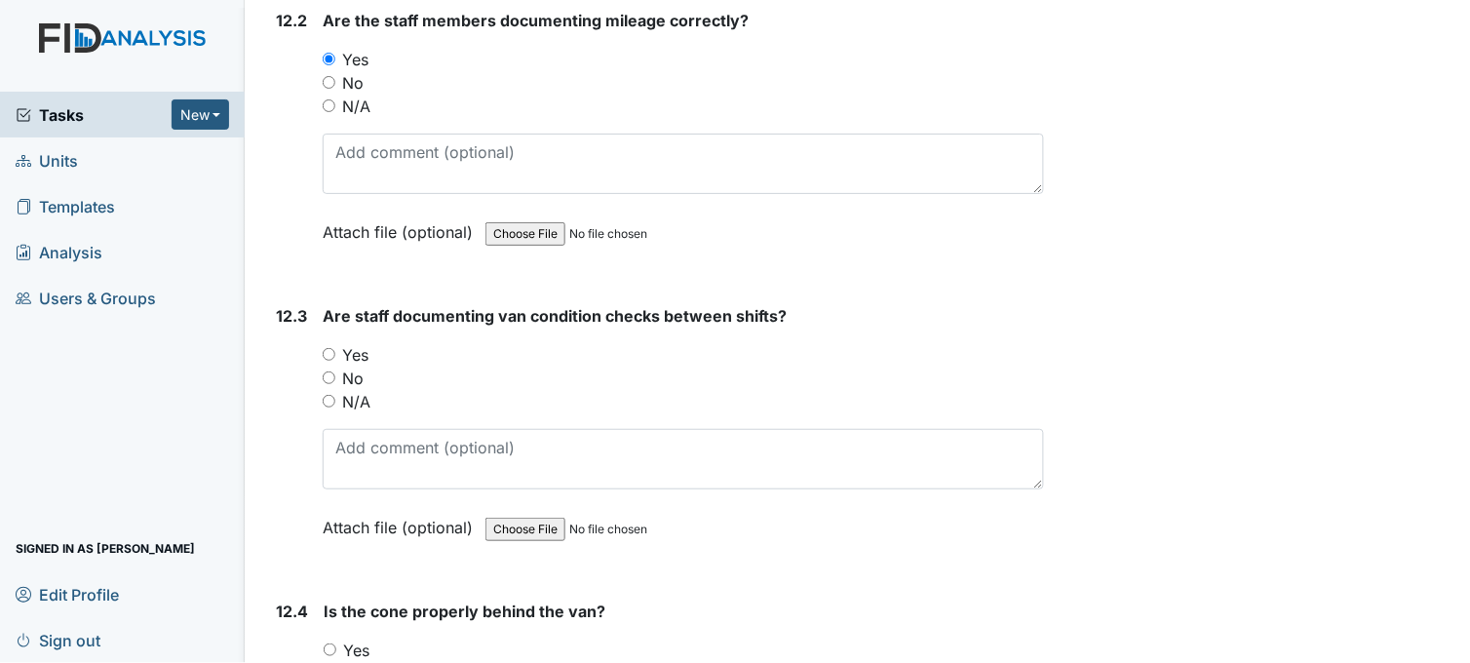
click at [332, 348] on input "Yes" at bounding box center [329, 354] width 13 height 13
radio input "true"
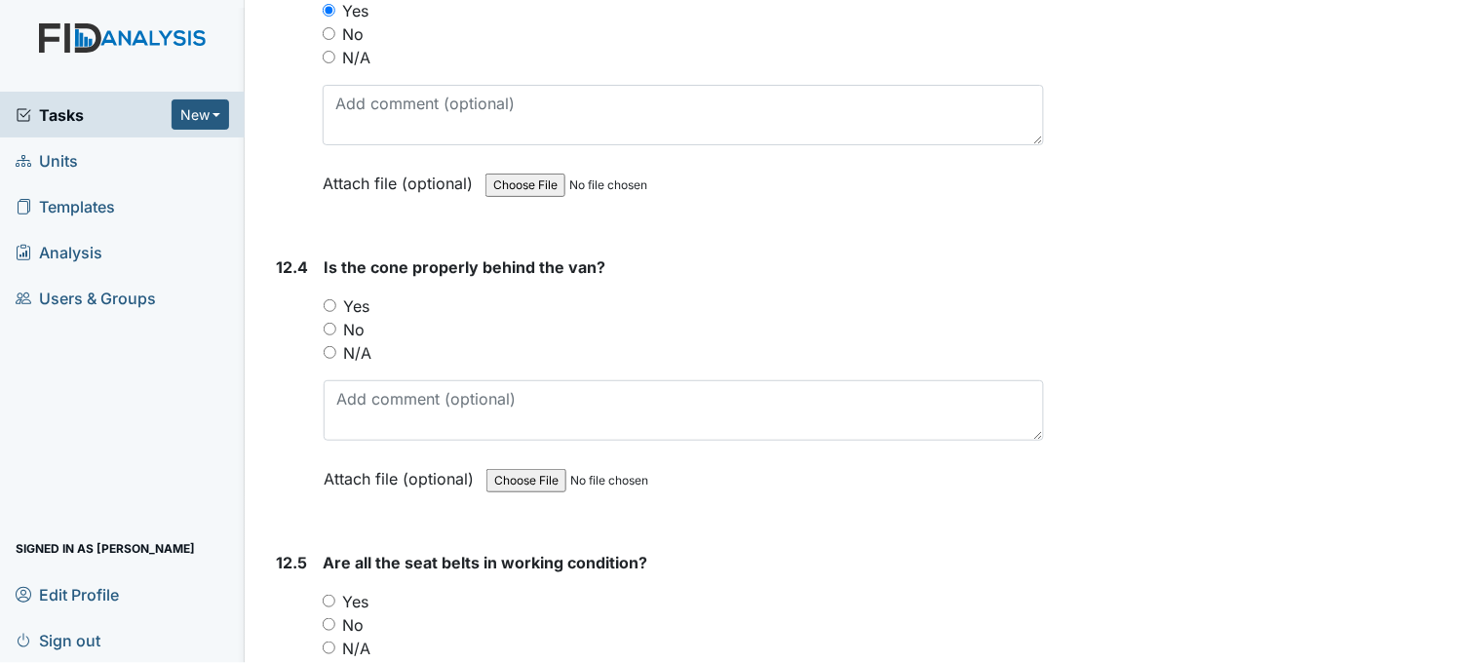
scroll to position [34452, 0]
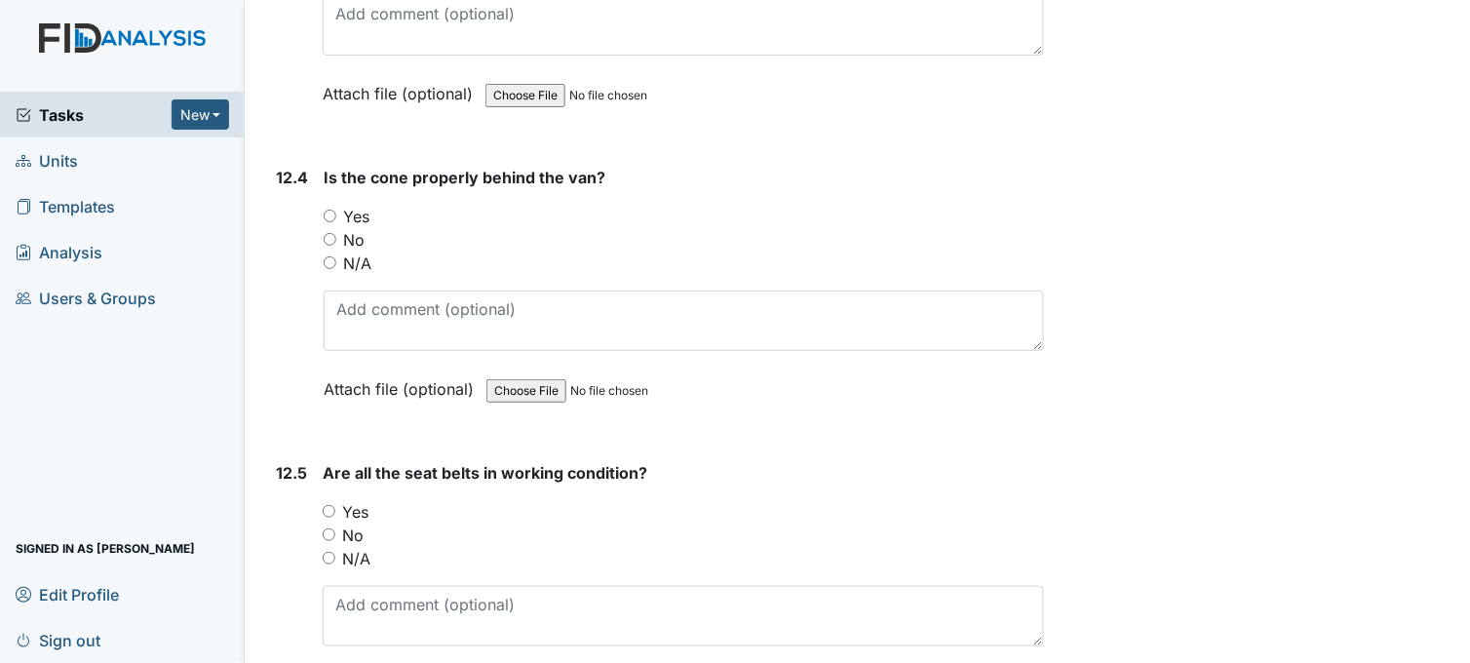
click at [329, 210] on input "Yes" at bounding box center [330, 216] width 13 height 13
radio input "true"
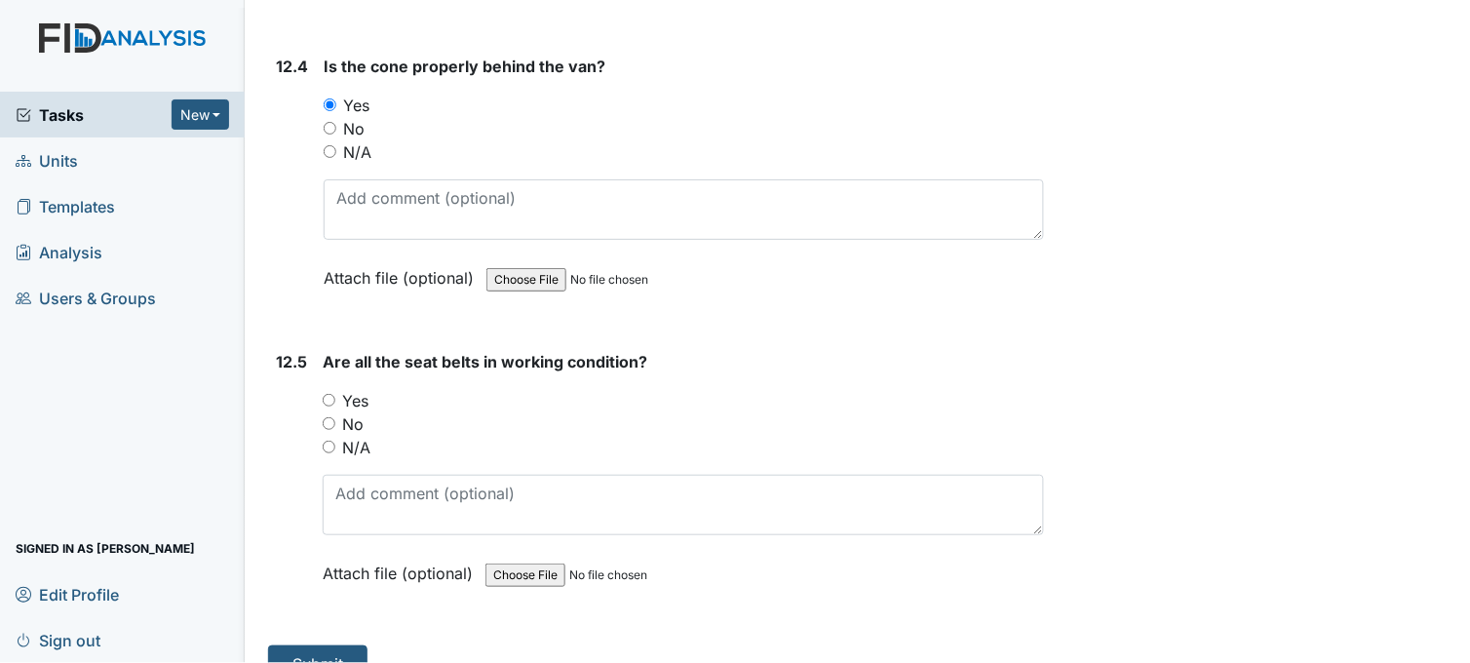
scroll to position [34571, 0]
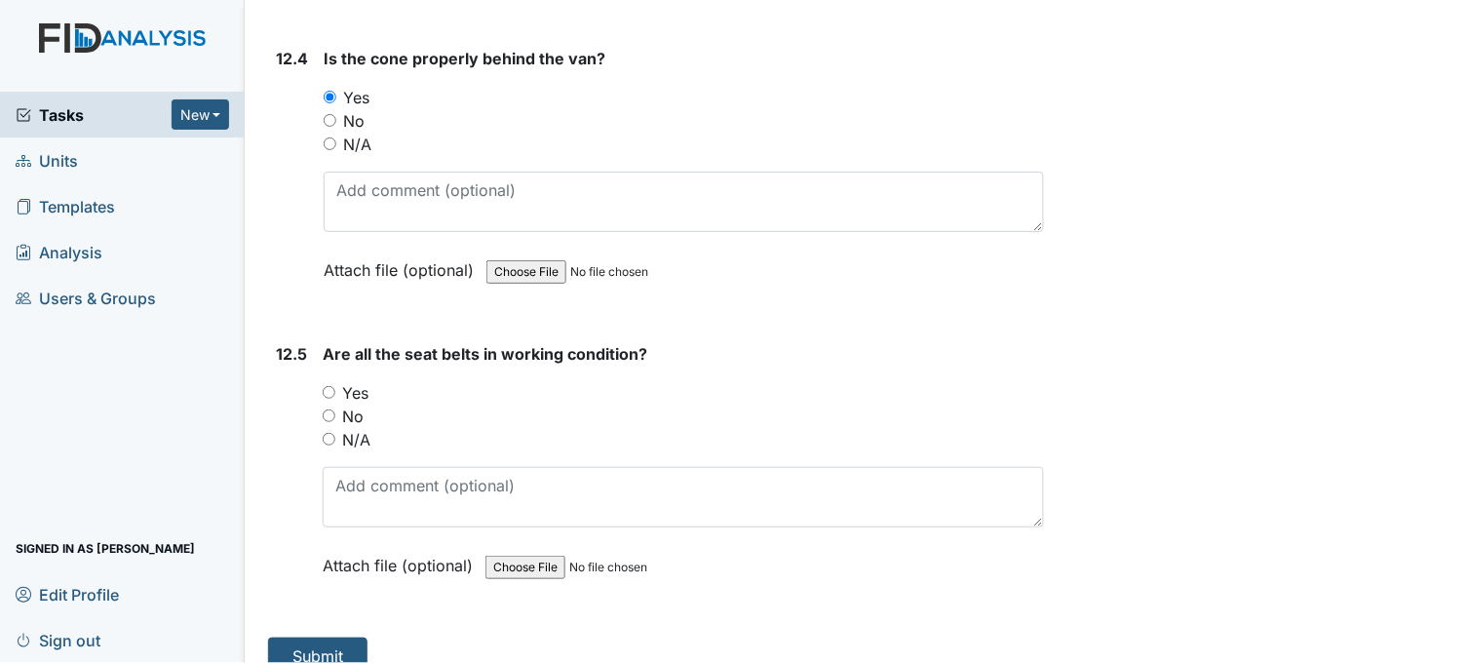
click at [329, 386] on input "Yes" at bounding box center [329, 392] width 13 height 13
radio input "true"
click at [336, 638] on button "Submit" at bounding box center [317, 656] width 99 height 37
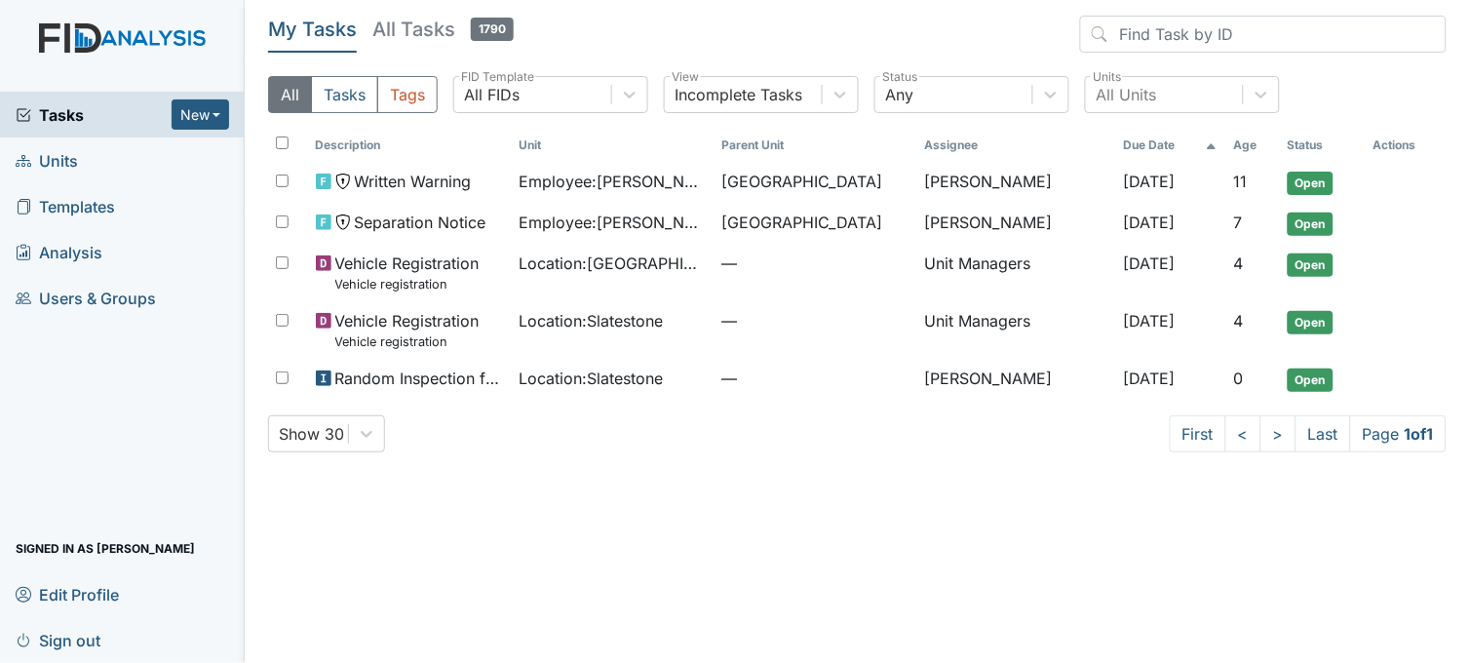
click at [93, 158] on link "Units" at bounding box center [122, 160] width 245 height 46
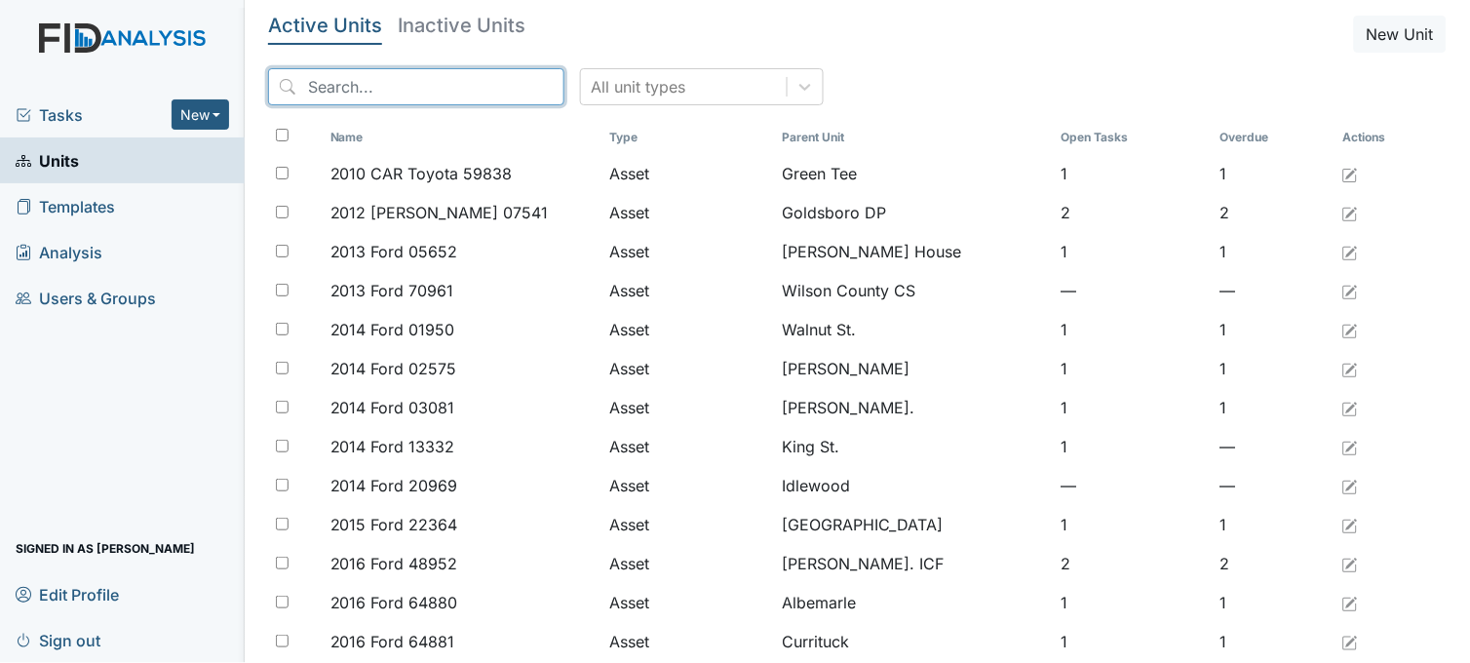
click at [446, 83] on input "search" at bounding box center [416, 86] width 296 height 37
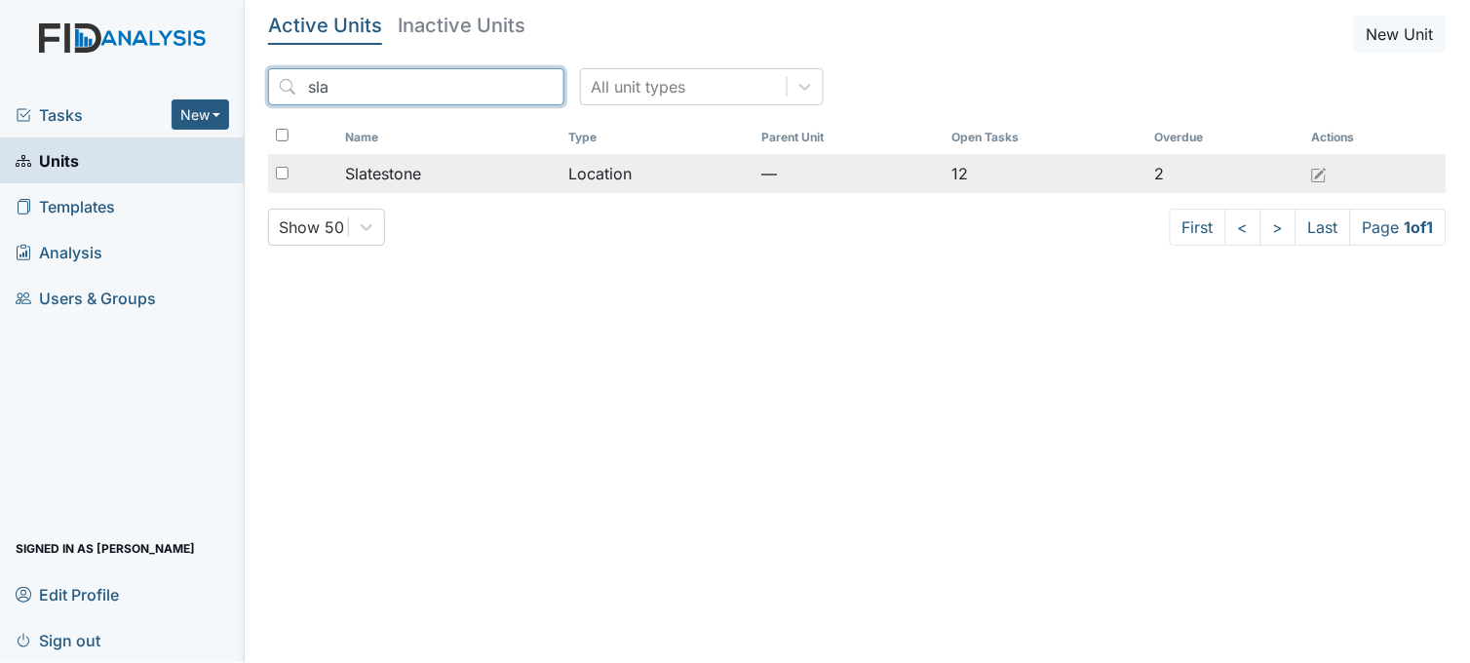
type input "sla"
click at [422, 177] on div "Slatestone" at bounding box center [449, 173] width 209 height 23
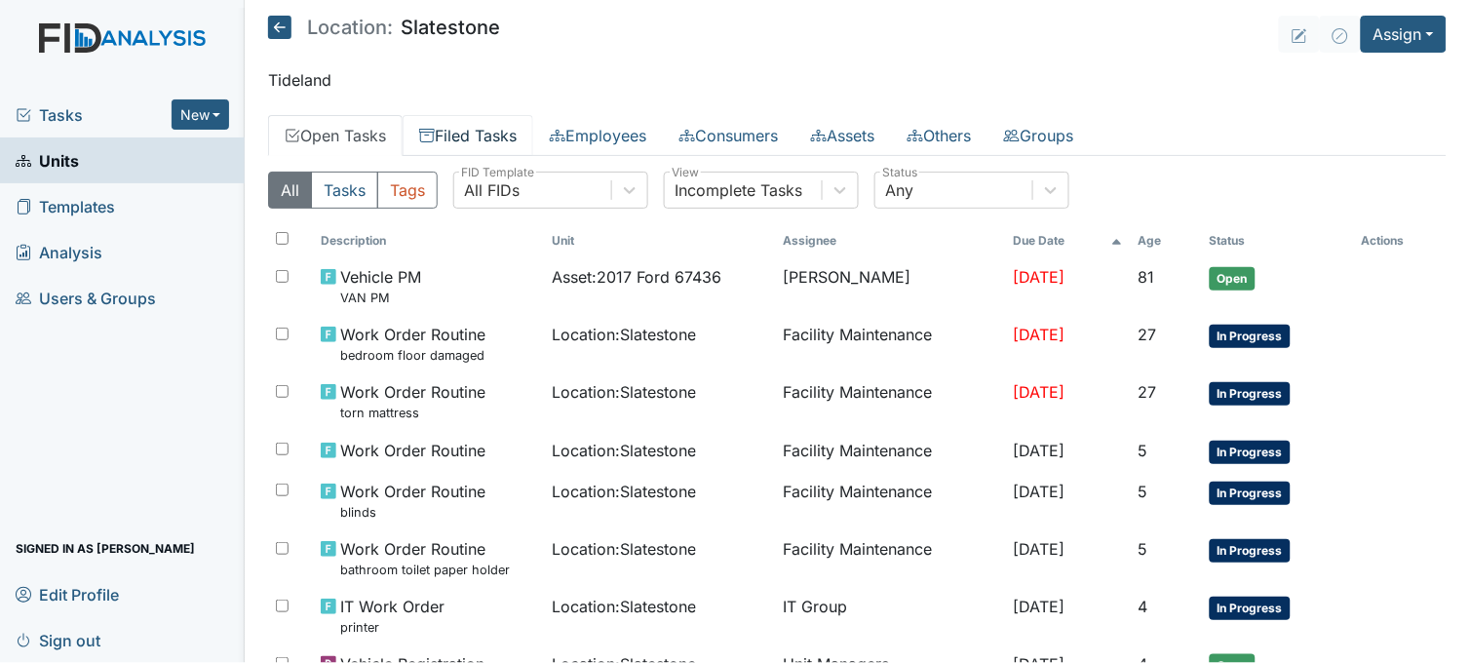
click at [483, 129] on link "Filed Tasks" at bounding box center [468, 135] width 131 height 41
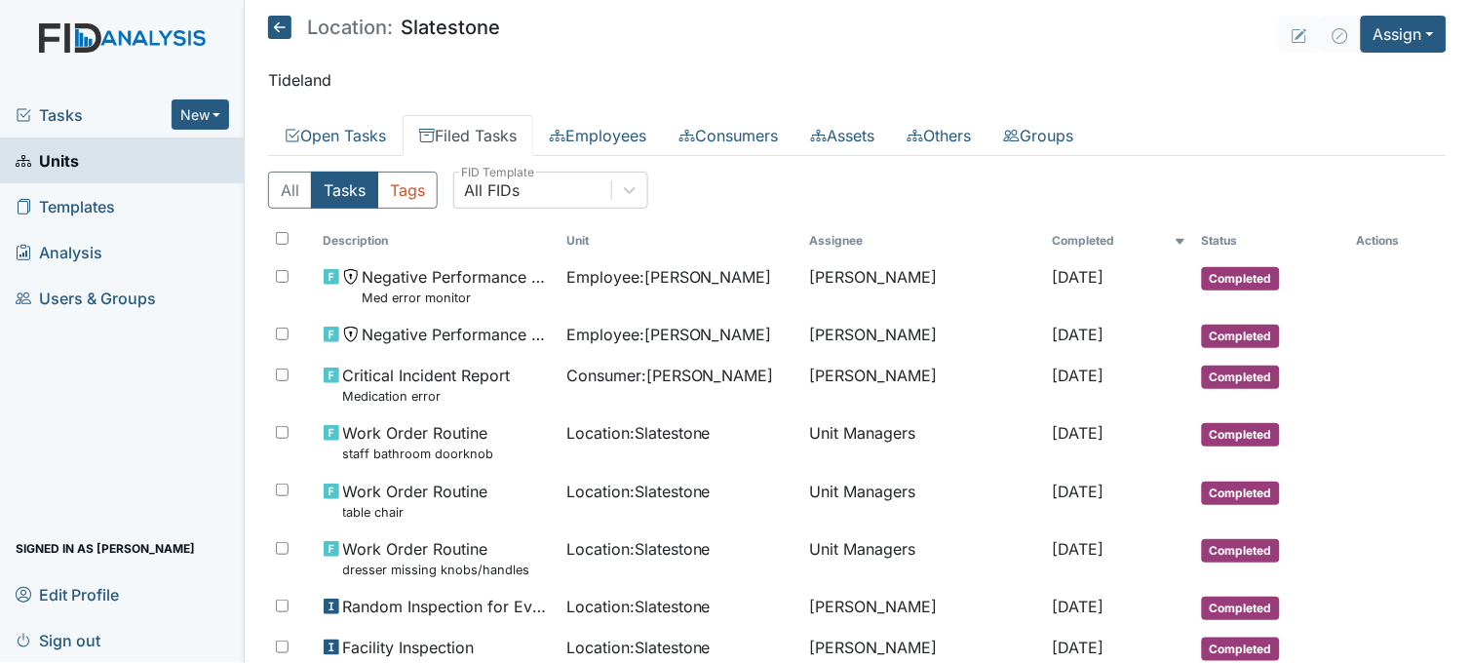
scroll to position [108, 0]
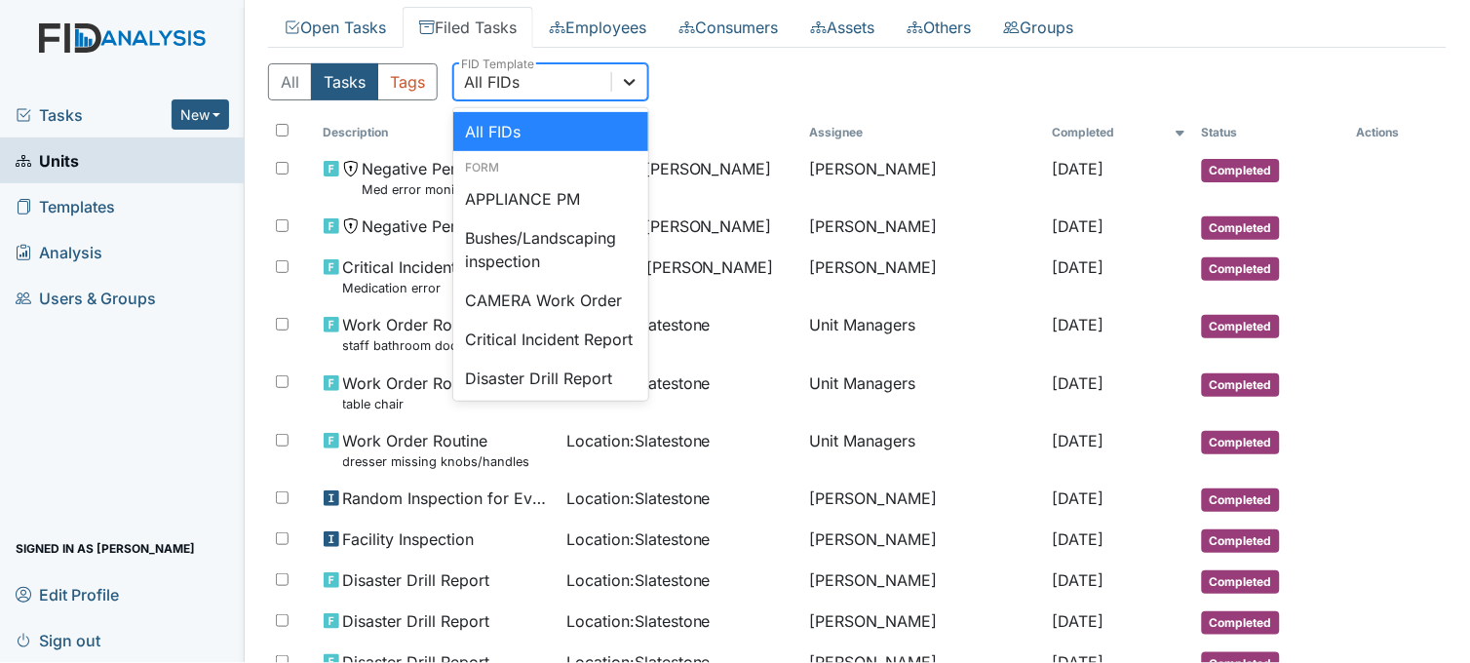
click at [625, 74] on icon at bounding box center [630, 82] width 20 height 20
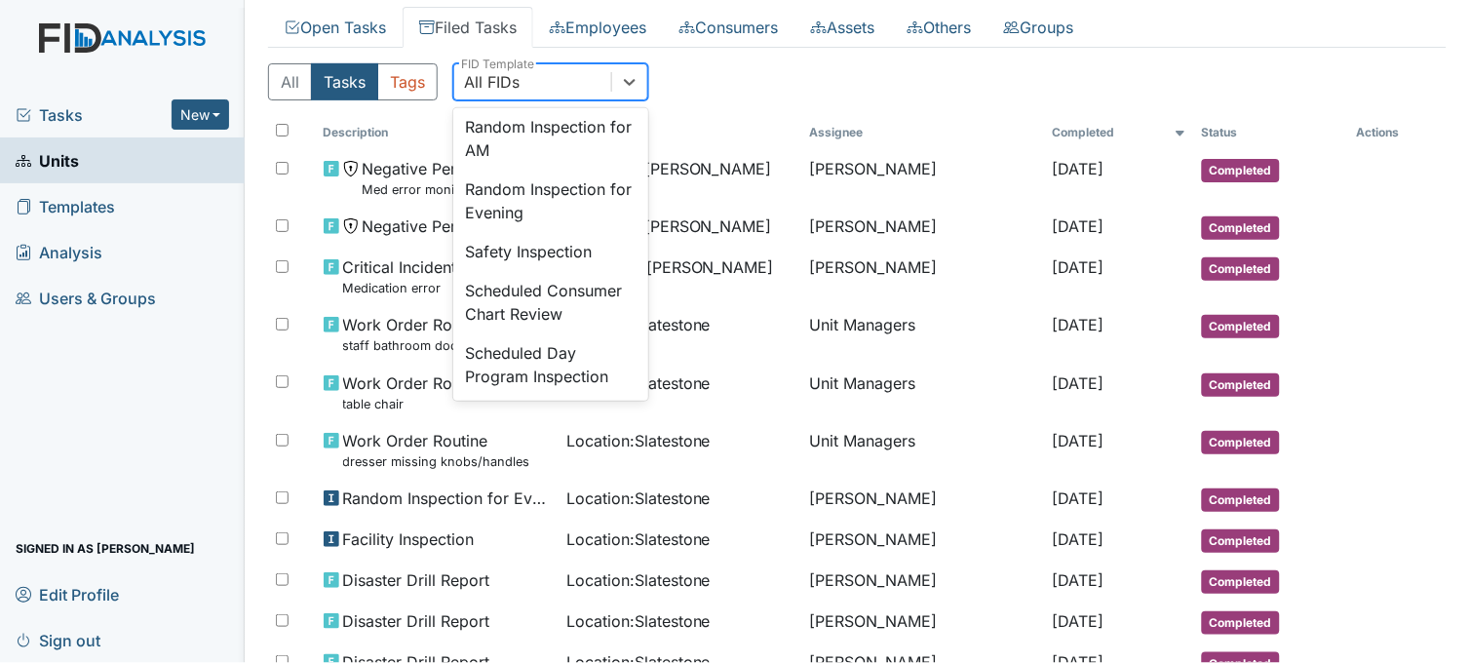
scroll to position [1841, 0]
click at [559, 106] on div "Random Inspection for Afternoon" at bounding box center [550, 75] width 195 height 62
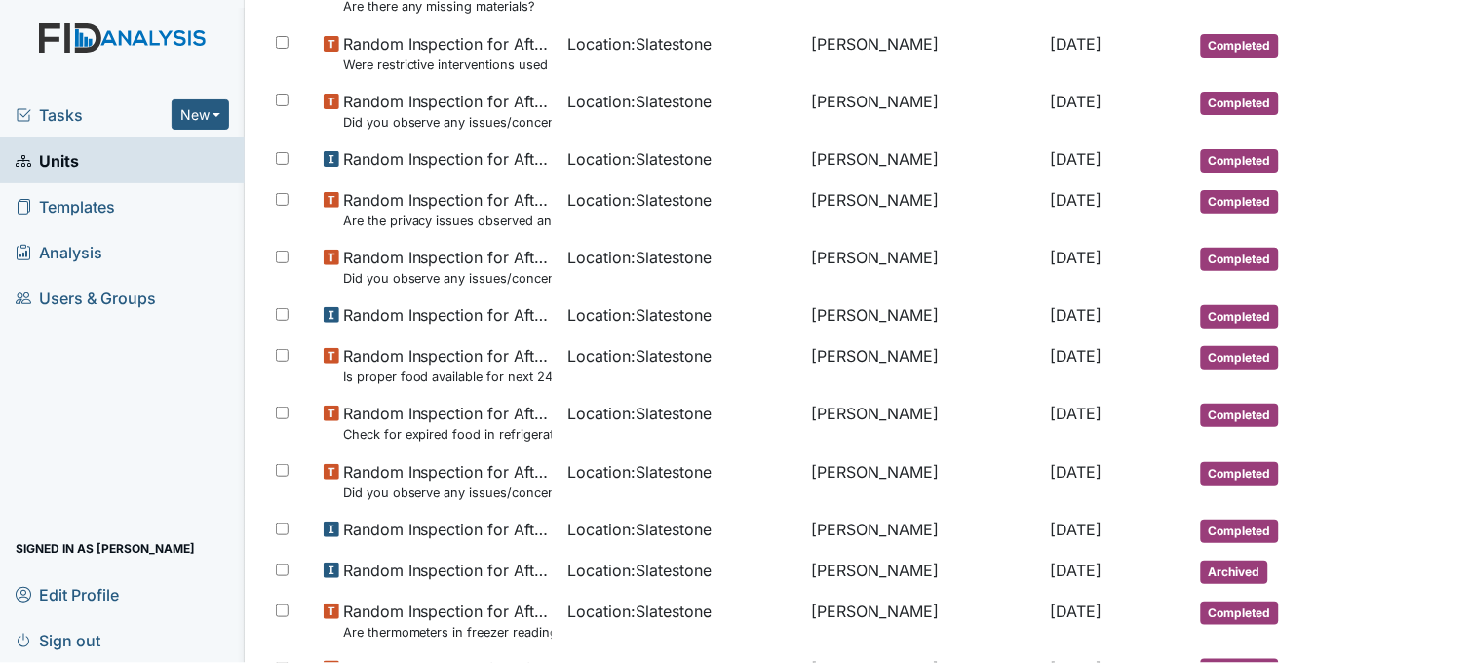
scroll to position [758, 0]
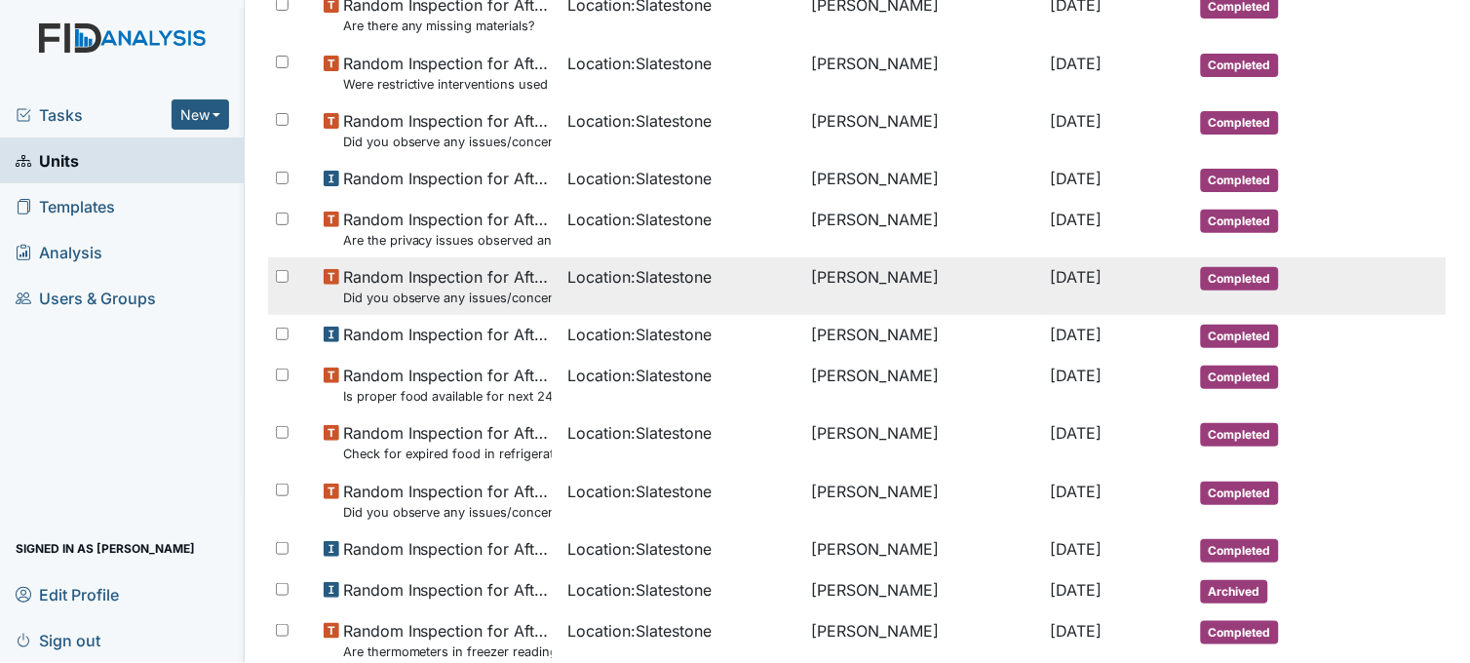
click at [660, 284] on span "Location : Slatestone" at bounding box center [639, 276] width 144 height 23
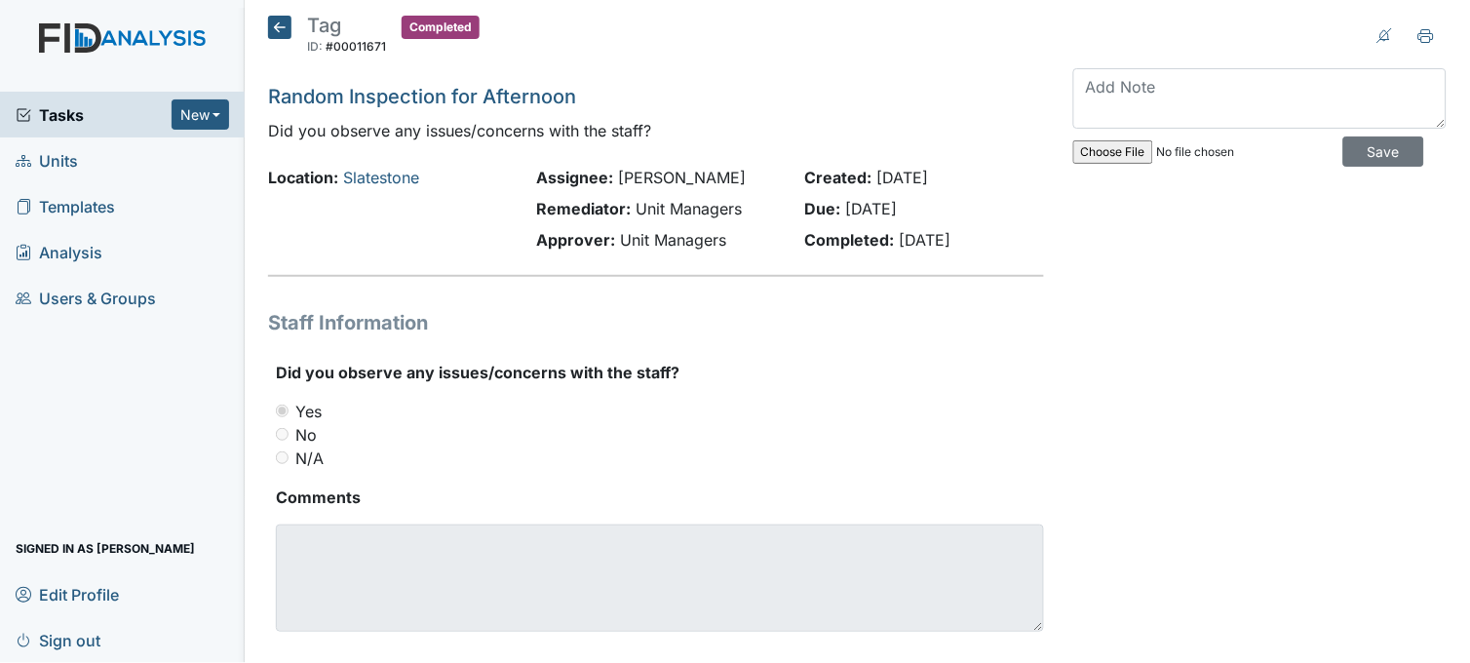
click at [274, 32] on icon at bounding box center [279, 27] width 23 height 23
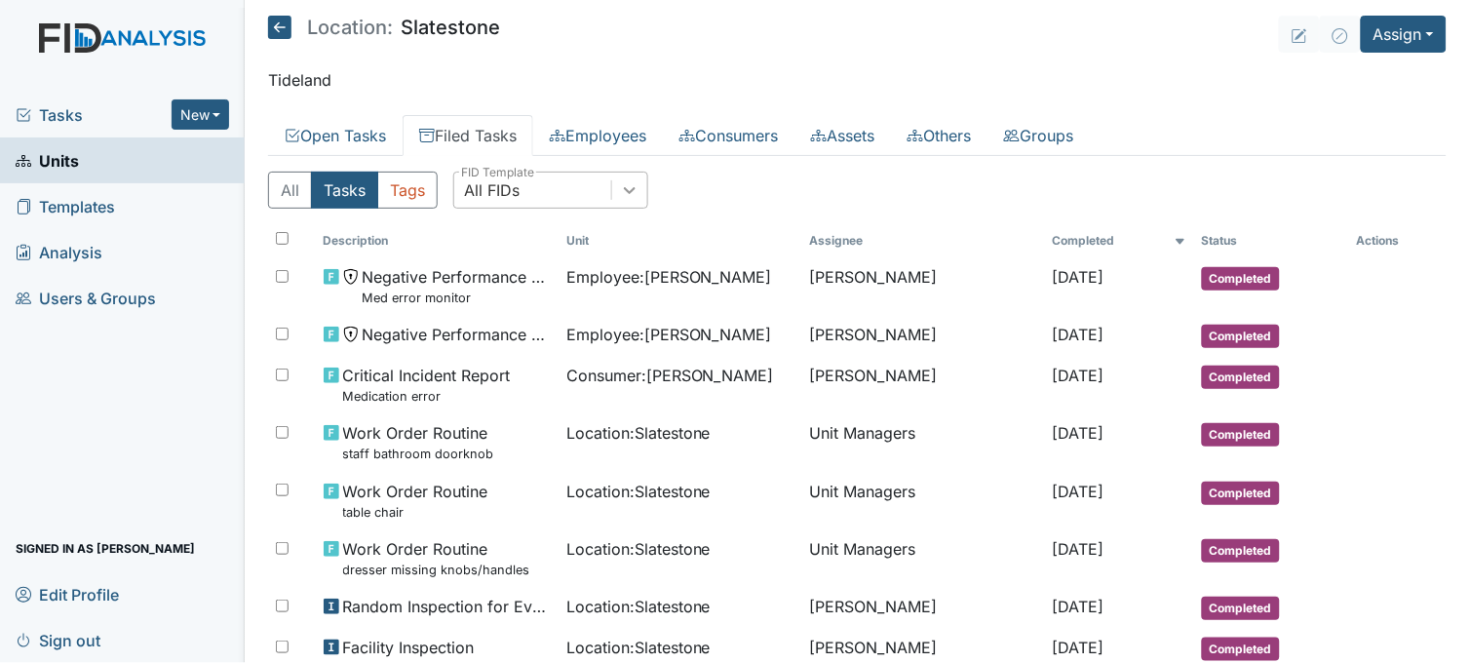
click at [638, 191] on icon at bounding box center [630, 190] width 20 height 20
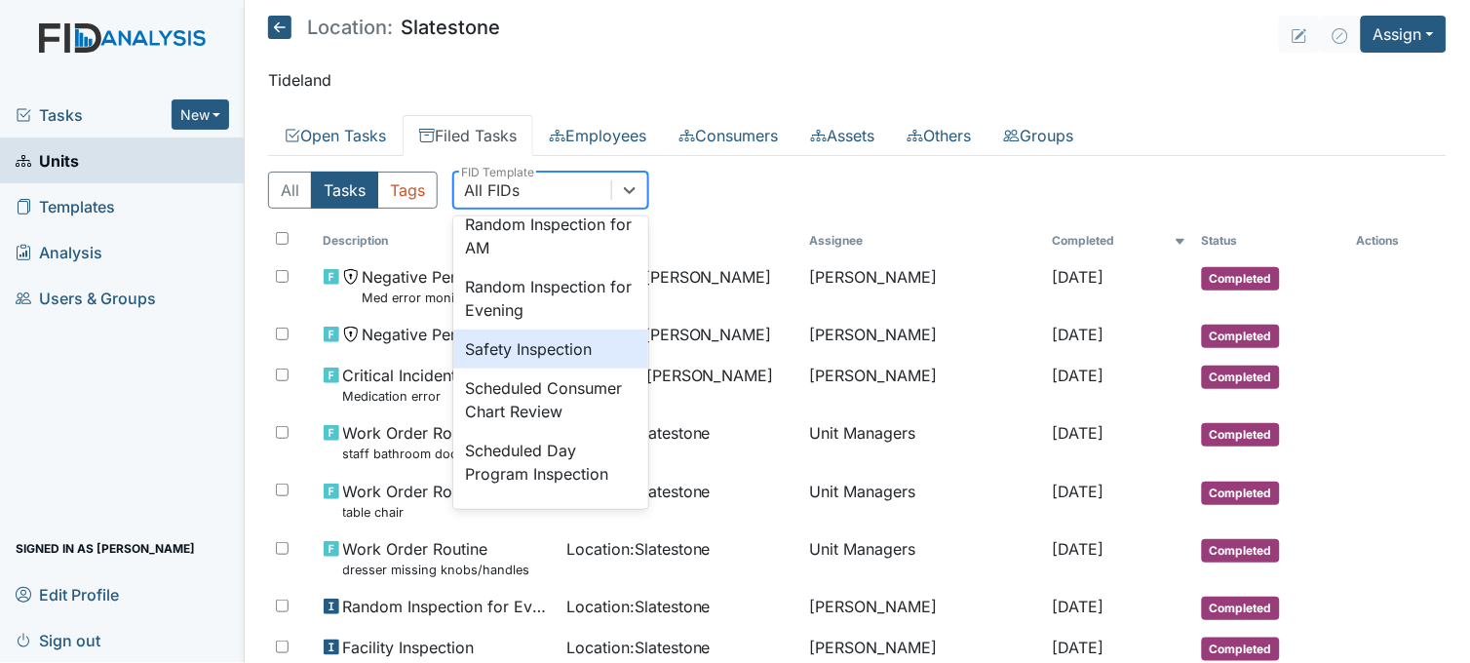
scroll to position [1770, 0]
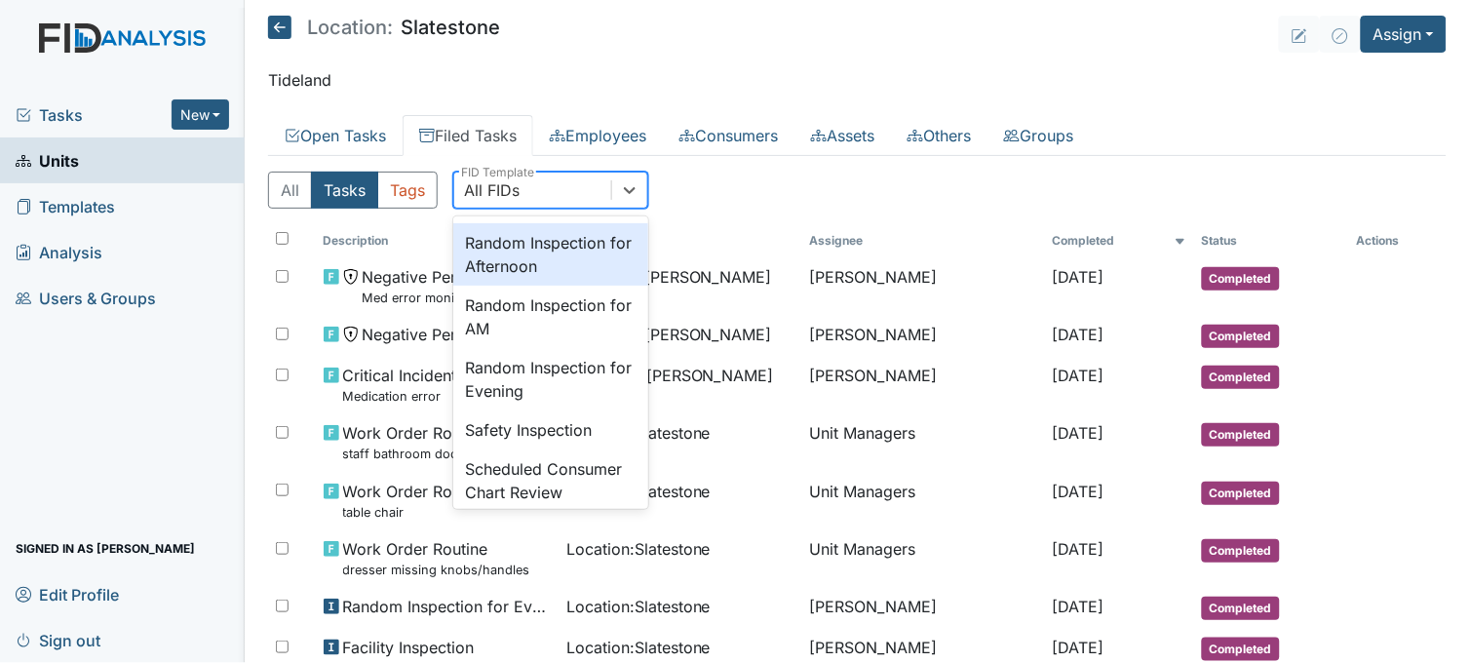
click at [538, 286] on div "Random Inspection for Afternoon" at bounding box center [550, 254] width 195 height 62
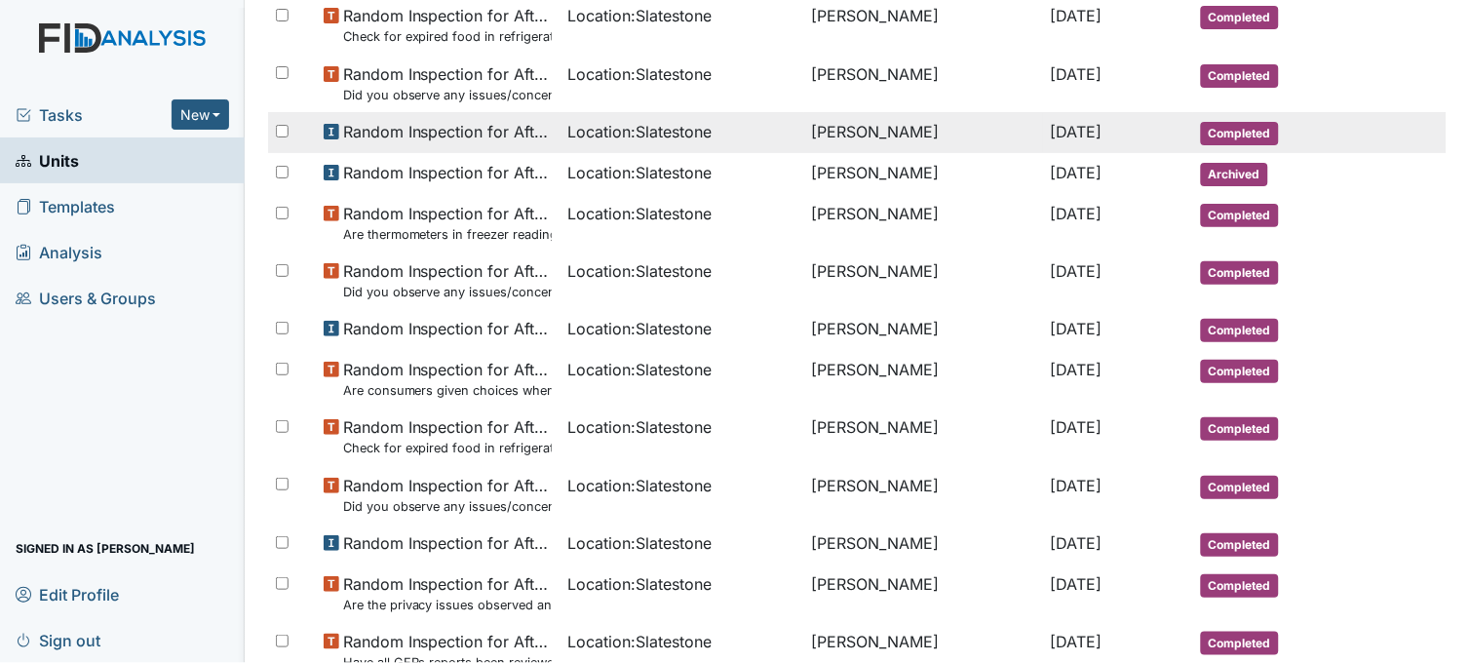
scroll to position [1192, 0]
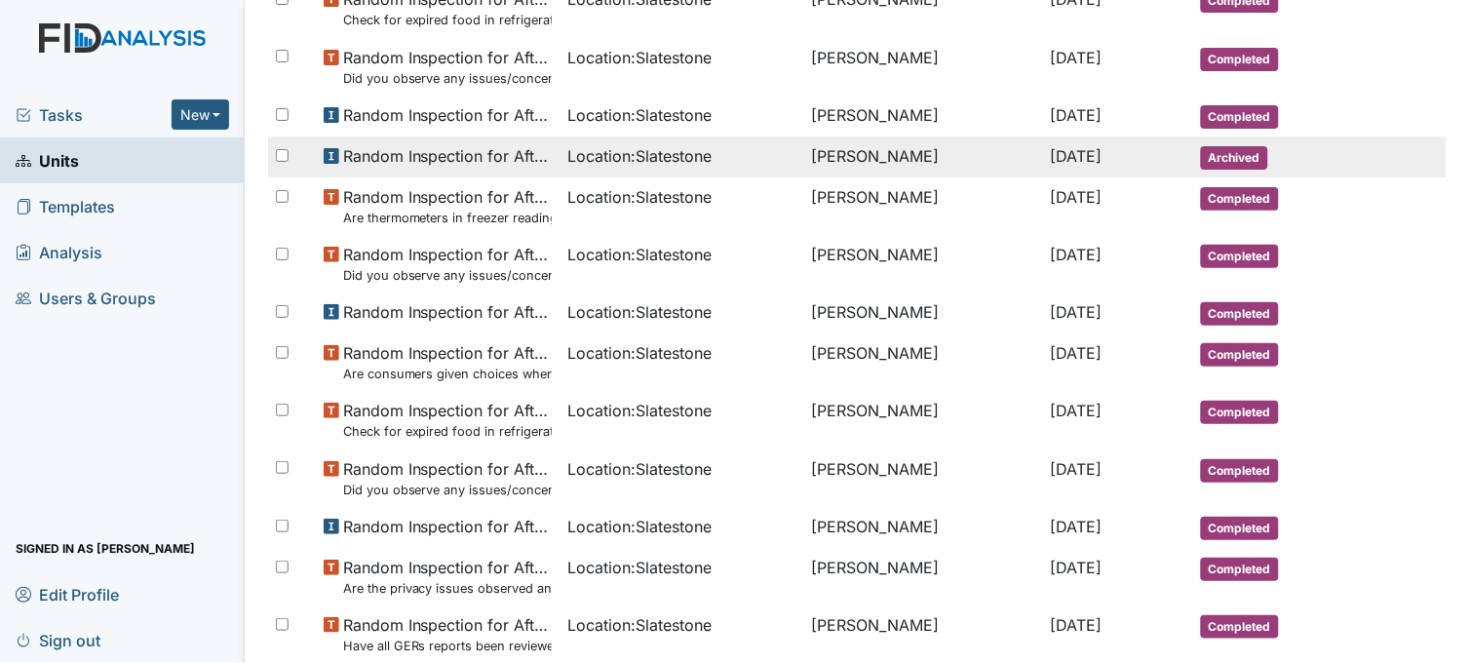
click at [660, 151] on span "Location : Slatestone" at bounding box center [639, 155] width 144 height 23
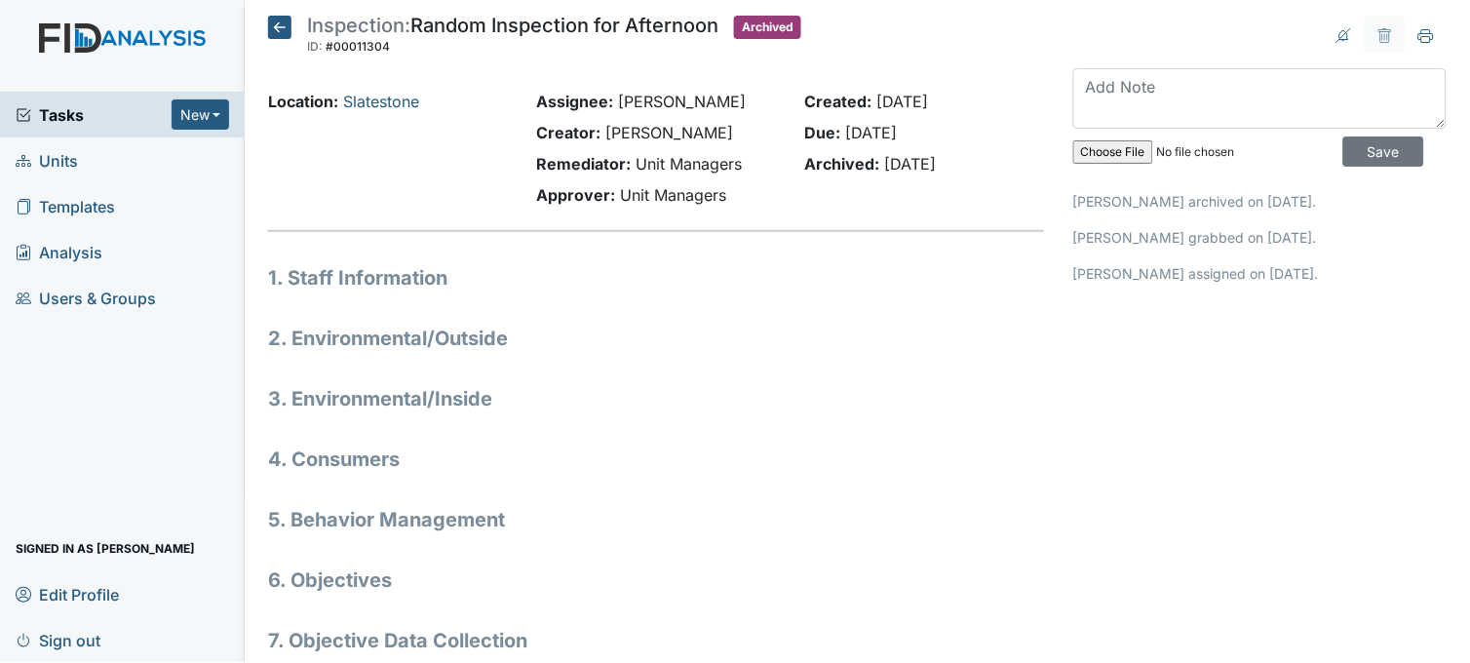
click at [284, 30] on icon at bounding box center [279, 27] width 23 height 23
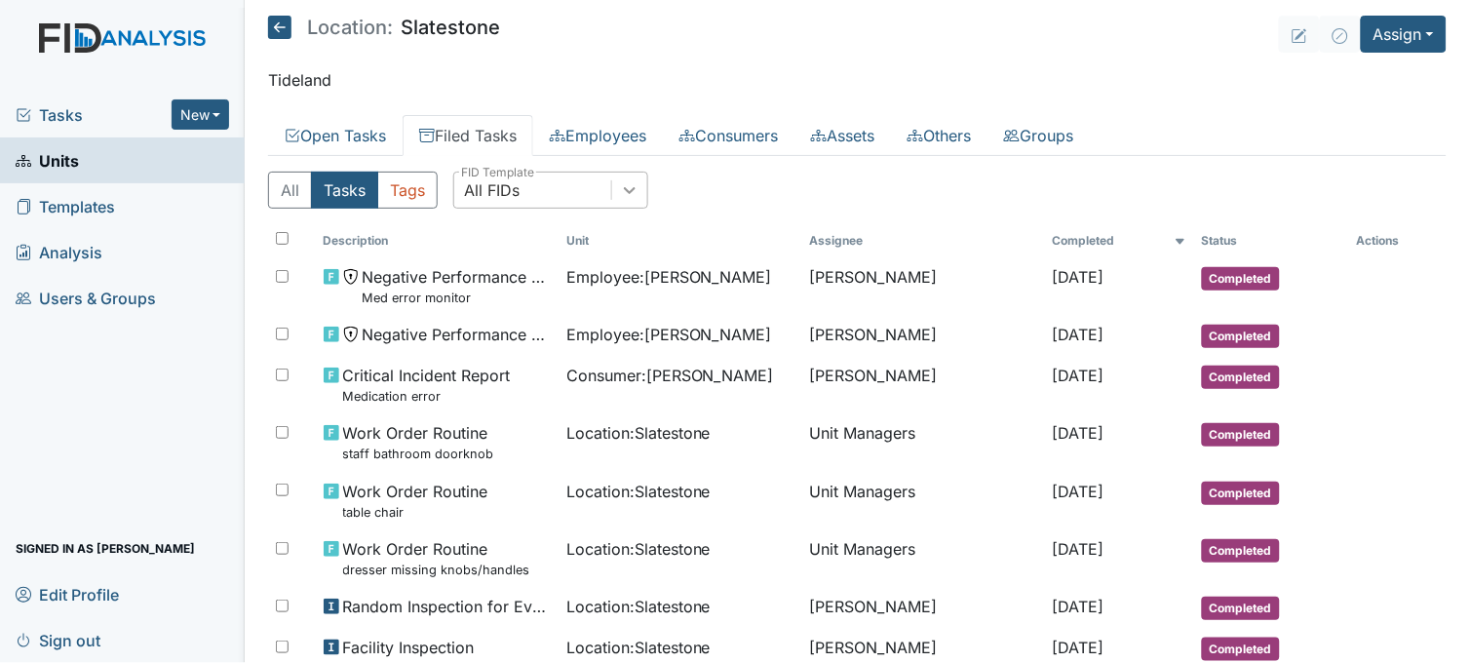
click at [645, 187] on div at bounding box center [629, 190] width 35 height 35
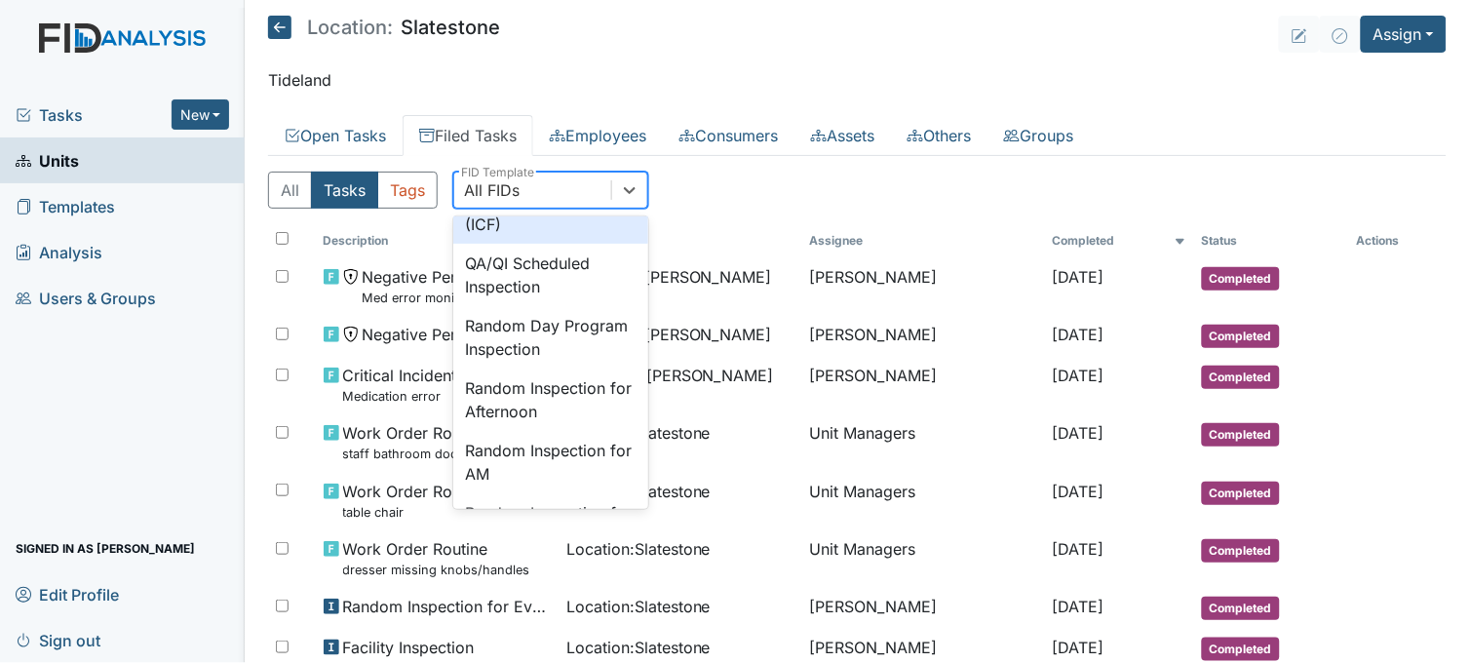
scroll to position [1733, 0]
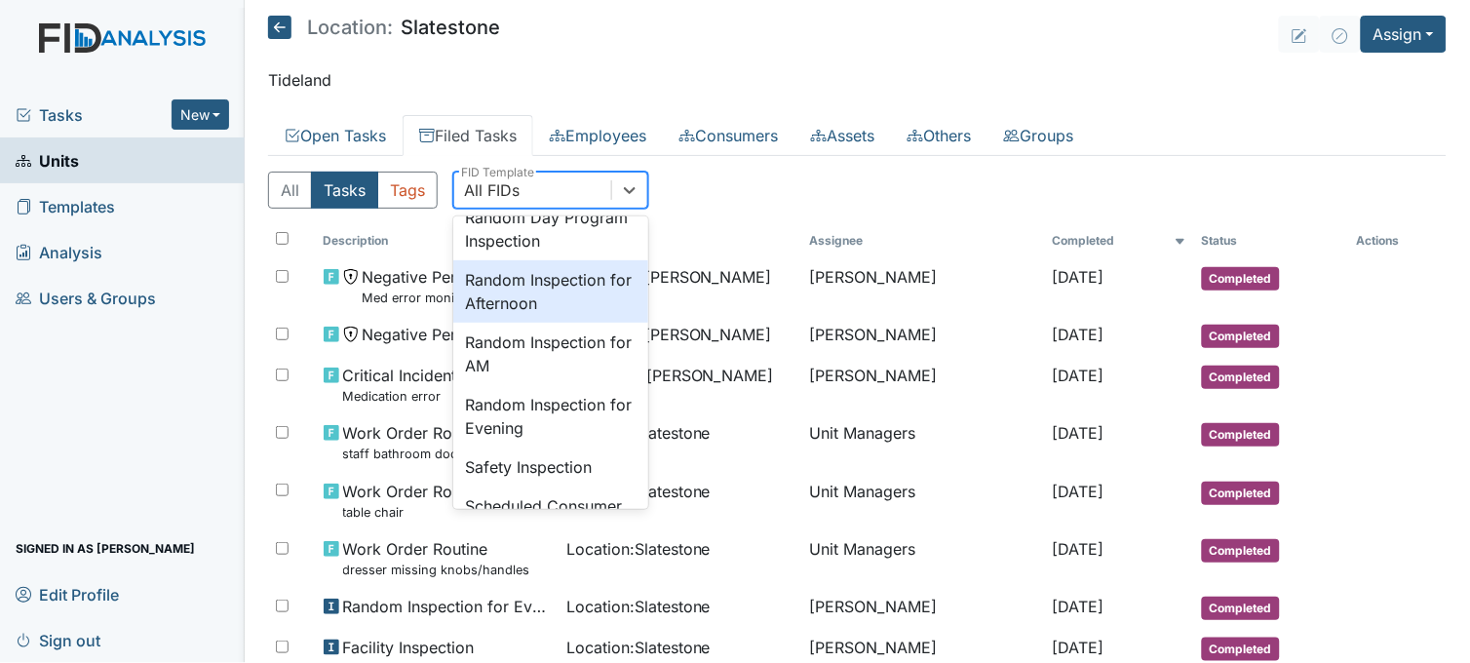
click at [541, 323] on div "Random Inspection for Afternoon" at bounding box center [550, 291] width 195 height 62
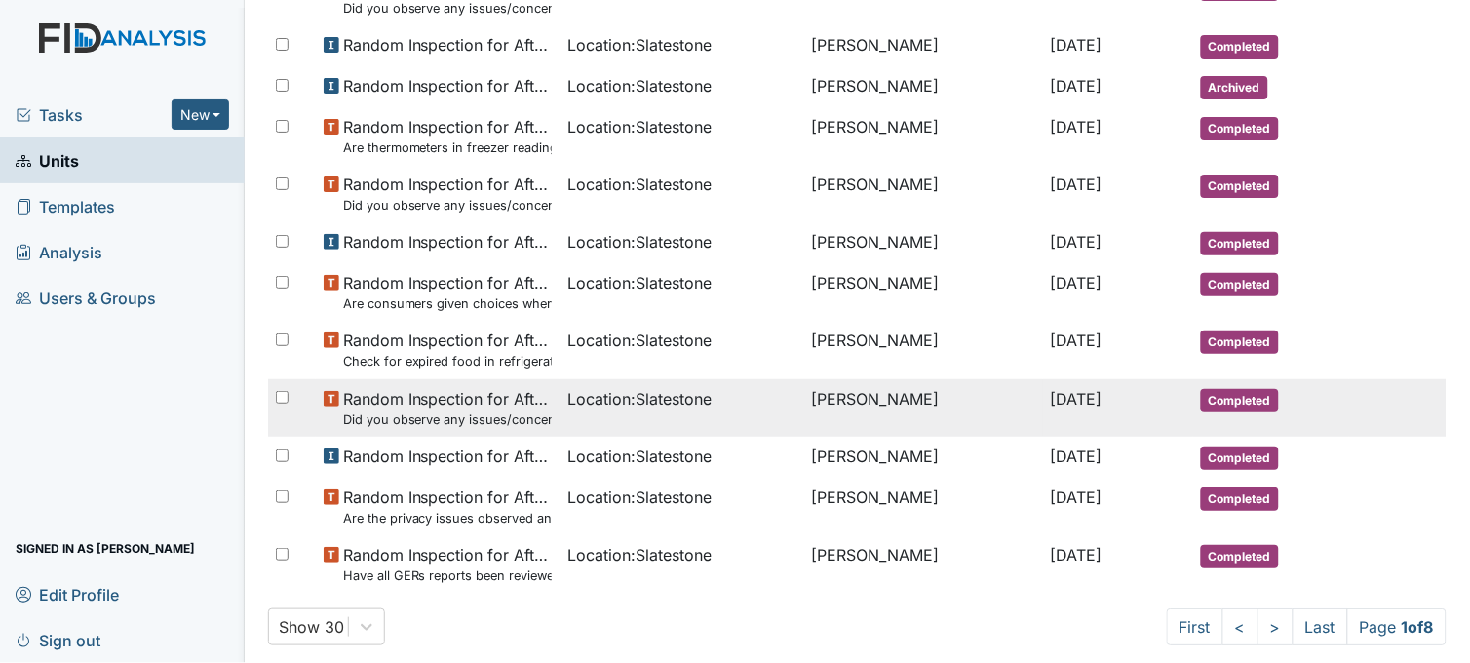
scroll to position [1299, 0]
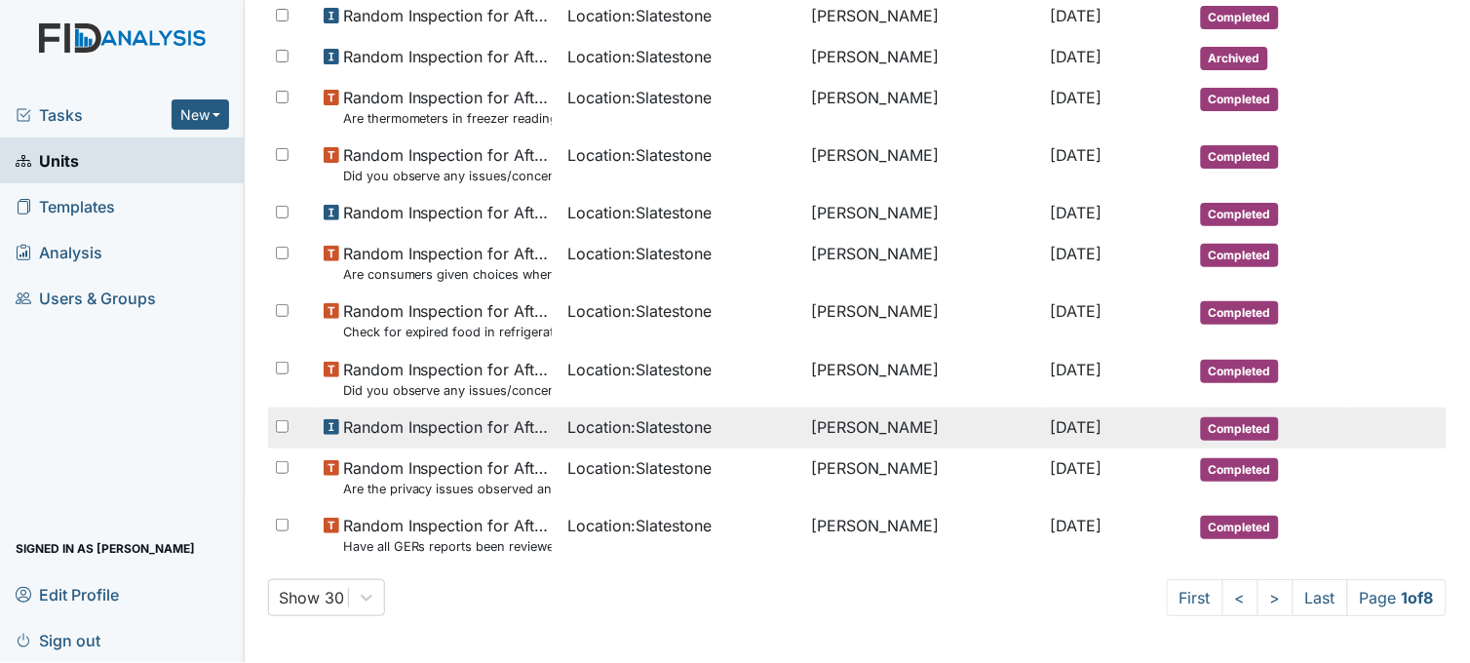
click at [543, 425] on td "Random Inspection for Afternoon" at bounding box center [438, 428] width 244 height 41
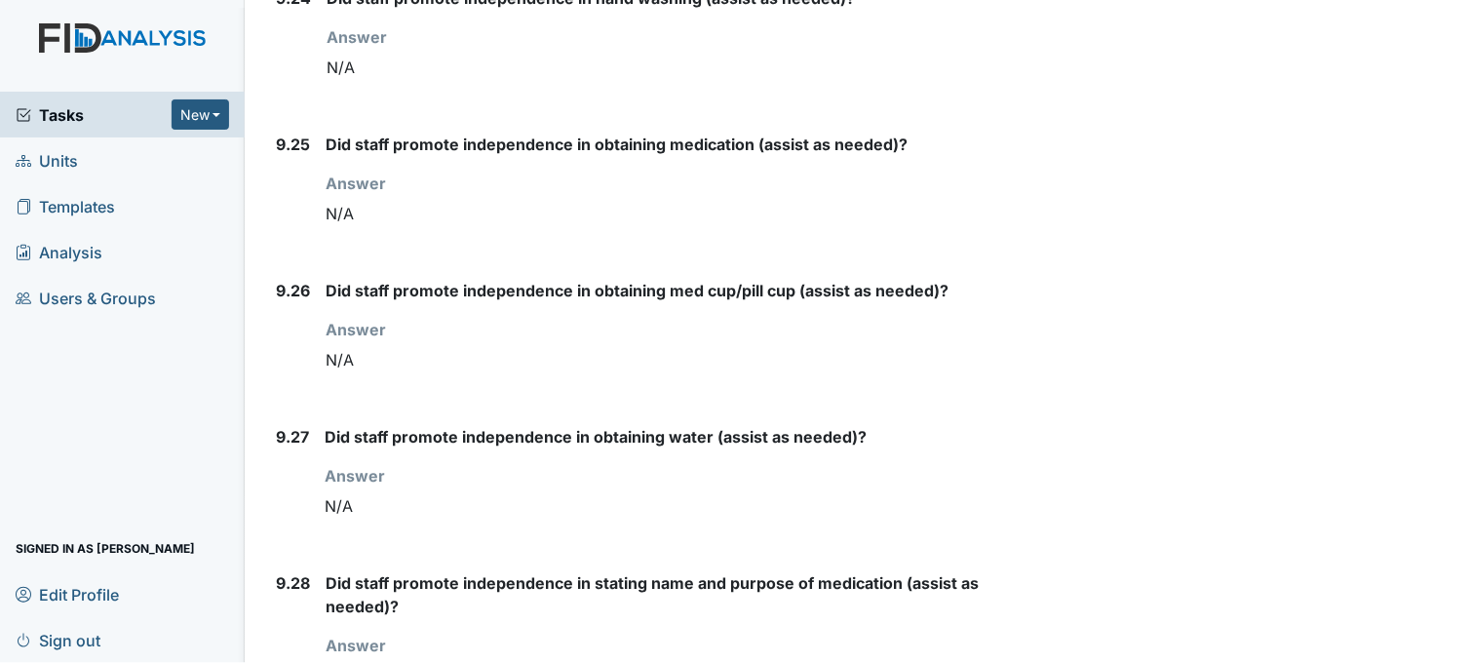
scroll to position [14865, 0]
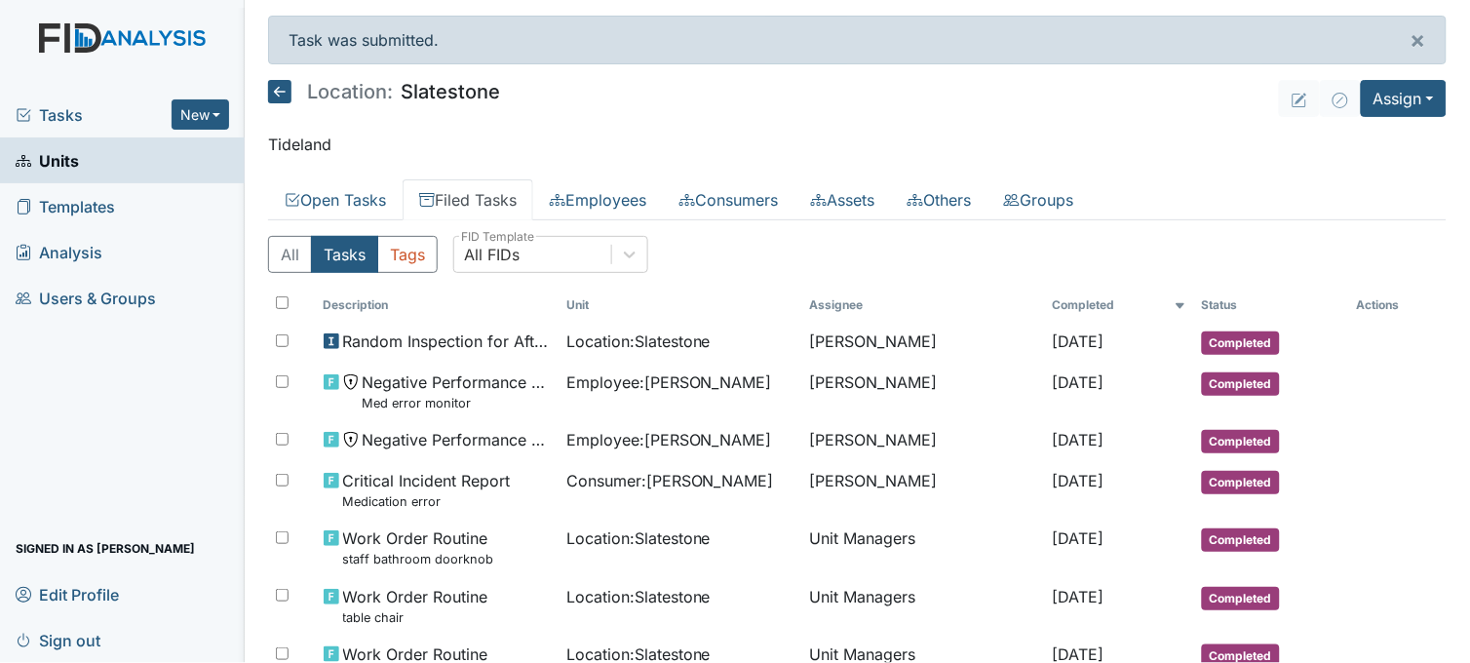
click at [83, 104] on span "Tasks" at bounding box center [94, 114] width 156 height 23
